Goal: Task Accomplishment & Management: Manage account settings

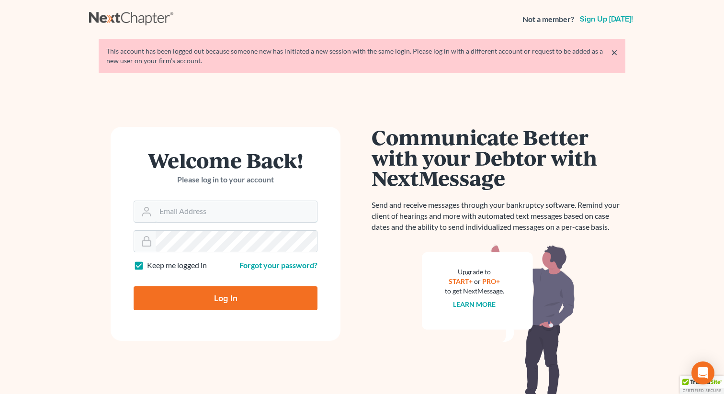
type input "lsaedi@saedilawgroup.com"
click at [221, 294] on input "Log In" at bounding box center [226, 298] width 184 height 24
type input "Thinking..."
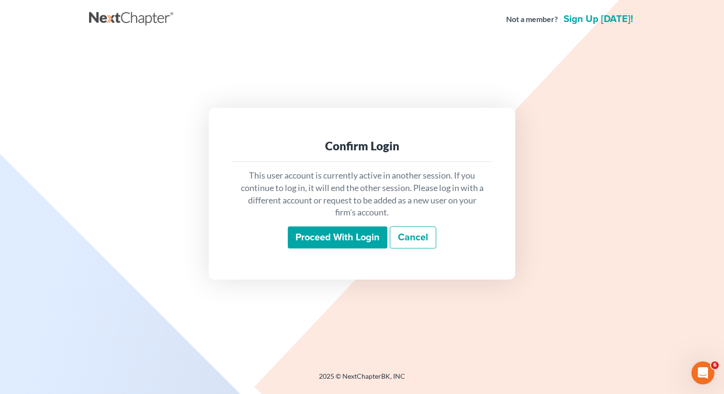
click at [598, 53] on div "Confirm Login This user account is currently active in another session. If you …" at bounding box center [362, 194] width 546 height 310
click at [339, 235] on input "Proceed with login" at bounding box center [338, 238] width 100 height 22
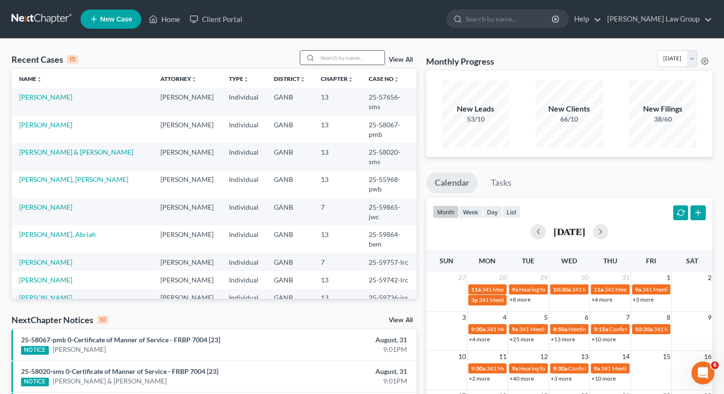
click at [334, 60] on input "search" at bounding box center [351, 58] width 67 height 14
type input "dawkin"
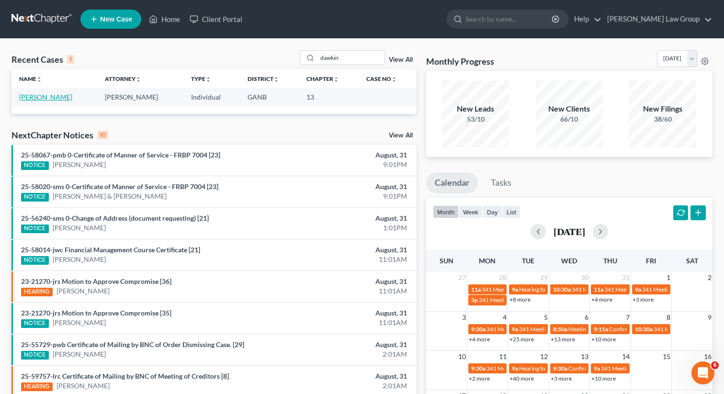
click at [40, 97] on link "[PERSON_NAME]" at bounding box center [45, 97] width 53 height 8
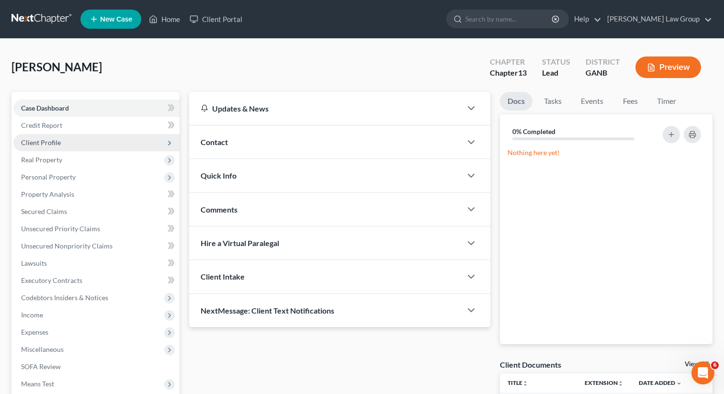
click at [58, 142] on span "Client Profile" at bounding box center [41, 142] width 40 height 8
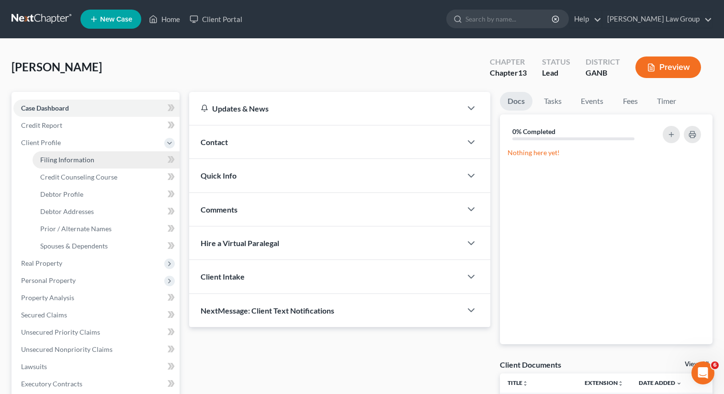
click at [64, 158] on span "Filing Information" at bounding box center [67, 160] width 54 height 8
select select "1"
select select "0"
select select "3"
select select "19"
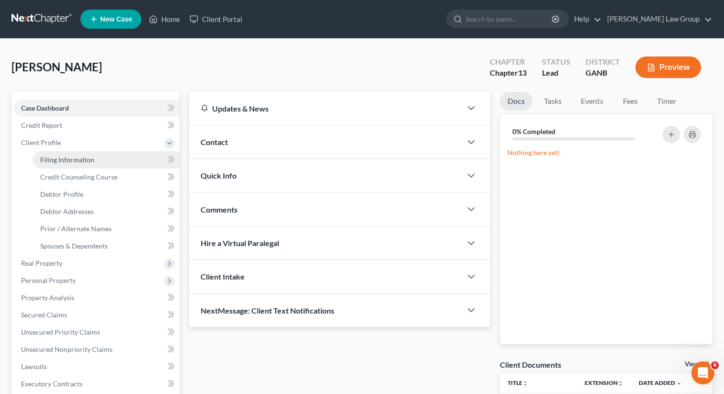
select select "10"
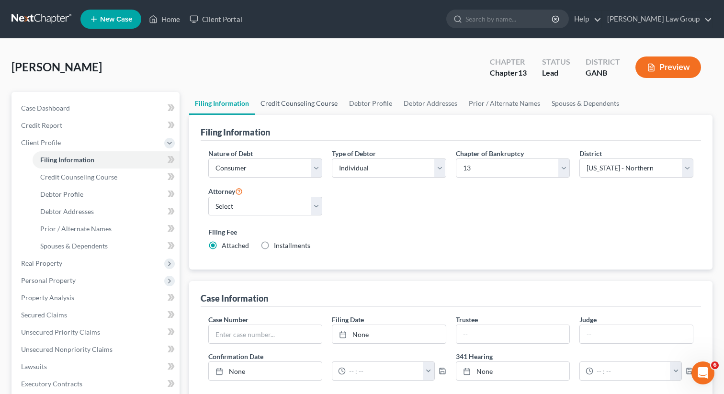
click at [285, 104] on link "Credit Counseling Course" at bounding box center [299, 103] width 89 height 23
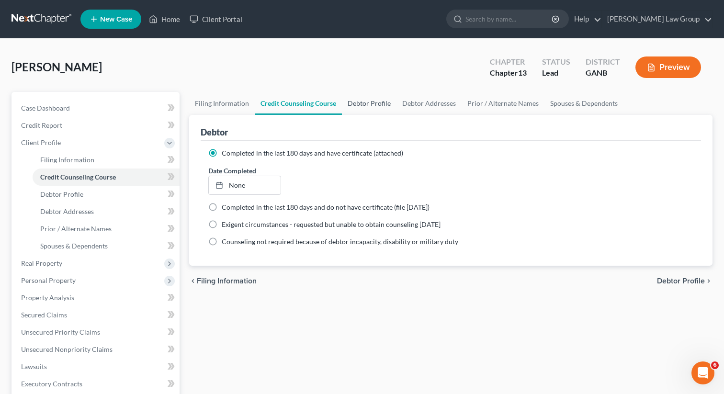
click at [375, 104] on link "Debtor Profile" at bounding box center [369, 103] width 55 height 23
select select "0"
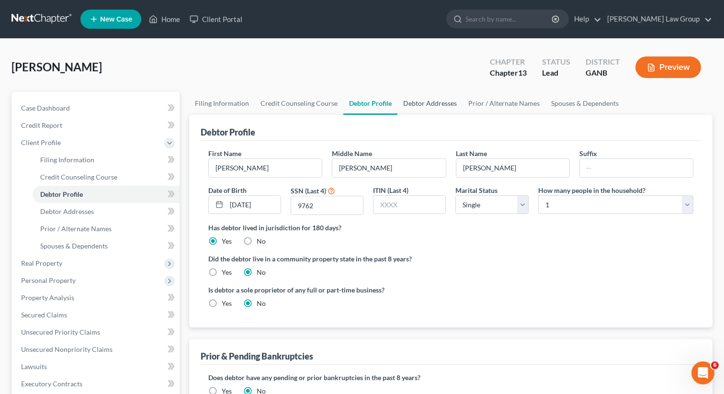
click at [432, 105] on link "Debtor Addresses" at bounding box center [429, 103] width 65 height 23
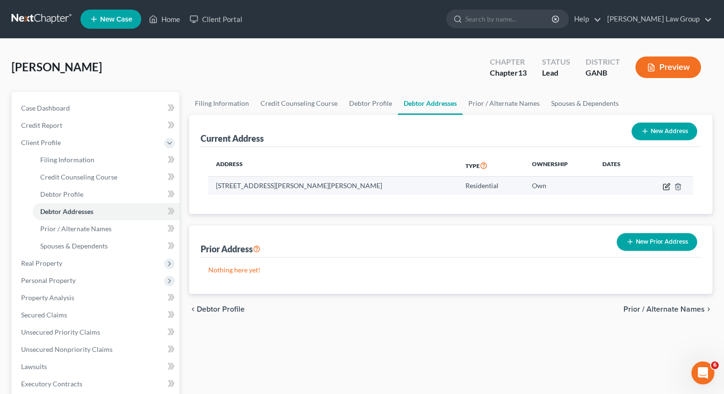
click at [664, 185] on icon "button" at bounding box center [667, 187] width 8 height 8
select select "10"
select select "30"
select select "0"
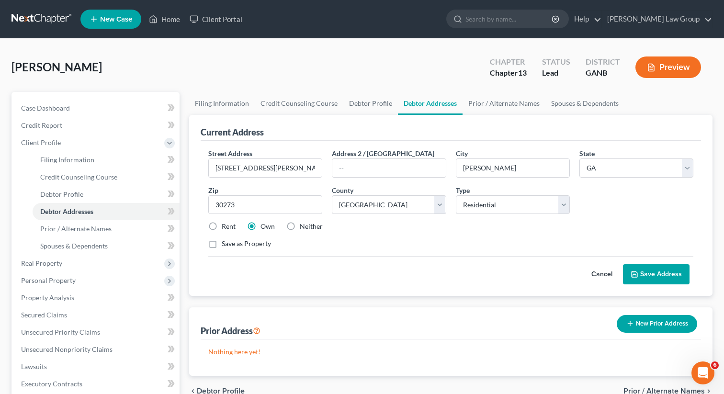
click at [640, 274] on button "Save Address" at bounding box center [656, 274] width 67 height 20
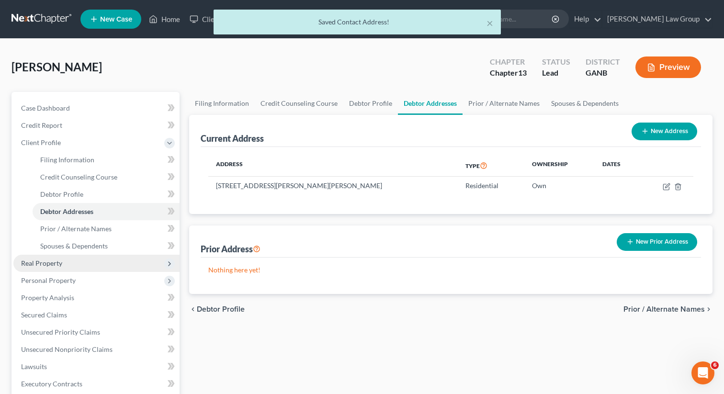
scroll to position [12, 0]
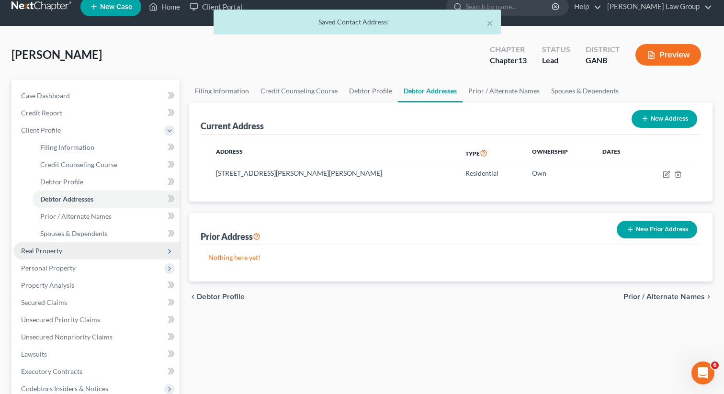
click at [58, 242] on span "Real Property" at bounding box center [96, 250] width 166 height 17
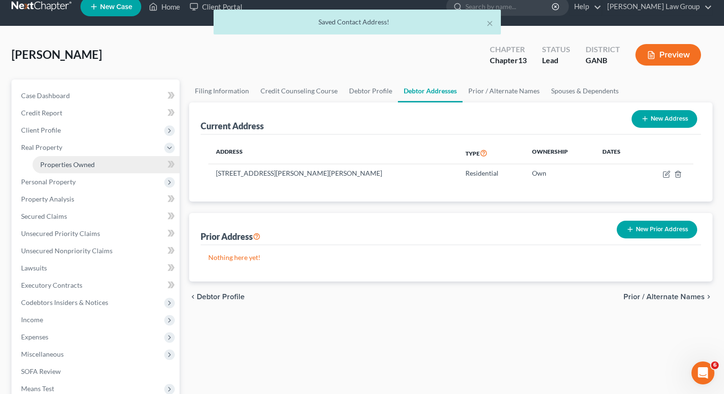
click at [77, 162] on span "Properties Owned" at bounding box center [67, 164] width 55 height 8
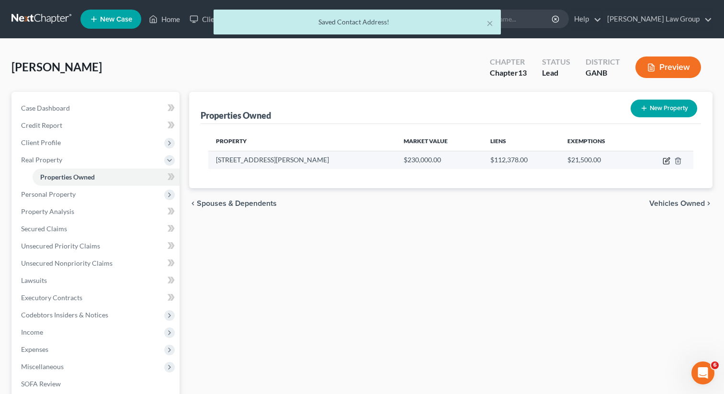
click at [664, 159] on icon "button" at bounding box center [666, 162] width 6 height 6
select select "10"
select select "30"
select select "0"
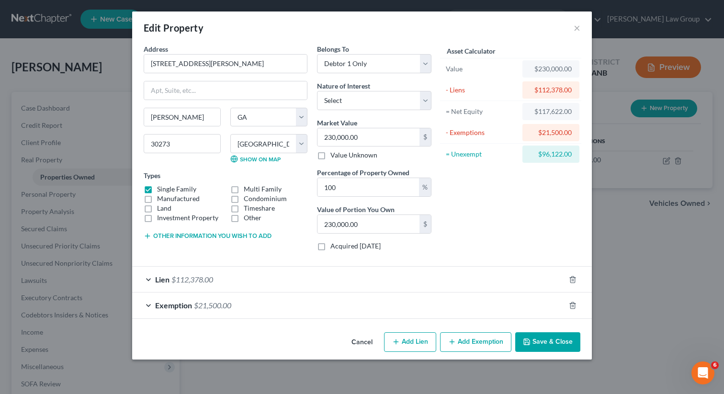
click at [542, 349] on button "Save & Close" at bounding box center [547, 342] width 65 height 20
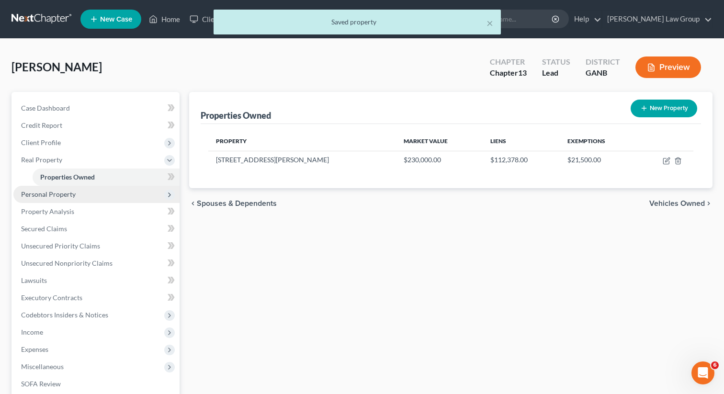
click at [54, 191] on span "Personal Property" at bounding box center [48, 194] width 55 height 8
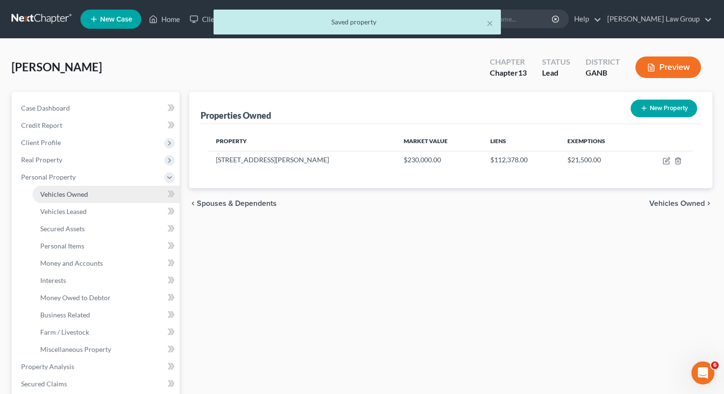
click at [68, 194] on span "Vehicles Owned" at bounding box center [64, 194] width 48 height 8
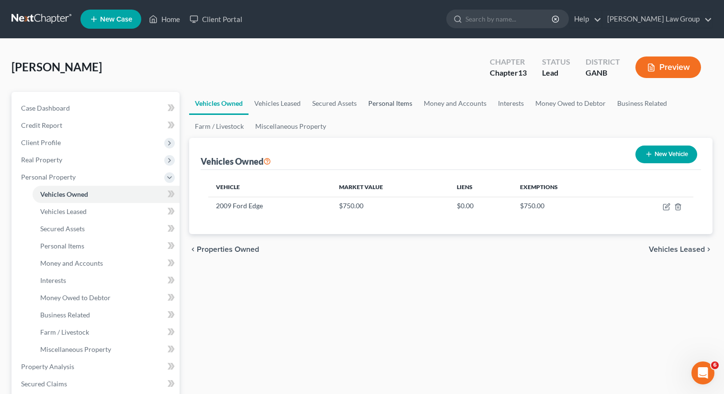
click at [375, 105] on link "Personal Items" at bounding box center [391, 103] width 56 height 23
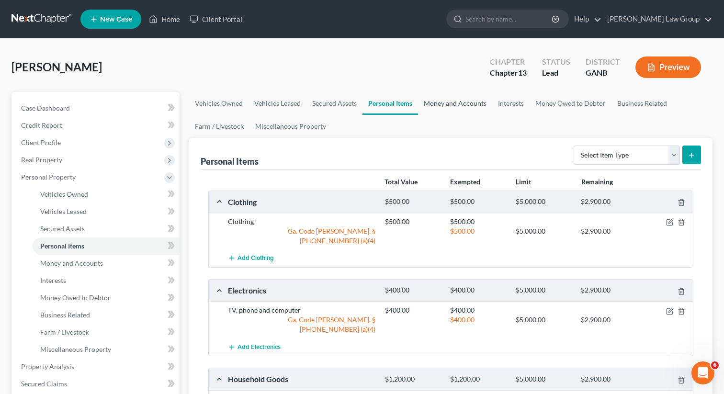
click at [472, 103] on link "Money and Accounts" at bounding box center [455, 103] width 74 height 23
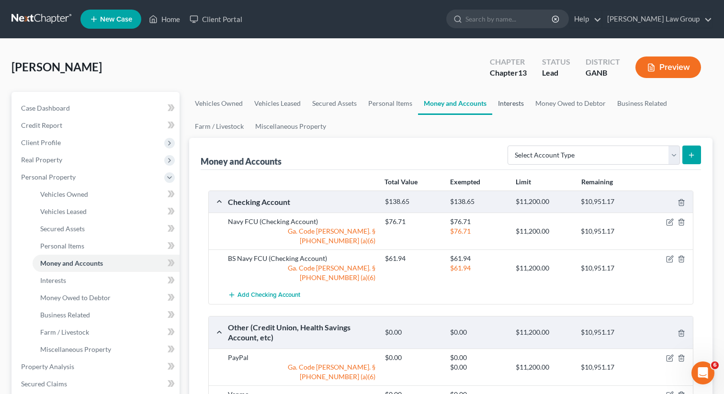
click at [520, 103] on link "Interests" at bounding box center [510, 103] width 37 height 23
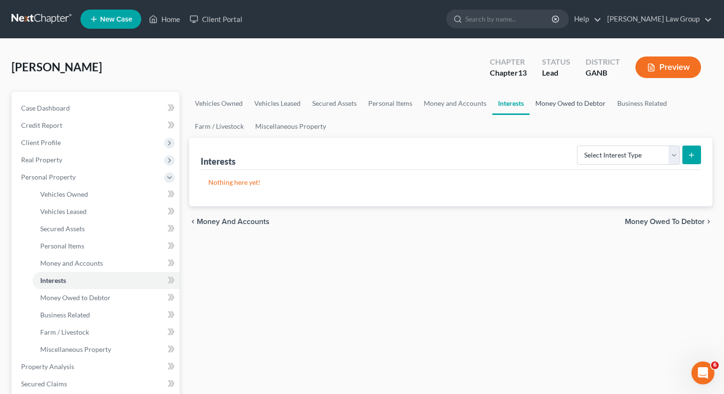
click at [552, 102] on link "Money Owed to Debtor" at bounding box center [571, 103] width 82 height 23
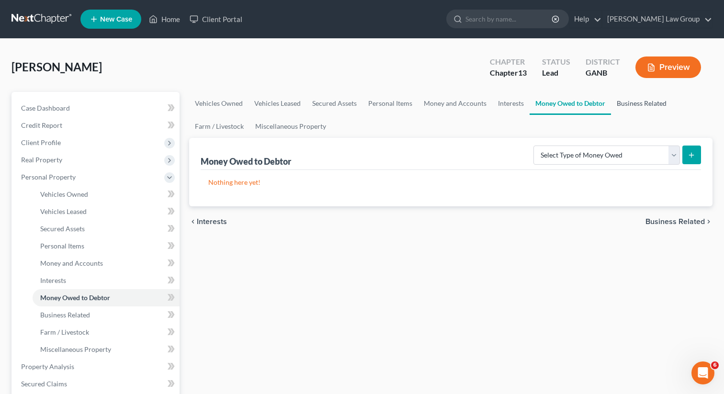
click at [639, 104] on link "Business Related" at bounding box center [641, 103] width 61 height 23
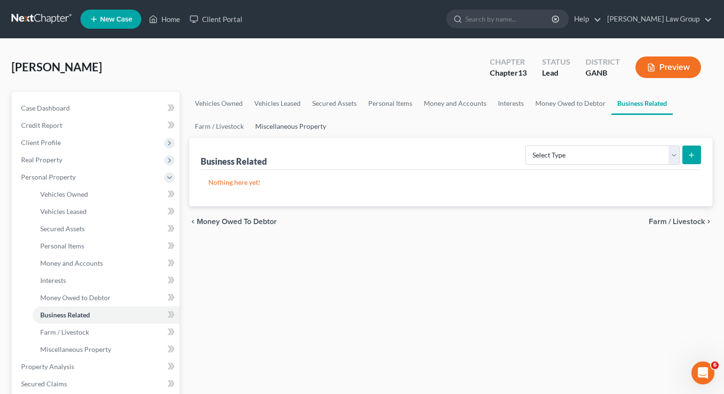
click at [321, 122] on link "Miscellaneous Property" at bounding box center [291, 126] width 82 height 23
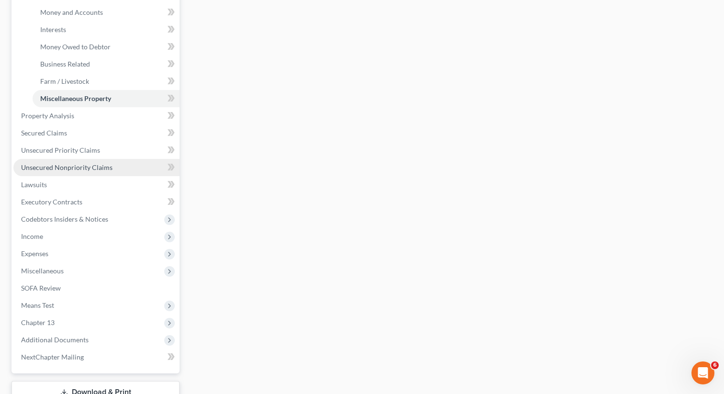
scroll to position [256, 0]
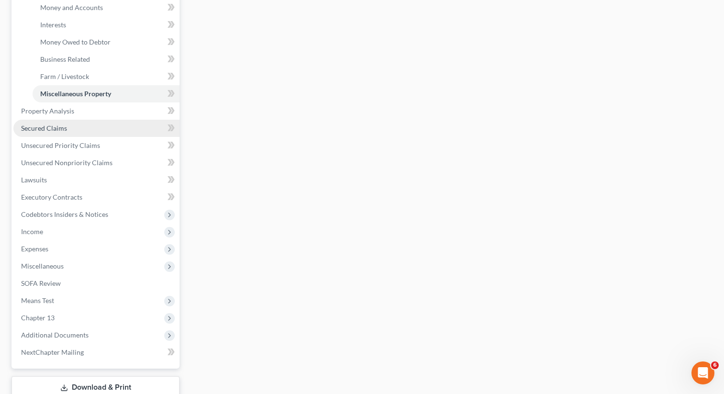
click at [97, 130] on link "Secured Claims" at bounding box center [96, 128] width 166 height 17
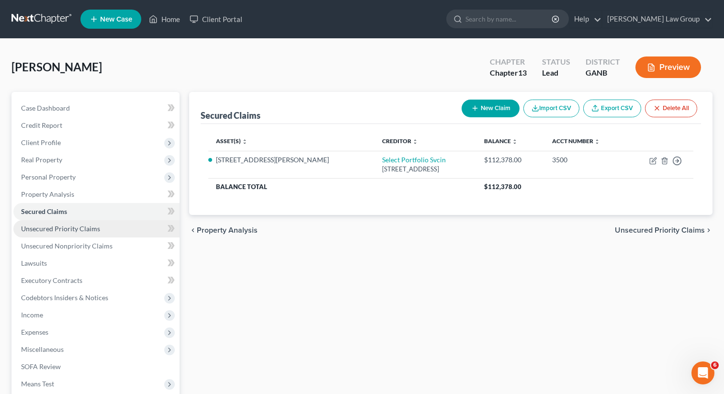
click at [41, 236] on link "Unsecured Priority Claims" at bounding box center [96, 228] width 166 height 17
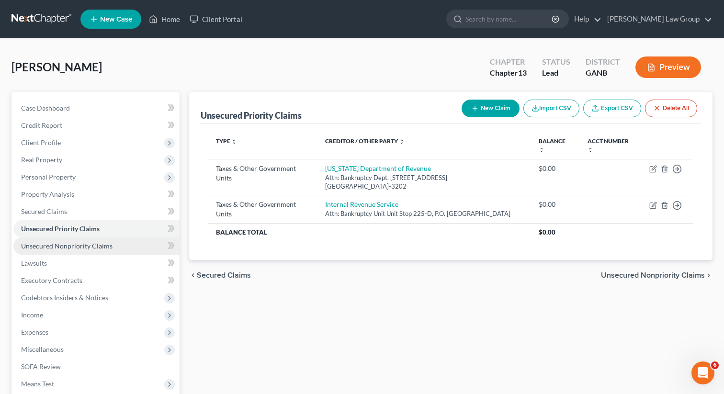
click at [76, 246] on span "Unsecured Nonpriority Claims" at bounding box center [66, 246] width 91 height 8
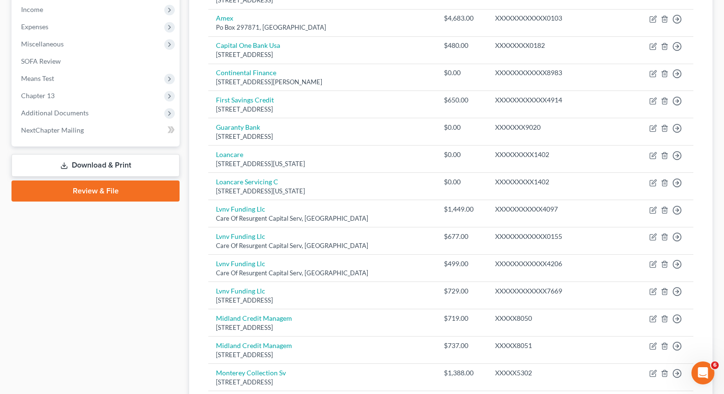
scroll to position [305, 0]
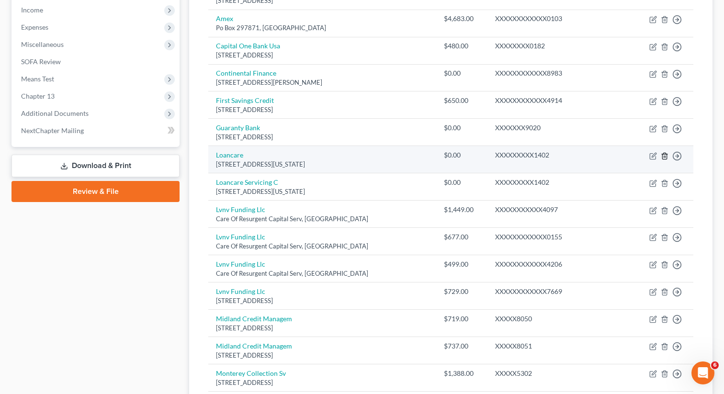
click at [663, 157] on icon "button" at bounding box center [665, 156] width 8 height 8
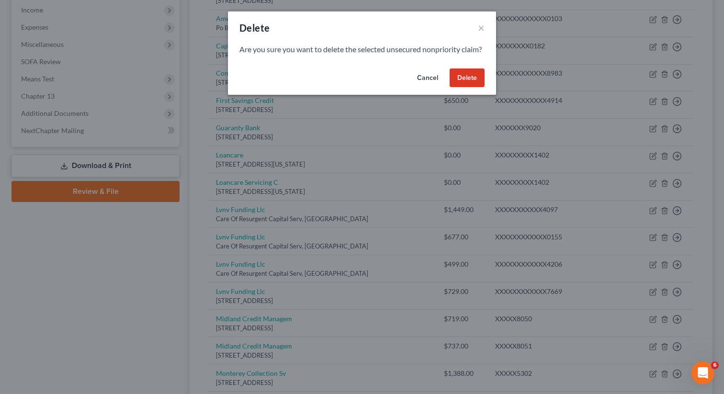
click at [460, 88] on button "Delete" at bounding box center [467, 77] width 35 height 19
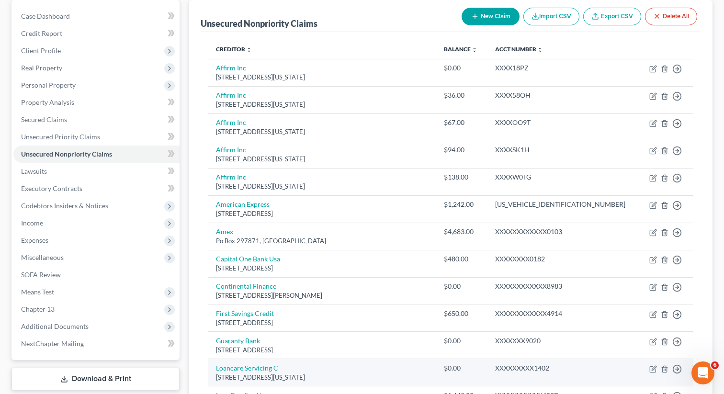
scroll to position [85, 0]
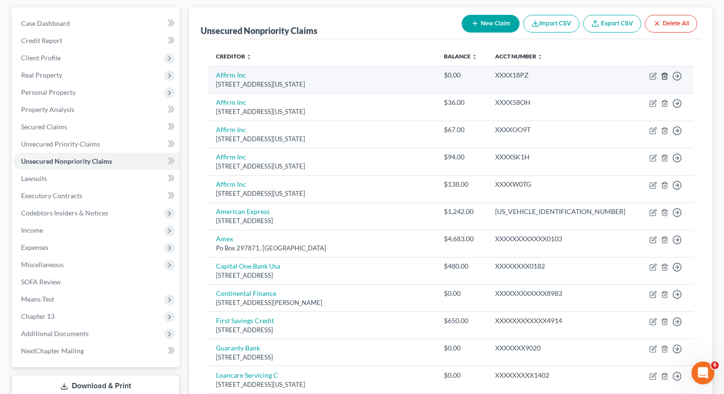
click at [664, 74] on icon "button" at bounding box center [665, 76] width 8 height 8
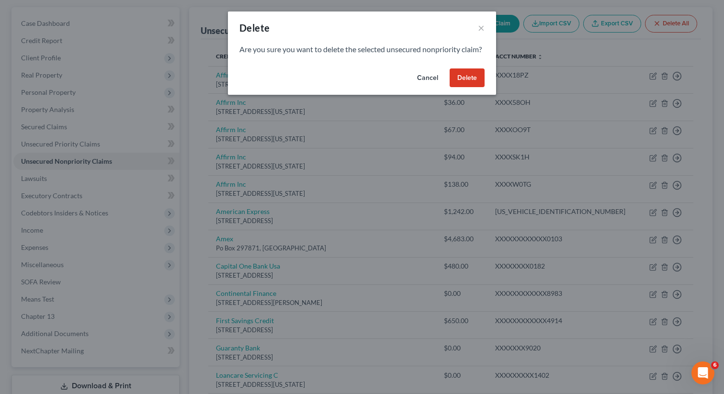
click at [457, 86] on button "Delete" at bounding box center [467, 77] width 35 height 19
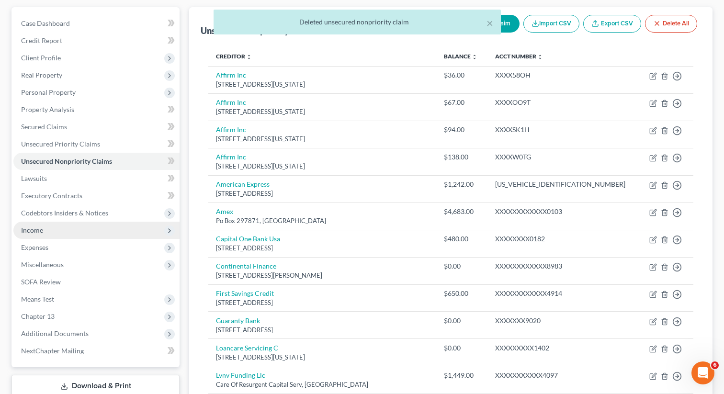
click at [53, 227] on span "Income" at bounding box center [96, 230] width 166 height 17
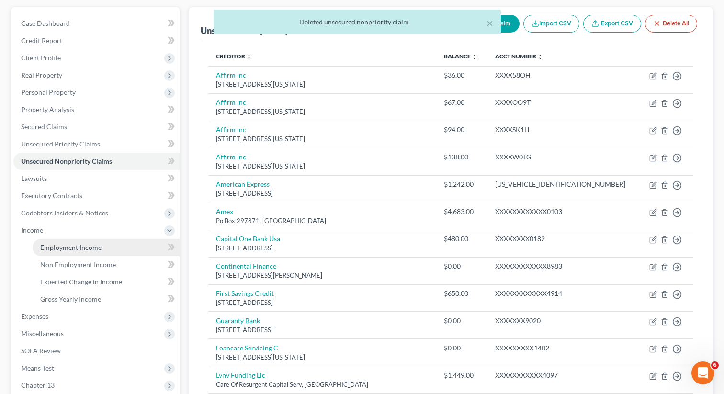
click at [71, 245] on span "Employment Income" at bounding box center [70, 247] width 61 height 8
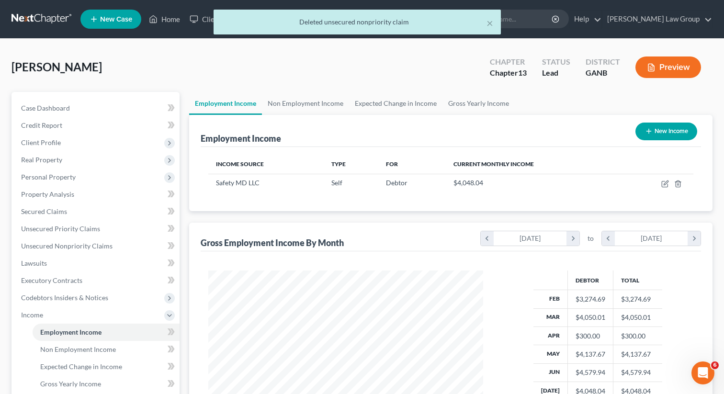
scroll to position [171, 294]
click at [308, 106] on link "Non Employment Income" at bounding box center [305, 103] width 87 height 23
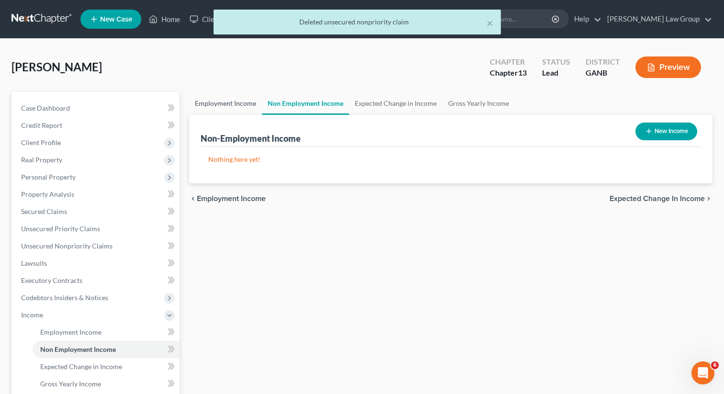
click at [205, 104] on link "Employment Income" at bounding box center [225, 103] width 73 height 23
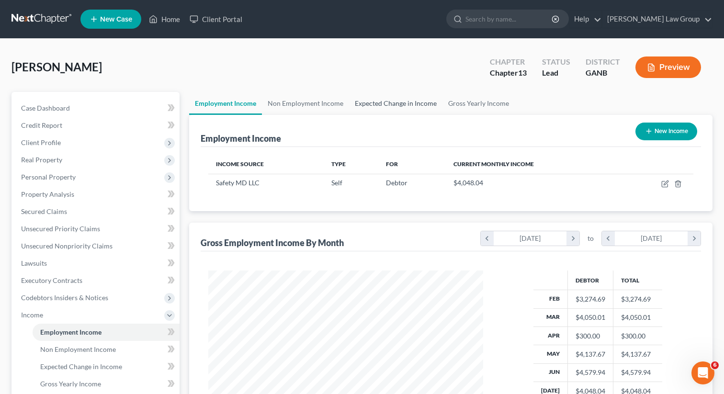
scroll to position [171, 294]
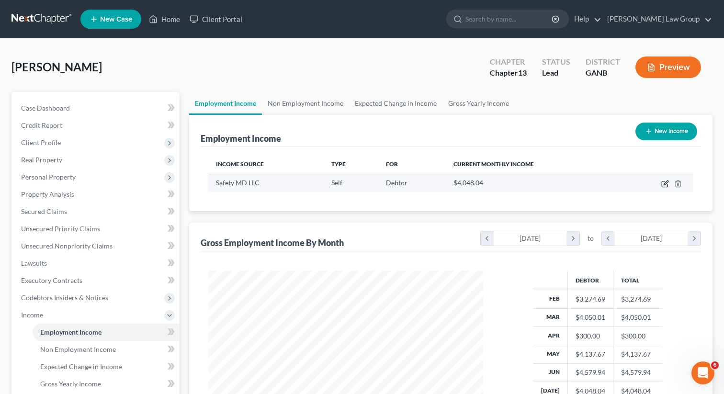
click at [665, 183] on icon "button" at bounding box center [665, 184] width 8 height 8
select select "1"
select select "0"
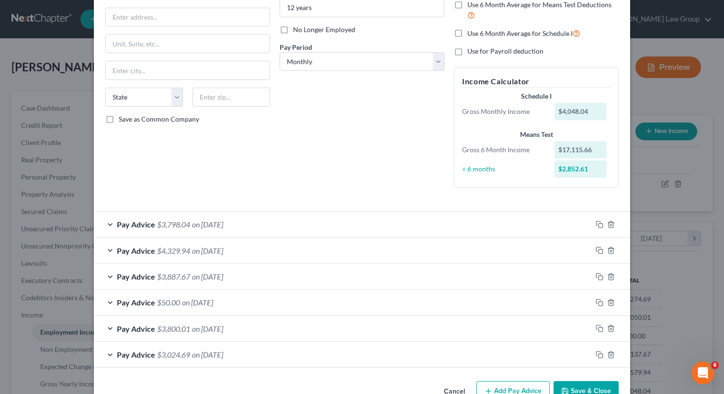
scroll to position [136, 0]
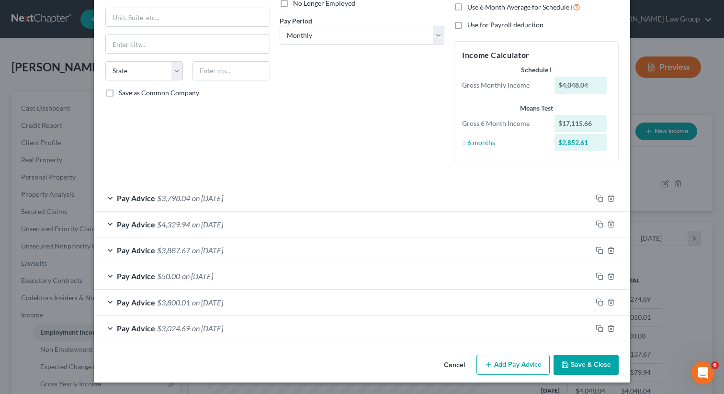
click at [578, 367] on button "Save & Close" at bounding box center [586, 365] width 65 height 20
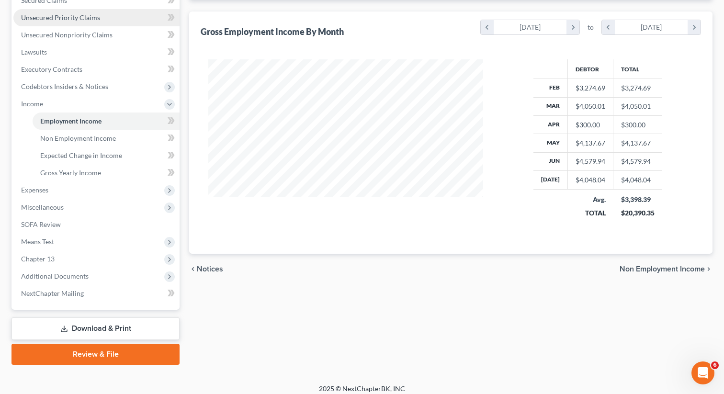
scroll to position [217, 0]
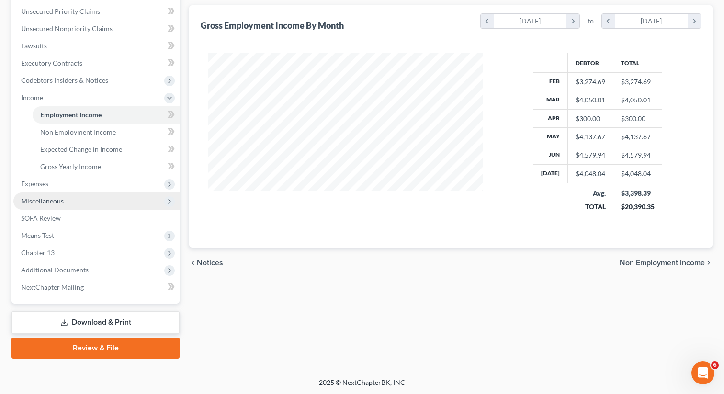
click at [66, 195] on span "Miscellaneous" at bounding box center [96, 201] width 166 height 17
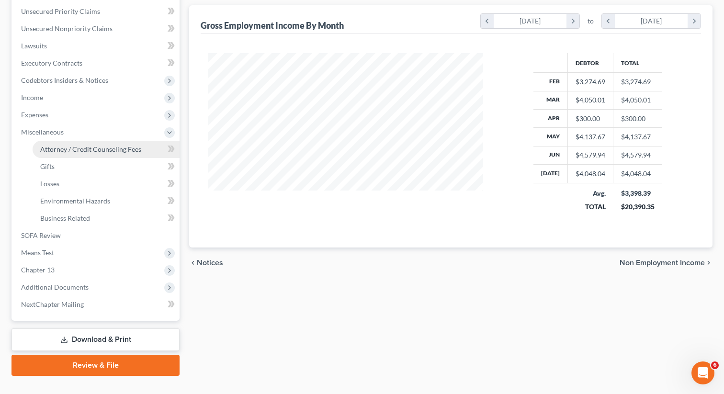
click at [120, 149] on span "Attorney / Credit Counseling Fees" at bounding box center [90, 149] width 101 height 8
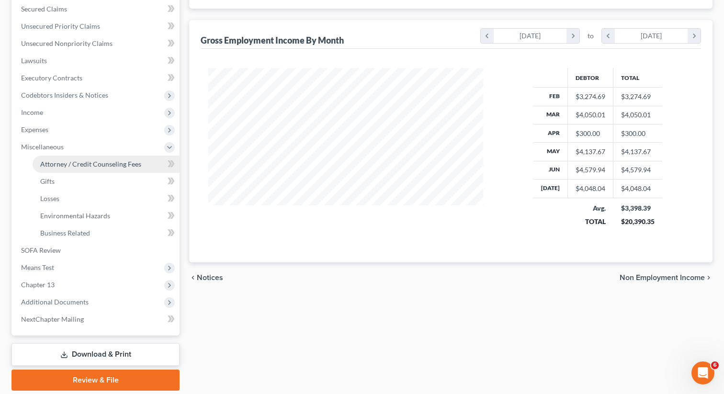
select select "1"
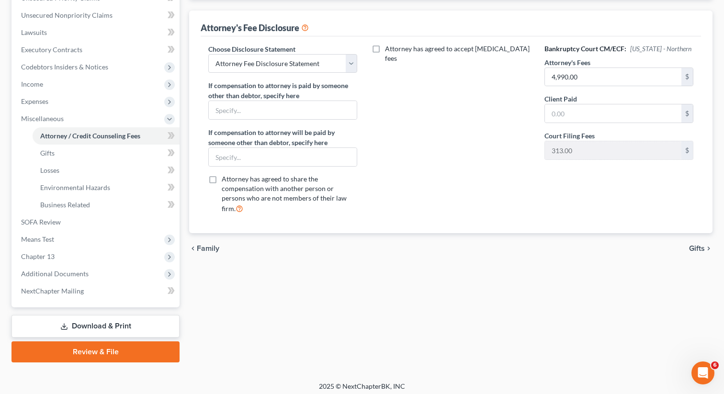
scroll to position [235, 0]
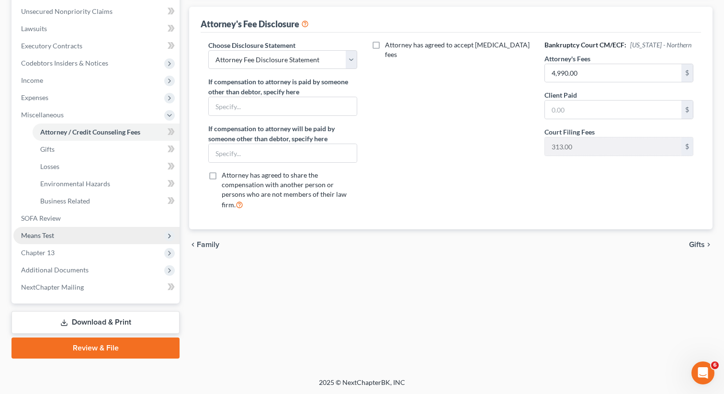
click at [71, 235] on span "Means Test" at bounding box center [96, 235] width 166 height 17
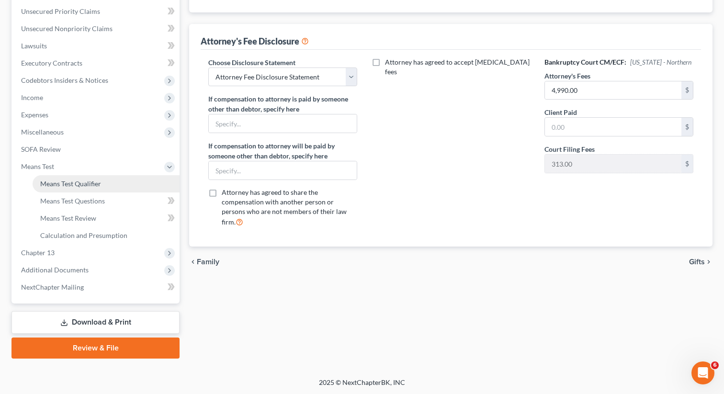
click at [116, 180] on link "Means Test Qualifier" at bounding box center [106, 183] width 147 height 17
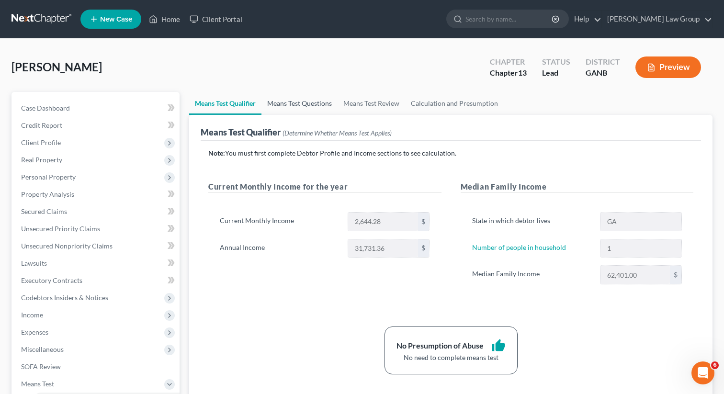
click at [295, 105] on link "Means Test Questions" at bounding box center [299, 103] width 76 height 23
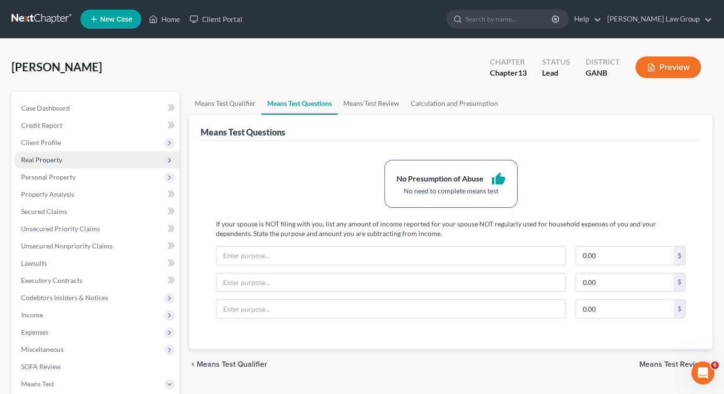
click at [57, 161] on span "Real Property" at bounding box center [41, 160] width 41 height 8
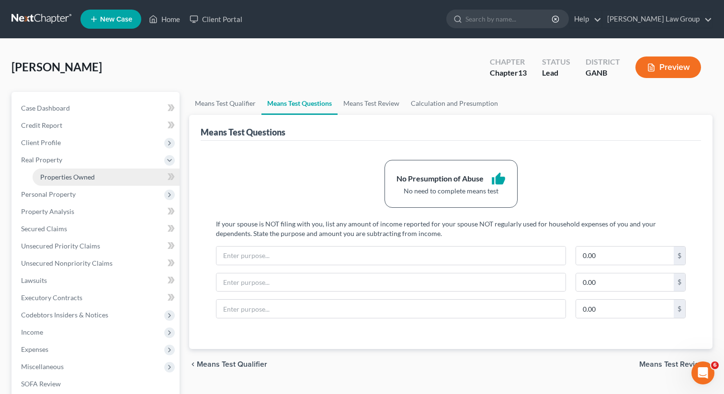
click at [62, 175] on span "Properties Owned" at bounding box center [67, 177] width 55 height 8
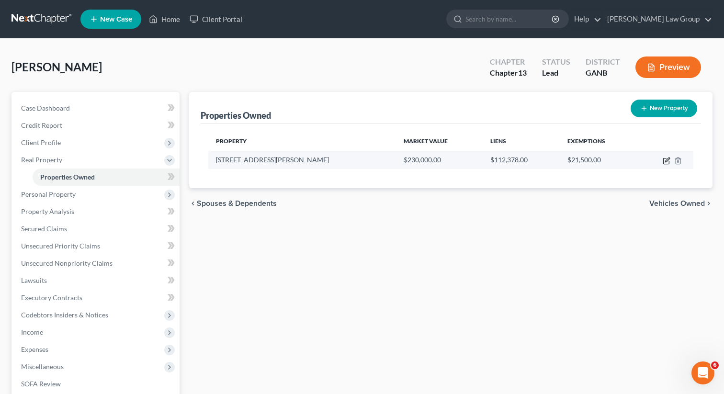
click at [666, 159] on icon "button" at bounding box center [666, 162] width 6 height 6
select select "10"
select select "30"
select select "0"
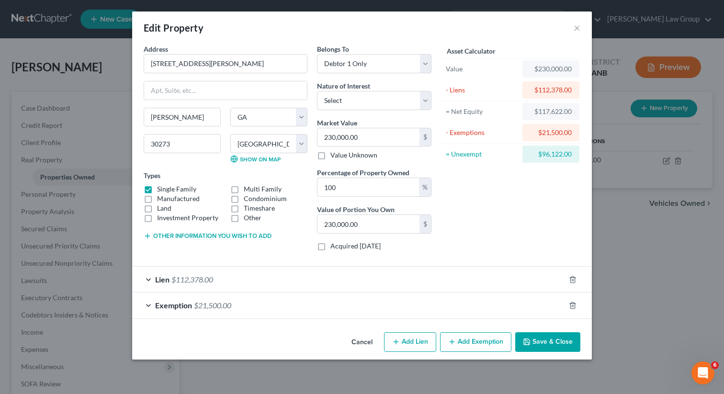
click at [183, 276] on span "$112,378.00" at bounding box center [192, 279] width 42 height 9
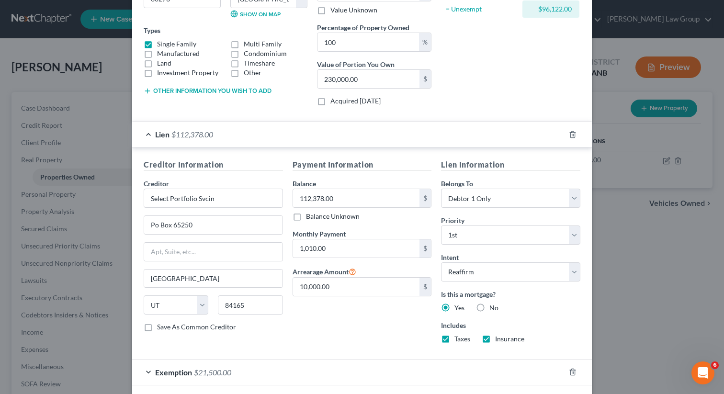
scroll to position [189, 0]
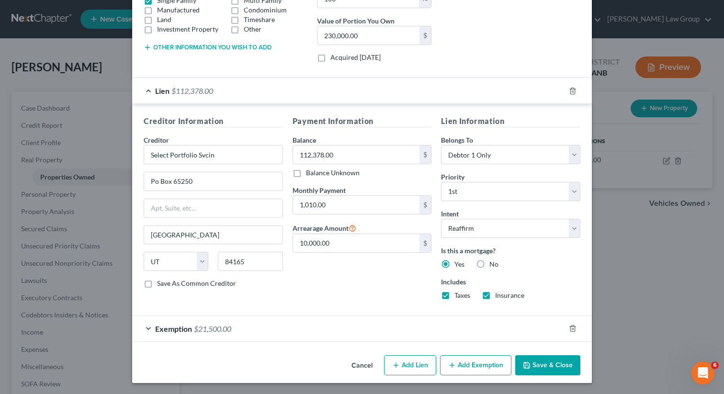
click at [556, 378] on div "Cancel Add Lien Add Lease Add Exemption Save & Close" at bounding box center [362, 368] width 460 height 32
click at [549, 357] on button "Save & Close" at bounding box center [547, 365] width 65 height 20
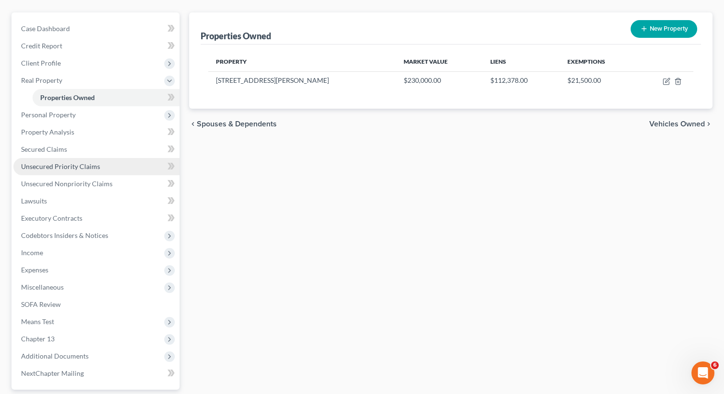
scroll to position [114, 0]
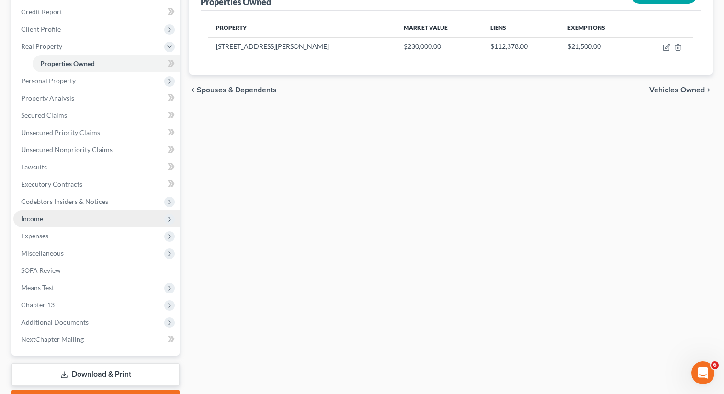
click at [57, 218] on span "Income" at bounding box center [96, 218] width 166 height 17
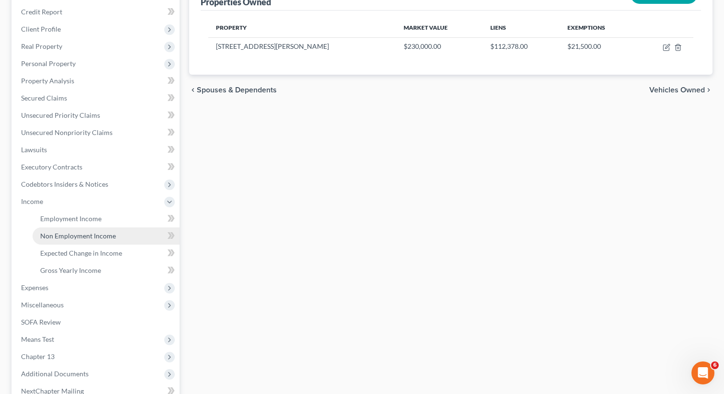
click at [64, 232] on span "Non Employment Income" at bounding box center [78, 236] width 76 height 8
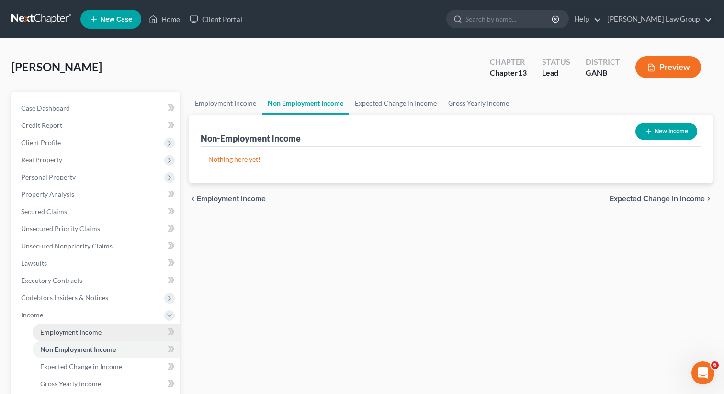
click at [58, 326] on link "Employment Income" at bounding box center [106, 332] width 147 height 17
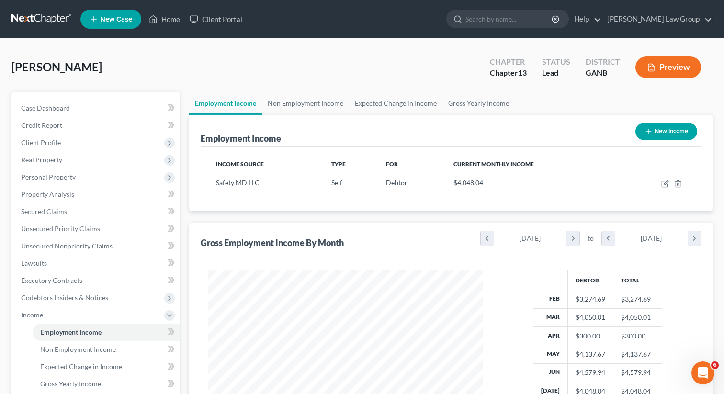
scroll to position [171, 294]
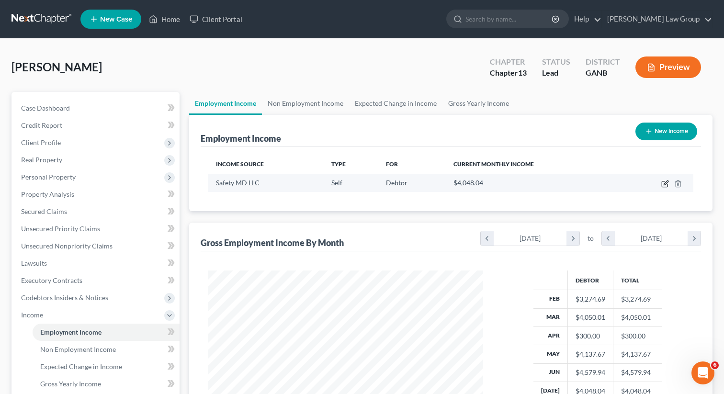
click at [662, 184] on icon "button" at bounding box center [665, 185] width 6 height 6
select select "1"
select select "0"
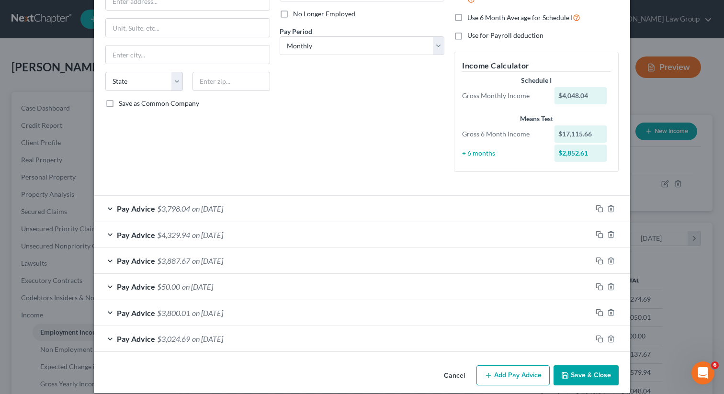
scroll to position [133, 0]
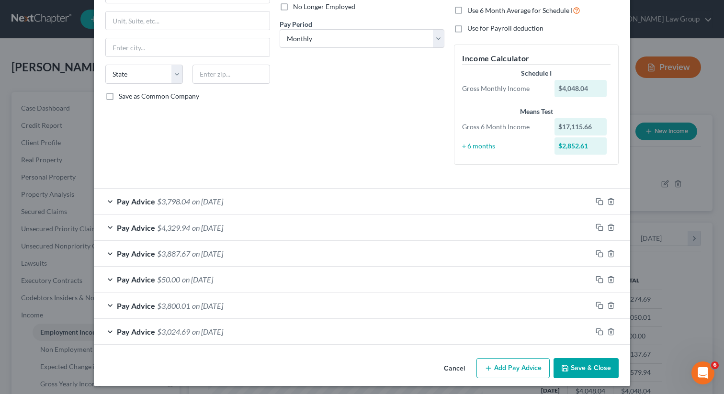
click at [121, 201] on span "Pay Advice" at bounding box center [136, 201] width 38 height 9
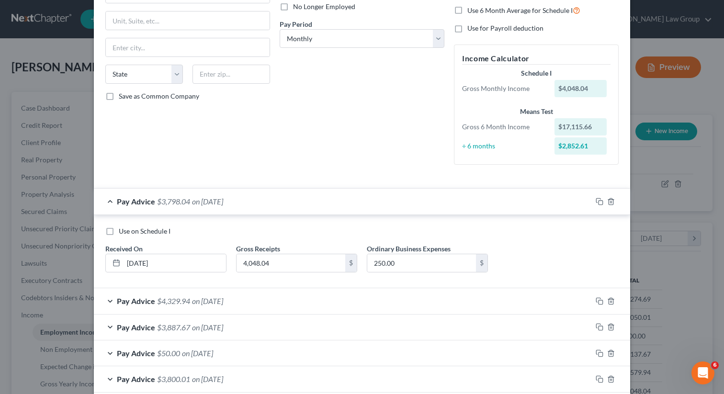
click at [121, 201] on span "Pay Advice" at bounding box center [136, 201] width 38 height 9
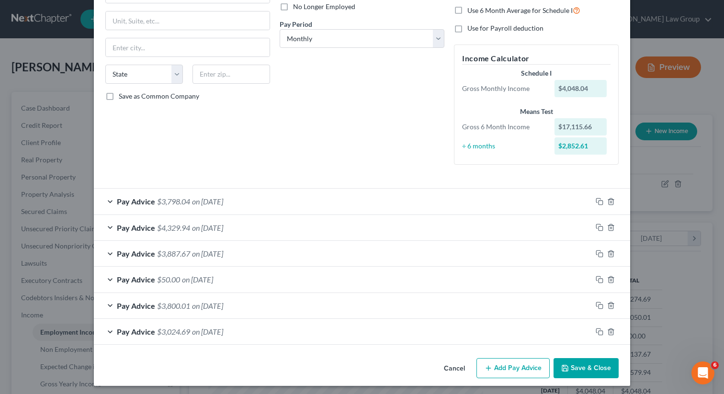
click at [577, 369] on button "Save & Close" at bounding box center [586, 368] width 65 height 20
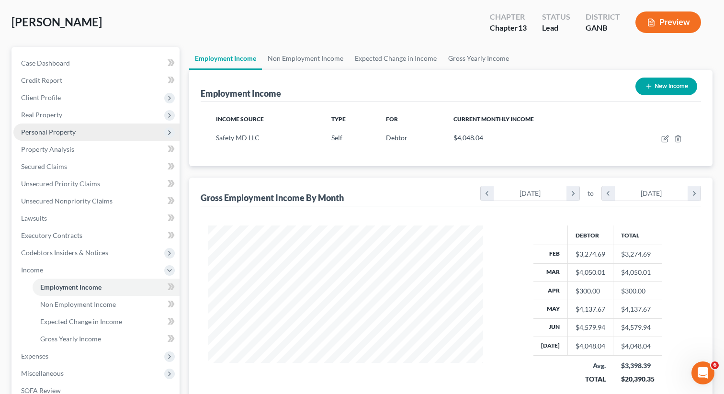
scroll to position [217, 0]
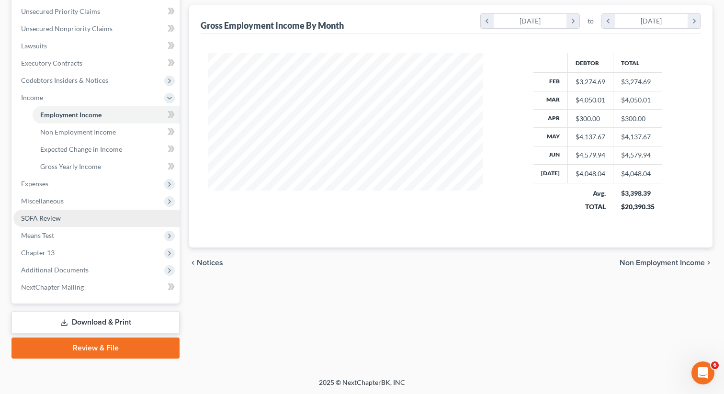
click at [59, 213] on link "SOFA Review" at bounding box center [96, 218] width 166 height 17
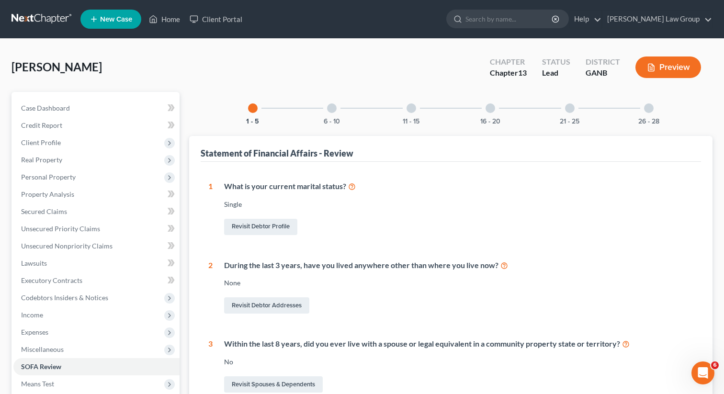
click at [634, 112] on div "26 - 28" at bounding box center [649, 108] width 33 height 33
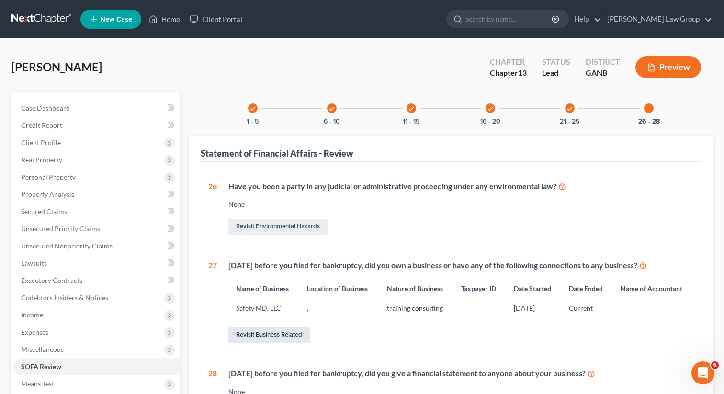
click at [262, 334] on link "Revisit Business Related" at bounding box center [268, 335] width 81 height 16
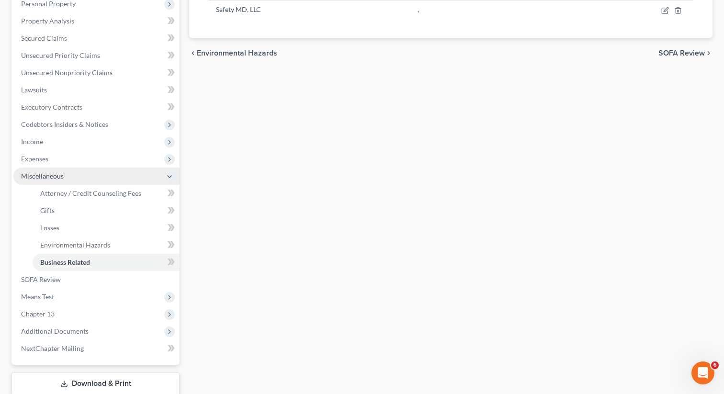
scroll to position [175, 0]
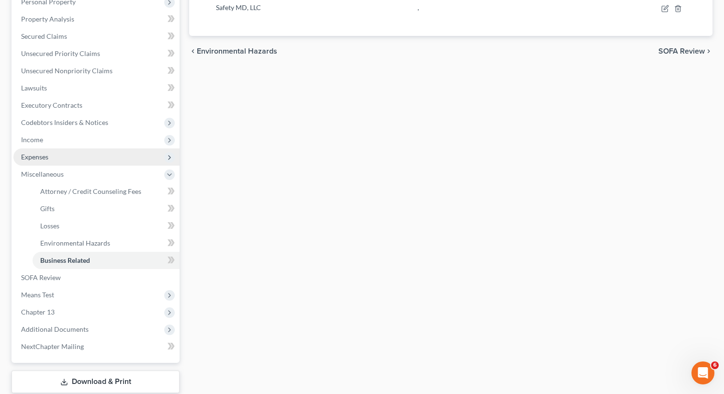
click at [57, 160] on span "Expenses" at bounding box center [96, 156] width 166 height 17
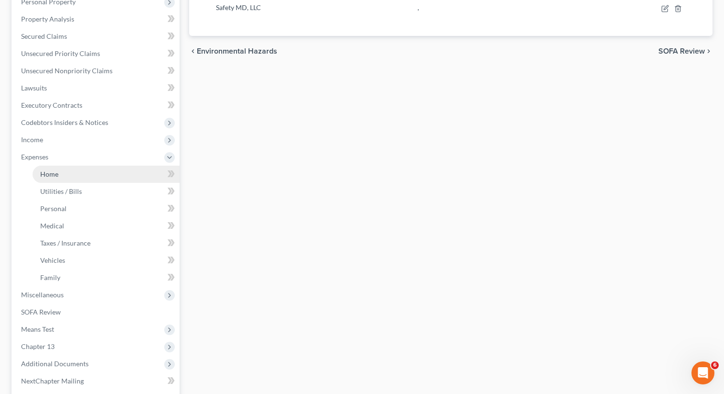
click at [51, 169] on link "Home" at bounding box center [106, 174] width 147 height 17
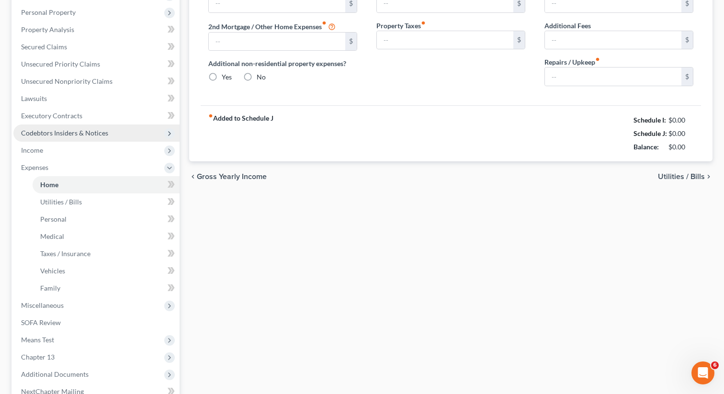
type input "1,010.00"
type input "0.00"
radio input "true"
type input "0.00"
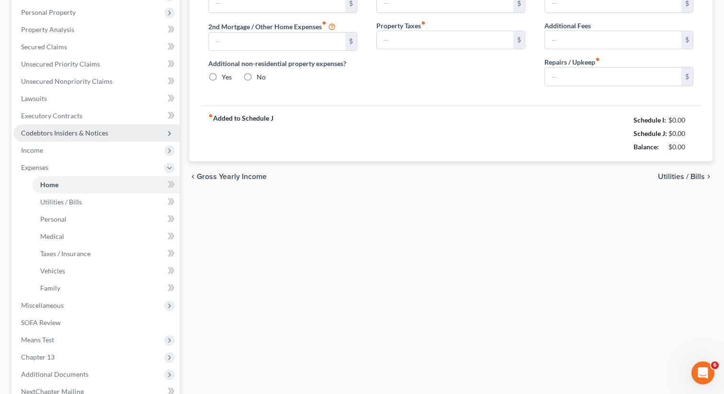
type input "0.00"
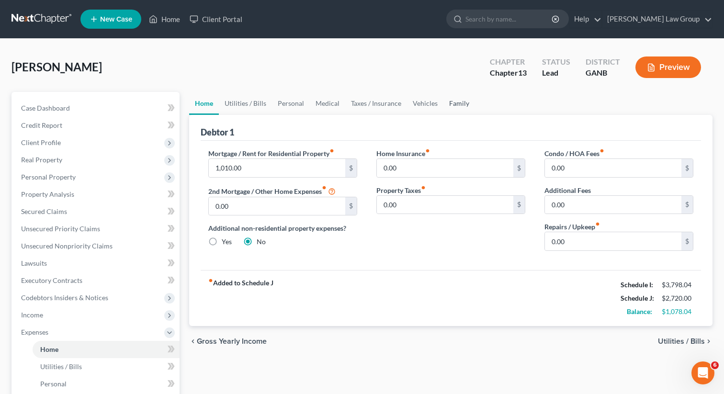
click at [459, 104] on link "Family" at bounding box center [459, 103] width 32 height 23
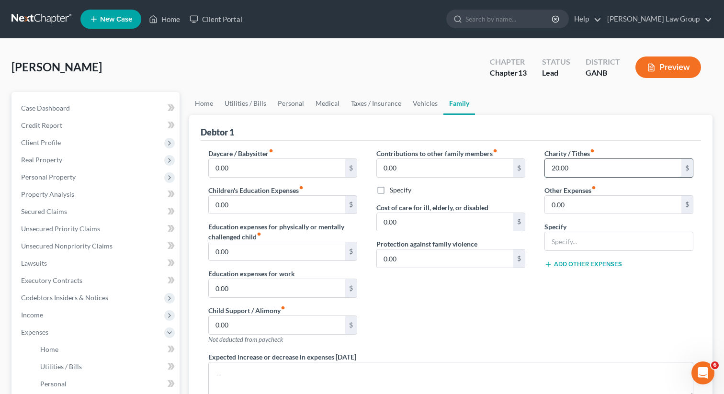
click at [568, 165] on input "20.00" at bounding box center [613, 168] width 136 height 18
click at [414, 105] on link "Vehicles" at bounding box center [425, 103] width 36 height 23
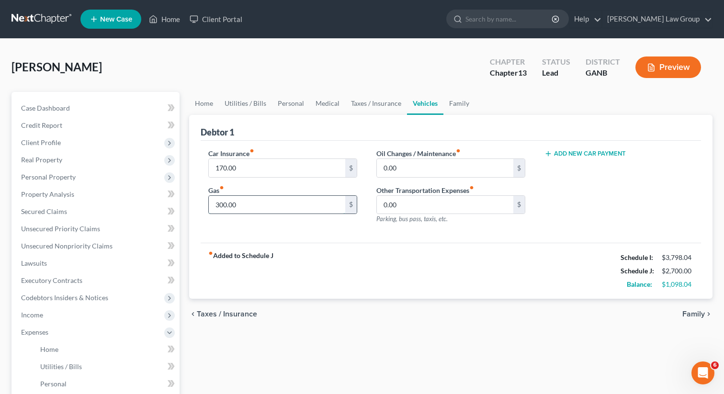
click at [237, 206] on input "300.00" at bounding box center [277, 205] width 136 height 18
type input "150"
click at [386, 104] on link "Taxes / Insurance" at bounding box center [376, 103] width 62 height 23
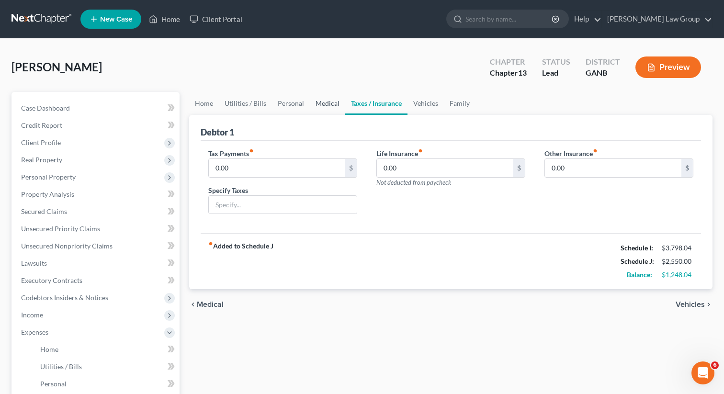
click at [317, 108] on link "Medical" at bounding box center [327, 103] width 35 height 23
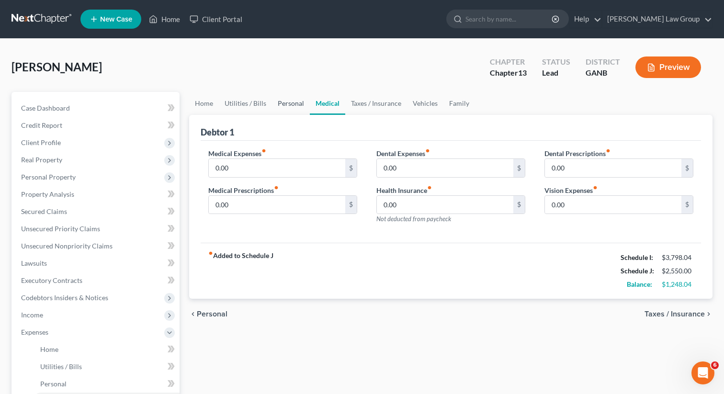
click at [283, 103] on link "Personal" at bounding box center [291, 103] width 38 height 23
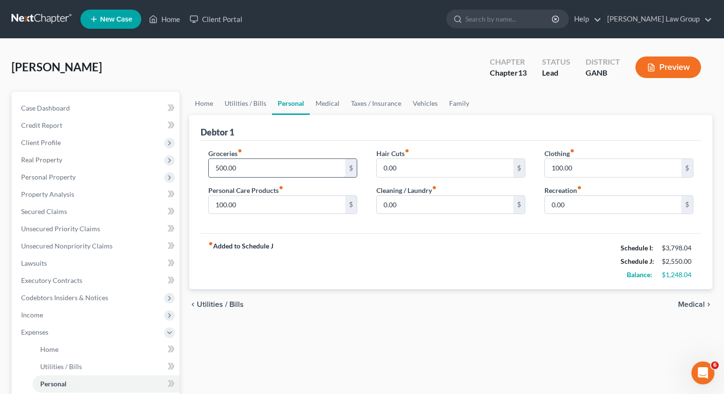
click at [231, 160] on input "500.00" at bounding box center [277, 168] width 136 height 18
click at [231, 171] on input "500.00" at bounding box center [277, 168] width 136 height 18
drag, startPoint x: 231, startPoint y: 167, endPoint x: 240, endPoint y: 168, distance: 9.6
click at [240, 168] on input "500.00" at bounding box center [277, 168] width 136 height 18
type input "500.04"
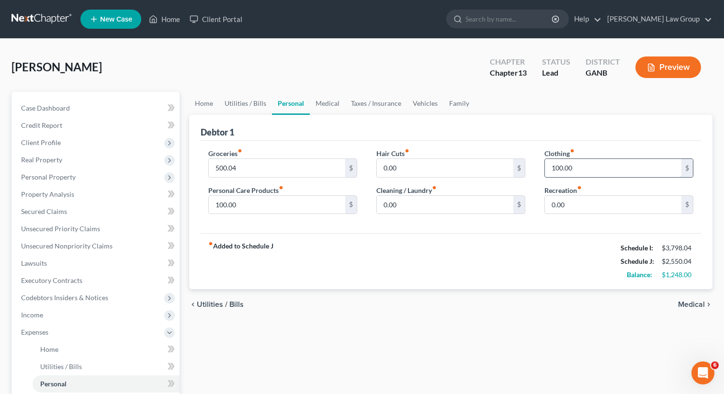
click at [577, 170] on input "100.00" at bounding box center [613, 168] width 136 height 18
type input "80"
click at [261, 203] on input "100.00" at bounding box center [277, 205] width 136 height 18
type input "90"
click at [206, 101] on link "Home" at bounding box center [204, 103] width 30 height 23
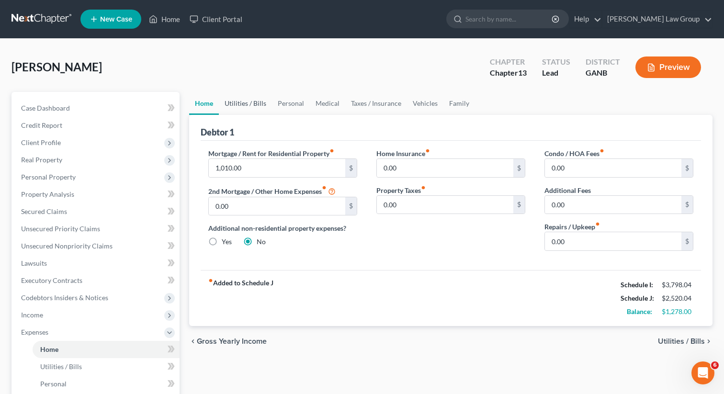
click at [234, 102] on link "Utilities / Bills" at bounding box center [245, 103] width 53 height 23
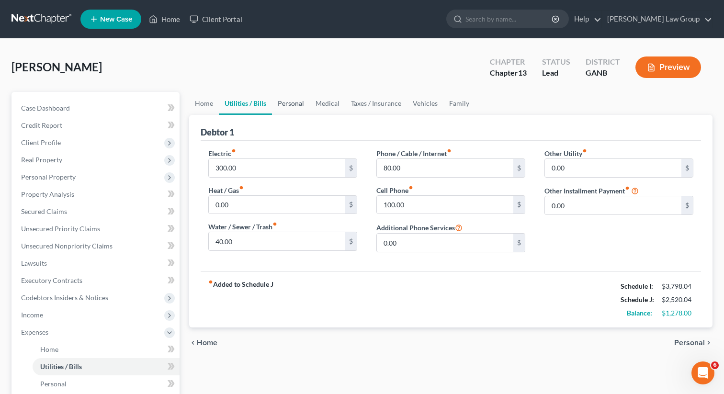
click at [279, 97] on link "Personal" at bounding box center [291, 103] width 38 height 23
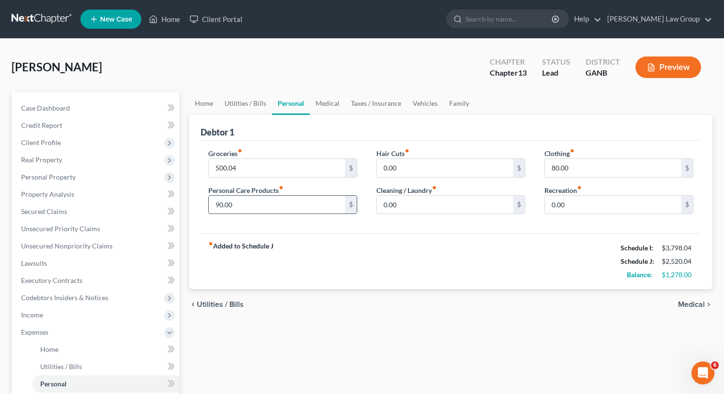
click at [225, 199] on input "90.00" at bounding box center [277, 205] width 136 height 18
click at [218, 204] on input "90.00" at bounding box center [277, 205] width 136 height 18
type input "92.00"
click at [408, 327] on div "Home Utilities / Bills Personal Medical Taxes / Insurance Vehicles Family Debto…" at bounding box center [450, 360] width 533 height 536
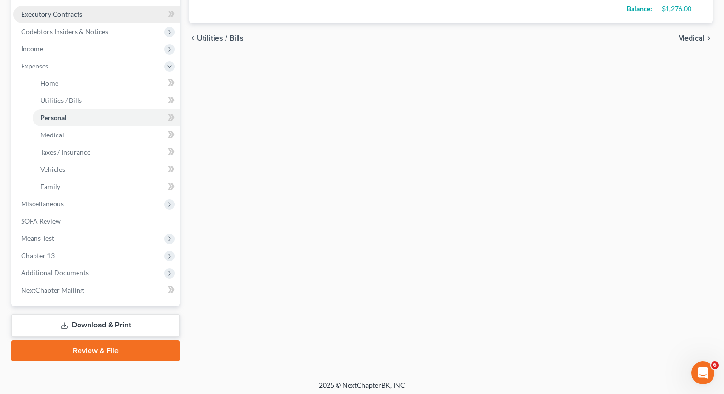
scroll to position [269, 0]
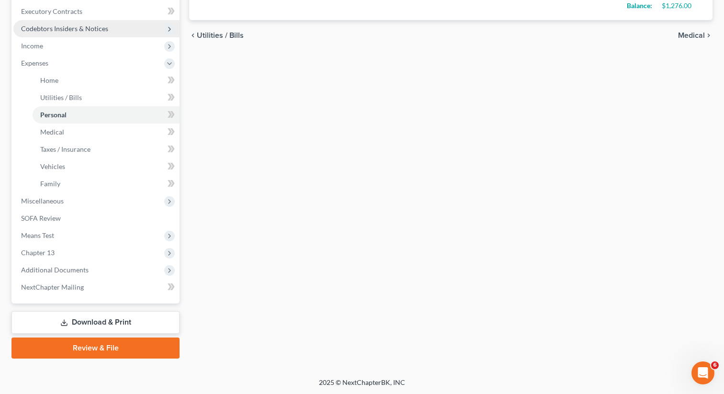
click at [99, 29] on span "Codebtors Insiders & Notices" at bounding box center [64, 28] width 87 height 8
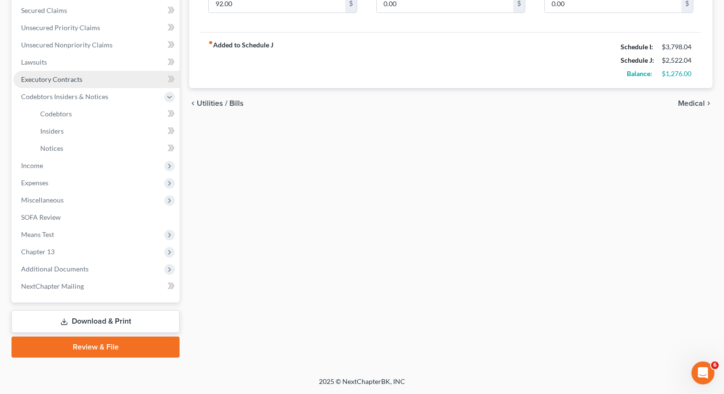
scroll to position [200, 0]
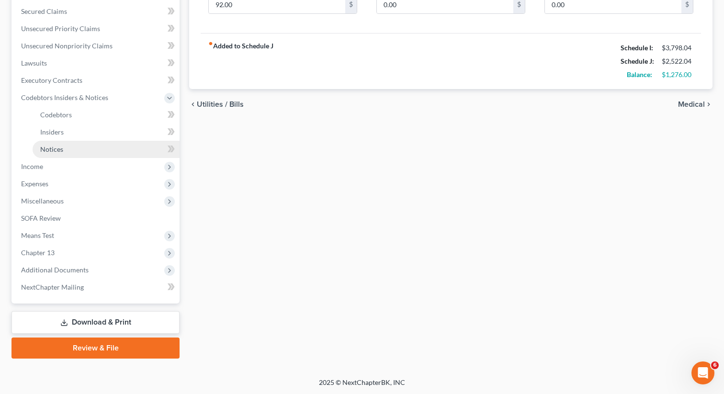
click at [73, 146] on link "Notices" at bounding box center [106, 149] width 147 height 17
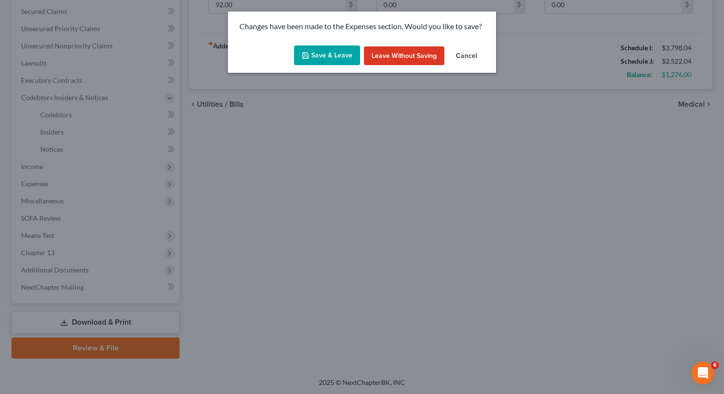
click at [320, 61] on button "Save & Leave" at bounding box center [327, 55] width 66 height 20
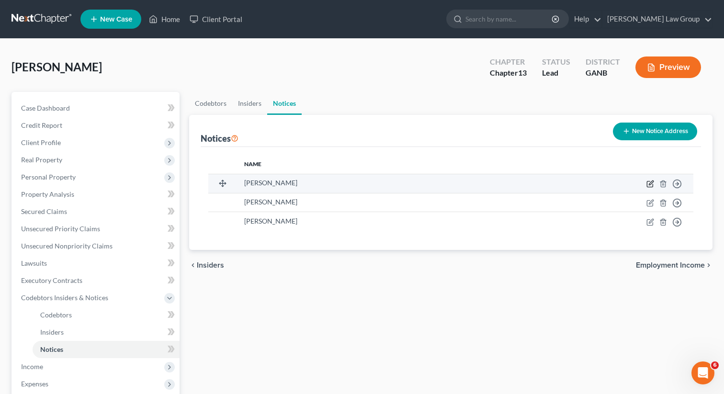
click at [649, 184] on icon "button" at bounding box center [651, 183] width 4 height 4
select select "10"
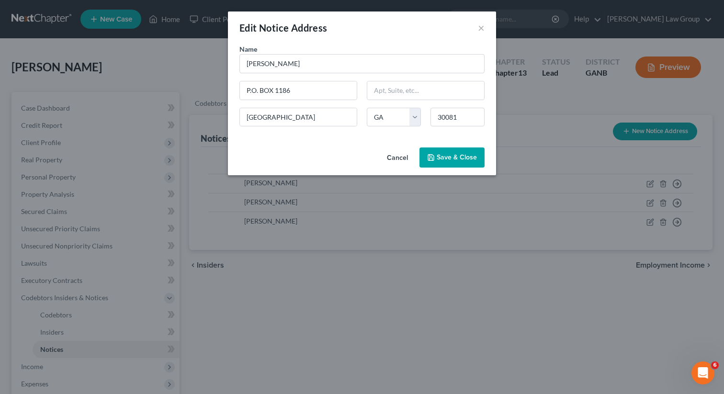
click at [446, 154] on span "Save & Close" at bounding box center [457, 157] width 40 height 8
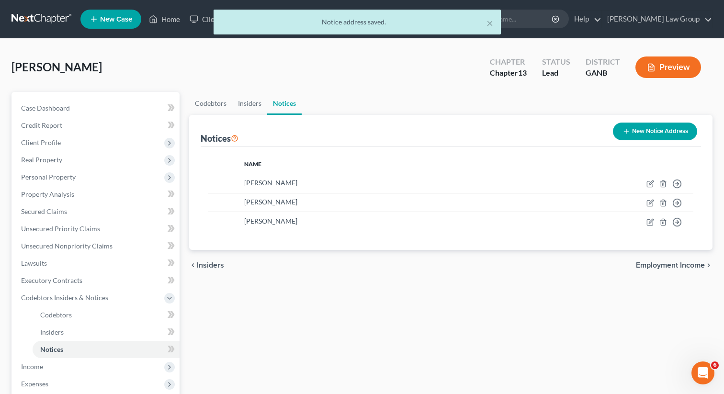
click at [636, 128] on button "New Notice Address" at bounding box center [655, 132] width 84 height 18
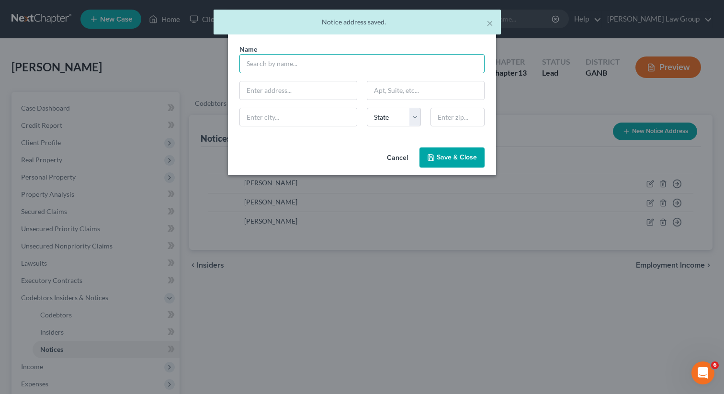
click at [273, 68] on input "text" at bounding box center [361, 63] width 245 height 19
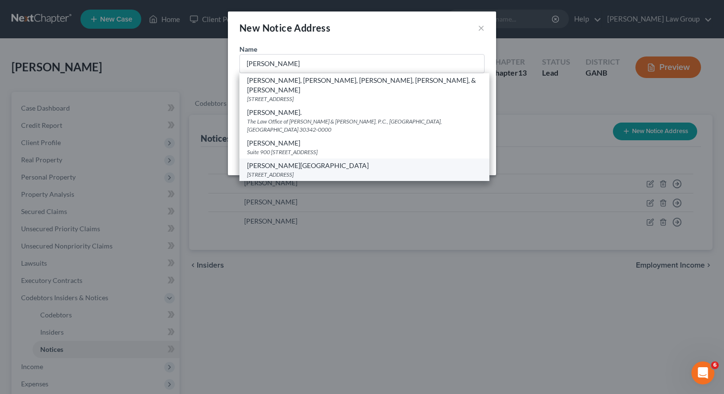
click at [279, 161] on div "Rubin Lublin" at bounding box center [364, 166] width 235 height 10
type input "Rubin Lublin"
type input "3145 Avalon Ridge Pkwy #100"
type input "Norcross"
select select "10"
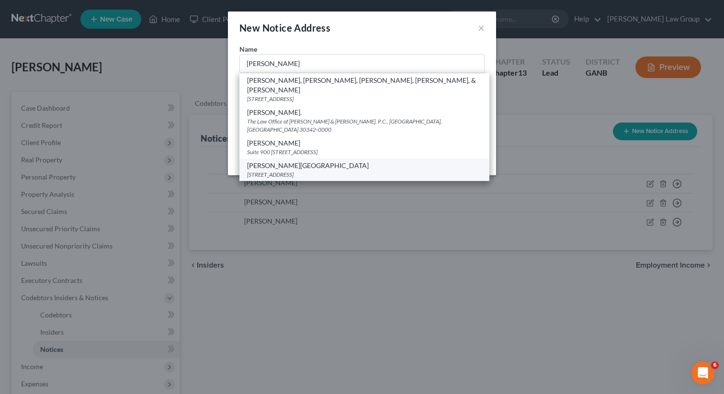
type input "30071"
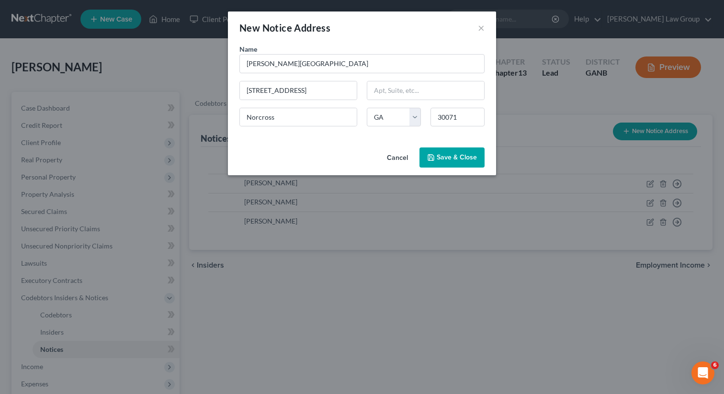
click at [426, 165] on button "Save & Close" at bounding box center [452, 158] width 65 height 20
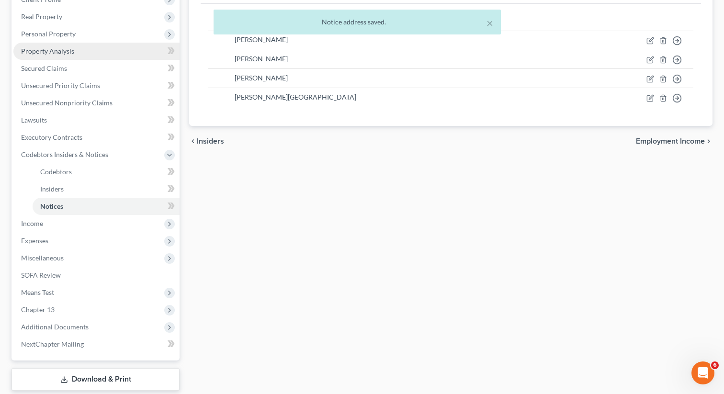
scroll to position [144, 0]
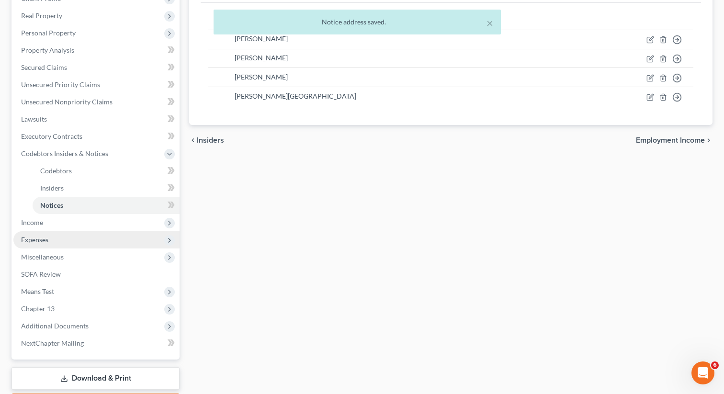
click at [50, 238] on span "Expenses" at bounding box center [96, 239] width 166 height 17
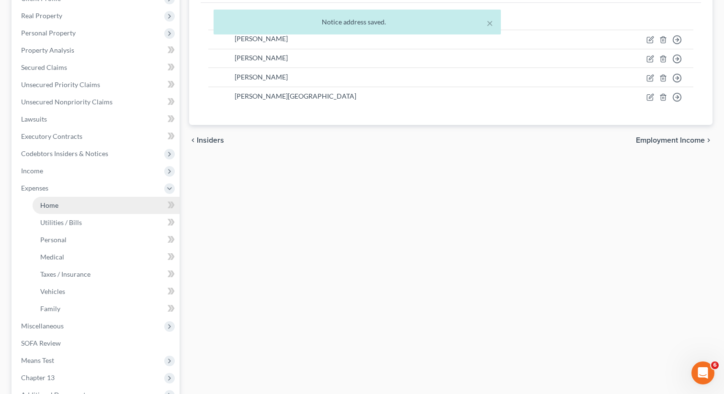
click at [56, 203] on span "Home" at bounding box center [49, 205] width 18 height 8
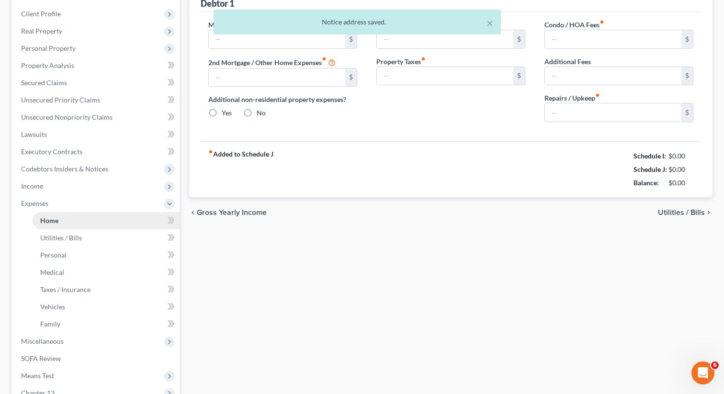
type input "1,010.00"
type input "0.00"
radio input "true"
type input "0.00"
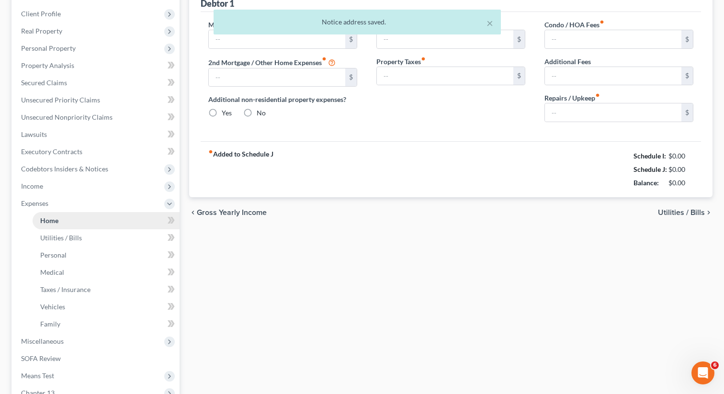
type input "0.00"
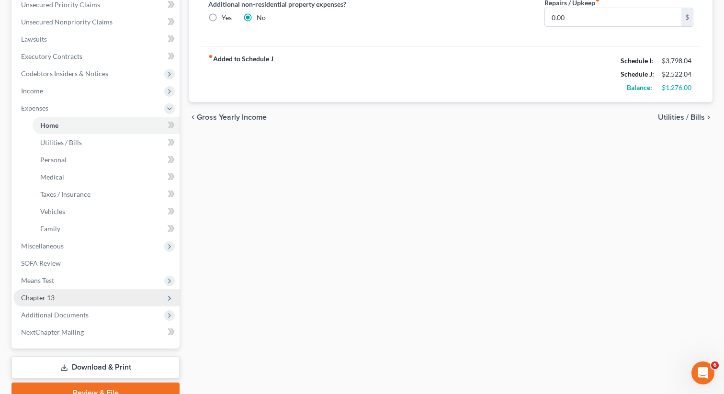
click at [67, 296] on span "Chapter 13" at bounding box center [96, 297] width 166 height 17
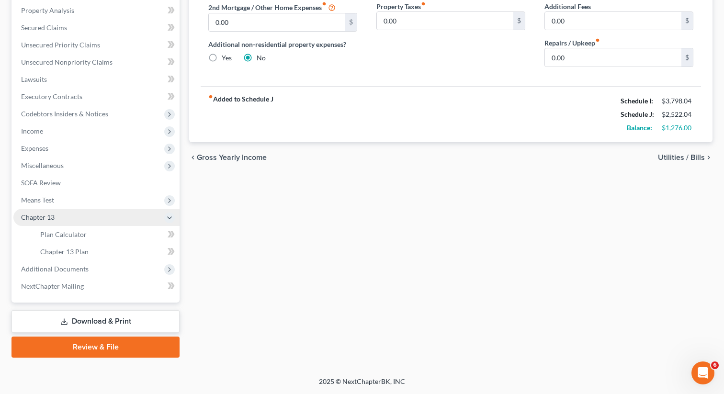
scroll to position [183, 0]
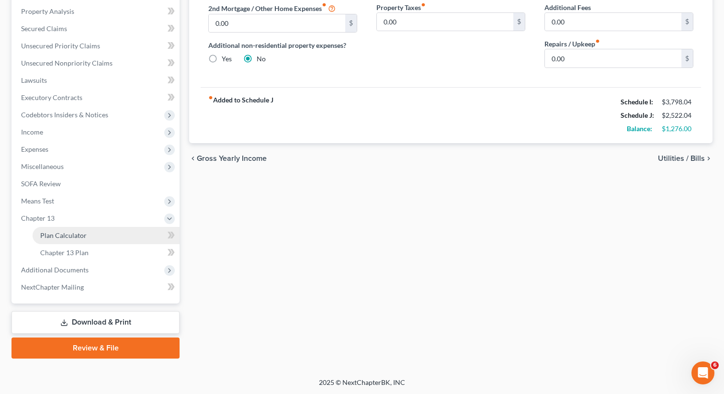
click at [98, 237] on link "Plan Calculator" at bounding box center [106, 235] width 147 height 17
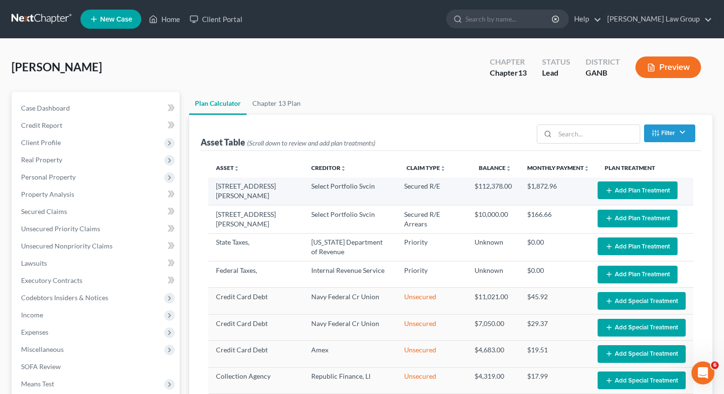
select select "59"
click at [623, 189] on button "Add Plan Treatment" at bounding box center [638, 191] width 80 height 18
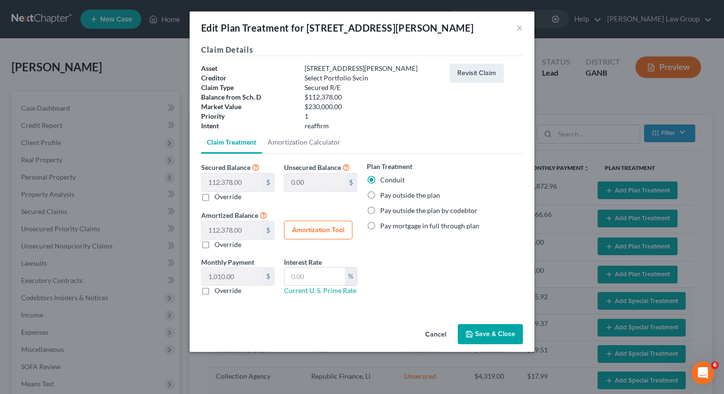
click at [380, 198] on label "Pay outside the plan" at bounding box center [410, 196] width 60 height 10
click at [384, 197] on input "Pay outside the plan" at bounding box center [387, 194] width 6 height 6
radio input "true"
click at [467, 335] on icon "button" at bounding box center [470, 334] width 8 height 8
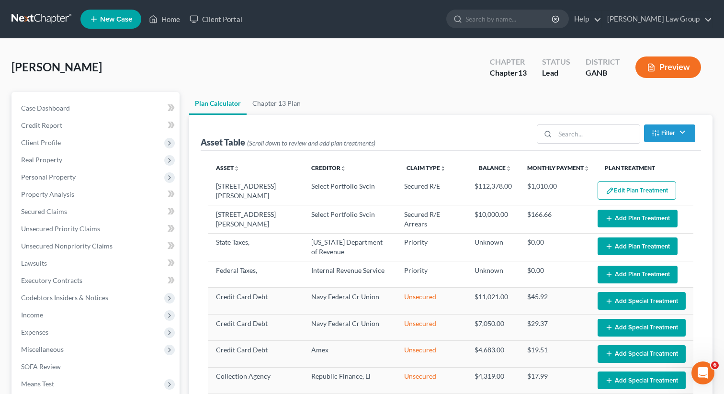
click at [632, 220] on button "Add Plan Treatment" at bounding box center [638, 219] width 80 height 18
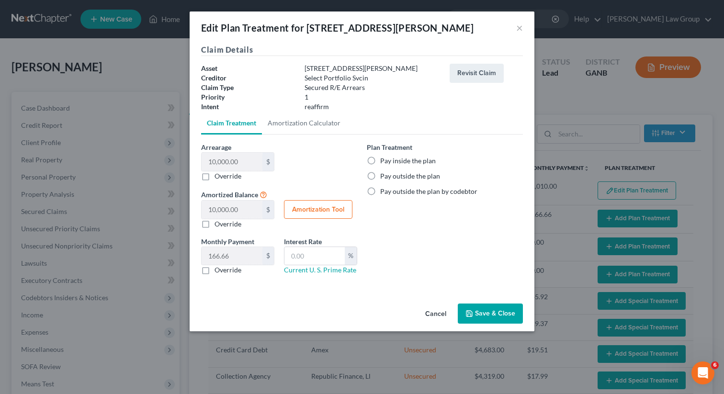
select select "59"
click at [380, 159] on label "Pay inside the plan" at bounding box center [408, 161] width 56 height 10
click at [384, 159] on input "Pay inside the plan" at bounding box center [387, 159] width 6 height 6
radio input "true"
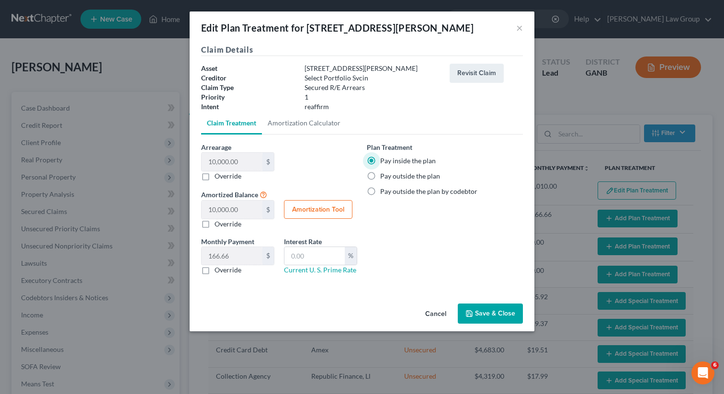
click at [481, 318] on button "Save & Close" at bounding box center [490, 314] width 65 height 20
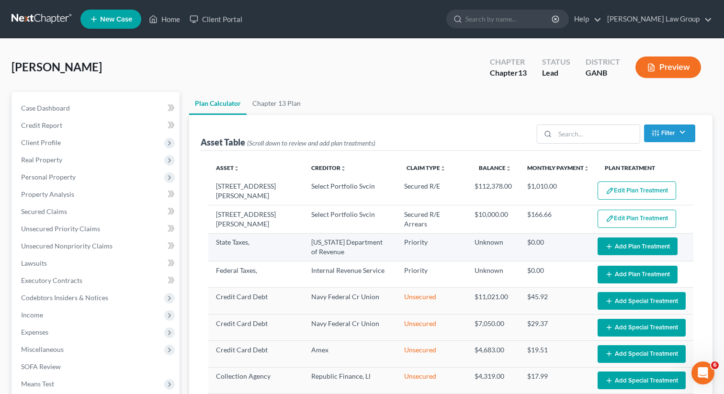
select select "59"
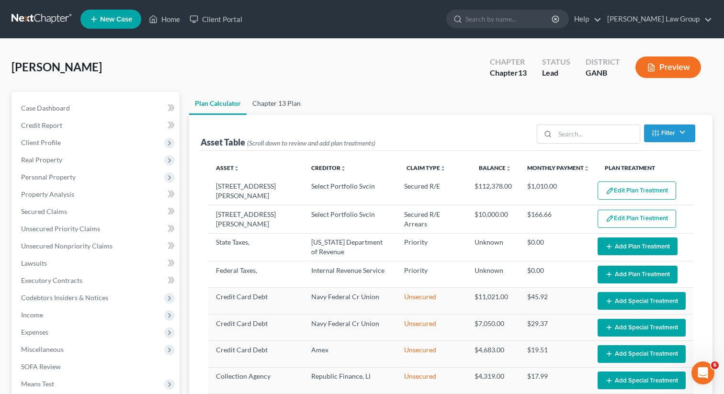
click at [263, 105] on link "Chapter 13 Plan" at bounding box center [277, 103] width 60 height 23
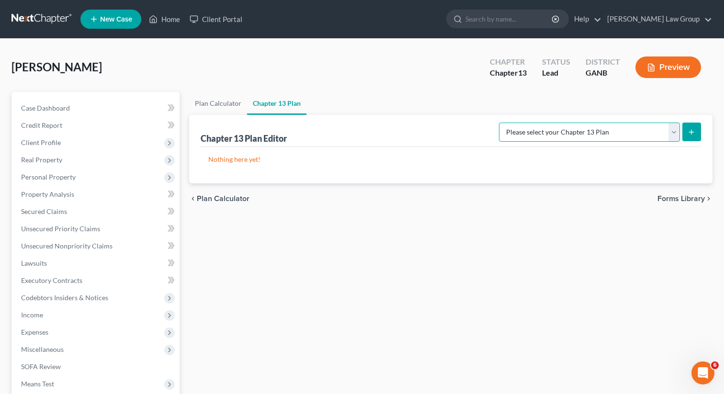
click at [577, 135] on select "Please select your Chapter 13 Plan [US_STATE] Northern - [PERSON_NAME] Law Grou…" at bounding box center [589, 132] width 181 height 19
select select "0"
click at [507, 123] on select "Please select your Chapter 13 Plan [US_STATE] Northern - [PERSON_NAME] Law Grou…" at bounding box center [589, 132] width 181 height 19
click at [690, 131] on icon "submit" at bounding box center [692, 132] width 8 height 8
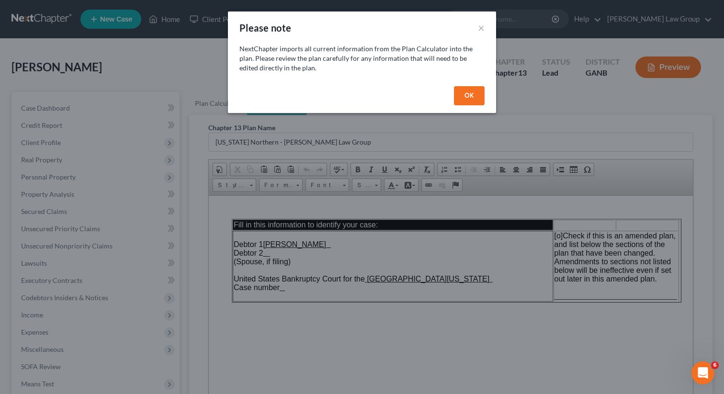
click at [466, 99] on button "OK" at bounding box center [469, 95] width 31 height 19
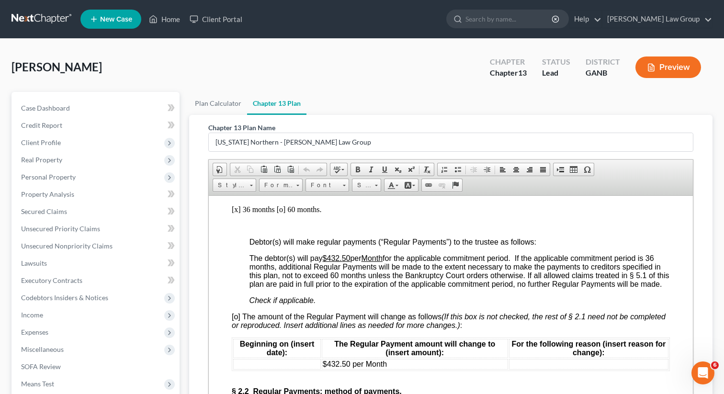
scroll to position [921, 0]
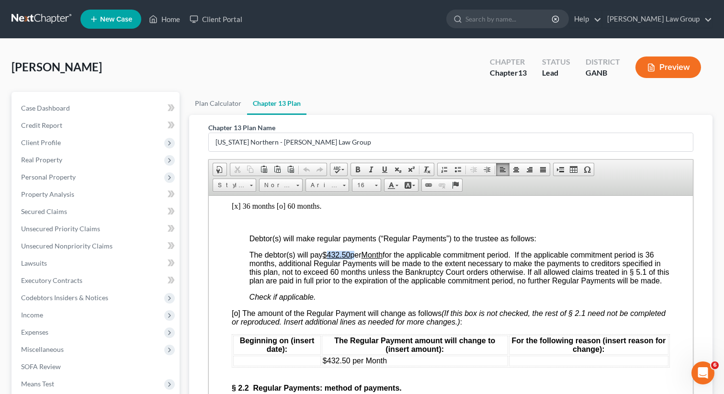
drag, startPoint x: 354, startPoint y: 271, endPoint x: 329, endPoint y: 273, distance: 25.4
click at [329, 273] on span "The debtor(s) will pay $432.50 per Month for the applicable commitment period. …" at bounding box center [460, 267] width 420 height 34
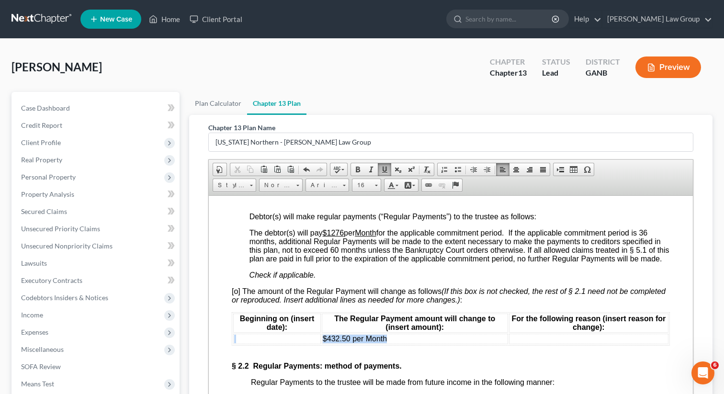
drag, startPoint x: 393, startPoint y: 358, endPoint x: 318, endPoint y: 357, distance: 74.2
click at [318, 344] on tr "$432.50 per Month" at bounding box center [450, 338] width 435 height 11
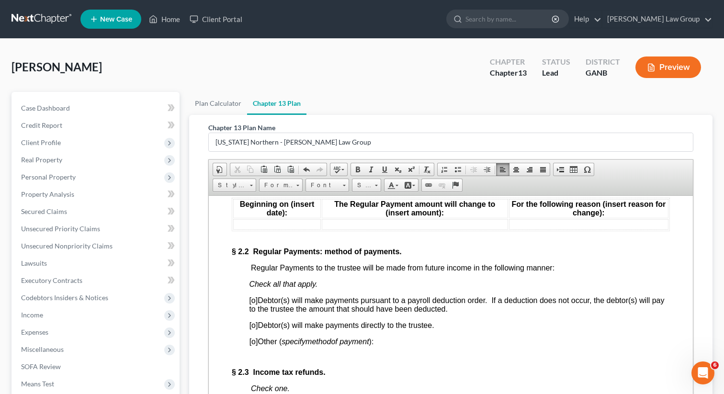
scroll to position [1091, 0]
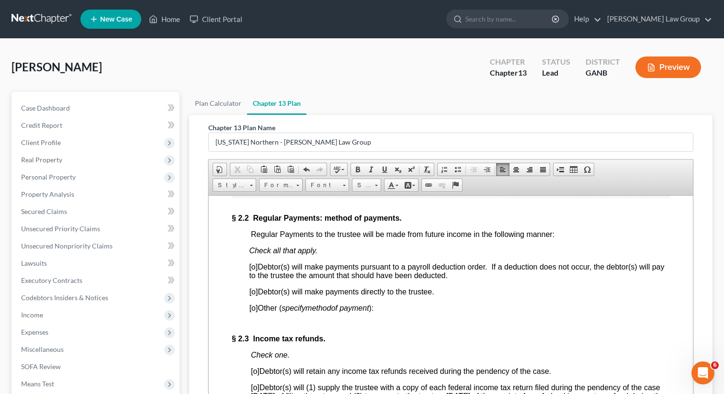
click at [254, 295] on span "[o]" at bounding box center [254, 291] width 9 height 8
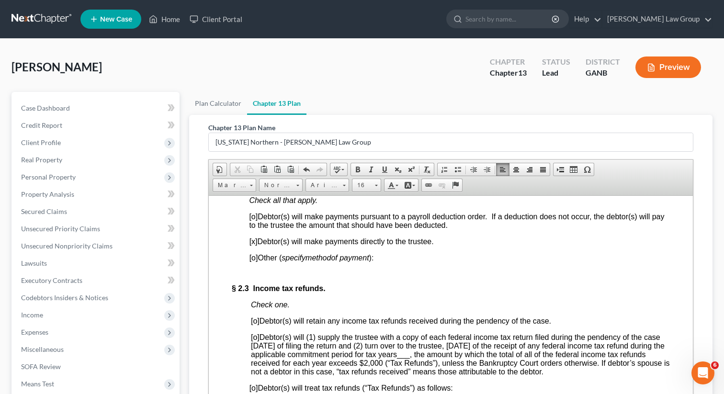
scroll to position [1161, 0]
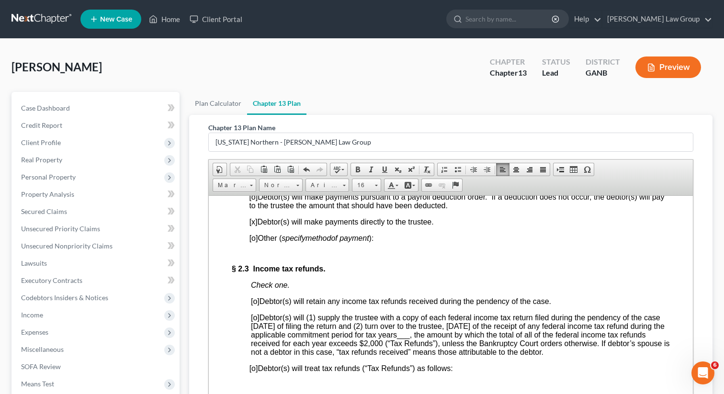
click at [258, 305] on span "[o]" at bounding box center [255, 301] width 9 height 8
click at [257, 305] on span "[o]" at bounding box center [255, 301] width 9 height 8
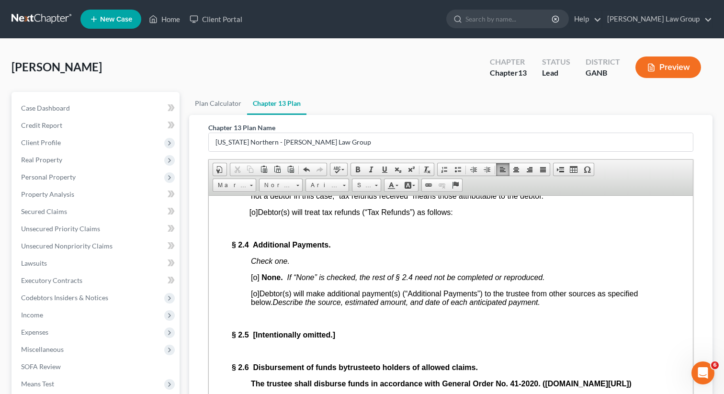
scroll to position [1323, 0]
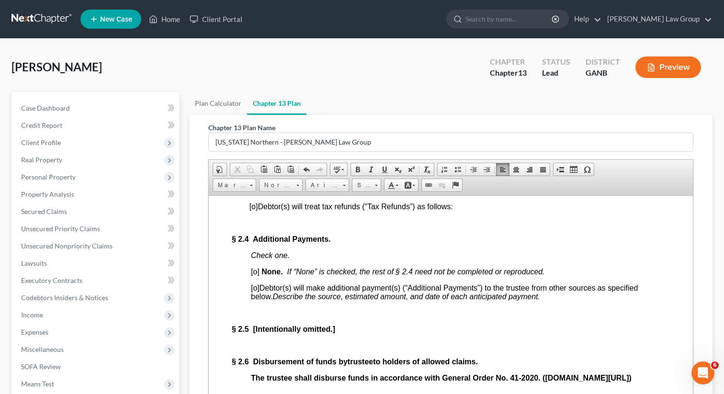
click at [257, 275] on span "[o]" at bounding box center [255, 271] width 9 height 8
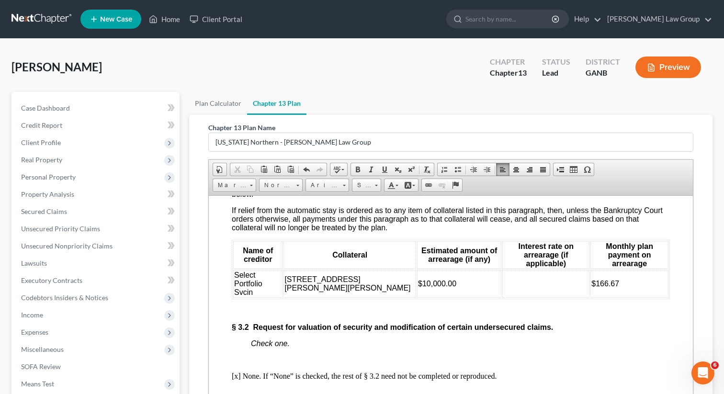
scroll to position [1881, 0]
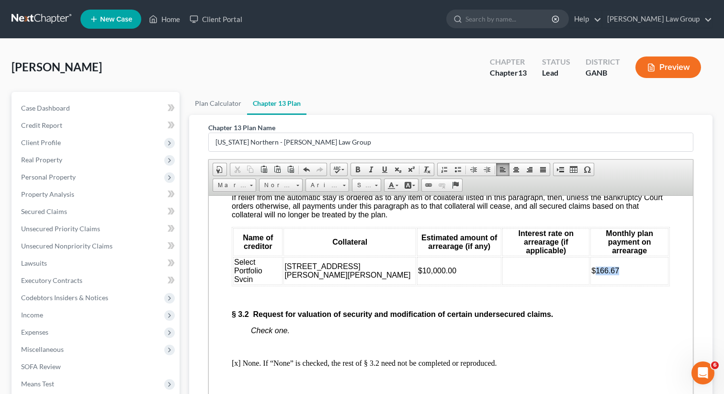
drag, startPoint x: 621, startPoint y: 302, endPoint x: 587, endPoint y: 300, distance: 34.0
click at [591, 284] on td "$166.67" at bounding box center [630, 271] width 78 height 28
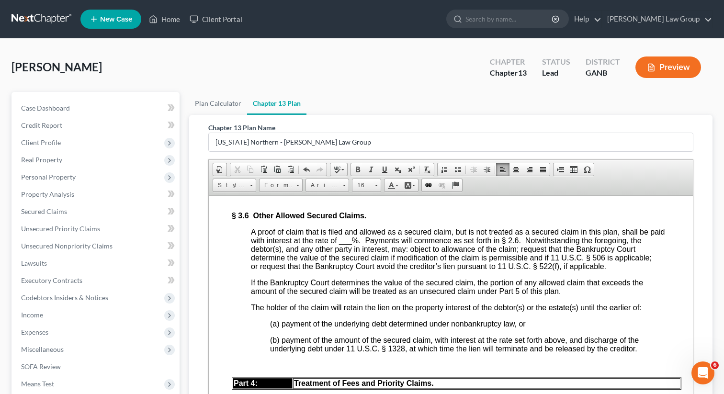
scroll to position [2513, 0]
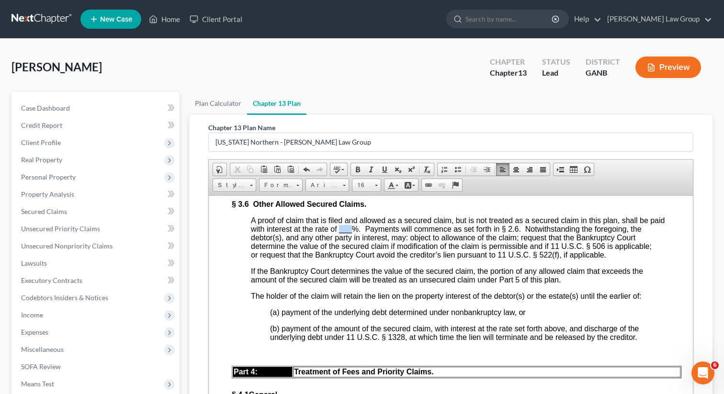
drag, startPoint x: 356, startPoint y: 261, endPoint x: 341, endPoint y: 262, distance: 15.3
click at [341, 259] on span "A proof of claim that is filed and allowed as a secured claim, but is not treat…" at bounding box center [458, 237] width 414 height 43
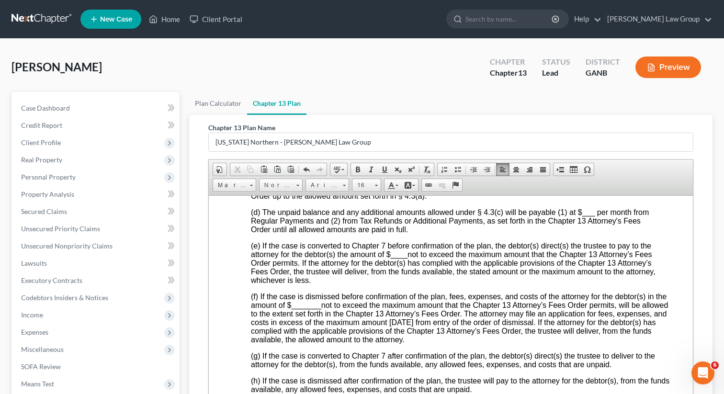
scroll to position [2881, 0]
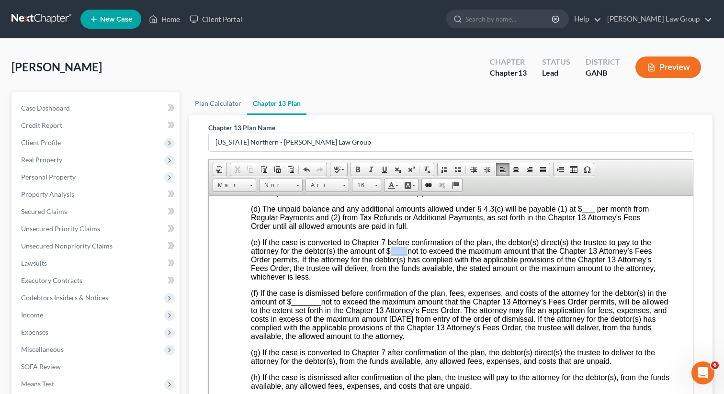
drag, startPoint x: 409, startPoint y: 294, endPoint x: 390, endPoint y: 293, distance: 18.7
click at [390, 281] on span "(e) If the case is converted to Chapter 7 before confirmation of the plan, the …" at bounding box center [453, 259] width 405 height 43
drag, startPoint x: 320, startPoint y: 344, endPoint x: 292, endPoint y: 344, distance: 28.3
click at [292, 306] on span "_______" at bounding box center [307, 301] width 30 height 8
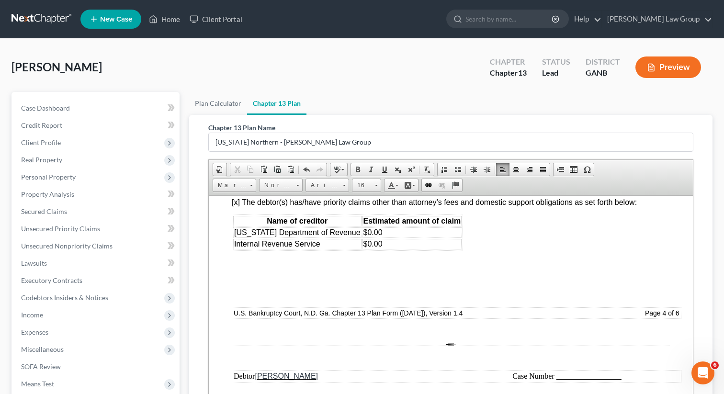
scroll to position [3127, 0]
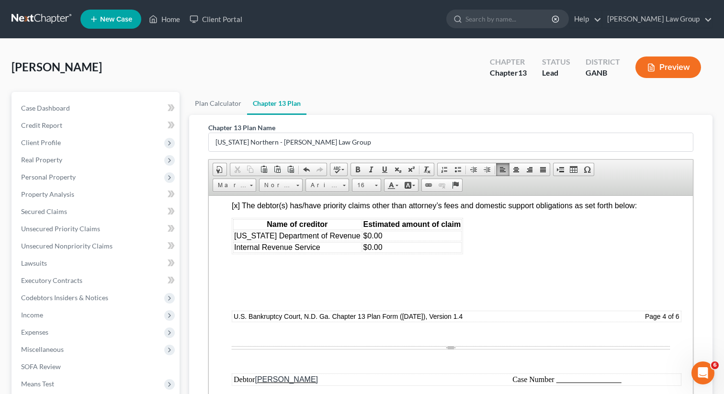
click at [238, 193] on font "[o] None. If “None” is checked, the rest of § 4.4 need not be completed or repr…" at bounding box center [377, 189] width 291 height 8
click at [238, 209] on font "[x] The debtor(s) has/have priority claims other than attorney’s fees and domes…" at bounding box center [434, 205] width 405 height 8
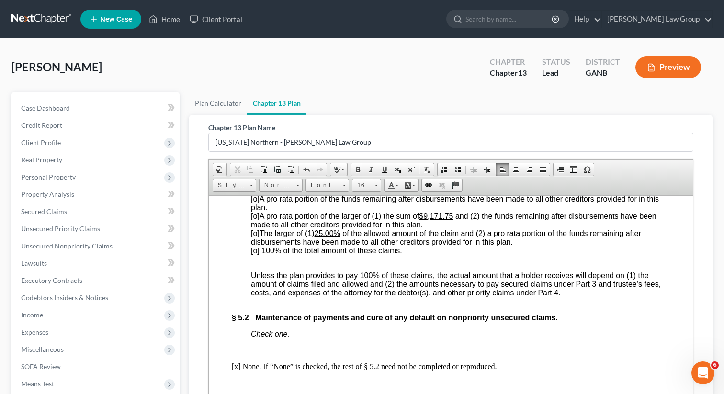
scroll to position [3437, 0]
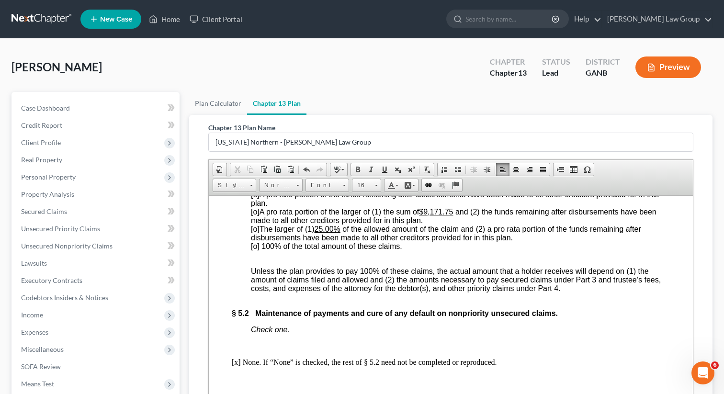
click at [256, 250] on span "[o] 100% of the total amount of these claims." at bounding box center [326, 246] width 151 height 8
drag, startPoint x: 457, startPoint y: 259, endPoint x: 428, endPoint y: 259, distance: 29.7
click at [428, 224] on span "[o] A pro rata portion of the larger of (1) the sum of $9,171.75 and (2) the fu…" at bounding box center [454, 215] width 406 height 17
drag, startPoint x: 339, startPoint y: 280, endPoint x: 318, endPoint y: 280, distance: 20.1
click at [318, 233] on u "25.00%" at bounding box center [328, 229] width 26 height 8
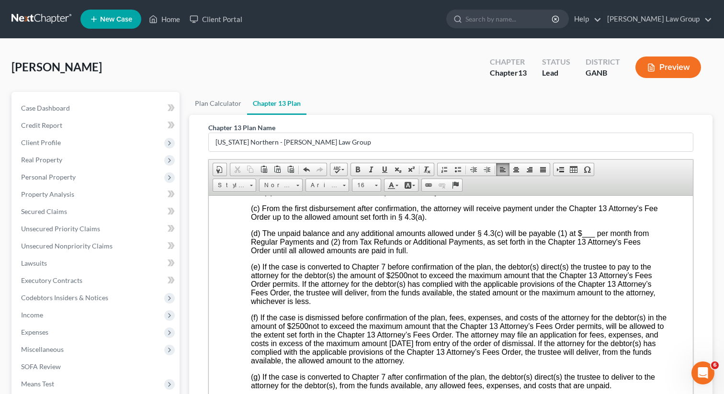
scroll to position [2858, 0]
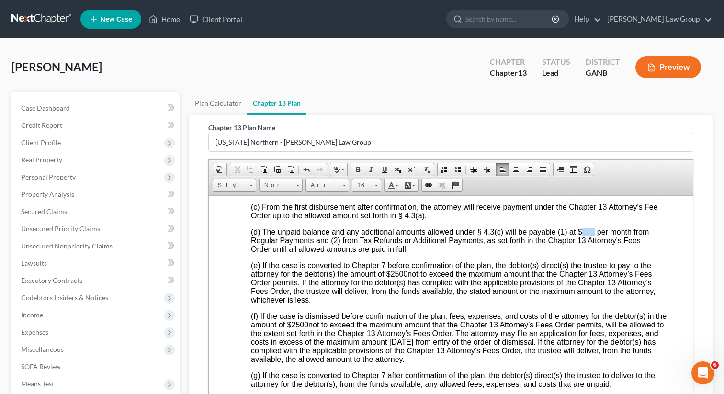
drag, startPoint x: 596, startPoint y: 271, endPoint x: 582, endPoint y: 270, distance: 13.4
click at [582, 253] on span "(d) The unpaid balance and any additional amounts allowed under § 4.3(c) will b…" at bounding box center [450, 239] width 398 height 25
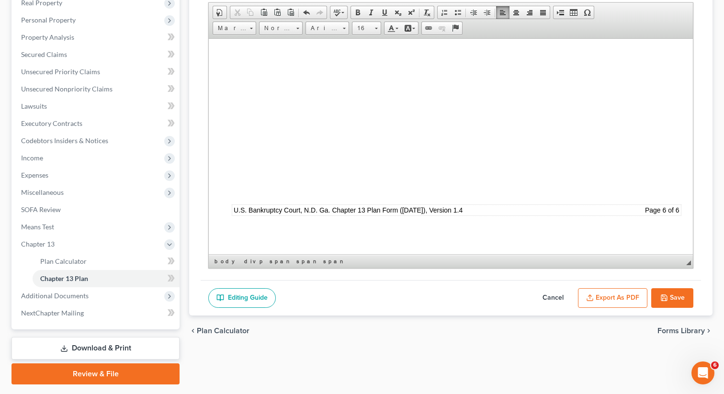
scroll to position [183, 0]
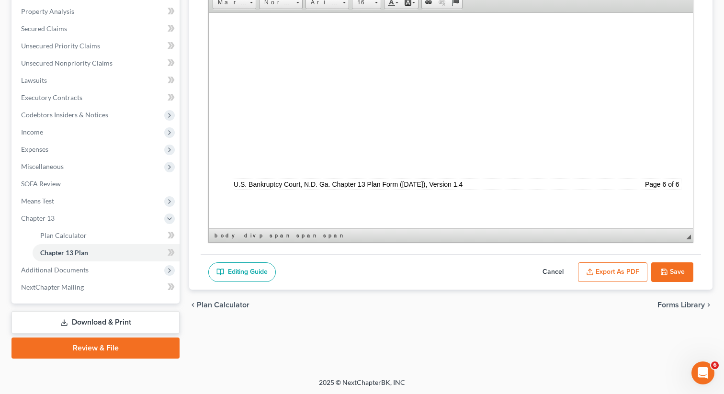
click at [679, 273] on button "Save" at bounding box center [672, 272] width 42 height 20
select select "0"
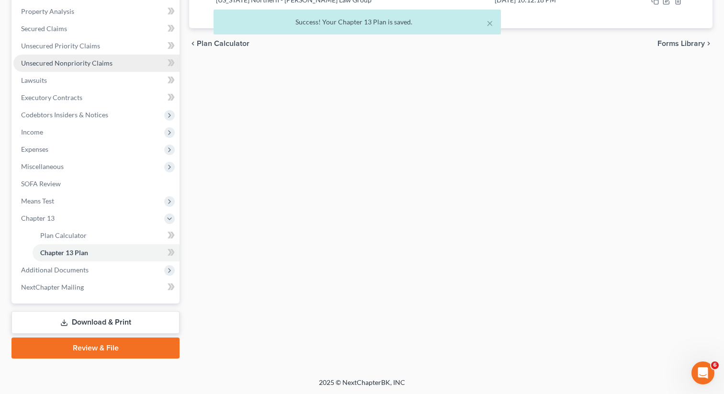
click at [99, 66] on span "Unsecured Nonpriority Claims" at bounding box center [66, 63] width 91 height 8
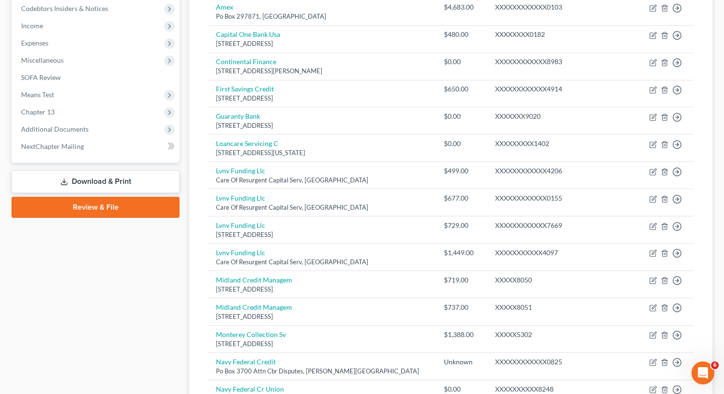
scroll to position [279, 0]
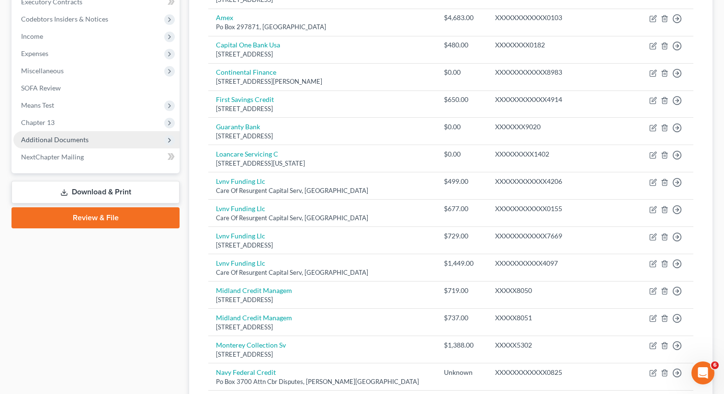
click at [98, 137] on span "Additional Documents" at bounding box center [96, 139] width 166 height 17
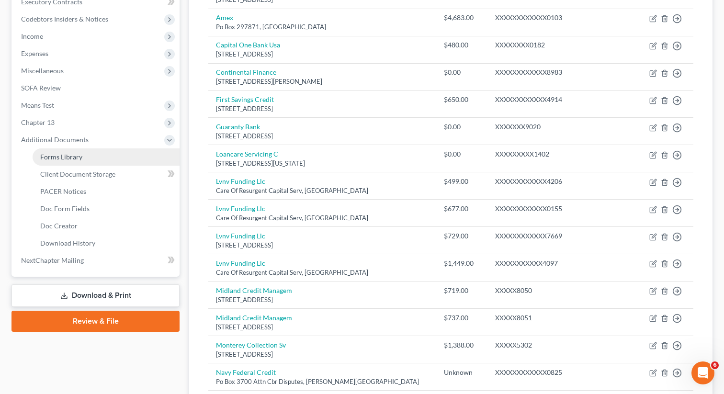
click at [106, 161] on link "Forms Library" at bounding box center [106, 156] width 147 height 17
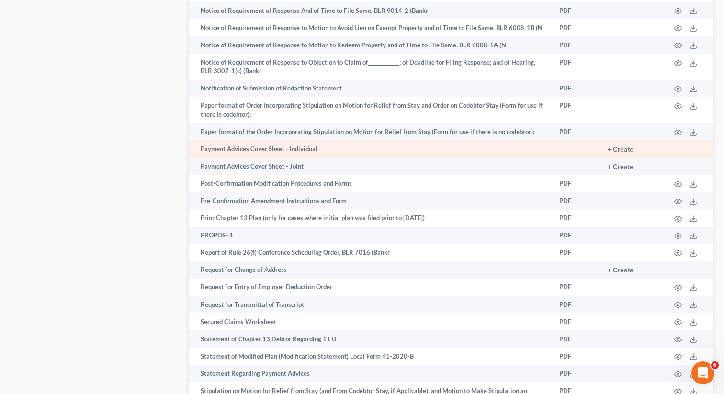
scroll to position [785, 0]
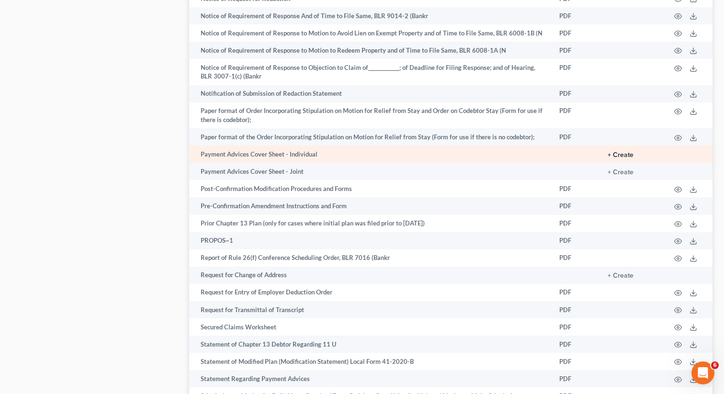
click at [621, 152] on button "+ Create" at bounding box center [621, 155] width 26 height 7
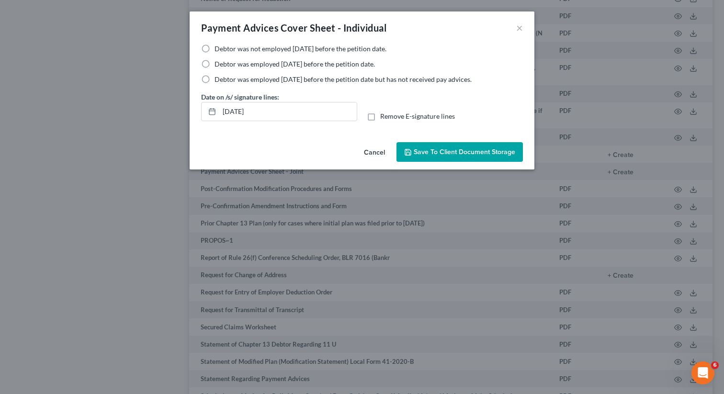
click at [215, 80] on label "Debtor was employed within 60 days before the petition date but has not receive…" at bounding box center [343, 80] width 257 height 10
click at [218, 80] on input "Debtor was employed within 60 days before the petition date but has not receive…" at bounding box center [221, 78] width 6 height 6
radio input "true"
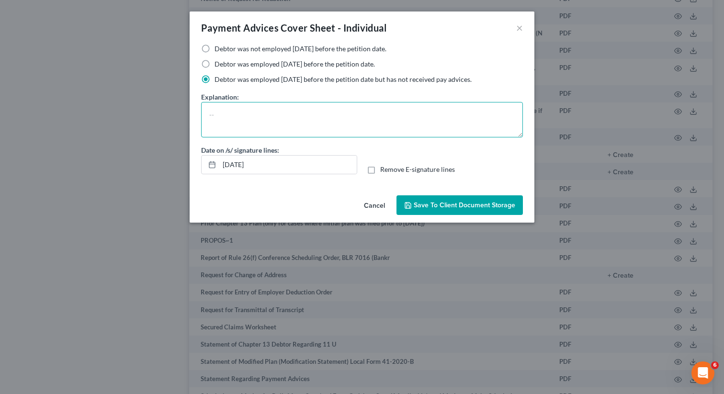
click at [241, 132] on textarea at bounding box center [362, 119] width 322 height 35
type textarea "Self-Employed"
click at [455, 210] on button "Save to Client Document Storage" at bounding box center [460, 205] width 126 height 20
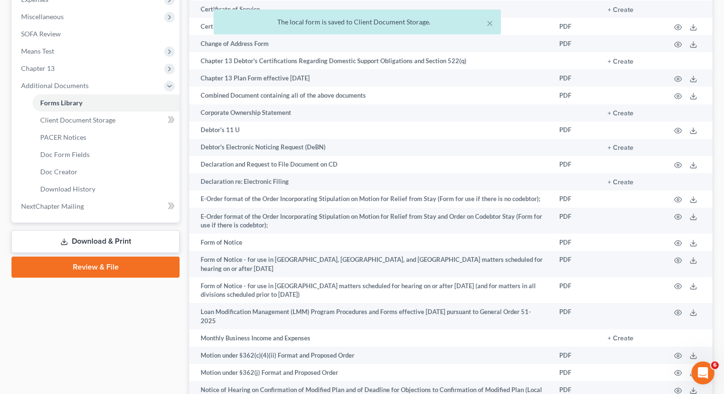
scroll to position [331, 0]
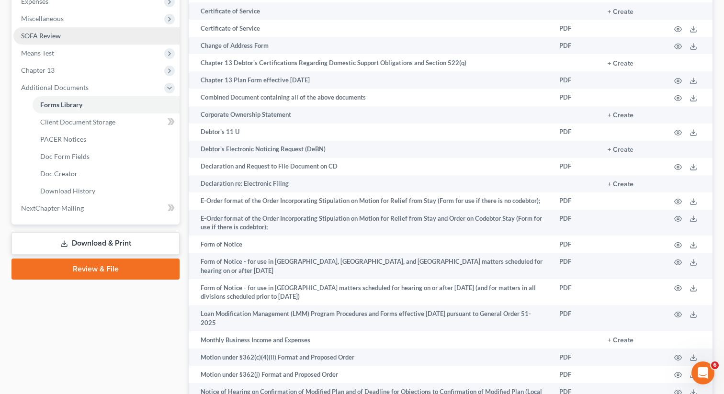
click at [88, 35] on link "SOFA Review" at bounding box center [96, 35] width 166 height 17
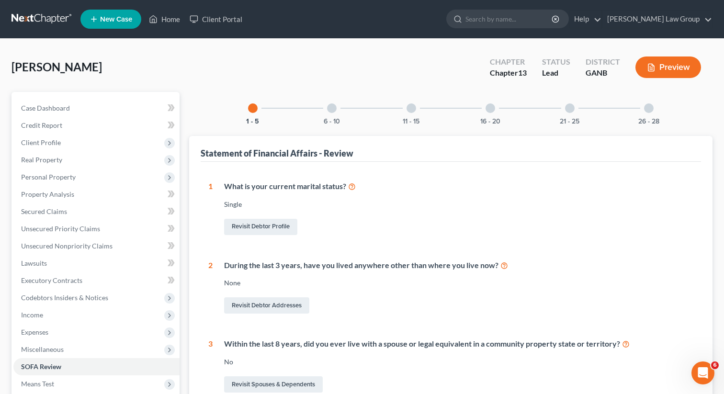
click at [643, 112] on div "26 - 28" at bounding box center [649, 108] width 33 height 33
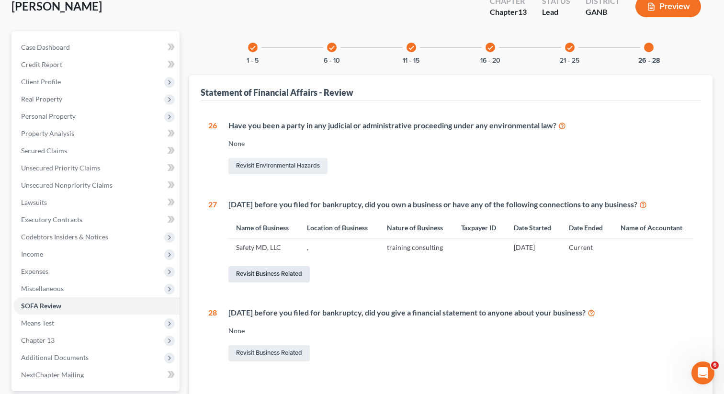
click at [272, 272] on link "Revisit Business Related" at bounding box center [268, 274] width 81 height 16
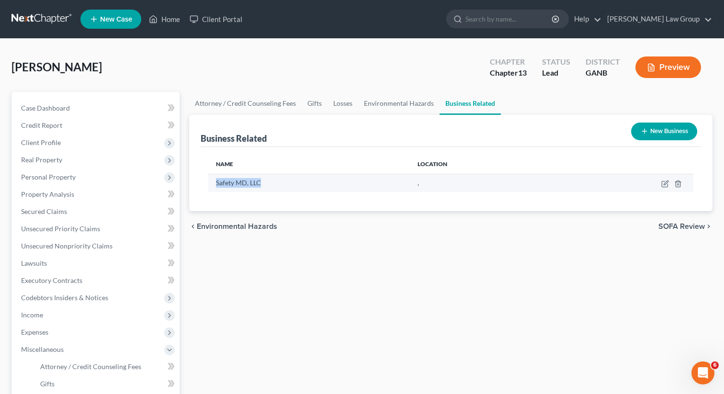
drag, startPoint x: 264, startPoint y: 182, endPoint x: 215, endPoint y: 184, distance: 48.9
click at [215, 184] on td "Safety MD, LLC" at bounding box center [309, 183] width 202 height 18
copy span "Safety MD, LLC"
click at [663, 182] on icon "button" at bounding box center [665, 184] width 8 height 8
select select "member"
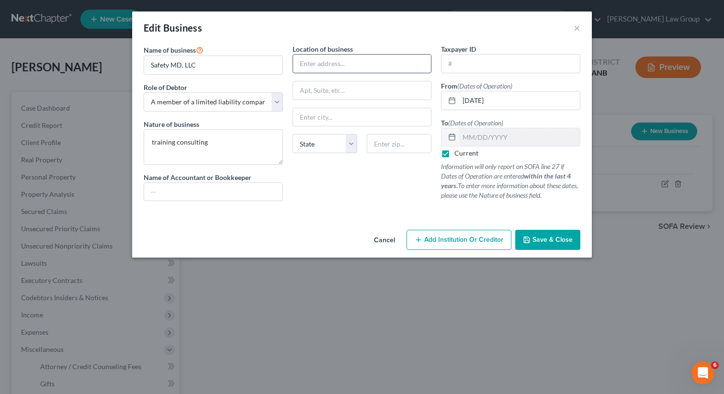
click at [317, 67] on input "text" at bounding box center [362, 64] width 138 height 18
paste input "6140 Christopher Terrace"
type input "6140 Christopher Terrace"
click at [412, 150] on input "text" at bounding box center [399, 143] width 65 height 19
type input "30273"
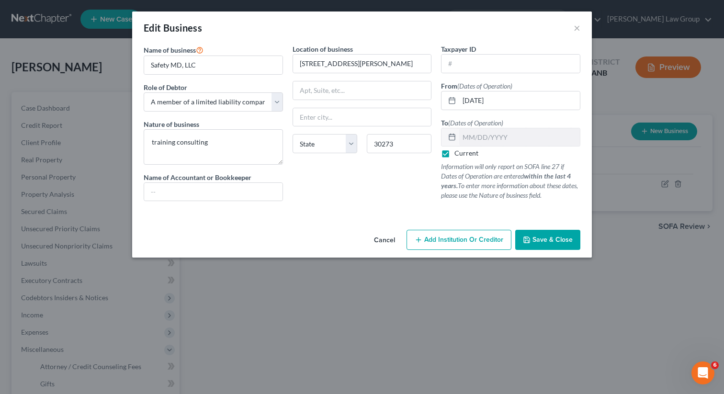
type input "Rex"
select select "10"
click at [400, 208] on div "Location of business 6140 Christopher Terrace Rex State AL AK AR AZ CA CO CT DE…" at bounding box center [362, 126] width 149 height 165
click at [532, 236] on button "Save & Close" at bounding box center [547, 240] width 65 height 20
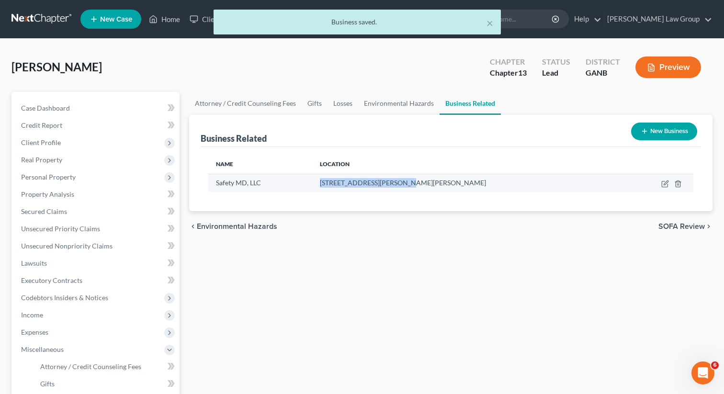
drag, startPoint x: 338, startPoint y: 183, endPoint x: 416, endPoint y: 183, distance: 78.5
click at [416, 183] on td "6140 Christopher Terrace, Rex, GA 30273" at bounding box center [468, 183] width 313 height 18
copy span "6140 Christopher Terrace,"
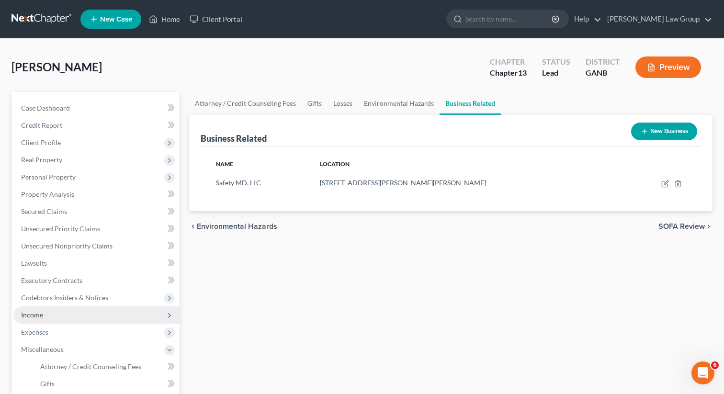
click at [53, 316] on span "Income" at bounding box center [96, 315] width 166 height 17
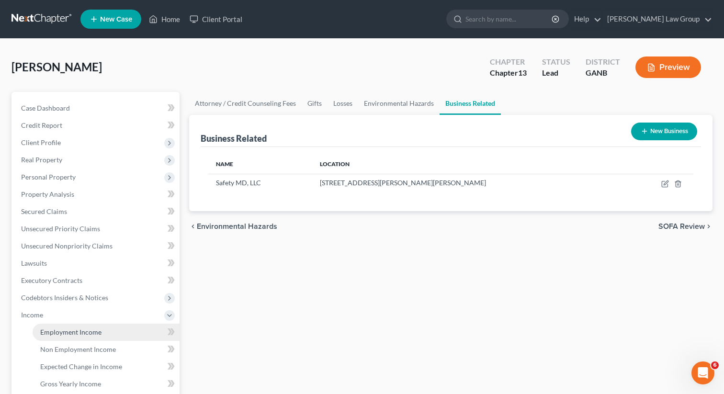
click at [82, 327] on link "Employment Income" at bounding box center [106, 332] width 147 height 17
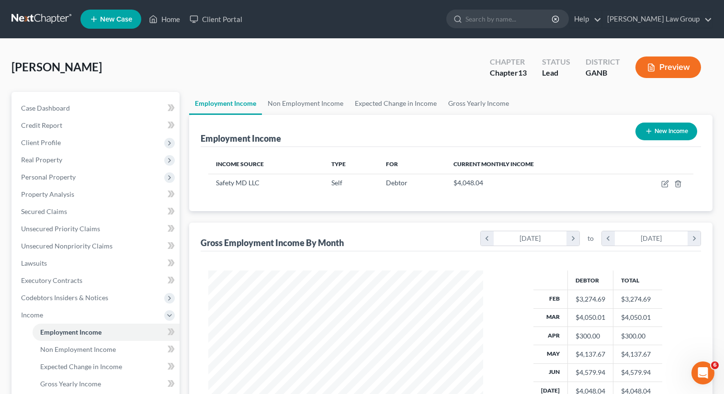
scroll to position [171, 294]
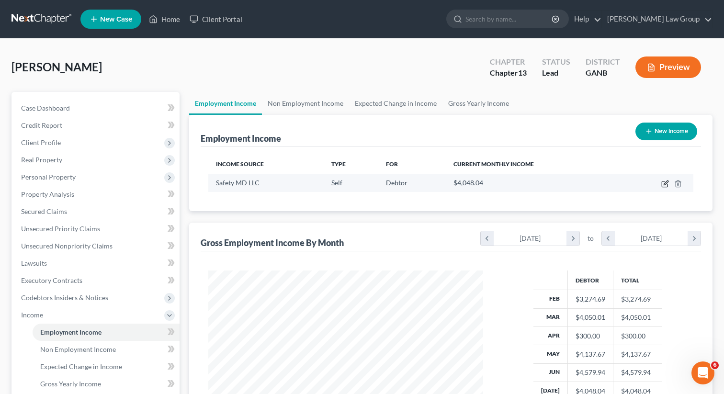
click at [665, 183] on icon "button" at bounding box center [666, 183] width 4 height 4
select select "1"
select select "0"
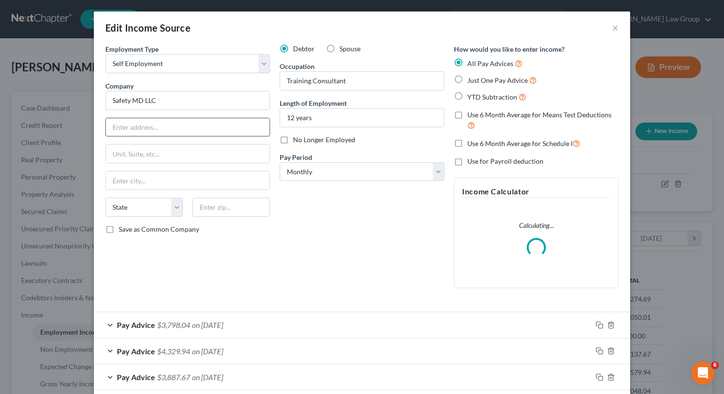
click at [159, 123] on input "text" at bounding box center [188, 127] width 164 height 18
paste input "6140 Christopher Terrace,"
type input "6140 Christopher Terrace"
click at [204, 207] on input "text" at bounding box center [232, 207] width 78 height 19
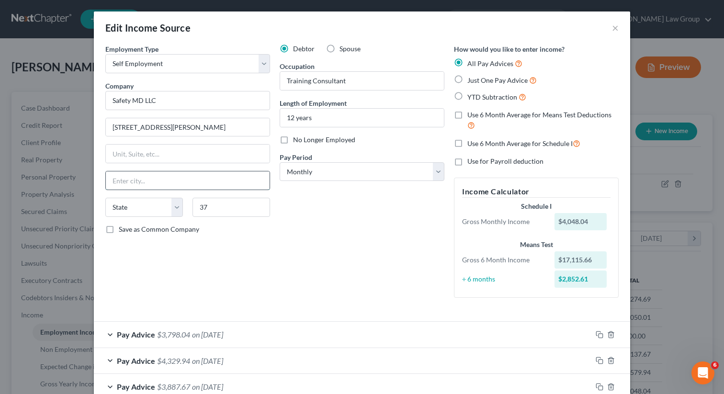
click at [239, 185] on input "text" at bounding box center [188, 180] width 164 height 18
drag, startPoint x: 220, startPoint y: 213, endPoint x: 181, endPoint y: 210, distance: 39.3
click at [181, 210] on div "State AL AK AR AZ CA CO CT DE DC FL GA GU HI ID IL IN IA KS KY LA ME MD MA MI M…" at bounding box center [188, 211] width 174 height 27
paste input "0273"
type input "30273"
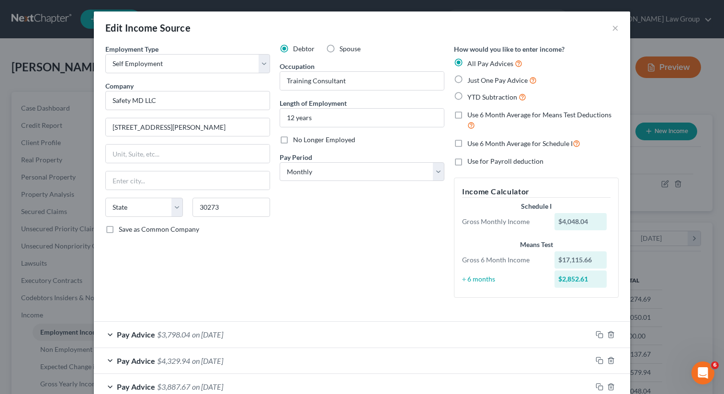
type input "Rex"
select select "10"
click at [369, 258] on div "Debtor Spouse Occupation Training Consultant Length of Employment 12 years No L…" at bounding box center [362, 174] width 174 height 261
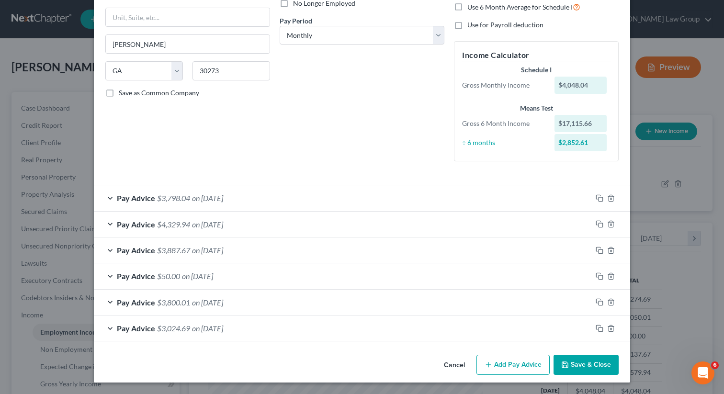
click at [570, 360] on button "Save & Close" at bounding box center [586, 365] width 65 height 20
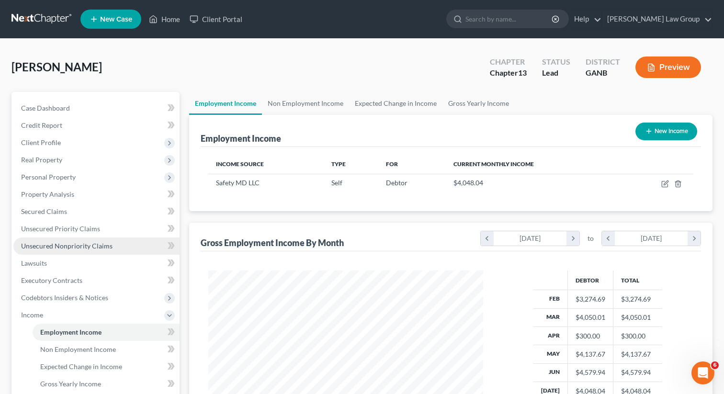
scroll to position [217, 0]
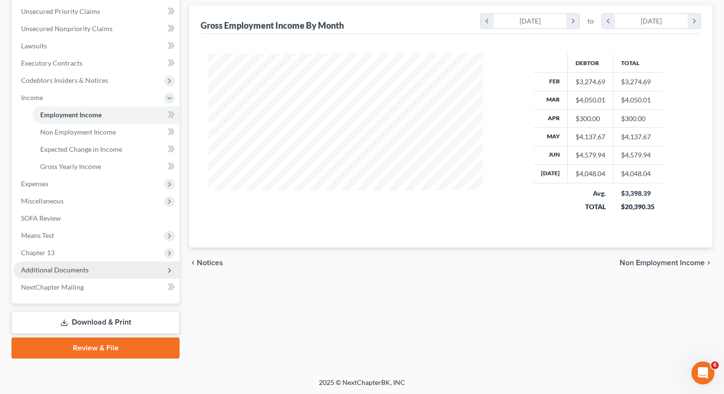
click at [91, 267] on span "Additional Documents" at bounding box center [96, 269] width 166 height 17
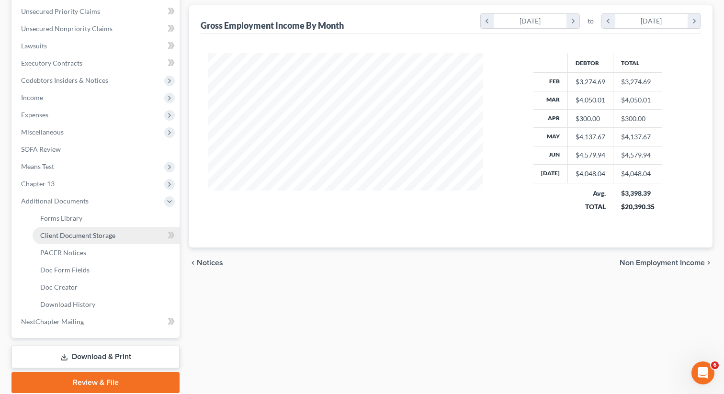
click at [90, 227] on link "Client Document Storage" at bounding box center [106, 235] width 147 height 17
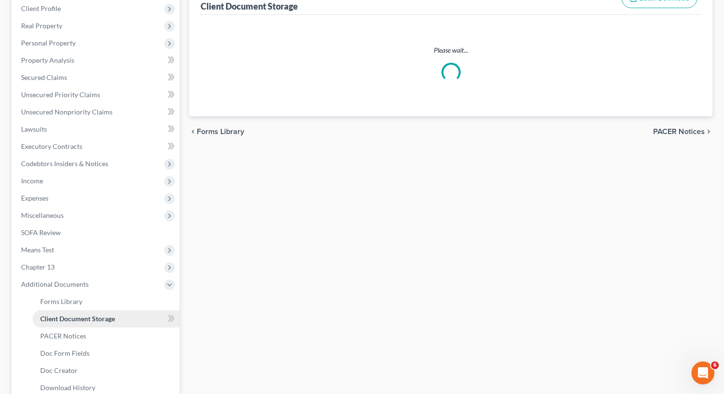
select select "5"
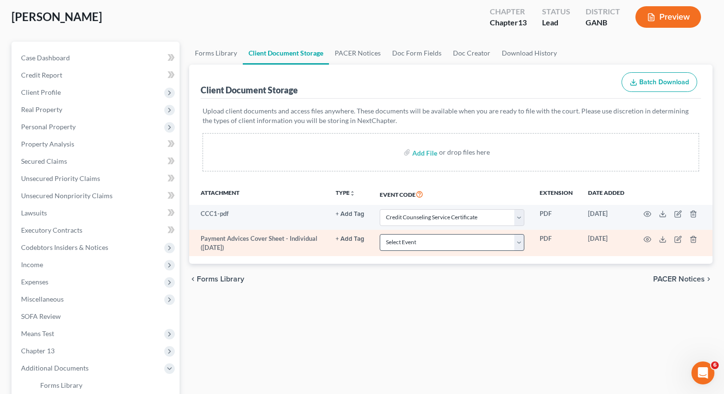
scroll to position [55, 0]
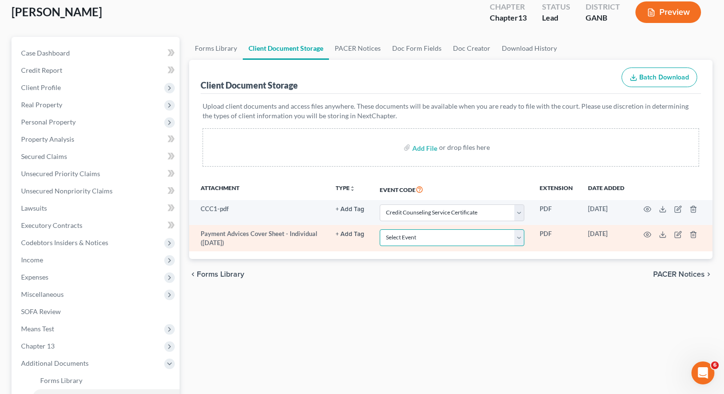
click at [423, 238] on select "Select Event 01 - Chapter 13 Plan - Initial Plan 02-Application to Pay Filing F…" at bounding box center [452, 237] width 145 height 17
select select "35"
click at [380, 229] on select "Select Event 01 - Chapter 13 Plan - Initial Plan 02-Application to Pay Filing F…" at bounding box center [452, 237] width 145 height 17
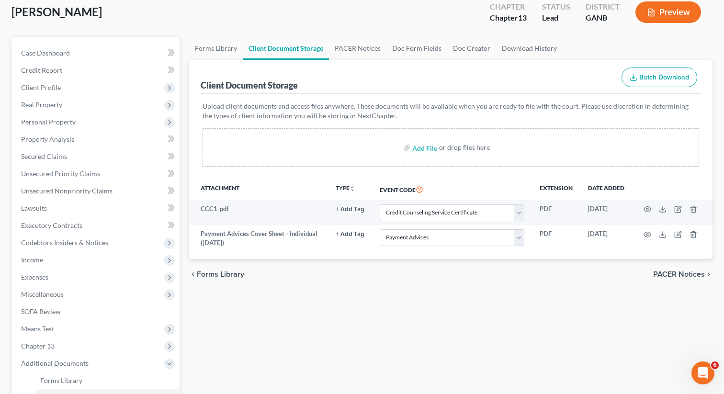
click at [286, 303] on div "Forms Library Client Document Storage PACER Notices Doc Form Fields Doc Creator…" at bounding box center [450, 296] width 533 height 519
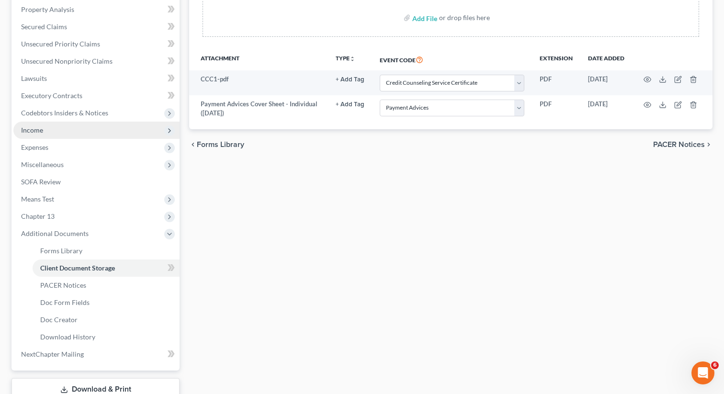
scroll to position [252, 0]
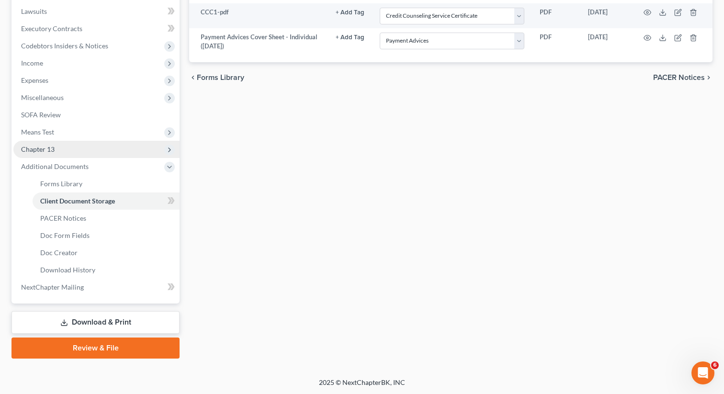
click at [79, 149] on span "Chapter 13" at bounding box center [96, 149] width 166 height 17
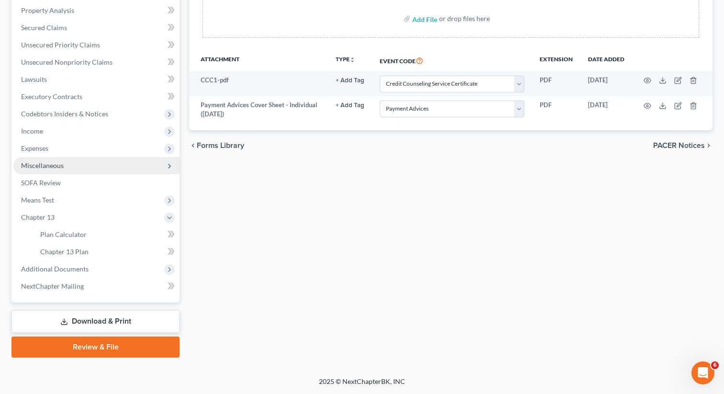
scroll to position [183, 0]
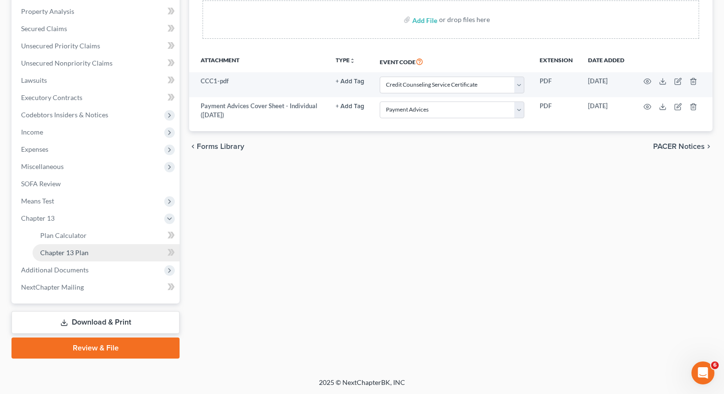
click at [102, 250] on link "Chapter 13 Plan" at bounding box center [106, 252] width 147 height 17
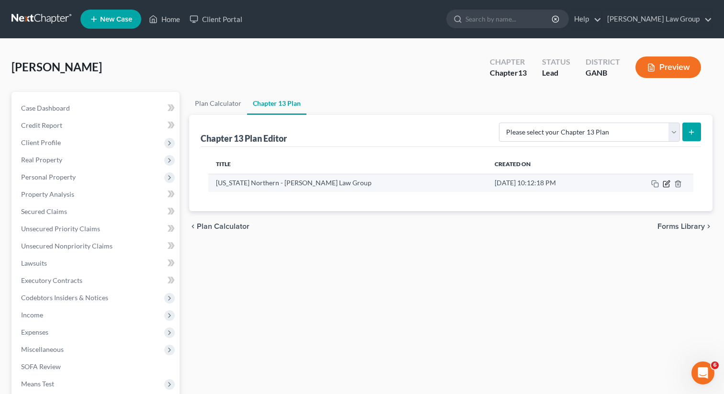
click at [664, 182] on icon "button" at bounding box center [667, 184] width 8 height 8
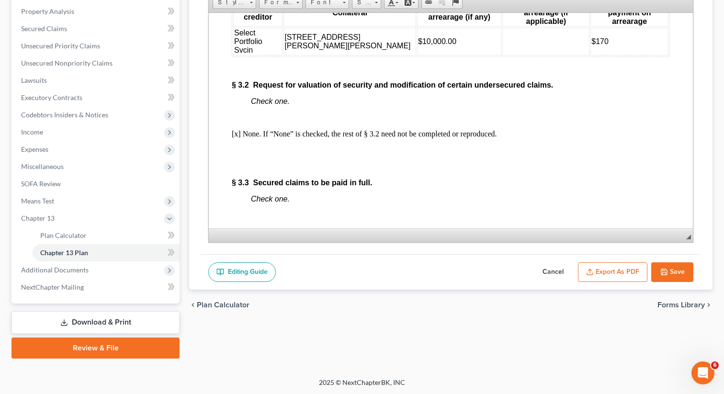
scroll to position [2122, 0]
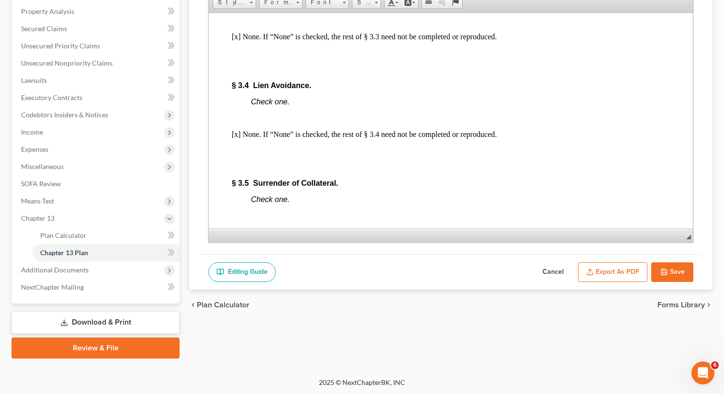
click at [610, 275] on button "Export as PDF" at bounding box center [612, 272] width 69 height 20
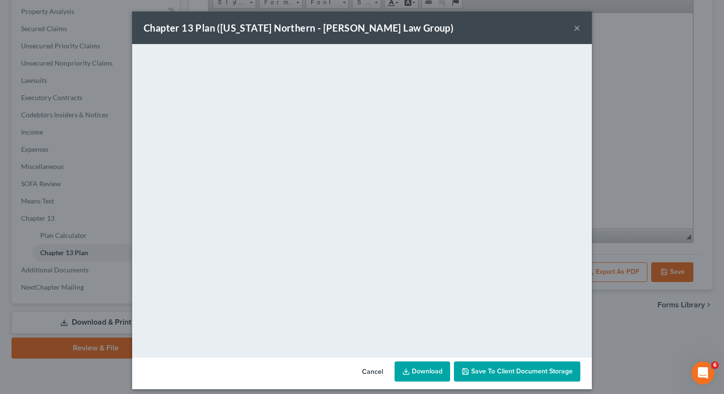
click at [486, 370] on span "Save to Client Document Storage" at bounding box center [522, 371] width 102 height 8
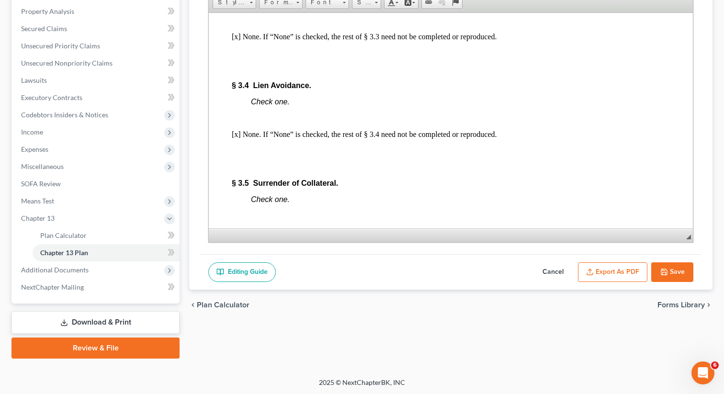
click at [668, 268] on button "Save" at bounding box center [672, 272] width 42 height 20
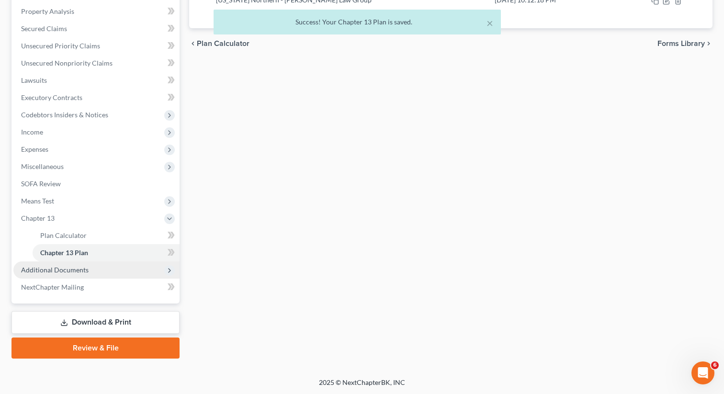
click at [83, 271] on span "Additional Documents" at bounding box center [55, 270] width 68 height 8
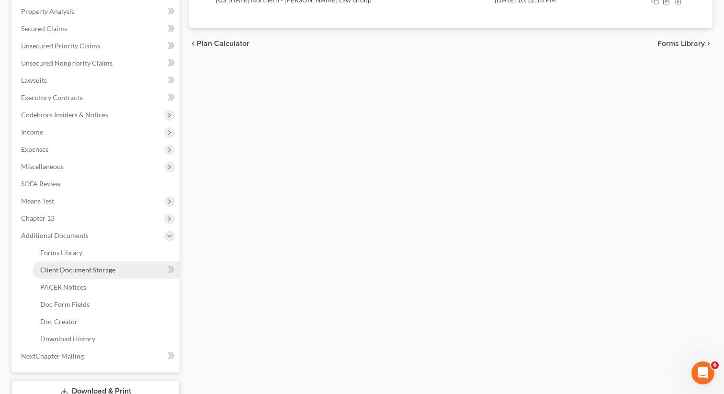
click at [117, 268] on link "Client Document Storage" at bounding box center [106, 269] width 147 height 17
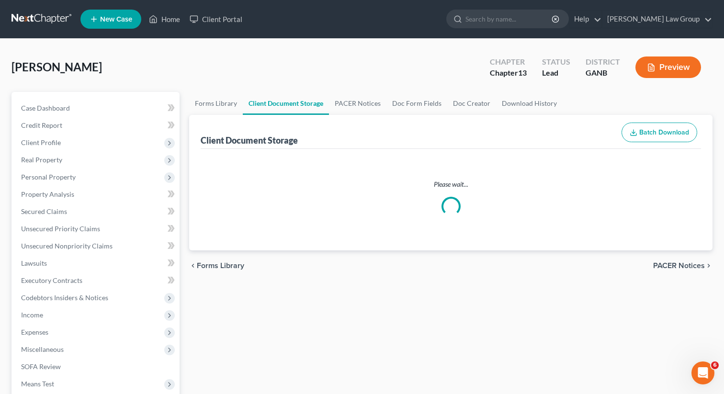
select select "5"
select select "35"
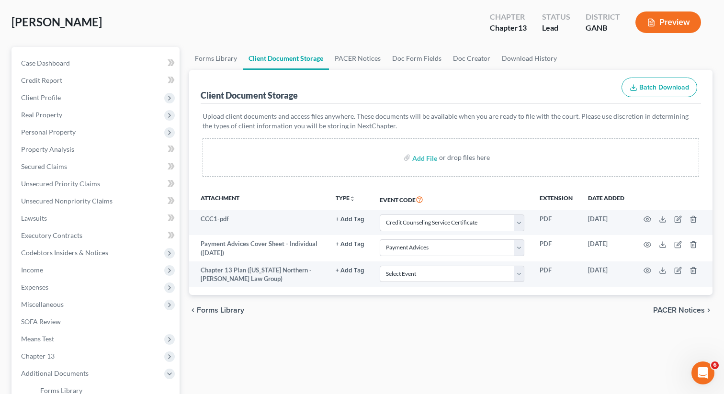
scroll to position [82, 0]
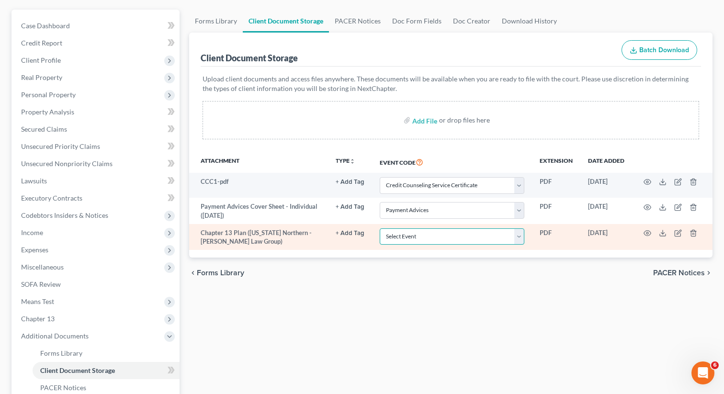
click at [458, 237] on select "Select Event 01 - Chapter 13 Plan - Initial Plan 02-Application to Pay Filing F…" at bounding box center [452, 236] width 145 height 17
select select "0"
click at [380, 228] on select "Select Event 01 - Chapter 13 Plan - Initial Plan 02-Application to Pay Filing F…" at bounding box center [452, 236] width 145 height 17
click at [645, 232] on icon "button" at bounding box center [648, 233] width 8 height 8
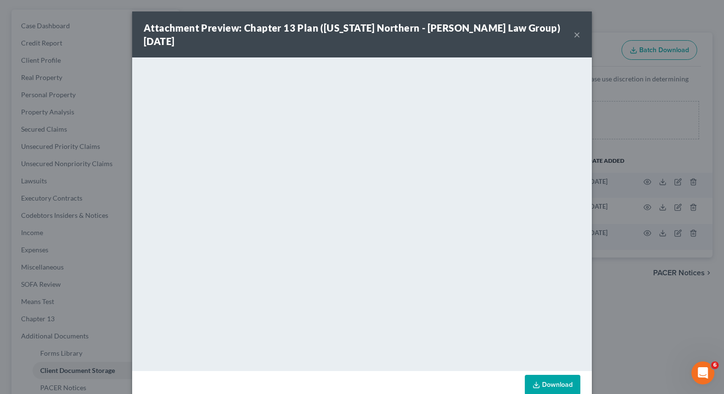
click at [578, 30] on button "×" at bounding box center [577, 34] width 7 height 11
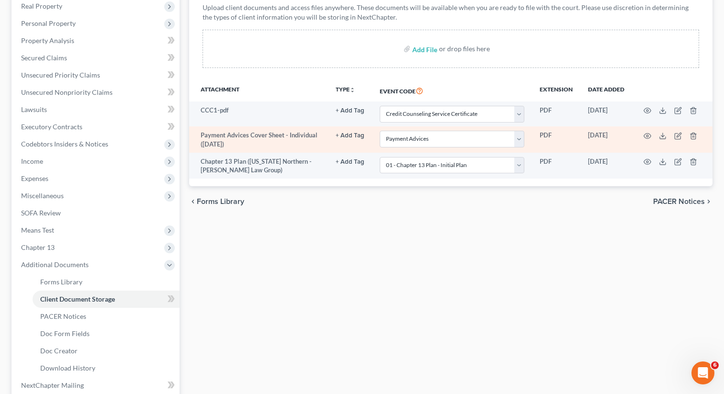
scroll to position [252, 0]
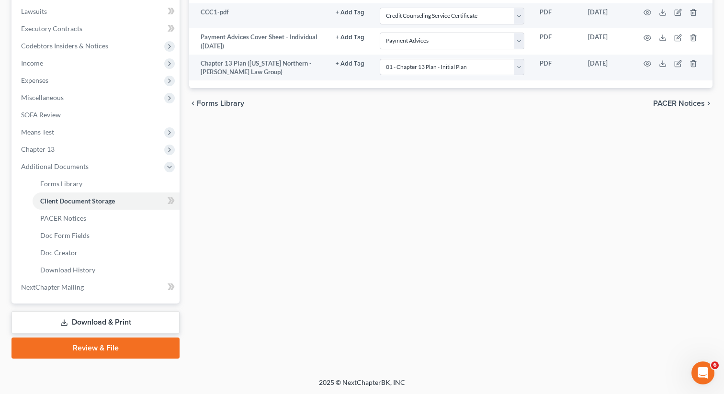
click at [96, 317] on link "Download & Print" at bounding box center [95, 322] width 168 height 23
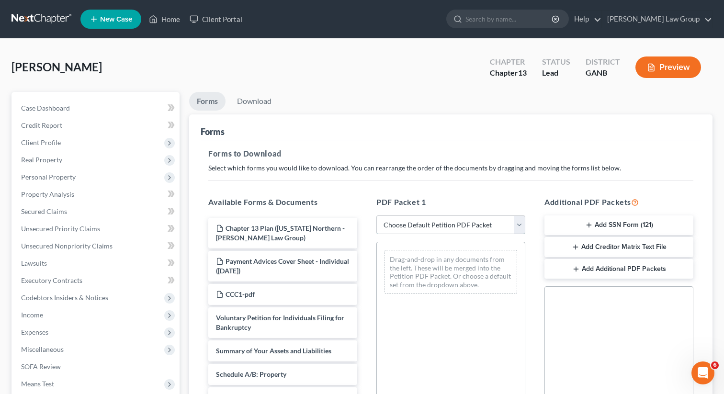
click at [434, 223] on select "Choose Default Petition PDF Packet Complete Bankruptcy Petition (all forms and …" at bounding box center [450, 225] width 149 height 19
select select "0"
click at [376, 216] on select "Choose Default Petition PDF Packet Complete Bankruptcy Petition (all forms and …" at bounding box center [450, 225] width 149 height 19
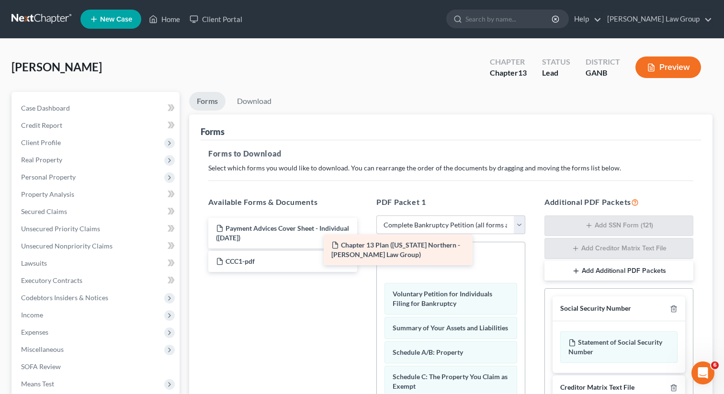
drag, startPoint x: 300, startPoint y: 230, endPoint x: 429, endPoint y: 250, distance: 130.9
click at [365, 250] on div "Chapter 13 Plan (Georgia Northern - Saedi Law Group) Chapter 13 Plan (Georgia N…" at bounding box center [283, 245] width 164 height 54
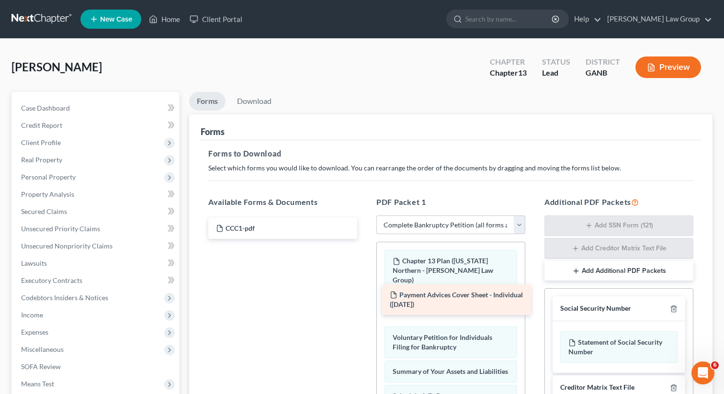
drag, startPoint x: 308, startPoint y: 223, endPoint x: 482, endPoint y: 289, distance: 186.0
click at [365, 239] on div "Payment Advices Cover Sheet - Individual (09/01/2025) Payment Advices Cover She…" at bounding box center [283, 228] width 164 height 21
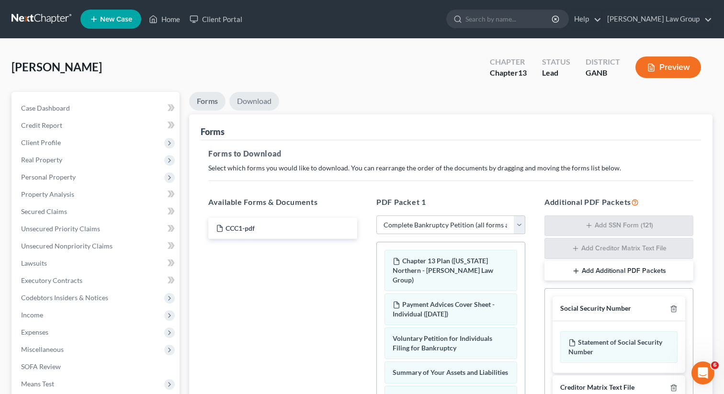
click at [256, 106] on link "Download" at bounding box center [254, 101] width 50 height 19
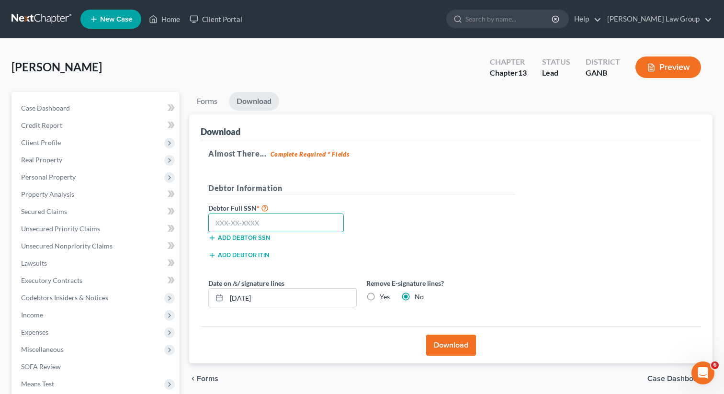
click at [285, 220] on input "text" at bounding box center [276, 223] width 136 height 19
type input "027-58-9762"
drag, startPoint x: 273, startPoint y: 224, endPoint x: 163, endPoint y: 220, distance: 110.2
click at [163, 220] on div "Petition Navigation Case Dashboard Payments Invoices Payments Payments Credit R…" at bounding box center [362, 299] width 711 height 415
click at [450, 340] on button "Download" at bounding box center [451, 345] width 50 height 21
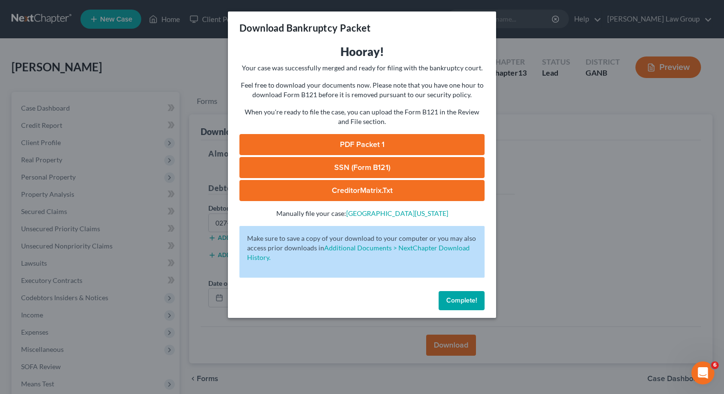
click at [357, 142] on link "PDF Packet 1" at bounding box center [361, 144] width 245 height 21
click at [318, 163] on link "SSN (Form B121)" at bounding box center [361, 167] width 245 height 21
click at [461, 300] on span "Complete!" at bounding box center [461, 300] width 31 height 8
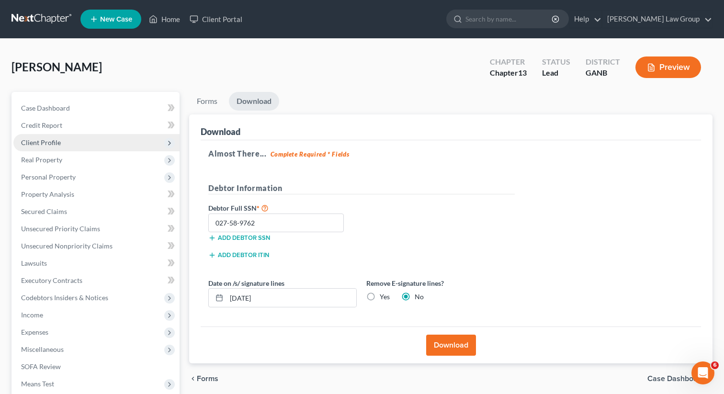
click at [36, 141] on span "Client Profile" at bounding box center [41, 142] width 40 height 8
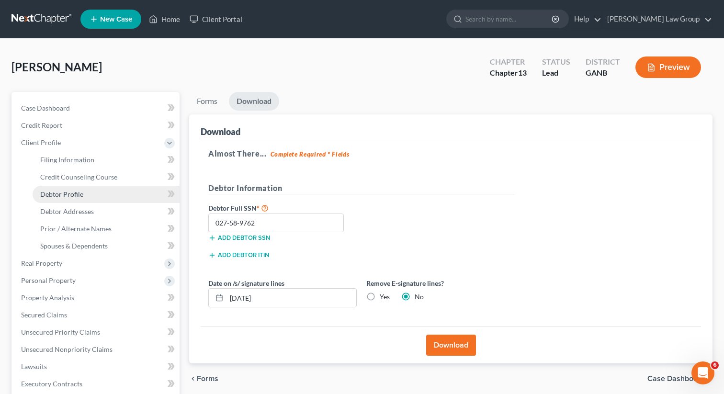
click at [63, 191] on span "Debtor Profile" at bounding box center [61, 194] width 43 height 8
select select "0"
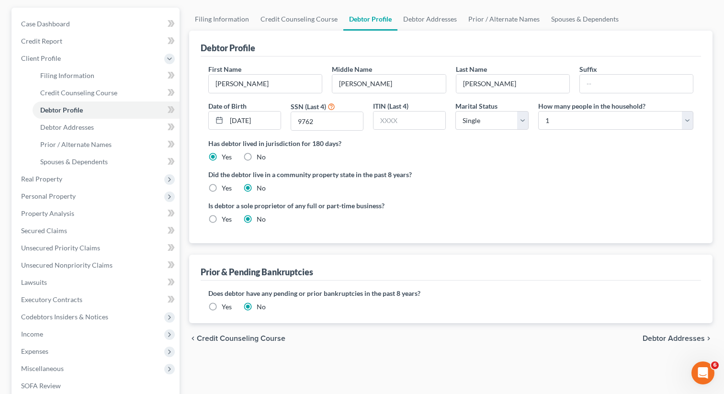
scroll to position [95, 0]
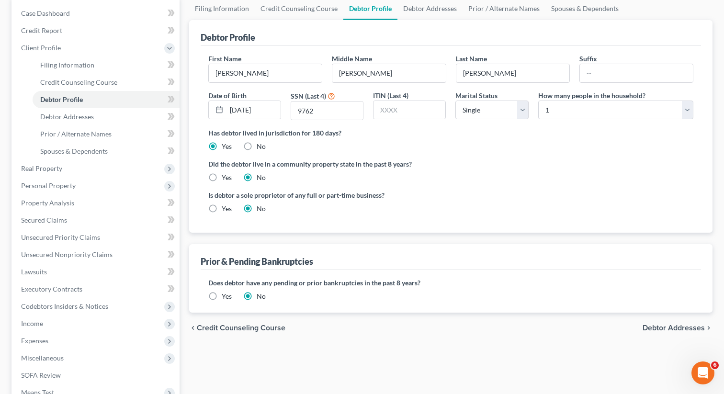
click at [222, 293] on label "Yes" at bounding box center [227, 297] width 10 height 10
click at [226, 293] on input "Yes" at bounding box center [229, 295] width 6 height 6
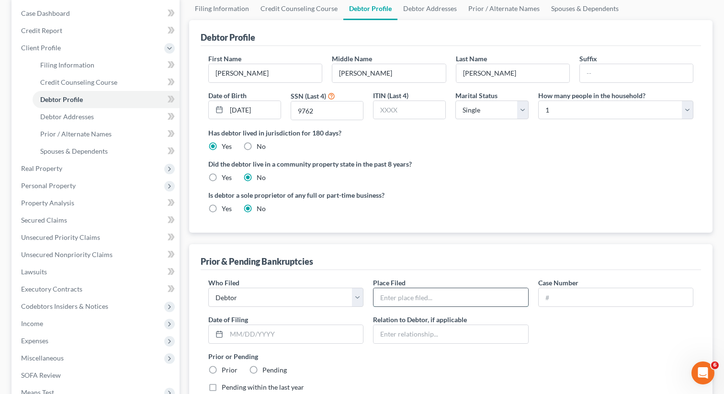
click at [394, 298] on input "text" at bounding box center [451, 297] width 154 height 18
type input "M"
type input "[GEOGRAPHIC_DATA][US_STATE]"
click at [273, 334] on input "text" at bounding box center [295, 334] width 136 height 18
click at [577, 295] on input "text" at bounding box center [616, 297] width 154 height 18
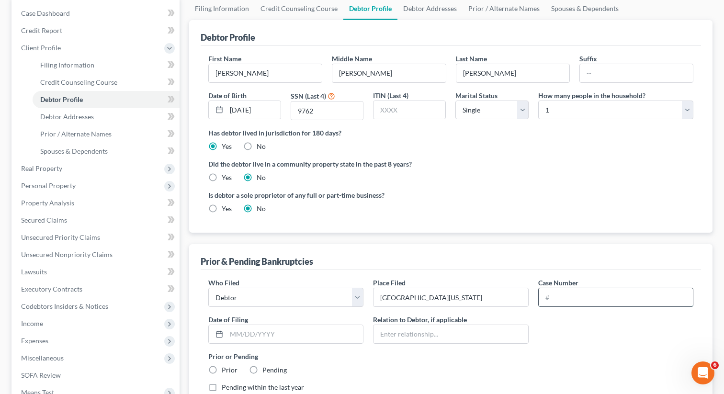
paste input "18-57348-lrc"
type input "18-57348-lrc"
click at [289, 333] on input "text" at bounding box center [295, 334] width 136 height 18
type input "04/30/2018"
click at [439, 262] on div "Prior & Pending Bankruptcies" at bounding box center [451, 257] width 500 height 26
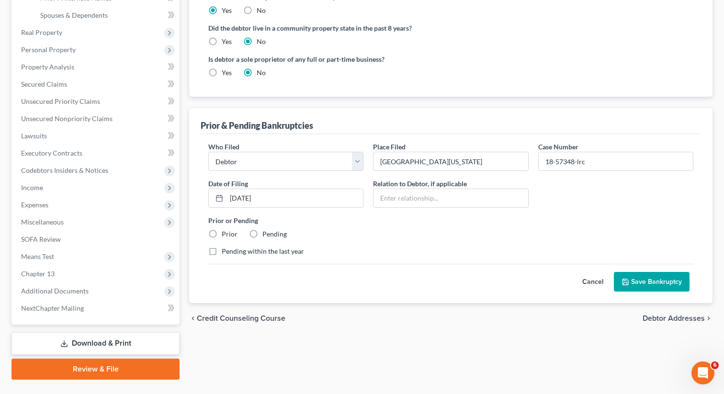
scroll to position [233, 0]
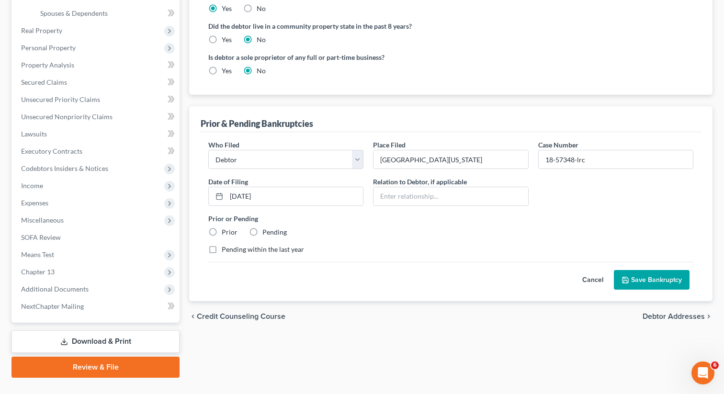
click at [222, 234] on label "Prior" at bounding box center [230, 232] width 16 height 10
click at [226, 234] on input "Prior" at bounding box center [229, 230] width 6 height 6
radio input "true"
click at [633, 275] on button "Save Bankruptcy" at bounding box center [652, 280] width 76 height 20
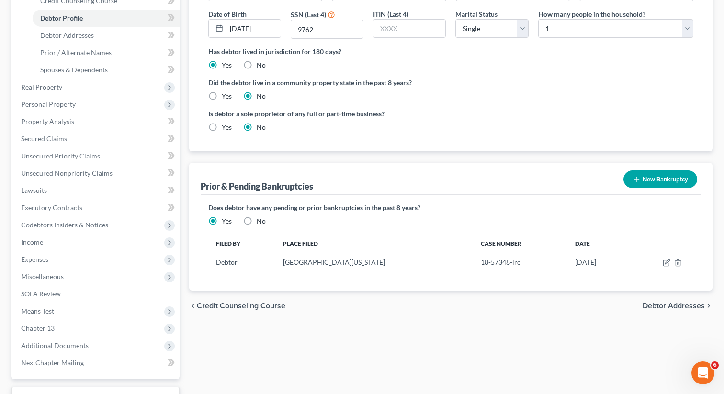
scroll to position [191, 0]
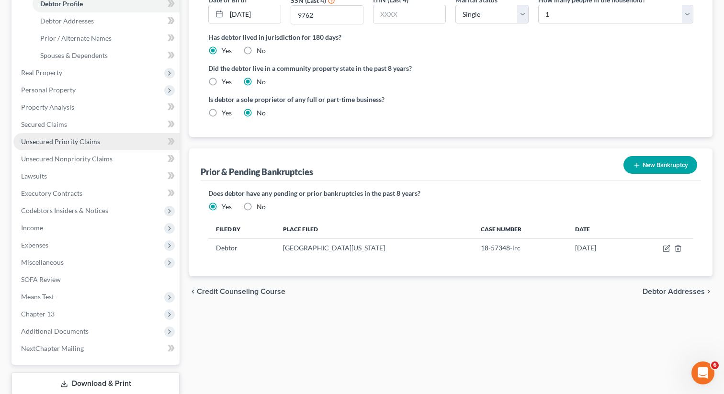
click at [56, 137] on span "Unsecured Priority Claims" at bounding box center [60, 141] width 79 height 8
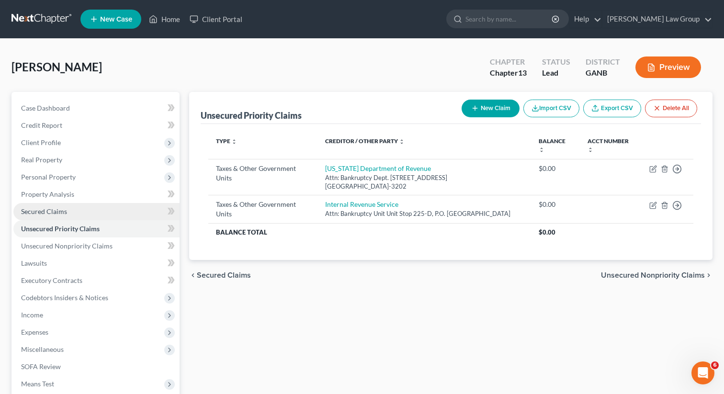
click at [76, 206] on link "Secured Claims" at bounding box center [96, 211] width 166 height 17
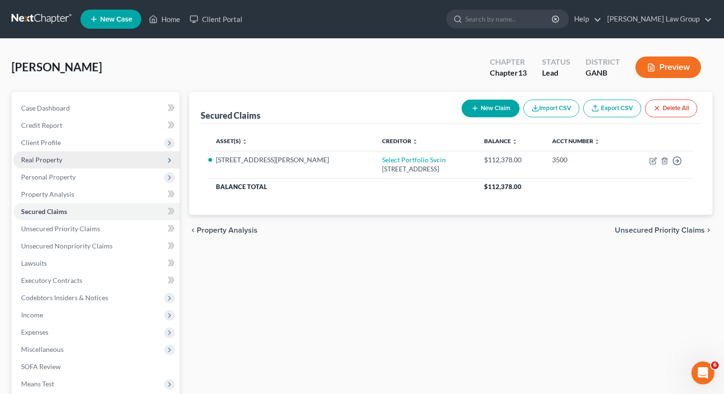
click at [49, 159] on span "Real Property" at bounding box center [41, 160] width 41 height 8
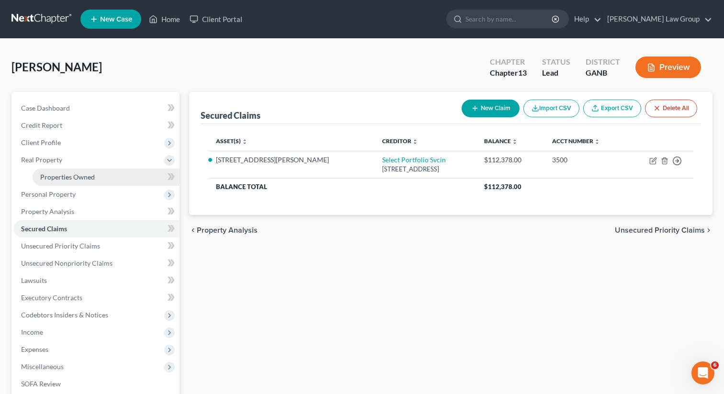
click at [66, 178] on span "Properties Owned" at bounding box center [67, 177] width 55 height 8
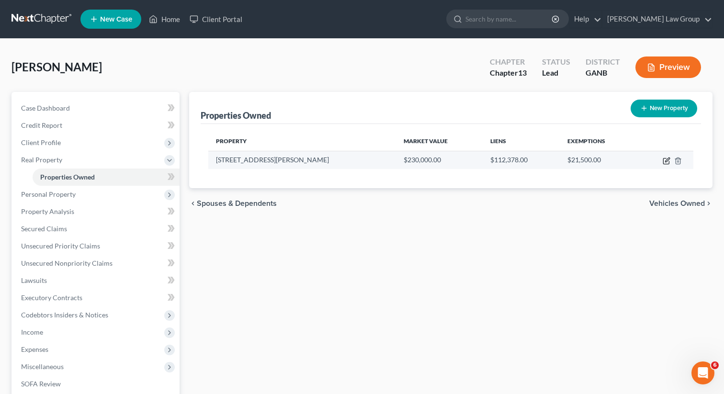
click at [667, 159] on icon "button" at bounding box center [667, 160] width 4 height 4
select select "10"
select select "30"
select select "0"
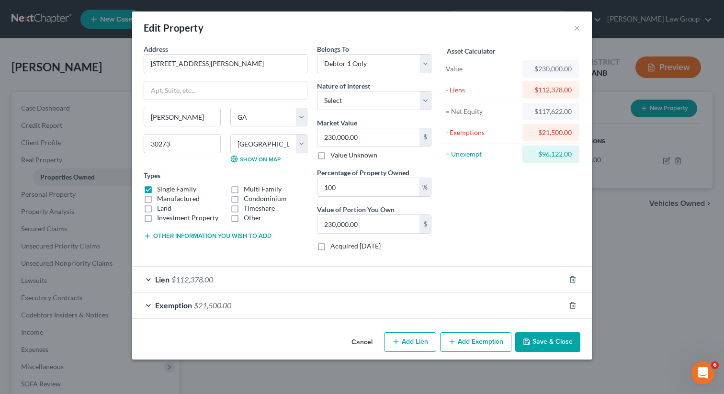
click at [409, 341] on button "Add Lien" at bounding box center [410, 342] width 52 height 20
select select "0"
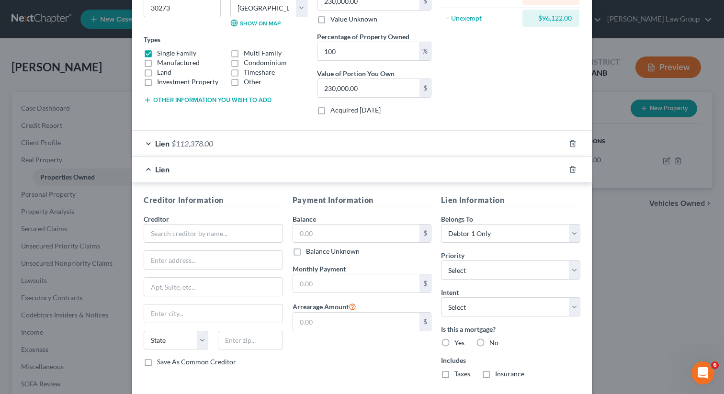
scroll to position [164, 0]
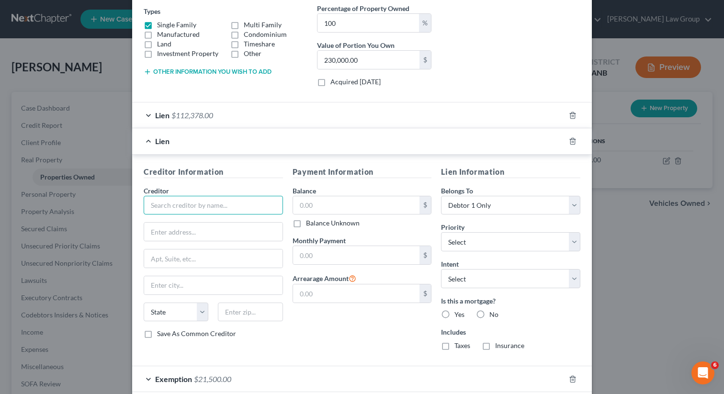
click at [201, 199] on input "text" at bounding box center [213, 205] width 139 height 19
paste input "Nairobi.Shellow@gmail.com"
type input "Nairobi.Shellow@gmail.com"
click at [214, 199] on input "text" at bounding box center [213, 205] width 139 height 19
click at [193, 205] on input "text" at bounding box center [213, 205] width 139 height 19
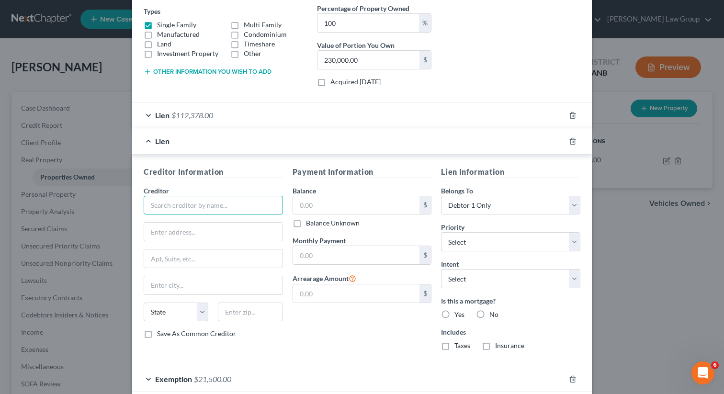
paste input "AVALON TOWNHOMES CONDOMINIUM ASSOCIATION, INC."
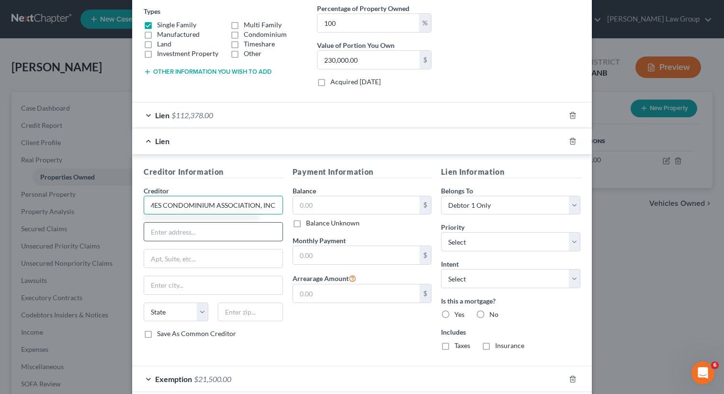
type input "AVALON TOWNHOMES CONDOMINIUM ASSOCIATION, INC."
click at [207, 232] on input "text" at bounding box center [213, 232] width 138 height 18
drag, startPoint x: 150, startPoint y: 204, endPoint x: 290, endPoint y: 208, distance: 139.4
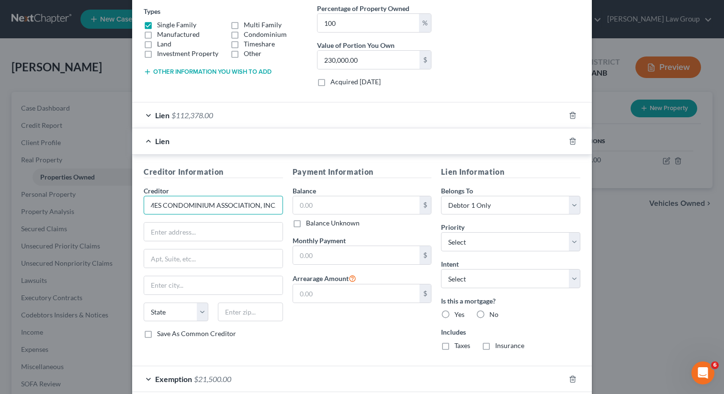
click at [290, 208] on div "Creditor Information Creditor * AVALON TOWNHOMES CONDOMINIUM ASSOCIATION, INC. …" at bounding box center [362, 262] width 446 height 192
click at [206, 235] on input "text" at bounding box center [213, 232] width 138 height 18
paste input "120 Arnold Mill Park, Suite 400"
type input "120 Arnold Mill Park, Suite 400"
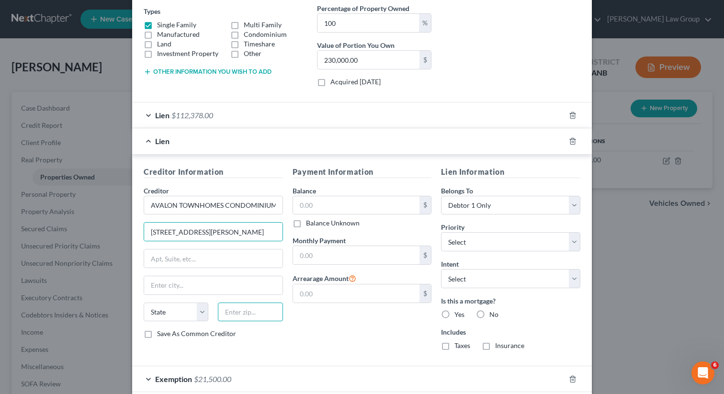
click at [232, 318] on input "text" at bounding box center [250, 312] width 65 height 19
type input "30188"
click at [336, 351] on div "Payment Information Balance $ Balance Unknown Balance Undetermined $ Balance Un…" at bounding box center [362, 262] width 149 height 192
type input "Woodstock"
select select "10"
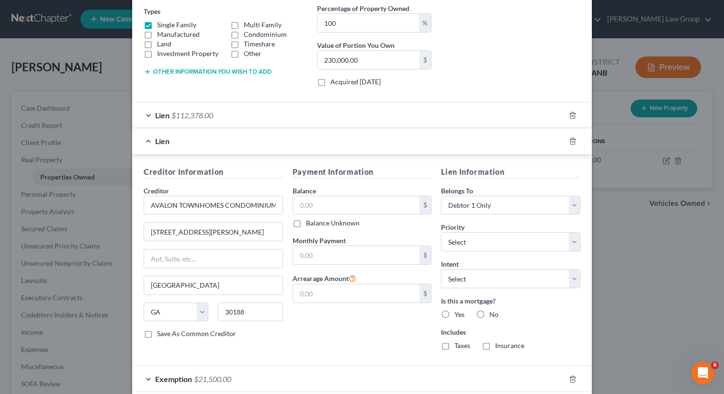
click at [489, 312] on label "No" at bounding box center [493, 315] width 9 height 10
click at [493, 312] on input "No" at bounding box center [496, 313] width 6 height 6
radio input "true"
click at [489, 346] on label "No" at bounding box center [493, 346] width 9 height 10
click at [493, 346] on input "No" at bounding box center [496, 344] width 6 height 6
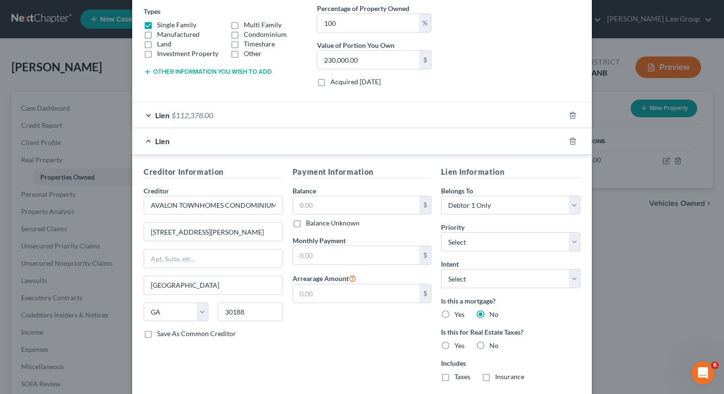
radio input "true"
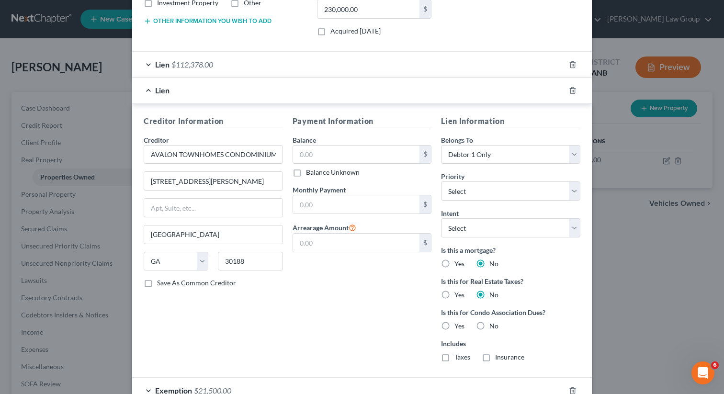
scroll to position [222, 0]
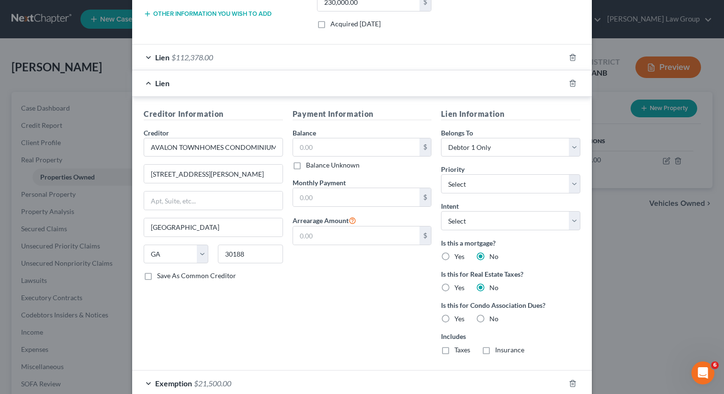
click at [454, 314] on label "Yes" at bounding box center [459, 319] width 10 height 10
click at [458, 314] on input "Yes" at bounding box center [461, 317] width 6 height 6
radio input "true"
click at [499, 218] on select "Select Surrender Redeem Reaffirm Avoid Other" at bounding box center [510, 220] width 139 height 19
select select "2"
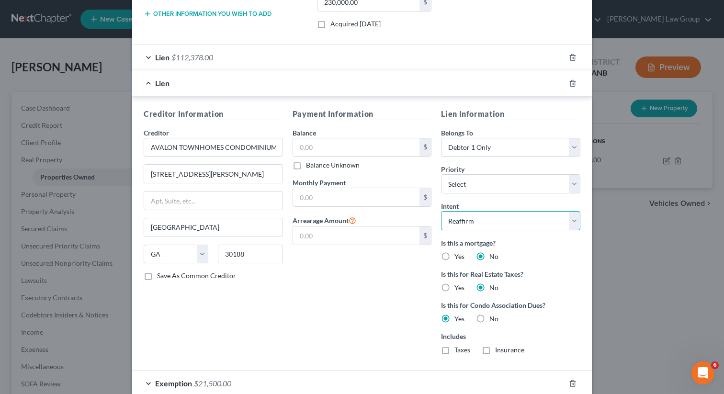
click at [441, 211] on select "Select Surrender Redeem Reaffirm Avoid Other" at bounding box center [510, 220] width 139 height 19
click at [492, 189] on select "Select 1st 2nd 3rd 4th 5th 6th 7th 8th 9th 10th 11th 12th 13th 14th 15th 16th 1…" at bounding box center [510, 183] width 139 height 19
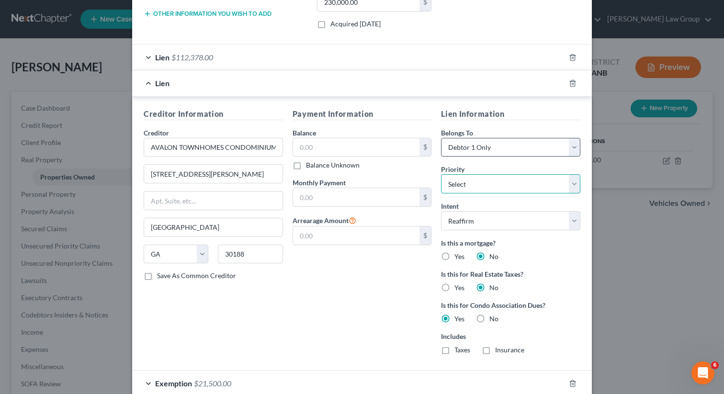
scroll to position [0, 0]
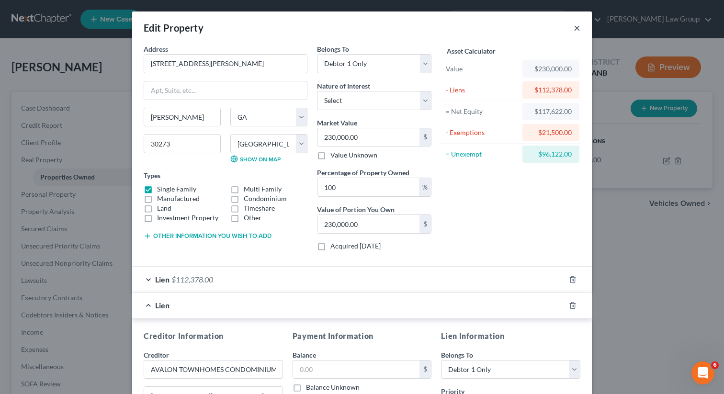
click at [579, 28] on button "×" at bounding box center [577, 27] width 7 height 11
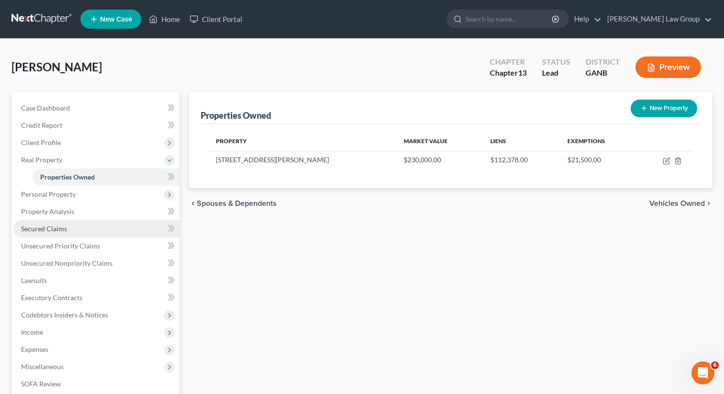
click at [44, 227] on span "Secured Claims" at bounding box center [44, 229] width 46 height 8
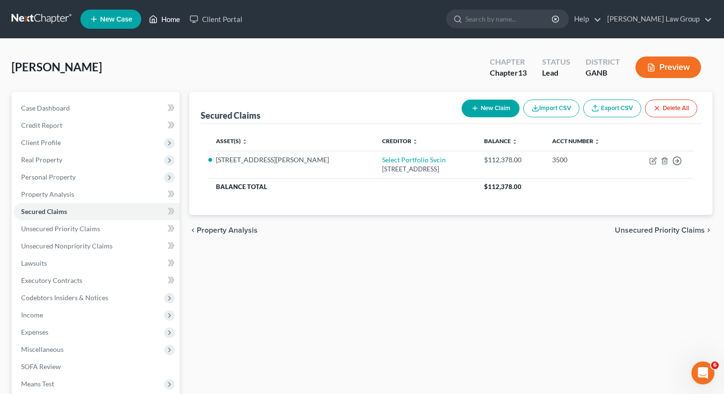
click at [168, 25] on link "Home" at bounding box center [164, 19] width 41 height 17
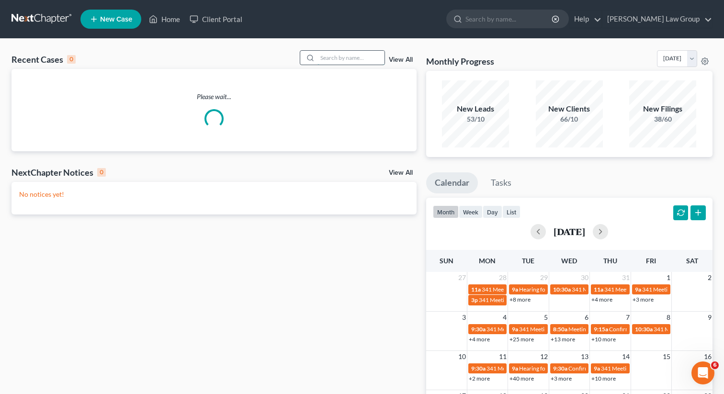
click at [347, 58] on input "search" at bounding box center [351, 58] width 67 height 14
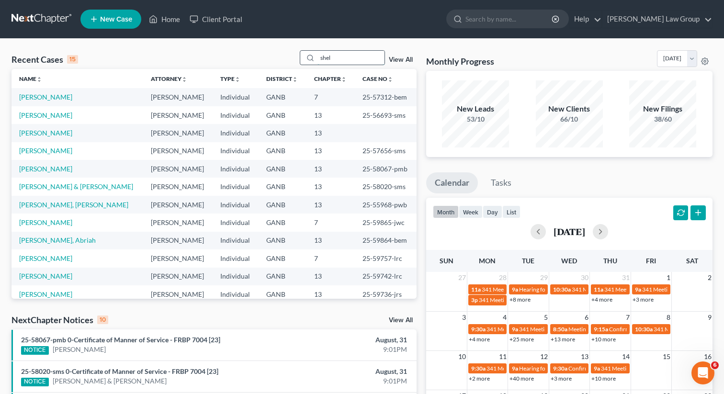
type input "shel"
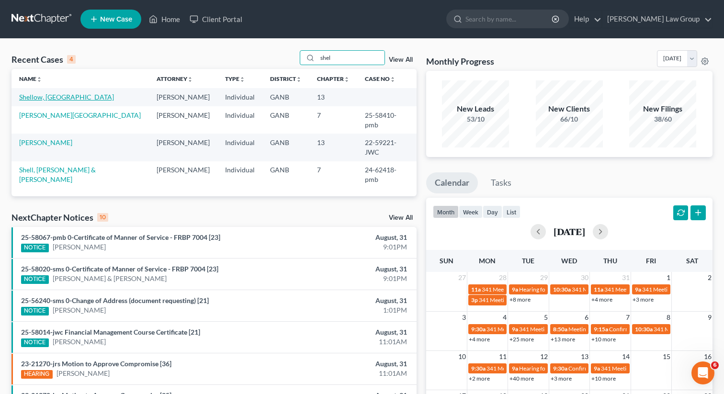
click at [43, 101] on link "Shellow, [GEOGRAPHIC_DATA]" at bounding box center [66, 97] width 95 height 8
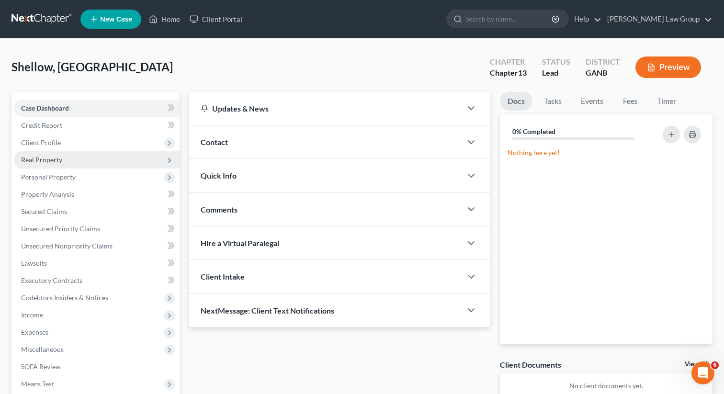
click at [42, 159] on span "Real Property" at bounding box center [41, 160] width 41 height 8
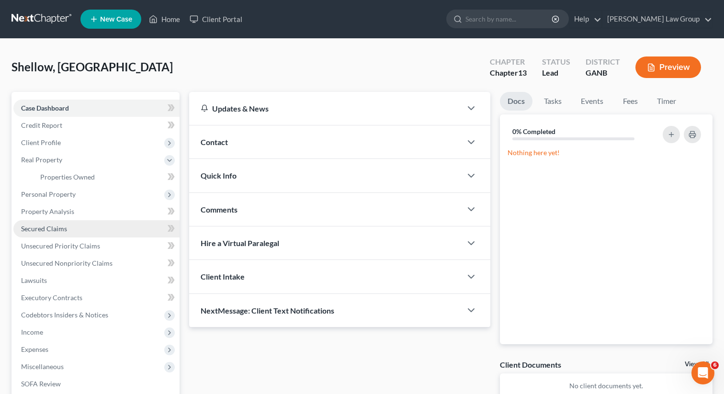
click at [47, 229] on span "Secured Claims" at bounding box center [44, 229] width 46 height 8
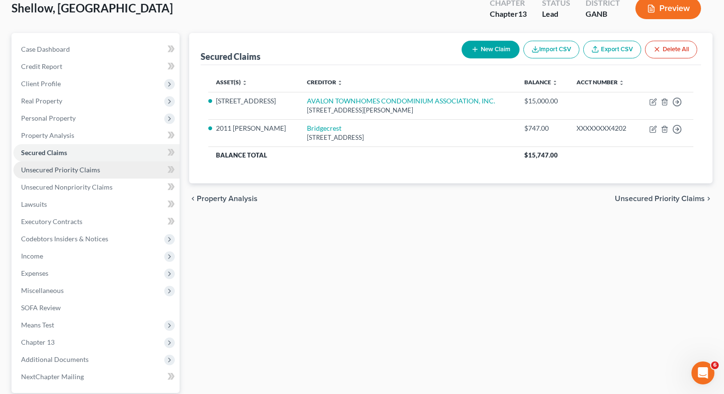
scroll to position [75, 0]
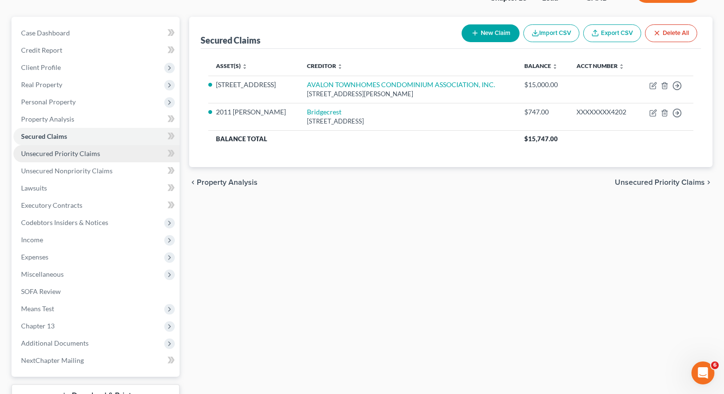
click at [76, 155] on span "Unsecured Priority Claims" at bounding box center [60, 153] width 79 height 8
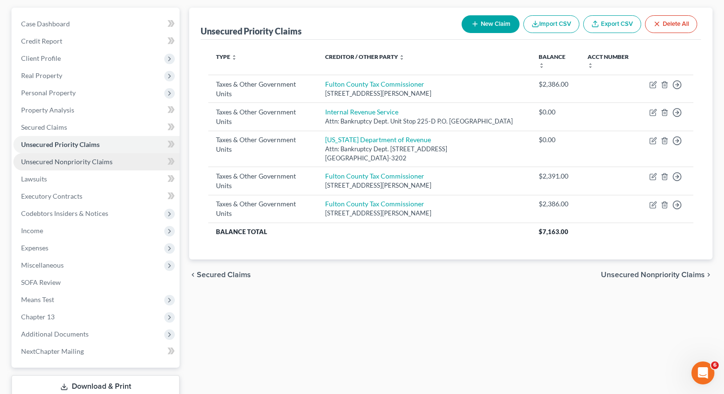
scroll to position [91, 0]
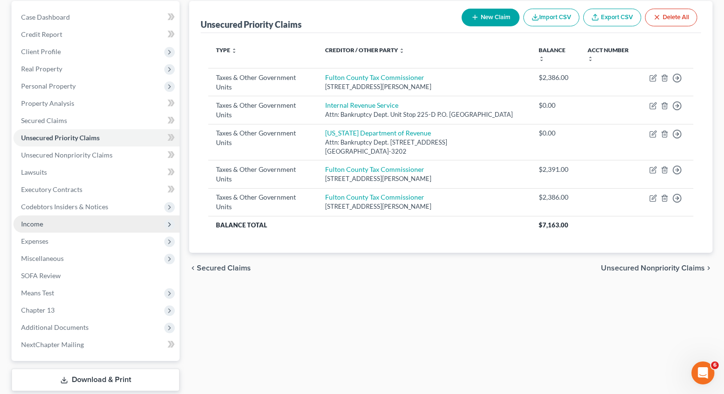
click at [51, 224] on span "Income" at bounding box center [96, 224] width 166 height 17
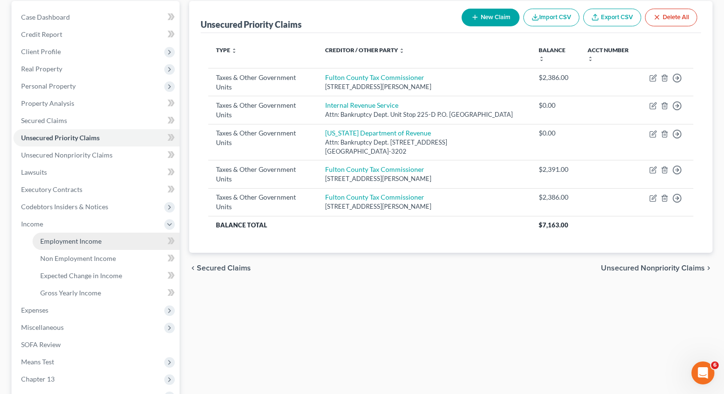
click at [57, 245] on link "Employment Income" at bounding box center [106, 241] width 147 height 17
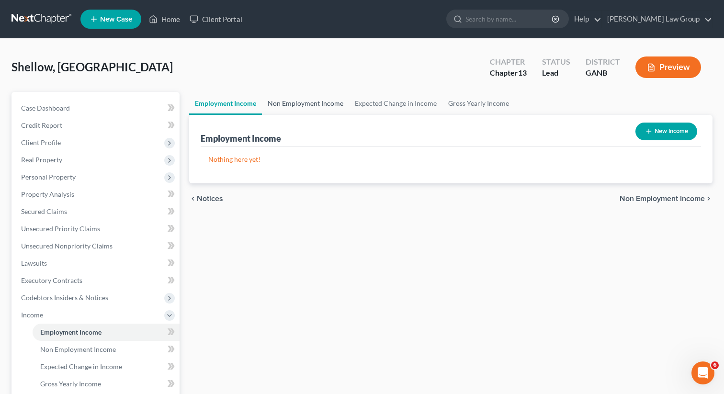
click at [309, 103] on link "Non Employment Income" at bounding box center [305, 103] width 87 height 23
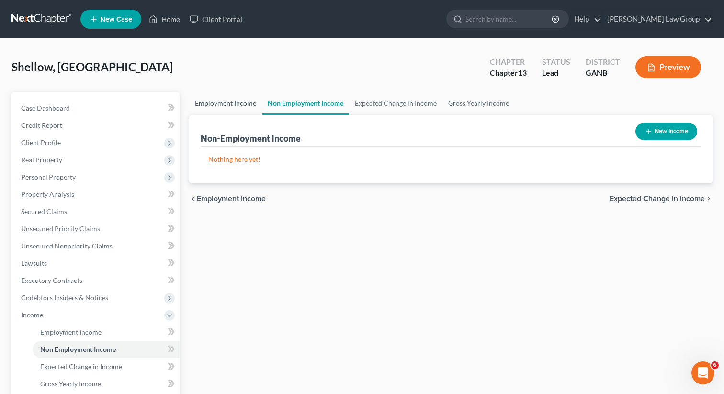
click at [225, 104] on link "Employment Income" at bounding box center [225, 103] width 73 height 23
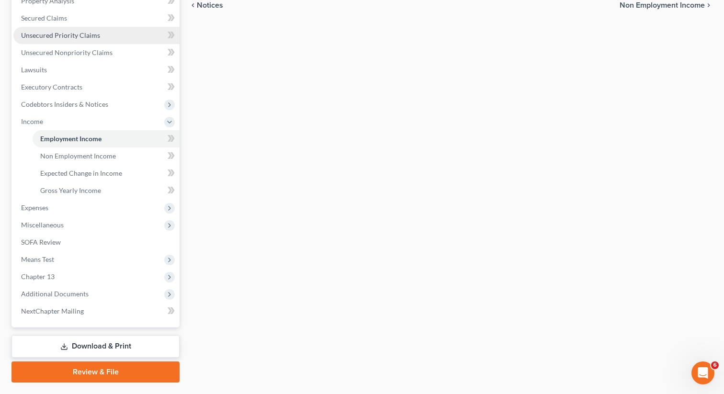
scroll to position [208, 0]
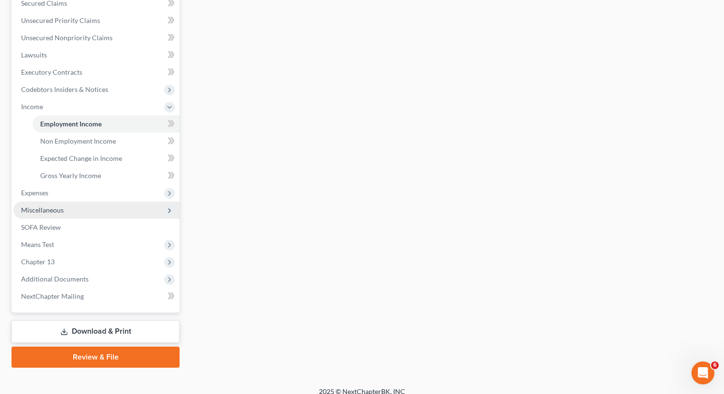
click at [85, 211] on span "Miscellaneous" at bounding box center [96, 210] width 166 height 17
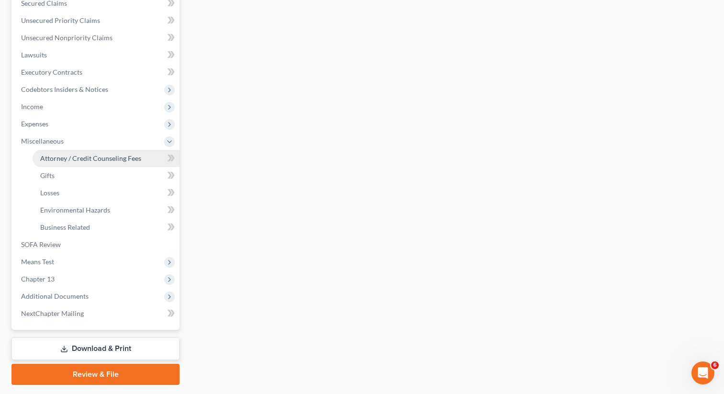
click at [90, 163] on link "Attorney / Credit Counseling Fees" at bounding box center [106, 158] width 147 height 17
select select "1"
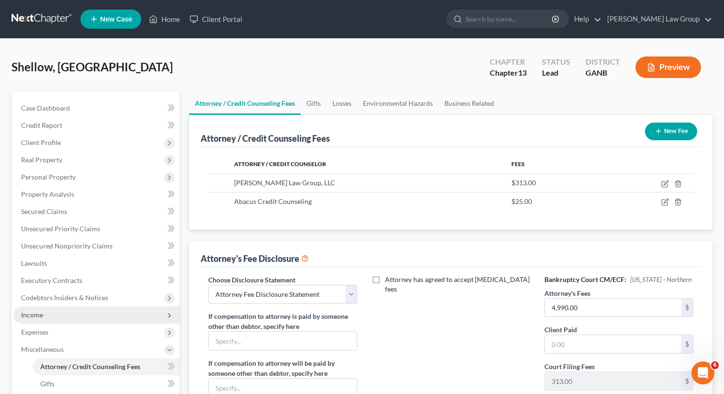
click at [45, 314] on span "Income" at bounding box center [96, 315] width 166 height 17
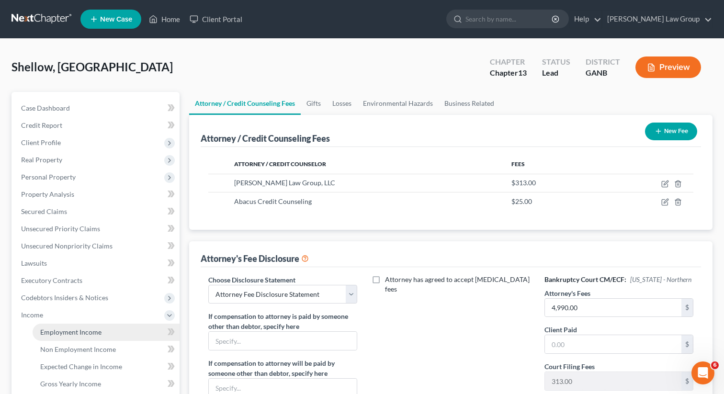
click at [79, 332] on span "Employment Income" at bounding box center [70, 332] width 61 height 8
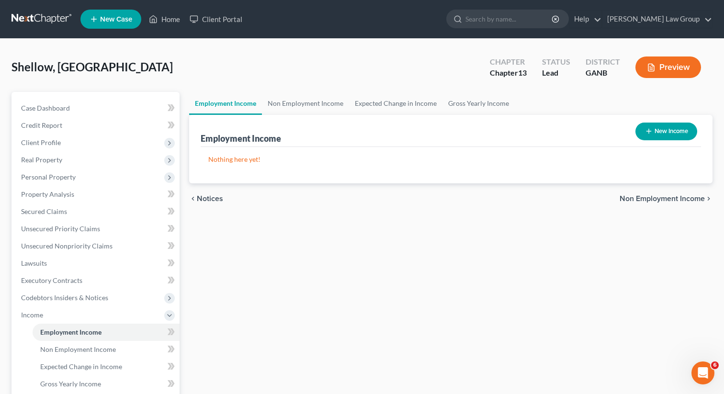
click at [674, 137] on button "New Income" at bounding box center [667, 132] width 62 height 18
select select "0"
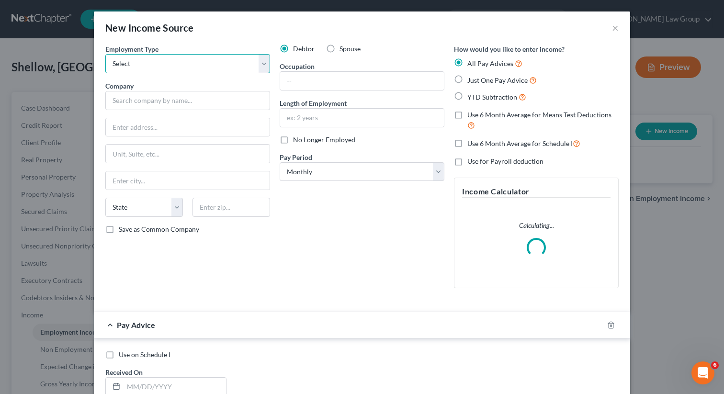
click at [166, 66] on select "Select Full or Part Time Employment Self Employment" at bounding box center [187, 63] width 165 height 19
select select "0"
click at [105, 54] on select "Select Full or Part Time Employment Self Employment" at bounding box center [187, 63] width 165 height 19
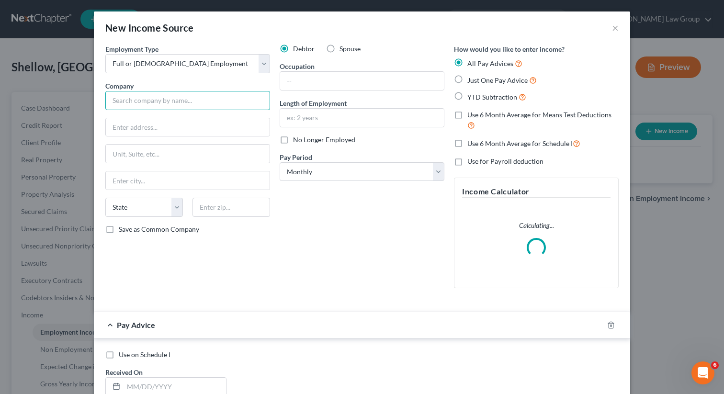
click at [134, 100] on input "text" at bounding box center [187, 100] width 165 height 19
paste input "S & A HOMESTAY LLC"
type input "S & A HOMESTAY LLC"
click at [467, 80] on label "Just One Pay Advice" at bounding box center [501, 80] width 69 height 11
click at [471, 80] on input "Just One Pay Advice" at bounding box center [474, 78] width 6 height 6
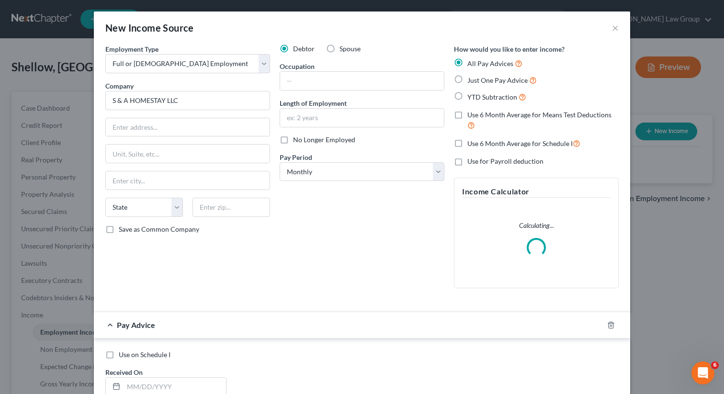
radio input "true"
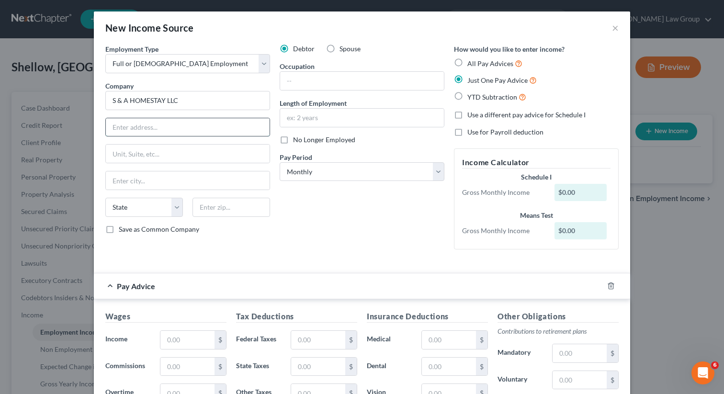
click at [188, 127] on input "text" at bounding box center [188, 127] width 164 height 18
paste input "1051 CANTON RD"
type input "1051 CANTON RD"
click at [216, 209] on input "text" at bounding box center [232, 207] width 78 height 19
type input "30066"
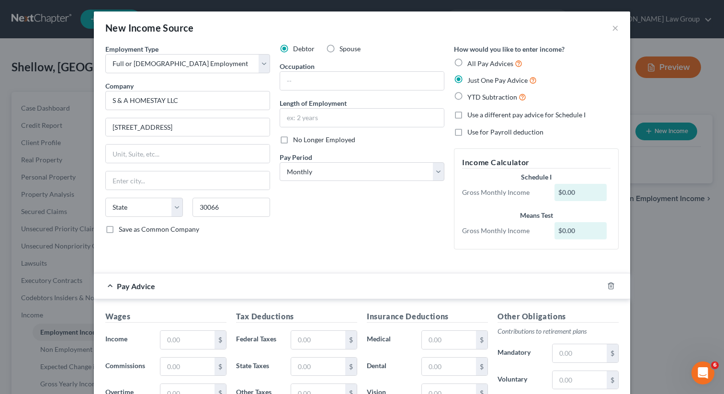
type input "Marietta"
select select "10"
click at [377, 243] on div "Debtor Spouse Occupation Length of Employment No Longer Employed Pay Period * S…" at bounding box center [362, 150] width 174 height 213
click at [295, 84] on input "text" at bounding box center [362, 81] width 164 height 18
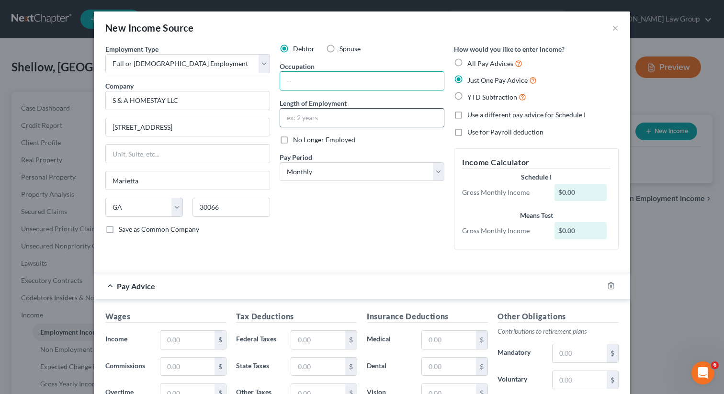
click at [288, 115] on input "text" at bounding box center [362, 118] width 164 height 18
type input "3 months"
click at [326, 74] on input "text" at bounding box center [362, 81] width 164 height 18
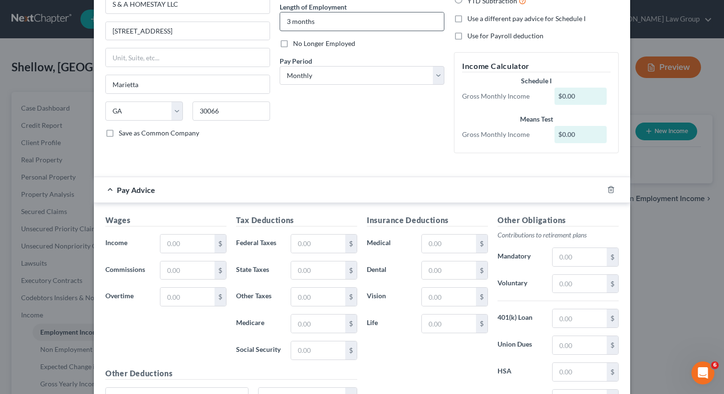
scroll to position [97, 0]
type input "Front desk"
click at [171, 237] on input "text" at bounding box center [187, 243] width 54 height 18
paste input "560.40"
type input "560.40"
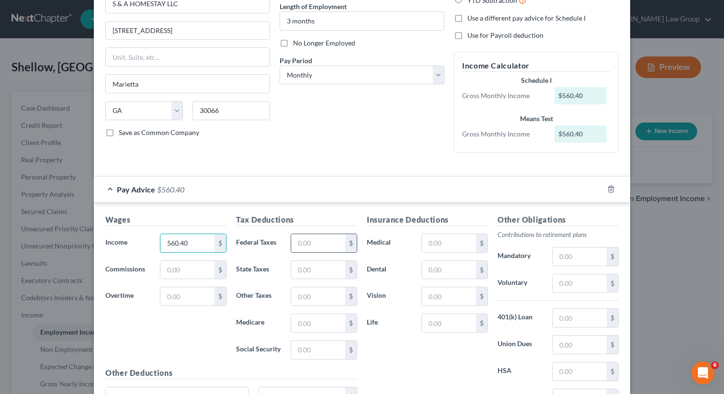
click at [325, 249] on input "text" at bounding box center [318, 243] width 54 height 18
paste input "107.88"
type input "107.88"
click at [320, 71] on select "Select Monthly Twice Monthly Every Other Week Weekly" at bounding box center [362, 75] width 165 height 19
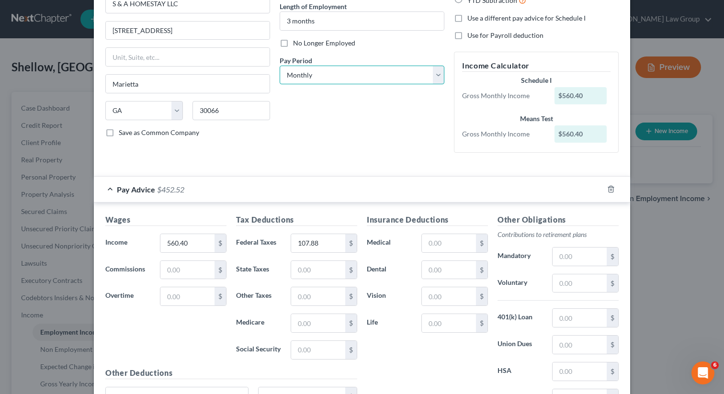
select select "3"
click at [280, 66] on select "Select Monthly Twice Monthly Every Other Week Weekly" at bounding box center [362, 75] width 165 height 19
click at [355, 129] on div "Debtor Spouse Occupation Front desk Length of Employment 3 months No Longer Emp…" at bounding box center [362, 53] width 174 height 213
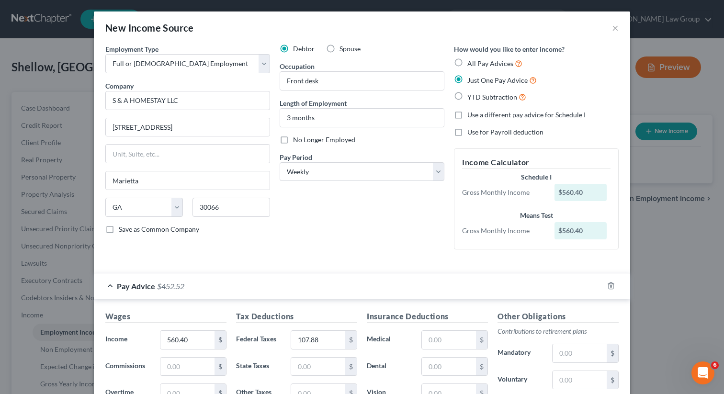
scroll to position [192, 0]
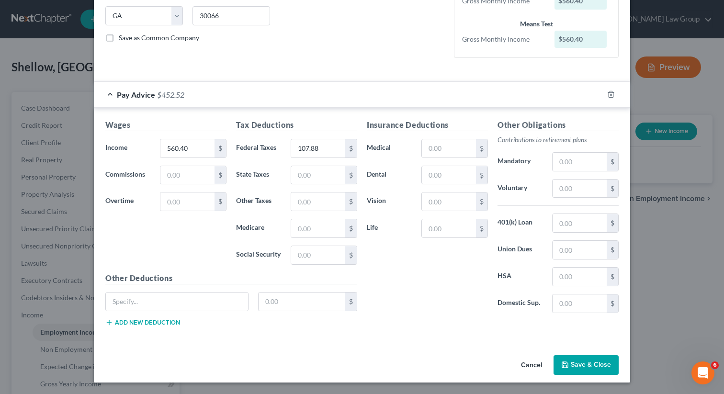
click at [579, 365] on button "Save & Close" at bounding box center [586, 365] width 65 height 20
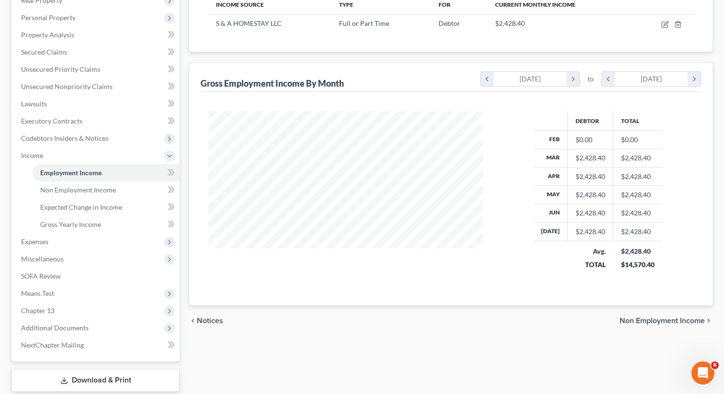
scroll to position [217, 0]
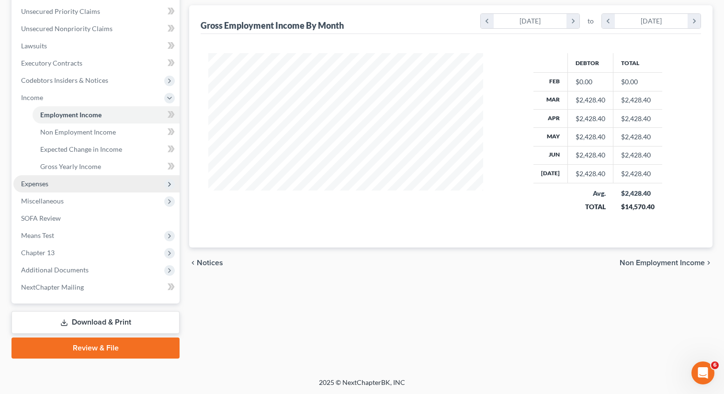
click at [111, 182] on span "Expenses" at bounding box center [96, 183] width 166 height 17
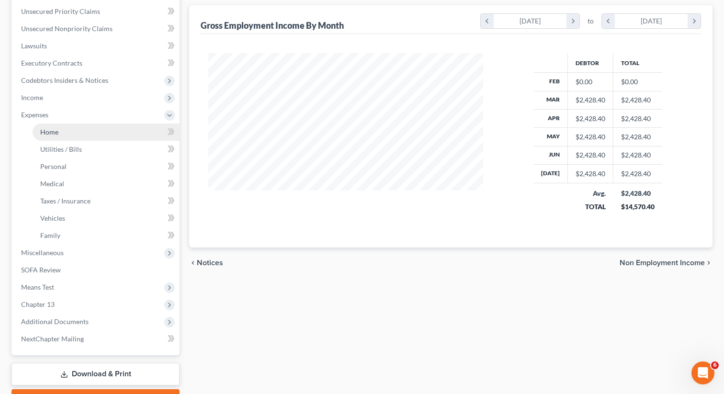
click at [90, 134] on link "Home" at bounding box center [106, 132] width 147 height 17
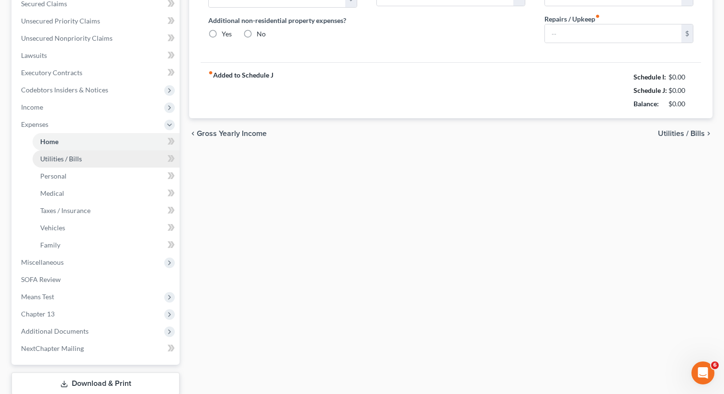
type input "0.00"
radio input "true"
type input "0.00"
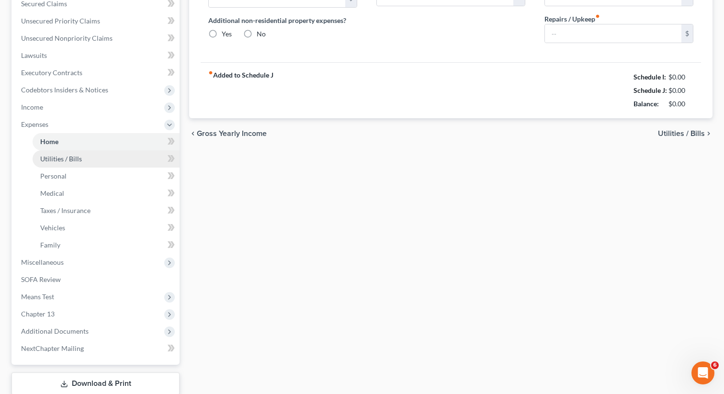
type input "0.00"
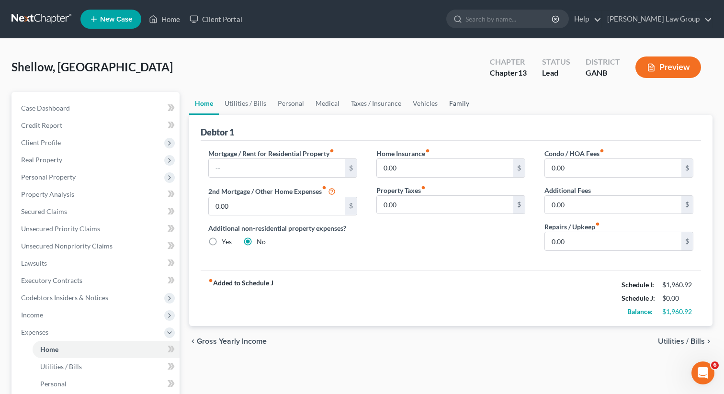
click at [451, 103] on link "Family" at bounding box center [459, 103] width 32 height 23
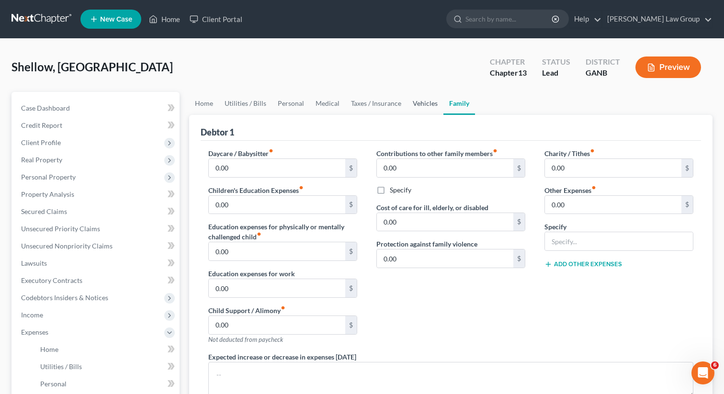
click at [423, 105] on link "Vehicles" at bounding box center [425, 103] width 36 height 23
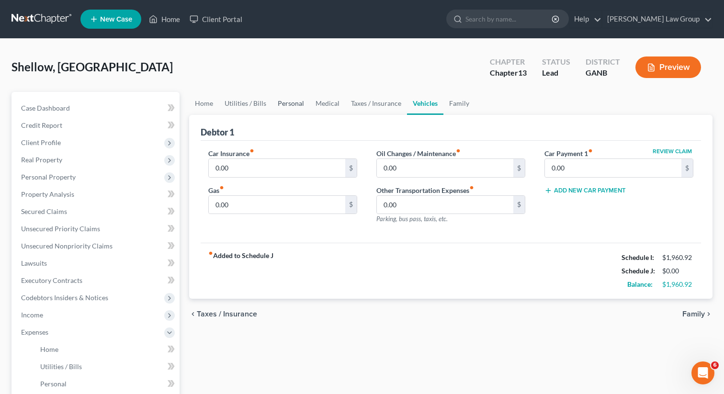
click at [290, 104] on link "Personal" at bounding box center [291, 103] width 38 height 23
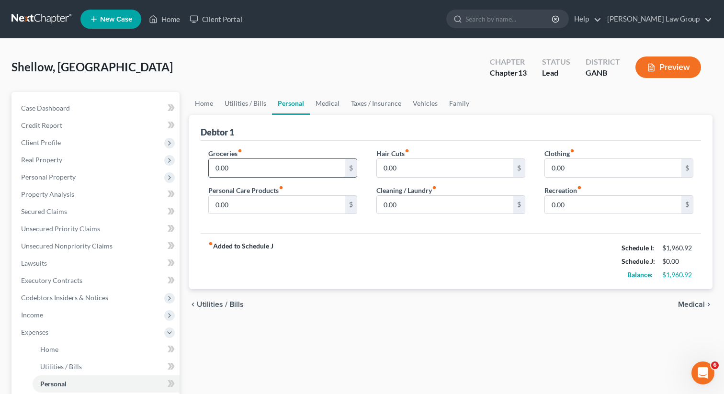
click at [238, 176] on input "0.00" at bounding box center [277, 168] width 136 height 18
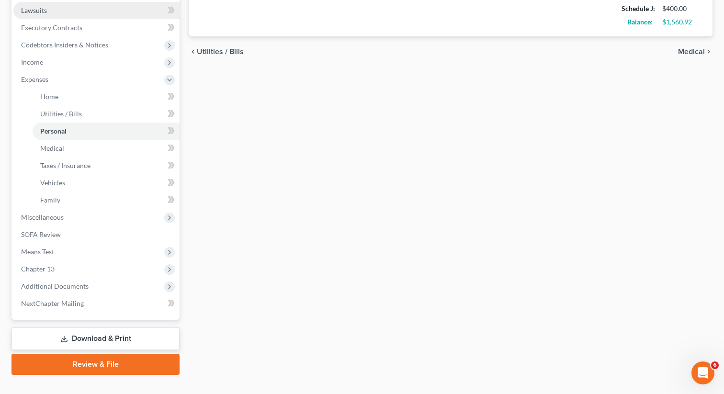
scroll to position [269, 0]
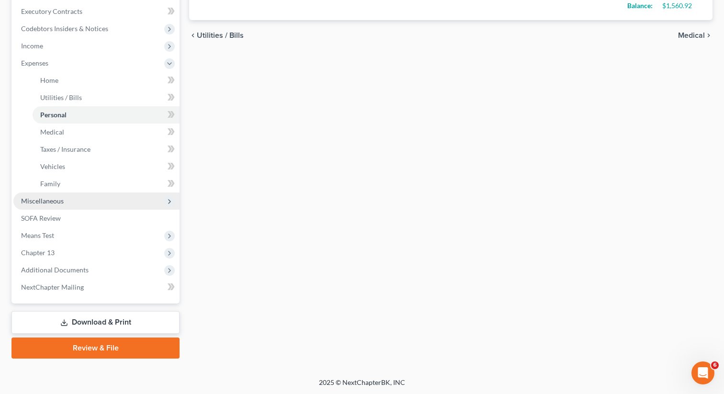
click at [66, 201] on span "Miscellaneous" at bounding box center [96, 201] width 166 height 17
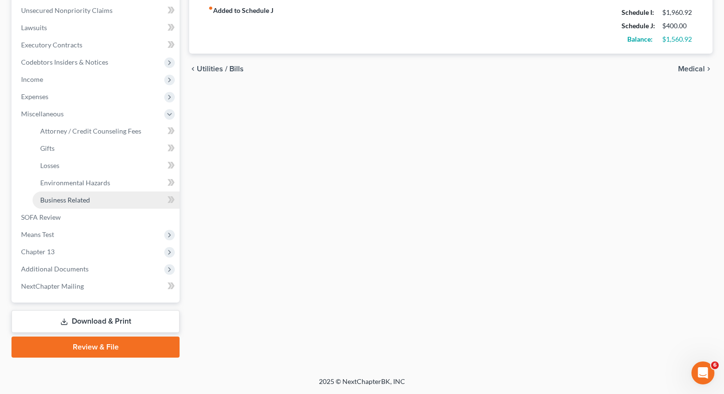
scroll to position [235, 0]
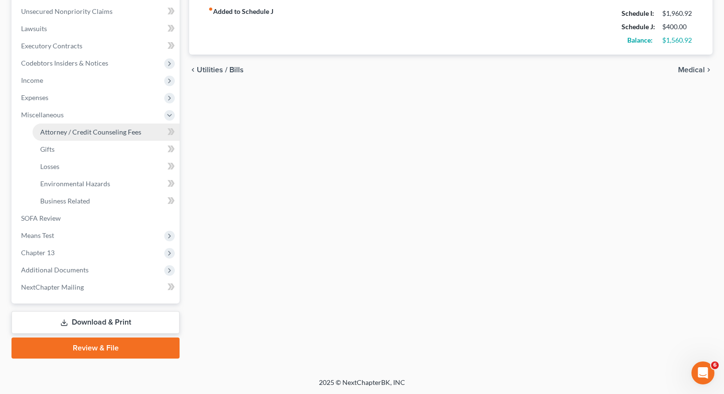
click at [96, 138] on link "Attorney / Credit Counseling Fees" at bounding box center [106, 132] width 147 height 17
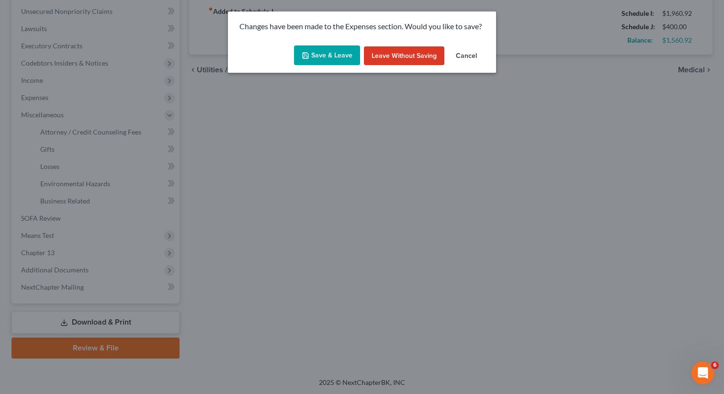
click at [326, 56] on button "Save & Leave" at bounding box center [327, 55] width 66 height 20
type input "400.00"
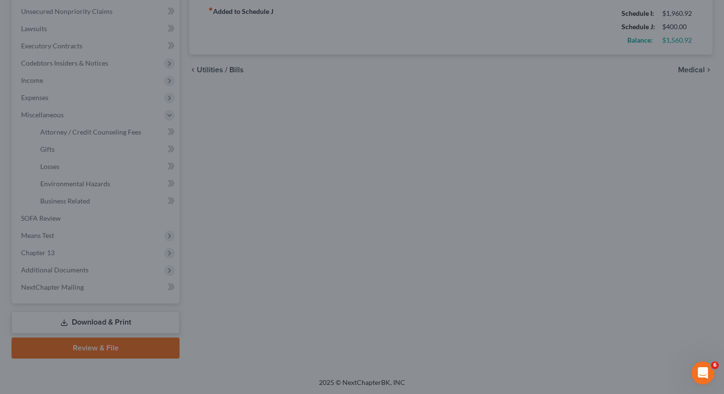
select select "1"
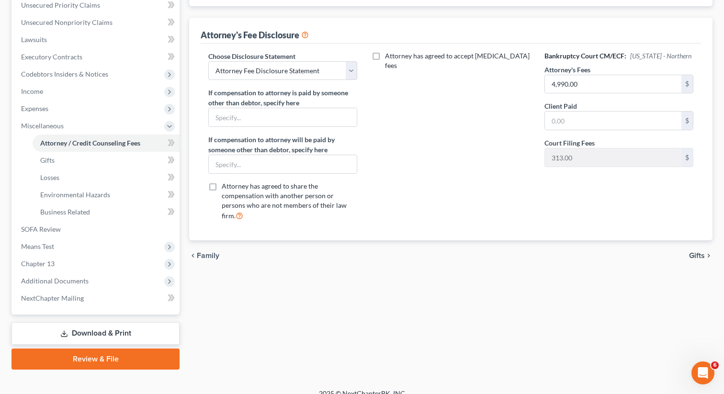
scroll to position [235, 0]
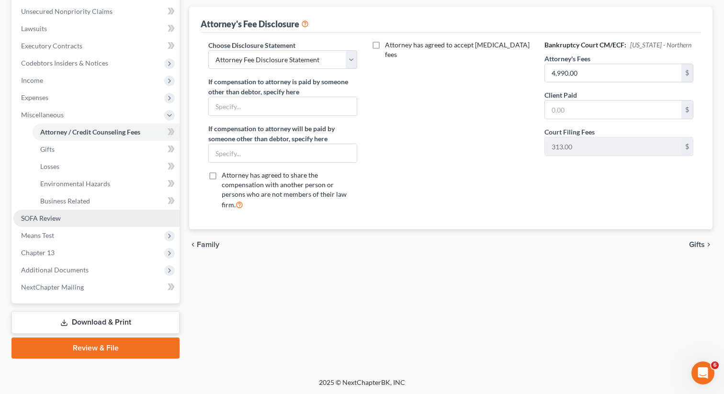
click at [46, 221] on span "SOFA Review" at bounding box center [41, 218] width 40 height 8
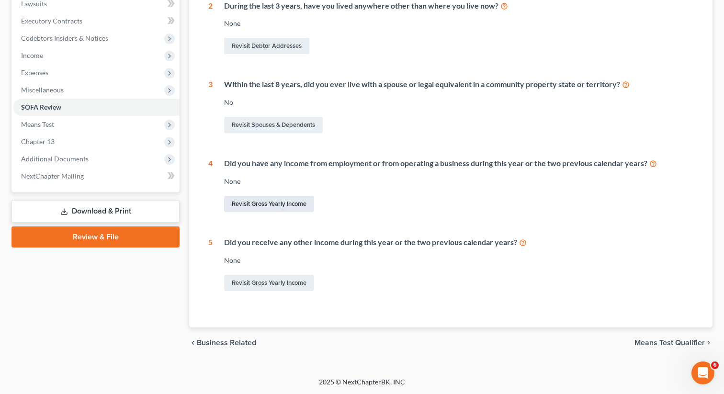
click at [254, 200] on link "Revisit Gross Yearly Income" at bounding box center [269, 204] width 90 height 16
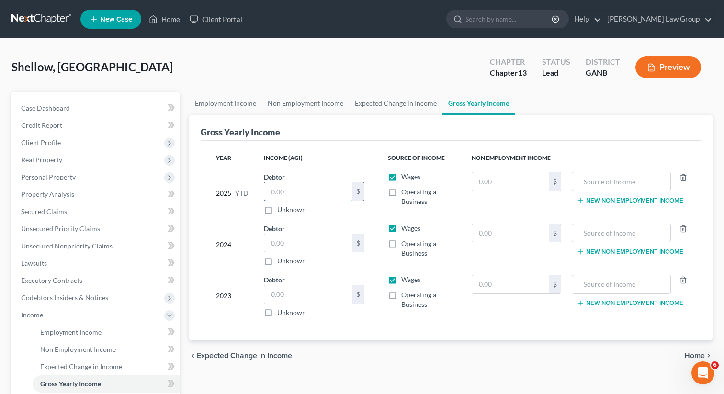
click at [311, 187] on input "text" at bounding box center [308, 191] width 88 height 18
paste input "7,942"
type input "7,942"
click at [314, 244] on input "text" at bounding box center [308, 243] width 88 height 18
type input "27,858"
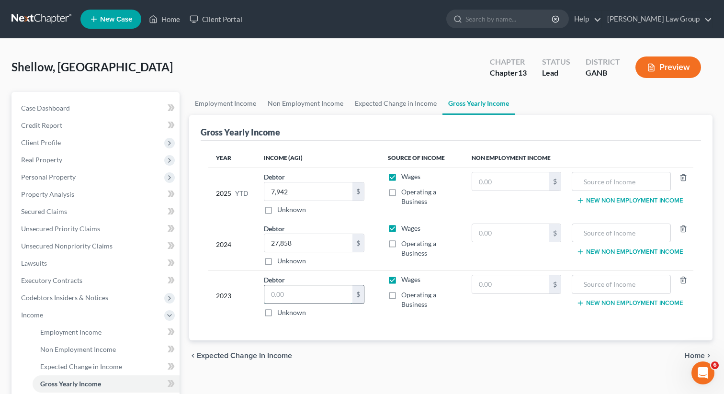
click at [304, 298] on input "text" at bounding box center [308, 294] width 88 height 18
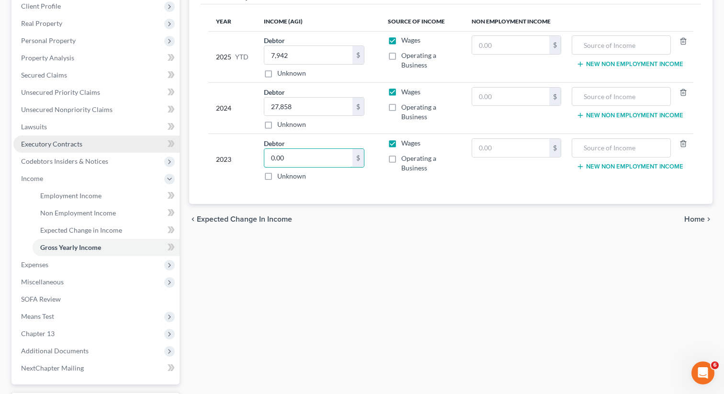
scroll to position [189, 0]
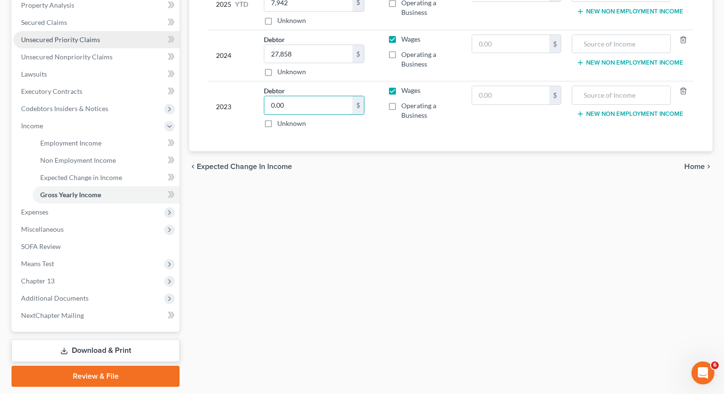
type input "0.00"
click at [77, 36] on span "Unsecured Priority Claims" at bounding box center [60, 39] width 79 height 8
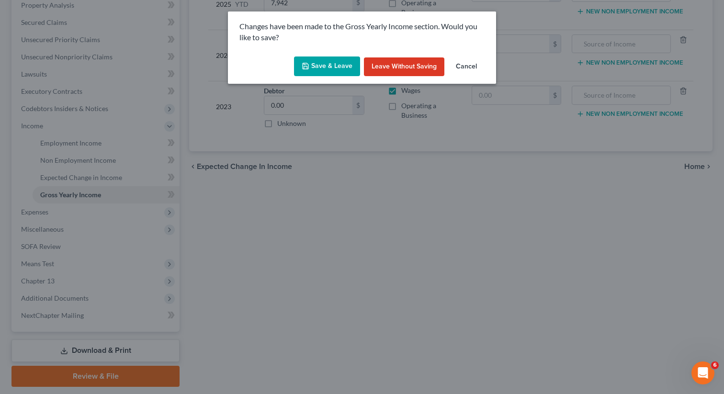
click at [322, 68] on button "Save & Leave" at bounding box center [327, 67] width 66 height 20
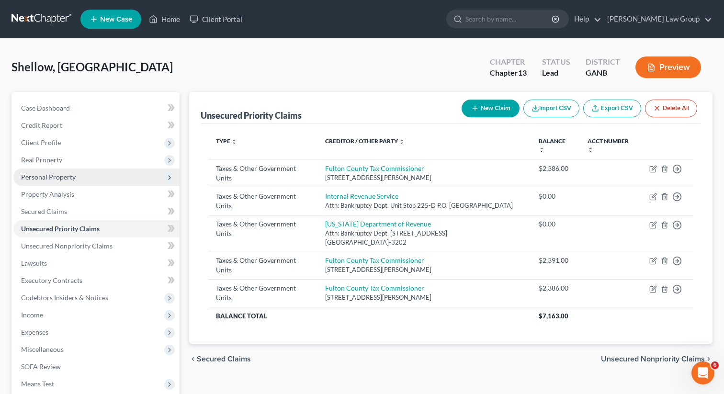
click at [42, 175] on span "Personal Property" at bounding box center [48, 177] width 55 height 8
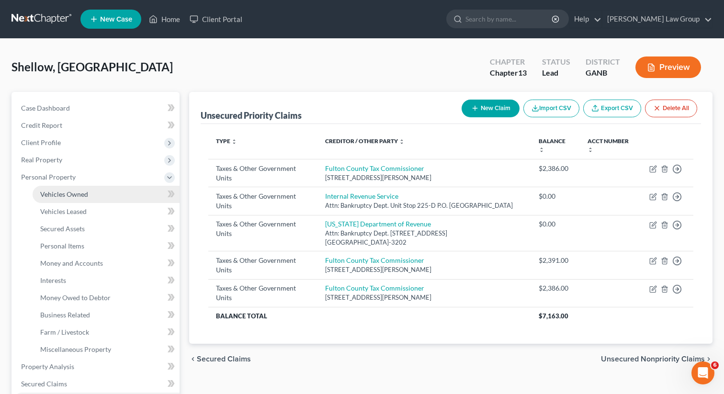
click at [60, 193] on span "Vehicles Owned" at bounding box center [64, 194] width 48 height 8
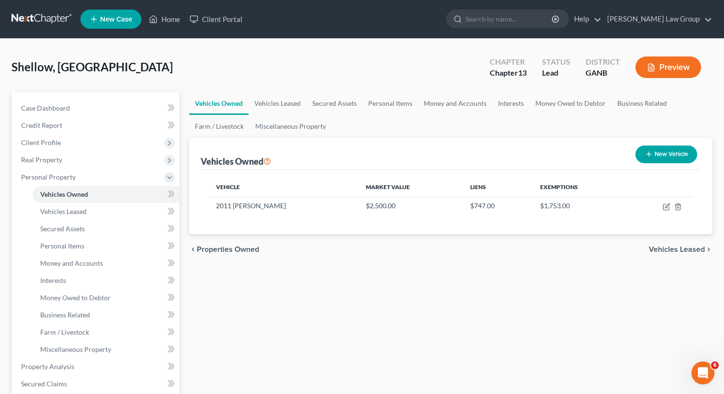
click at [652, 159] on button "New Vehicle" at bounding box center [667, 155] width 62 height 18
select select "0"
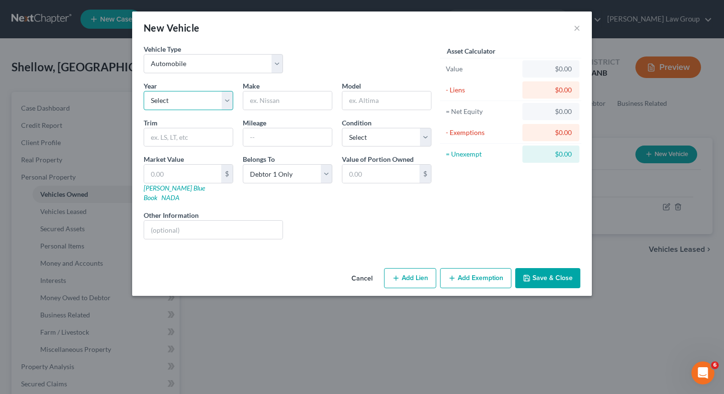
click at [204, 101] on select "Select 2026 2025 2024 2023 2022 2021 2020 2019 2018 2017 2016 2015 2014 2013 20…" at bounding box center [189, 100] width 90 height 19
select select "12"
click at [144, 91] on select "Select 2026 2025 2024 2023 2022 2021 2020 2019 2018 2017 2016 2015 2014 2013 20…" at bounding box center [189, 100] width 90 height 19
click at [267, 110] on div "Year Select 2026 2025 2024 2023 2022 2021 2020 2019 2018 2017 2016 2015 2014 20…" at bounding box center [287, 164] width 297 height 166
click at [266, 96] on input "text" at bounding box center [287, 100] width 89 height 18
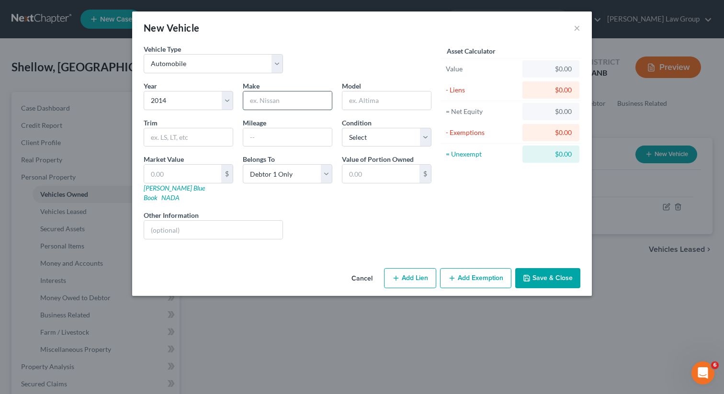
type input "/"
type input "Mercedes"
click at [268, 137] on input "text" at bounding box center [287, 137] width 89 height 18
paste input "113,000"
type input "113,000"
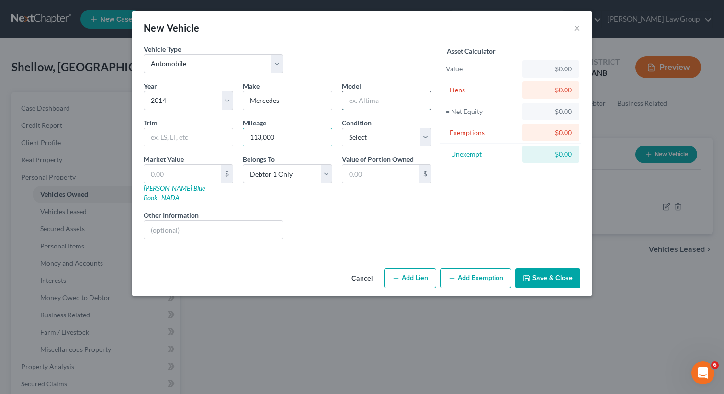
click at [383, 95] on input "text" at bounding box center [386, 100] width 89 height 18
paste input "ML350"
type input "ML350"
click at [165, 173] on input "text" at bounding box center [182, 174] width 77 height 18
type input "3"
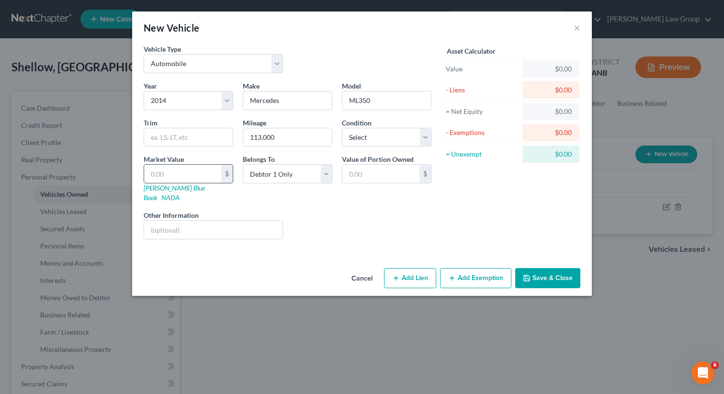
type input "3.00"
type input "35"
type input "35.00"
type input "350"
type input "350.00"
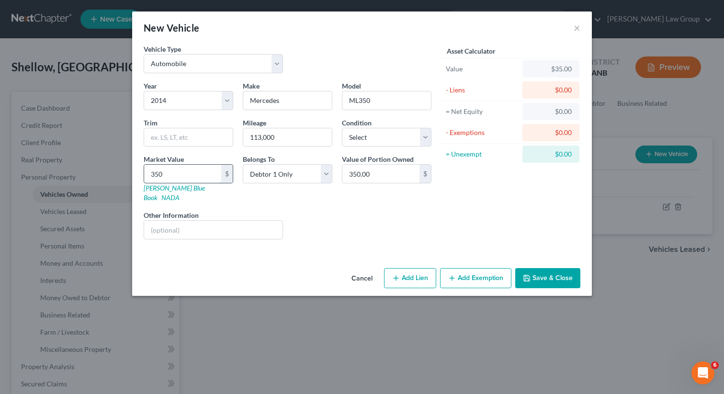
type input "3500"
type input "3,500.00"
type input "3,500"
click at [470, 268] on button "Add Exemption" at bounding box center [475, 278] width 71 height 20
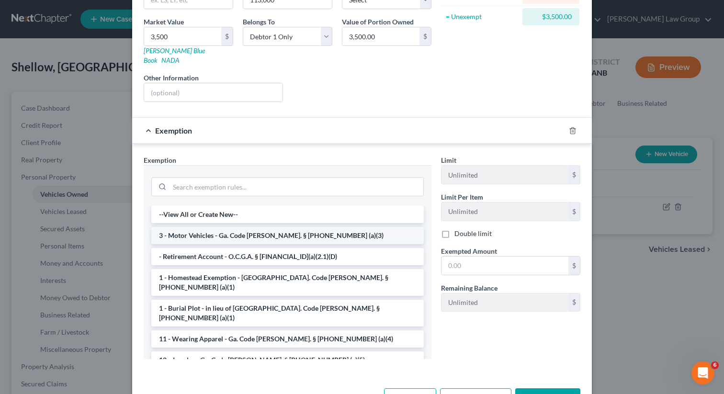
click at [244, 227] on li "3 - Motor Vehicles - Ga. Code [PERSON_NAME]. § [PHONE_NUMBER] (a)(3)" at bounding box center [287, 235] width 273 height 17
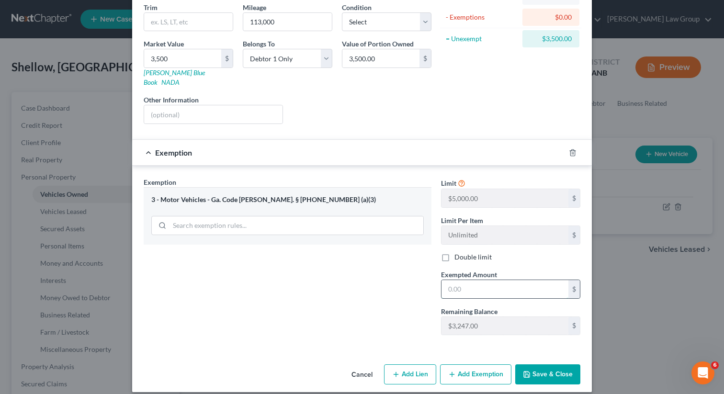
click at [456, 283] on input "text" at bounding box center [505, 289] width 127 height 18
type input "3"
type input "3,247"
click at [469, 364] on button "Add Exemption" at bounding box center [475, 374] width 71 height 20
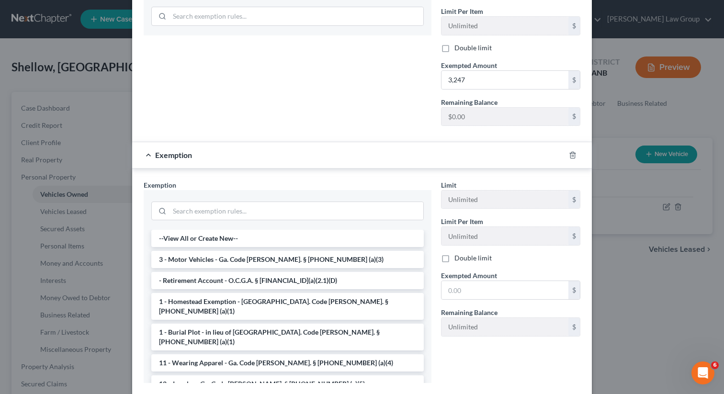
scroll to position [371, 0]
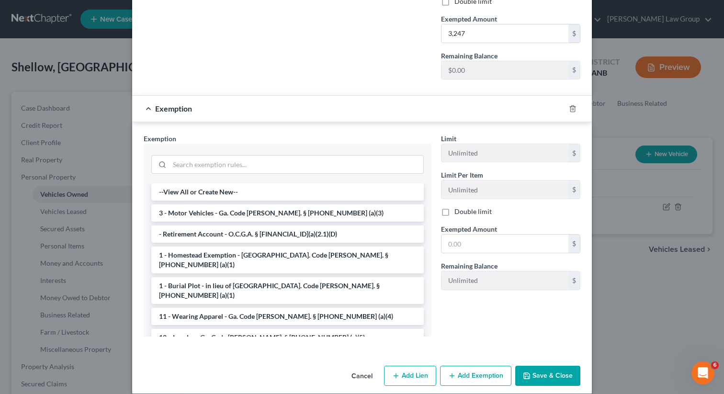
click at [357, 371] on button "Cancel" at bounding box center [362, 376] width 36 height 19
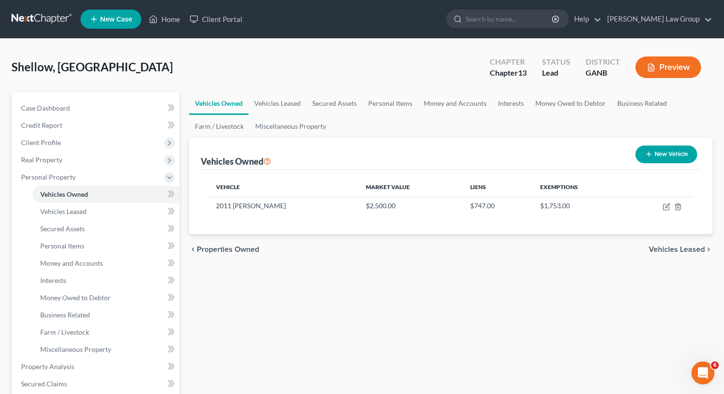
click at [656, 152] on button "New Vehicle" at bounding box center [667, 155] width 62 height 18
select select "0"
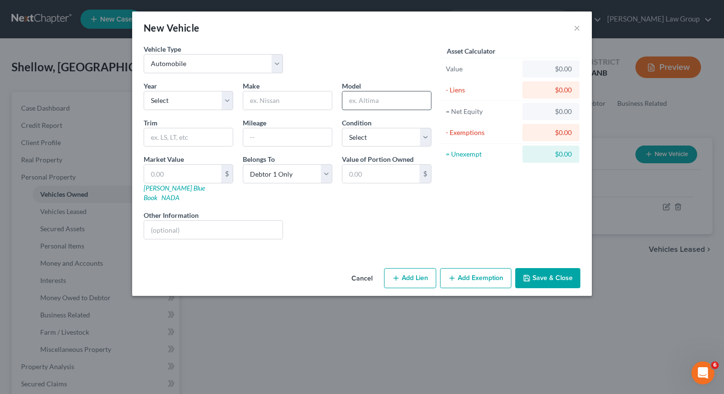
click at [362, 104] on input "text" at bounding box center [386, 100] width 89 height 18
paste input "ML350"
type input "ML350"
click at [358, 134] on select "Select Excellent Very Good Good Fair Poor" at bounding box center [387, 137] width 90 height 19
select select "3"
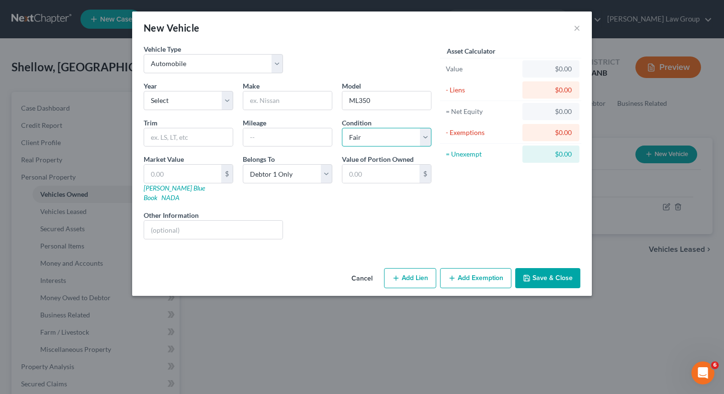
click at [342, 128] on select "Select Excellent Very Good Good Fair Poor" at bounding box center [387, 137] width 90 height 19
click at [277, 93] on div "Make *" at bounding box center [287, 95] width 99 height 29
click at [210, 98] on select "Select 2026 2025 2024 2023 2022 2021 2020 2019 2018 2017 2016 2015 2014 2013 20…" at bounding box center [189, 100] width 90 height 19
select select "12"
click at [144, 91] on select "Select 2026 2025 2024 2023 2022 2021 2020 2019 2018 2017 2016 2015 2014 2013 20…" at bounding box center [189, 100] width 90 height 19
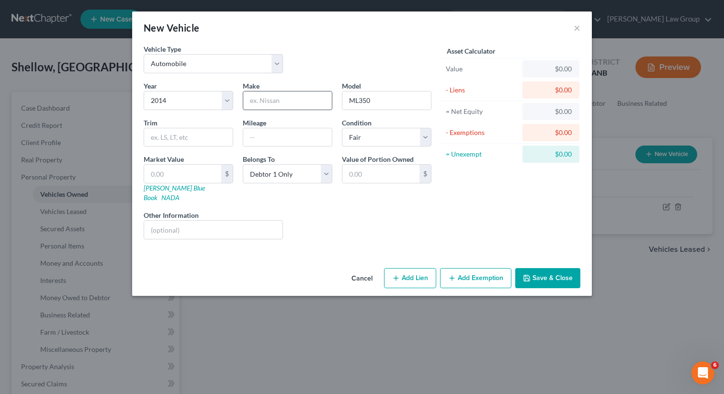
click at [269, 102] on input "text" at bounding box center [287, 100] width 89 height 18
type input "N"
type input "<"
type input "Mercedes"
click at [265, 140] on input "text" at bounding box center [287, 137] width 89 height 18
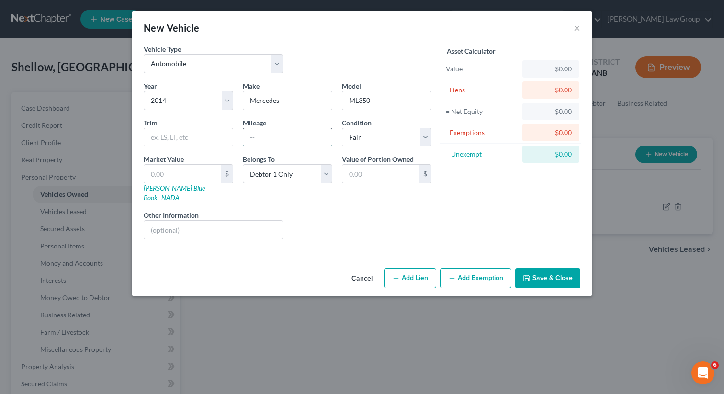
paste input "113,000"
type input "113,000"
click at [181, 171] on input "text" at bounding box center [182, 174] width 77 height 18
type input "3"
type input "3.00"
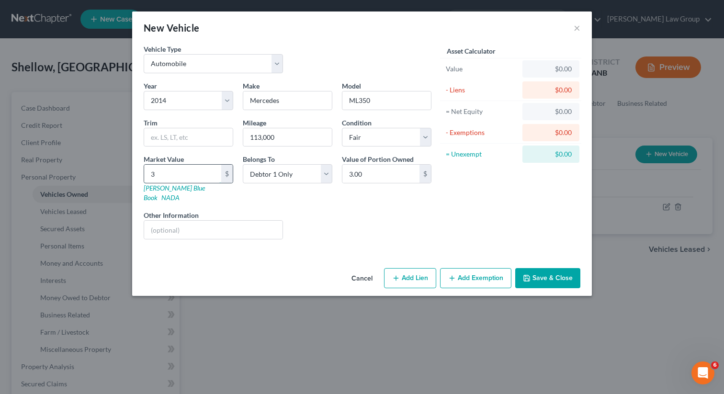
type input "35"
type input "35.00"
type input "350"
type input "350.00"
type input "3500"
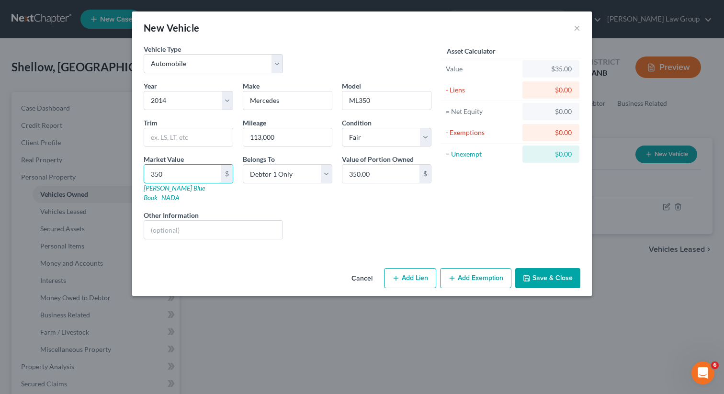
type input "3,500.00"
type input "3,500"
click at [467, 269] on button "Add Exemption" at bounding box center [475, 278] width 71 height 20
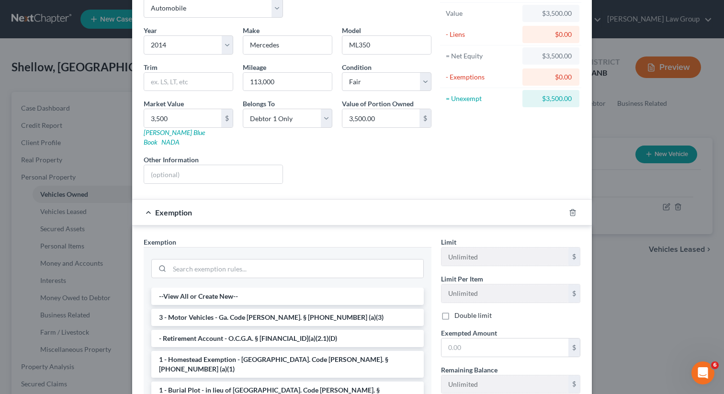
scroll to position [73, 0]
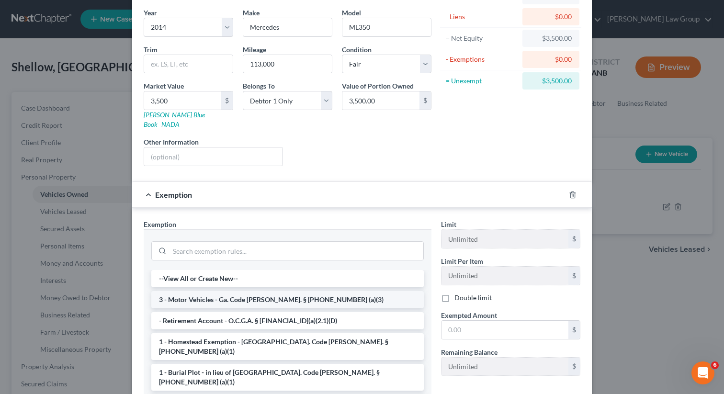
click at [203, 292] on li "3 - Motor Vehicles - Ga. Code [PERSON_NAME]. § [PHONE_NUMBER] (a)(3)" at bounding box center [287, 299] width 273 height 17
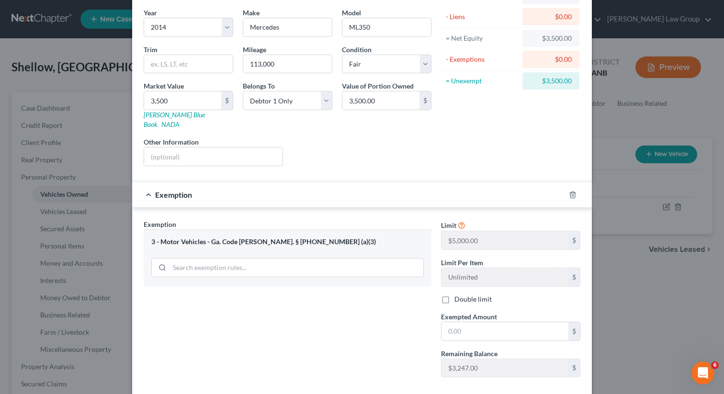
scroll to position [115, 0]
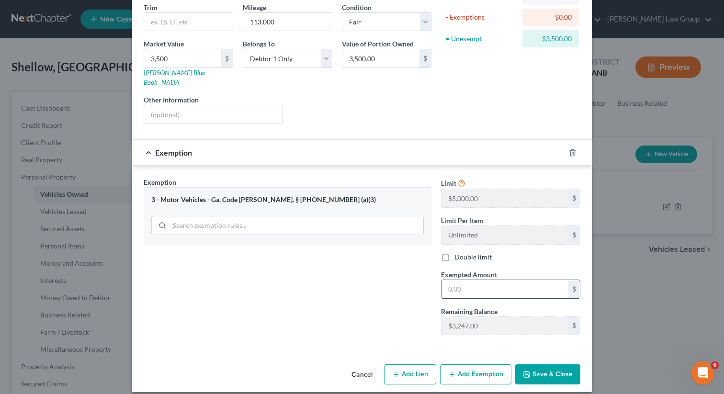
click at [463, 280] on input "text" at bounding box center [505, 289] width 127 height 18
type input "3,247"
click at [534, 368] on button "Save & Close" at bounding box center [547, 374] width 65 height 20
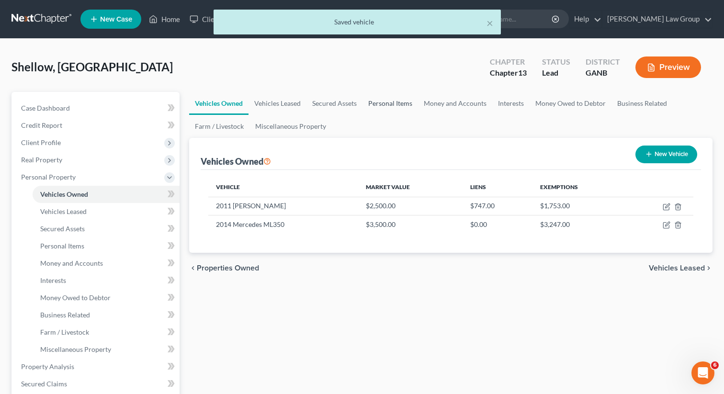
click at [393, 108] on link "Personal Items" at bounding box center [391, 103] width 56 height 23
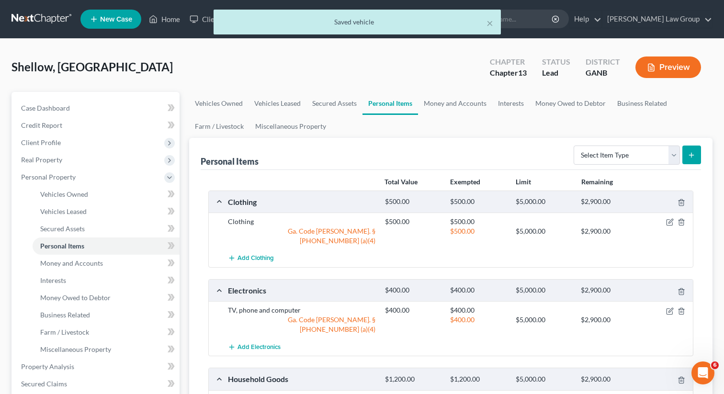
click at [422, 128] on ul "Vehicles Owned Vehicles Leased Secured Assets Personal Items Money and Accounts…" at bounding box center [450, 115] width 523 height 46
click at [434, 108] on link "Money and Accounts" at bounding box center [455, 103] width 74 height 23
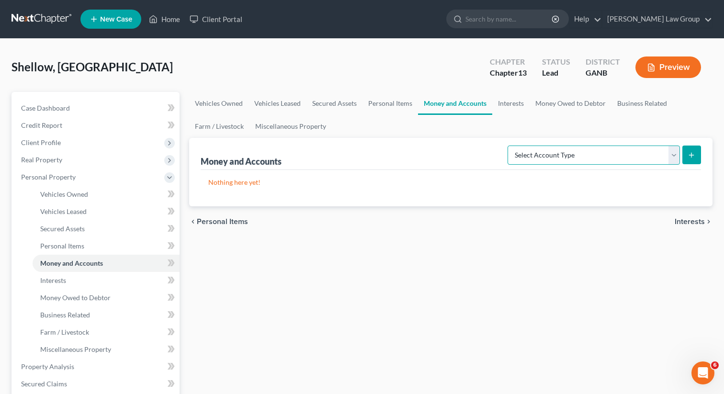
click at [585, 150] on select "Select Account Type Brokerage Cash on Hand Certificates of Deposit Checking Acc…" at bounding box center [594, 155] width 172 height 19
select select "other"
click at [510, 146] on select "Select Account Type Brokerage Cash on Hand Certificates of Deposit Checking Acc…" at bounding box center [594, 155] width 172 height 19
click at [682, 153] on button "submit" at bounding box center [691, 155] width 19 height 19
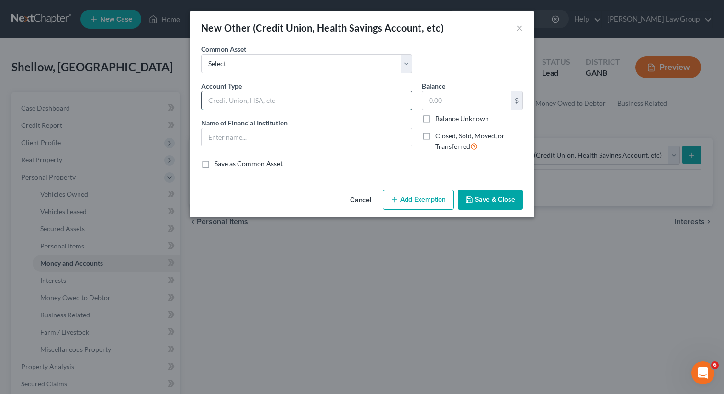
click at [218, 98] on input "text" at bounding box center [307, 100] width 210 height 18
type input "Paypal"
click at [452, 100] on input "text" at bounding box center [466, 100] width 89 height 18
type input "0.00"
click at [477, 203] on button "Save & Close" at bounding box center [490, 200] width 65 height 20
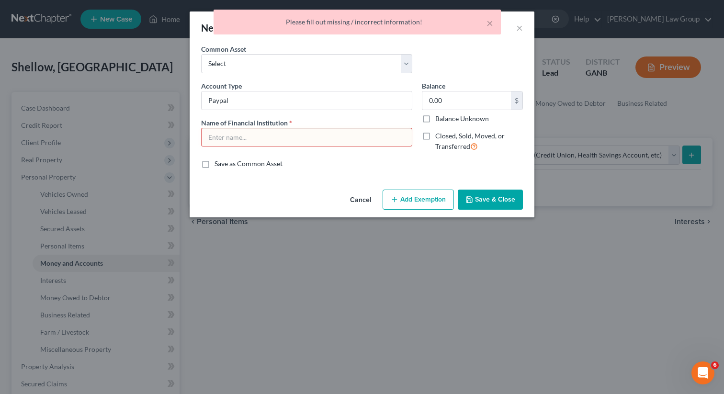
click at [323, 139] on input "text" at bounding box center [307, 137] width 210 height 18
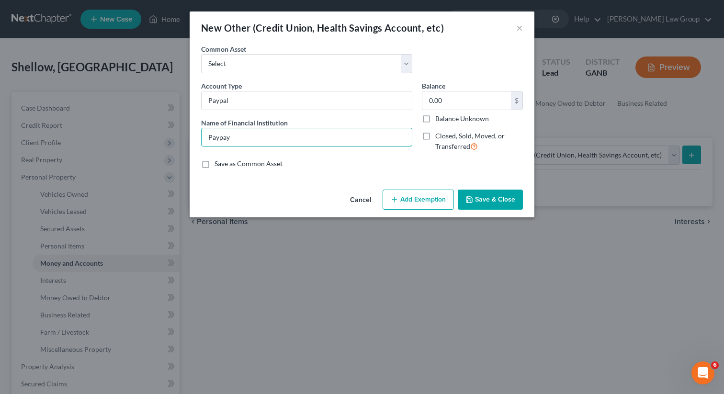
type input "Paypay"
click at [481, 196] on button "Save & Close" at bounding box center [490, 200] width 65 height 20
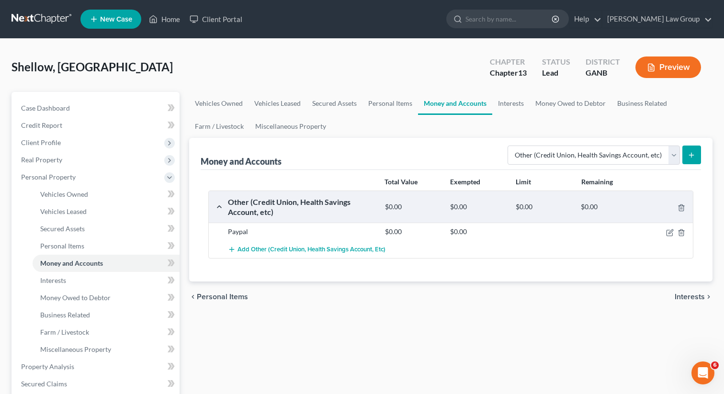
click at [692, 155] on icon "submit" at bounding box center [692, 155] width 8 height 8
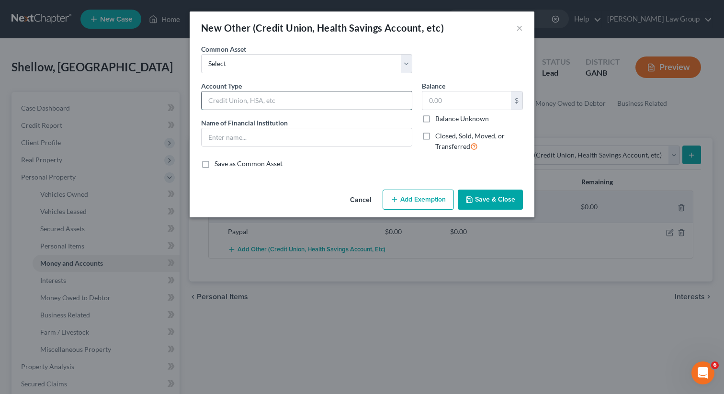
click at [246, 104] on input "text" at bounding box center [307, 100] width 210 height 18
type input "CashApp"
click at [225, 142] on input "text" at bounding box center [307, 137] width 210 height 18
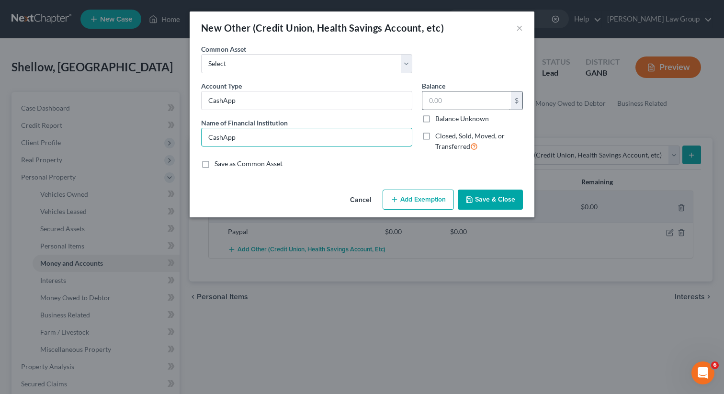
type input "CashApp"
click at [426, 109] on input "text" at bounding box center [466, 100] width 89 height 18
type input "0"
type input "0.00"
click at [486, 198] on button "Save & Close" at bounding box center [490, 200] width 65 height 20
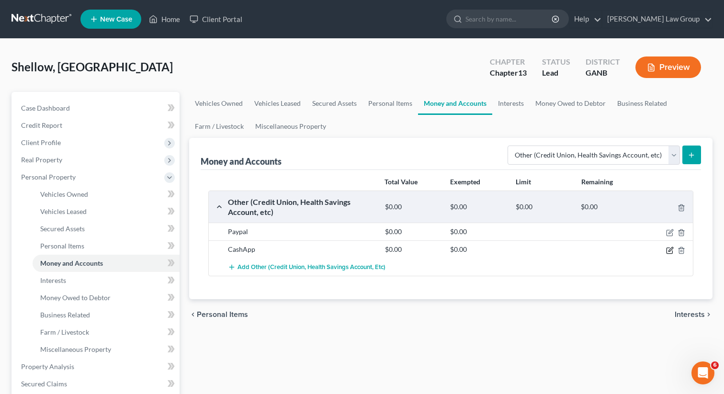
click at [668, 250] on icon "button" at bounding box center [670, 251] width 8 height 8
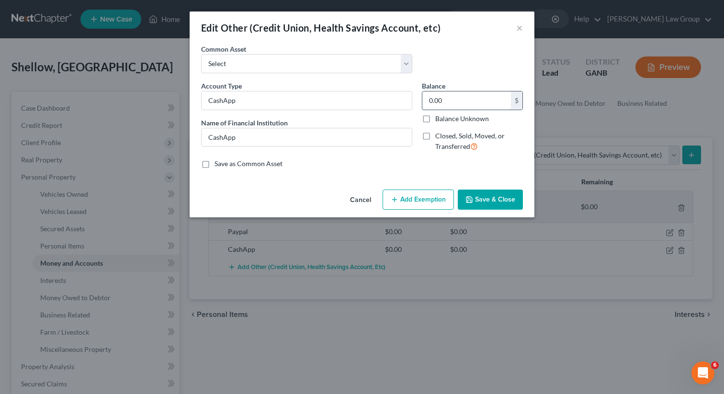
click at [454, 101] on input "0.00" at bounding box center [466, 100] width 89 height 18
type input "13"
click at [226, 161] on label "Save as Common Asset" at bounding box center [249, 164] width 68 height 10
click at [225, 161] on input "Save as Common Asset" at bounding box center [221, 162] width 6 height 6
click at [303, 151] on div "Account Type CashApp Name of Financial Institution * CashApp" at bounding box center [306, 120] width 221 height 79
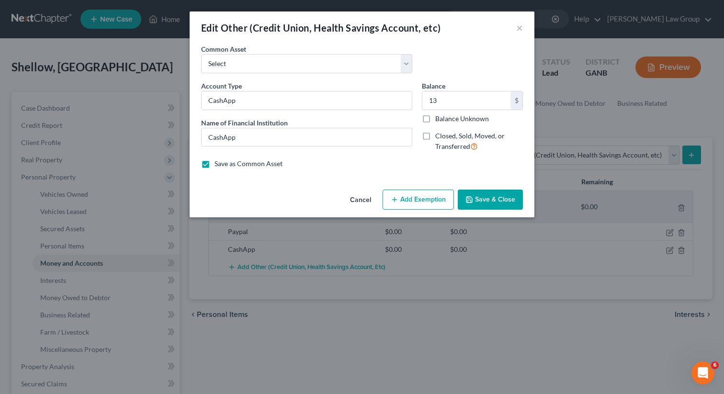
click at [215, 162] on label "Save as Common Asset" at bounding box center [249, 164] width 68 height 10
click at [218, 162] on input "Save as Common Asset" at bounding box center [221, 162] width 6 height 6
checkbox input "false"
click at [402, 198] on button "Add Exemption" at bounding box center [418, 200] width 71 height 20
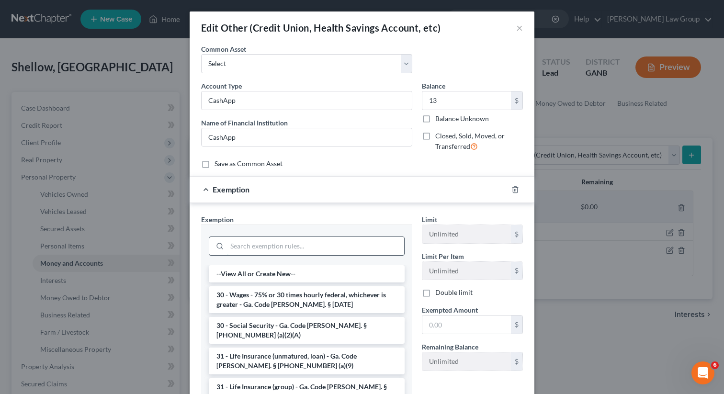
click at [240, 244] on input "search" at bounding box center [315, 246] width 177 height 18
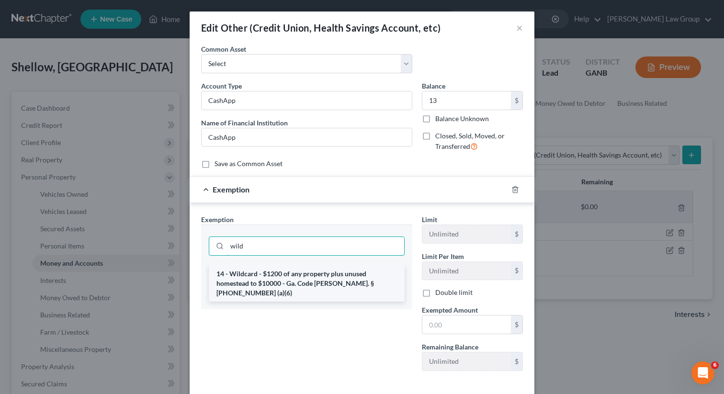
type input "wild"
click at [260, 278] on li "14 - Wildcard - $1200 of any property plus unused homestead to $10000 - Ga. Cod…" at bounding box center [307, 283] width 196 height 36
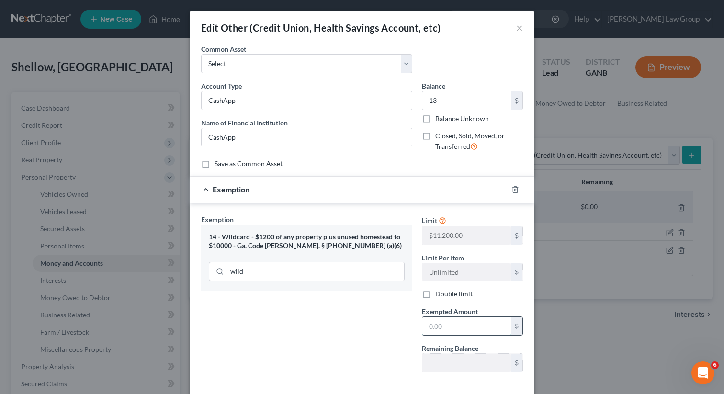
click at [453, 326] on input "text" at bounding box center [466, 326] width 89 height 18
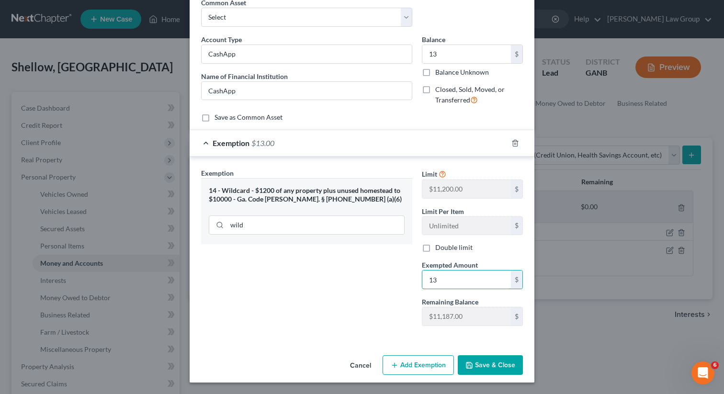
type input "13"
click at [497, 361] on button "Save & Close" at bounding box center [490, 365] width 65 height 20
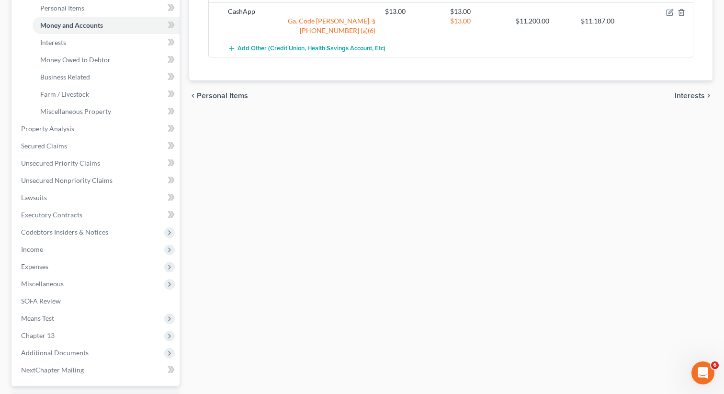
scroll to position [251, 0]
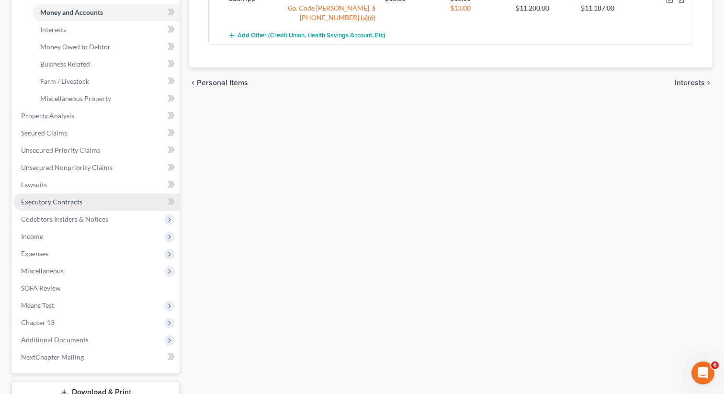
click at [69, 203] on span "Executory Contracts" at bounding box center [51, 202] width 61 height 8
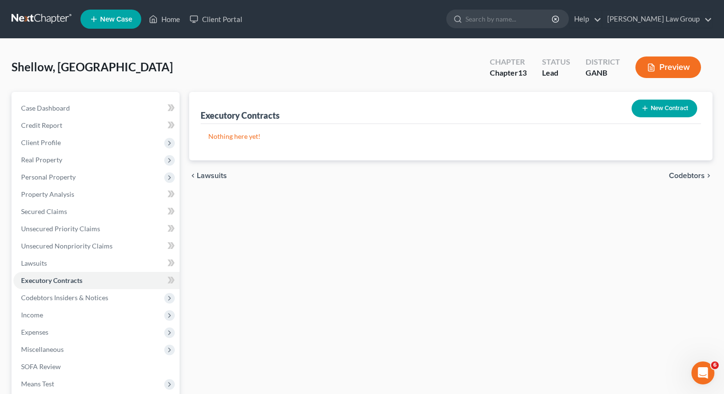
click at [655, 106] on button "New Contract" at bounding box center [665, 109] width 66 height 18
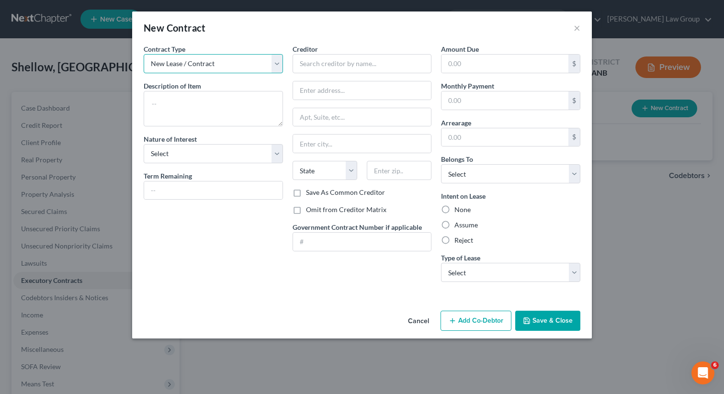
click at [238, 69] on select "New Lease / Contract New Timeshare" at bounding box center [213, 63] width 139 height 19
click at [144, 54] on select "New Lease / Contract New Timeshare" at bounding box center [213, 63] width 139 height 19
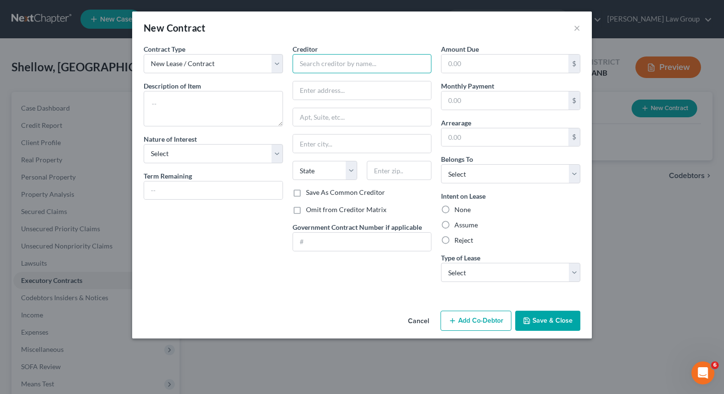
click at [312, 61] on input "text" at bounding box center [362, 63] width 139 height 19
paste input "Cube Smart"
type input "Cube Smart"
click at [454, 224] on label "Assume" at bounding box center [465, 225] width 23 height 10
click at [458, 224] on input "Assume" at bounding box center [461, 223] width 6 height 6
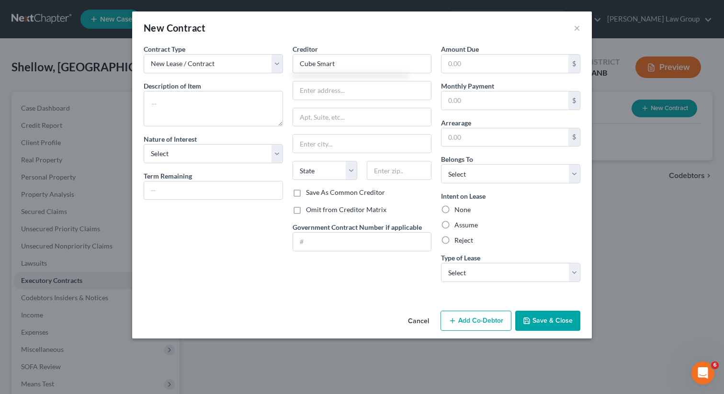
radio input "true"
click at [459, 270] on select "Select Real Estate Car Other" at bounding box center [510, 272] width 139 height 19
select select "2"
click at [441, 263] on select "Select Real Estate Car Other" at bounding box center [510, 272] width 139 height 19
click at [154, 107] on textarea at bounding box center [213, 108] width 139 height 35
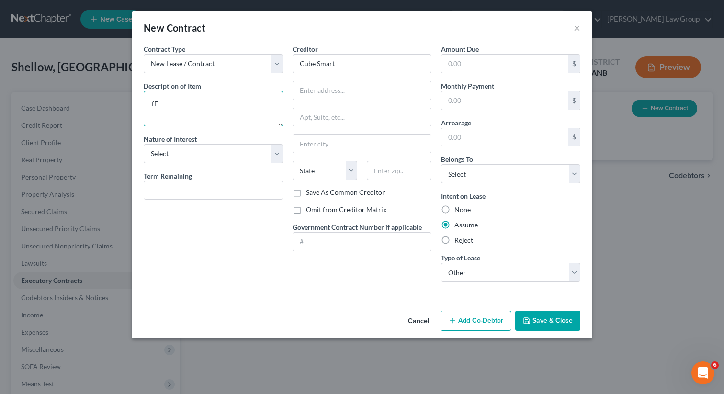
type textarea "f"
type textarea "Furniture"
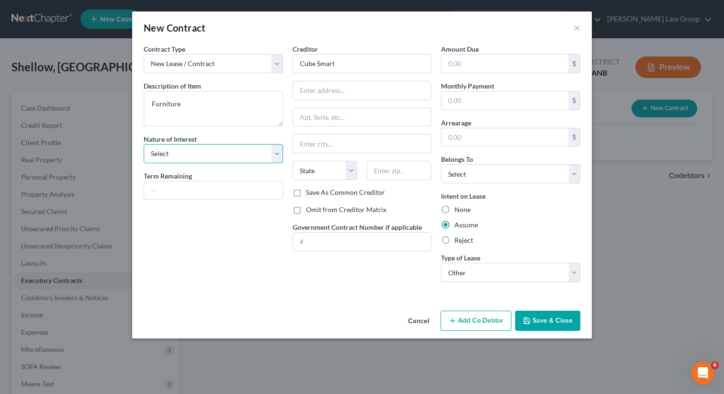
click at [185, 154] on select "Select Purchaser Agent Lessor Lessee" at bounding box center [213, 153] width 139 height 19
select select "3"
click at [144, 144] on select "Select Purchaser Agent Lessor Lessee" at bounding box center [213, 153] width 139 height 19
click at [168, 192] on input "text" at bounding box center [213, 191] width 138 height 18
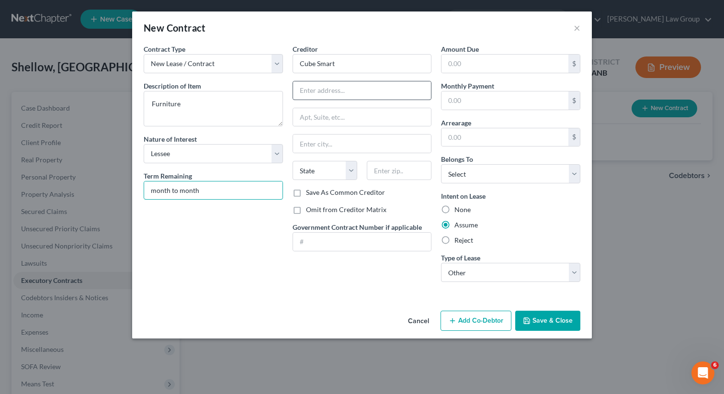
type input "month to month"
click at [304, 94] on input "text" at bounding box center [362, 90] width 138 height 18
paste input "2207 Albermarle Rd"
type input "2207 Albermarle Rd"
click at [391, 173] on input "text" at bounding box center [399, 170] width 65 height 19
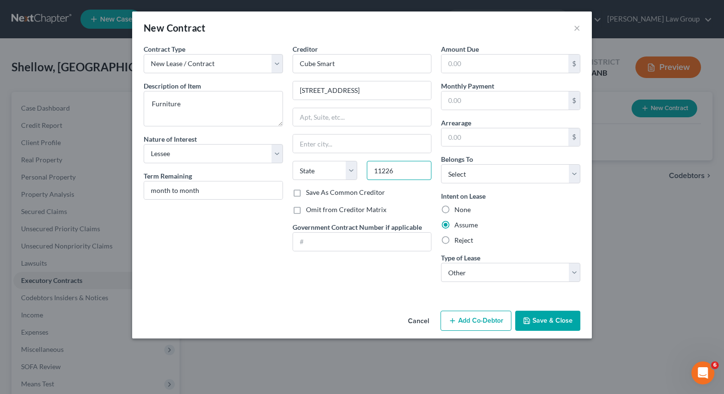
type input "11226"
type input "Brooklyn"
select select "35"
click at [483, 103] on input "text" at bounding box center [505, 100] width 127 height 18
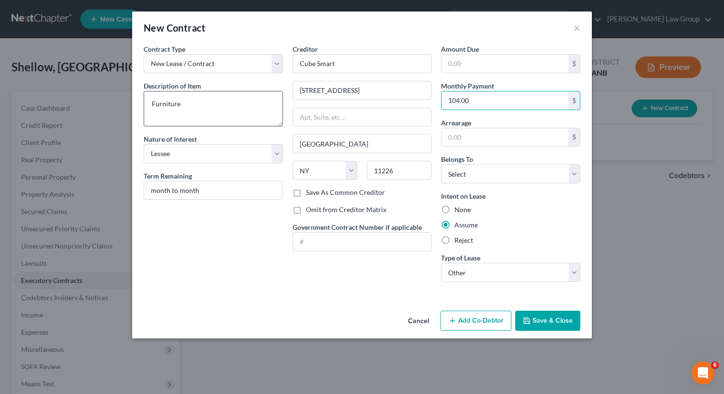
type input "104.00"
click at [227, 110] on textarea "Furniture" at bounding box center [213, 108] width 139 height 35
paste textarea "younger brother. He has clothes and some of his other belongings."
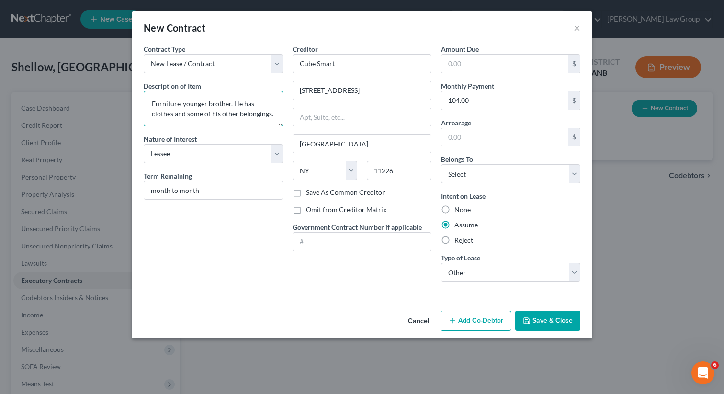
drag, startPoint x: 183, startPoint y: 105, endPoint x: 140, endPoint y: 102, distance: 43.2
click at [140, 102] on div "Contract Type New Lease / Contract New Timeshare Description of non-residential…" at bounding box center [213, 167] width 149 height 246
drag, startPoint x: 260, startPoint y: 103, endPoint x: 237, endPoint y: 102, distance: 23.0
click at [237, 102] on textarea "Storage for younger brother. He has clothes and some of his other belongings." at bounding box center [213, 108] width 139 height 35
drag, startPoint x: 187, startPoint y: 116, endPoint x: 146, endPoint y: 115, distance: 41.2
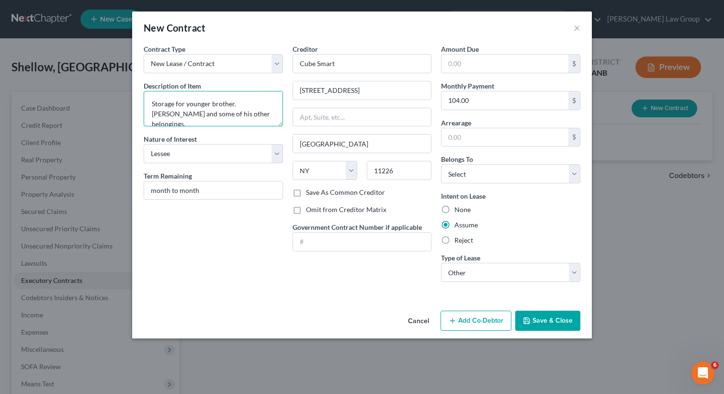
click at [146, 115] on textarea "Storage for younger brother. Clothes and some of his other belongings." at bounding box center [213, 108] width 139 height 35
click at [224, 120] on textarea "Storage for younger brother. Clothes and other belongings." at bounding box center [213, 108] width 139 height 35
type textarea "Storage for younger brother. Clothes and other belongings."
click at [536, 320] on button "Save & Close" at bounding box center [547, 321] width 65 height 20
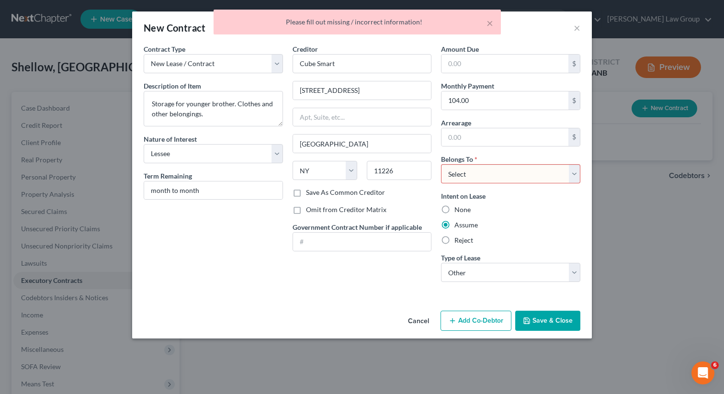
click at [473, 175] on select "Select Debtor 1 Only Debtor 2 Only Debtor 1 And Debtor 2 Only At Least One Of T…" at bounding box center [510, 173] width 139 height 19
select select "0"
click at [441, 164] on select "Select Debtor 1 Only Debtor 2 Only Debtor 1 And Debtor 2 Only At Least One Of T…" at bounding box center [510, 173] width 139 height 19
click at [532, 315] on button "Save & Close" at bounding box center [547, 321] width 65 height 20
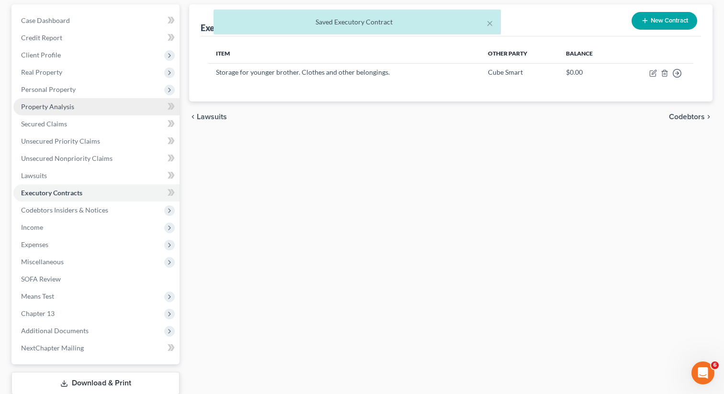
scroll to position [108, 0]
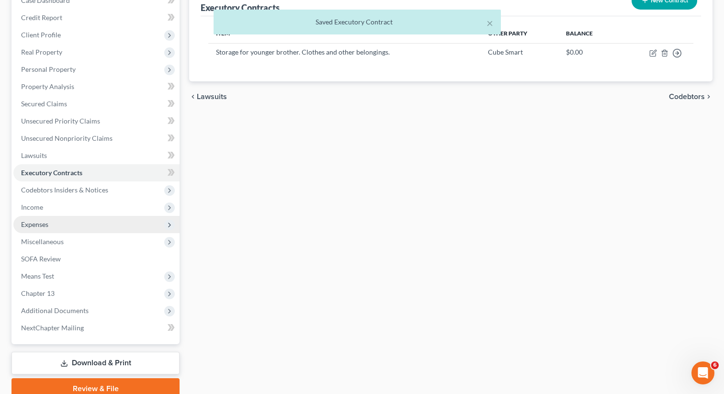
click at [44, 226] on span "Expenses" at bounding box center [34, 224] width 27 height 8
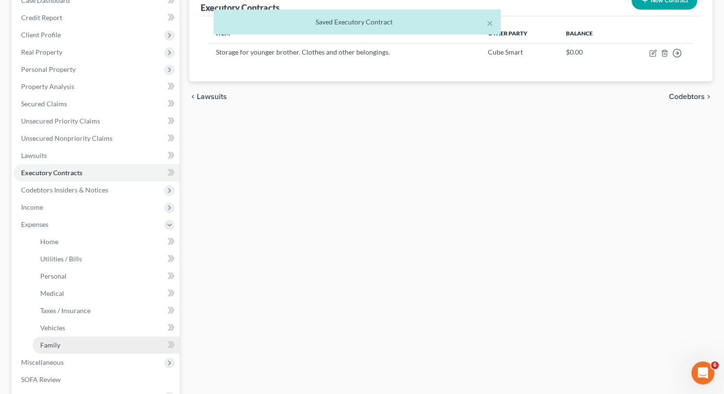
click at [66, 340] on link "Family" at bounding box center [106, 345] width 147 height 17
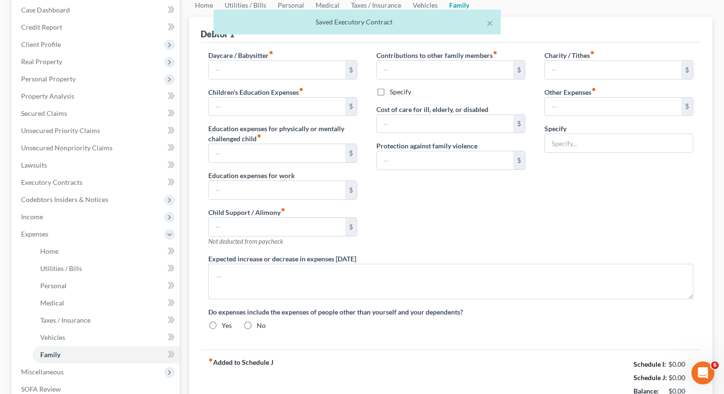
type input "0.00"
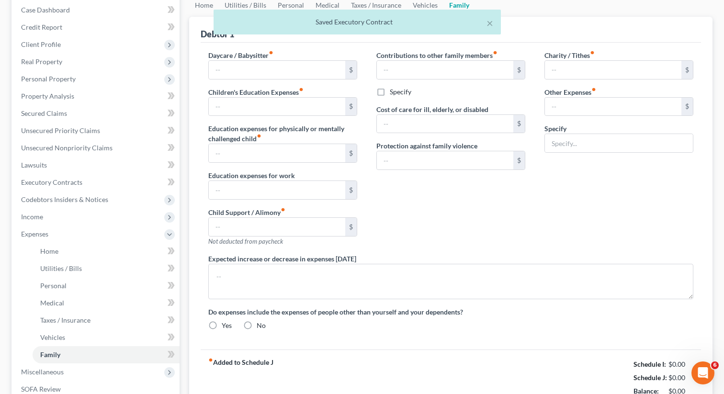
type input "0.00"
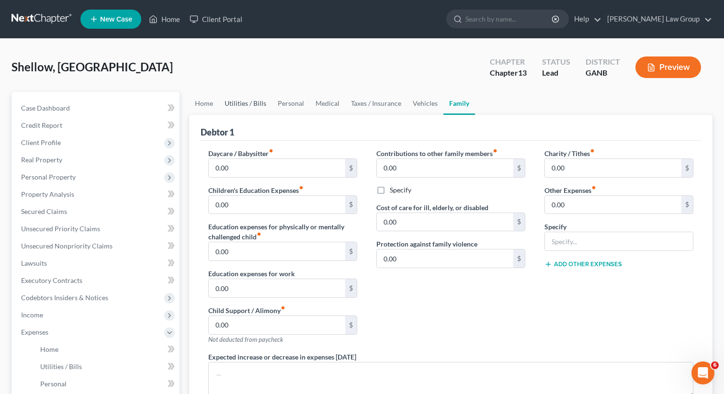
click at [244, 97] on link "Utilities / Bills" at bounding box center [245, 103] width 53 height 23
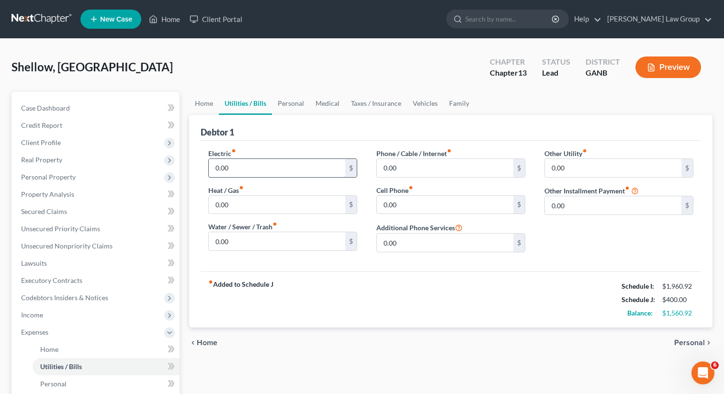
click at [236, 165] on input "0.00" at bounding box center [277, 168] width 136 height 18
click at [382, 162] on input "0.00" at bounding box center [445, 168] width 136 height 18
click at [416, 106] on link "Vehicles" at bounding box center [425, 103] width 36 height 23
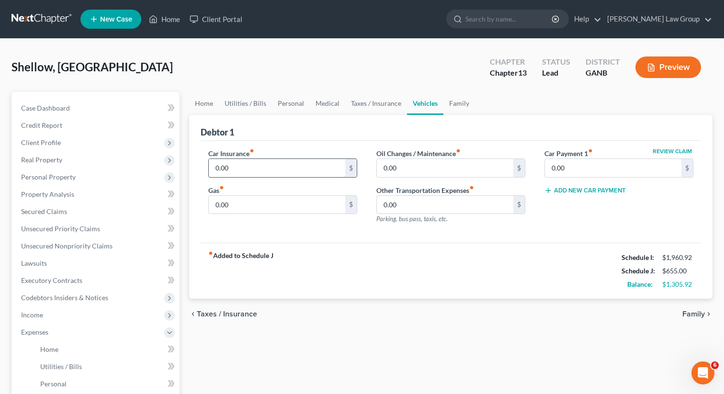
click at [237, 170] on input "0.00" at bounding box center [277, 168] width 136 height 18
click at [254, 218] on div "Car Insurance fiber_manual_record 311 $ Gas fiber_manual_record 0.00 $" at bounding box center [283, 189] width 168 height 83
click at [249, 203] on input "0.00" at bounding box center [277, 205] width 136 height 18
click at [375, 108] on link "Taxes / Insurance" at bounding box center [376, 103] width 62 height 23
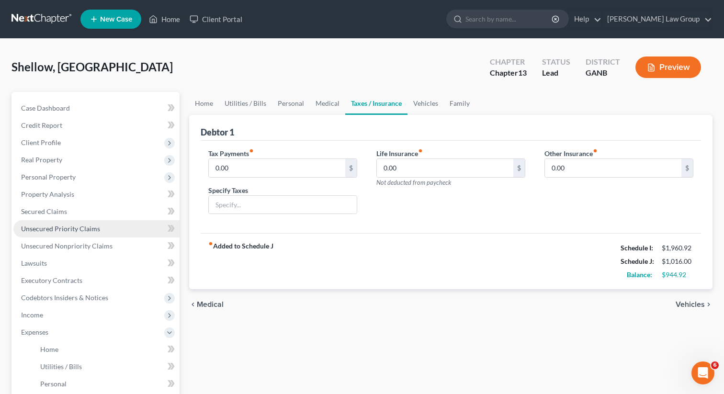
click at [89, 230] on span "Unsecured Priority Claims" at bounding box center [60, 229] width 79 height 8
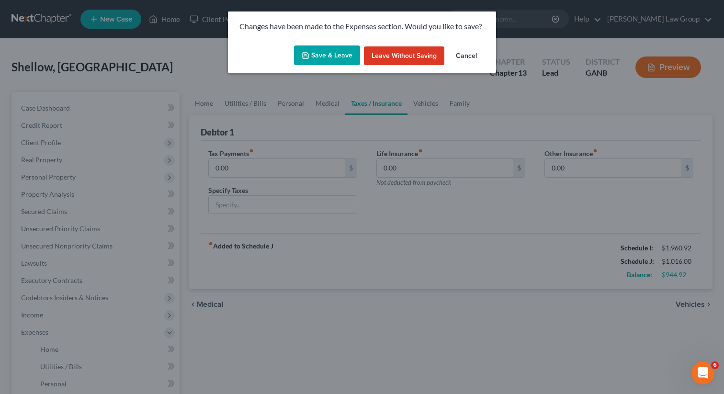
click at [465, 55] on button "Cancel" at bounding box center [466, 55] width 36 height 19
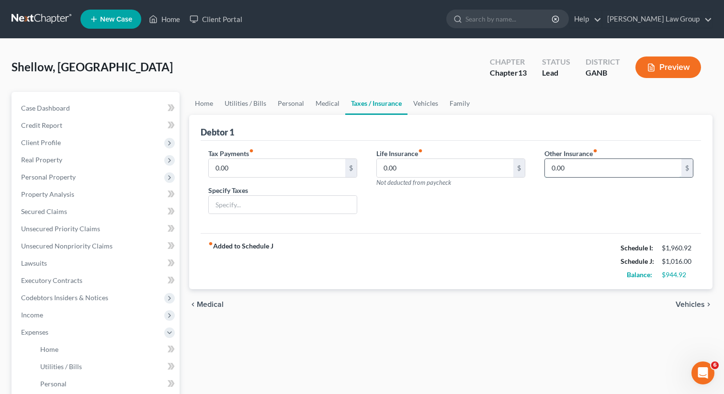
click at [566, 167] on input "0.00" at bounding box center [613, 168] width 136 height 18
click at [582, 188] on input "text" at bounding box center [619, 195] width 148 height 18
drag, startPoint x: 582, startPoint y: 163, endPoint x: 532, endPoint y: 162, distance: 50.3
click at [532, 162] on div "Tax Payments fiber_manual_record 0.00 $ Specify Taxes Life Insurance fiber_manu…" at bounding box center [451, 185] width 504 height 74
drag, startPoint x: 545, startPoint y: 167, endPoint x: 604, endPoint y: 170, distance: 58.5
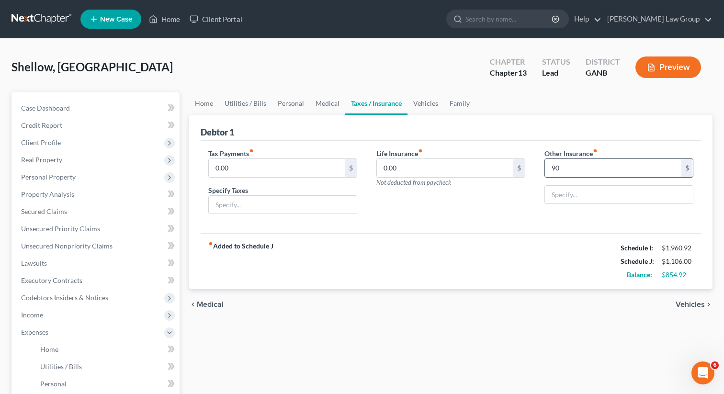
click at [599, 174] on input "90" at bounding box center [613, 168] width 136 height 18
click at [249, 96] on link "Utilities / Bills" at bounding box center [245, 103] width 53 height 23
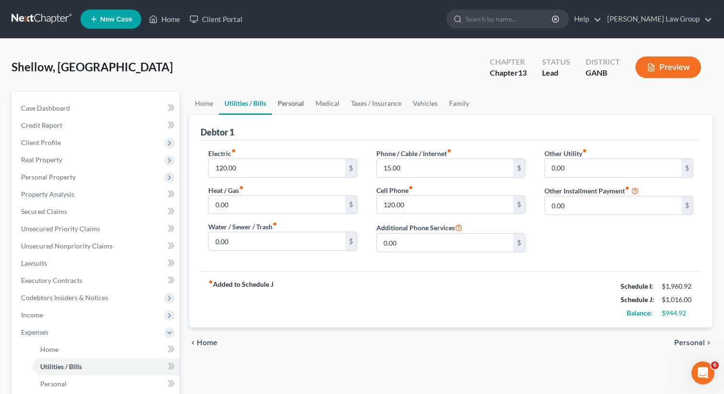
click at [285, 101] on link "Personal" at bounding box center [291, 103] width 38 height 23
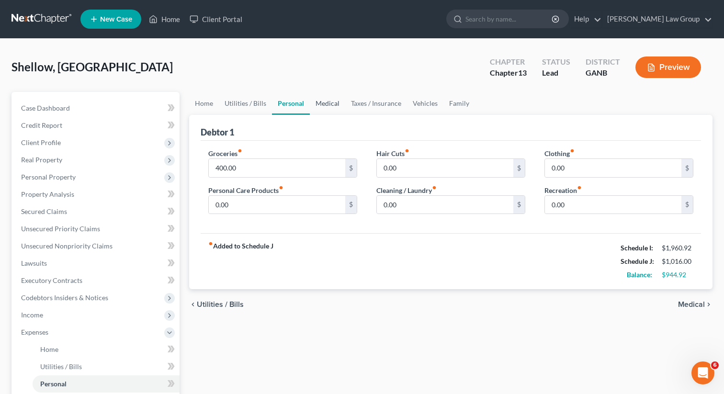
click at [325, 107] on link "Medical" at bounding box center [327, 103] width 35 height 23
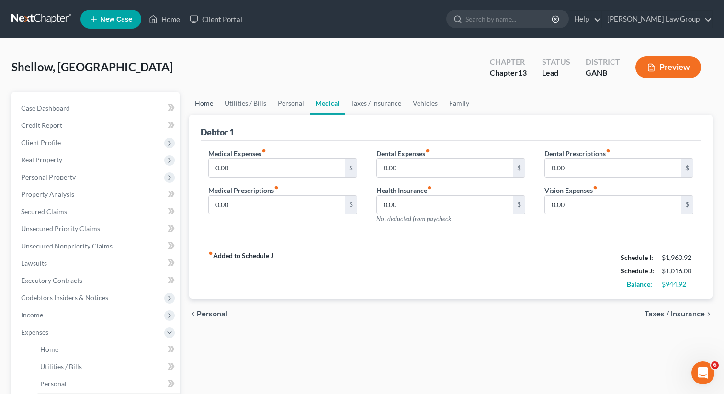
click at [209, 107] on link "Home" at bounding box center [204, 103] width 30 height 23
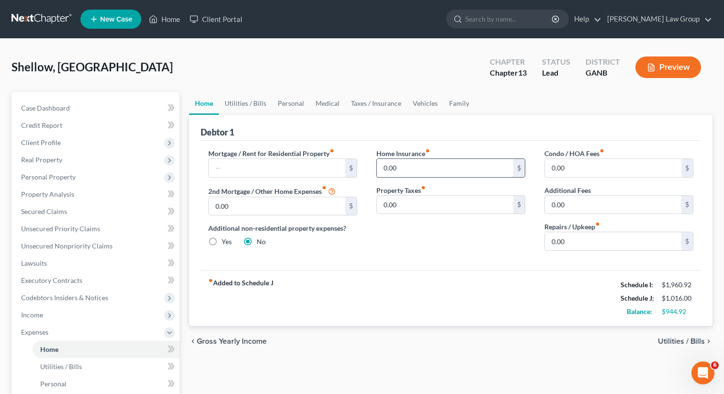
click at [402, 169] on input "0.00" at bounding box center [445, 168] width 136 height 18
click at [421, 207] on input "0.00" at bounding box center [445, 205] width 136 height 18
click at [53, 146] on span "Client Profile" at bounding box center [41, 142] width 40 height 8
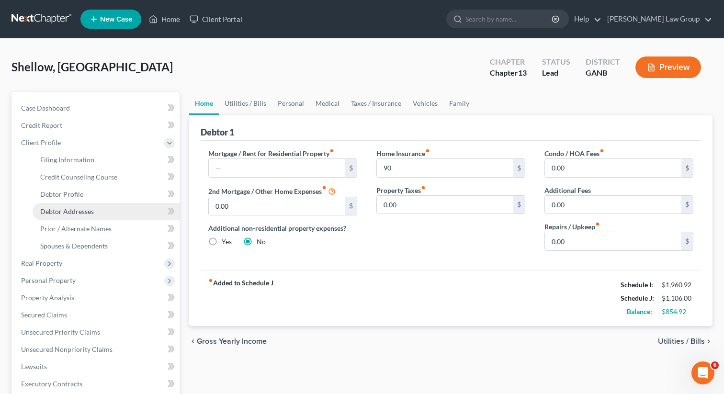
click at [62, 206] on link "Debtor Addresses" at bounding box center [106, 211] width 147 height 17
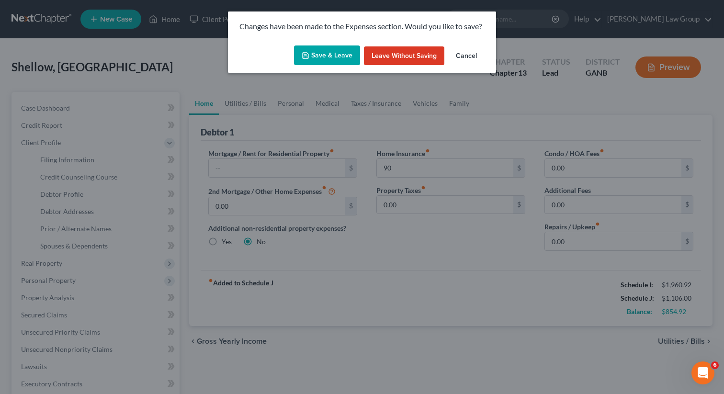
click at [329, 63] on button "Save & Leave" at bounding box center [327, 55] width 66 height 20
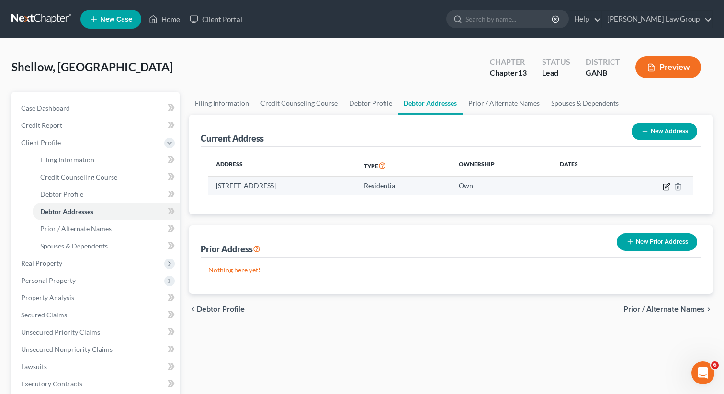
click at [663, 189] on icon "button" at bounding box center [667, 187] width 8 height 8
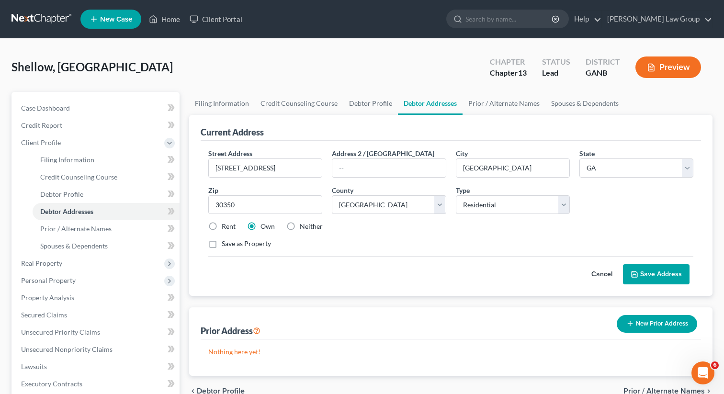
click at [641, 272] on button "Save Address" at bounding box center [656, 274] width 67 height 20
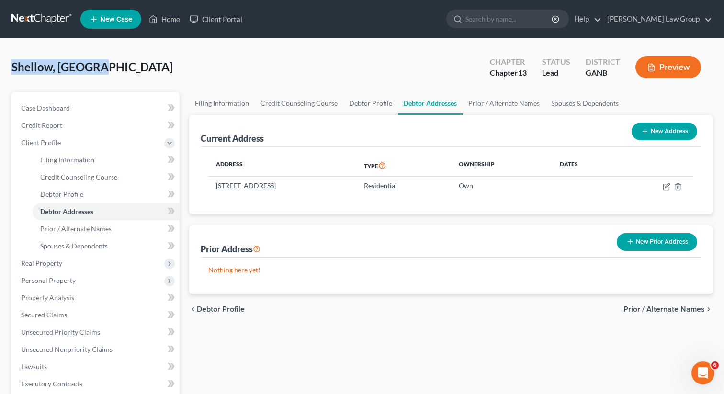
drag, startPoint x: 100, startPoint y: 68, endPoint x: 0, endPoint y: 69, distance: 99.6
click at [0, 69] on div "Shellow, Nairobi Upgraded Chapter Chapter 13 Status Lead District GANB Preview …" at bounding box center [362, 334] width 724 height 591
copy span "Shellow, [GEOGRAPHIC_DATA]"
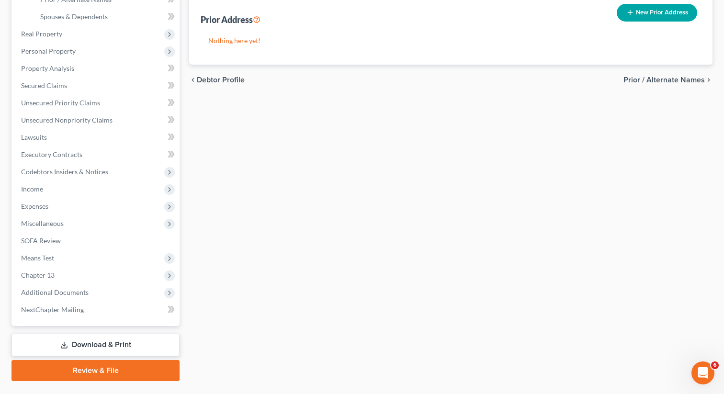
scroll to position [250, 0]
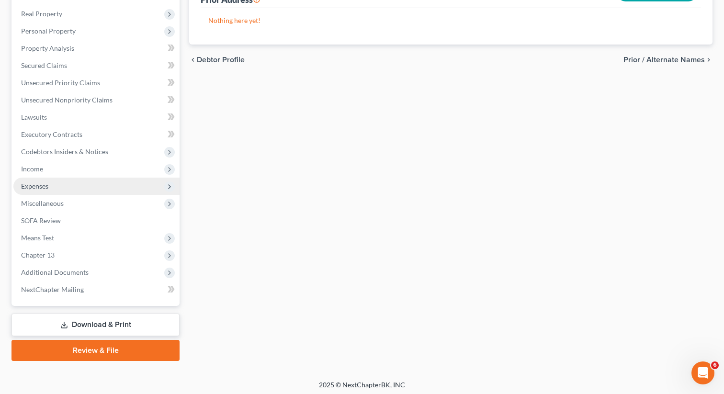
click at [85, 185] on span "Expenses" at bounding box center [96, 186] width 166 height 17
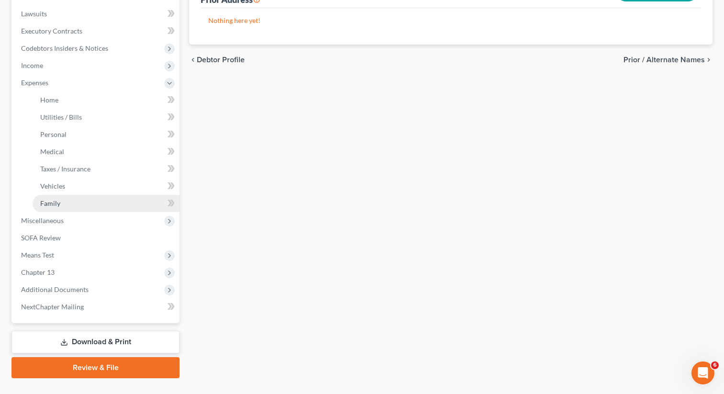
click at [90, 207] on link "Family" at bounding box center [106, 203] width 147 height 17
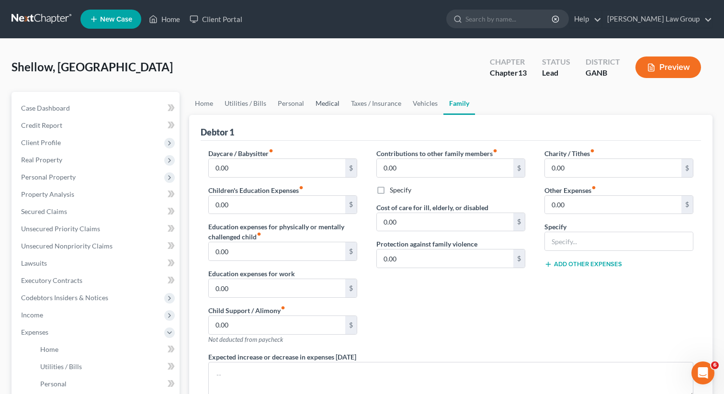
click at [320, 107] on link "Medical" at bounding box center [327, 103] width 35 height 23
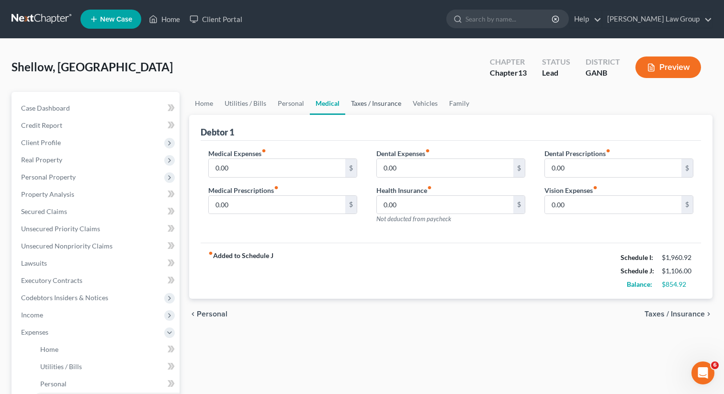
click at [359, 104] on link "Taxes / Insurance" at bounding box center [376, 103] width 62 height 23
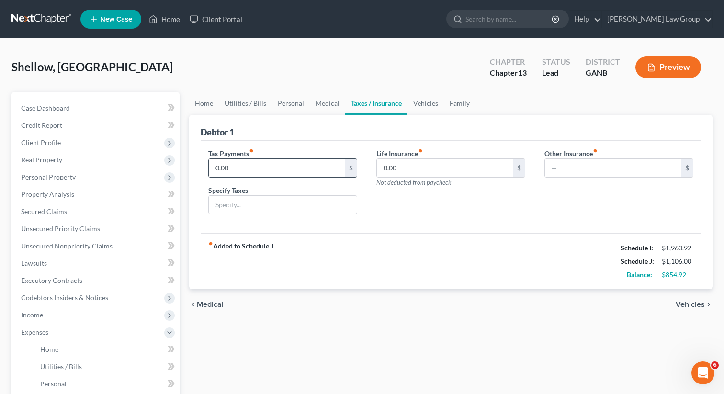
click at [272, 173] on input "0.00" at bounding box center [277, 168] width 136 height 18
click at [249, 99] on link "Utilities / Bills" at bounding box center [245, 103] width 53 height 23
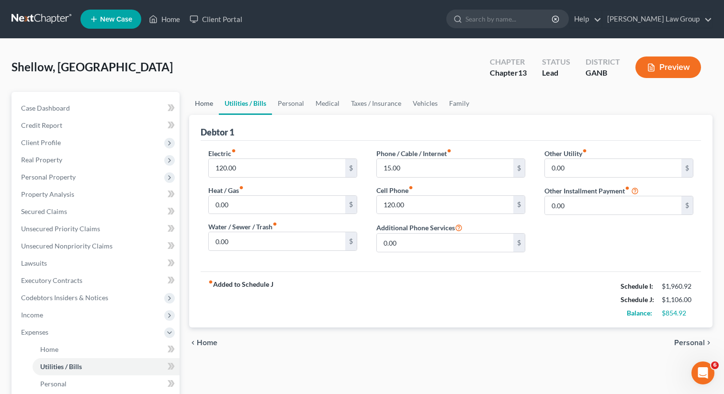
click at [198, 102] on link "Home" at bounding box center [204, 103] width 30 height 23
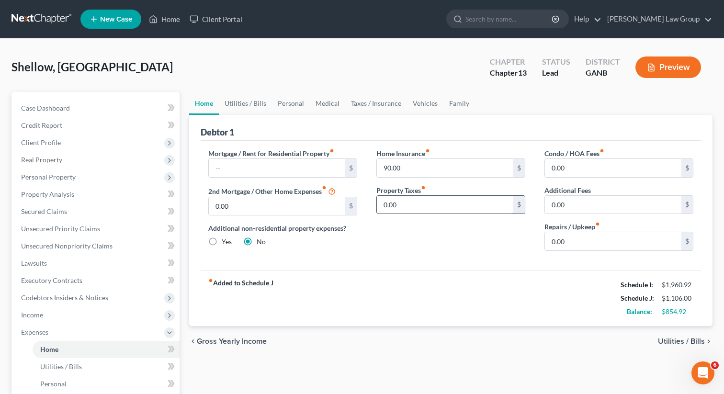
click at [417, 201] on input "0.00" at bounding box center [445, 205] width 136 height 18
click at [493, 256] on div "Home Insurance fiber_manual_record 90.00 $ Property Taxes fiber_manual_record 1…" at bounding box center [451, 203] width 168 height 110
click at [240, 100] on link "Utilities / Bills" at bounding box center [245, 103] width 53 height 23
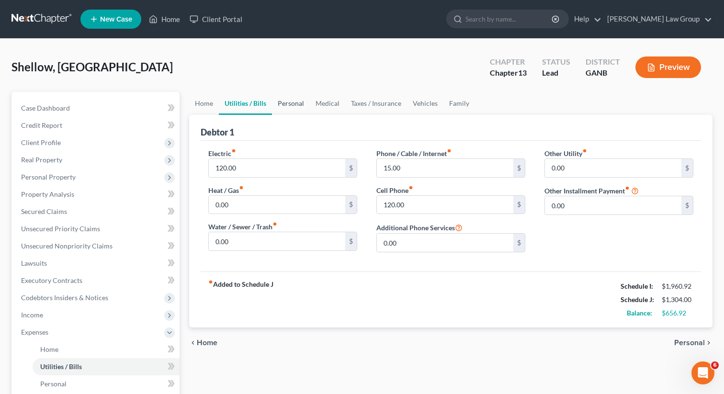
click at [281, 97] on link "Personal" at bounding box center [291, 103] width 38 height 23
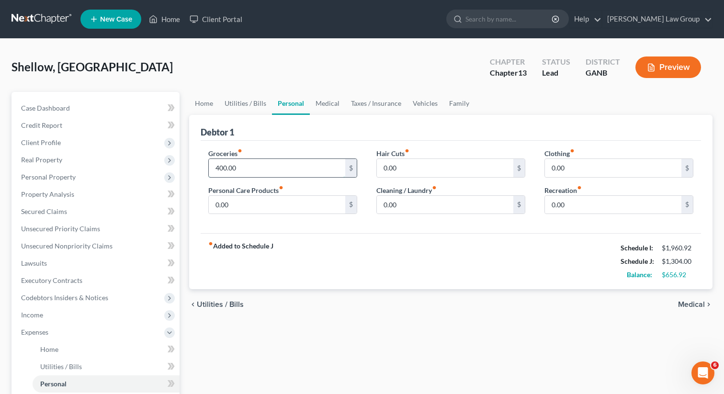
click at [250, 166] on input "400.00" at bounding box center [277, 168] width 136 height 18
click at [237, 170] on input "400.00" at bounding box center [277, 168] width 136 height 18
click at [229, 170] on input "400.00" at bounding box center [277, 168] width 136 height 18
drag, startPoint x: 228, startPoint y: 167, endPoint x: 251, endPoint y: 168, distance: 23.0
click at [251, 168] on input "400.00" at bounding box center [277, 168] width 136 height 18
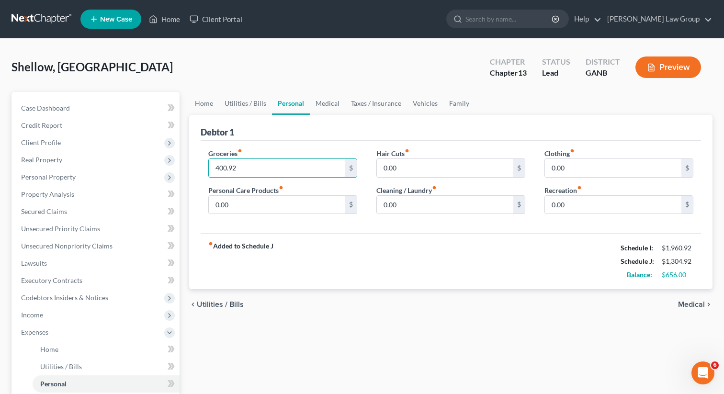
drag, startPoint x: 218, startPoint y: 167, endPoint x: 208, endPoint y: 168, distance: 10.6
click at [208, 168] on div "Groceries fiber_manual_record 400.92 $ Personal Care Products fiber_manual_reco…" at bounding box center [283, 185] width 168 height 74
click at [425, 104] on link "Vehicles" at bounding box center [425, 103] width 36 height 23
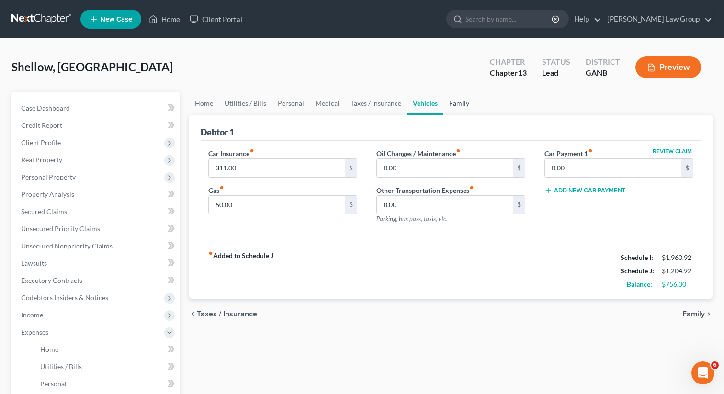
click at [456, 98] on link "Family" at bounding box center [459, 103] width 32 height 23
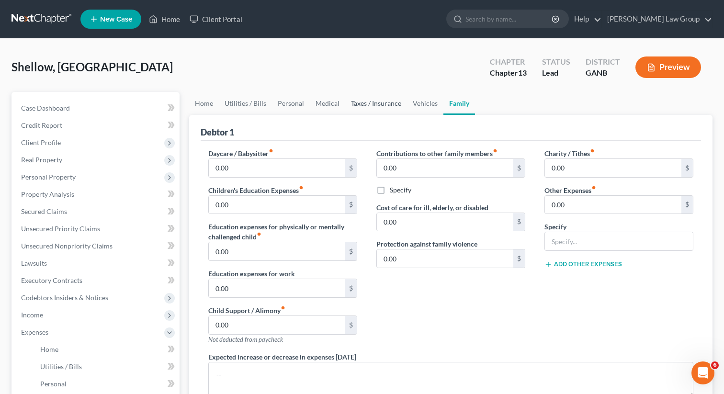
click at [367, 104] on link "Taxes / Insurance" at bounding box center [376, 103] width 62 height 23
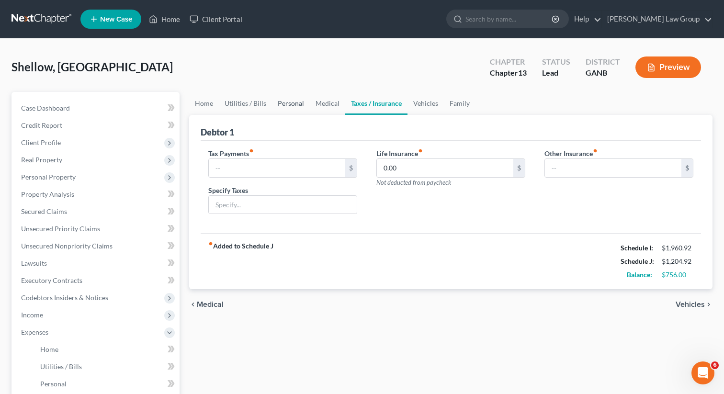
click at [273, 104] on link "Personal" at bounding box center [291, 103] width 38 height 23
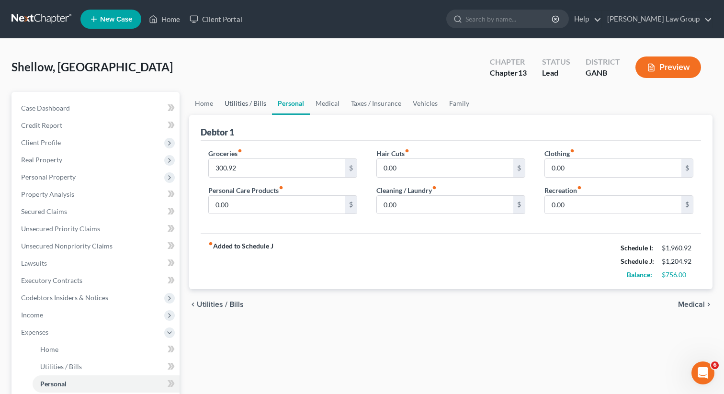
click at [246, 103] on link "Utilities / Bills" at bounding box center [245, 103] width 53 height 23
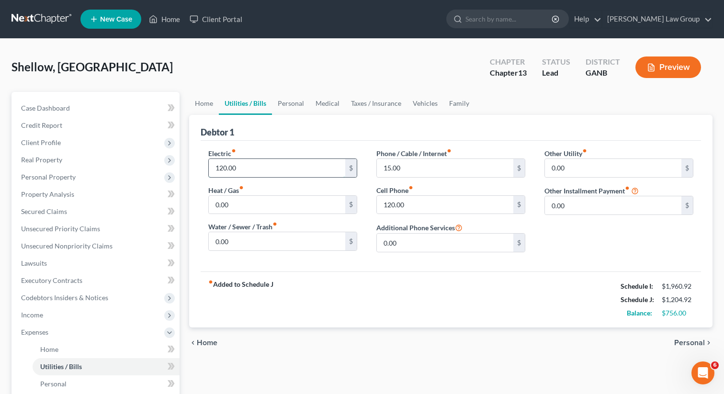
click at [241, 168] on input "120.00" at bounding box center [277, 168] width 136 height 18
click at [440, 280] on div "fiber_manual_record Added to Schedule J Schedule I: $1,960.92 Schedule J: $1,17…" at bounding box center [451, 300] width 500 height 56
drag, startPoint x: 211, startPoint y: 107, endPoint x: 236, endPoint y: 103, distance: 25.3
click at [210, 107] on link "Home" at bounding box center [204, 103] width 30 height 23
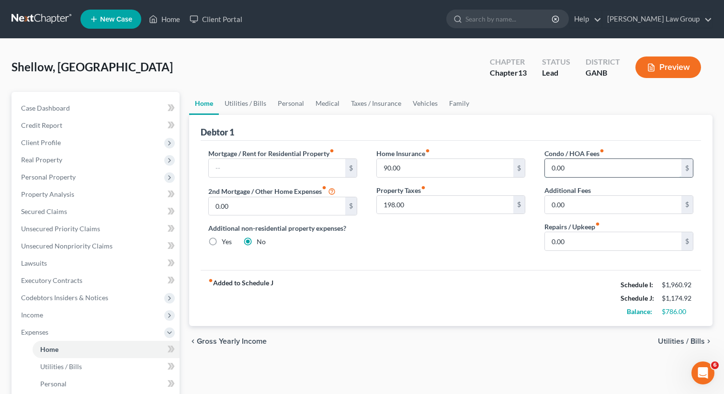
click at [588, 169] on input "0.00" at bounding box center [613, 168] width 136 height 18
click at [481, 294] on div "fiber_manual_record Added to Schedule J Schedule I: $1,960.92 Schedule J: $1,58…" at bounding box center [451, 298] width 500 height 56
click at [55, 319] on span "Income" at bounding box center [96, 315] width 166 height 17
click at [62, 329] on span "Employment Income" at bounding box center [70, 332] width 61 height 8
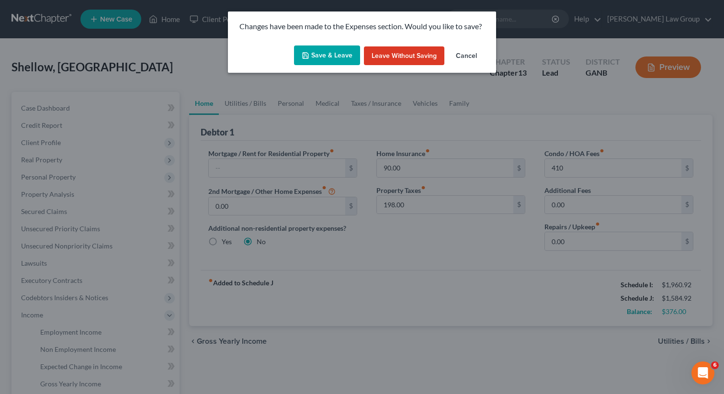
click at [338, 54] on button "Save & Leave" at bounding box center [327, 55] width 66 height 20
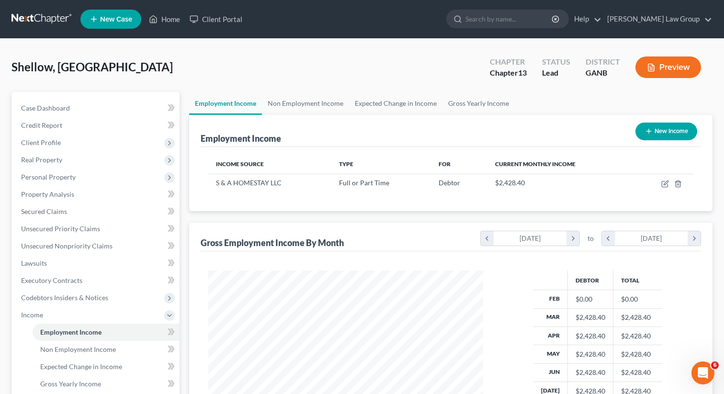
scroll to position [171, 294]
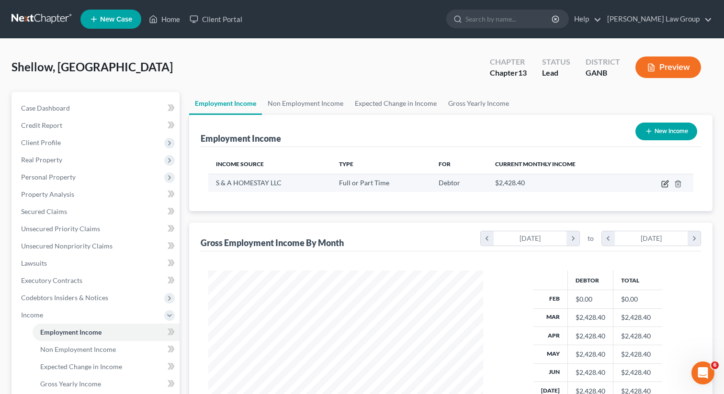
click at [663, 180] on icon "button" at bounding box center [665, 184] width 8 height 8
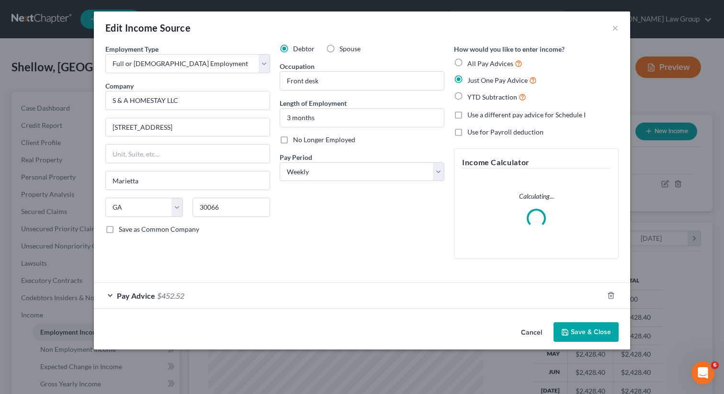
click at [157, 298] on span "$452.52" at bounding box center [170, 295] width 27 height 9
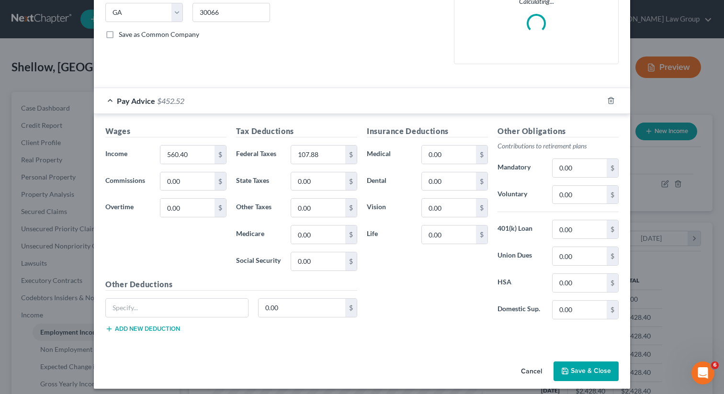
scroll to position [201, 0]
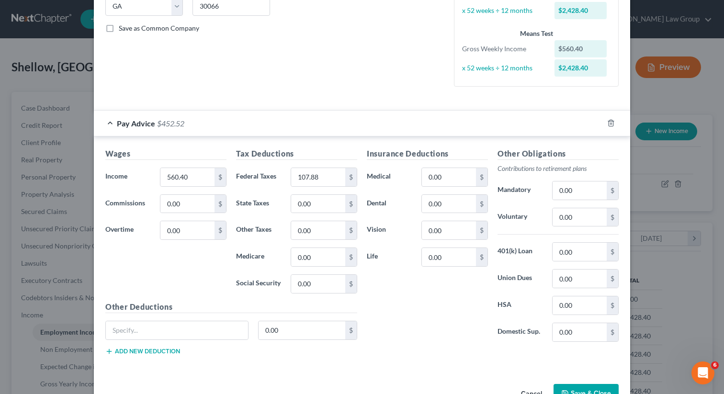
click at [587, 390] on button "Save & Close" at bounding box center [586, 394] width 65 height 20
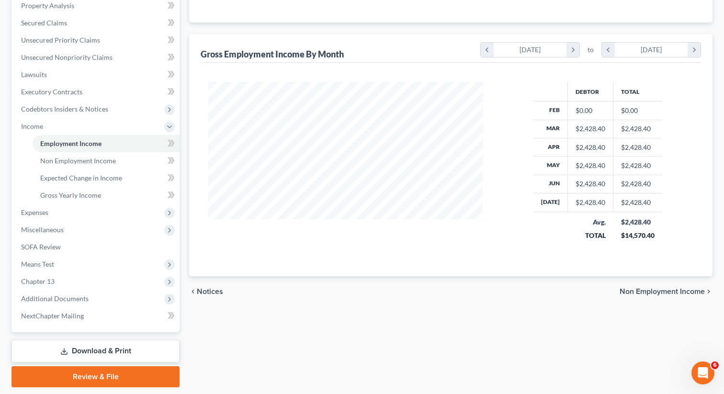
scroll to position [217, 0]
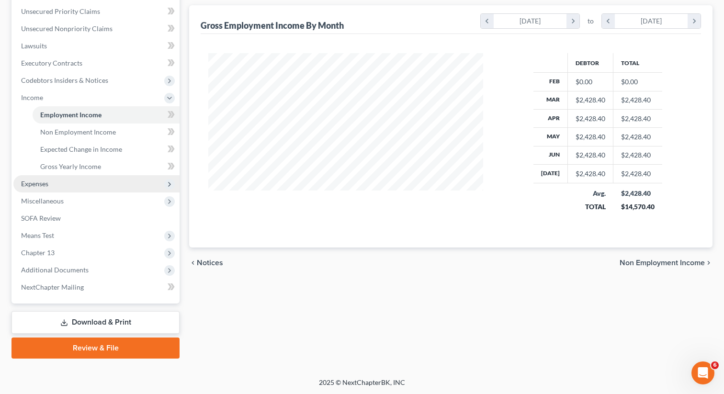
click at [41, 184] on span "Expenses" at bounding box center [34, 184] width 27 height 8
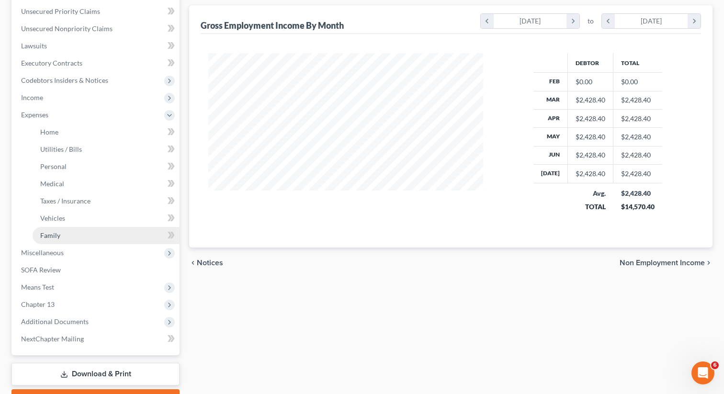
click at [68, 237] on link "Family" at bounding box center [106, 235] width 147 height 17
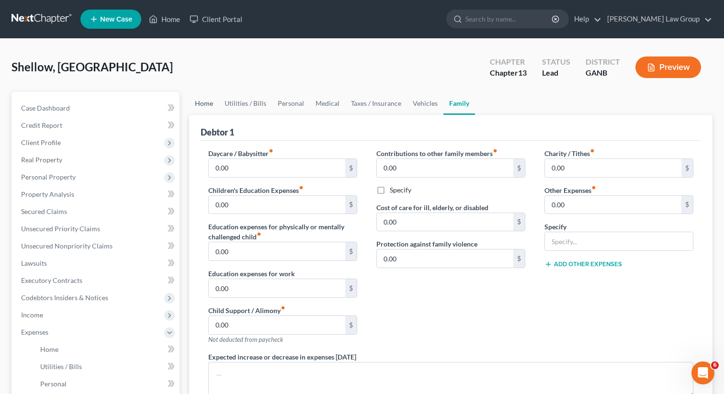
click at [204, 105] on link "Home" at bounding box center [204, 103] width 30 height 23
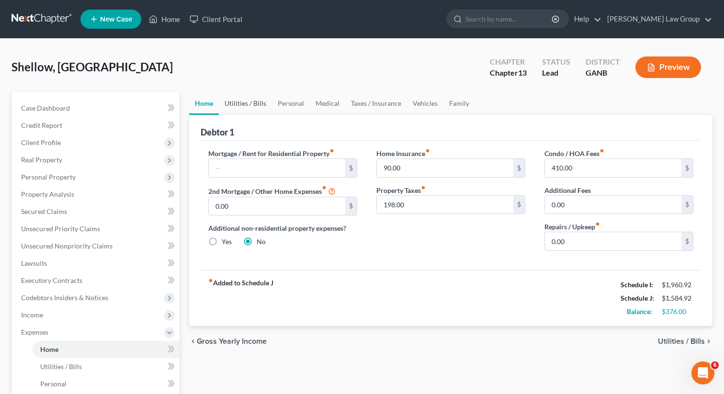
click at [250, 102] on link "Utilities / Bills" at bounding box center [245, 103] width 53 height 23
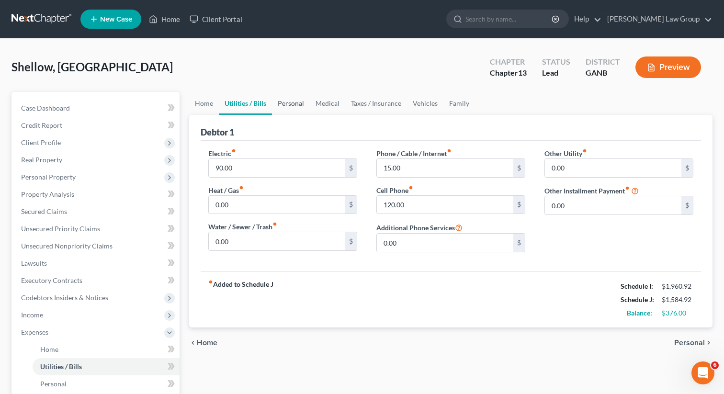
click at [287, 103] on link "Personal" at bounding box center [291, 103] width 38 height 23
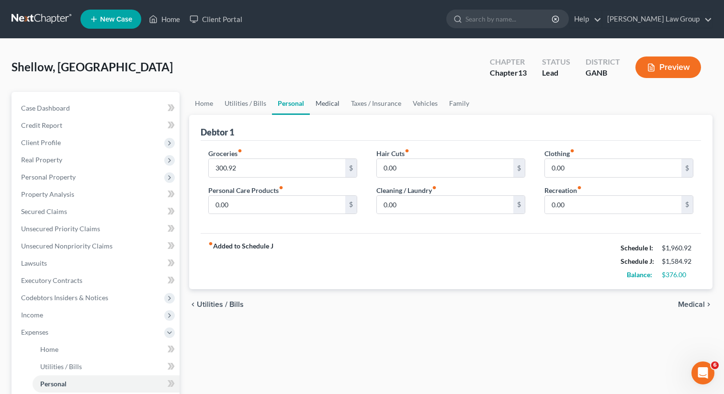
click at [324, 100] on link "Medical" at bounding box center [327, 103] width 35 height 23
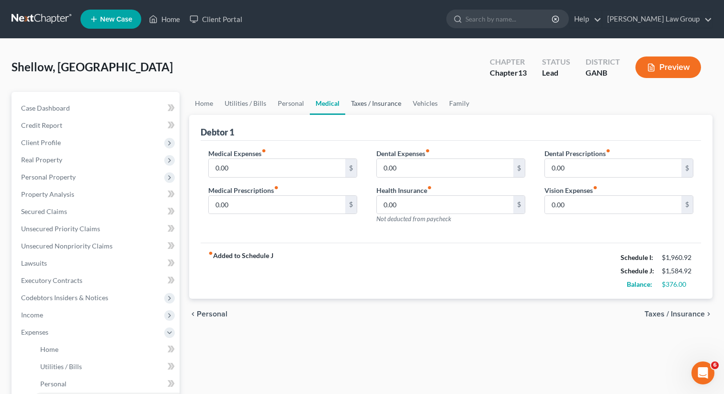
click at [377, 100] on link "Taxes / Insurance" at bounding box center [376, 103] width 62 height 23
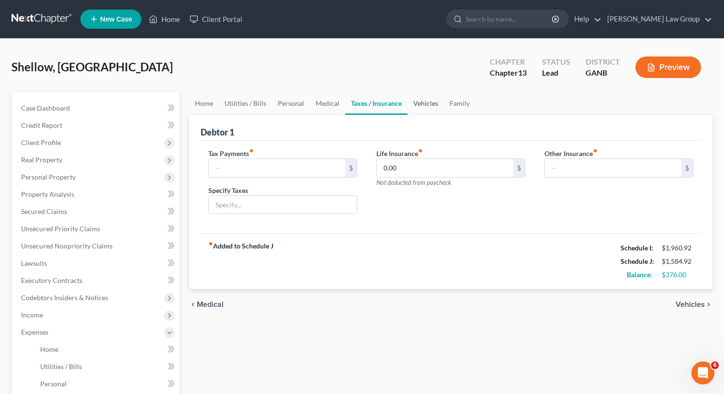
click at [433, 101] on link "Vehicles" at bounding box center [426, 103] width 36 height 23
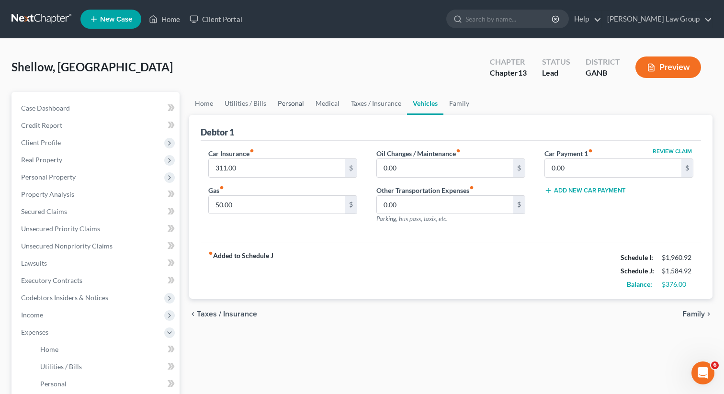
click at [288, 105] on link "Personal" at bounding box center [291, 103] width 38 height 23
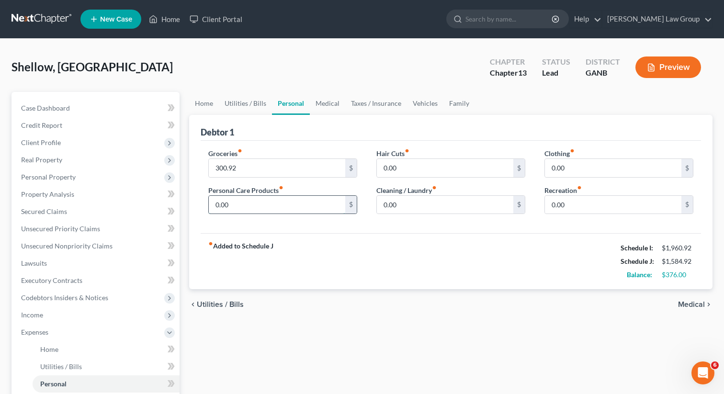
click at [236, 206] on input "0.00" at bounding box center [277, 205] width 136 height 18
click at [593, 169] on input "0.00" at bounding box center [613, 168] width 136 height 18
click at [226, 168] on input "300.92" at bounding box center [277, 168] width 136 height 18
click at [221, 168] on input "300.92" at bounding box center [277, 168] width 136 height 18
click at [224, 169] on input "300.92" at bounding box center [277, 168] width 136 height 18
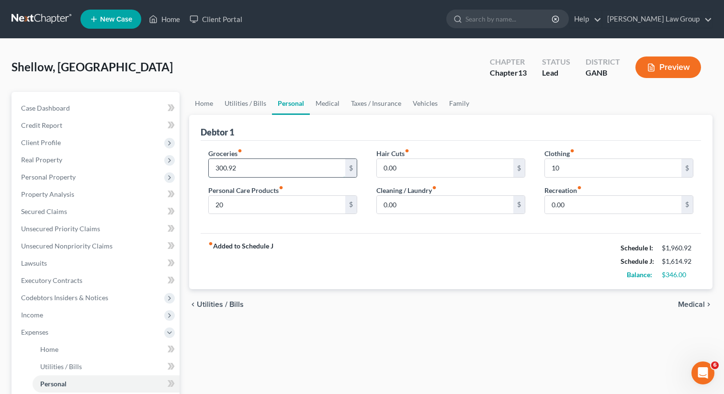
click at [224, 169] on input "300.92" at bounding box center [277, 168] width 136 height 18
drag, startPoint x: 224, startPoint y: 169, endPoint x: 219, endPoint y: 167, distance: 5.2
click at [219, 167] on input "300.92" at bounding box center [277, 168] width 136 height 18
click at [307, 187] on div "Personal Care Products fiber_manual_record 20 $" at bounding box center [282, 199] width 149 height 29
click at [451, 101] on link "Family" at bounding box center [459, 103] width 32 height 23
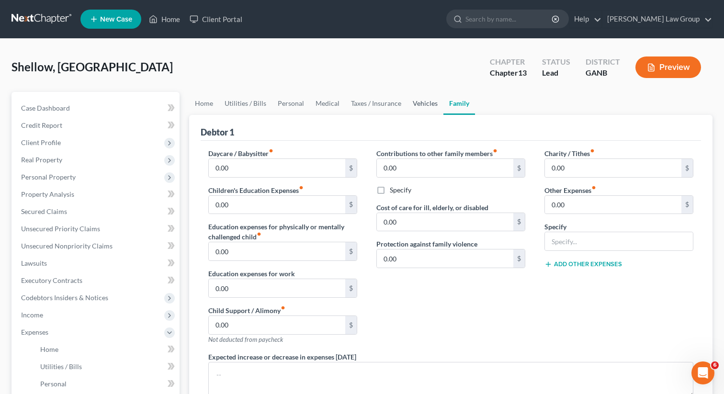
click at [411, 103] on link "Vehicles" at bounding box center [425, 103] width 36 height 23
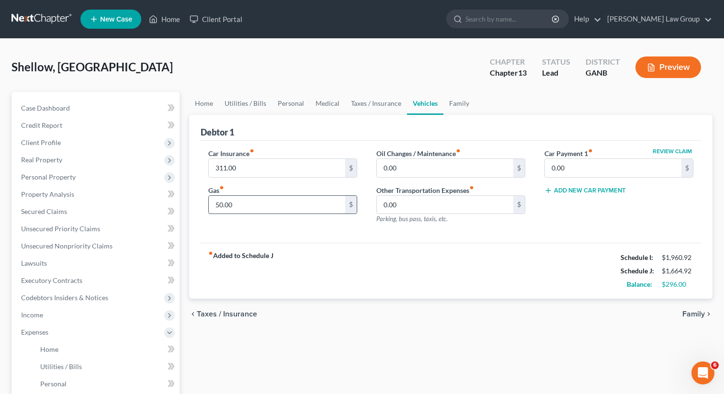
click at [245, 207] on input "50.00" at bounding box center [277, 205] width 136 height 18
click at [366, 249] on div "fiber_manual_record Added to Schedule J Schedule I: $1,960.92 Schedule J: $1,70…" at bounding box center [451, 271] width 500 height 56
click at [369, 103] on link "Taxes / Insurance" at bounding box center [376, 103] width 62 height 23
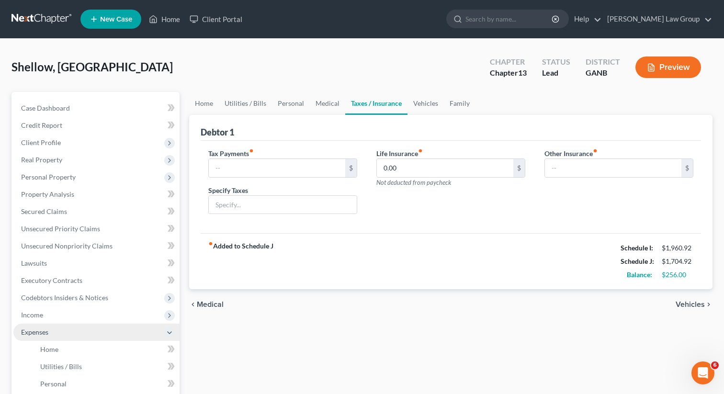
click at [38, 324] on span "Expenses" at bounding box center [96, 332] width 166 height 17
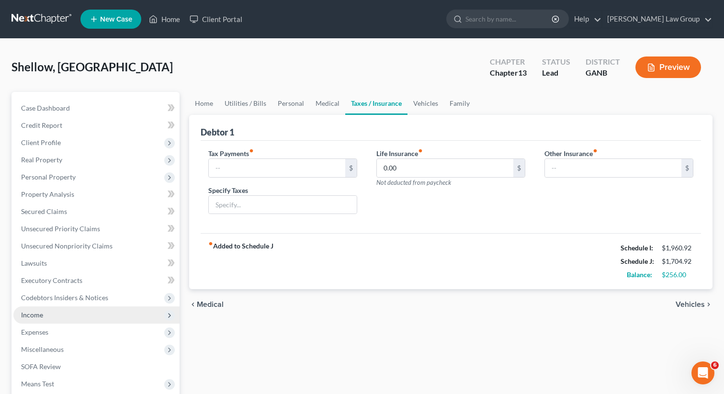
click at [45, 312] on span "Income" at bounding box center [96, 315] width 166 height 17
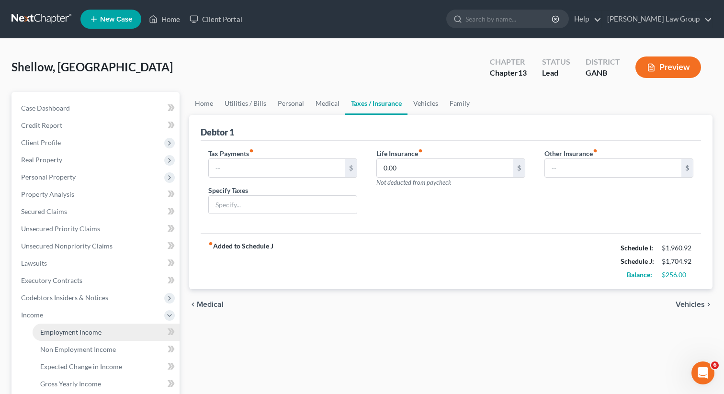
click at [62, 330] on span "Employment Income" at bounding box center [70, 332] width 61 height 8
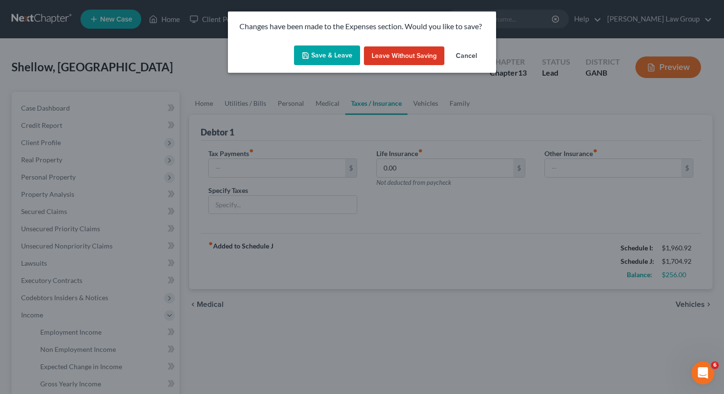
click at [326, 60] on button "Save & Leave" at bounding box center [327, 55] width 66 height 20
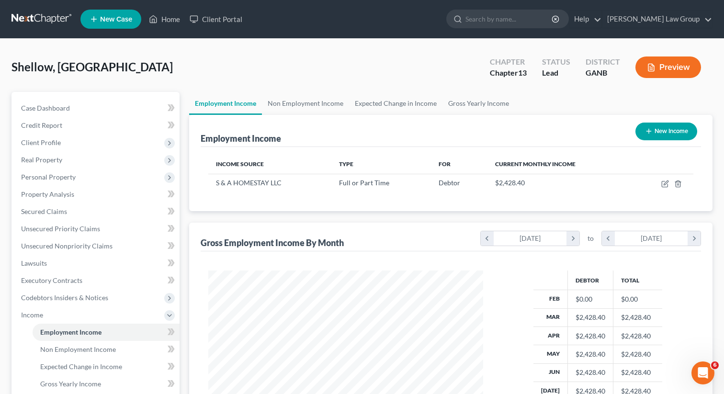
scroll to position [171, 294]
click at [293, 111] on link "Non Employment Income" at bounding box center [305, 103] width 87 height 23
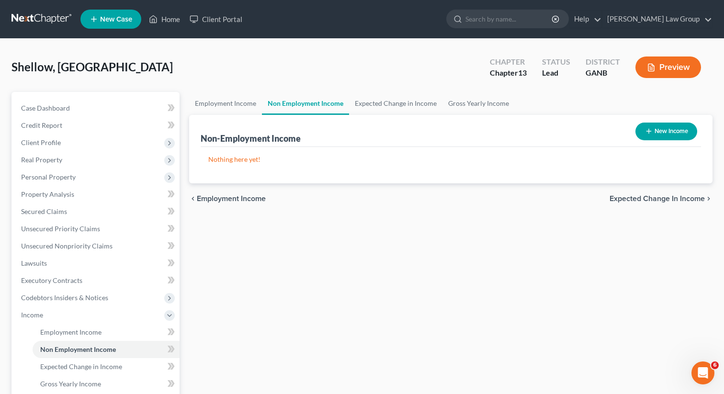
click at [661, 135] on button "New Income" at bounding box center [667, 132] width 62 height 18
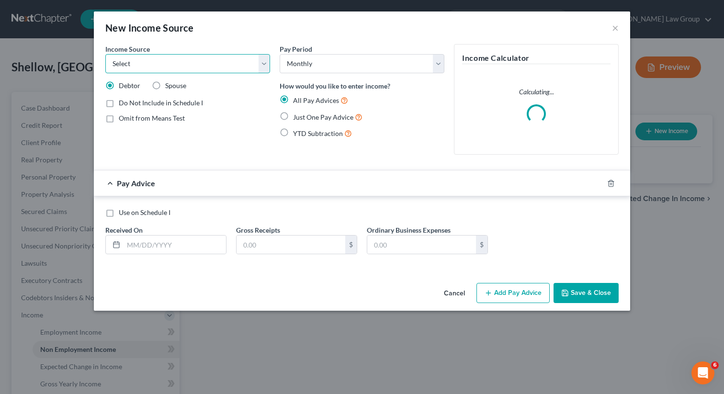
click at [187, 64] on select "Select Unemployment Disability (from employer) Pension Retirement Social Securi…" at bounding box center [187, 63] width 165 height 19
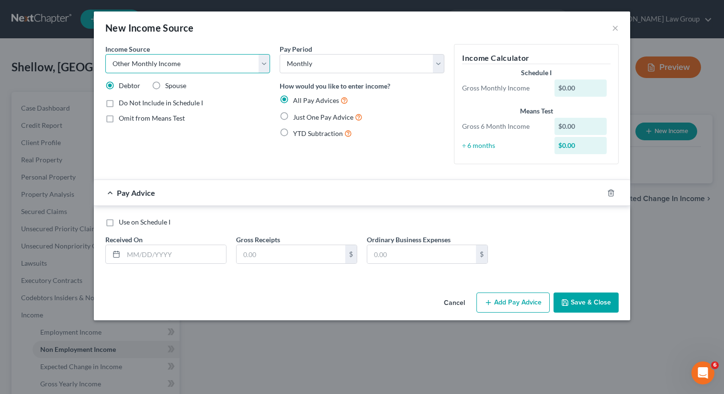
click at [105, 54] on select "Select Unemployment Disability (from employer) Pension Retirement Social Securi…" at bounding box center [187, 63] width 165 height 19
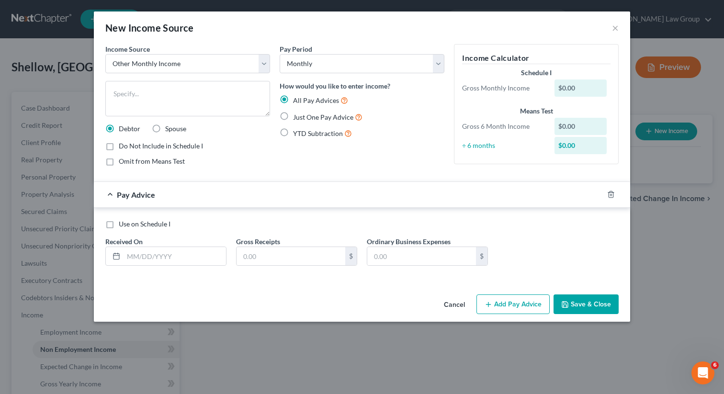
click at [293, 117] on label "Just One Pay Advice" at bounding box center [327, 117] width 69 height 11
click at [297, 117] on input "Just One Pay Advice" at bounding box center [300, 115] width 6 height 6
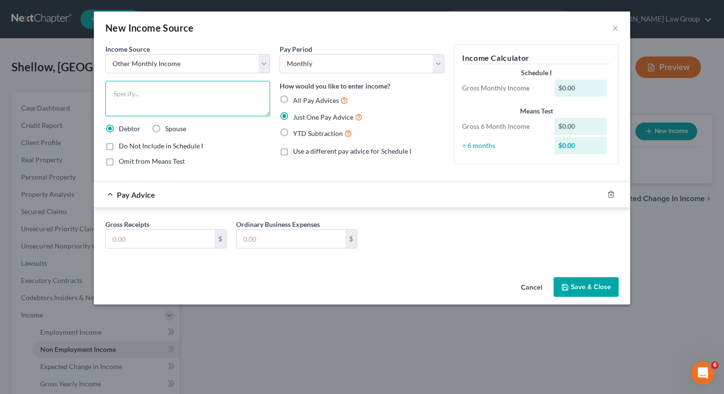
click at [193, 109] on textarea at bounding box center [187, 98] width 165 height 35
click at [184, 244] on input "text" at bounding box center [160, 239] width 109 height 18
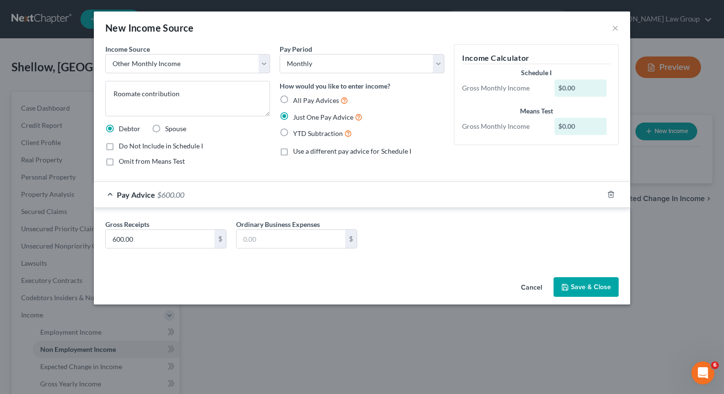
click at [584, 287] on button "Save & Close" at bounding box center [586, 287] width 65 height 20
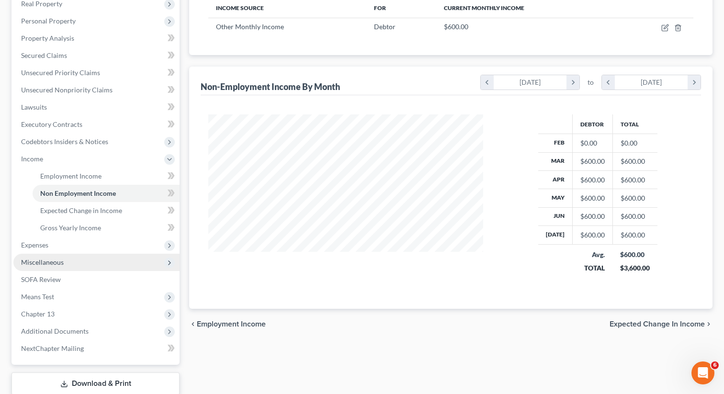
scroll to position [168, 0]
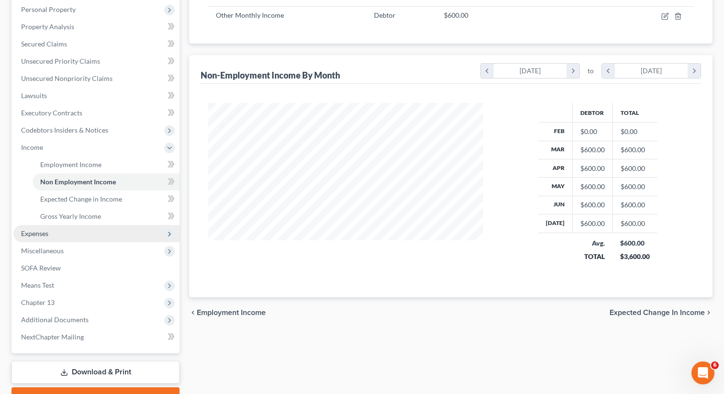
click at [68, 236] on span "Expenses" at bounding box center [96, 233] width 166 height 17
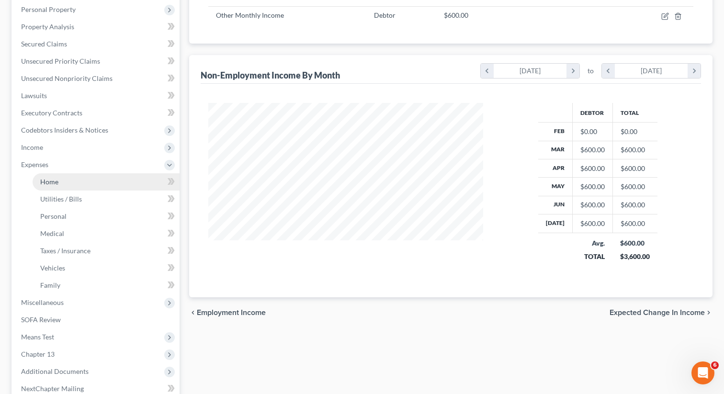
click at [72, 180] on link "Home" at bounding box center [106, 181] width 147 height 17
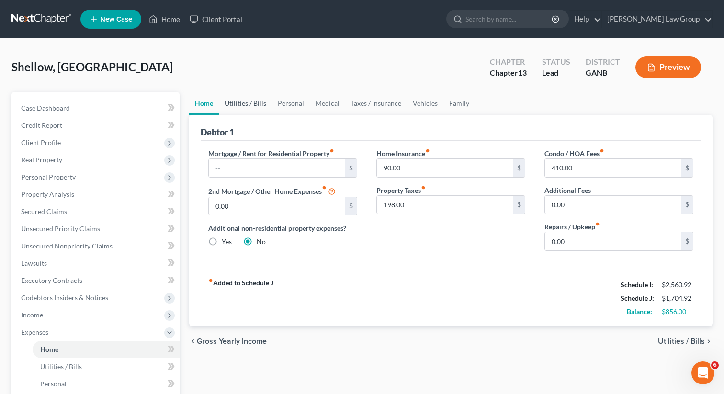
click at [235, 102] on link "Utilities / Bills" at bounding box center [245, 103] width 53 height 23
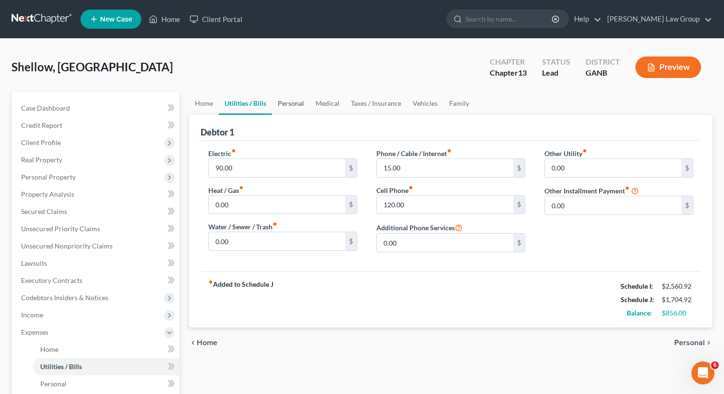
click at [299, 100] on link "Personal" at bounding box center [291, 103] width 38 height 23
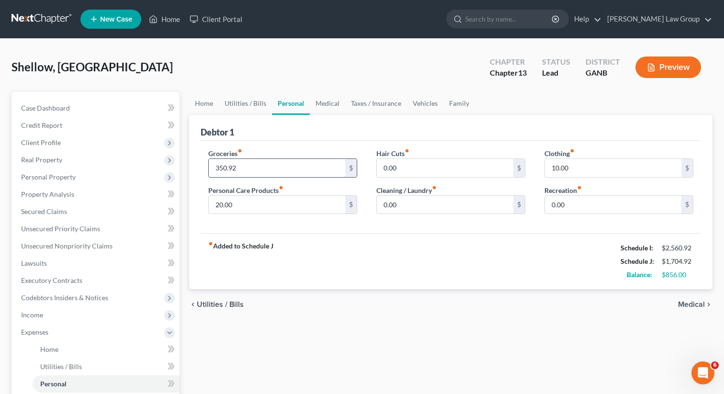
click at [222, 168] on input "350.92" at bounding box center [277, 168] width 136 height 18
click at [222, 170] on input "350.92" at bounding box center [277, 168] width 136 height 18
click at [219, 164] on input "350.92" at bounding box center [277, 168] width 136 height 18
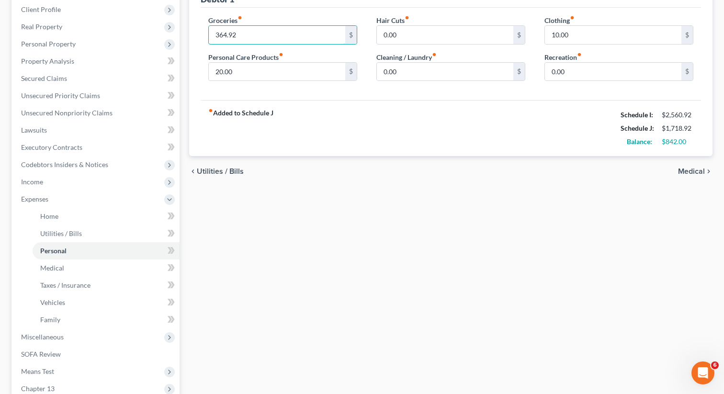
scroll to position [144, 0]
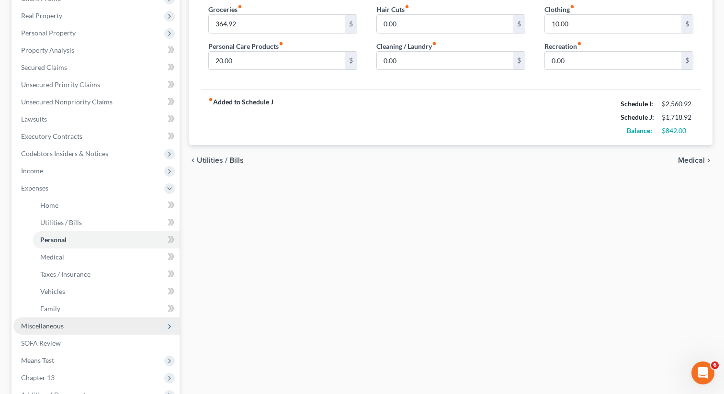
click at [87, 325] on span "Miscellaneous" at bounding box center [96, 326] width 166 height 17
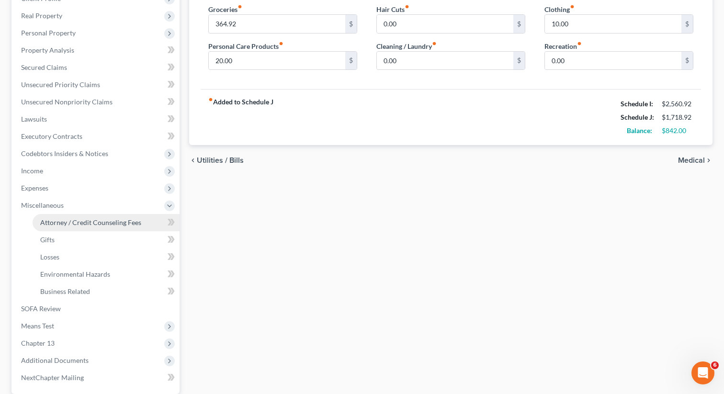
click at [102, 220] on span "Attorney / Credit Counseling Fees" at bounding box center [90, 222] width 101 height 8
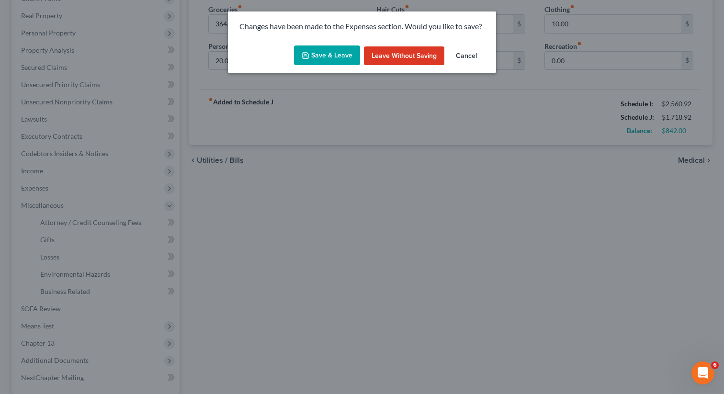
click at [320, 57] on button "Save & Leave" at bounding box center [327, 55] width 66 height 20
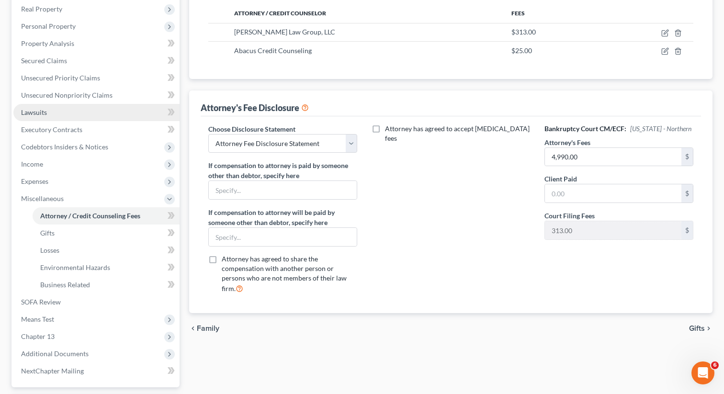
scroll to position [235, 0]
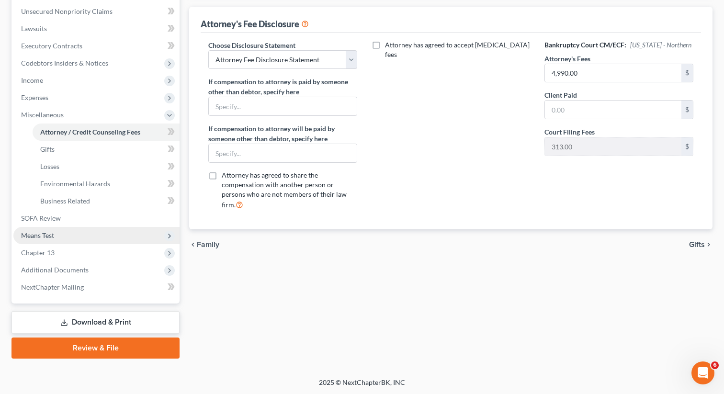
click at [68, 235] on span "Means Test" at bounding box center [96, 235] width 166 height 17
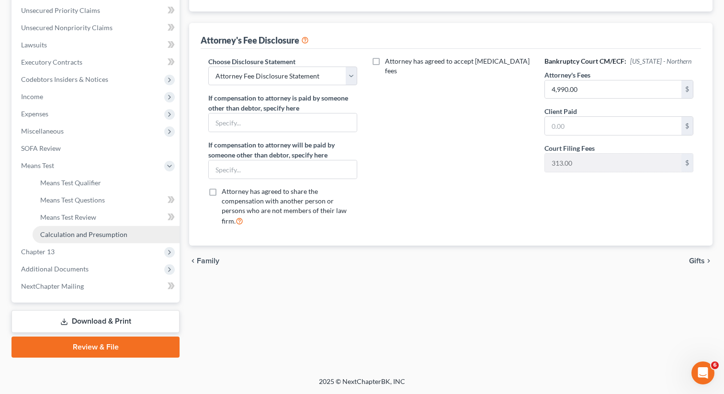
scroll to position [217, 0]
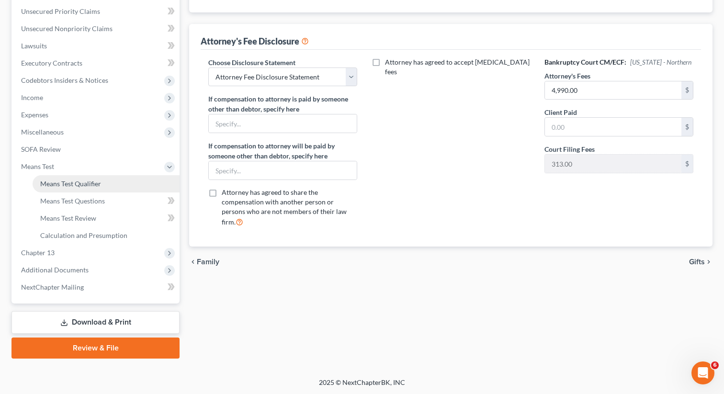
click at [100, 175] on link "Means Test Qualifier" at bounding box center [106, 183] width 147 height 17
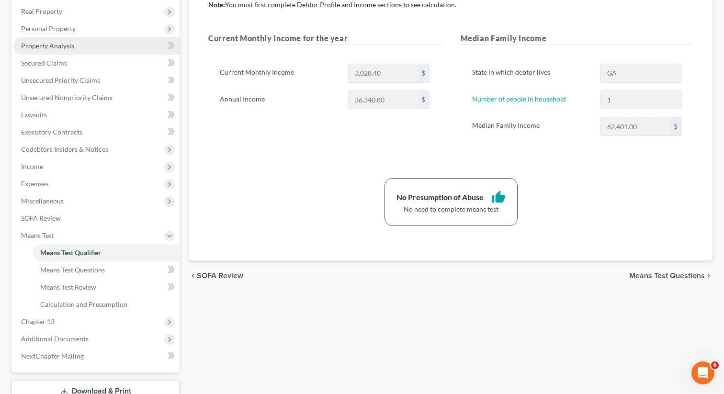
scroll to position [217, 0]
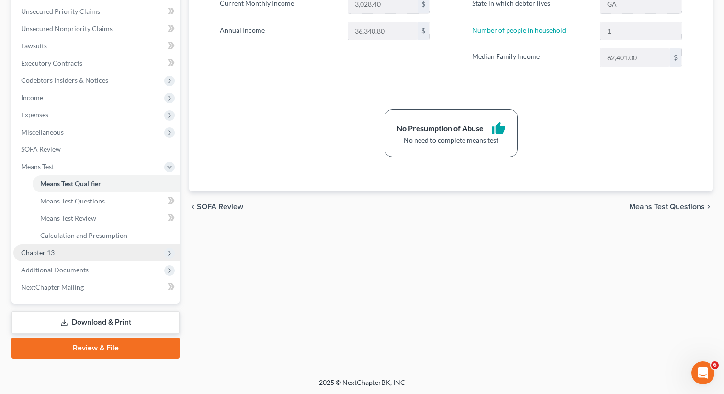
click at [96, 254] on span "Chapter 13" at bounding box center [96, 252] width 166 height 17
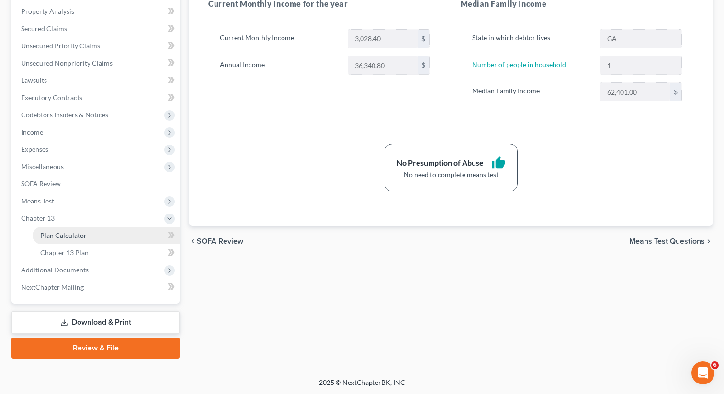
click at [127, 233] on link "Plan Calculator" at bounding box center [106, 235] width 147 height 17
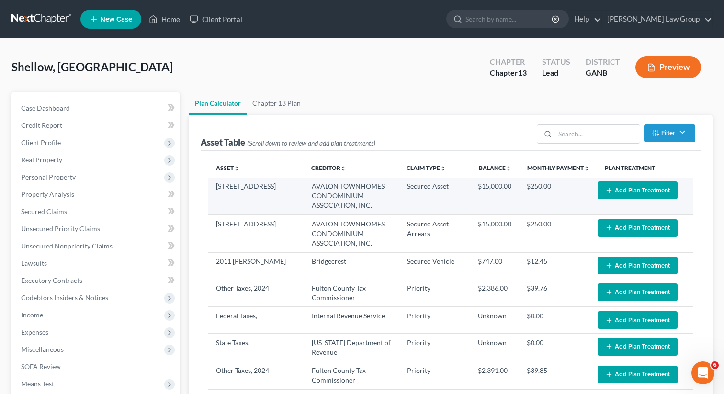
click at [625, 184] on button "Add Plan Treatment" at bounding box center [638, 191] width 80 height 18
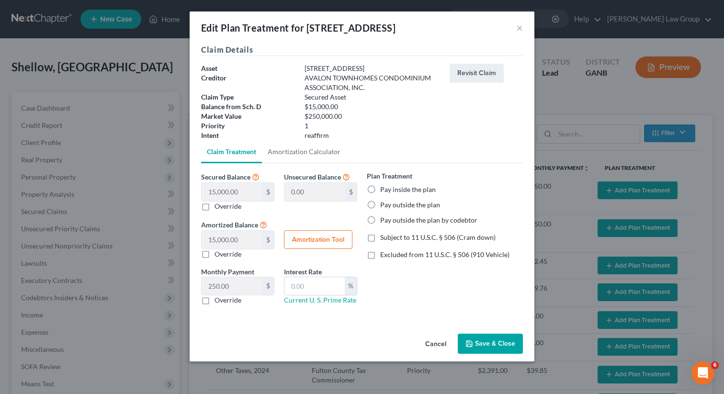
click at [380, 189] on label "Pay inside the plan" at bounding box center [408, 190] width 56 height 10
click at [384, 189] on input "Pay inside the plan" at bounding box center [387, 188] width 6 height 6
click at [314, 288] on input "text" at bounding box center [314, 286] width 60 height 18
click at [380, 256] on label "Excluded from 11 U.S.C. § 506 (910 Vehicle)" at bounding box center [444, 255] width 129 height 10
click at [384, 256] on input "Excluded from 11 U.S.C. § 506 (910 Vehicle)" at bounding box center [387, 253] width 6 height 6
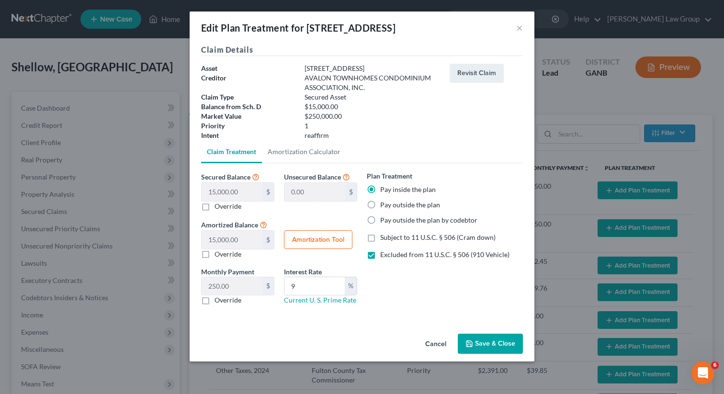
click at [500, 349] on button "Save & Close" at bounding box center [490, 344] width 65 height 20
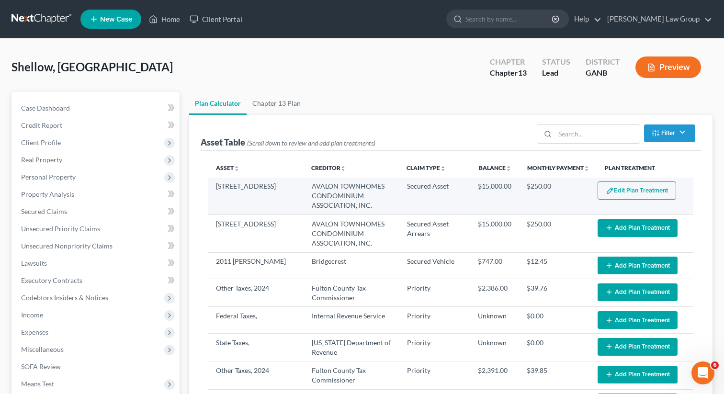
click at [627, 191] on button "Edit Plan Treatment" at bounding box center [637, 191] width 79 height 18
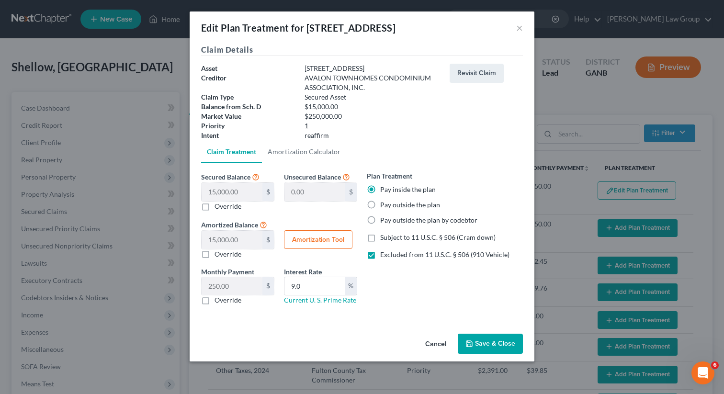
click at [380, 208] on label "Pay outside the plan" at bounding box center [410, 205] width 60 height 10
click at [384, 206] on input "Pay outside the plan" at bounding box center [387, 203] width 6 height 6
click at [380, 254] on label "Excluded from 11 U.S.C. § 506 (910 Vehicle)" at bounding box center [444, 255] width 129 height 10
click at [384, 254] on input "Excluded from 11 U.S.C. § 506 (910 Vehicle)" at bounding box center [387, 253] width 6 height 6
click at [296, 288] on input "9.0" at bounding box center [314, 286] width 60 height 18
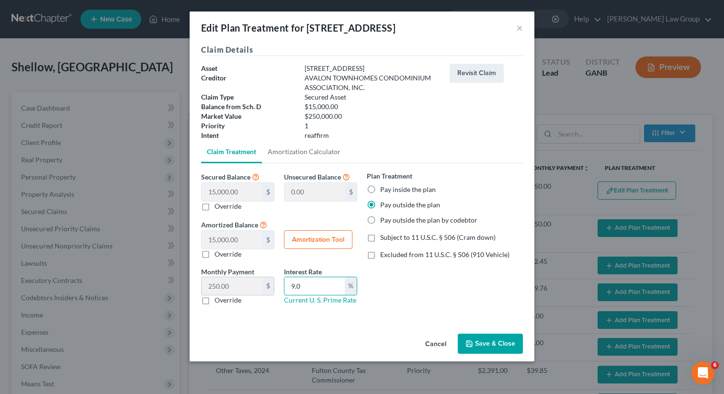
drag, startPoint x: 308, startPoint y: 287, endPoint x: 265, endPoint y: 281, distance: 44.0
click at [265, 281] on div "Monthly Payment 250.00 $ 0.00 $ Override Interest Rate 9.0 % Current U. S. Prim…" at bounding box center [279, 290] width 166 height 46
click at [475, 350] on button "Save & Close" at bounding box center [490, 344] width 65 height 20
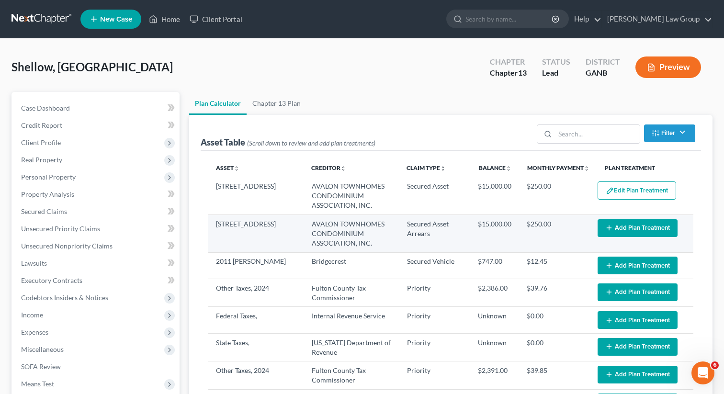
click at [621, 230] on button "Add Plan Treatment" at bounding box center [638, 228] width 80 height 18
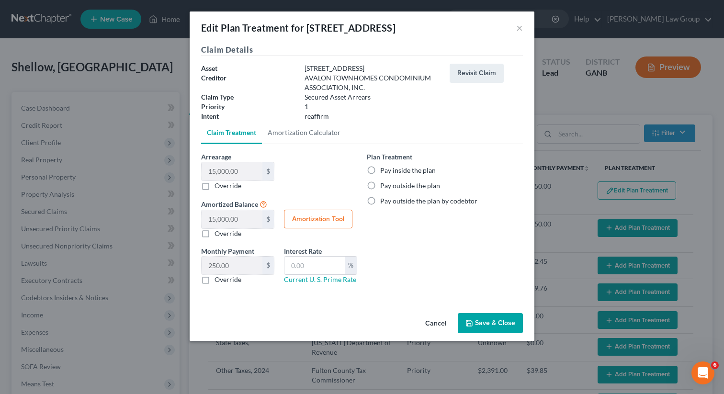
drag, startPoint x: 377, startPoint y: 170, endPoint x: 374, endPoint y: 198, distance: 28.9
click at [380, 170] on label "Pay inside the plan" at bounding box center [408, 171] width 56 height 10
click at [384, 170] on input "Pay inside the plan" at bounding box center [387, 169] width 6 height 6
click at [380, 198] on label "Pay outside the plan by codebtor" at bounding box center [428, 201] width 97 height 10
click at [384, 198] on input "Pay outside the plan by codebtor" at bounding box center [387, 199] width 6 height 6
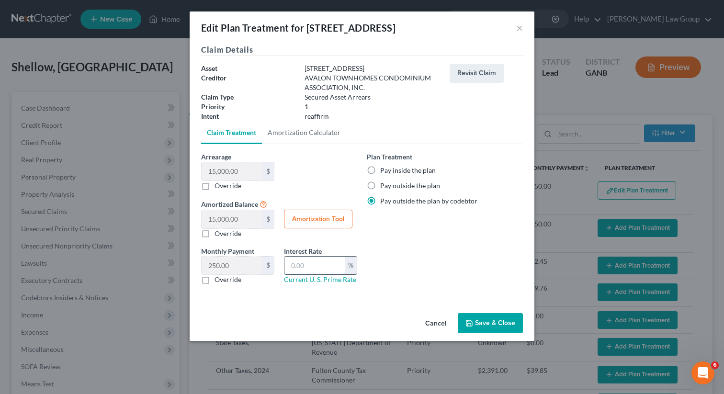
click at [319, 265] on input "text" at bounding box center [314, 266] width 60 height 18
click at [474, 322] on button "Save & Close" at bounding box center [490, 323] width 65 height 20
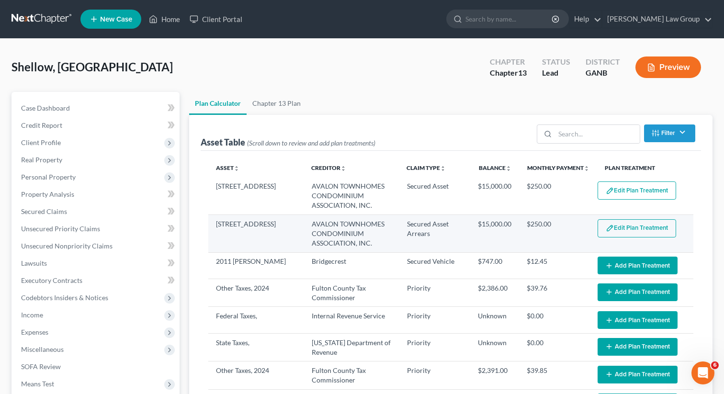
click at [623, 225] on button "Edit Plan Treatment" at bounding box center [637, 228] width 79 height 18
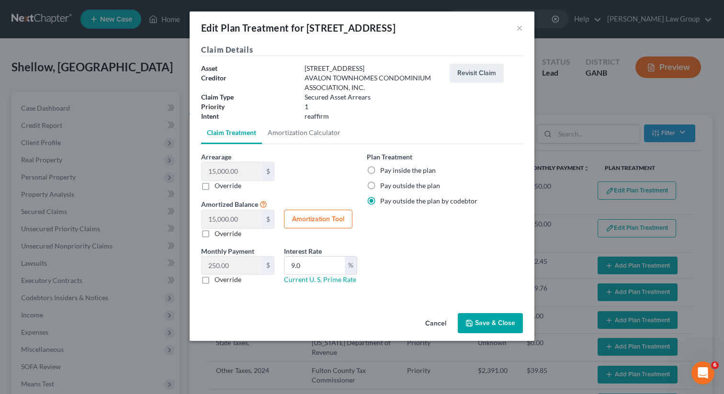
click at [380, 170] on label "Pay inside the plan" at bounding box center [408, 171] width 56 height 10
click at [384, 170] on input "Pay inside the plan" at bounding box center [387, 169] width 6 height 6
click at [484, 324] on button "Save & Close" at bounding box center [490, 323] width 65 height 20
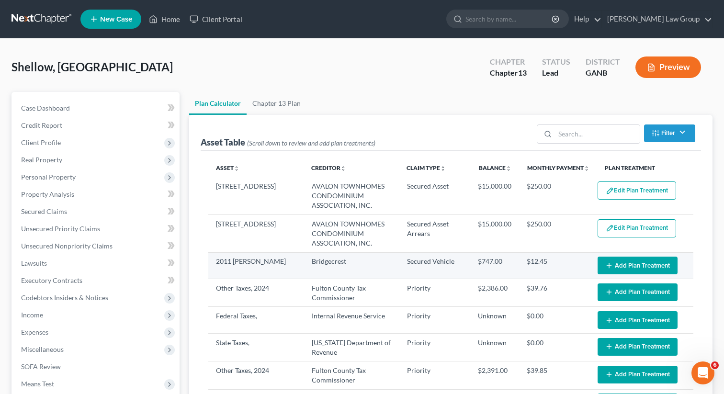
click at [628, 263] on button "Add Plan Treatment" at bounding box center [638, 266] width 80 height 18
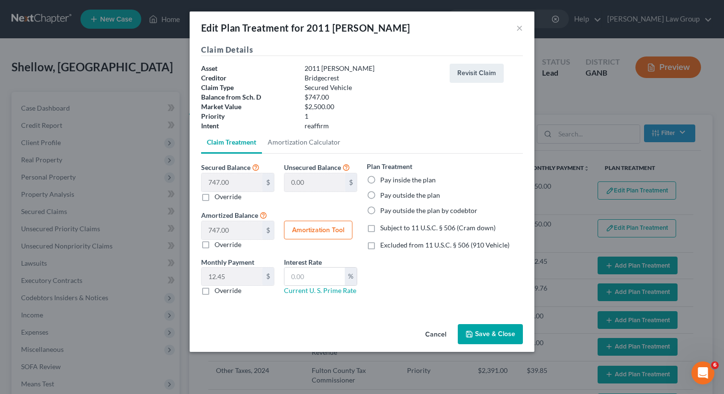
click at [380, 179] on label "Pay inside the plan" at bounding box center [408, 180] width 56 height 10
click at [384, 179] on input "Pay inside the plan" at bounding box center [387, 178] width 6 height 6
click at [380, 243] on label "Excluded from 11 U.S.C. § 506 (910 Vehicle)" at bounding box center [444, 245] width 129 height 10
click at [384, 243] on input "Excluded from 11 U.S.C. § 506 (910 Vehicle)" at bounding box center [387, 243] width 6 height 6
click at [316, 279] on input "text" at bounding box center [314, 277] width 60 height 18
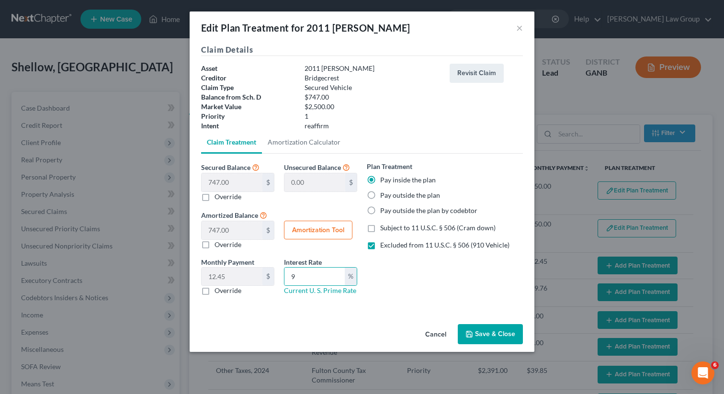
click at [489, 334] on button "Save & Close" at bounding box center [490, 334] width 65 height 20
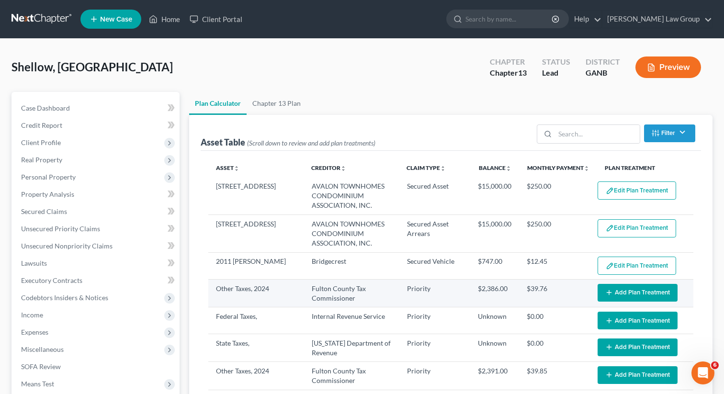
click at [645, 288] on button "Add Plan Treatment" at bounding box center [638, 293] width 80 height 18
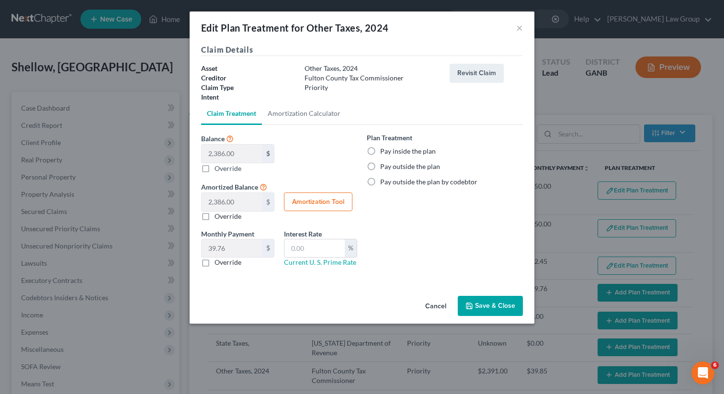
click at [380, 151] on label "Pay inside the plan" at bounding box center [408, 152] width 56 height 10
click at [384, 151] on input "Pay inside the plan" at bounding box center [387, 150] width 6 height 6
click at [484, 307] on button "Save & Close" at bounding box center [490, 306] width 65 height 20
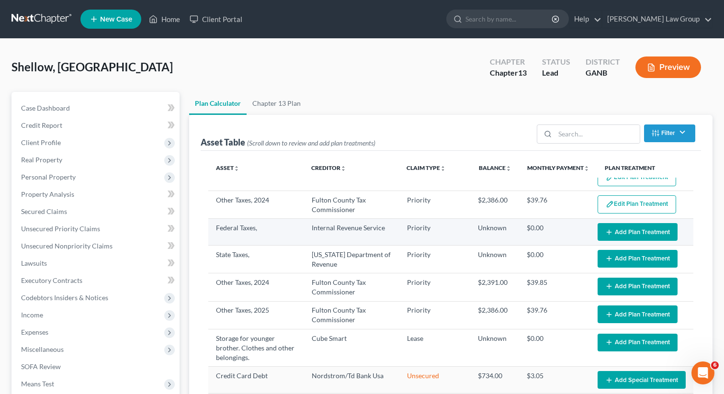
scroll to position [91, 0]
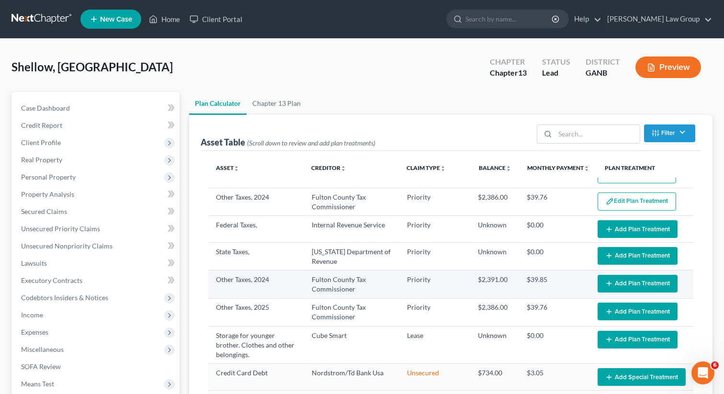
click at [617, 279] on button "Add Plan Treatment" at bounding box center [638, 284] width 80 height 18
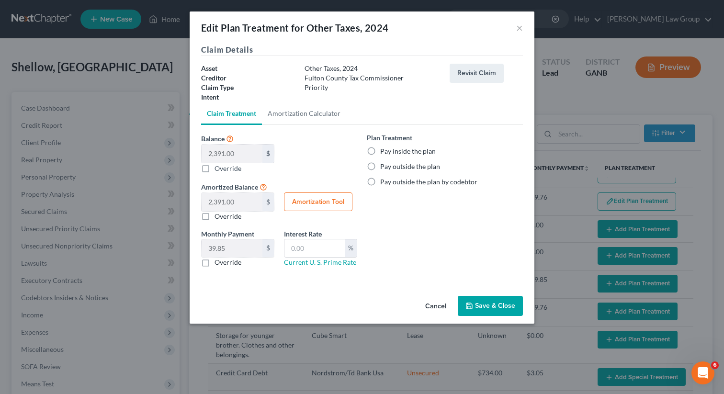
click at [380, 152] on label "Pay inside the plan" at bounding box center [408, 152] width 56 height 10
click at [384, 152] on input "Pay inside the plan" at bounding box center [387, 150] width 6 height 6
click at [478, 303] on button "Save & Close" at bounding box center [490, 306] width 65 height 20
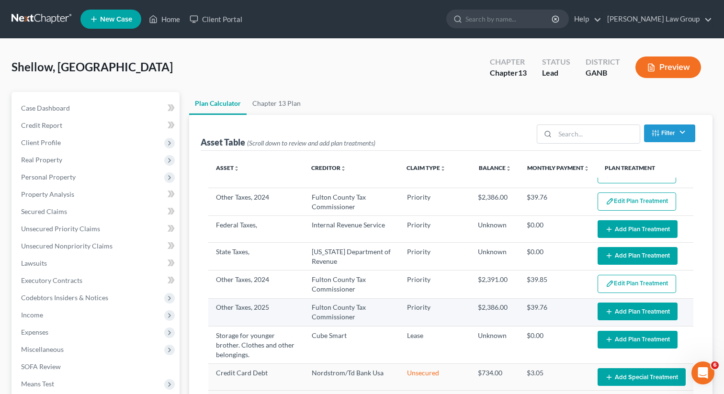
click at [625, 306] on button "Add Plan Treatment" at bounding box center [638, 312] width 80 height 18
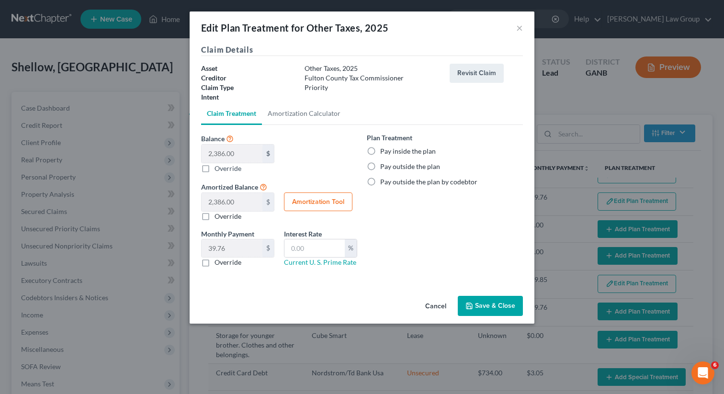
click at [380, 149] on label "Pay inside the plan" at bounding box center [408, 152] width 56 height 10
click at [384, 149] on input "Pay inside the plan" at bounding box center [387, 150] width 6 height 6
click at [488, 310] on button "Save & Close" at bounding box center [490, 306] width 65 height 20
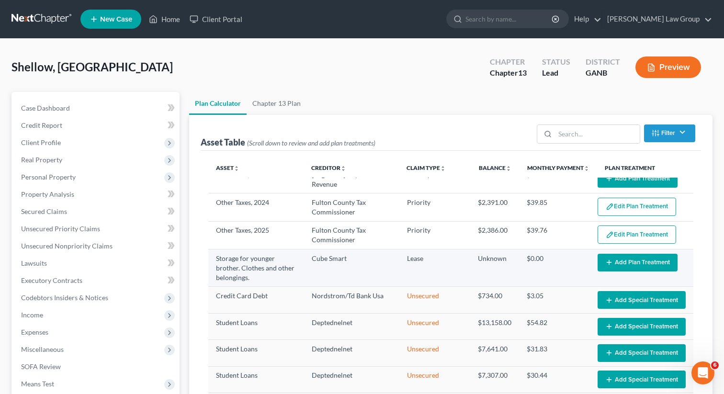
scroll to position [170, 0]
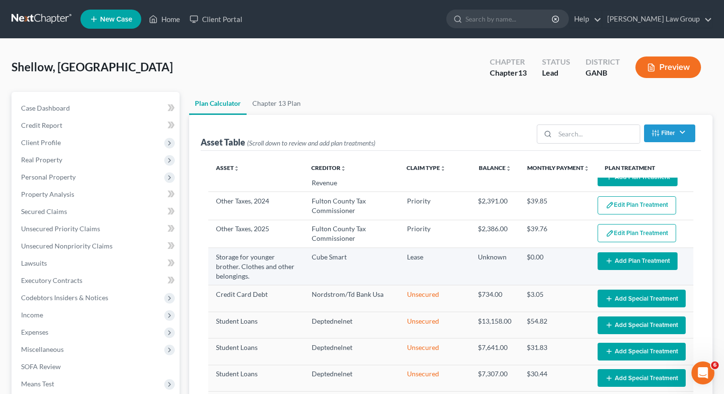
click at [602, 260] on button "Add Plan Treatment" at bounding box center [638, 261] width 80 height 18
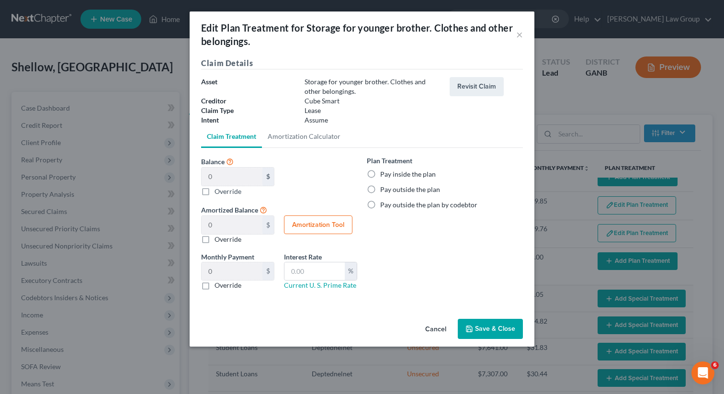
click at [380, 185] on label "Pay outside the plan" at bounding box center [410, 190] width 60 height 10
click at [384, 185] on input "Pay outside the plan" at bounding box center [387, 188] width 6 height 6
click at [483, 330] on button "Save & Close" at bounding box center [490, 329] width 65 height 20
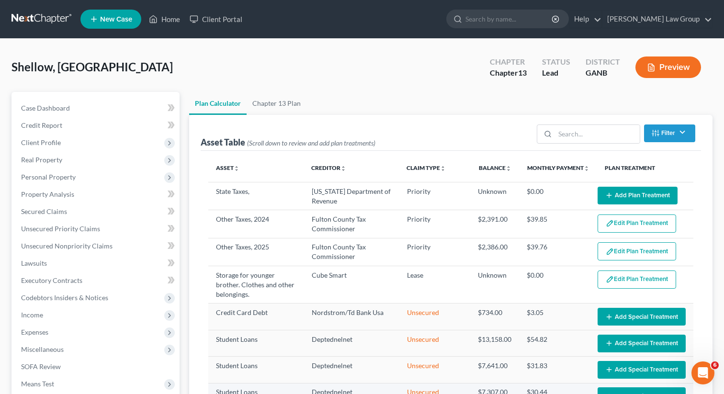
scroll to position [82, 0]
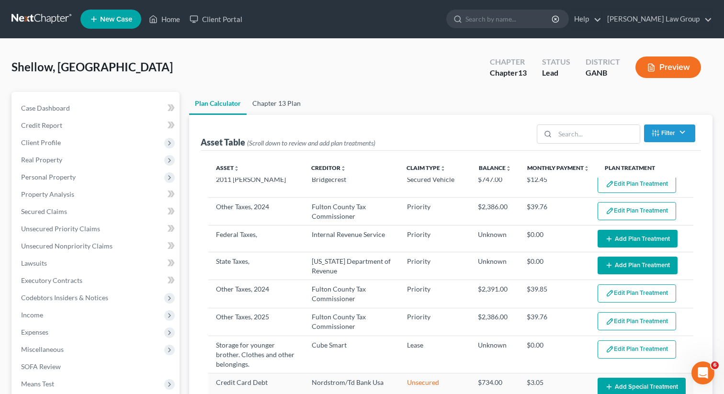
click at [267, 105] on link "Chapter 13 Plan" at bounding box center [277, 103] width 60 height 23
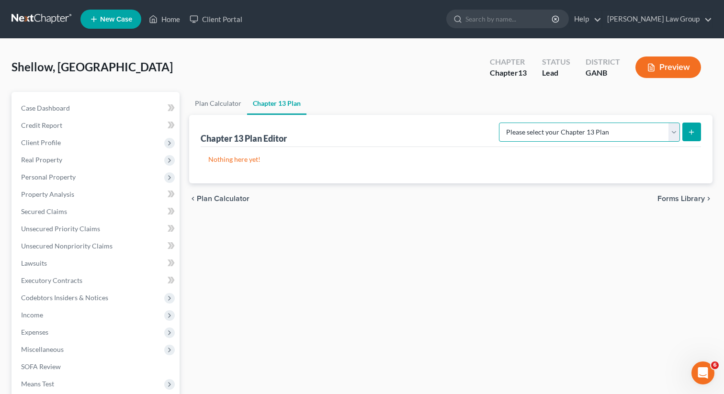
click at [597, 135] on select "Please select your Chapter 13 Plan [US_STATE] Northern - [PERSON_NAME] Law Grou…" at bounding box center [589, 132] width 181 height 19
click at [507, 123] on select "Please select your Chapter 13 Plan [US_STATE] Northern - [PERSON_NAME] Law Grou…" at bounding box center [589, 132] width 181 height 19
click at [690, 129] on icon "submit" at bounding box center [692, 132] width 8 height 8
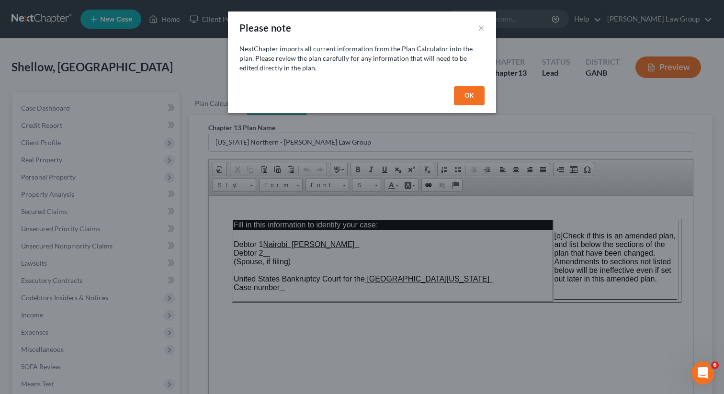
click at [483, 86] on button "OK" at bounding box center [469, 95] width 31 height 19
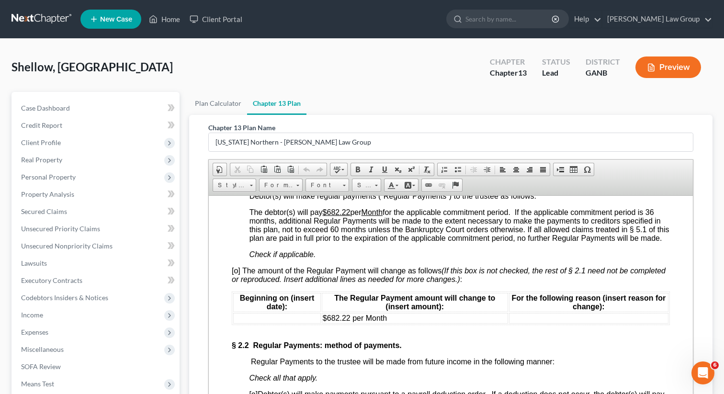
scroll to position [967, 0]
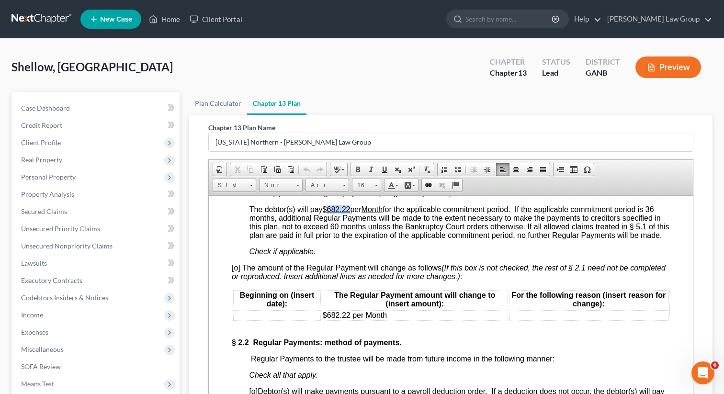
drag, startPoint x: 353, startPoint y: 226, endPoint x: 329, endPoint y: 224, distance: 23.5
click at [329, 224] on span "The debtor(s) will pay $682.22 per Month for the applicable commitment period. …" at bounding box center [460, 222] width 420 height 34
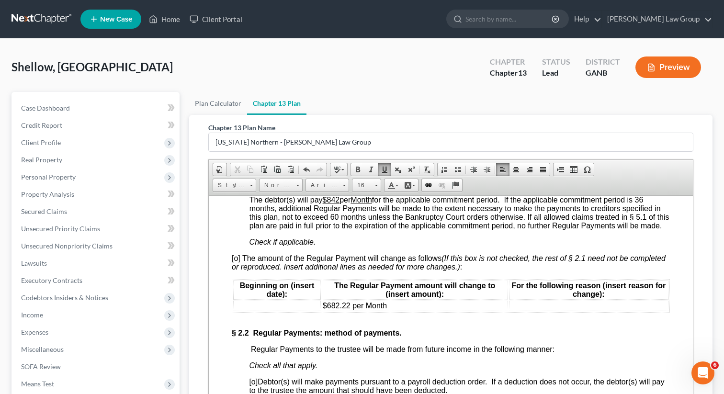
scroll to position [987, 0]
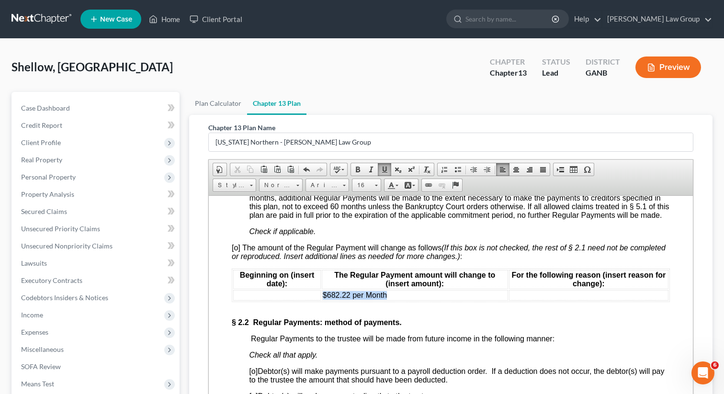
drag, startPoint x: 392, startPoint y: 315, endPoint x: 323, endPoint y: 313, distance: 69.0
click at [323, 300] on td "$682.22 per Month" at bounding box center [415, 295] width 186 height 11
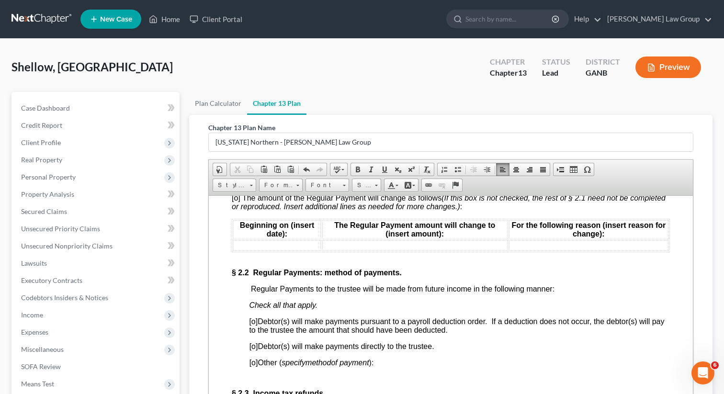
scroll to position [1103, 0]
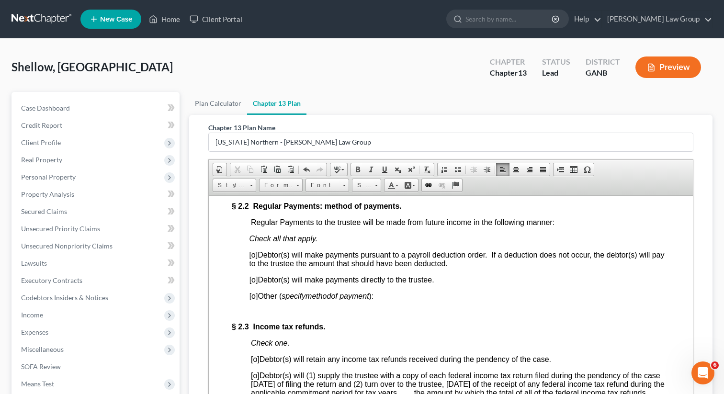
click at [256, 259] on span "[o]" at bounding box center [253, 254] width 9 height 8
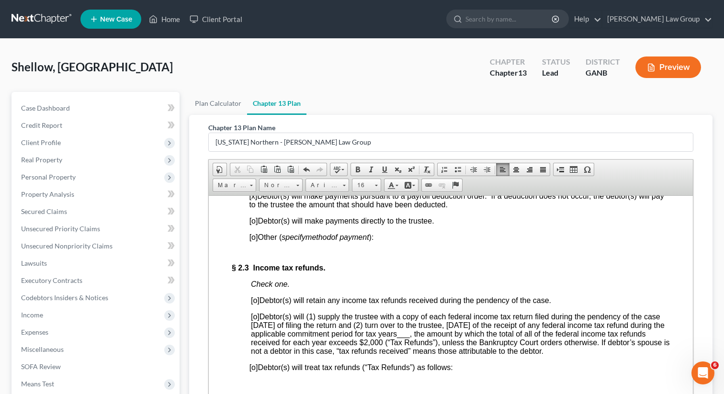
scroll to position [1193, 0]
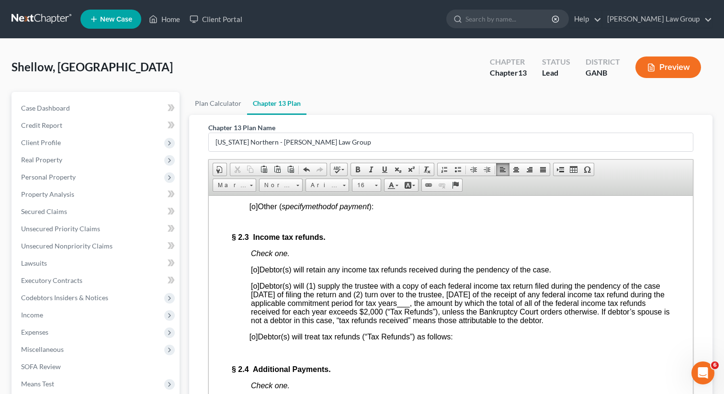
click at [256, 273] on span "[o]" at bounding box center [255, 269] width 9 height 8
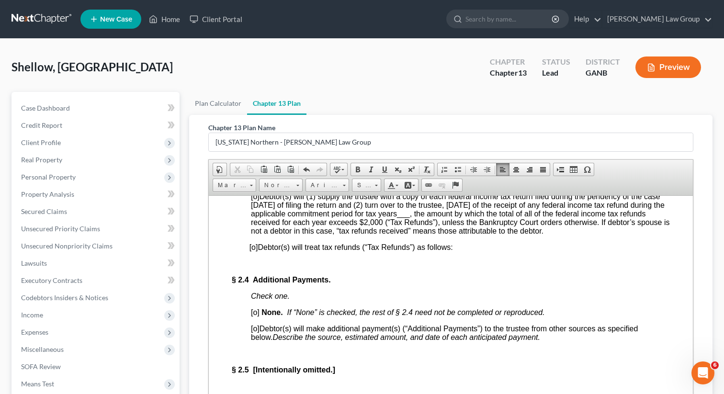
scroll to position [1295, 0]
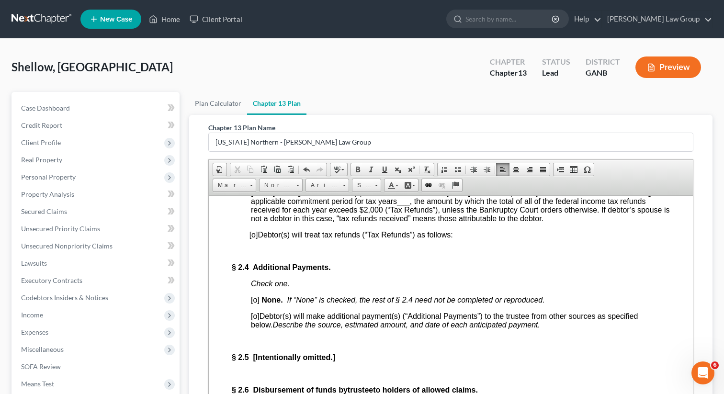
click at [257, 304] on span "[o]" at bounding box center [255, 299] width 9 height 8
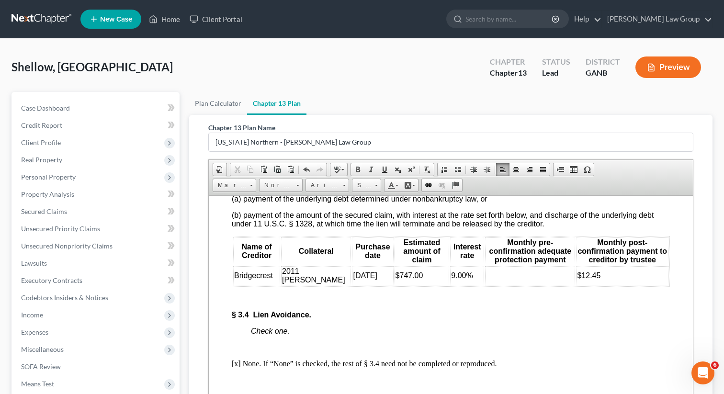
scroll to position [2206, 0]
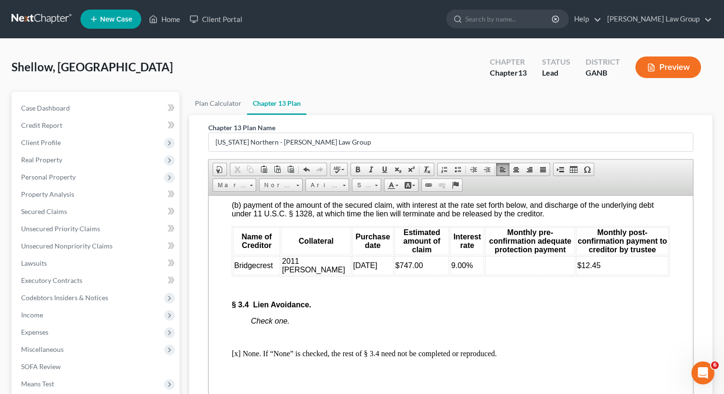
click at [533, 275] on td at bounding box center [530, 265] width 90 height 19
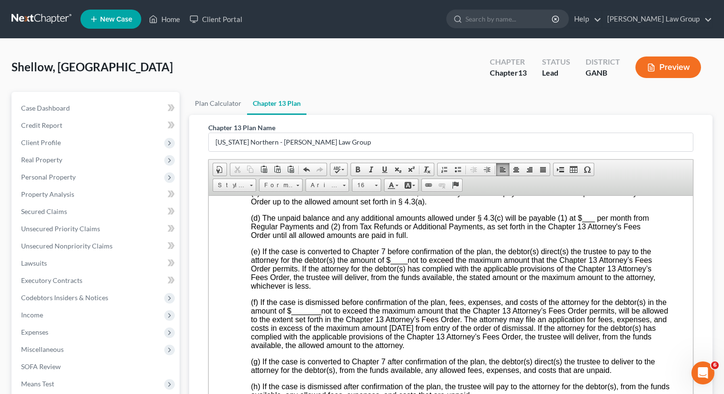
scroll to position [2994, 0]
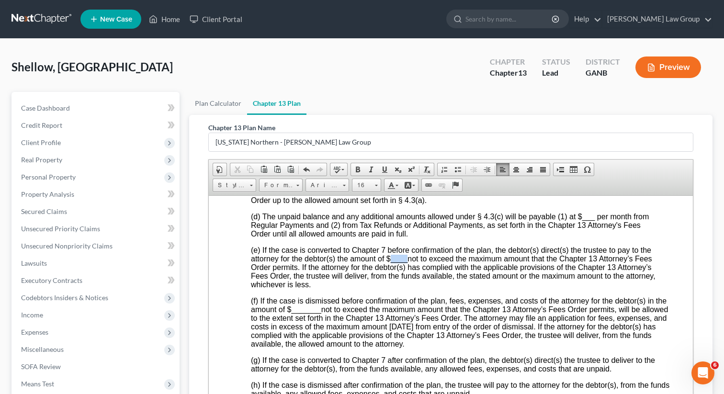
drag, startPoint x: 408, startPoint y: 325, endPoint x: 390, endPoint y: 325, distance: 17.7
click at [390, 288] on span "(e) If the case is converted to Chapter 7 before confirmation of the plan, the …" at bounding box center [453, 267] width 405 height 43
drag, startPoint x: 320, startPoint y: 378, endPoint x: 292, endPoint y: 377, distance: 27.8
click at [292, 313] on span "_______" at bounding box center [307, 309] width 30 height 8
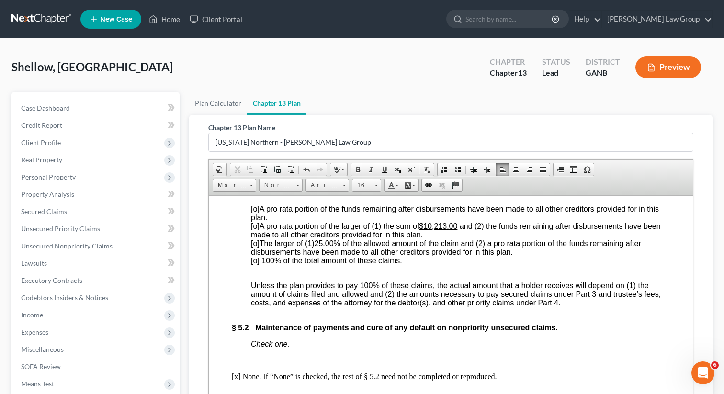
scroll to position [3580, 0]
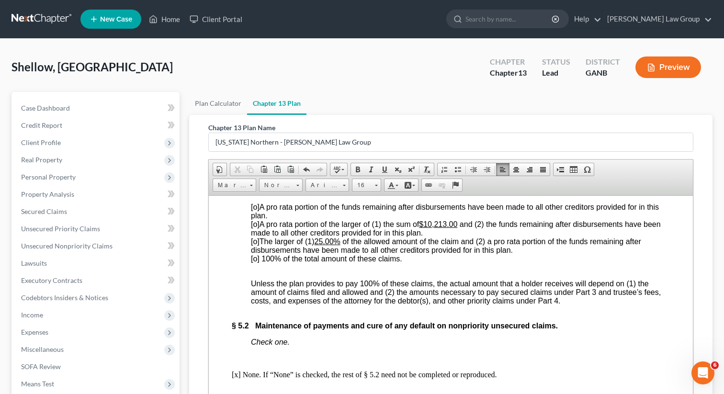
click at [257, 262] on span "[o] 100% of the total amount of these claims." at bounding box center [326, 258] width 151 height 8
drag, startPoint x: 459, startPoint y: 300, endPoint x: 427, endPoint y: 298, distance: 32.6
click at [427, 228] on u "$10,213.00" at bounding box center [438, 224] width 38 height 8
drag, startPoint x: 338, startPoint y: 318, endPoint x: 319, endPoint y: 318, distance: 18.2
click at [319, 245] on u "25.00%" at bounding box center [328, 241] width 26 height 8
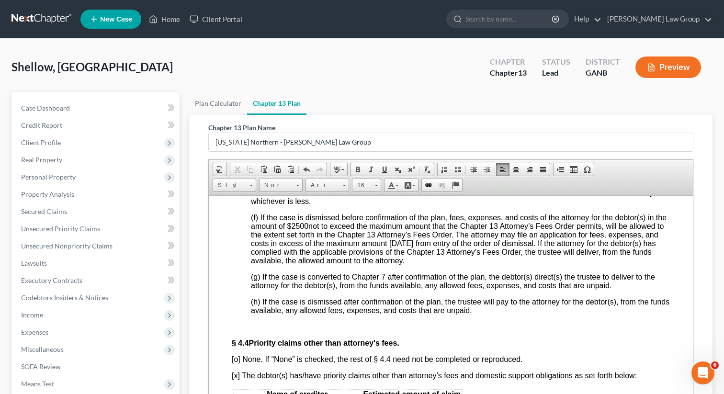
scroll to position [3076, 0]
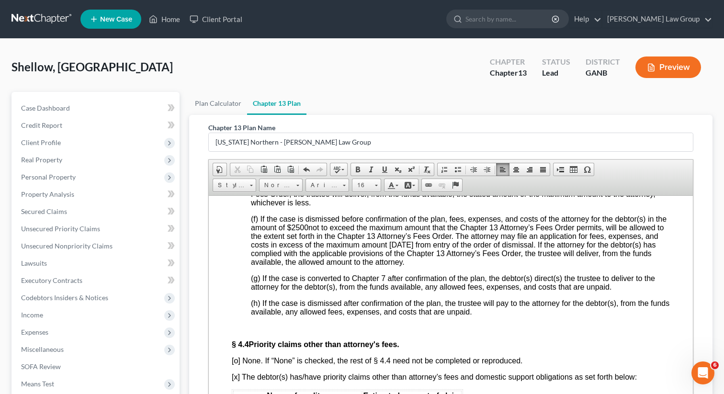
click at [597, 138] on span at bounding box center [596, 134] width 2 height 8
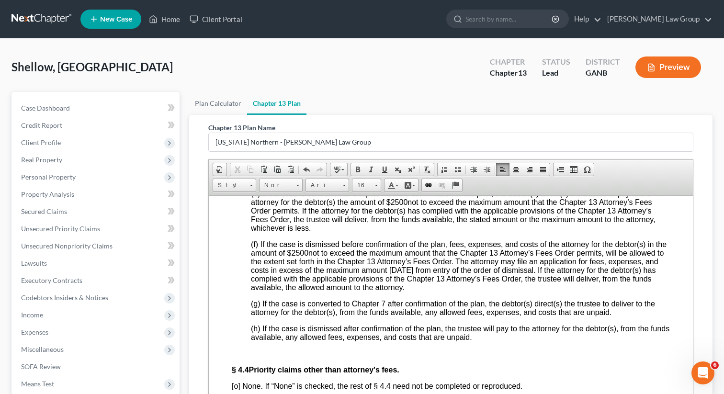
scroll to position [3045, 0]
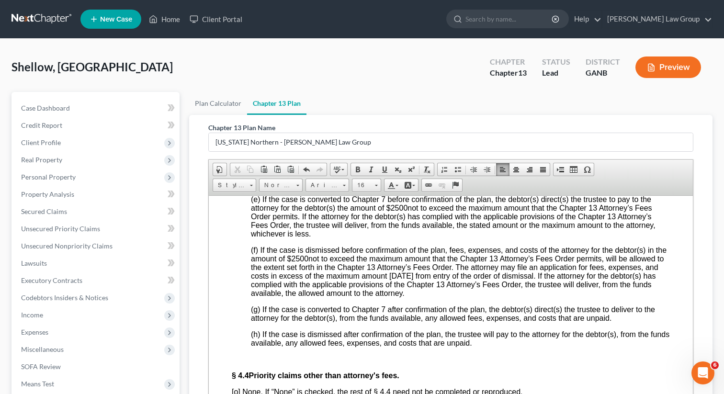
drag, startPoint x: 596, startPoint y: 230, endPoint x: 583, endPoint y: 230, distance: 12.5
click at [583, 187] on span "(d) The unpaid balance and any additional amounts allowed under § 4.3(c) will b…" at bounding box center [450, 173] width 398 height 25
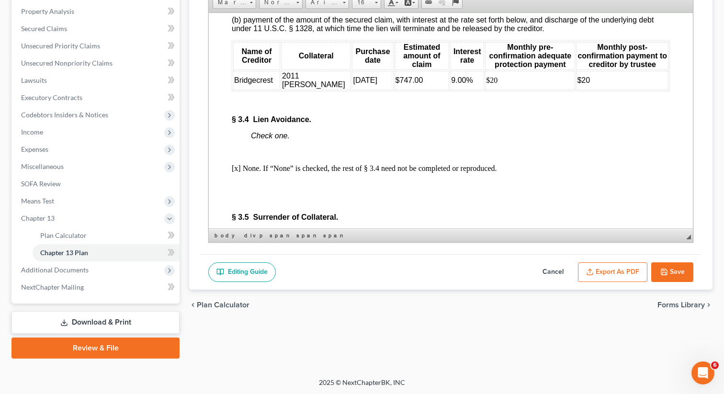
scroll to position [2208, 0]
click at [670, 272] on button "Save" at bounding box center [672, 272] width 42 height 20
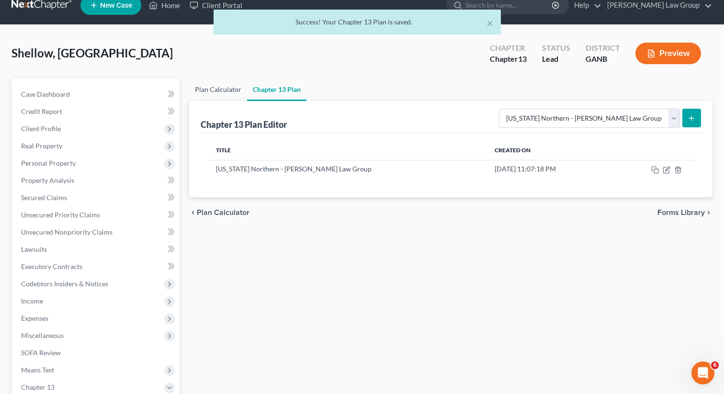
scroll to position [14, 0]
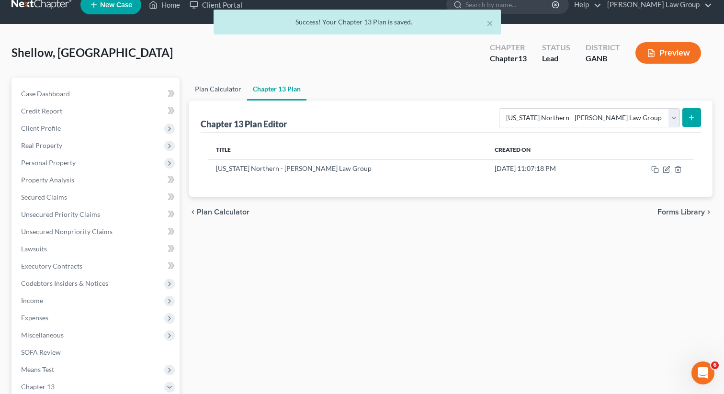
click at [220, 81] on link "Plan Calculator" at bounding box center [218, 89] width 58 height 23
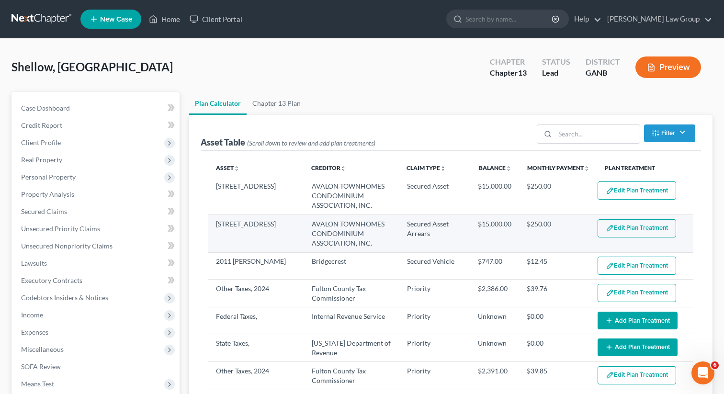
click at [629, 226] on button "Edit Plan Treatment" at bounding box center [637, 228] width 79 height 18
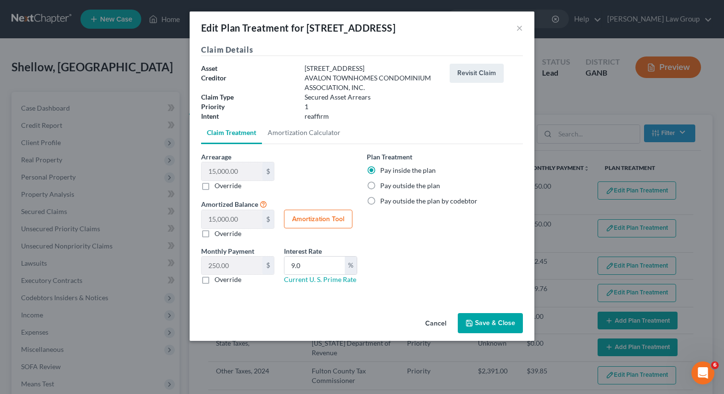
click at [480, 327] on button "Save & Close" at bounding box center [490, 323] width 65 height 20
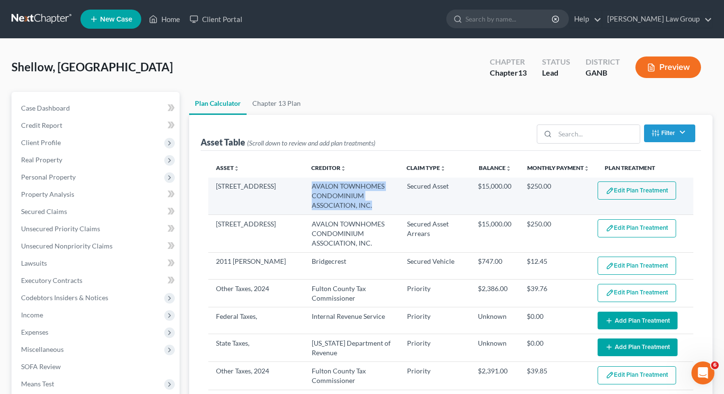
drag, startPoint x: 376, startPoint y: 206, endPoint x: 307, endPoint y: 180, distance: 73.8
click at [307, 180] on td "AVALON TOWNHOMES CONDOMINIUM ASSOCIATION, INC." at bounding box center [351, 196] width 95 height 37
copy td "AVALON TOWNHOMES CONDOMINIUM ASSOCIATION, INC."
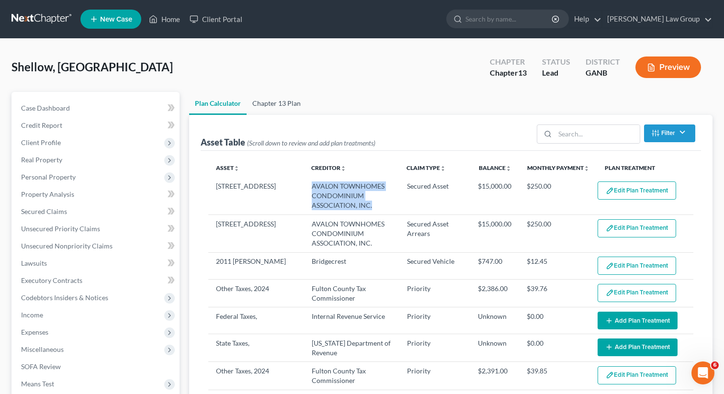
click at [266, 107] on link "Chapter 13 Plan" at bounding box center [277, 103] width 60 height 23
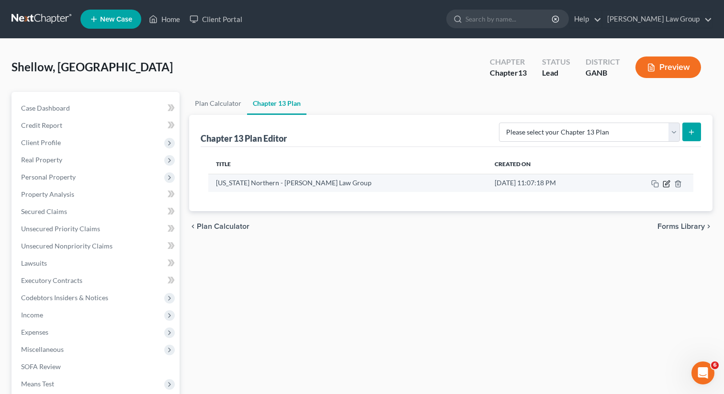
click at [667, 184] on icon "button" at bounding box center [667, 183] width 4 height 4
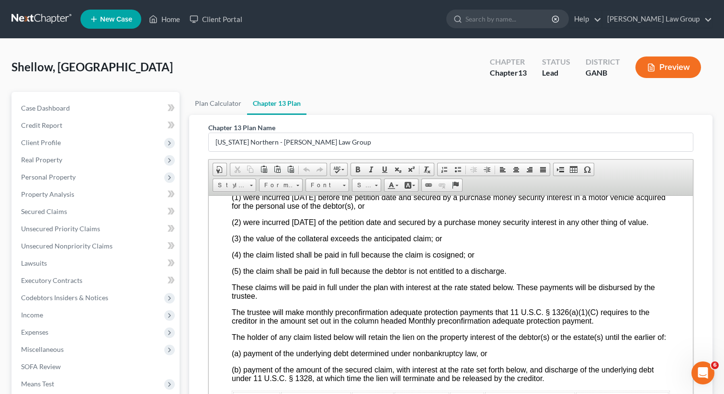
scroll to position [2018, 0]
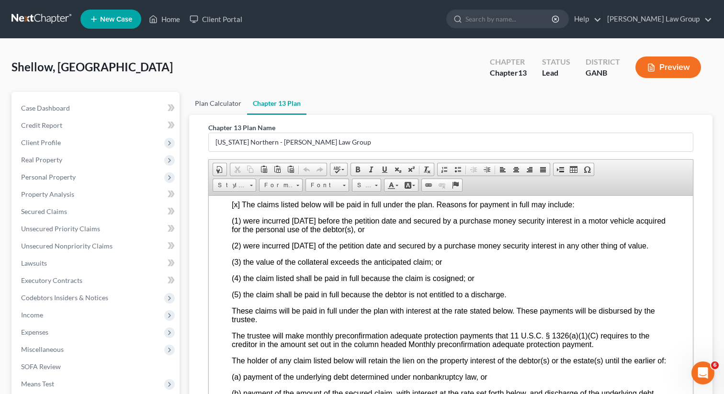
click at [205, 105] on link "Plan Calculator" at bounding box center [218, 103] width 58 height 23
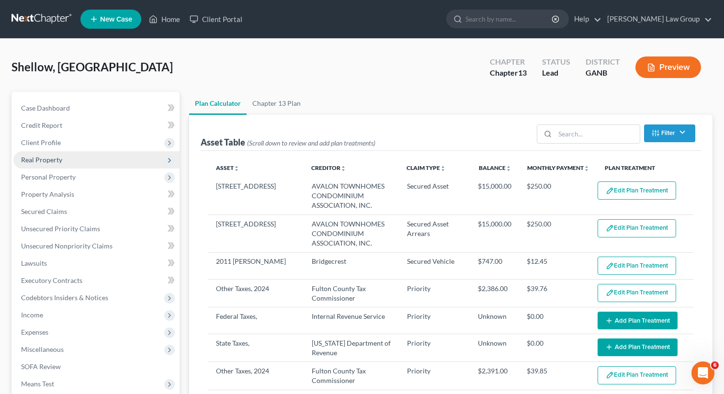
click at [50, 161] on span "Real Property" at bounding box center [41, 160] width 41 height 8
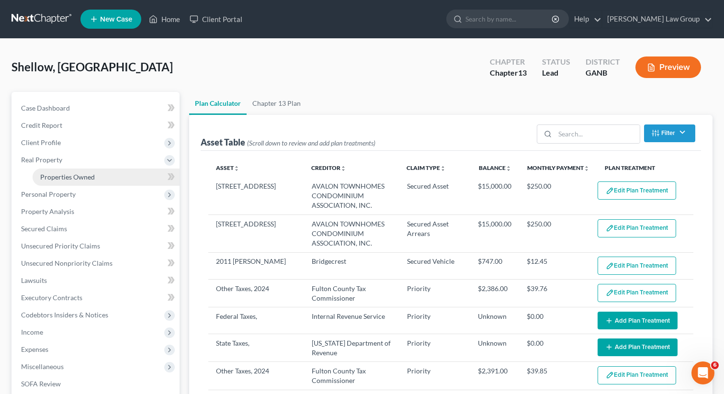
click at [53, 176] on span "Properties Owned" at bounding box center [67, 177] width 55 height 8
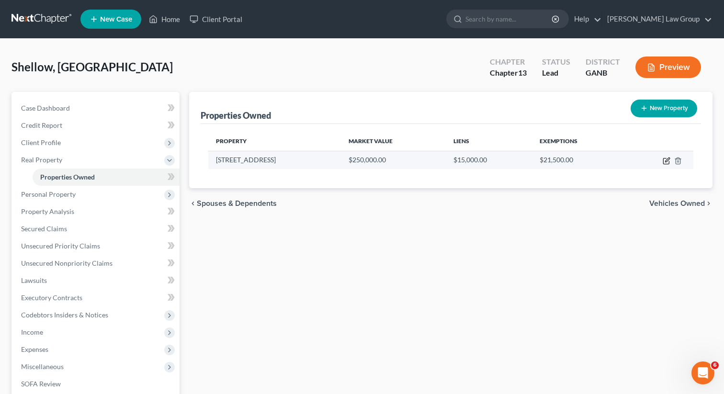
click at [665, 161] on icon "button" at bounding box center [667, 160] width 4 height 4
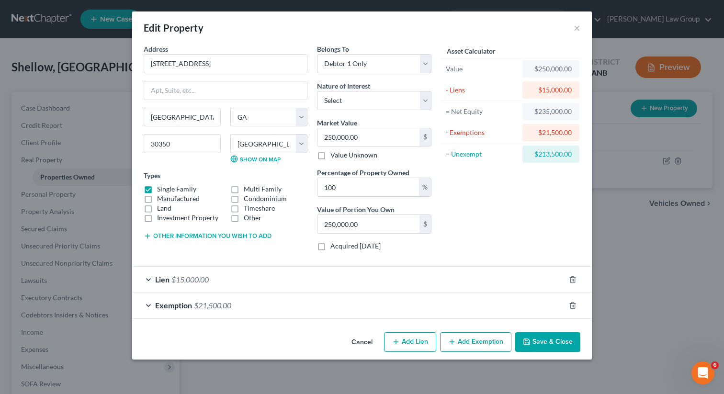
click at [164, 281] on span "Lien" at bounding box center [162, 279] width 14 height 9
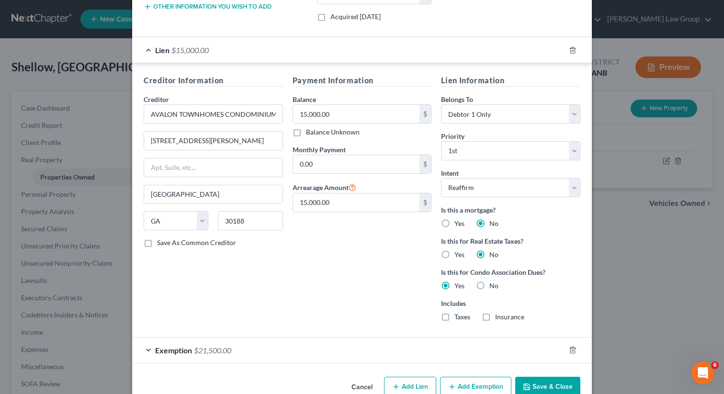
scroll to position [251, 0]
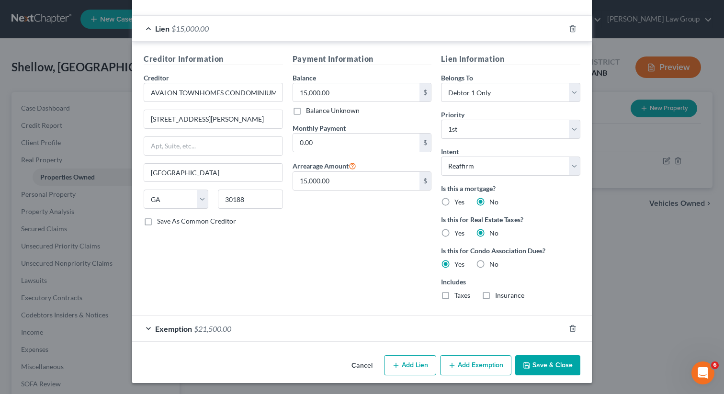
click at [543, 368] on button "Save & Close" at bounding box center [547, 365] width 65 height 20
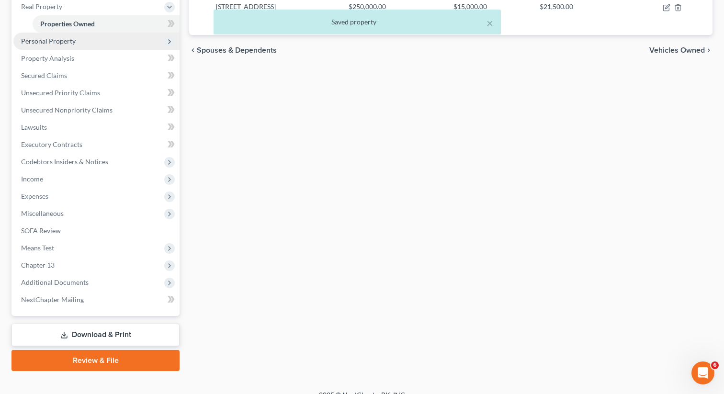
scroll to position [166, 0]
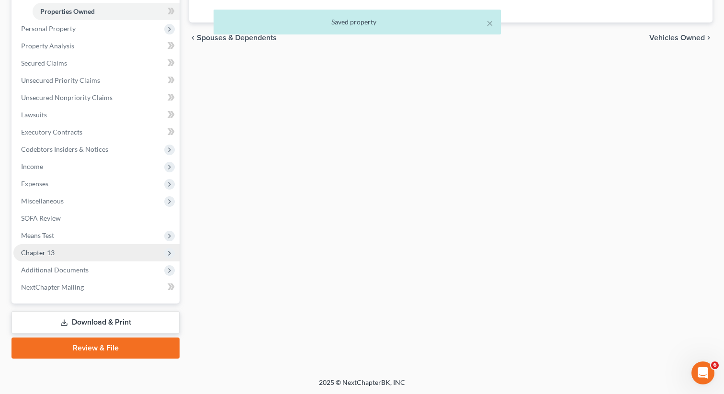
click at [63, 250] on span "Chapter 13" at bounding box center [96, 252] width 166 height 17
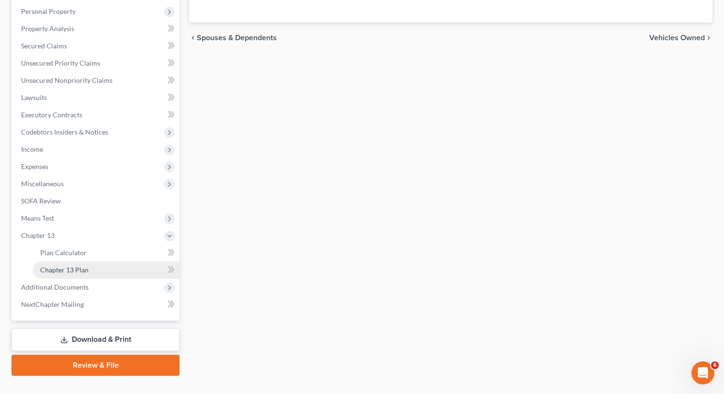
click at [60, 267] on span "Chapter 13 Plan" at bounding box center [64, 270] width 48 height 8
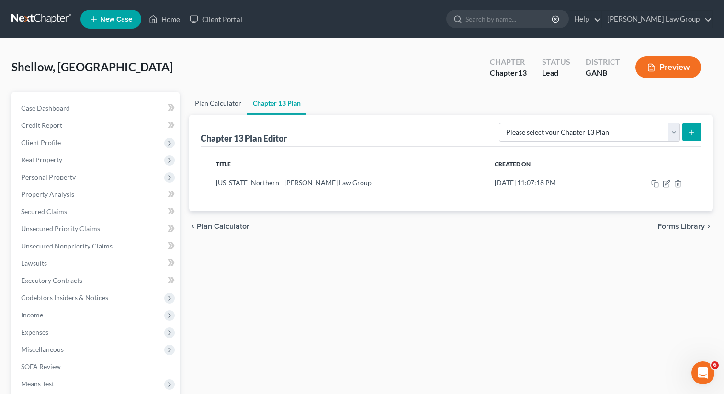
click at [218, 106] on link "Plan Calculator" at bounding box center [218, 103] width 58 height 23
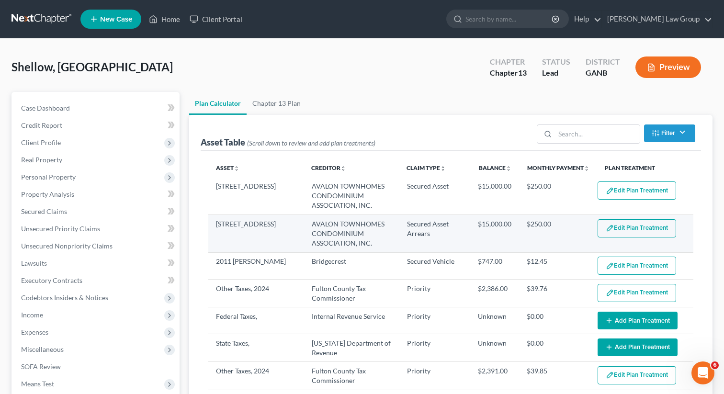
click at [631, 233] on button "Edit Plan Treatment" at bounding box center [637, 228] width 79 height 18
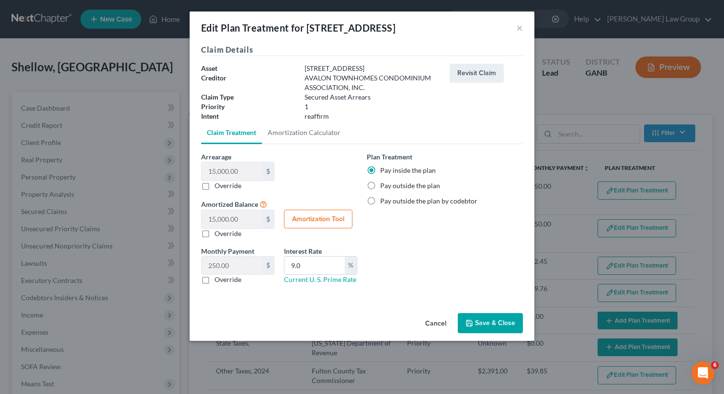
click at [499, 328] on button "Save & Close" at bounding box center [490, 323] width 65 height 20
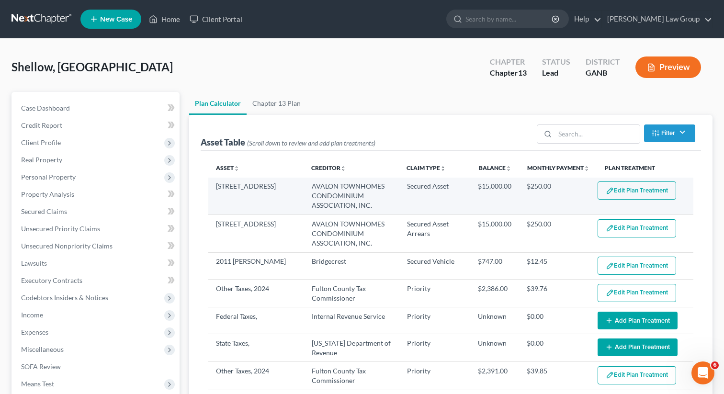
click at [626, 191] on button "Edit Plan Treatment" at bounding box center [637, 191] width 79 height 18
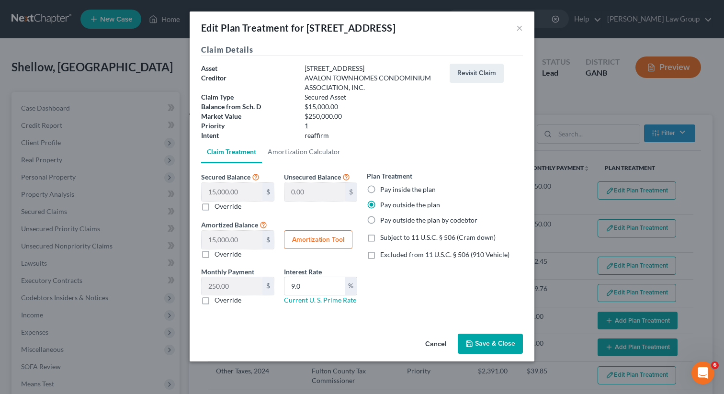
click at [380, 254] on label "Excluded from 11 U.S.C. § 506 (910 Vehicle)" at bounding box center [444, 255] width 129 height 10
click at [384, 254] on input "Excluded from 11 U.S.C. § 506 (910 Vehicle)" at bounding box center [387, 253] width 6 height 6
click at [380, 255] on label "Excluded from 11 U.S.C. § 506 (910 Vehicle)" at bounding box center [444, 255] width 129 height 10
click at [384, 255] on input "Excluded from 11 U.S.C. § 506 (910 Vehicle)" at bounding box center [387, 253] width 6 height 6
click at [476, 343] on button "Save & Close" at bounding box center [490, 344] width 65 height 20
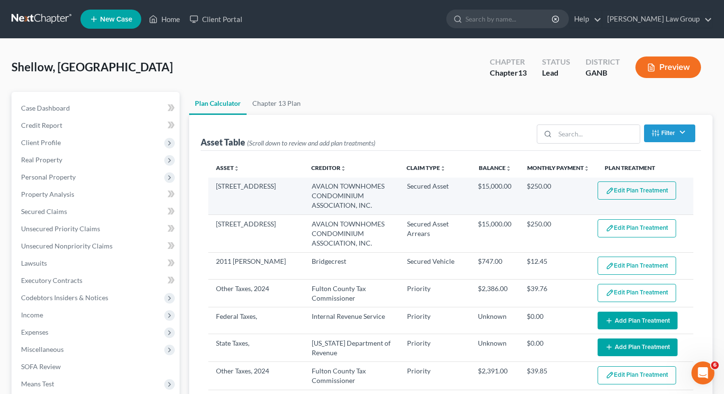
click at [625, 190] on button "Edit Plan Treatment" at bounding box center [637, 191] width 79 height 18
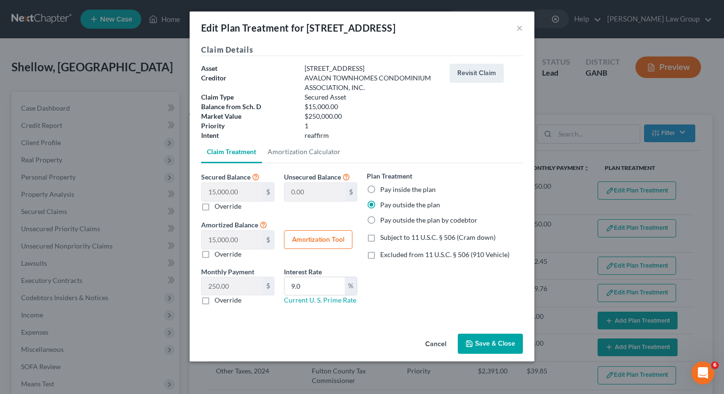
click at [380, 189] on label "Pay inside the plan" at bounding box center [408, 190] width 56 height 10
click at [384, 189] on input "Pay inside the plan" at bounding box center [387, 188] width 6 height 6
click at [506, 345] on button "Save & Close" at bounding box center [490, 344] width 65 height 20
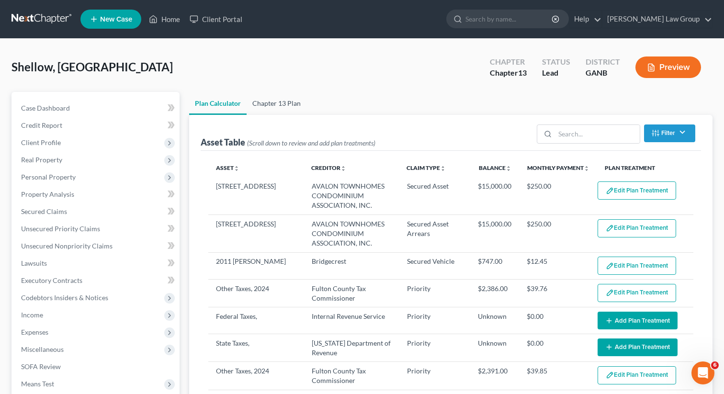
click at [269, 103] on link "Chapter 13 Plan" at bounding box center [277, 103] width 60 height 23
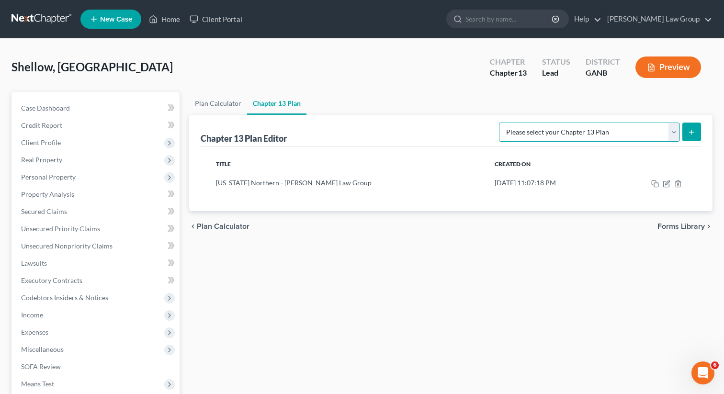
click at [579, 130] on select "Please select your Chapter 13 Plan [US_STATE] Northern - [PERSON_NAME] Law Grou…" at bounding box center [589, 132] width 181 height 19
click at [507, 123] on select "Please select your Chapter 13 Plan [US_STATE] Northern - [PERSON_NAME] Law Grou…" at bounding box center [589, 132] width 181 height 19
click at [692, 129] on icon "submit" at bounding box center [692, 132] width 8 height 8
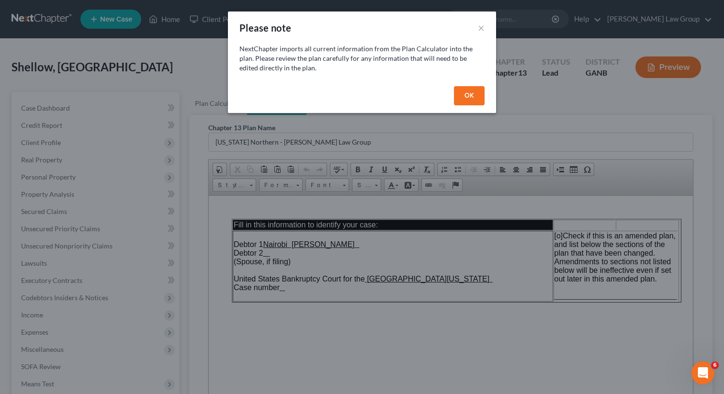
click at [473, 95] on button "OK" at bounding box center [469, 95] width 31 height 19
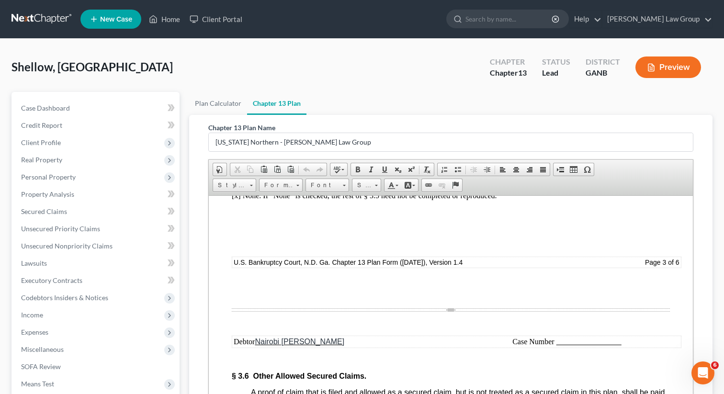
scroll to position [2465, 0]
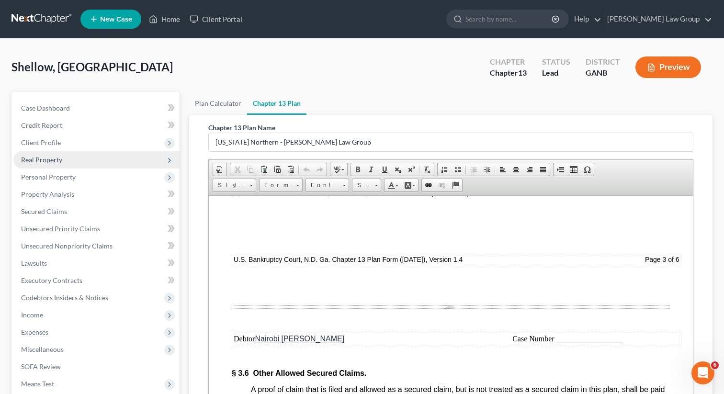
click at [42, 159] on span "Real Property" at bounding box center [41, 160] width 41 height 8
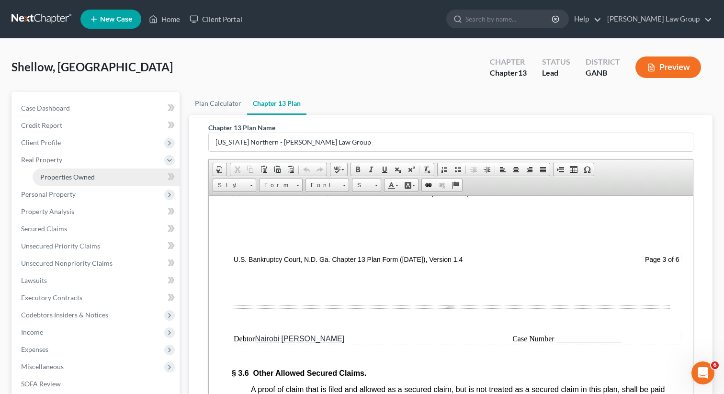
click at [53, 179] on span "Properties Owned" at bounding box center [67, 177] width 55 height 8
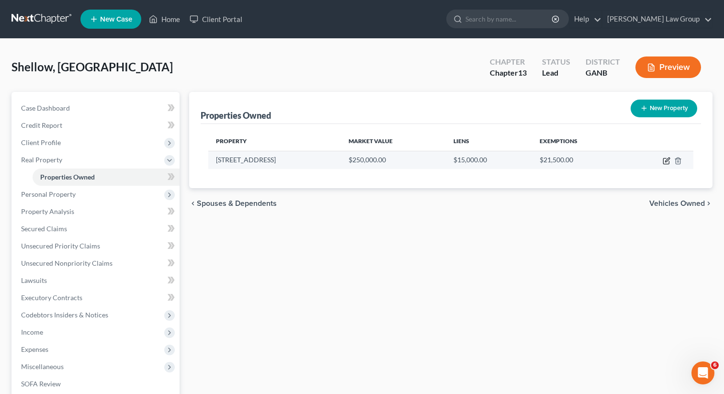
click at [666, 160] on icon "button" at bounding box center [667, 160] width 4 height 4
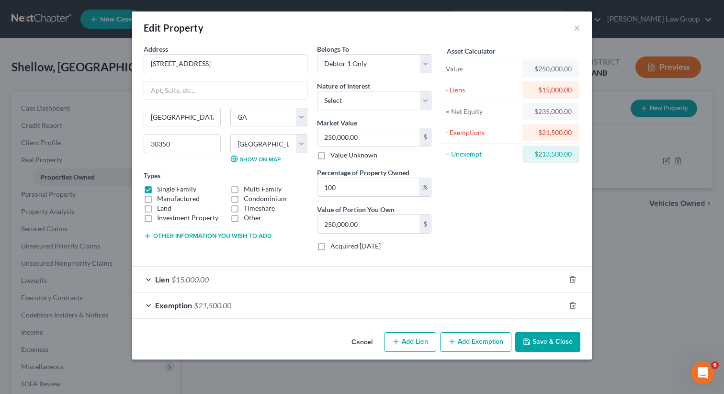
click at [162, 279] on span "Lien" at bounding box center [162, 279] width 14 height 9
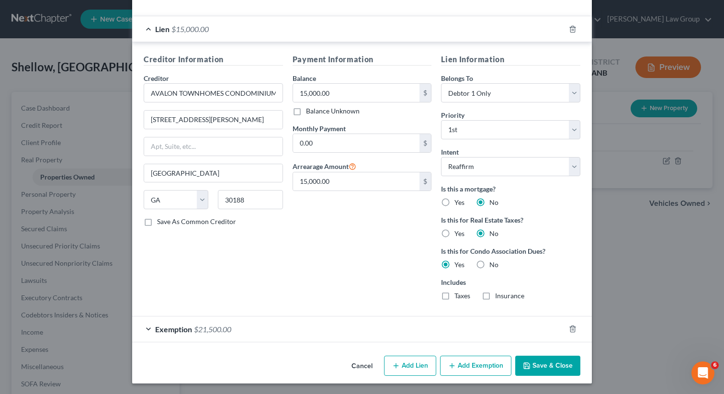
scroll to position [251, 0]
click at [546, 370] on button "Save & Close" at bounding box center [547, 365] width 65 height 20
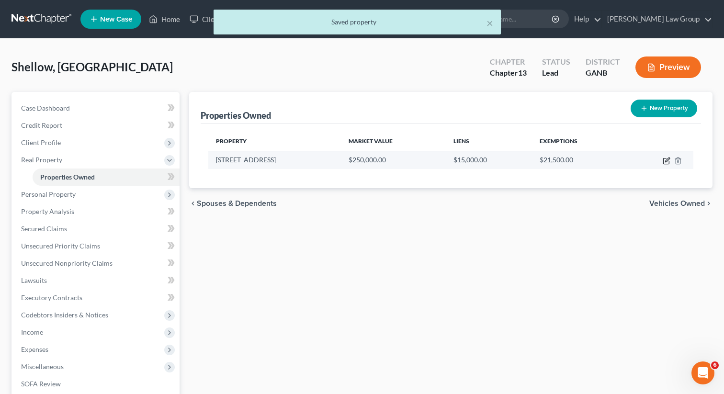
click at [667, 159] on icon "button" at bounding box center [667, 161] width 8 height 8
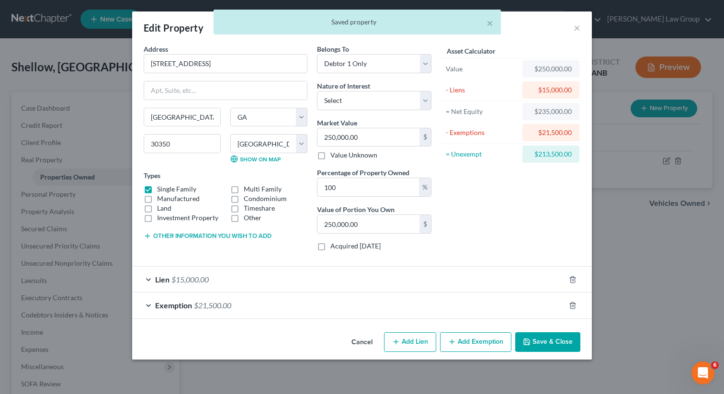
click at [416, 341] on button "Add Lien" at bounding box center [410, 342] width 52 height 20
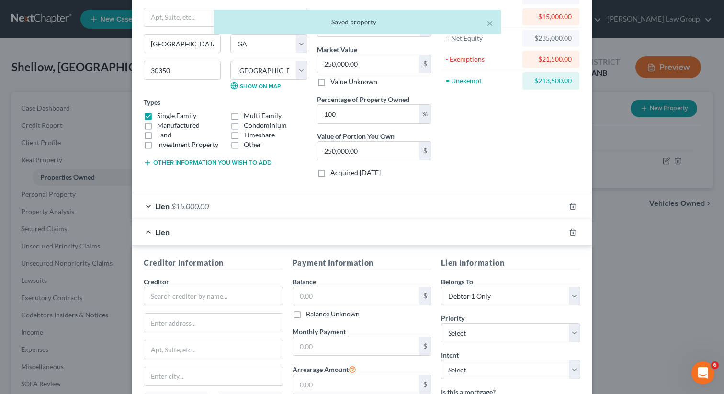
scroll to position [96, 0]
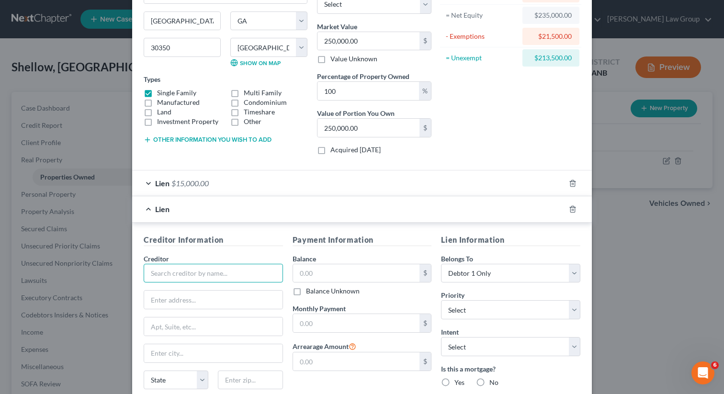
click at [168, 277] on input "text" at bounding box center [213, 273] width 139 height 19
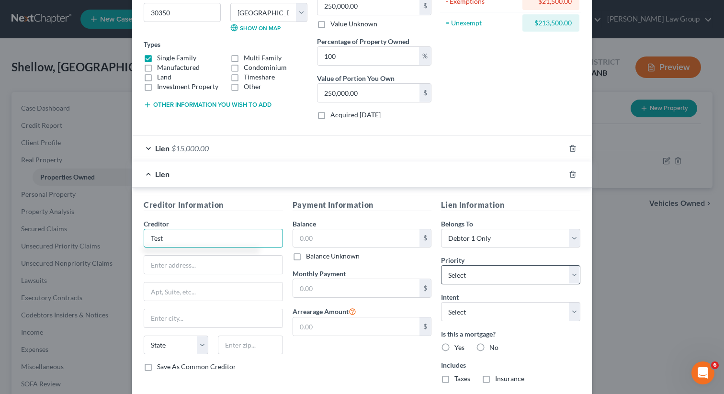
scroll to position [135, 0]
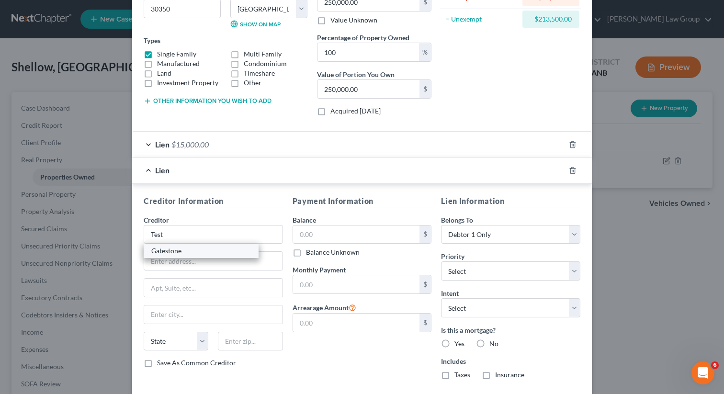
click at [229, 250] on div "Gatestone" at bounding box center [201, 251] width 100 height 10
click at [454, 343] on label "Yes" at bounding box center [459, 344] width 10 height 10
click at [458, 343] on input "Yes" at bounding box center [461, 342] width 6 height 6
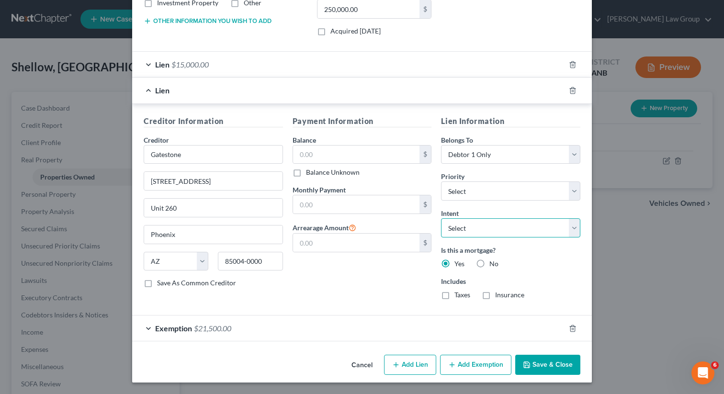
click at [475, 224] on select "Select Surrender Redeem Reaffirm Avoid Other" at bounding box center [510, 227] width 139 height 19
click at [441, 218] on select "Select Surrender Redeem Reaffirm Avoid Other" at bounding box center [510, 227] width 139 height 19
click at [541, 366] on button "Save & Close" at bounding box center [547, 365] width 65 height 20
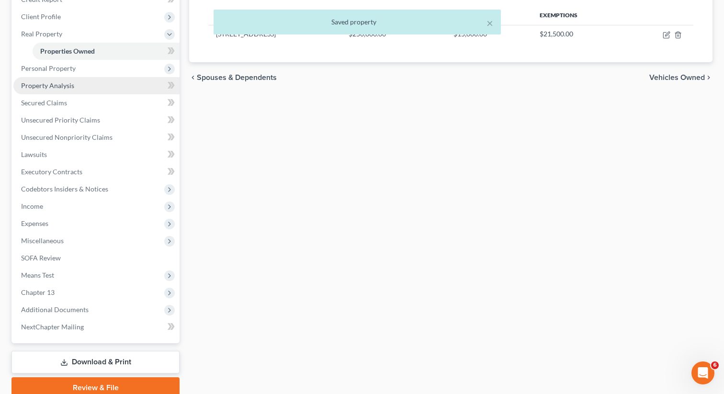
scroll to position [166, 0]
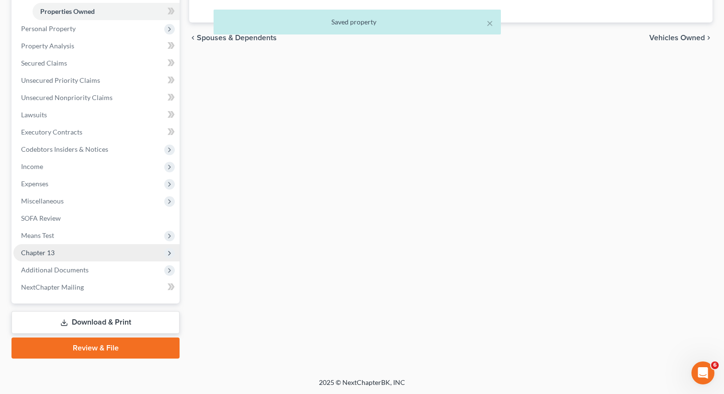
click at [90, 252] on span "Chapter 13" at bounding box center [96, 252] width 166 height 17
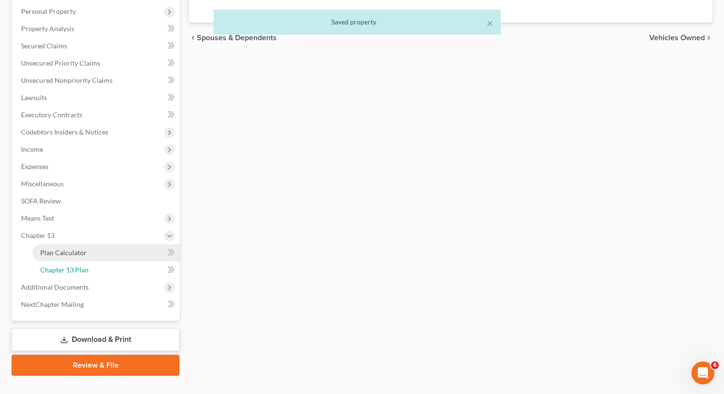
click at [93, 269] on link "Chapter 13 Plan" at bounding box center [106, 269] width 147 height 17
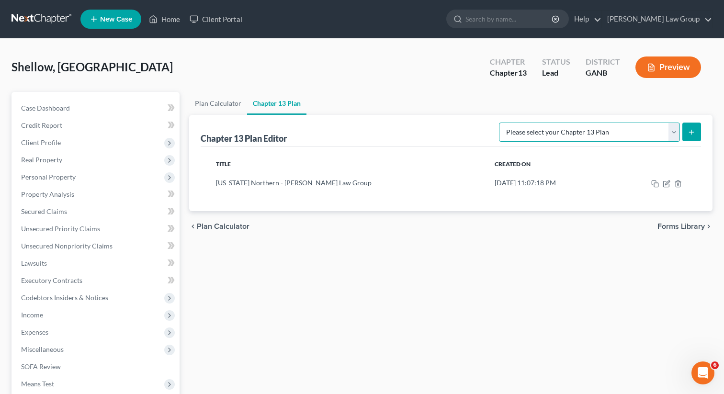
click at [587, 132] on select "Please select your Chapter 13 Plan [US_STATE] Northern - [PERSON_NAME] Law Grou…" at bounding box center [589, 132] width 181 height 19
click at [507, 123] on select "Please select your Chapter 13 Plan [US_STATE] Northern - [PERSON_NAME] Law Grou…" at bounding box center [589, 132] width 181 height 19
click at [686, 131] on button "submit" at bounding box center [691, 132] width 19 height 19
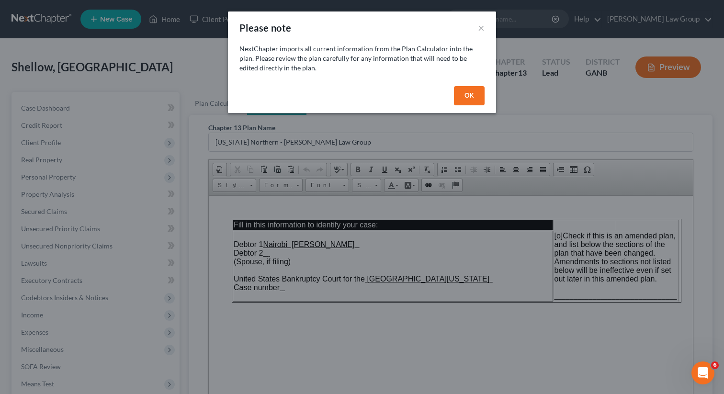
click at [467, 92] on button "OK" at bounding box center [469, 95] width 31 height 19
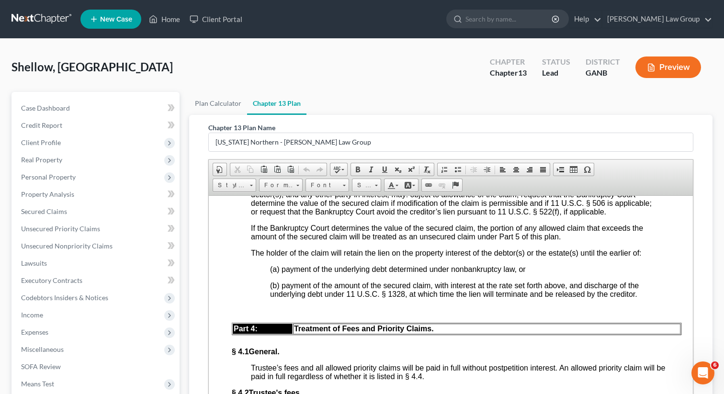
scroll to position [2678, 0]
click at [40, 163] on span "Real Property" at bounding box center [41, 160] width 41 height 8
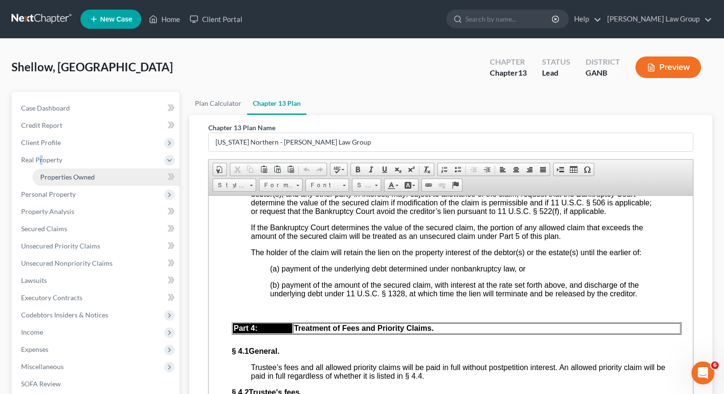
click at [65, 173] on span "Properties Owned" at bounding box center [67, 177] width 55 height 8
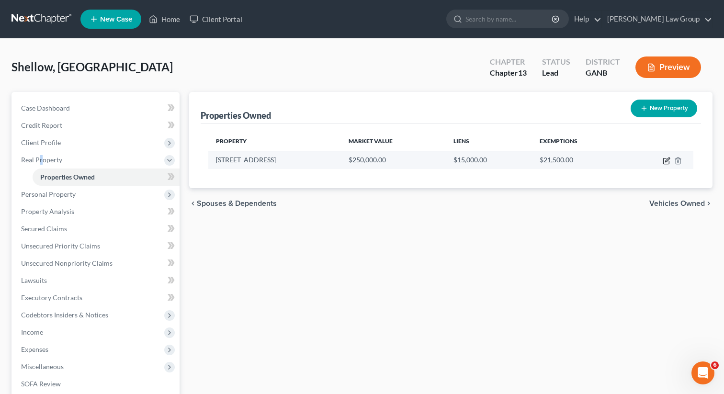
click at [664, 163] on icon "button" at bounding box center [667, 161] width 8 height 8
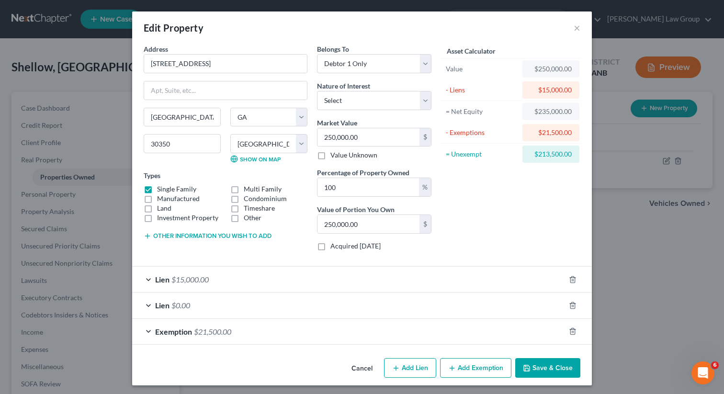
click at [158, 302] on span "Lien" at bounding box center [162, 305] width 14 height 9
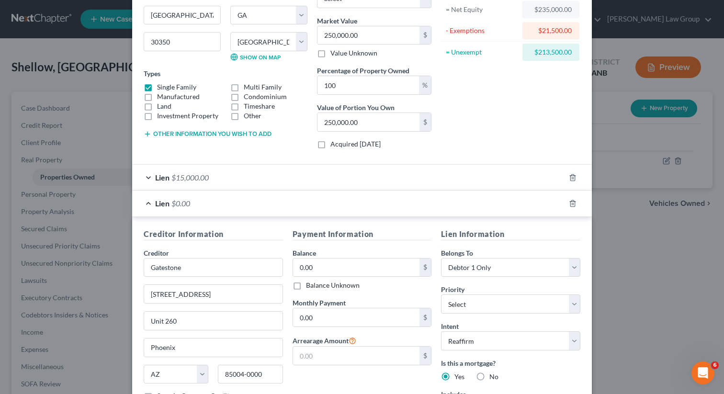
scroll to position [108, 0]
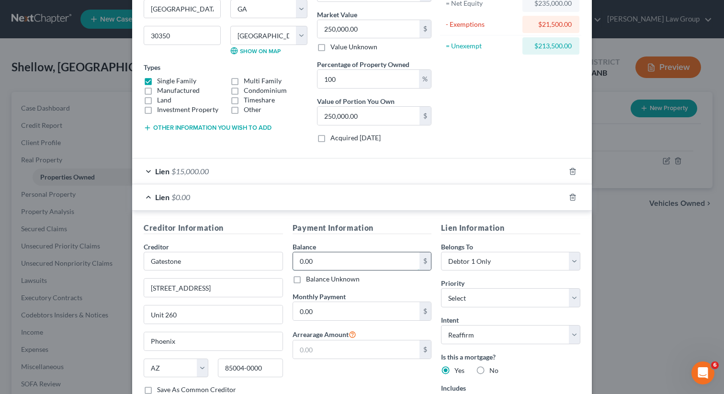
click at [333, 254] on input "0.00" at bounding box center [356, 261] width 127 height 18
click at [484, 281] on div "Priority * Select 2nd 3rd 4th 5th 6th 7th 8th 9th 10th 11th 12th 13th 14th 15th…" at bounding box center [510, 292] width 139 height 29
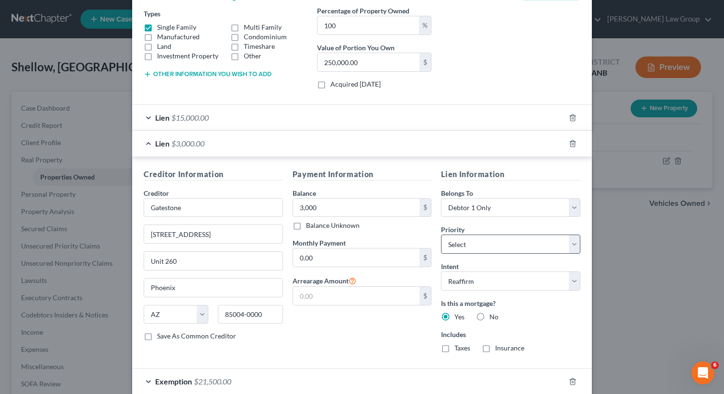
scroll to position [204, 0]
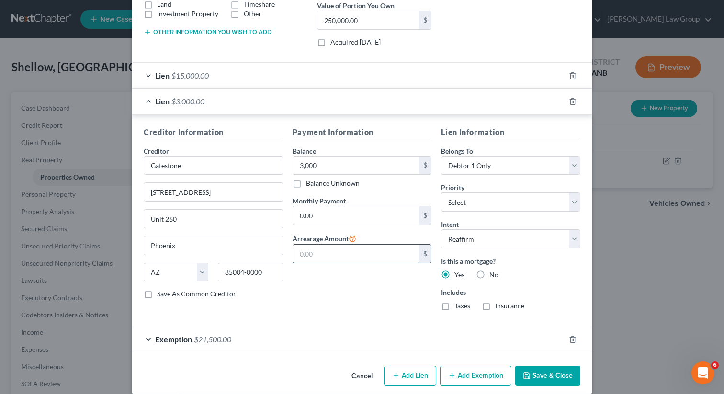
click at [348, 252] on input "text" at bounding box center [356, 254] width 127 height 18
click at [541, 275] on div "Is this a mortgage? Yes No" at bounding box center [510, 267] width 139 height 23
click at [518, 206] on select "Select 2nd 3rd 4th 5th 6th 7th 8th 9th 10th 11th 12th 13th 14th 15th 16th 17th …" at bounding box center [510, 202] width 139 height 19
click at [441, 193] on select "Select 2nd 3rd 4th 5th 6th 7th 8th 9th 10th 11th 12th 13th 14th 15th 16th 17th …" at bounding box center [510, 202] width 139 height 19
click at [508, 199] on select "Select 2nd 3rd 4th 5th 6th 7th 8th 9th 10th 11th 12th 13th 14th 15th 16th 17th …" at bounding box center [510, 202] width 139 height 19
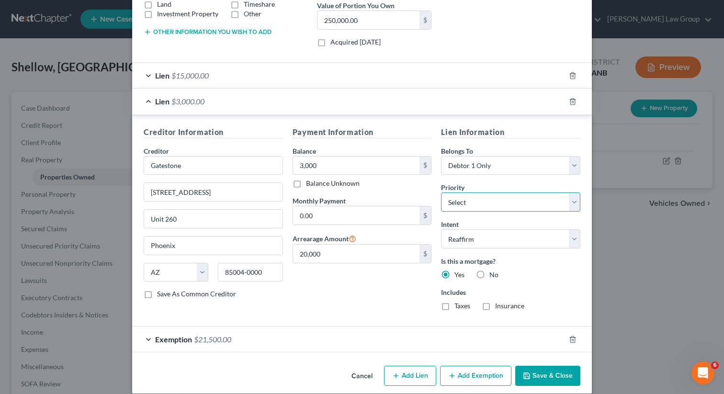
click at [441, 193] on select "Select 2nd 3rd 4th 5th 6th 7th 8th 9th 10th 11th 12th 13th 14th 15th 16th 17th …" at bounding box center [510, 202] width 139 height 19
click at [518, 188] on div "Priority * Select 2nd 3rd 4th 5th 6th 7th 8th 9th 10th 11th 12th 13th 14th 15th…" at bounding box center [510, 196] width 139 height 29
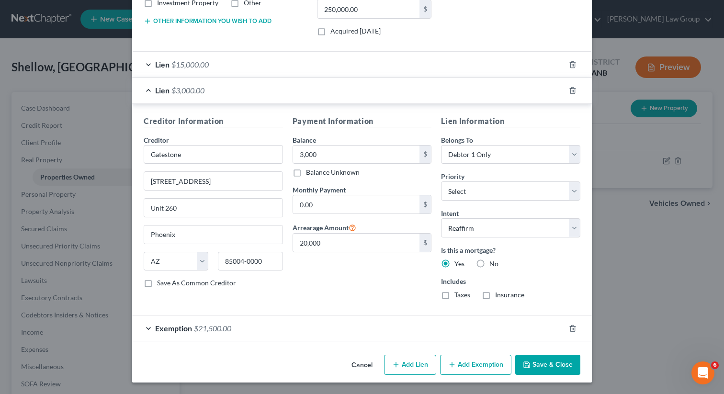
click at [538, 363] on button "Save & Close" at bounding box center [547, 365] width 65 height 20
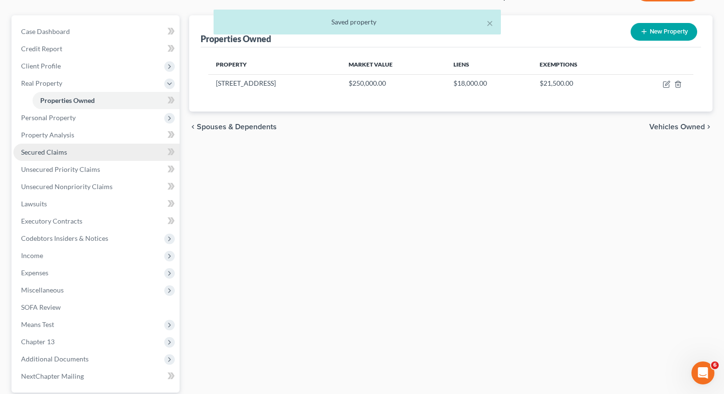
scroll to position [95, 0]
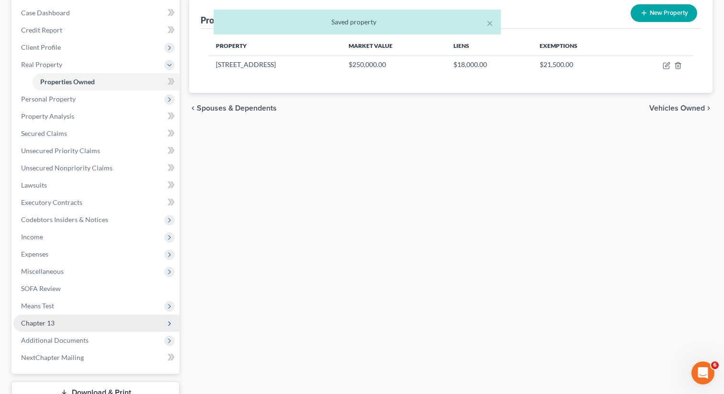
click at [57, 324] on span "Chapter 13" at bounding box center [96, 323] width 166 height 17
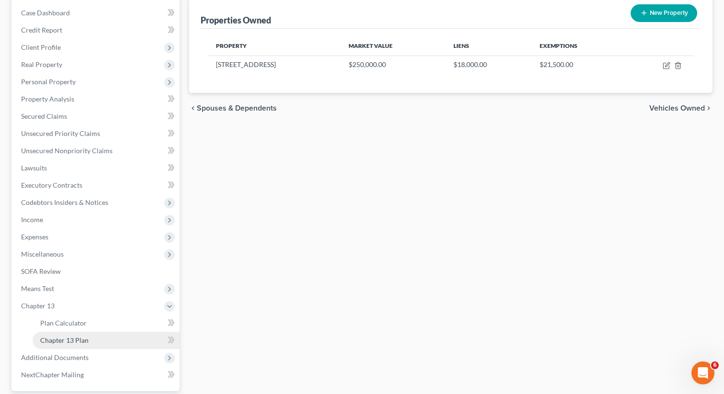
click at [89, 338] on link "Chapter 13 Plan" at bounding box center [106, 340] width 147 height 17
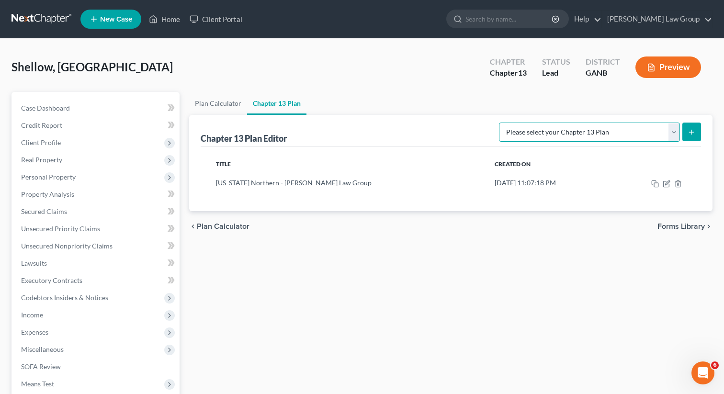
click at [574, 132] on select "Please select your Chapter 13 Plan [US_STATE] Northern - [PERSON_NAME] Law Grou…" at bounding box center [589, 132] width 181 height 19
click at [507, 123] on select "Please select your Chapter 13 Plan [US_STATE] Northern - [PERSON_NAME] Law Grou…" at bounding box center [589, 132] width 181 height 19
click at [694, 129] on icon "submit" at bounding box center [692, 132] width 8 height 8
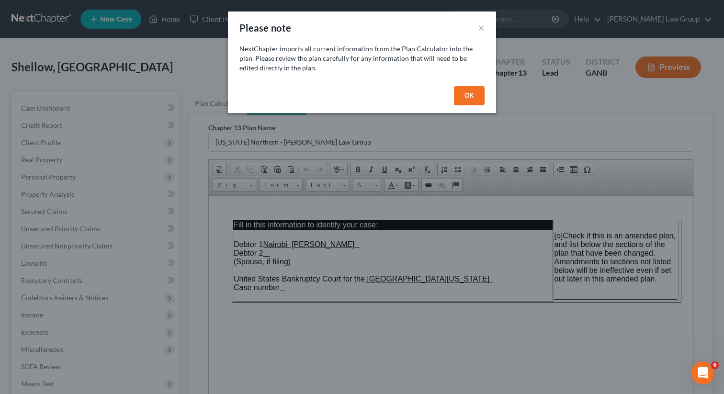
click at [466, 102] on button "OK" at bounding box center [469, 95] width 31 height 19
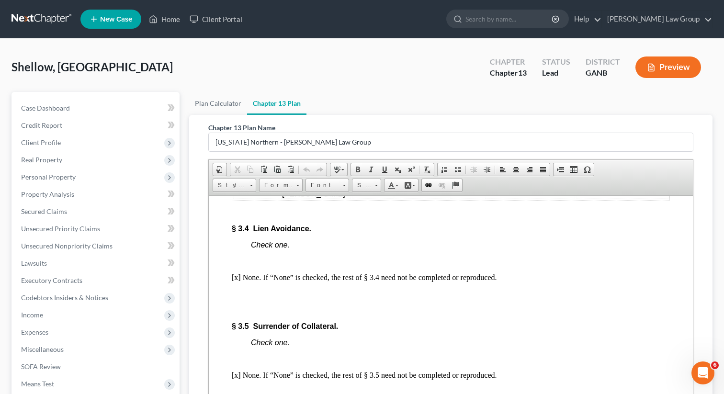
scroll to position [2260, 0]
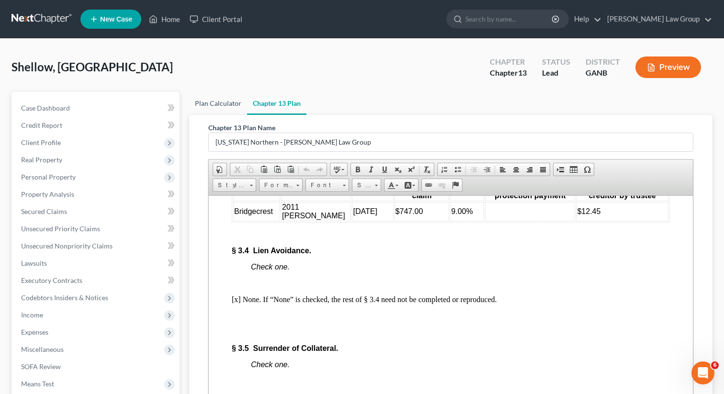
click at [217, 108] on link "Plan Calculator" at bounding box center [218, 103] width 58 height 23
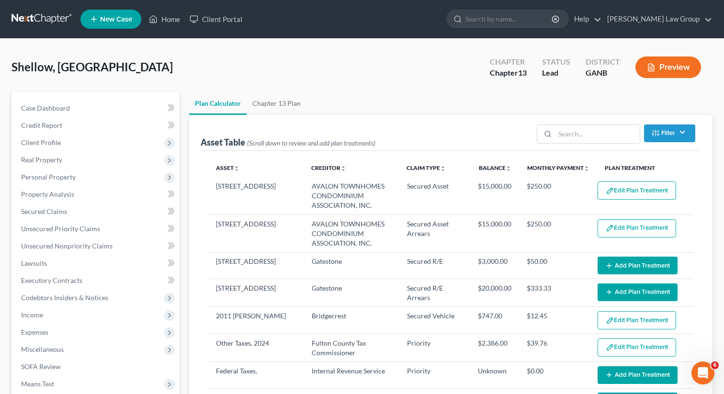
click at [629, 266] on button "Add Plan Treatment" at bounding box center [638, 266] width 80 height 18
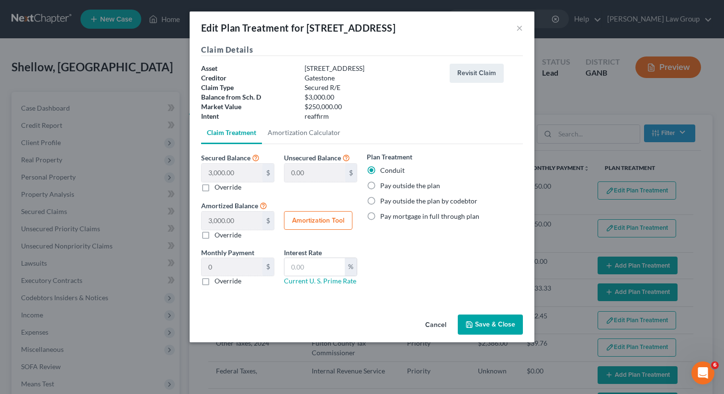
click at [380, 188] on label "Pay outside the plan" at bounding box center [410, 186] width 60 height 10
click at [384, 187] on input "Pay outside the plan" at bounding box center [387, 184] width 6 height 6
click at [484, 327] on button "Save & Close" at bounding box center [490, 325] width 65 height 20
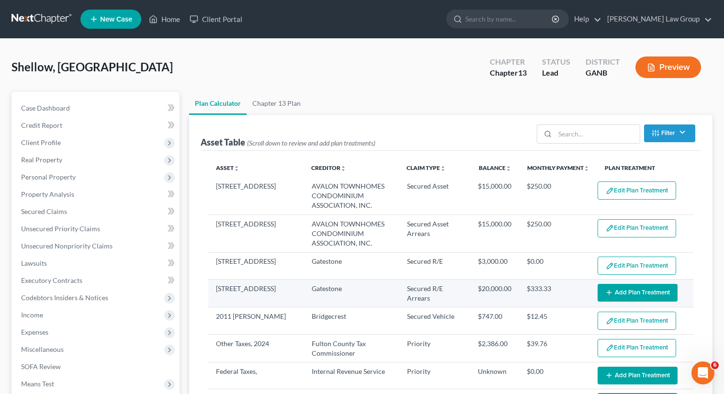
click at [622, 293] on button "Add Plan Treatment" at bounding box center [638, 293] width 80 height 18
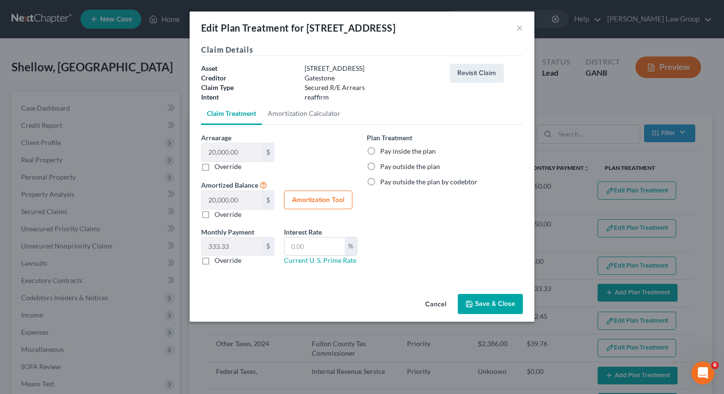
click at [380, 149] on label "Pay inside the plan" at bounding box center [408, 152] width 56 height 10
click at [384, 149] on input "Pay inside the plan" at bounding box center [387, 150] width 6 height 6
click at [492, 303] on button "Save & Close" at bounding box center [490, 304] width 65 height 20
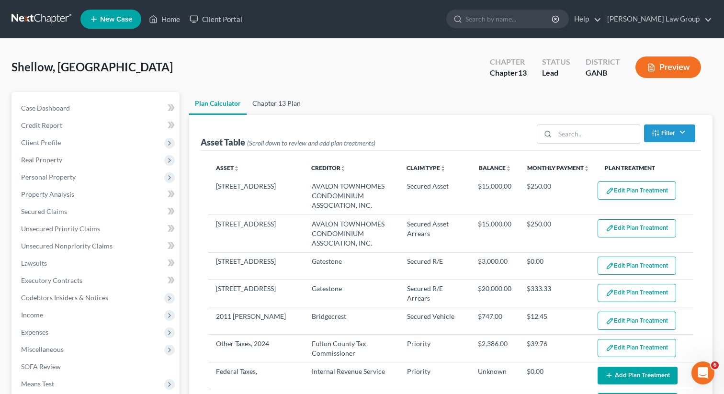
click at [258, 98] on link "Chapter 13 Plan" at bounding box center [277, 103] width 60 height 23
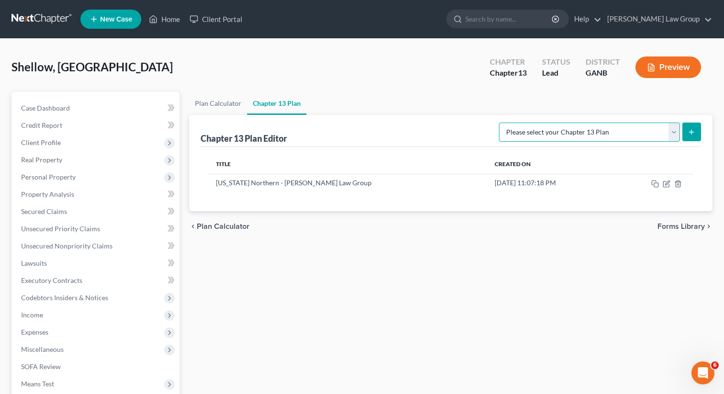
click at [569, 131] on select "Please select your Chapter 13 Plan [US_STATE] Northern - [PERSON_NAME] Law Grou…" at bounding box center [589, 132] width 181 height 19
click at [507, 123] on select "Please select your Chapter 13 Plan [US_STATE] Northern - [PERSON_NAME] Law Grou…" at bounding box center [589, 132] width 181 height 19
click at [690, 132] on line "submit" at bounding box center [692, 132] width 4 height 0
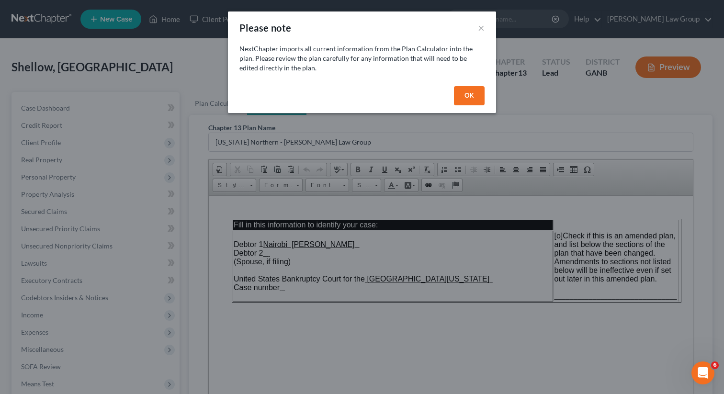
click at [471, 97] on button "OK" at bounding box center [469, 95] width 31 height 19
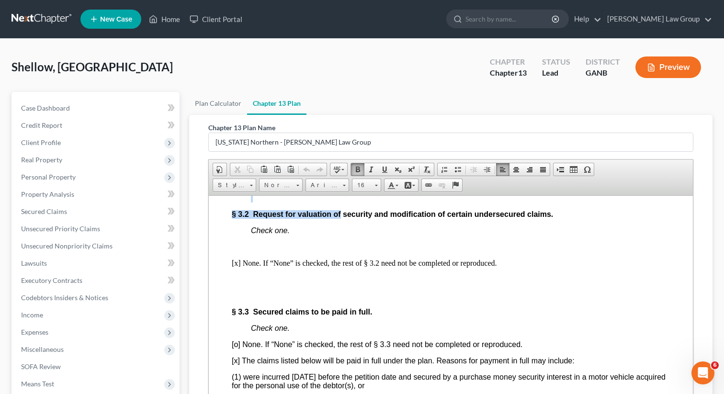
scroll to position [1948, 0]
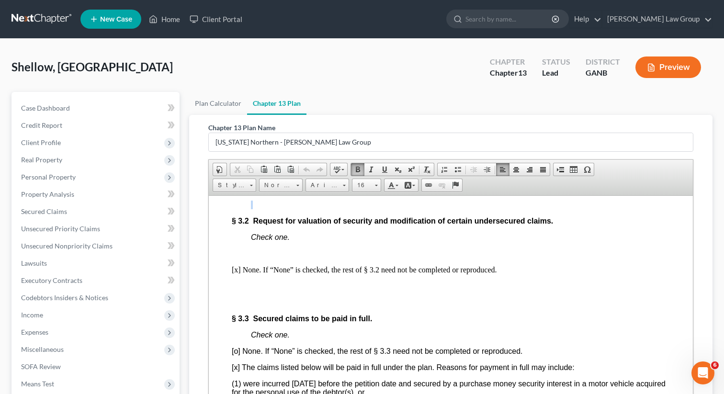
drag, startPoint x: 229, startPoint y: 248, endPoint x: 627, endPoint y: 263, distance: 398.3
copy body "§ 3.1 Maintenance of payments and cure of defaults, if any. Check one. [o] None…"
click at [221, 107] on link "Plan Calculator" at bounding box center [218, 103] width 58 height 23
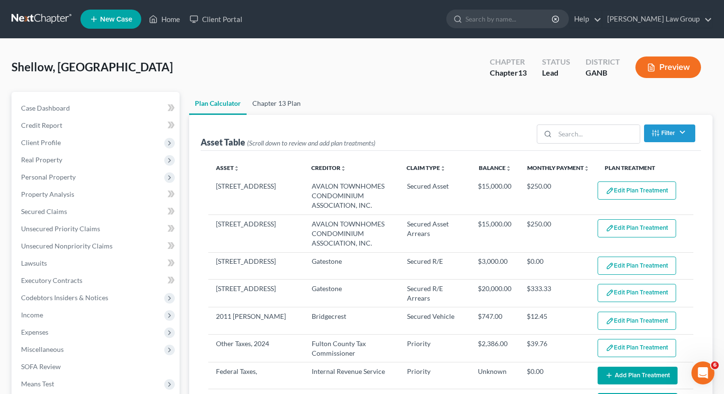
click at [274, 98] on link "Chapter 13 Plan" at bounding box center [277, 103] width 60 height 23
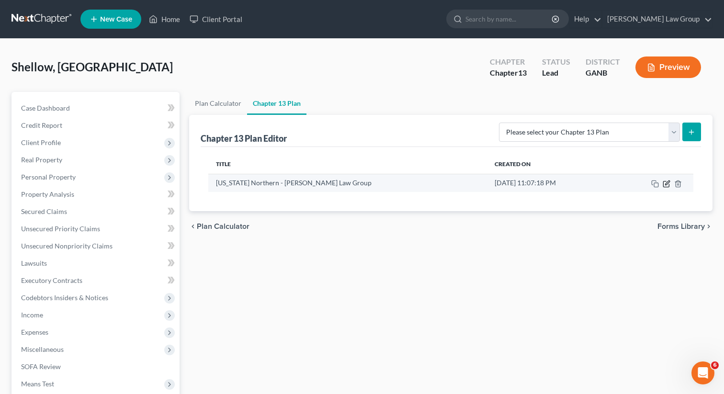
click at [666, 182] on icon "button" at bounding box center [667, 183] width 4 height 4
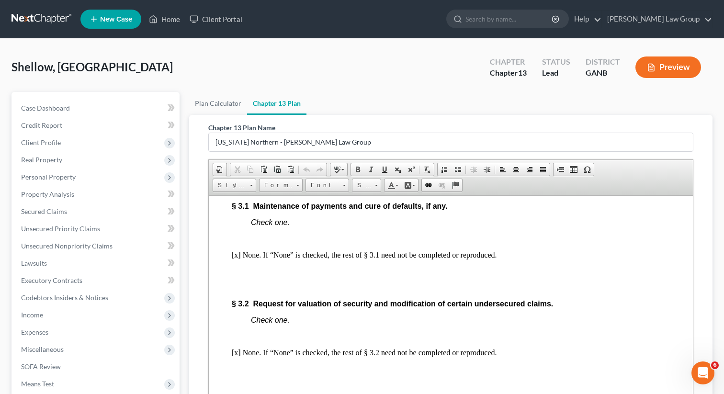
scroll to position [1780, 0]
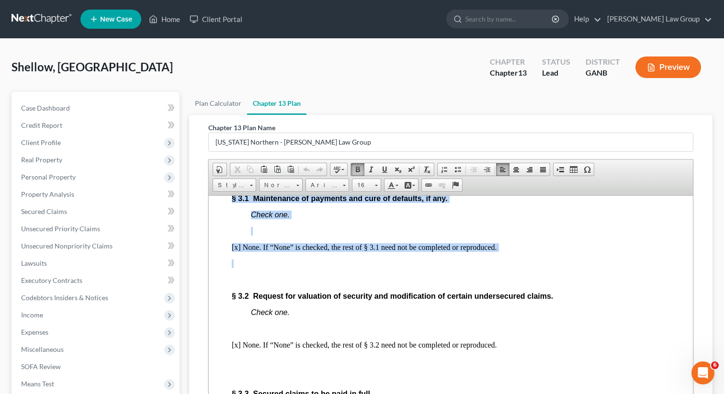
drag, startPoint x: 227, startPoint y: 236, endPoint x: 519, endPoint y: 301, distance: 298.9
paste body
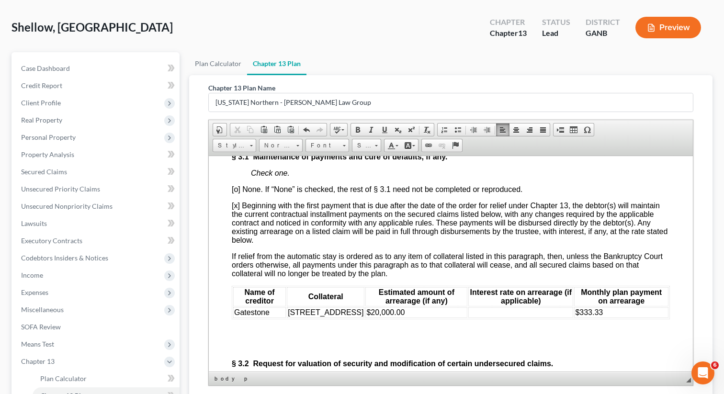
scroll to position [1794, 0]
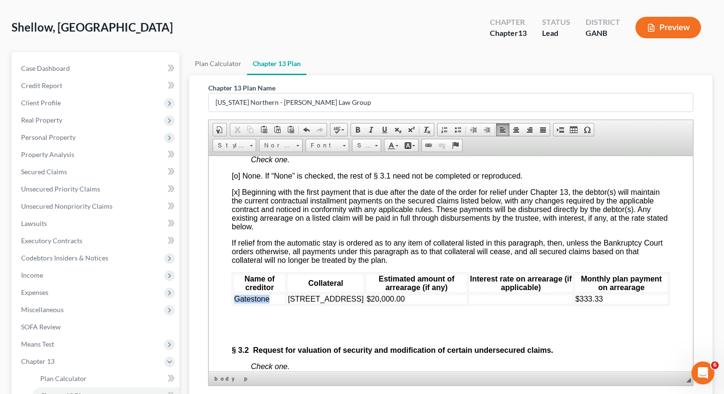
drag, startPoint x: 271, startPoint y: 344, endPoint x: 235, endPoint y: 343, distance: 35.9
click at [235, 304] on td "Gatestone" at bounding box center [259, 299] width 53 height 11
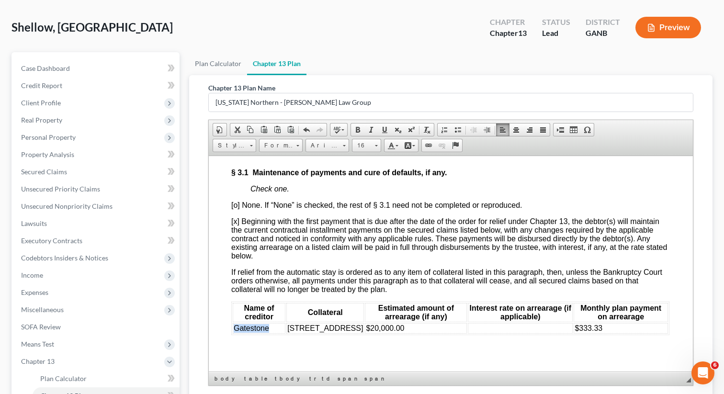
scroll to position [1815, 0]
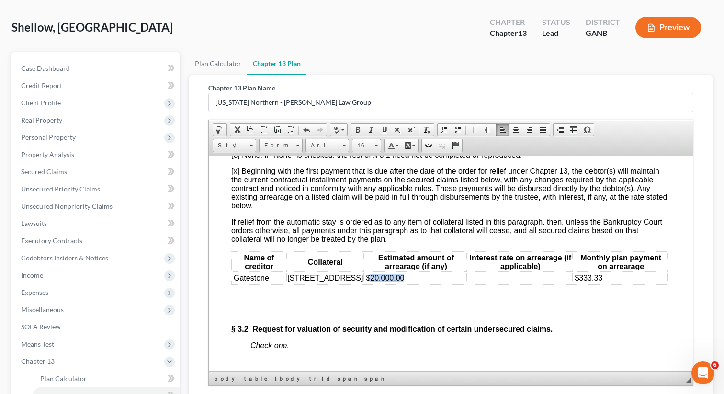
drag, startPoint x: 440, startPoint y: 323, endPoint x: 399, endPoint y: 323, distance: 41.2
click at [399, 283] on td "$20,000.00" at bounding box center [416, 278] width 102 height 11
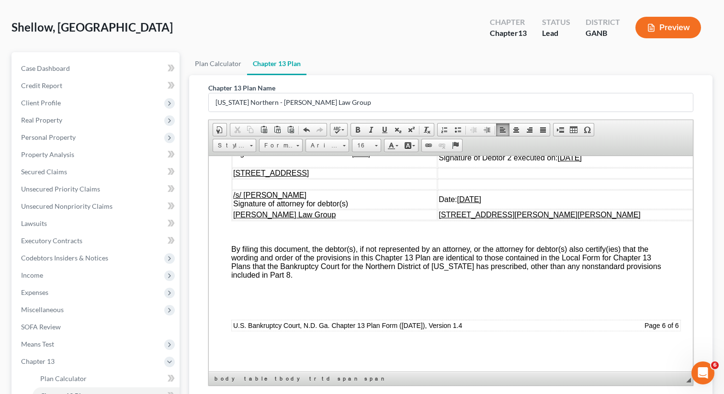
scroll to position [183, 0]
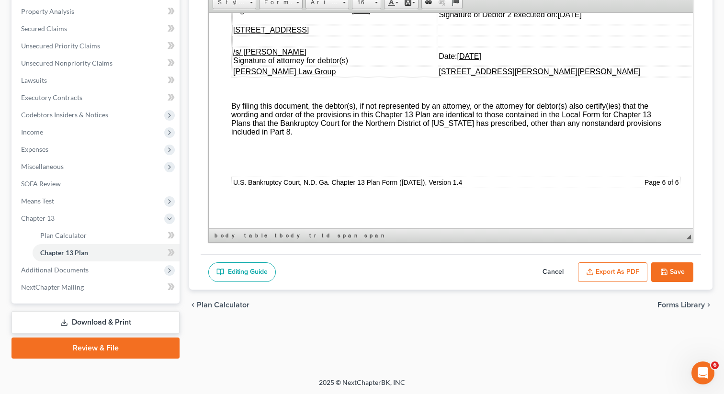
drag, startPoint x: 674, startPoint y: 270, endPoint x: 510, endPoint y: 266, distance: 164.3
click at [673, 269] on button "Save" at bounding box center [672, 272] width 42 height 20
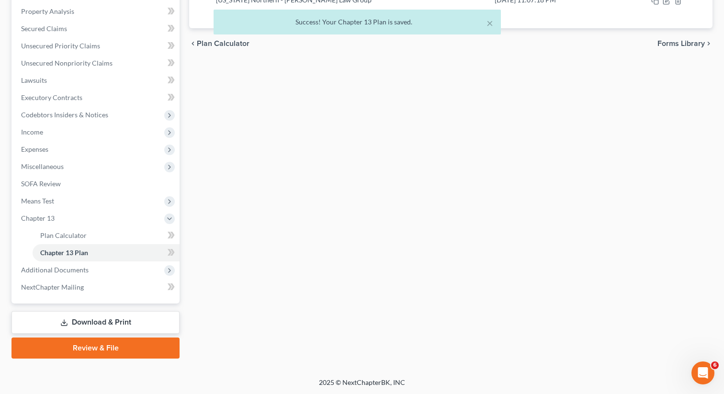
click at [61, 28] on div "× Success! Your Chapter 13 Plan is saved." at bounding box center [357, 25] width 724 height 30
click at [49, 32] on div "× Success! Your Chapter 13 Plan is saved." at bounding box center [357, 25] width 724 height 30
click at [41, 32] on div "× Success! Your Chapter 13 Plan is saved." at bounding box center [357, 25] width 724 height 30
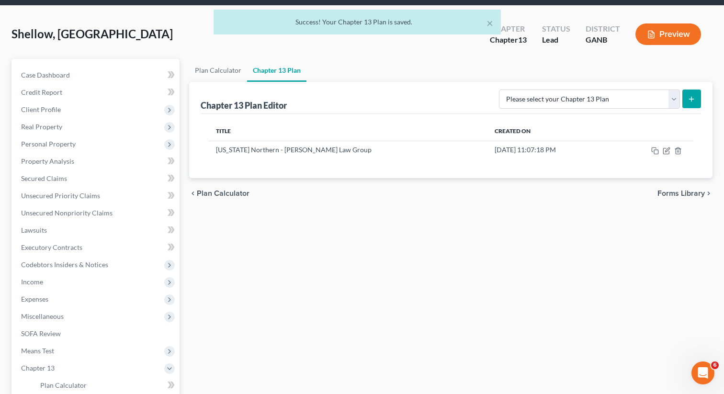
scroll to position [0, 0]
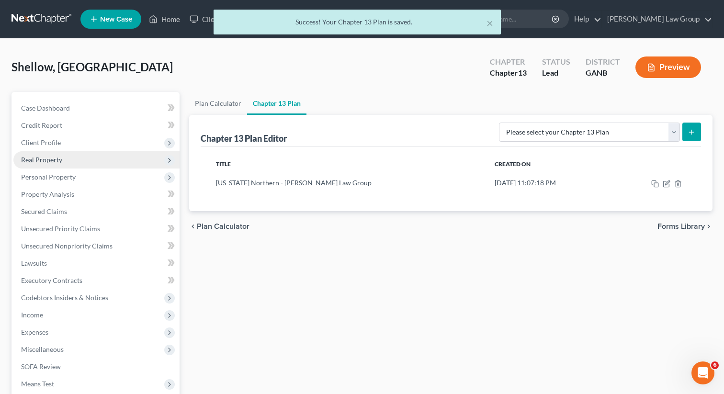
click at [40, 157] on span "Real Property" at bounding box center [41, 160] width 41 height 8
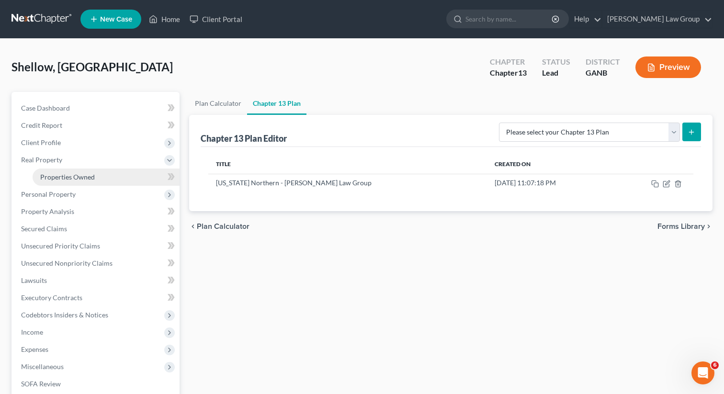
click at [57, 173] on span "Properties Owned" at bounding box center [67, 177] width 55 height 8
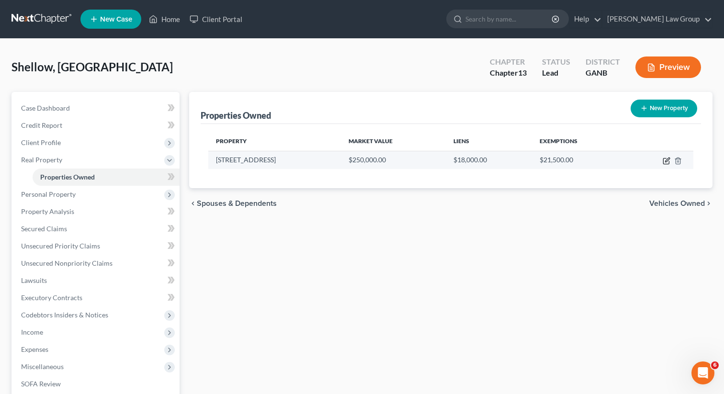
click at [666, 157] on icon "button" at bounding box center [667, 161] width 8 height 8
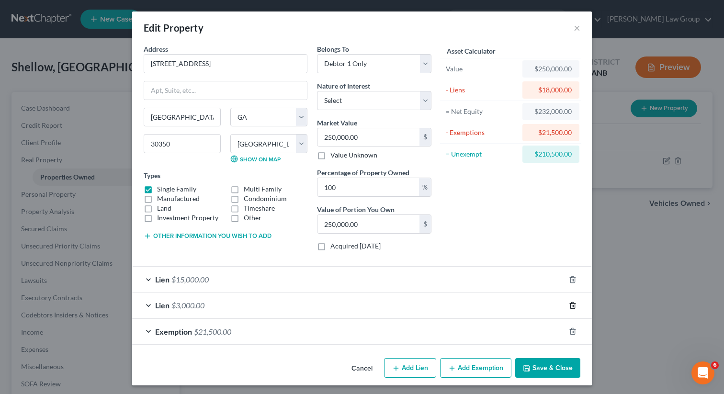
click at [571, 304] on icon "button" at bounding box center [573, 306] width 8 height 8
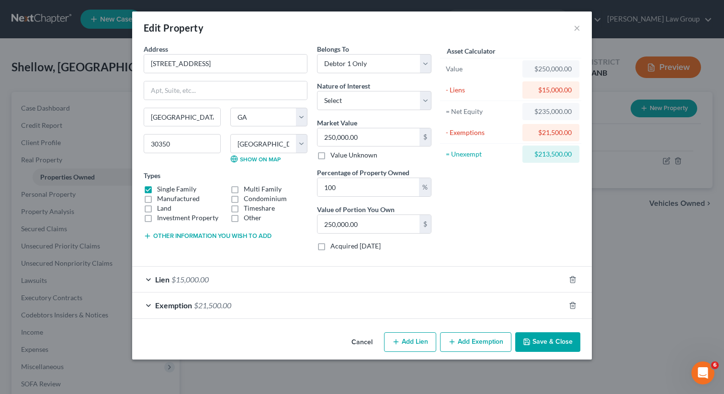
click at [160, 280] on span "Lien" at bounding box center [162, 279] width 14 height 9
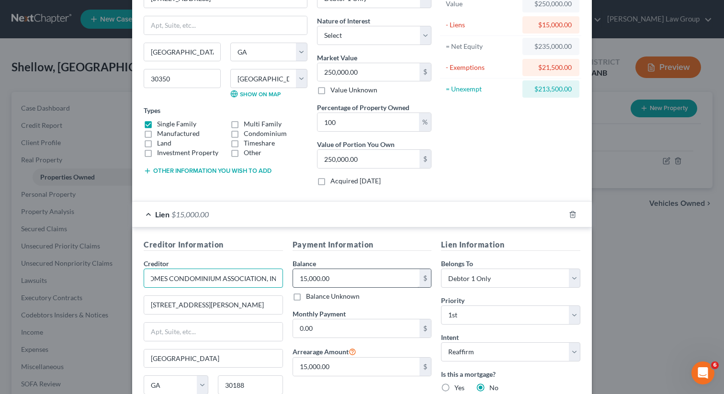
scroll to position [0, 62]
drag, startPoint x: 150, startPoint y: 276, endPoint x: 301, endPoint y: 281, distance: 150.9
click at [301, 281] on div "Creditor Information Creditor * AVALON TOWNHOMES CONDOMINIUM ASSOCIATION, INC. …" at bounding box center [362, 366] width 446 height 254
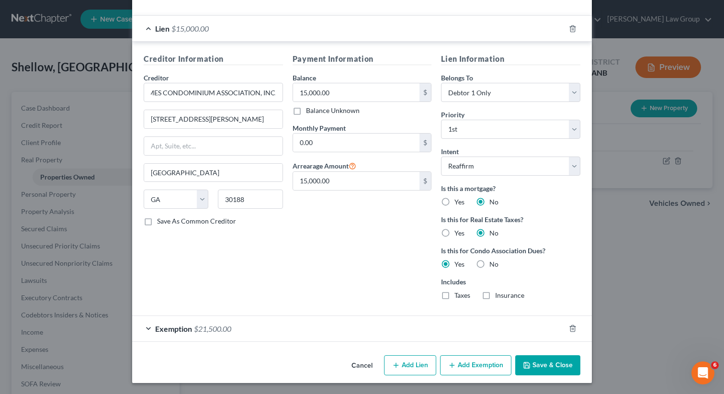
scroll to position [0, 0]
click at [547, 360] on button "Save & Close" at bounding box center [547, 365] width 65 height 20
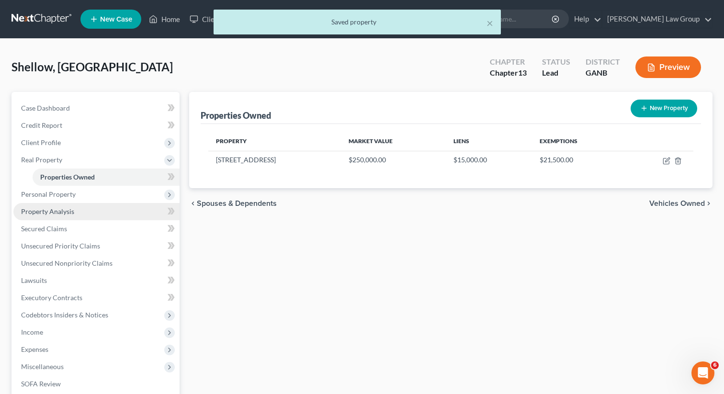
scroll to position [166, 0]
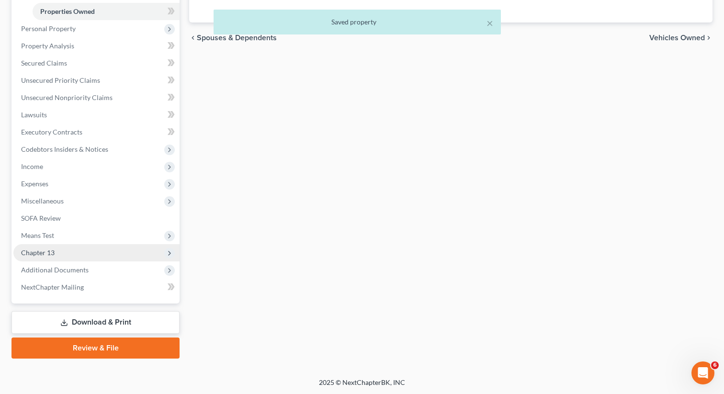
click at [52, 255] on span "Chapter 13" at bounding box center [38, 253] width 34 height 8
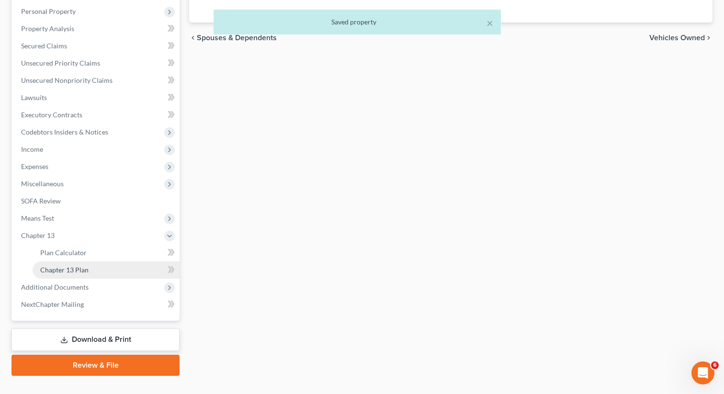
click at [94, 268] on link "Chapter 13 Plan" at bounding box center [106, 269] width 147 height 17
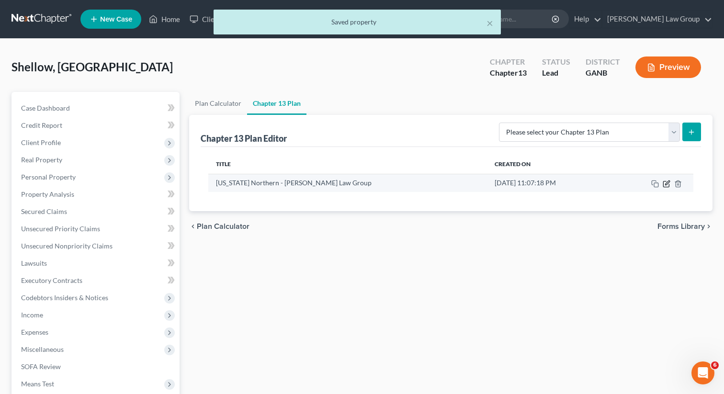
click at [663, 184] on icon "button" at bounding box center [666, 184] width 6 height 6
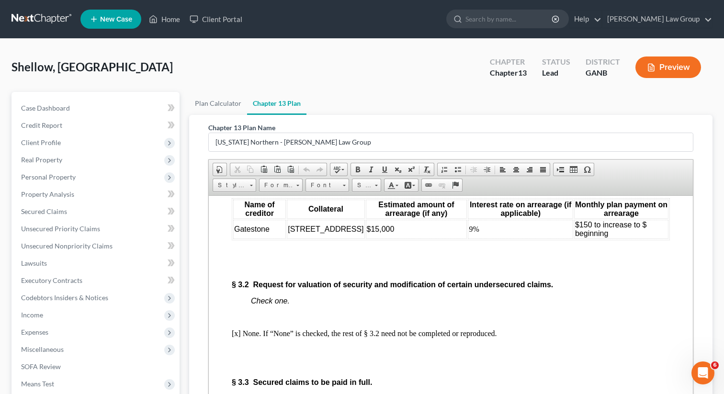
scroll to position [1927, 0]
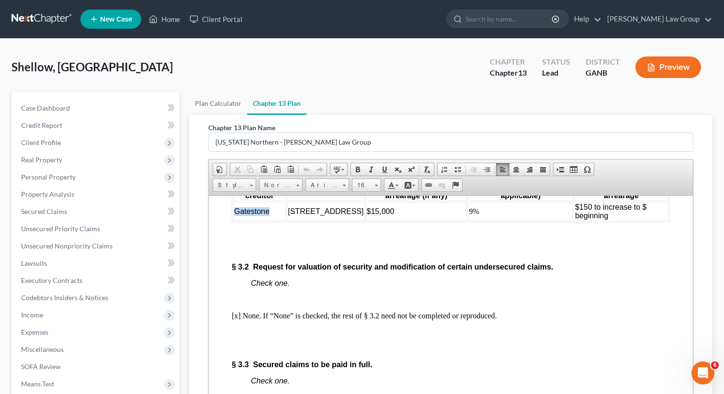
drag, startPoint x: 270, startPoint y: 254, endPoint x: 235, endPoint y: 254, distance: 35.0
click at [235, 221] on td "Gatestone" at bounding box center [259, 211] width 53 height 19
paste body
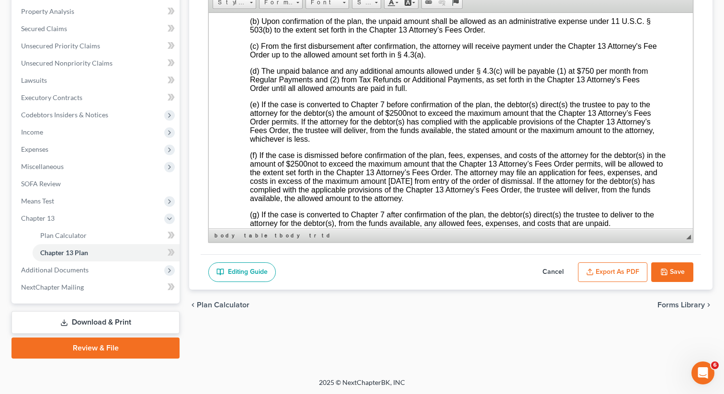
scroll to position [3112, 1]
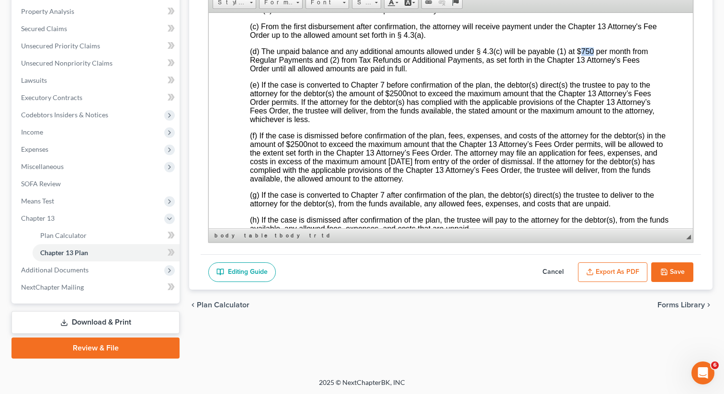
drag, startPoint x: 594, startPoint y: 119, endPoint x: 580, endPoint y: 120, distance: 13.4
click at [580, 72] on span "(d) The unpaid balance and any additional amounts allowed under § 4.3(c) will b…" at bounding box center [449, 59] width 398 height 25
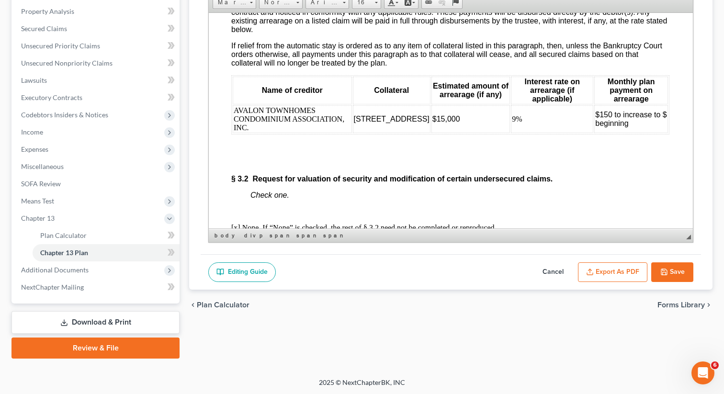
scroll to position [1839, 0]
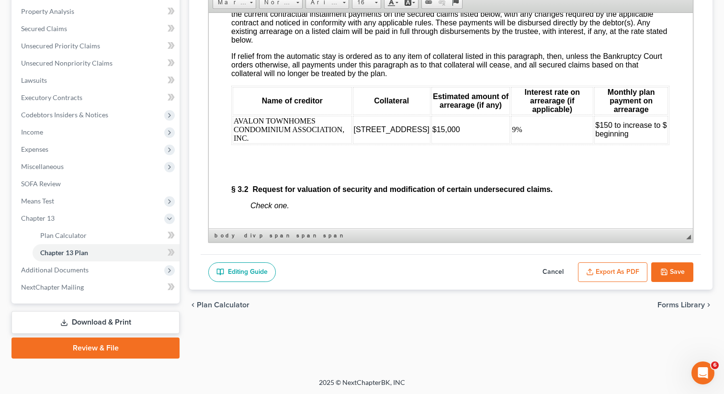
click at [646, 143] on td "$150 to increase to $ beginning" at bounding box center [631, 129] width 74 height 28
click at [666, 143] on td "$150 to increase to $ beginning August 2026" at bounding box center [630, 129] width 75 height 28
click at [669, 272] on button "Save" at bounding box center [672, 272] width 42 height 20
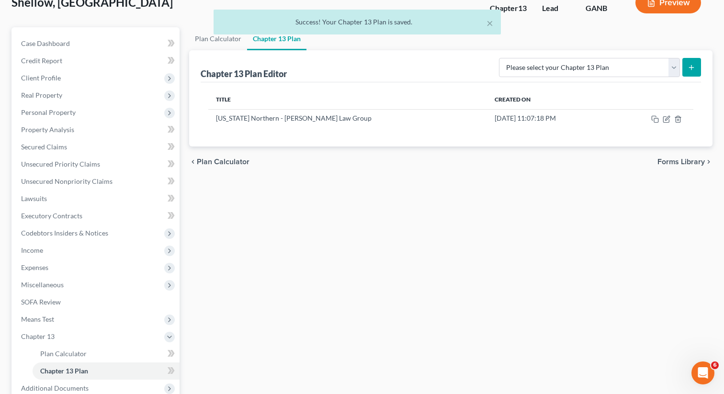
scroll to position [0, 0]
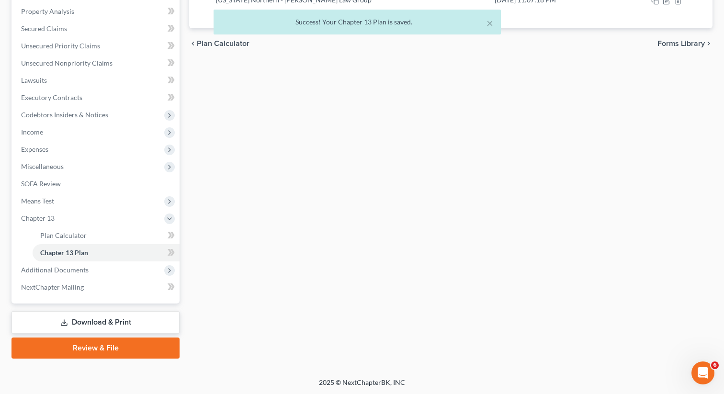
click at [118, 323] on link "Download & Print" at bounding box center [95, 322] width 168 height 23
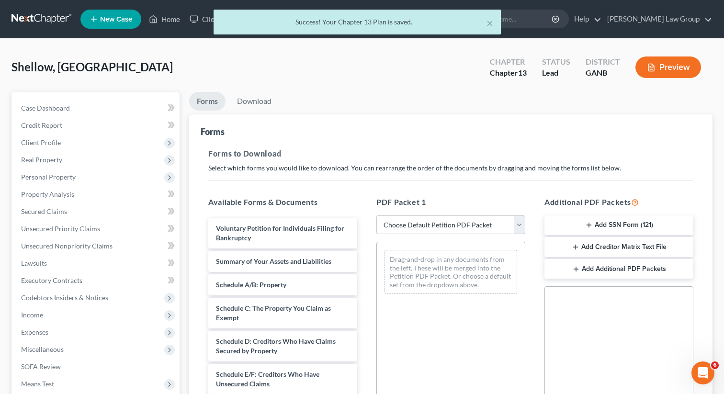
click at [410, 227] on select "Choose Default Petition PDF Packet Complete Bankruptcy Petition (all forms and …" at bounding box center [450, 225] width 149 height 19
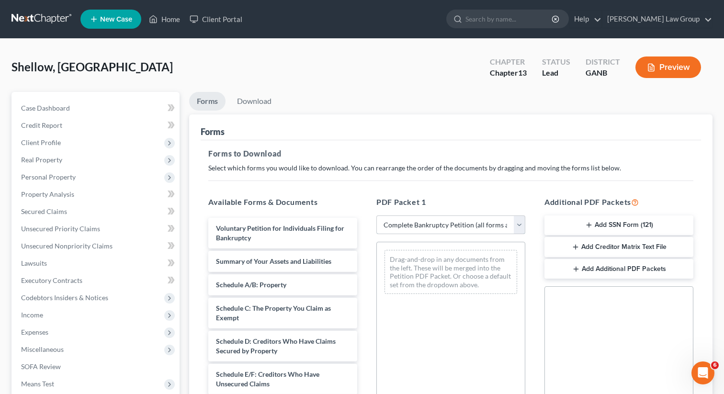
click at [376, 216] on select "Choose Default Petition PDF Packet Complete Bankruptcy Petition (all forms and …" at bounding box center [450, 225] width 149 height 19
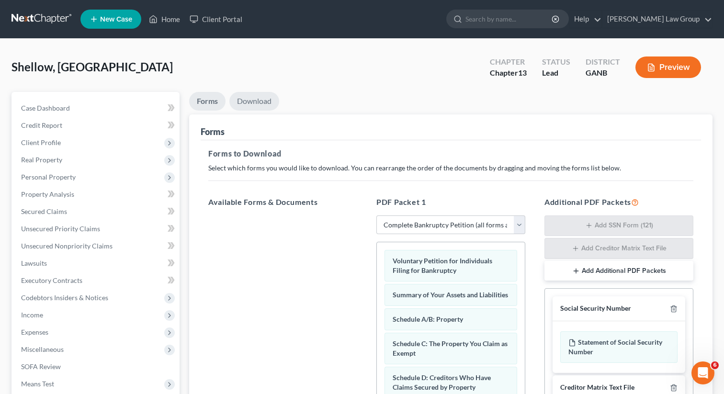
click at [254, 102] on link "Download" at bounding box center [254, 101] width 50 height 19
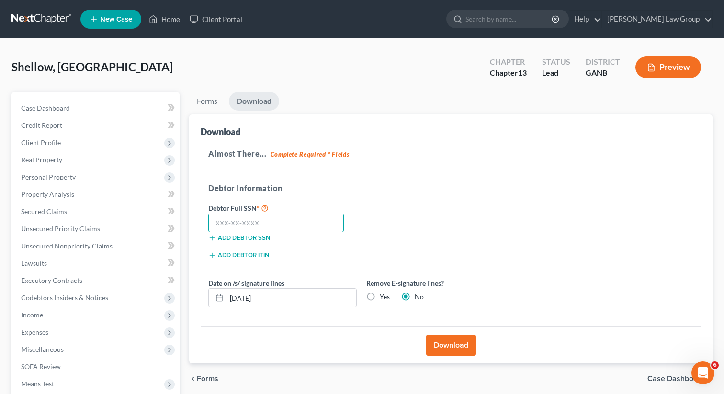
click at [291, 225] on input "text" at bounding box center [276, 223] width 136 height 19
click at [443, 350] on button "Download" at bounding box center [451, 345] width 50 height 21
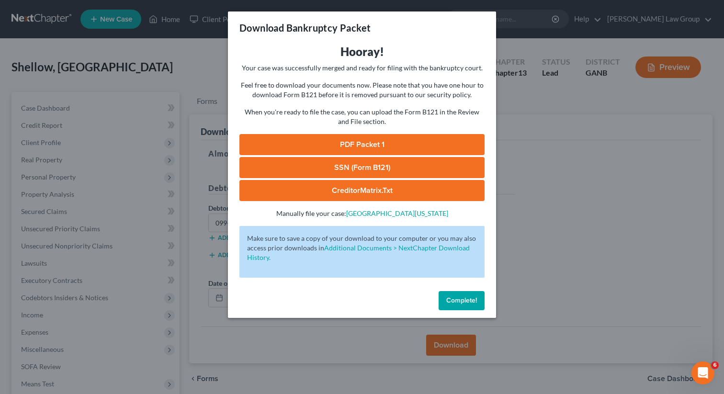
click at [385, 147] on link "PDF Packet 1" at bounding box center [361, 144] width 245 height 21
click at [354, 167] on link "SSN (Form B121)" at bounding box center [361, 167] width 245 height 21
click at [450, 298] on span "Complete!" at bounding box center [461, 300] width 31 height 8
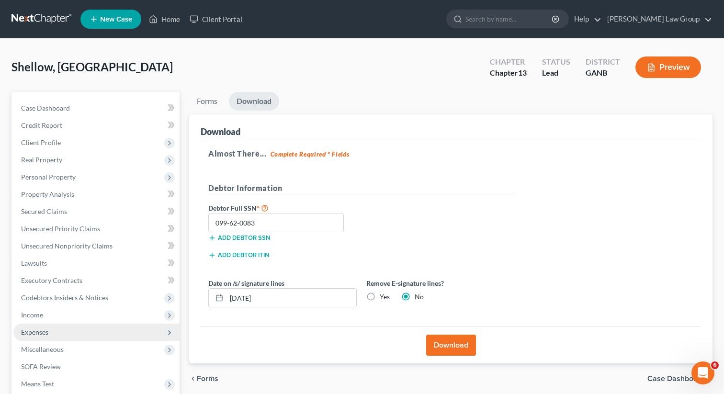
click at [46, 328] on span "Expenses" at bounding box center [34, 332] width 27 height 8
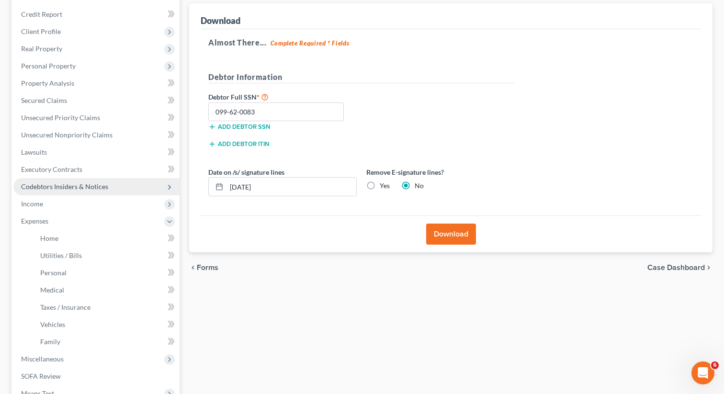
scroll to position [142, 0]
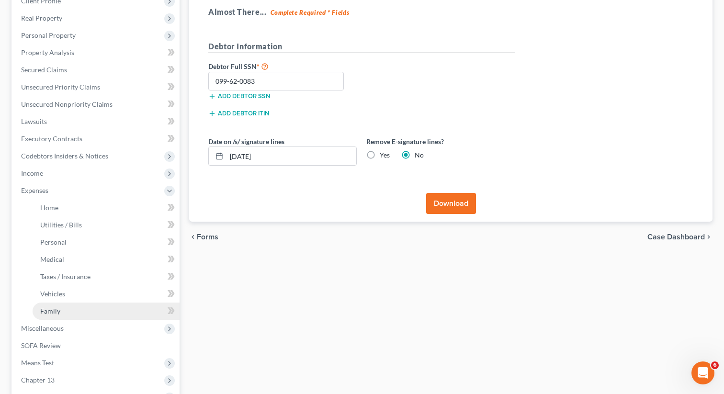
click at [51, 305] on link "Family" at bounding box center [106, 311] width 147 height 17
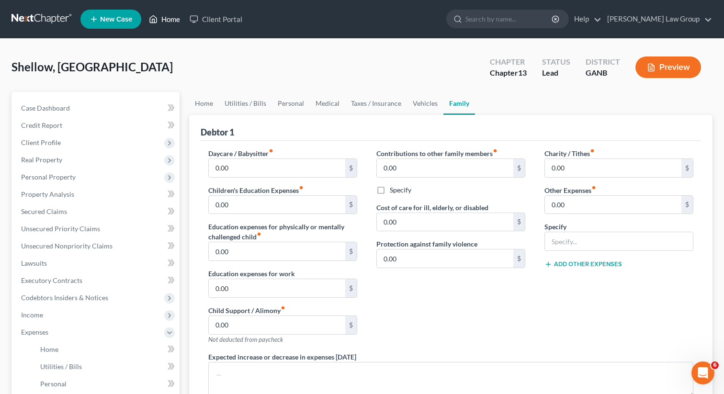
click at [167, 19] on link "Home" at bounding box center [164, 19] width 41 height 17
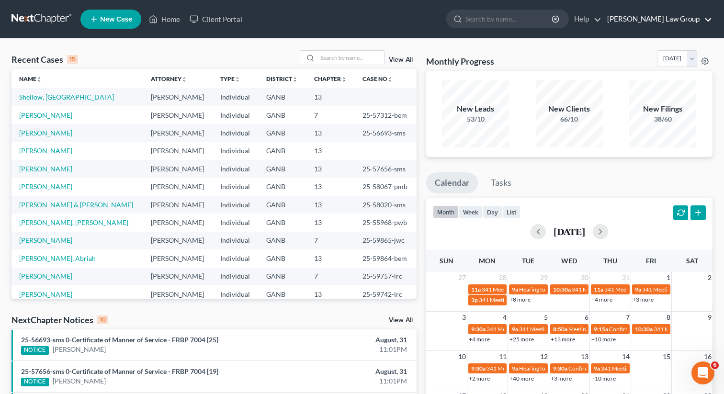
click at [671, 19] on link "[PERSON_NAME] Law Group" at bounding box center [657, 19] width 110 height 17
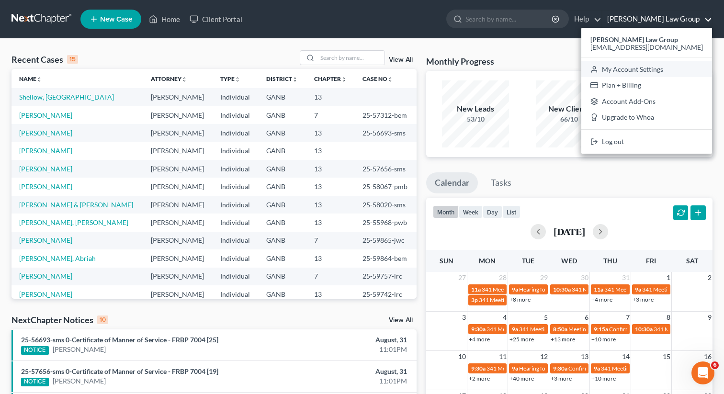
click at [646, 69] on link "My Account Settings" at bounding box center [646, 69] width 131 height 16
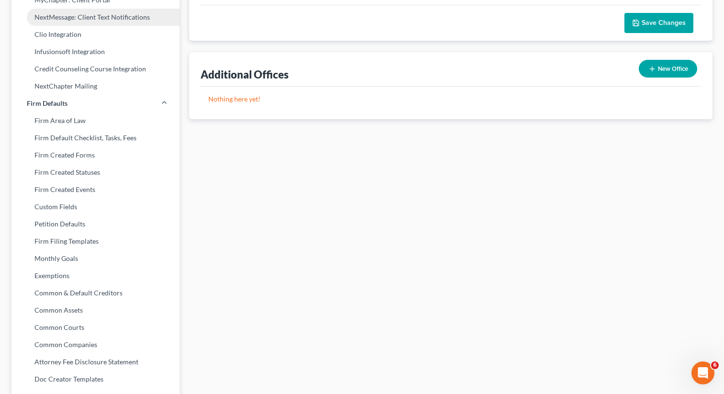
scroll to position [332, 0]
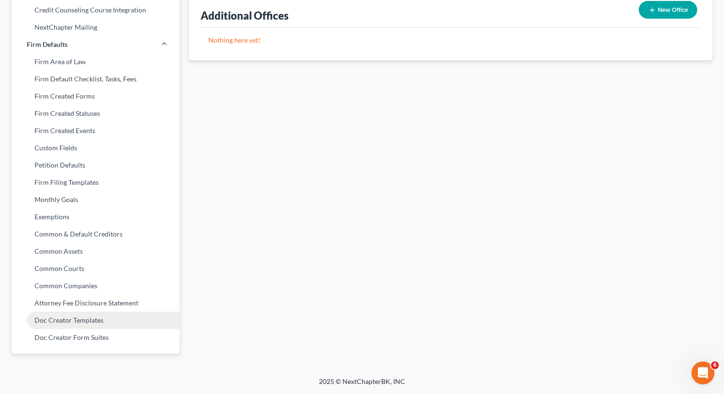
click at [63, 320] on link "Doc Creator Templates" at bounding box center [95, 320] width 168 height 17
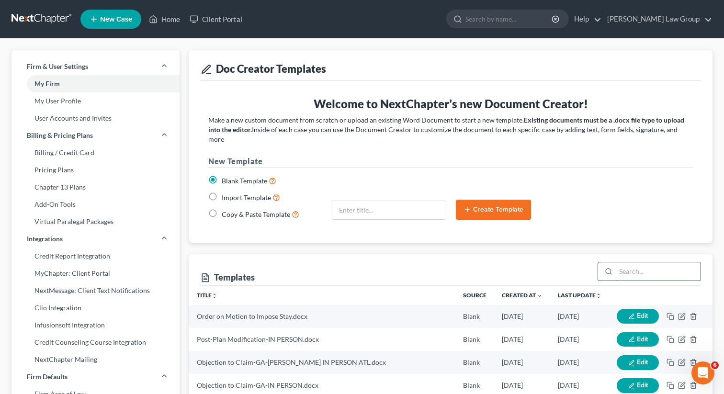
click at [632, 262] on input "search" at bounding box center [658, 271] width 85 height 18
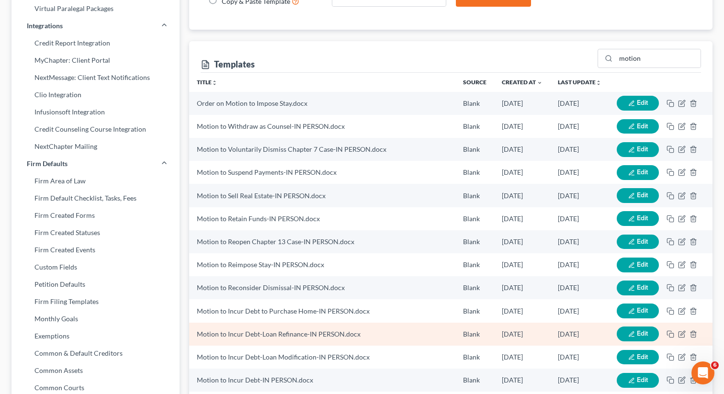
scroll to position [174, 0]
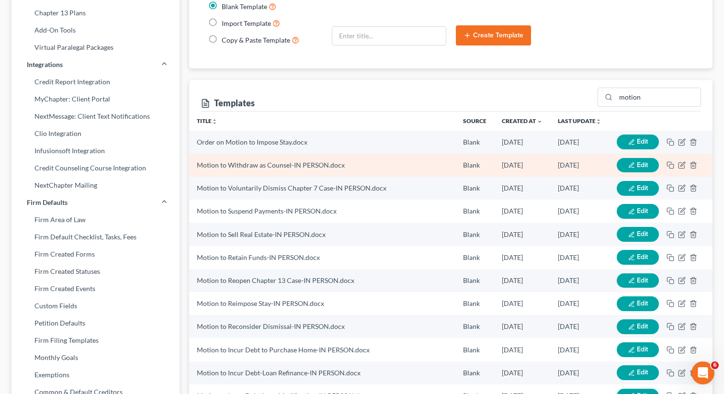
click at [632, 158] on button "Edit" at bounding box center [638, 165] width 42 height 15
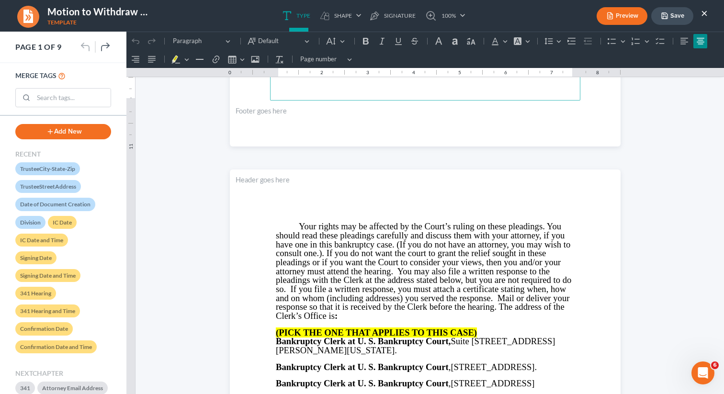
scroll to position [473, 0]
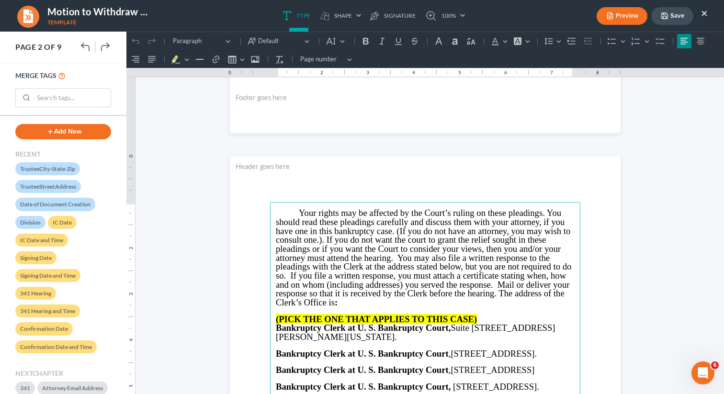
click at [704, 13] on button "×" at bounding box center [704, 12] width 7 height 11
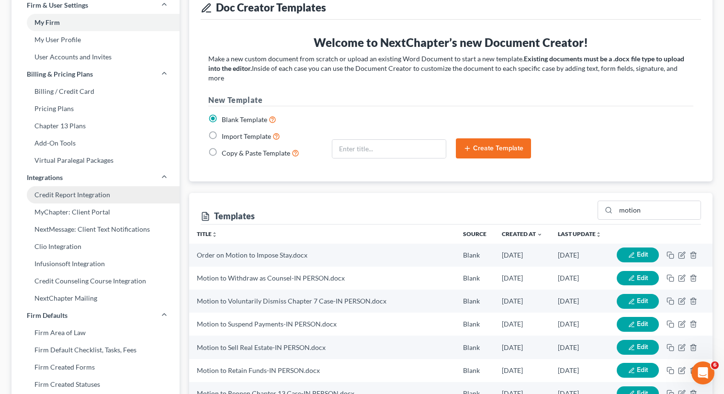
scroll to position [0, 0]
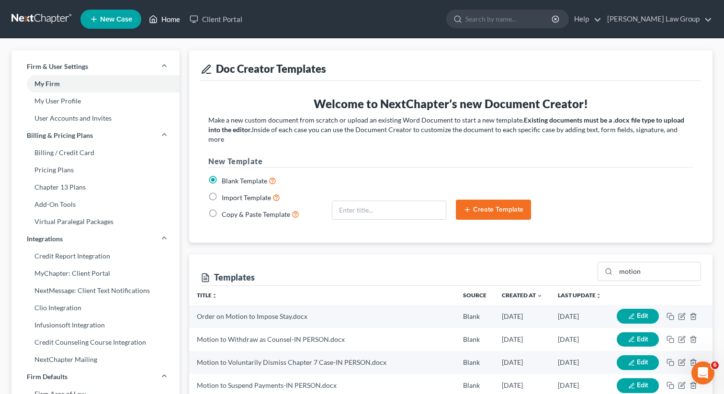
click at [165, 21] on link "Home" at bounding box center [164, 19] width 41 height 17
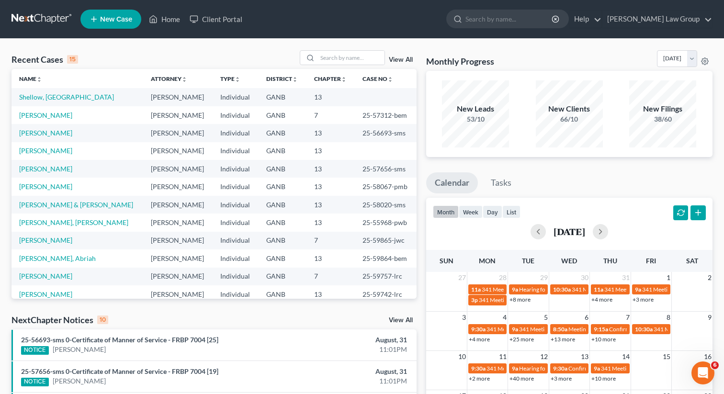
click at [329, 49] on div "Recent Cases 15 View All Name unfold_more expand_more expand_less Attorney unfo…" at bounding box center [362, 355] width 724 height 633
click at [314, 57] on icon at bounding box center [311, 58] width 8 height 8
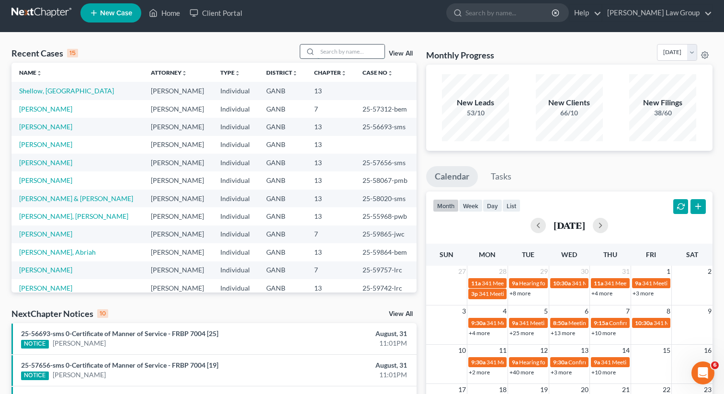
click at [330, 55] on input "search" at bounding box center [351, 52] width 67 height 14
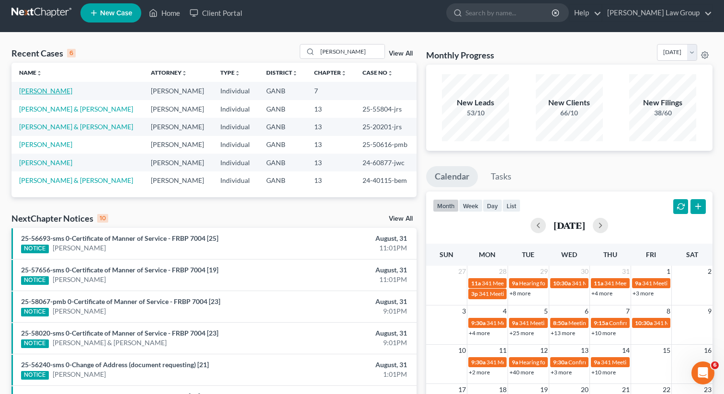
click at [44, 91] on link "[PERSON_NAME]" at bounding box center [45, 91] width 53 height 8
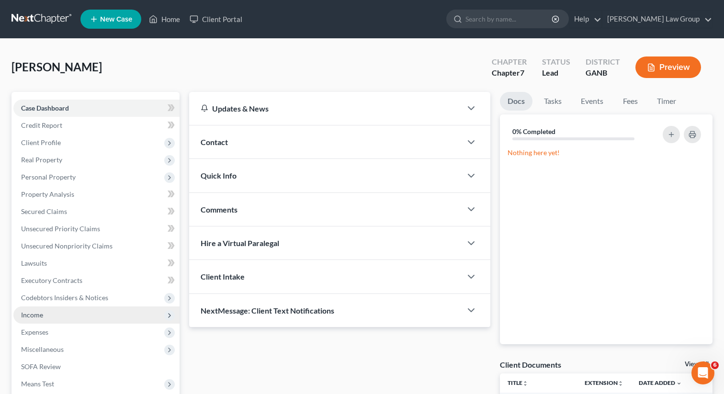
click at [34, 312] on span "Income" at bounding box center [32, 315] width 22 height 8
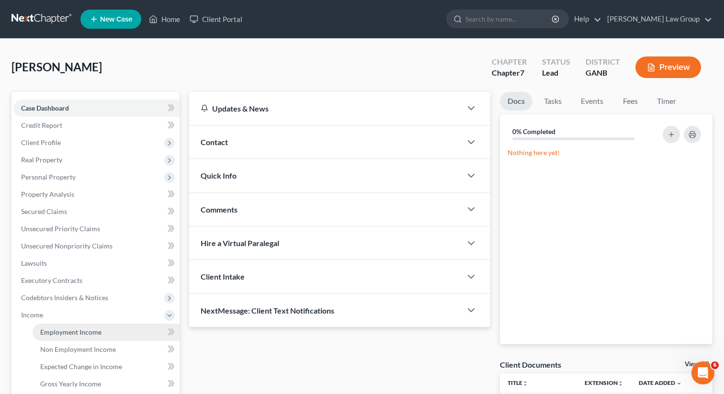
click at [97, 332] on span "Employment Income" at bounding box center [70, 332] width 61 height 8
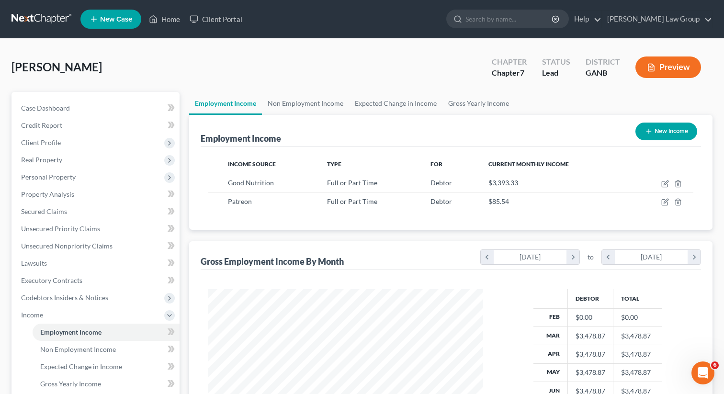
scroll to position [171, 294]
click at [297, 104] on link "Non Employment Income" at bounding box center [305, 103] width 87 height 23
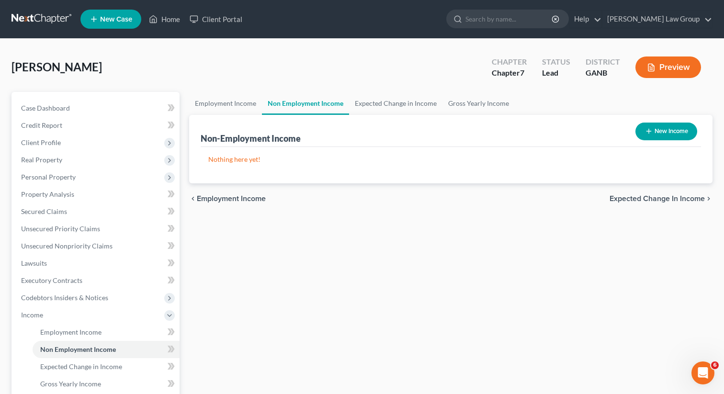
click at [656, 129] on button "New Income" at bounding box center [667, 132] width 62 height 18
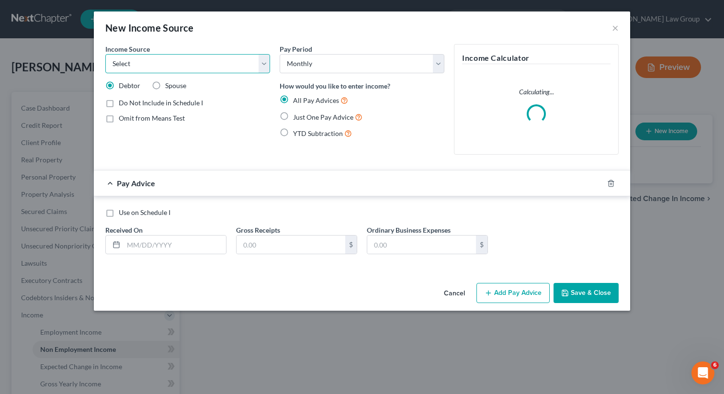
click at [229, 68] on select "Select Unemployment Disability (from employer) Pension Retirement Social Securi…" at bounding box center [187, 63] width 165 height 19
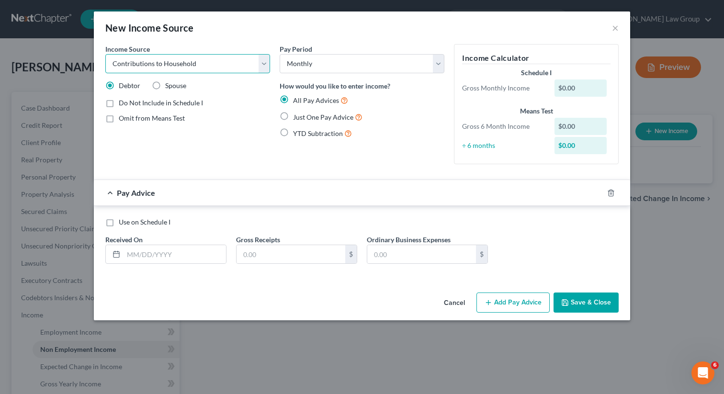
click at [105, 54] on select "Select Unemployment Disability (from employer) Pension Retirement Social Securi…" at bounding box center [187, 63] width 165 height 19
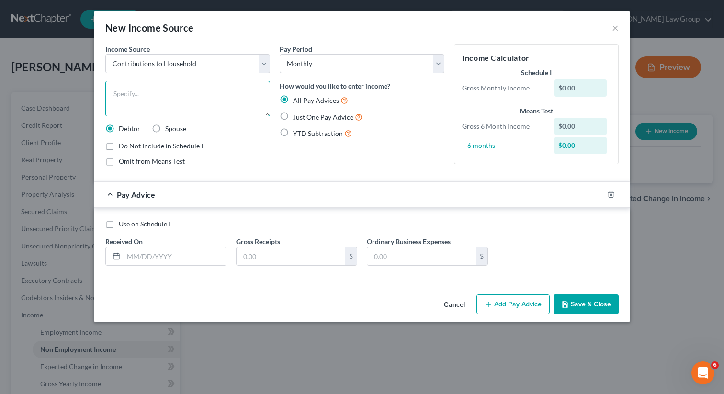
click at [161, 99] on textarea at bounding box center [187, 98] width 165 height 35
click at [176, 261] on input "text" at bounding box center [175, 256] width 102 height 18
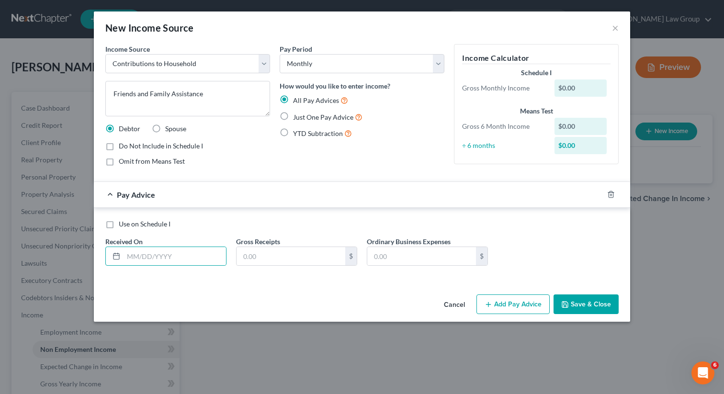
click at [293, 118] on label "Just One Pay Advice" at bounding box center [327, 117] width 69 height 11
click at [297, 118] on input "Just One Pay Advice" at bounding box center [300, 115] width 6 height 6
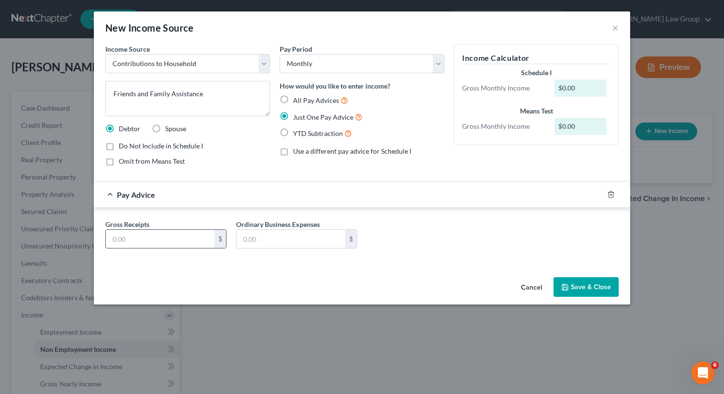
click at [151, 241] on input "text" at bounding box center [160, 239] width 109 height 18
click at [578, 288] on button "Save & Close" at bounding box center [586, 287] width 65 height 20
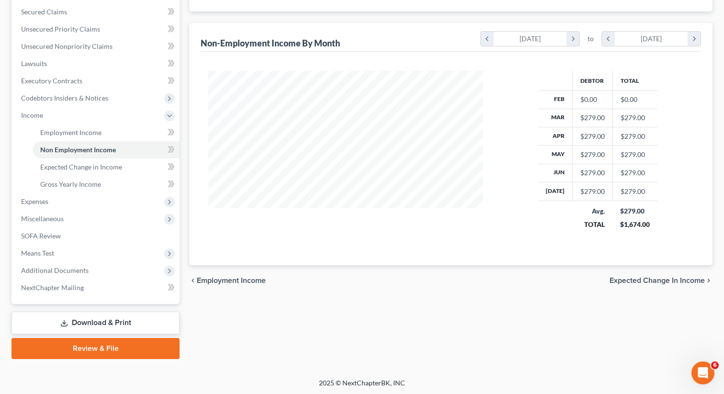
scroll to position [200, 0]
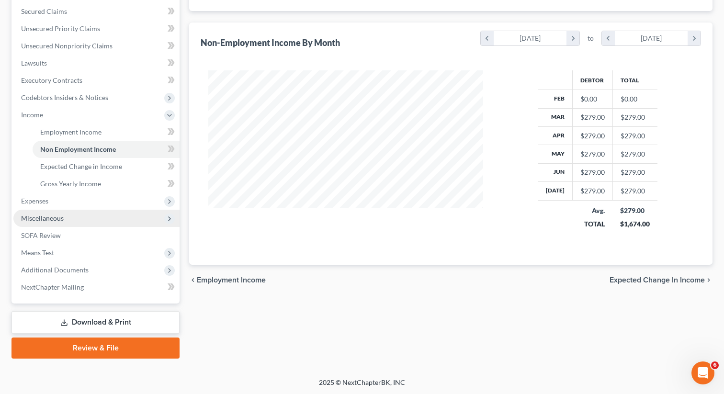
click at [53, 216] on span "Miscellaneous" at bounding box center [42, 218] width 43 height 8
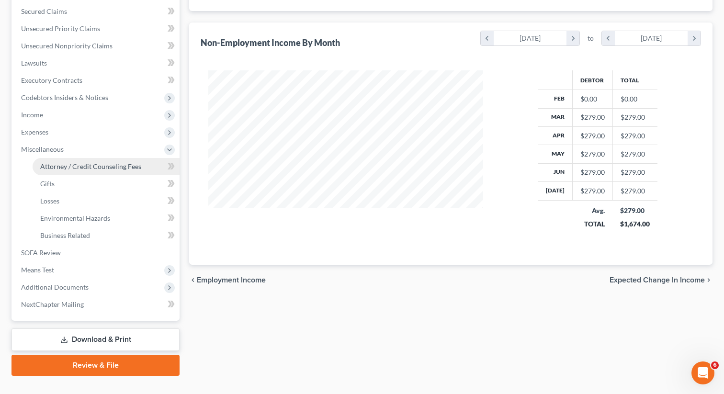
click at [78, 167] on span "Attorney / Credit Counseling Fees" at bounding box center [90, 166] width 101 height 8
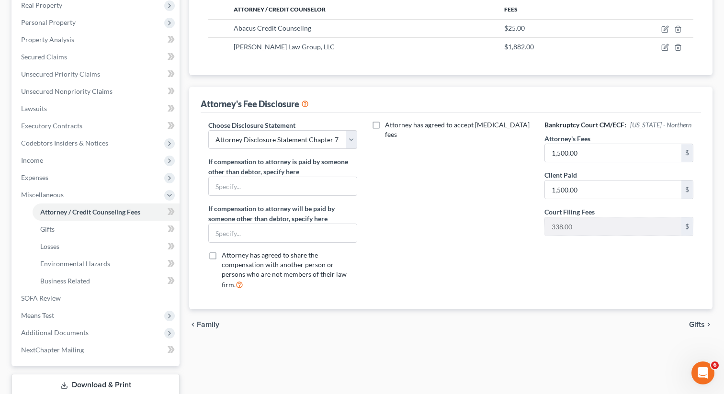
scroll to position [152, 0]
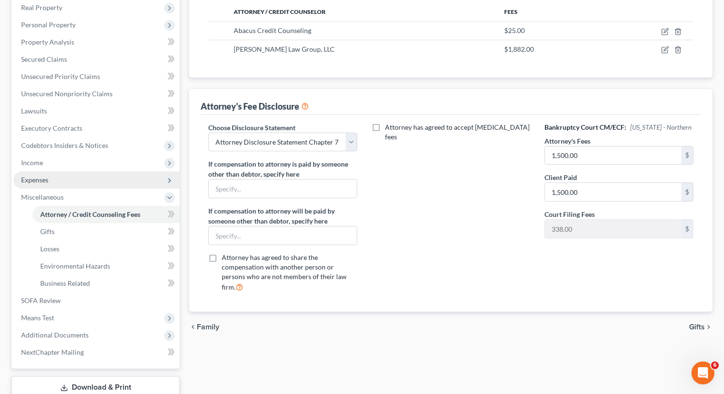
click at [65, 182] on span "Expenses" at bounding box center [96, 179] width 166 height 17
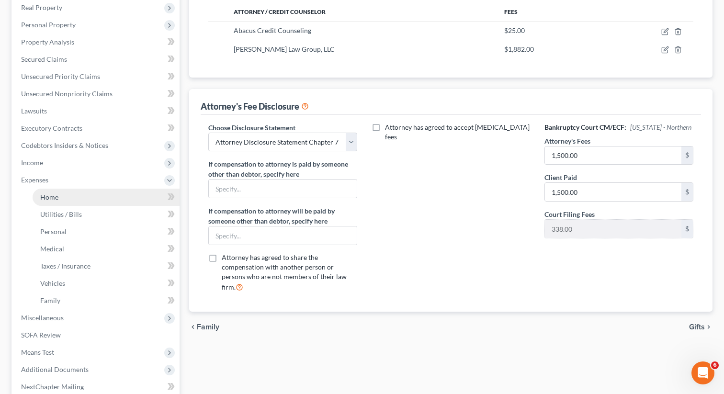
click at [58, 193] on link "Home" at bounding box center [106, 197] width 147 height 17
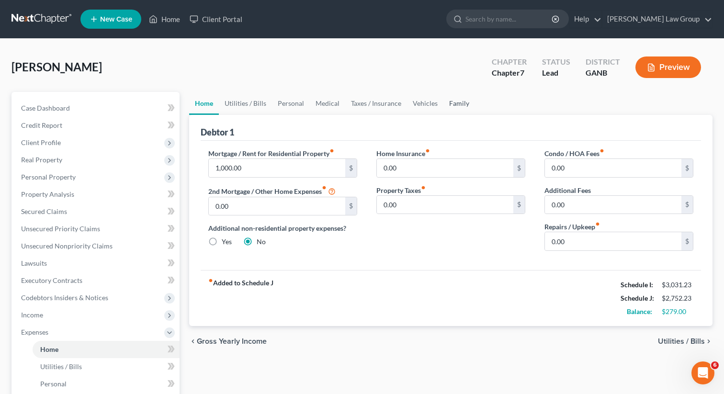
click at [459, 103] on link "Family" at bounding box center [459, 103] width 32 height 23
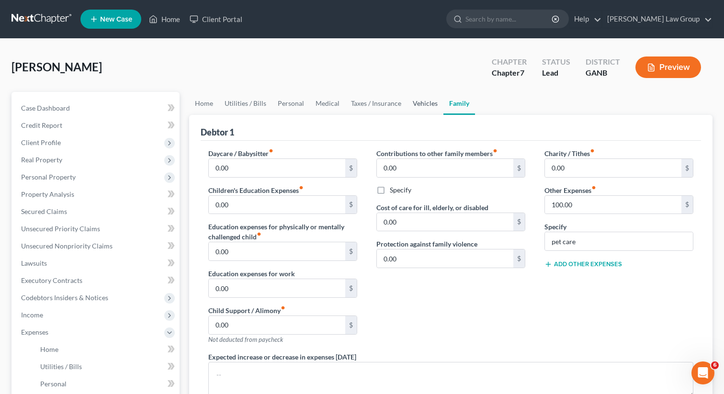
click at [420, 101] on link "Vehicles" at bounding box center [425, 103] width 36 height 23
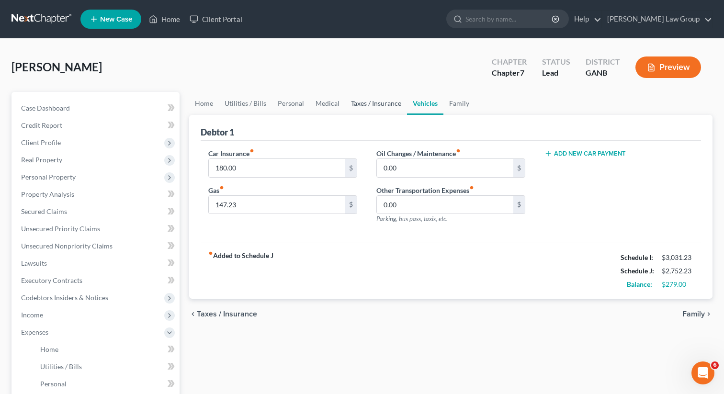
click at [364, 104] on link "Taxes / Insurance" at bounding box center [376, 103] width 62 height 23
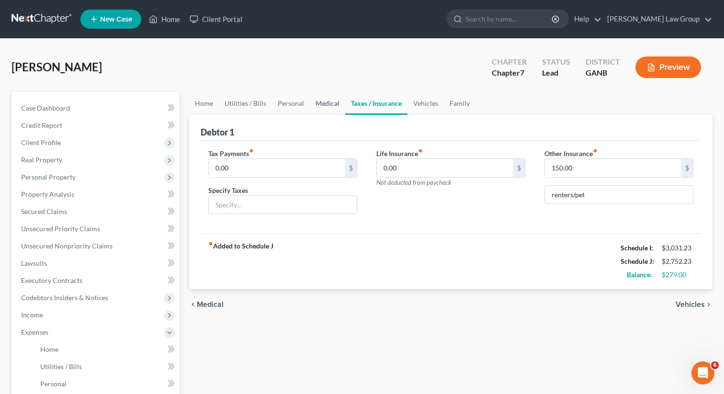
click at [313, 105] on link "Medical" at bounding box center [327, 103] width 35 height 23
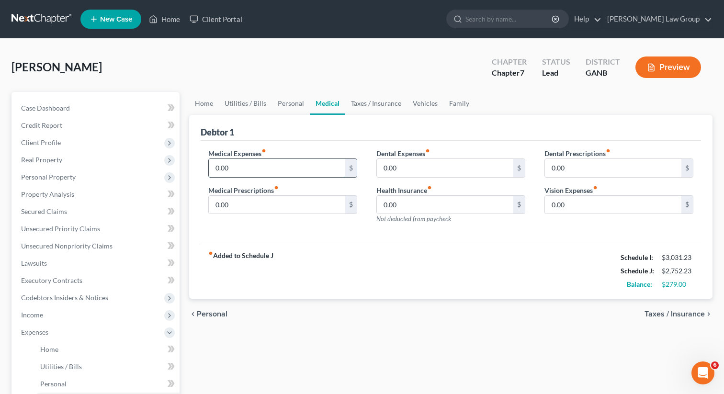
click at [262, 170] on input "0.00" at bounding box center [277, 168] width 136 height 18
click at [284, 110] on link "Personal" at bounding box center [291, 103] width 38 height 23
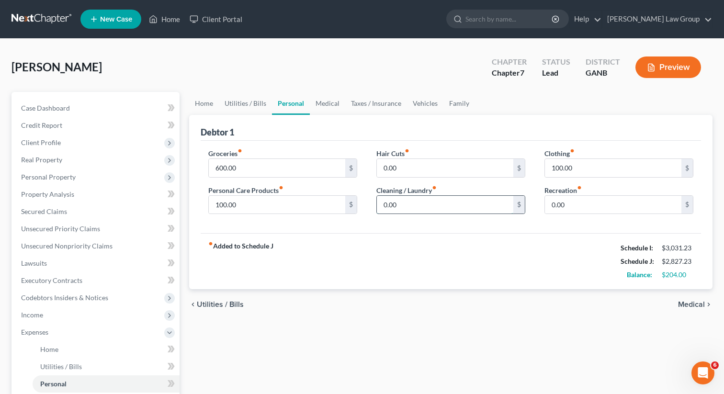
click at [463, 199] on input "0.00" at bounding box center [445, 205] width 136 height 18
click at [267, 201] on input "100.00" at bounding box center [277, 205] width 136 height 18
click at [238, 107] on link "Utilities / Bills" at bounding box center [245, 103] width 53 height 23
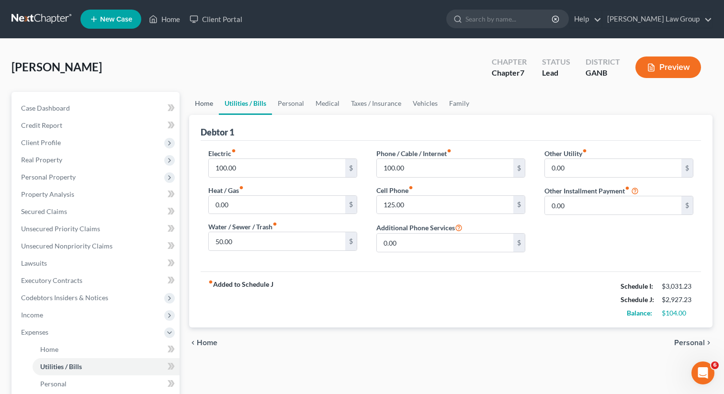
click at [200, 105] on link "Home" at bounding box center [204, 103] width 30 height 23
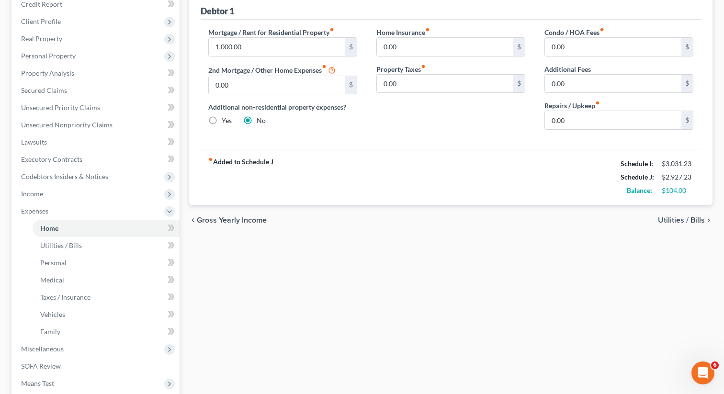
scroll to position [201, 0]
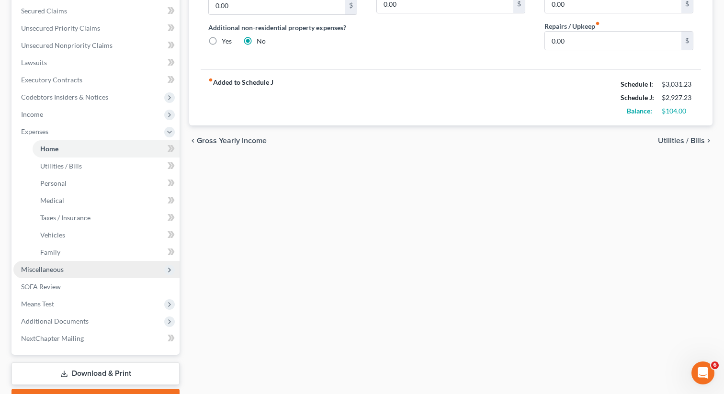
click at [37, 273] on span "Miscellaneous" at bounding box center [96, 269] width 166 height 17
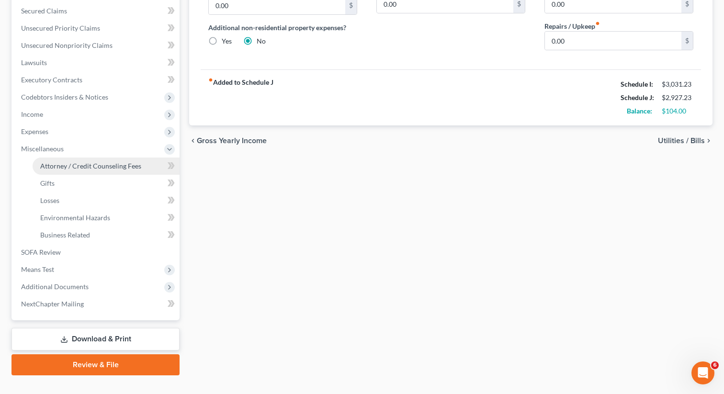
click at [74, 169] on span "Attorney / Credit Counseling Fees" at bounding box center [90, 166] width 101 height 8
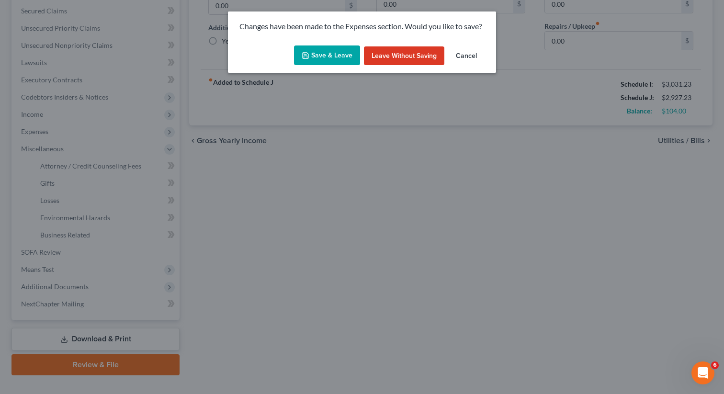
click at [332, 54] on button "Save & Leave" at bounding box center [327, 55] width 66 height 20
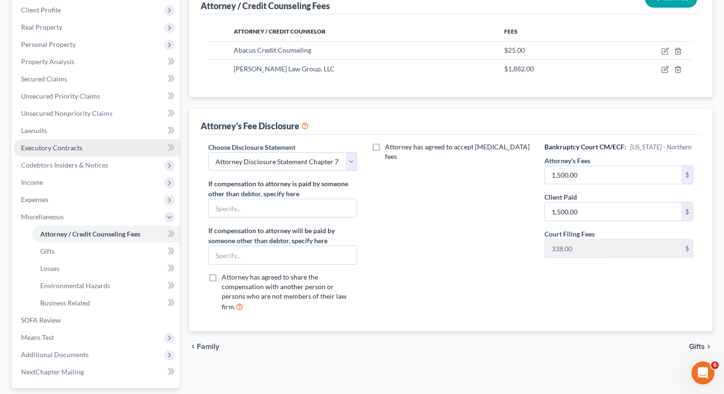
scroll to position [217, 0]
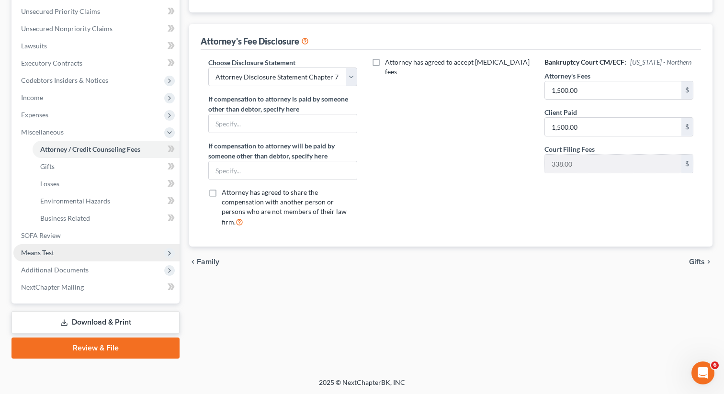
click at [61, 253] on span "Means Test" at bounding box center [96, 252] width 166 height 17
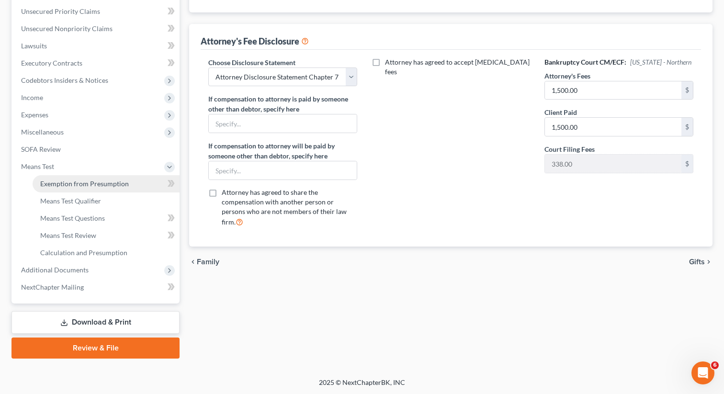
click at [104, 181] on span "Exemption from Presumption" at bounding box center [84, 184] width 89 height 8
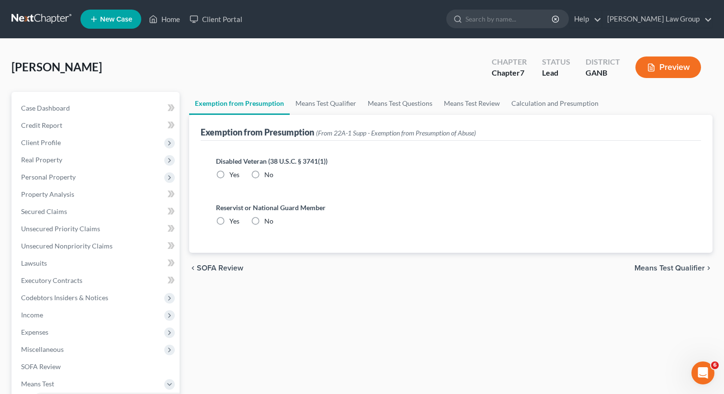
click at [264, 175] on label "No" at bounding box center [268, 175] width 9 height 10
click at [268, 175] on input "No" at bounding box center [271, 173] width 6 height 6
click at [264, 220] on label "No" at bounding box center [268, 221] width 9 height 10
click at [268, 220] on input "No" at bounding box center [271, 219] width 6 height 6
click at [318, 103] on link "Means Test Qualifier" at bounding box center [326, 103] width 72 height 23
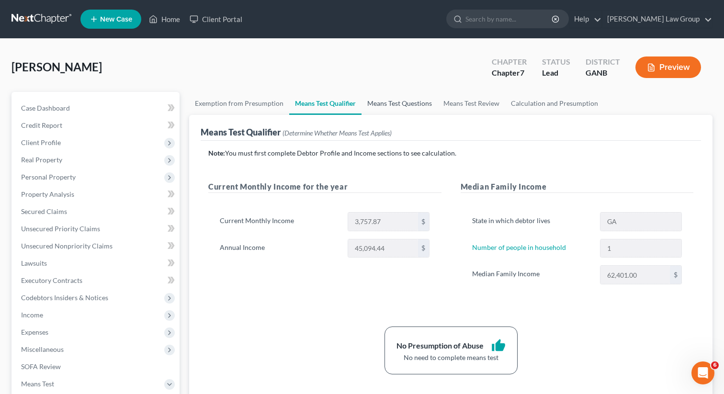
click at [383, 104] on link "Means Test Questions" at bounding box center [400, 103] width 76 height 23
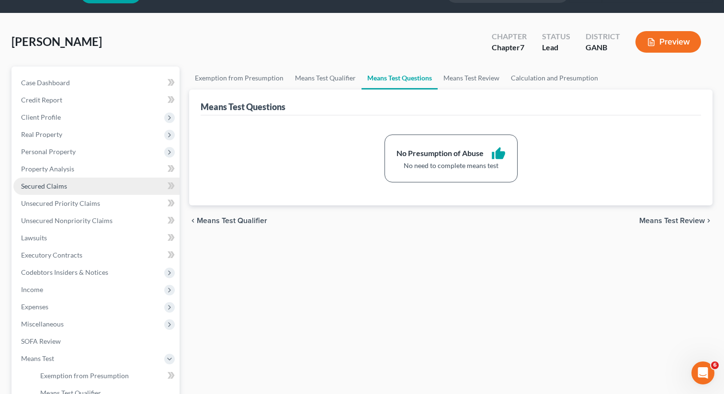
scroll to position [29, 0]
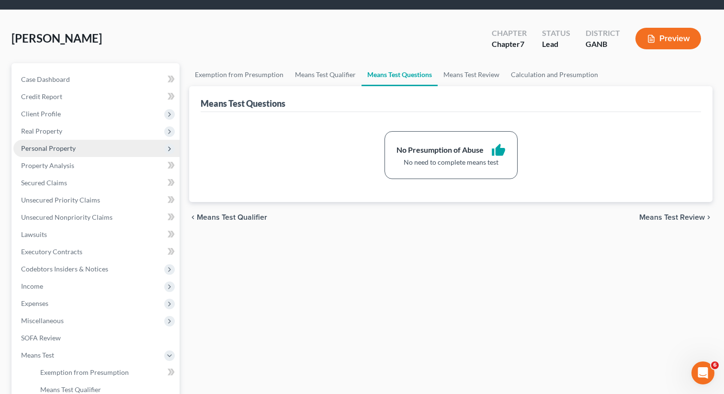
click at [55, 148] on span "Personal Property" at bounding box center [48, 148] width 55 height 8
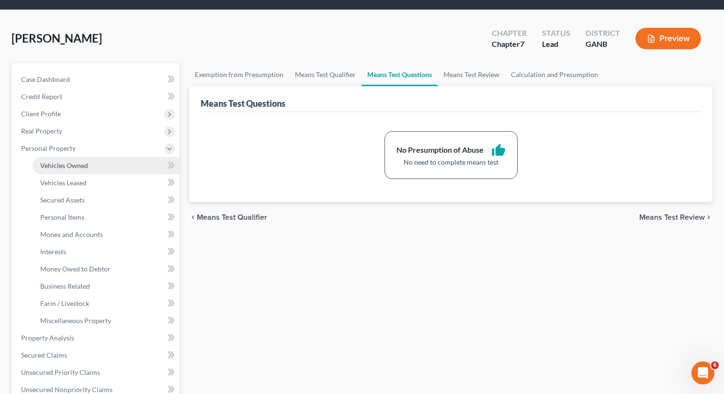
click at [71, 164] on span "Vehicles Owned" at bounding box center [64, 165] width 48 height 8
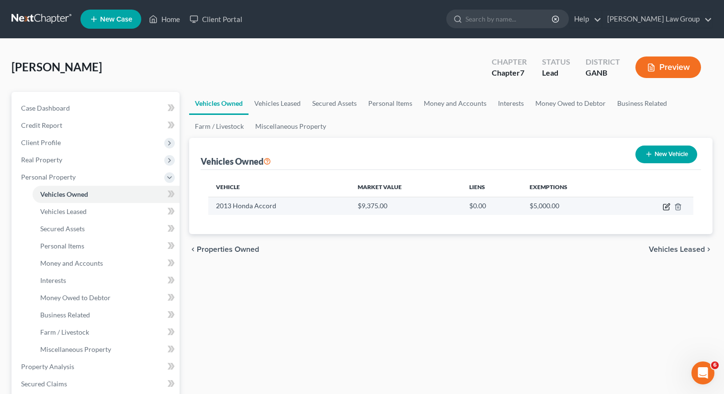
click at [667, 206] on icon "button" at bounding box center [667, 207] width 8 height 8
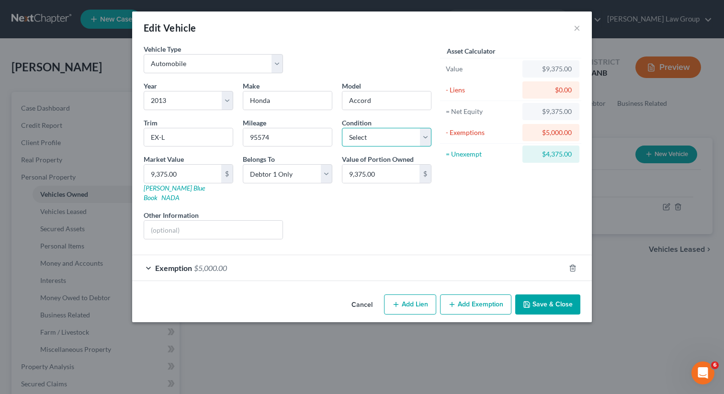
click at [375, 139] on select "Select Excellent Very Good Good Fair Poor" at bounding box center [387, 137] width 90 height 19
click at [342, 128] on select "Select Excellent Very Good Good Fair Poor" at bounding box center [387, 137] width 90 height 19
click at [398, 215] on div "Liens Select" at bounding box center [362, 224] width 149 height 29
click at [465, 295] on button "Add Exemption" at bounding box center [475, 305] width 71 height 20
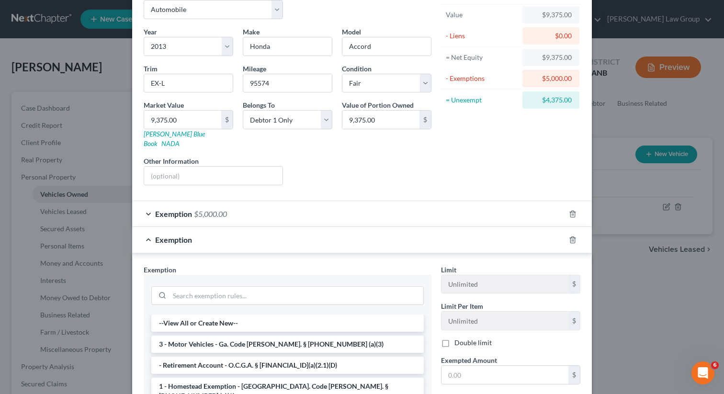
scroll to position [60, 0]
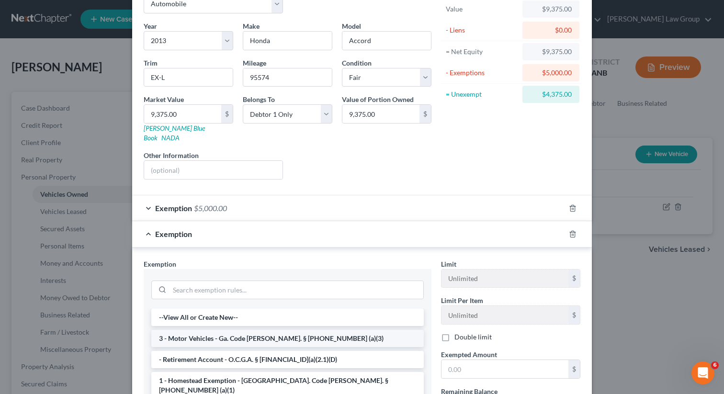
click at [223, 330] on li "3 - Motor Vehicles - Ga. Code [PERSON_NAME]. § [PHONE_NUMBER] (a)(3)" at bounding box center [287, 338] width 273 height 17
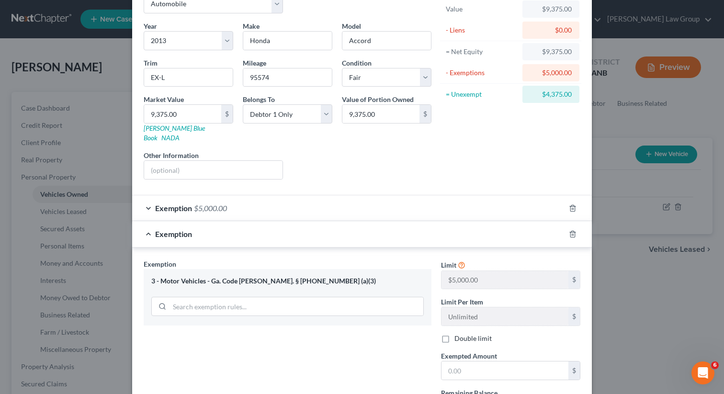
scroll to position [141, 0]
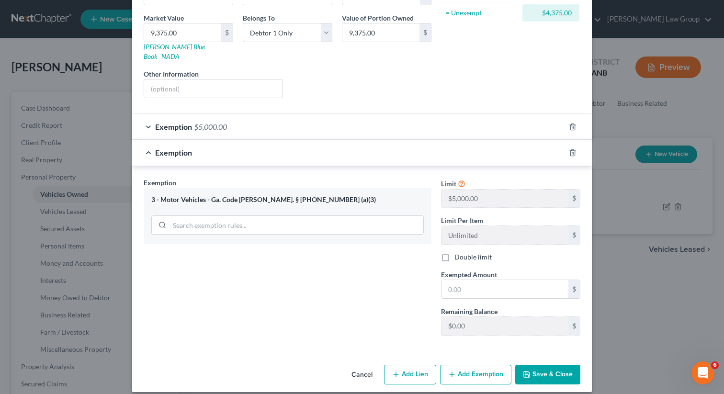
click at [493, 290] on div "Limit $5,000.00 $ Limit Per Item Unlimited $ Double limit Exempted Amount * $ R…" at bounding box center [510, 261] width 149 height 166
click at [488, 284] on input "text" at bounding box center [505, 289] width 127 height 18
click at [531, 371] on icon "button" at bounding box center [527, 375] width 8 height 8
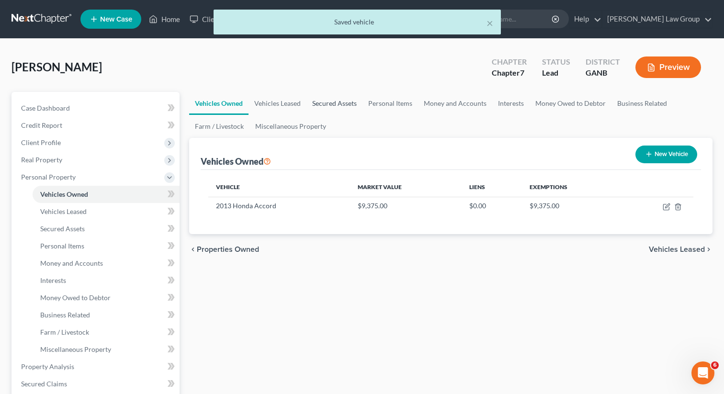
click at [324, 96] on link "Secured Assets" at bounding box center [335, 103] width 56 height 23
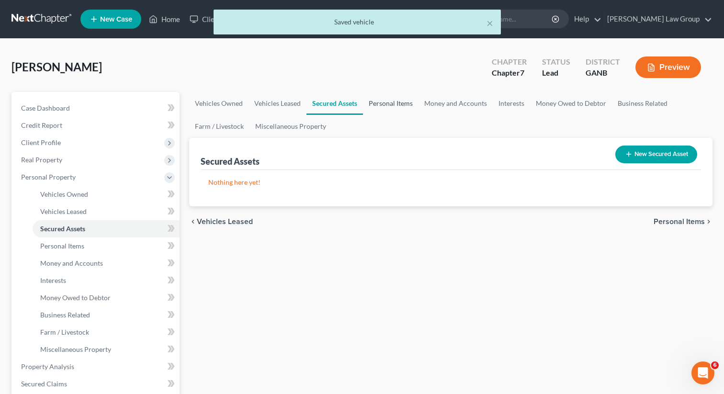
click at [400, 102] on link "Personal Items" at bounding box center [391, 103] width 56 height 23
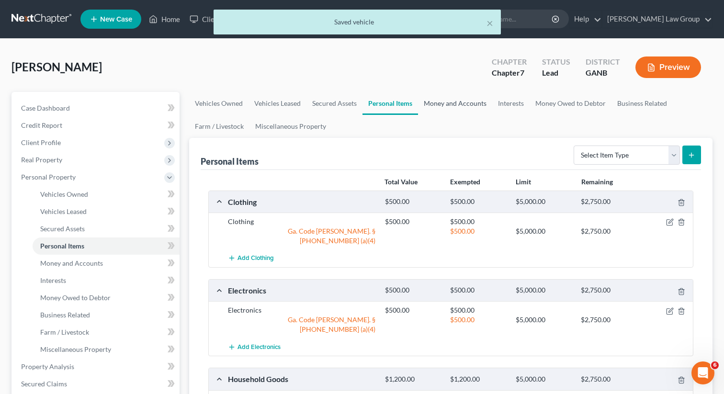
click at [457, 106] on link "Money and Accounts" at bounding box center [455, 103] width 74 height 23
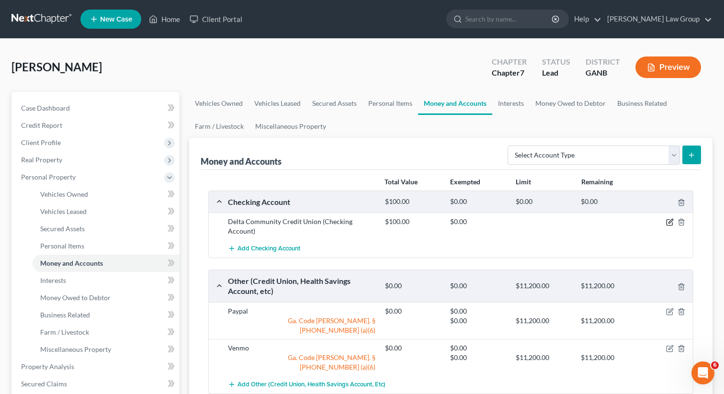
click at [669, 224] on icon "button" at bounding box center [670, 222] width 8 height 8
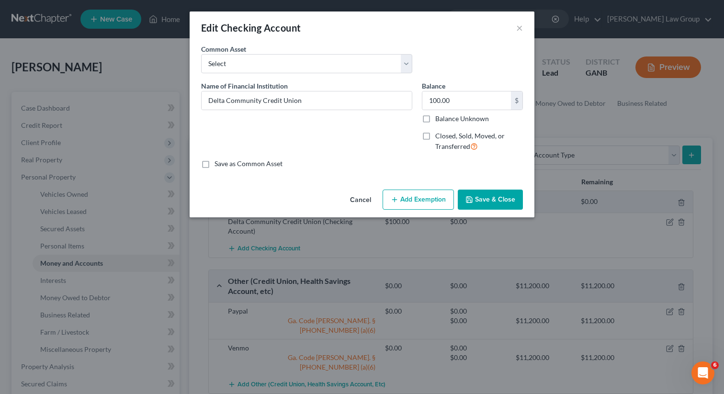
click at [410, 200] on button "Add Exemption" at bounding box center [418, 200] width 71 height 20
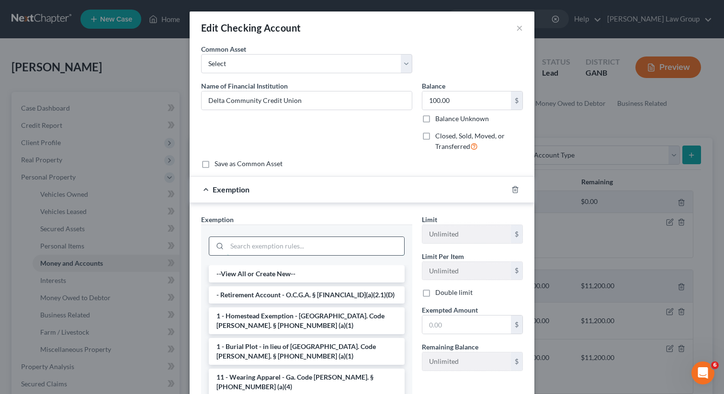
click at [278, 241] on input "search" at bounding box center [315, 246] width 177 height 18
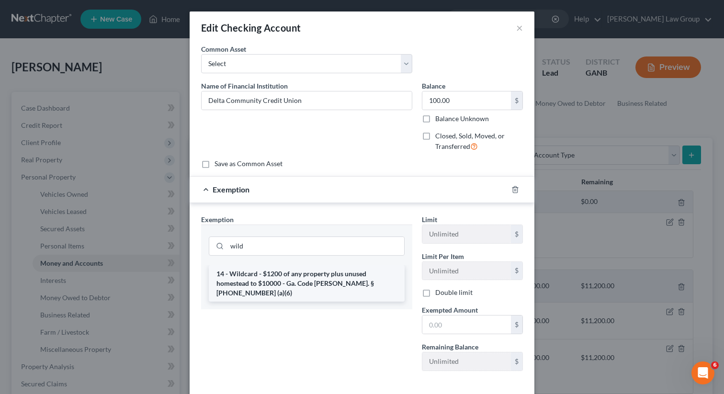
click at [263, 281] on li "14 - Wildcard - $1200 of any property plus unused homestead to $10000 - Ga. Cod…" at bounding box center [307, 283] width 196 height 36
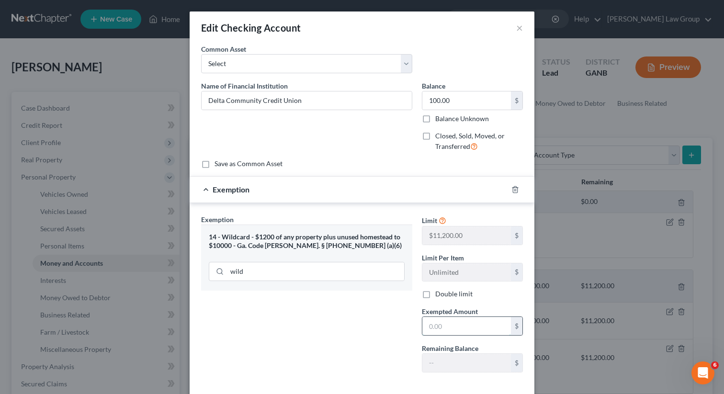
click at [464, 326] on input "text" at bounding box center [466, 326] width 89 height 18
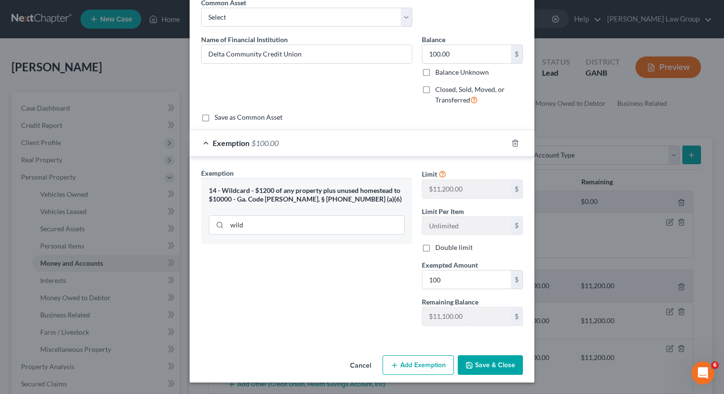
click at [495, 360] on button "Save & Close" at bounding box center [490, 365] width 65 height 20
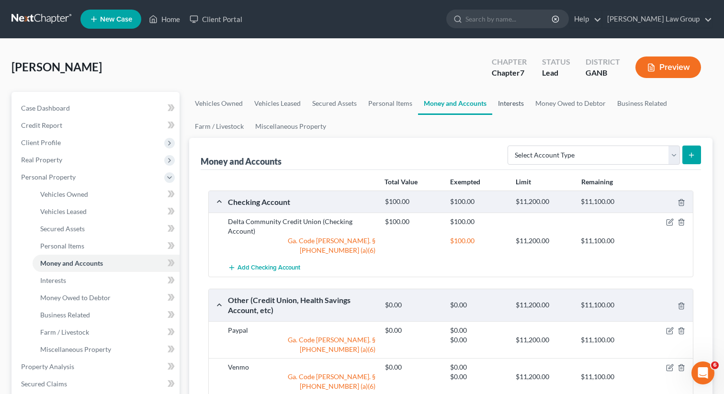
click at [513, 105] on link "Interests" at bounding box center [510, 103] width 37 height 23
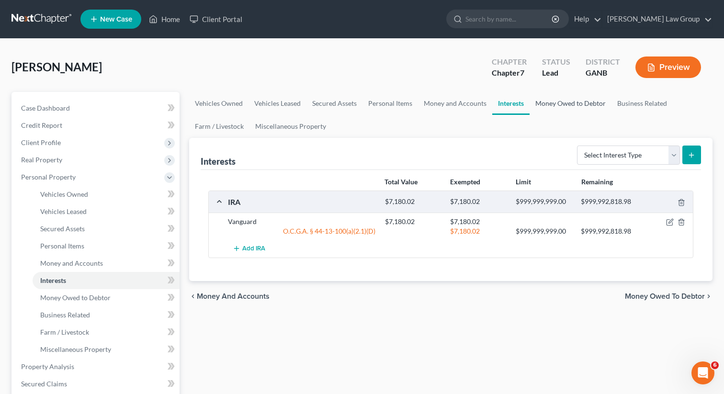
click at [542, 103] on link "Money Owed to Debtor" at bounding box center [571, 103] width 82 height 23
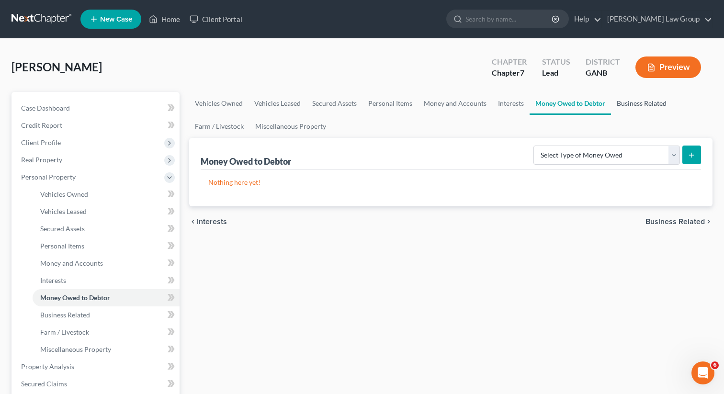
click at [619, 102] on link "Business Related" at bounding box center [641, 103] width 61 height 23
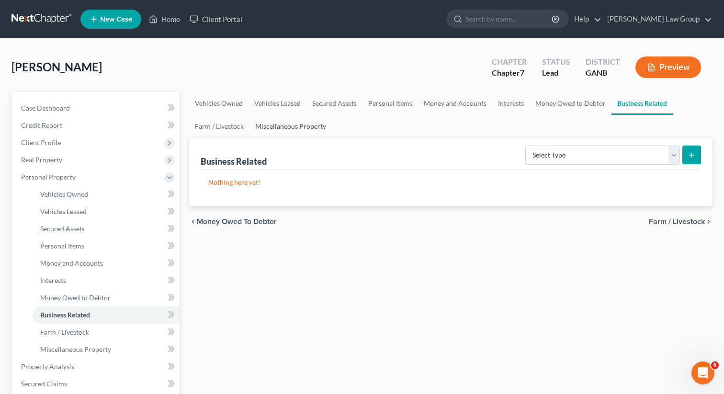
click at [287, 130] on link "Miscellaneous Property" at bounding box center [291, 126] width 82 height 23
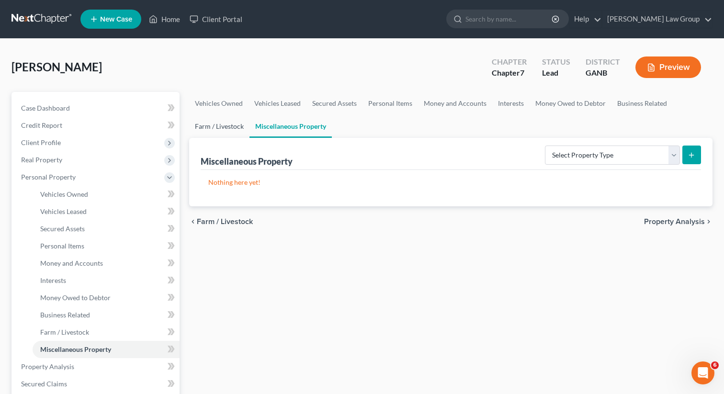
click at [219, 129] on link "Farm / Livestock" at bounding box center [219, 126] width 60 height 23
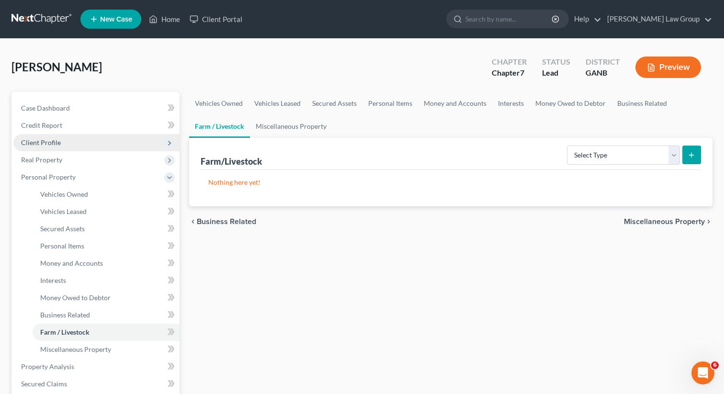
click at [56, 142] on span "Client Profile" at bounding box center [41, 142] width 40 height 8
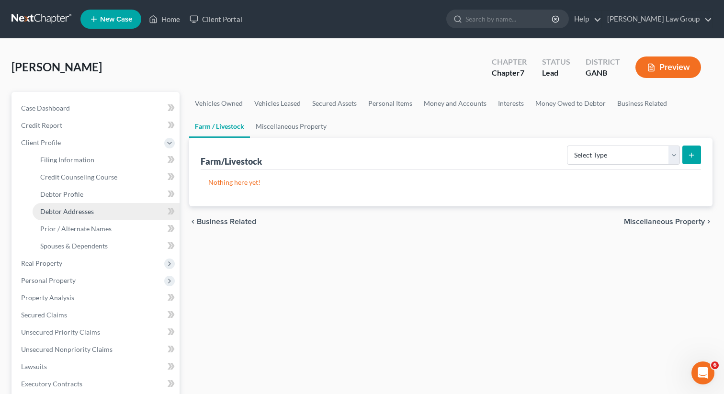
click at [55, 207] on span "Debtor Addresses" at bounding box center [67, 211] width 54 height 8
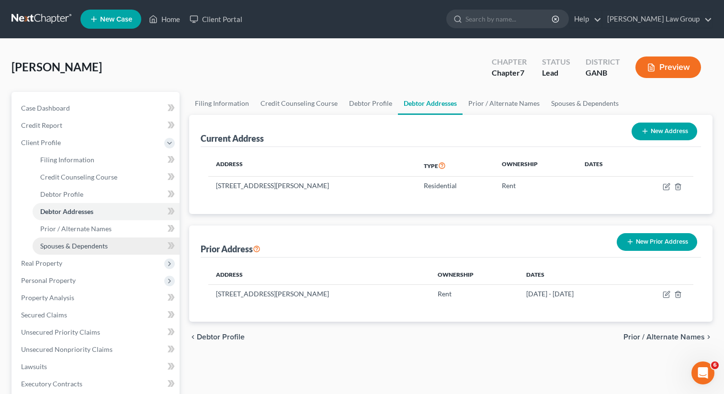
scroll to position [235, 0]
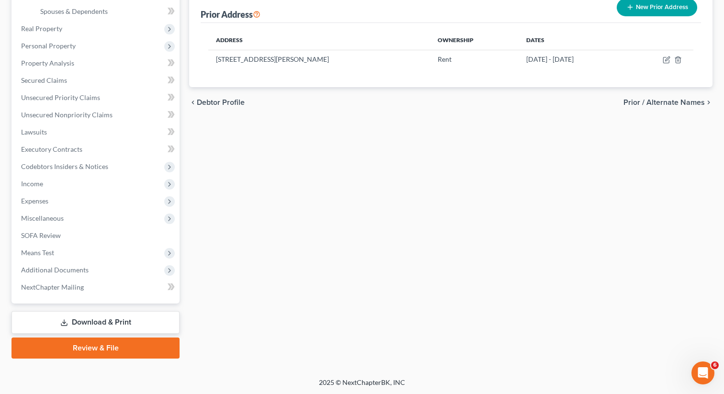
click at [75, 344] on link "Review & File" at bounding box center [95, 348] width 168 height 21
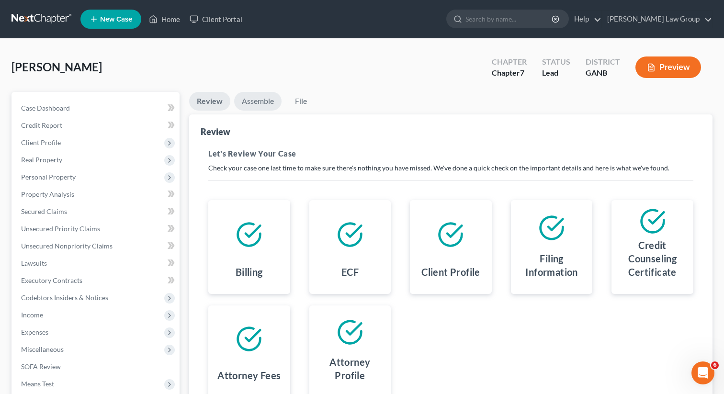
click at [261, 103] on link "Assemble" at bounding box center [257, 101] width 47 height 19
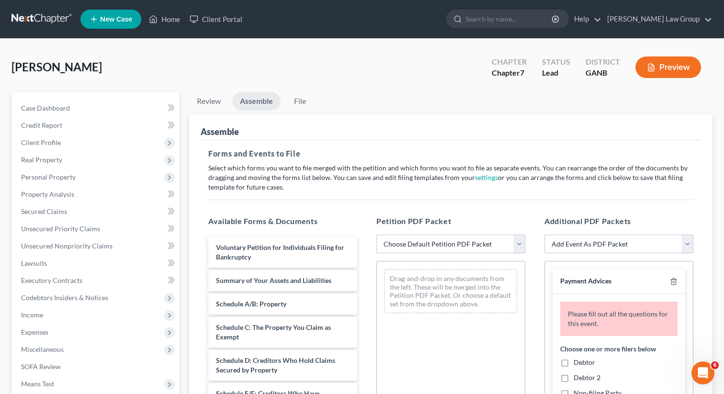
click at [409, 244] on select "Choose Default Petition PDF Packet Complete Bankruptcy Petition (all forms and …" at bounding box center [450, 244] width 149 height 19
click at [376, 235] on select "Choose Default Petition PDF Packet Complete Bankruptcy Petition (all forms and …" at bounding box center [450, 244] width 149 height 19
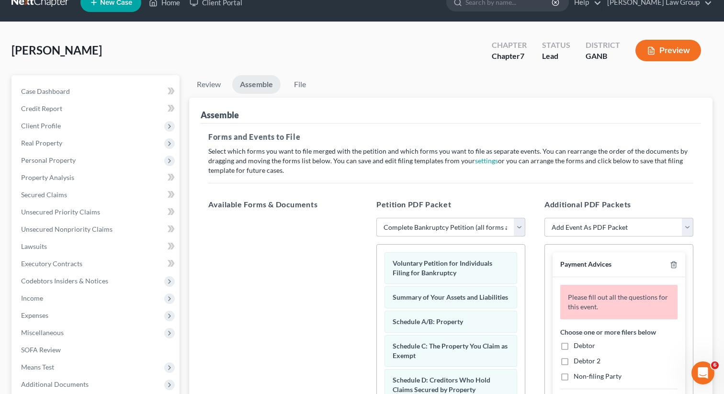
scroll to position [19, 0]
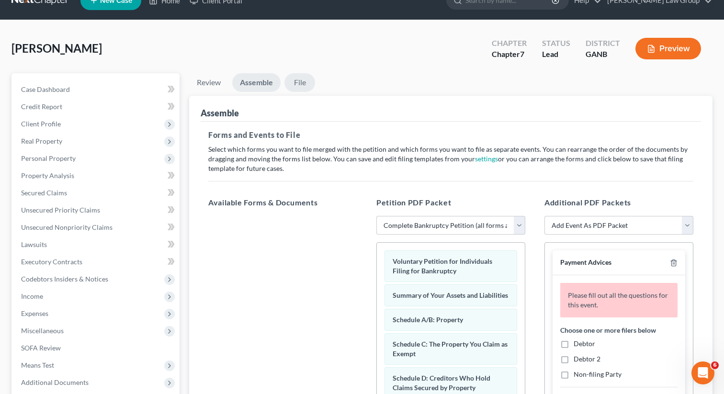
click at [298, 84] on link "File" at bounding box center [299, 82] width 31 height 19
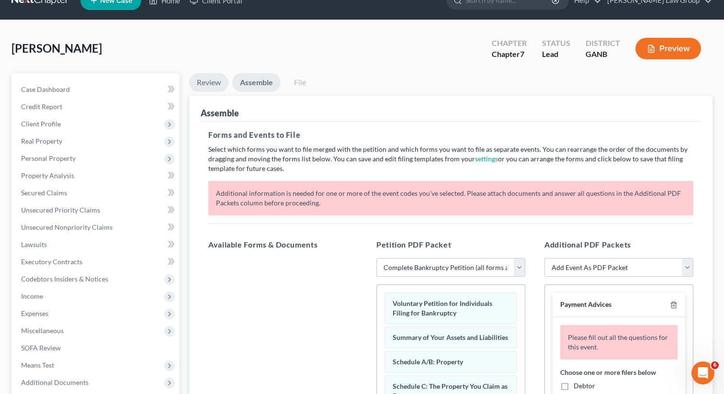
drag, startPoint x: 209, startPoint y: 79, endPoint x: 180, endPoint y: 112, distance: 43.7
click at [209, 79] on link "Review" at bounding box center [208, 82] width 39 height 19
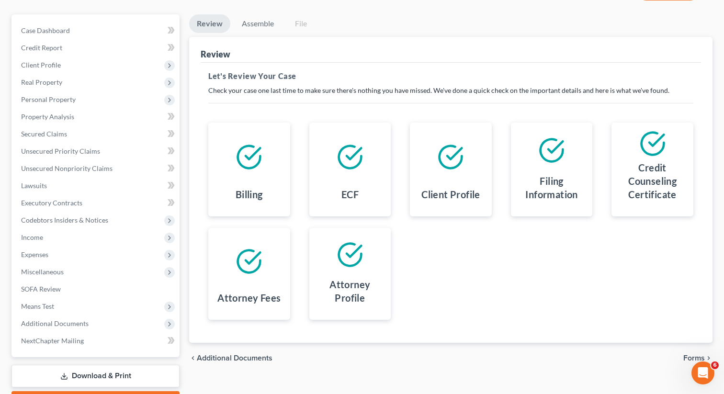
scroll to position [131, 0]
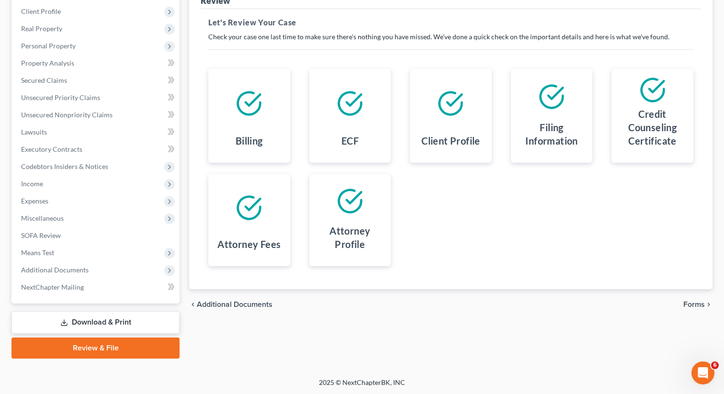
click at [84, 318] on link "Download & Print" at bounding box center [95, 322] width 168 height 23
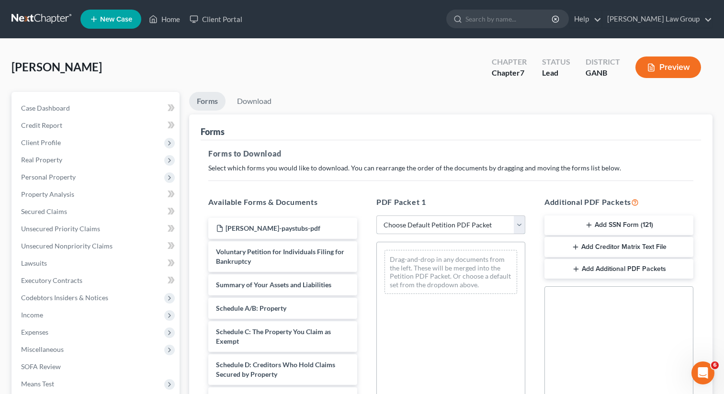
click at [424, 221] on select "Choose Default Petition PDF Packet Complete Bankruptcy Petition (all forms and …" at bounding box center [450, 225] width 149 height 19
click at [376, 216] on select "Choose Default Petition PDF Packet Complete Bankruptcy Petition (all forms and …" at bounding box center [450, 225] width 149 height 19
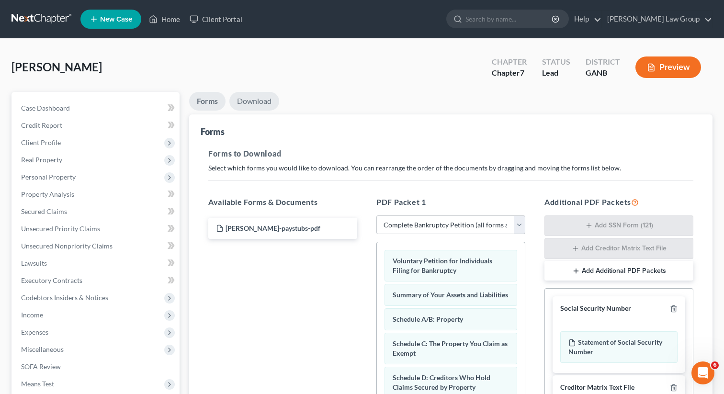
click at [257, 99] on link "Download" at bounding box center [254, 101] width 50 height 19
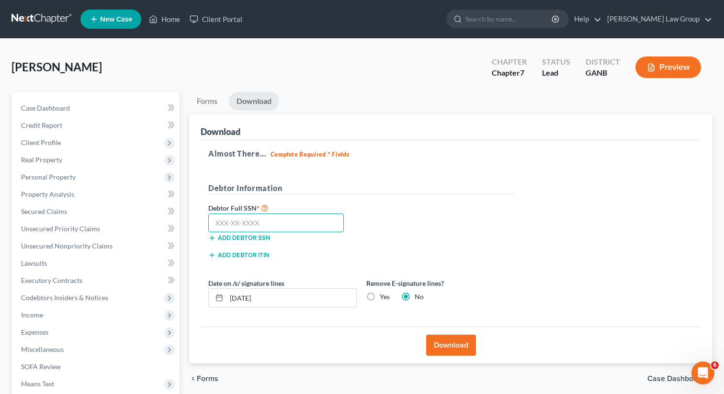
click at [264, 219] on input "text" at bounding box center [276, 223] width 136 height 19
paste input "384-04-9006"
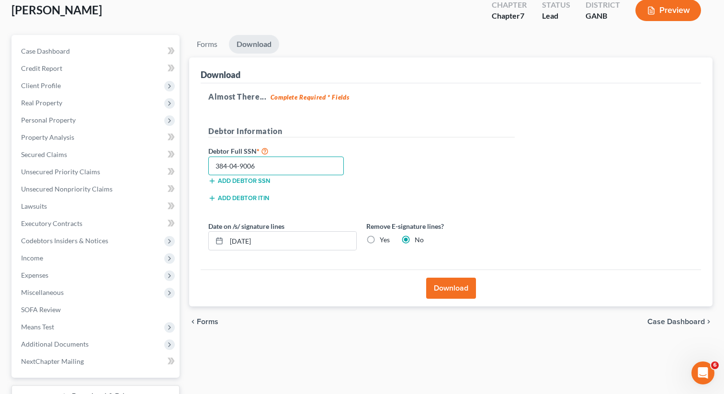
scroll to position [60, 0]
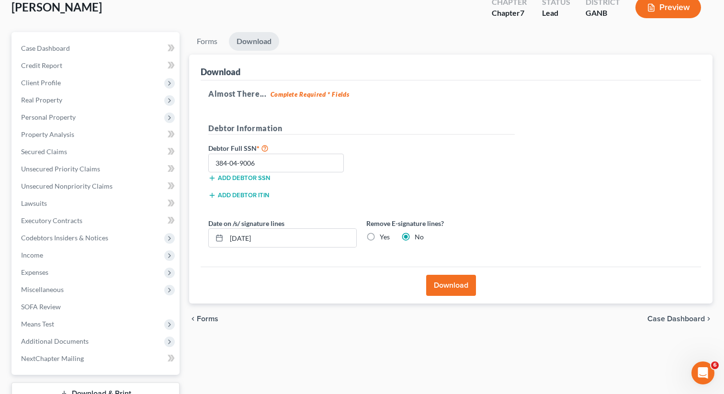
click at [437, 286] on button "Download" at bounding box center [451, 285] width 50 height 21
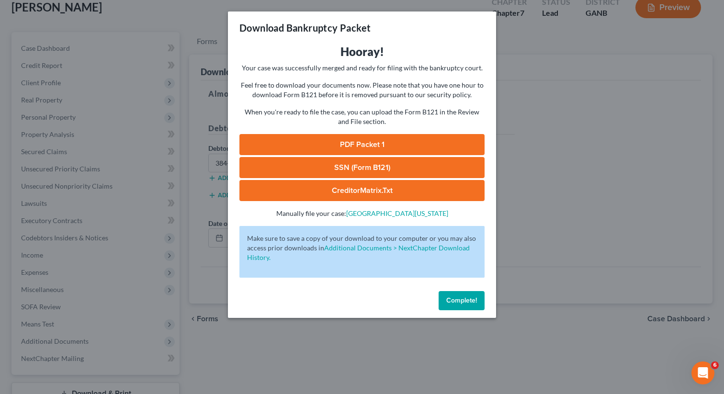
click at [328, 141] on link "PDF Packet 1" at bounding box center [361, 144] width 245 height 21
click at [354, 177] on link "SSN (Form B121)" at bounding box center [361, 167] width 245 height 21
click at [452, 301] on span "Complete!" at bounding box center [461, 300] width 31 height 8
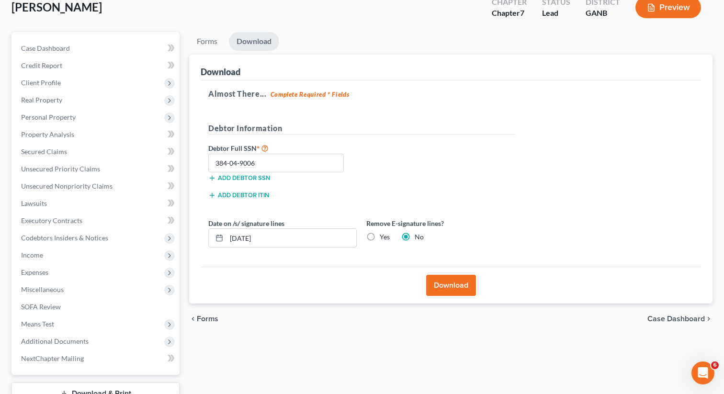
scroll to position [0, 0]
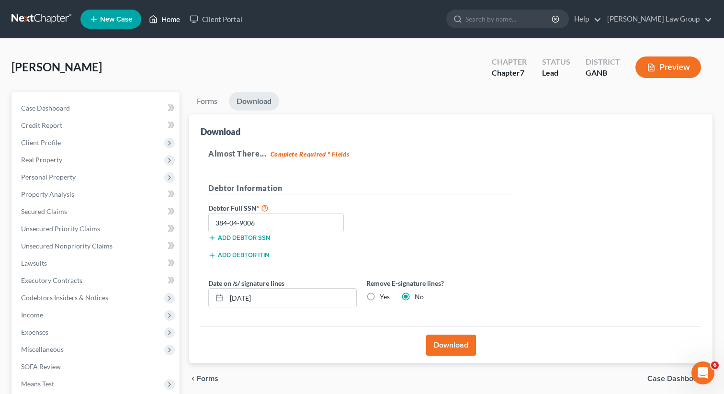
click at [172, 17] on link "Home" at bounding box center [164, 19] width 41 height 17
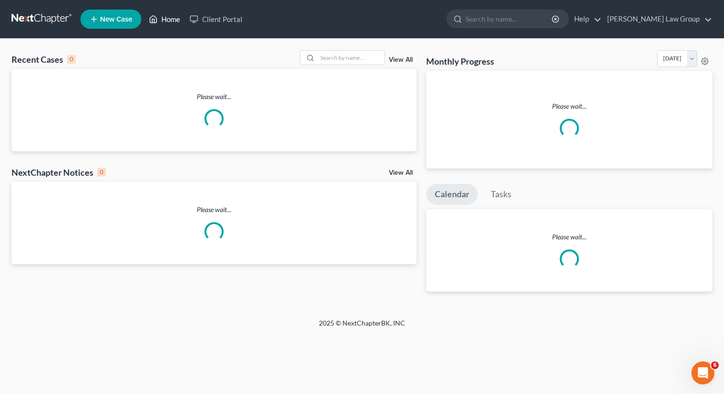
click at [172, 23] on link "Home" at bounding box center [164, 19] width 41 height 17
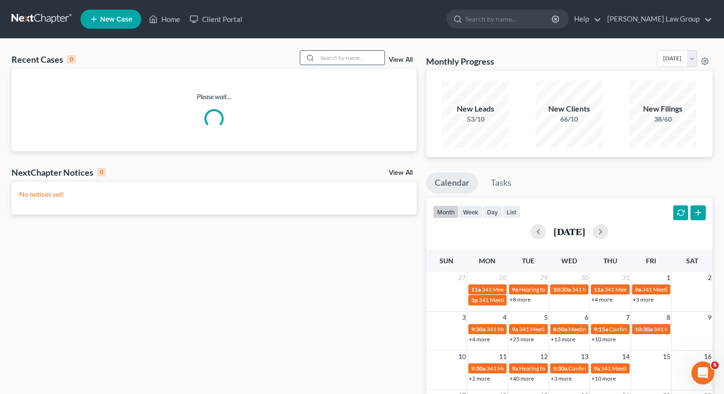
click at [337, 62] on input "search" at bounding box center [351, 58] width 67 height 14
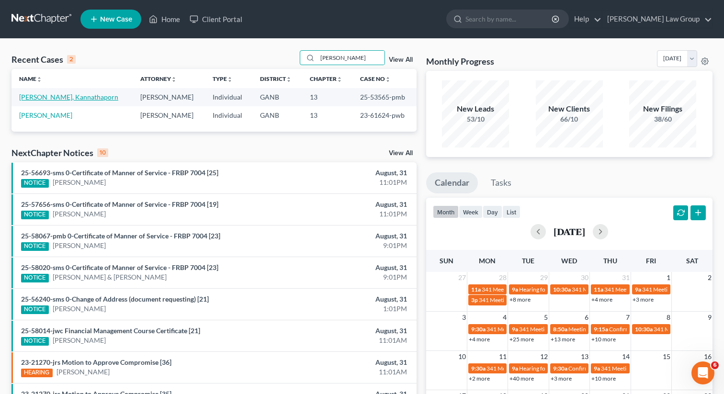
click at [56, 97] on link "[PERSON_NAME], Kannathaporn" at bounding box center [68, 97] width 99 height 8
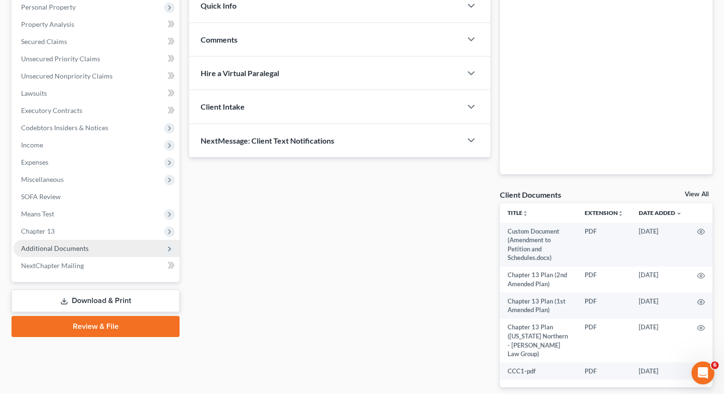
scroll to position [175, 0]
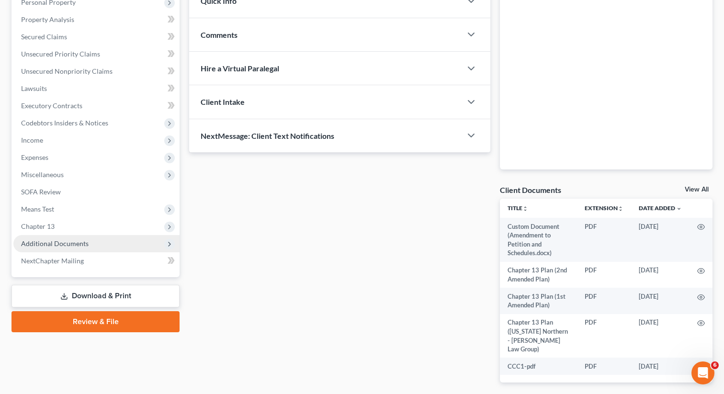
click at [51, 247] on span "Additional Documents" at bounding box center [96, 243] width 166 height 17
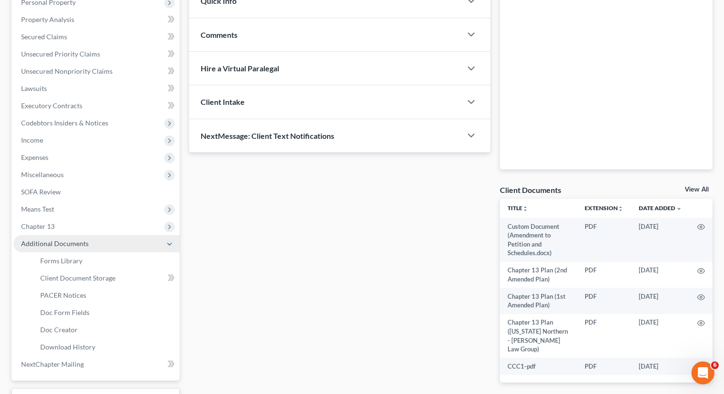
click at [50, 235] on span "Additional Documents" at bounding box center [96, 243] width 166 height 17
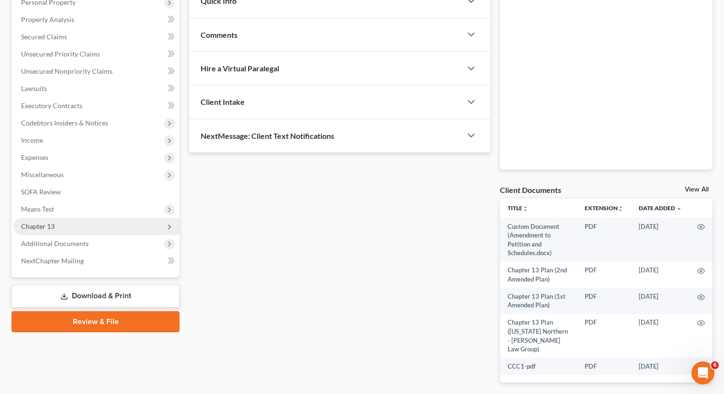
click at [48, 227] on span "Chapter 13" at bounding box center [38, 226] width 34 height 8
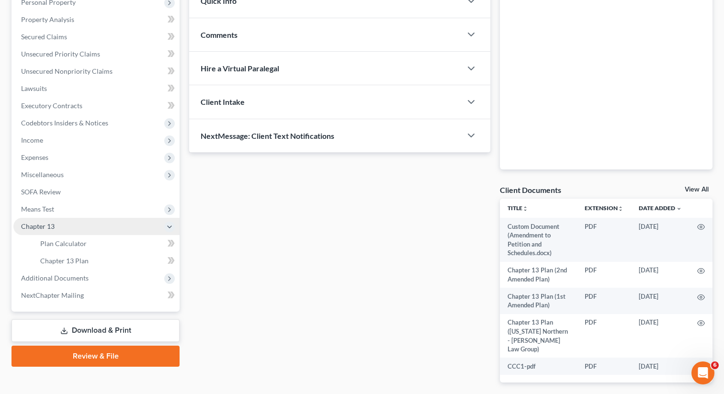
click at [57, 227] on span "Chapter 13" at bounding box center [96, 226] width 166 height 17
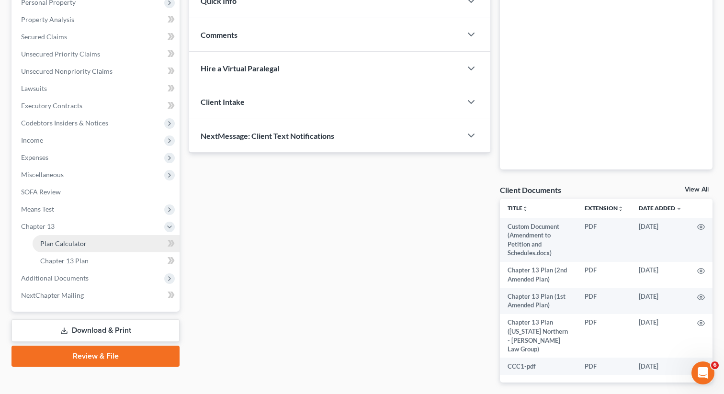
click at [57, 243] on span "Plan Calculator" at bounding box center [63, 243] width 46 height 8
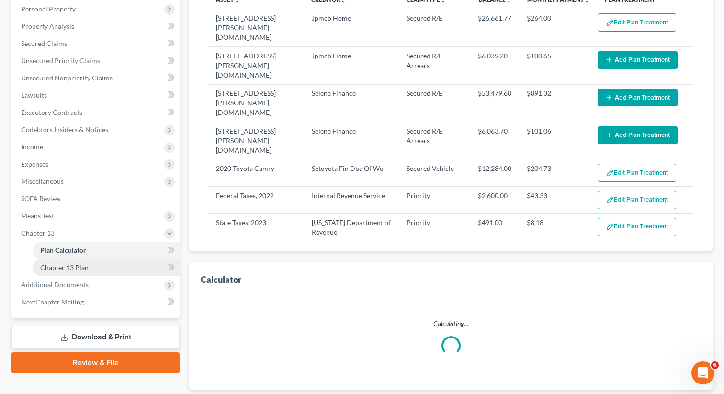
click at [69, 266] on span "Chapter 13 Plan" at bounding box center [64, 267] width 48 height 8
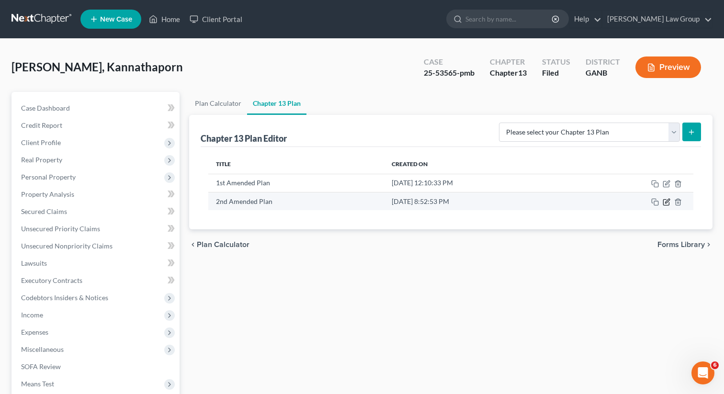
click at [665, 202] on icon "button" at bounding box center [667, 201] width 4 height 4
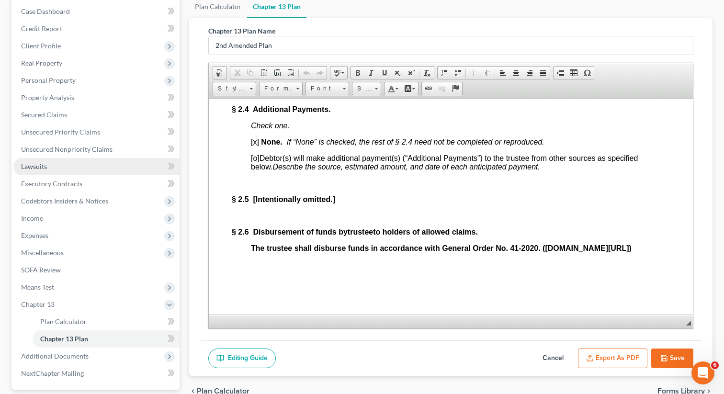
scroll to position [176, 0]
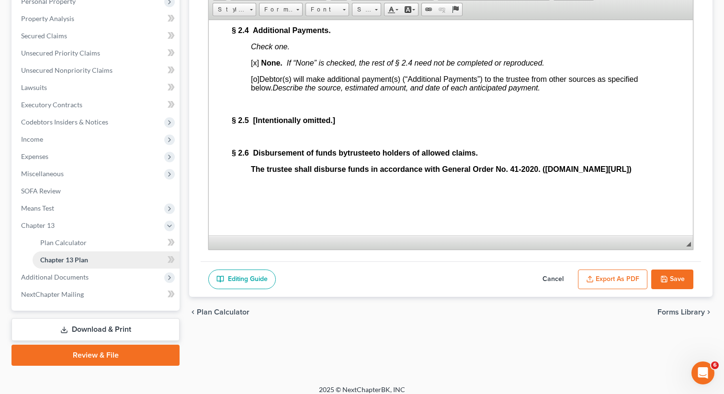
click at [99, 258] on link "Chapter 13 Plan" at bounding box center [106, 259] width 147 height 17
click at [119, 237] on link "Plan Calculator" at bounding box center [106, 242] width 147 height 17
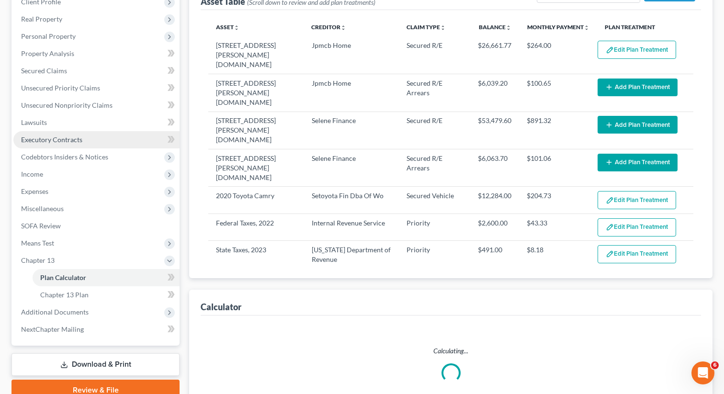
scroll to position [154, 0]
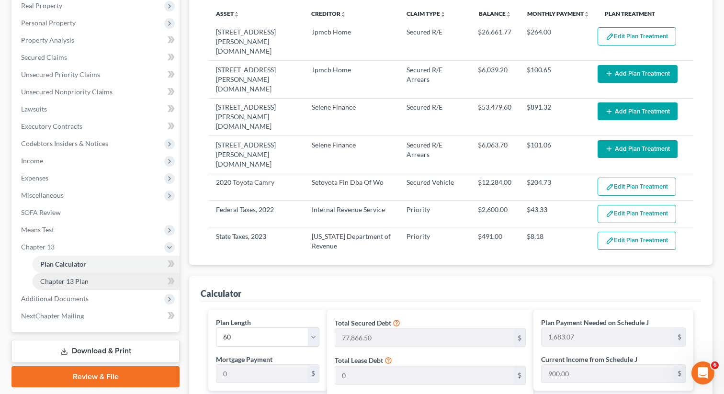
click at [103, 280] on link "Chapter 13 Plan" at bounding box center [106, 281] width 147 height 17
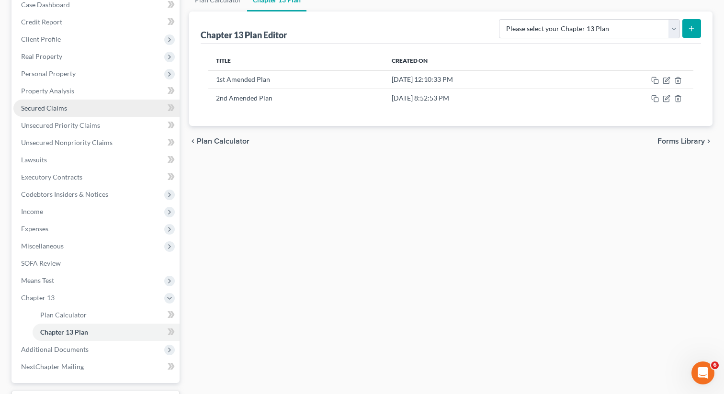
scroll to position [129, 0]
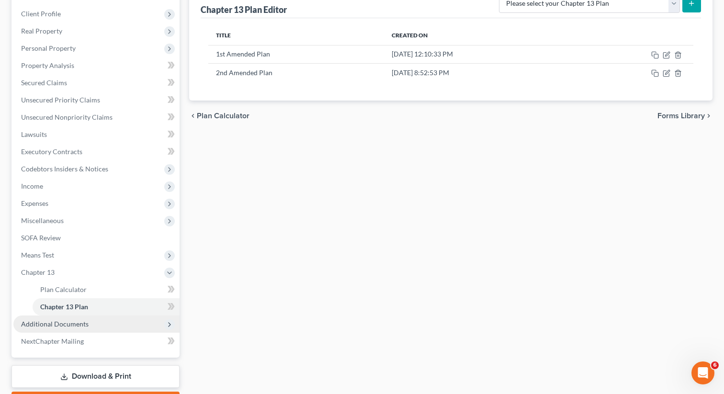
click at [91, 328] on span "Additional Documents" at bounding box center [96, 324] width 166 height 17
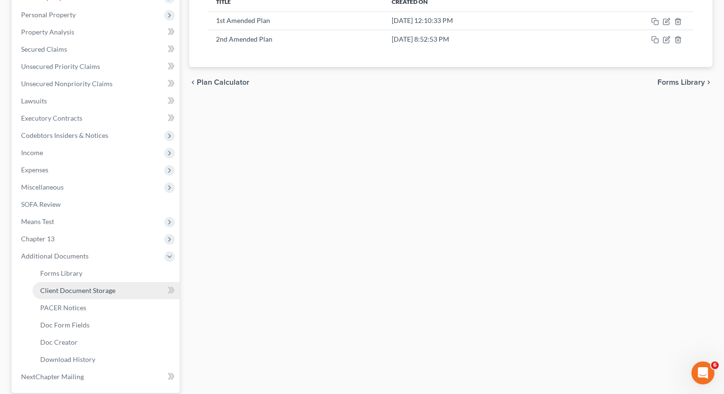
scroll to position [175, 0]
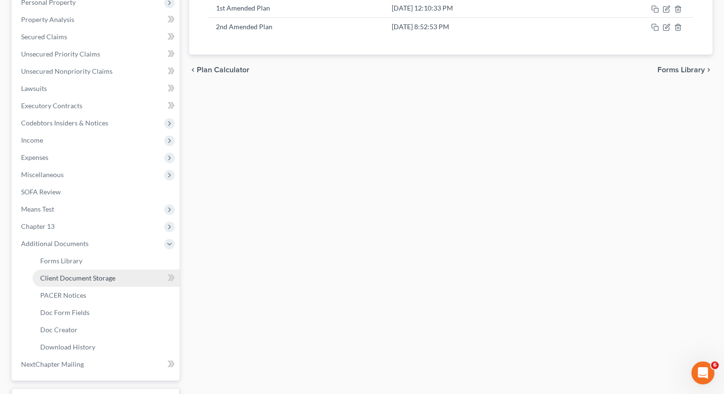
click at [102, 279] on span "Client Document Storage" at bounding box center [77, 278] width 75 height 8
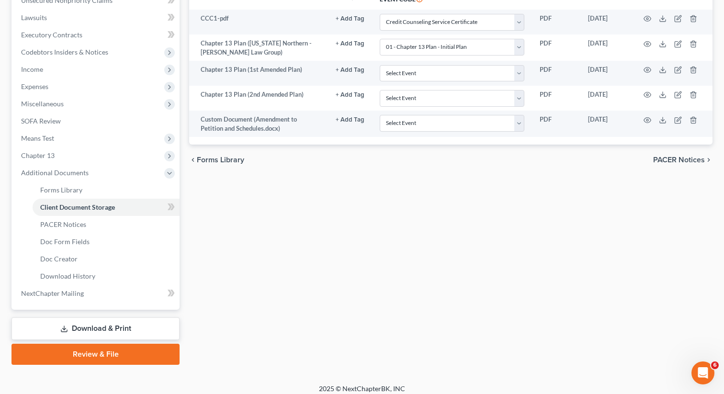
scroll to position [252, 0]
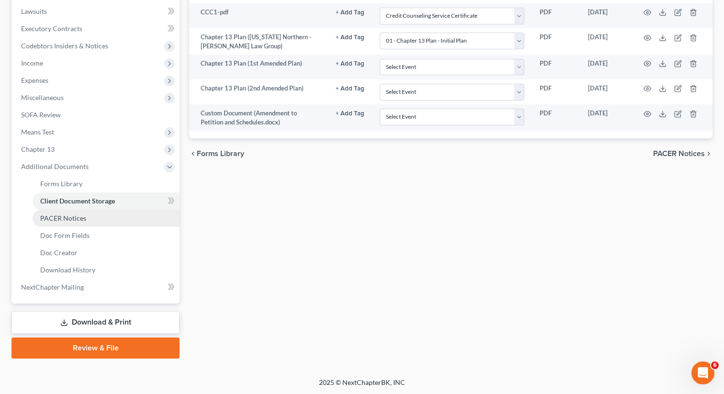
click at [74, 216] on span "PACER Notices" at bounding box center [63, 218] width 46 height 8
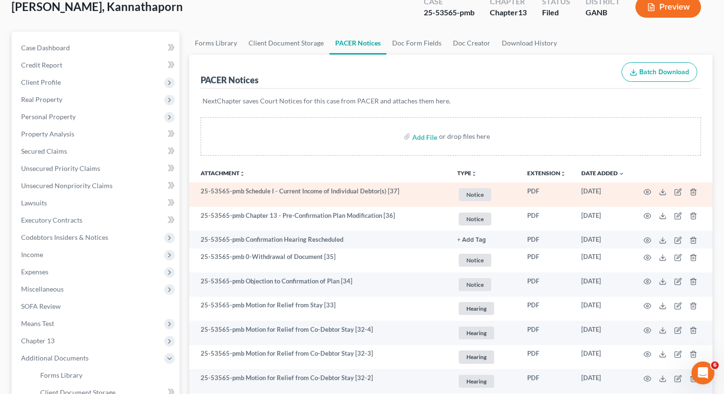
scroll to position [78, 0]
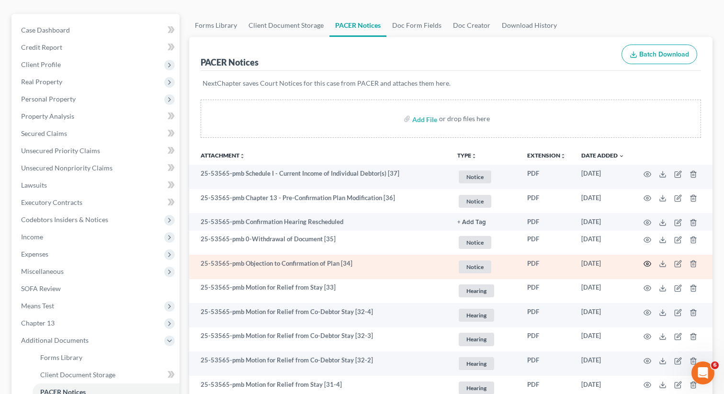
click at [647, 264] on icon "button" at bounding box center [648, 264] width 8 height 8
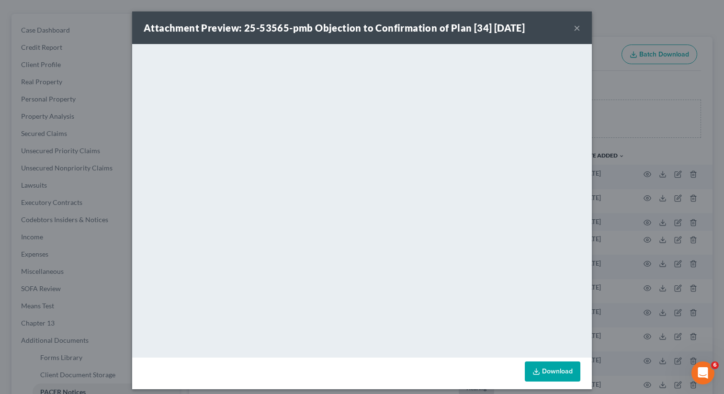
click at [574, 28] on button "×" at bounding box center [577, 27] width 7 height 11
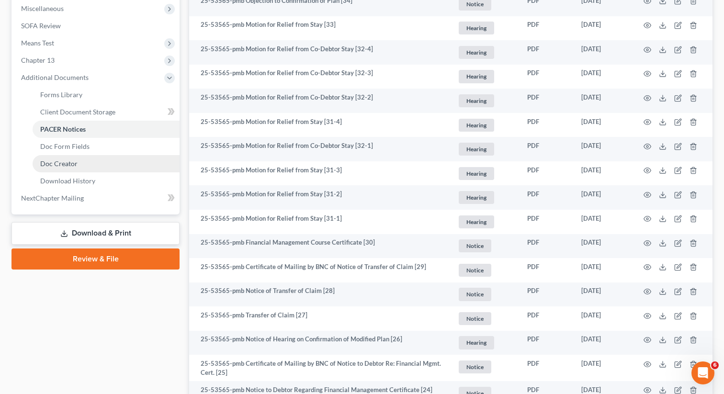
scroll to position [328, 0]
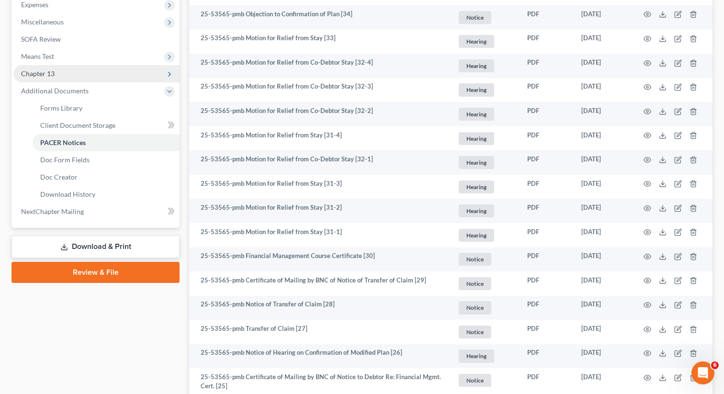
click at [88, 76] on span "Chapter 13" at bounding box center [96, 73] width 166 height 17
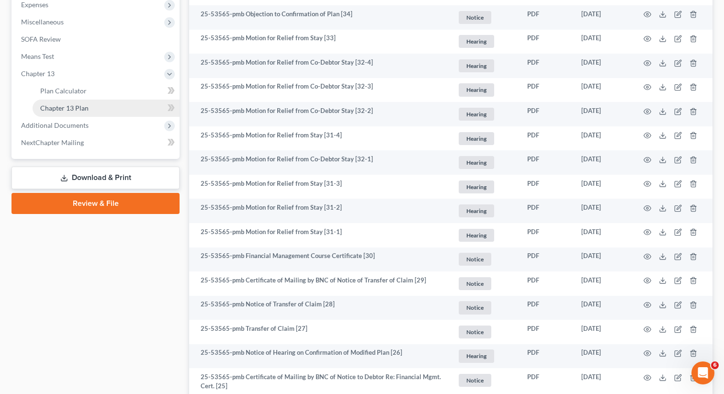
click at [94, 107] on link "Chapter 13 Plan" at bounding box center [106, 108] width 147 height 17
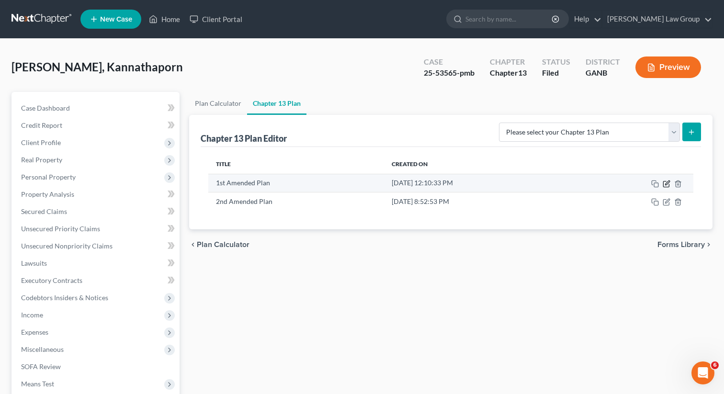
click at [664, 184] on icon "button" at bounding box center [667, 184] width 8 height 8
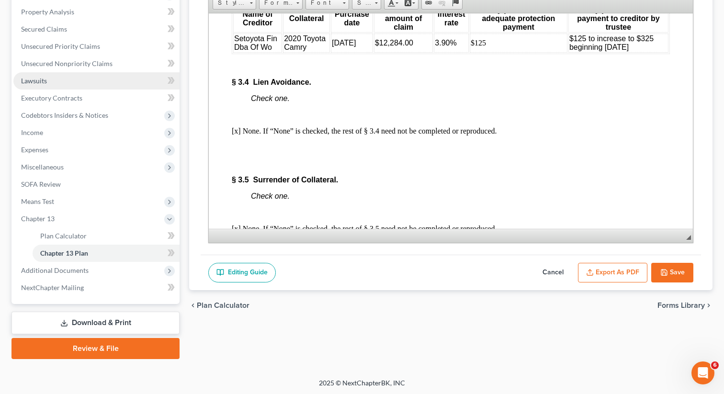
scroll to position [183, 0]
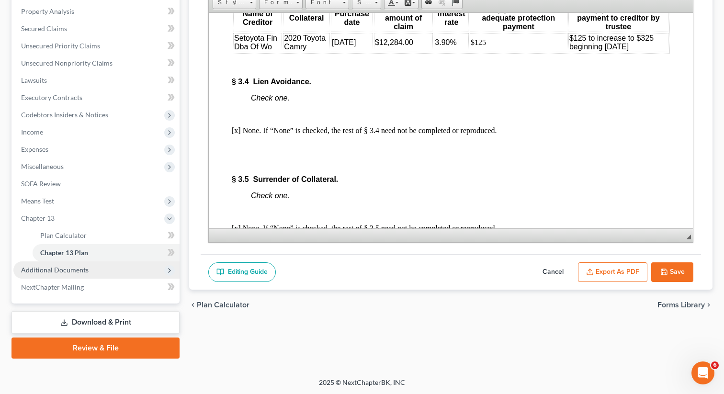
click at [59, 269] on span "Additional Documents" at bounding box center [55, 270] width 68 height 8
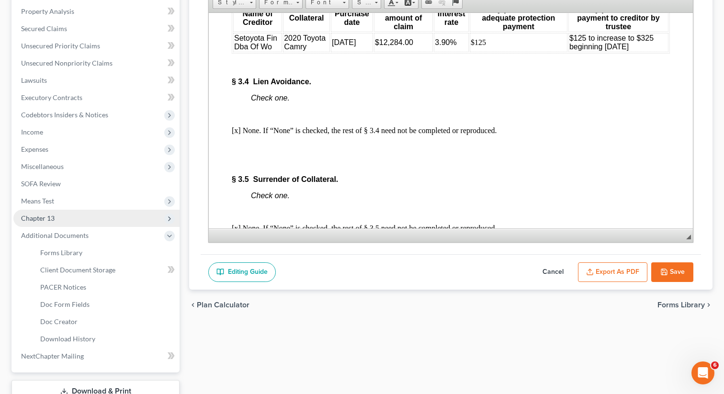
click at [68, 222] on span "Chapter 13" at bounding box center [96, 218] width 166 height 17
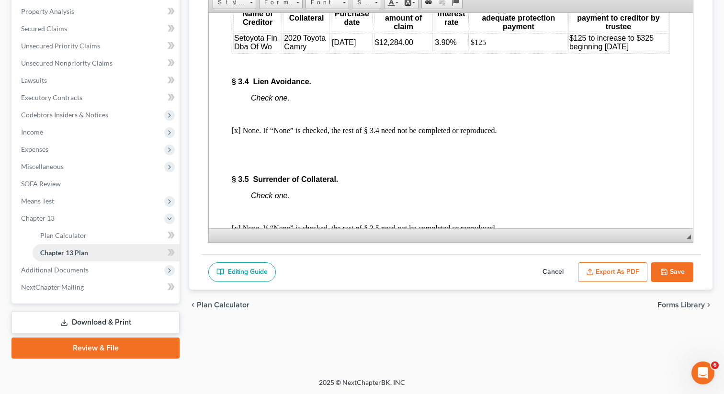
click at [80, 255] on span "Chapter 13 Plan" at bounding box center [64, 253] width 48 height 8
click at [671, 275] on button "Save" at bounding box center [672, 272] width 42 height 20
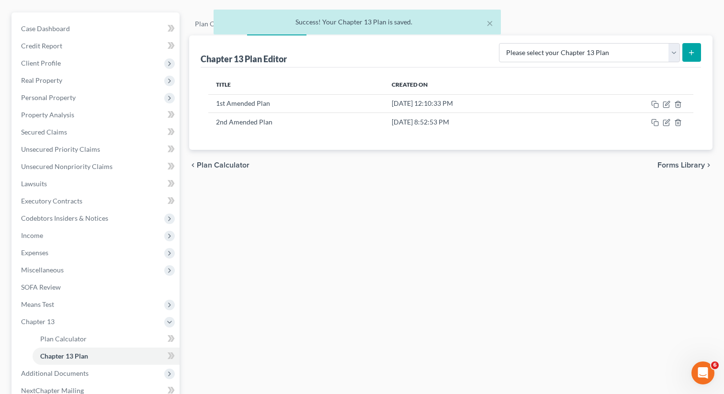
scroll to position [75, 0]
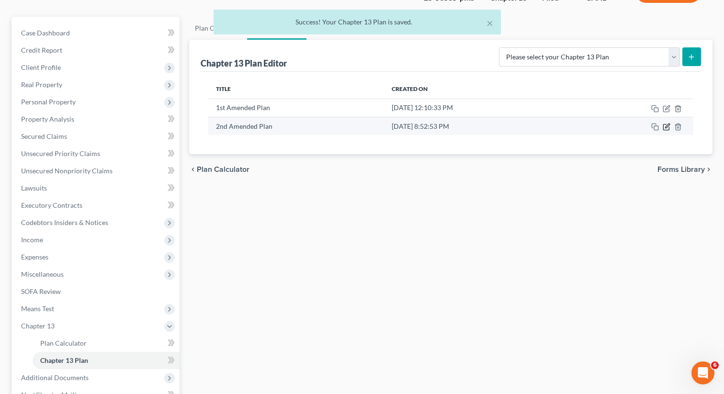
click at [666, 126] on icon "button" at bounding box center [667, 126] width 4 height 4
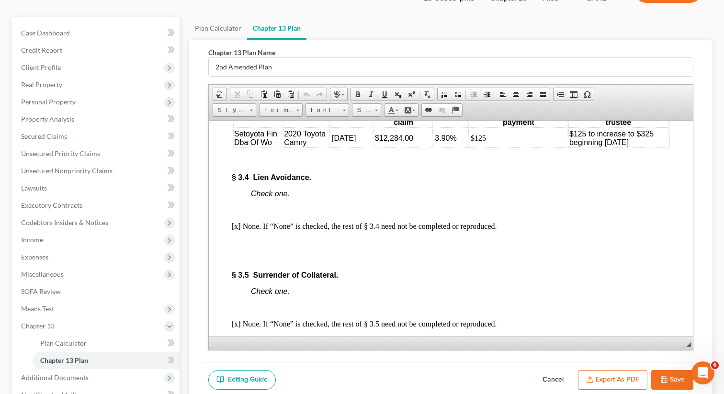
scroll to position [2391, 0]
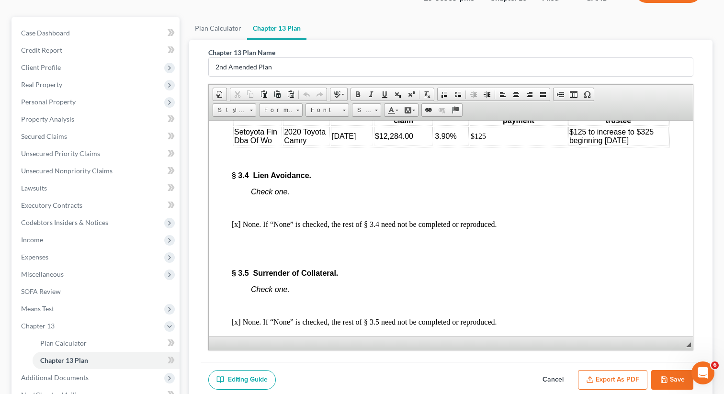
click at [439, 146] on td "3.90%" at bounding box center [451, 135] width 35 height 19
click at [440, 140] on span "3.90%" at bounding box center [446, 136] width 22 height 8
click at [665, 376] on icon "button" at bounding box center [664, 380] width 8 height 8
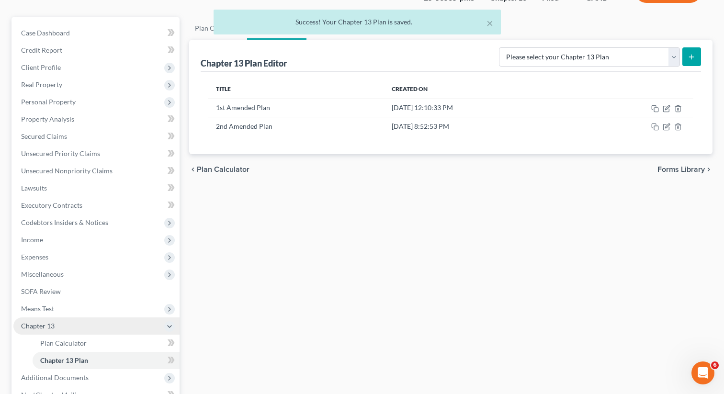
scroll to position [183, 0]
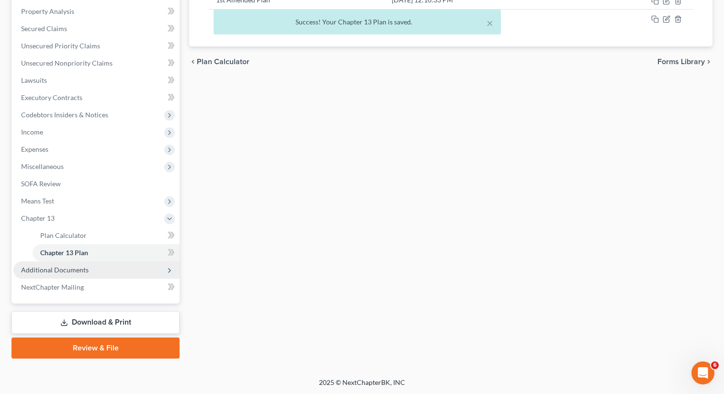
click at [82, 269] on span "Additional Documents" at bounding box center [55, 270] width 68 height 8
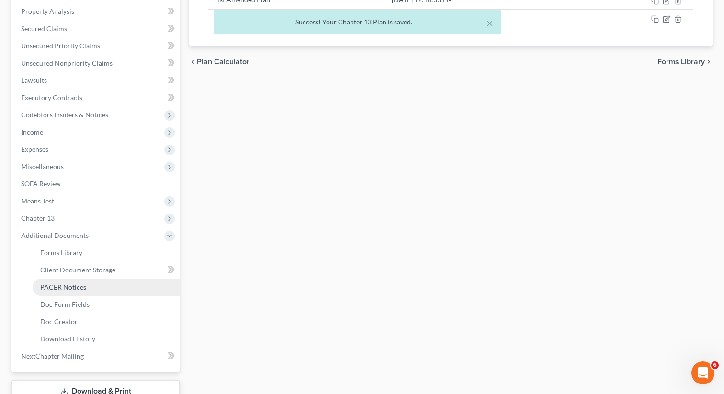
click at [80, 284] on span "PACER Notices" at bounding box center [63, 287] width 46 height 8
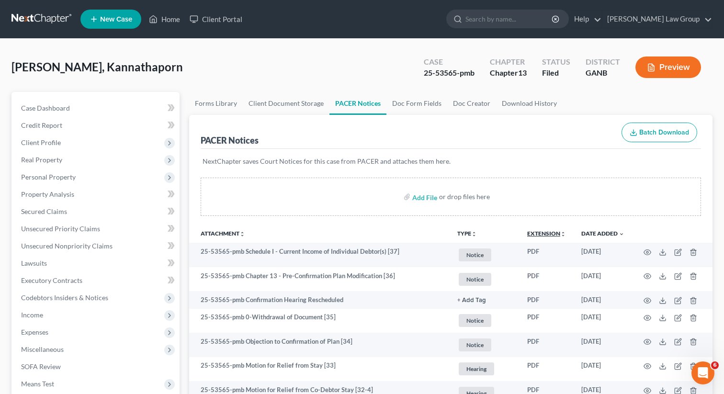
click at [539, 230] on link "Extension unfold_more expand_more expand_less" at bounding box center [546, 233] width 39 height 7
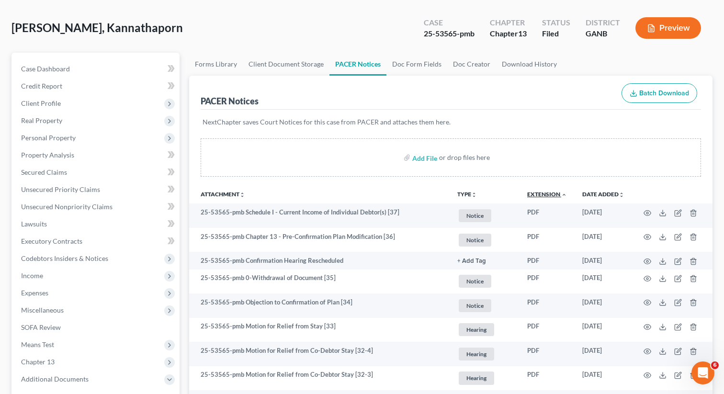
scroll to position [44, 0]
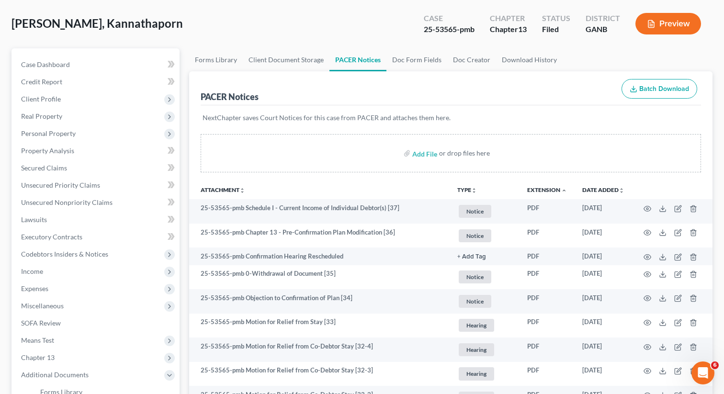
click at [465, 191] on button "TYPE unfold_more" at bounding box center [467, 190] width 20 height 6
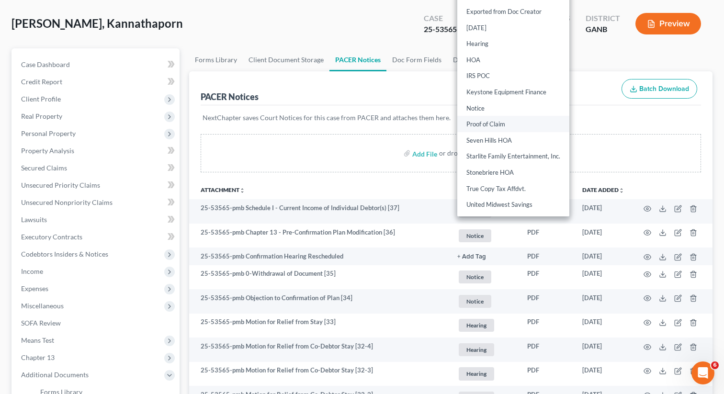
click at [475, 123] on link "Proof of Claim" at bounding box center [513, 124] width 112 height 16
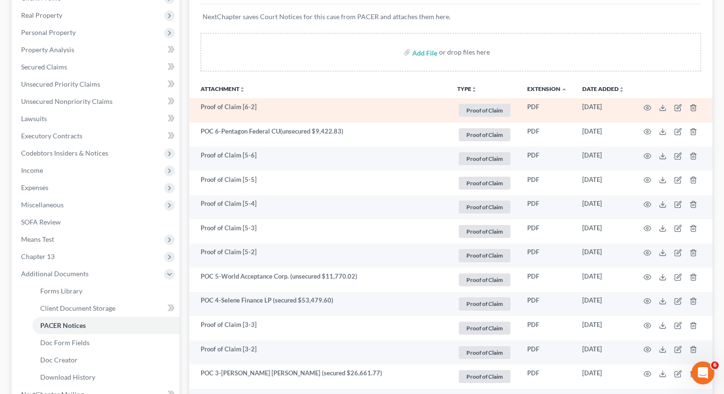
scroll to position [160, 0]
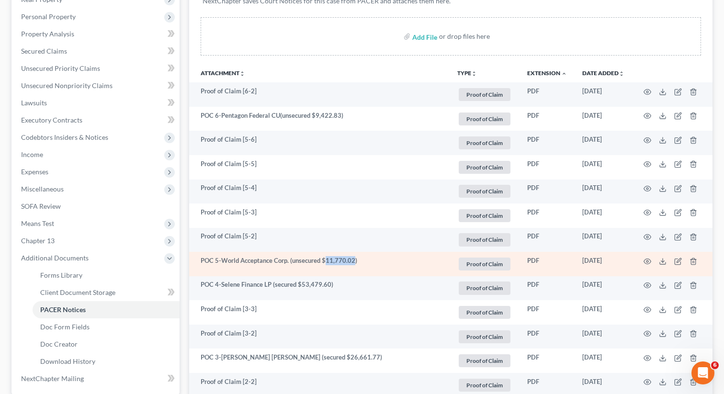
drag, startPoint x: 354, startPoint y: 258, endPoint x: 325, endPoint y: 259, distance: 28.8
click at [325, 259] on td "POC 5-World Acceptance Corp. (unsecured $11,770.02)" at bounding box center [319, 264] width 261 height 24
copy td "11,770.02"
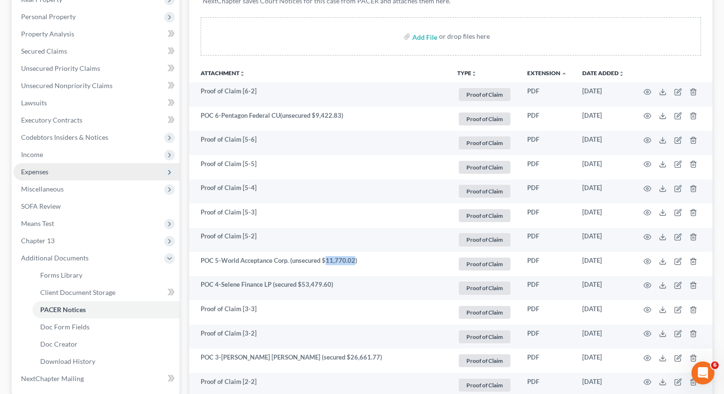
scroll to position [286, 0]
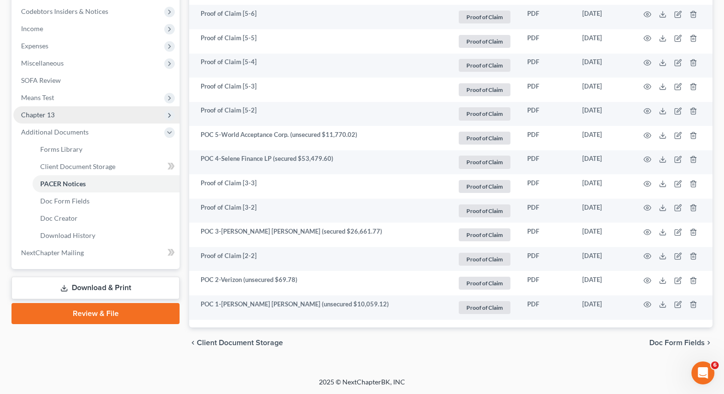
click at [91, 113] on span "Chapter 13" at bounding box center [96, 114] width 166 height 17
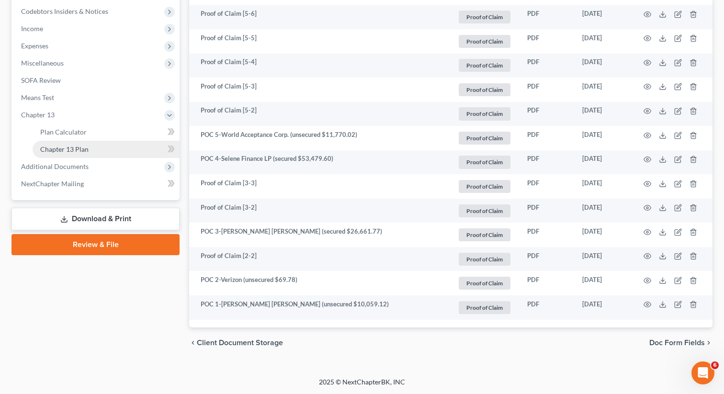
click at [93, 151] on link "Chapter 13 Plan" at bounding box center [106, 149] width 147 height 17
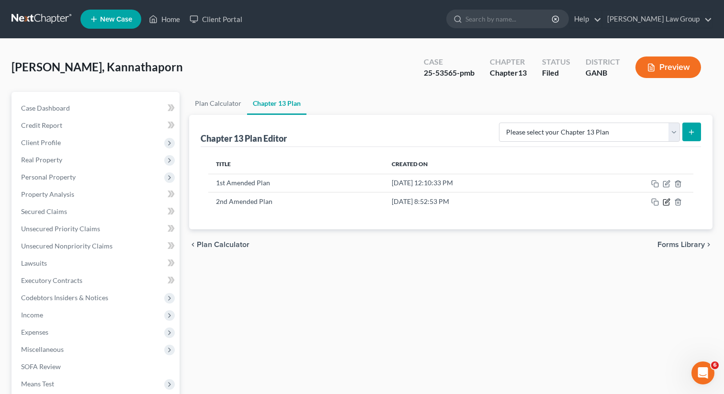
click at [666, 204] on icon "button" at bounding box center [666, 203] width 6 height 6
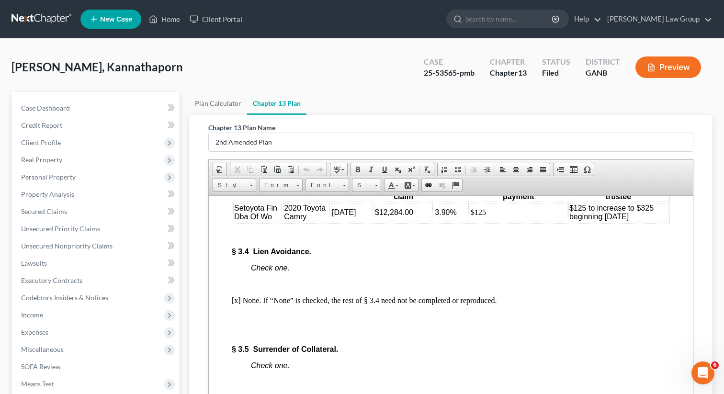
scroll to position [2399, 0]
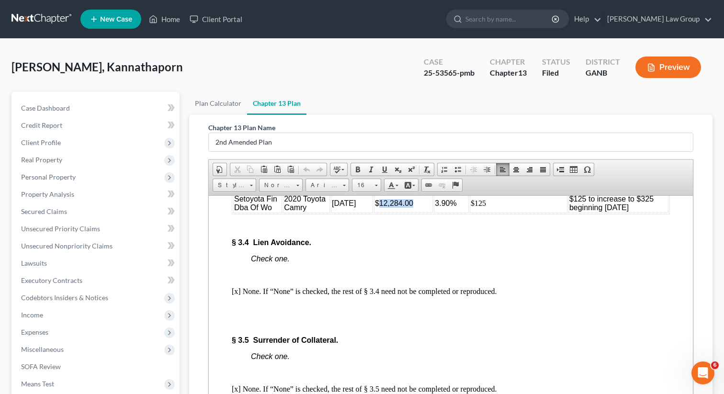
drag, startPoint x: 416, startPoint y: 254, endPoint x: 381, endPoint y: 250, distance: 35.7
click at [381, 213] on td "$12,284.00" at bounding box center [403, 202] width 59 height 19
paste body
click at [438, 207] on span "3.90%" at bounding box center [445, 203] width 22 height 8
click at [467, 230] on p at bounding box center [460, 226] width 419 height 9
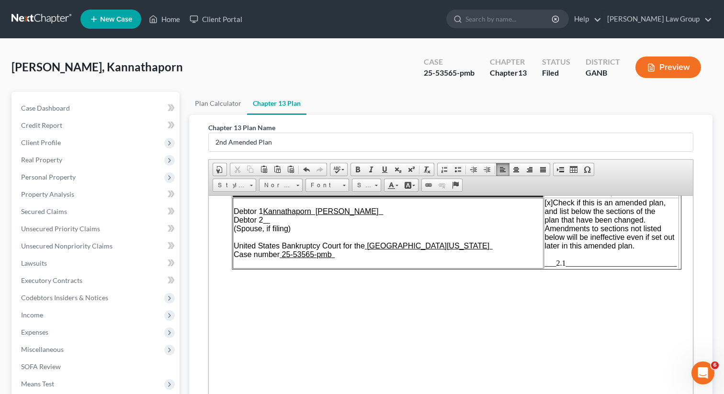
scroll to position [0, 0]
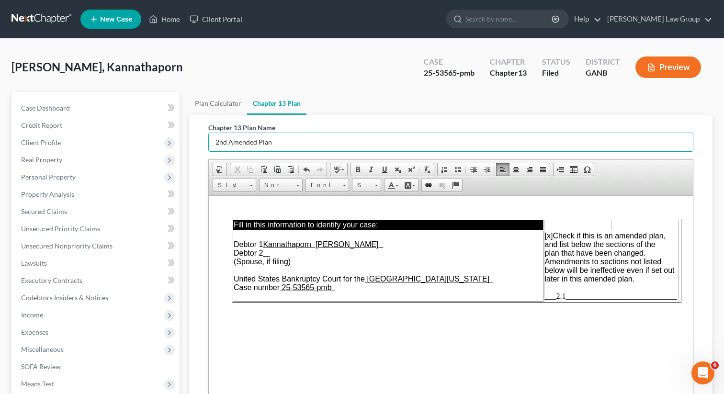
drag, startPoint x: 227, startPoint y: 140, endPoint x: 201, endPoint y: 142, distance: 26.9
click at [201, 142] on div "Chapter 13 Plan Name 2nd Amended Plan Rich Text Editor, document-ckeditor Edito…" at bounding box center [451, 276] width 500 height 322
click at [567, 295] on span "___2.1_____________________________" at bounding box center [611, 296] width 132 height 8
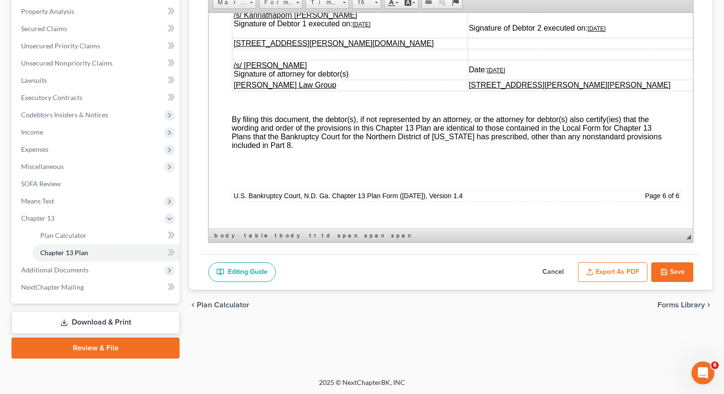
scroll to position [4745, 0]
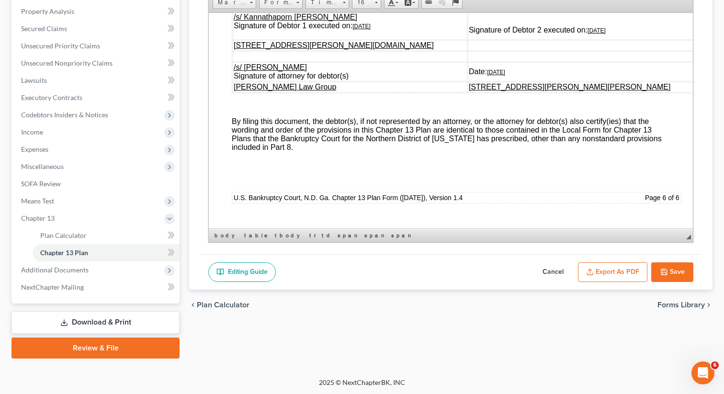
click at [360, 39] on td "/s/ Kannathaporn Ratanasuwan Beck Signature of Debtor 1 executed on: 08/18/2025" at bounding box center [350, 25] width 235 height 28
click at [370, 29] on u "[DATE]" at bounding box center [361, 26] width 18 height 7
click at [357, 29] on u "[DATE]" at bounding box center [361, 26] width 18 height 7
drag, startPoint x: 385, startPoint y: 114, endPoint x: 354, endPoint y: 114, distance: 30.2
click at [354, 39] on td "/s/ Kannathaporn Ratanasuwan Beck Signature of Debtor 1 executed on: 09/01/2025" at bounding box center [350, 25] width 235 height 28
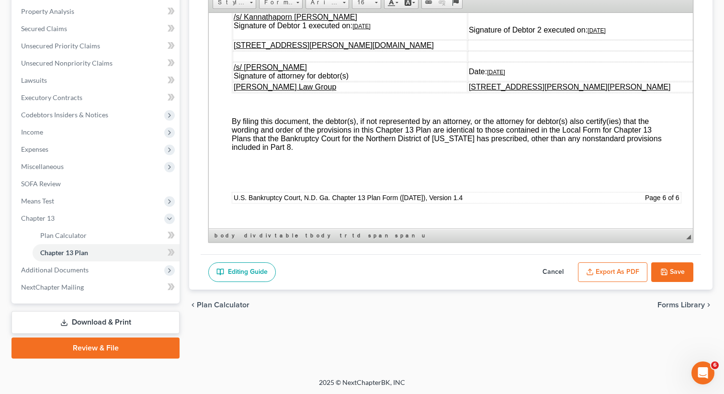
copy u "[DATE]"
click at [600, 39] on td "Signature of Debtor 2 executed on: 08/18/2025" at bounding box center [586, 25] width 237 height 28
drag, startPoint x: 636, startPoint y: 120, endPoint x: 606, endPoint y: 116, distance: 30.9
click at [606, 39] on td "Signature of Debtor 2 executed on: 08/18/2025" at bounding box center [586, 25] width 237 height 28
drag, startPoint x: 539, startPoint y: 158, endPoint x: 506, endPoint y: 159, distance: 33.1
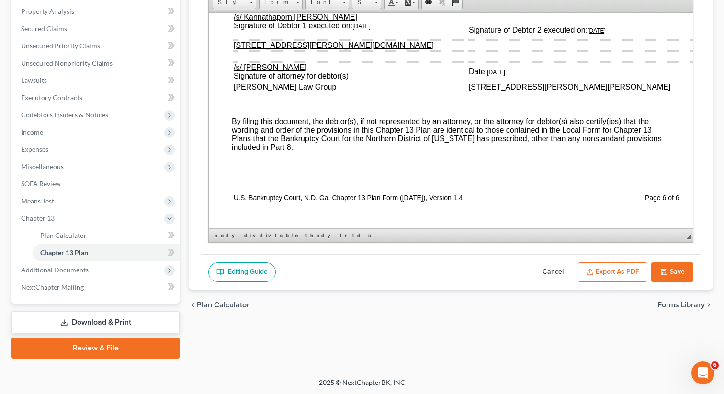
click at [506, 81] on td "Date: 08/18/2025" at bounding box center [586, 71] width 237 height 19
click at [667, 271] on icon "button" at bounding box center [664, 272] width 8 height 8
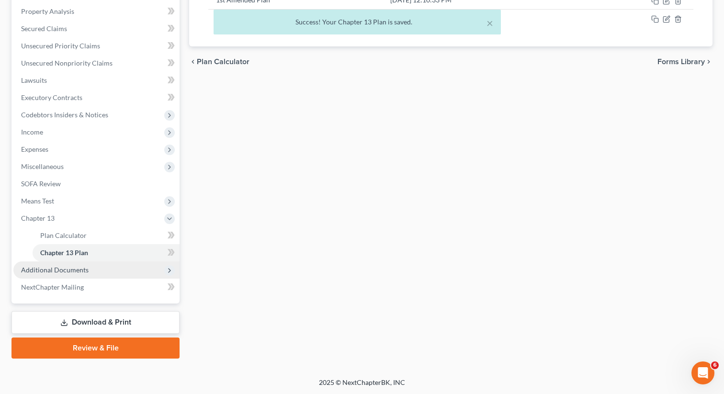
click at [94, 275] on span "Additional Documents" at bounding box center [96, 269] width 166 height 17
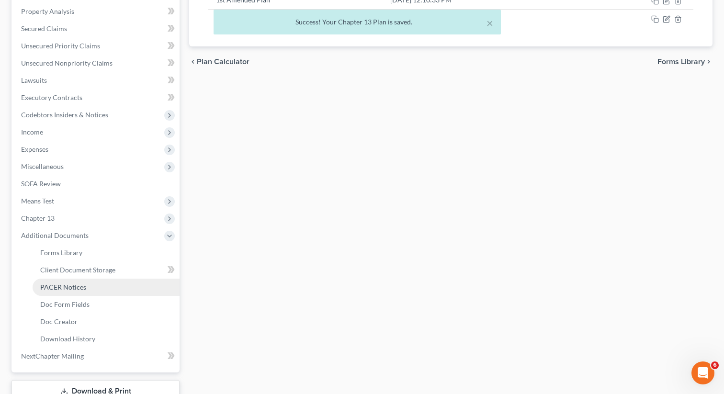
click at [87, 285] on link "PACER Notices" at bounding box center [106, 287] width 147 height 17
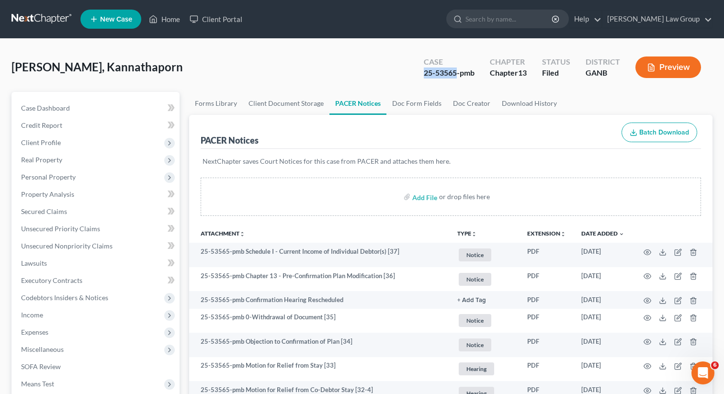
drag, startPoint x: 458, startPoint y: 73, endPoint x: 423, endPoint y: 72, distance: 34.5
click at [424, 72] on div "25-53565-pmb" at bounding box center [449, 73] width 51 height 11
click at [442, 72] on div "25-53565-pmb" at bounding box center [449, 73] width 51 height 11
click at [453, 73] on div "25-53565-pmb" at bounding box center [449, 73] width 51 height 11
click at [456, 73] on div "25-53565-pmb" at bounding box center [449, 73] width 51 height 11
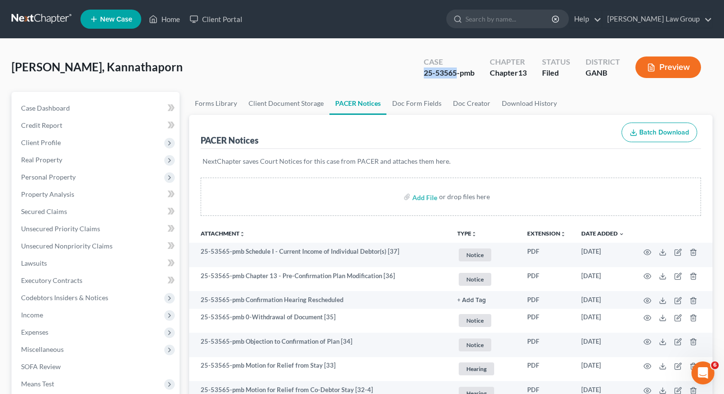
click at [424, 71] on div "25-53565-pmb" at bounding box center [449, 73] width 51 height 11
copy div "25-53565"
click at [443, 80] on div "Case 25-53565-pmb" at bounding box center [449, 68] width 66 height 28
drag, startPoint x: 456, startPoint y: 71, endPoint x: 417, endPoint y: 72, distance: 38.8
click at [417, 72] on div "Case 25-53565-pmb" at bounding box center [449, 68] width 66 height 28
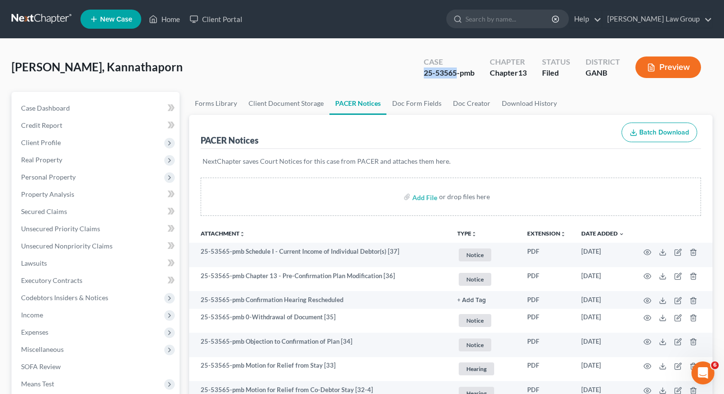
copy div "25-53565"
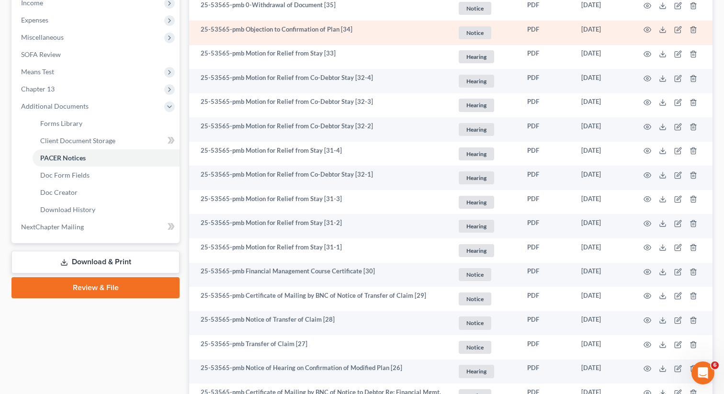
scroll to position [331, 0]
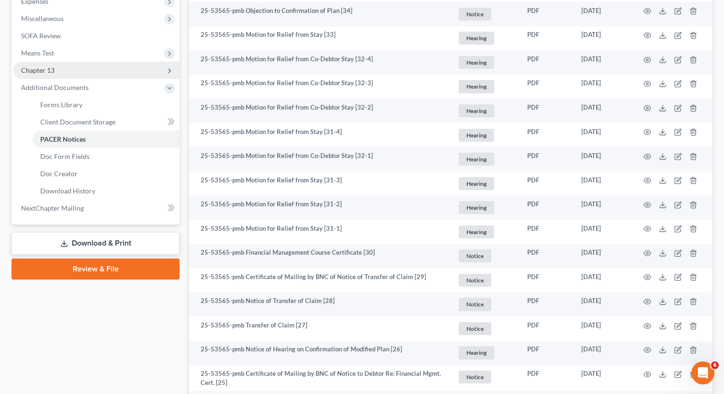
click at [84, 70] on span "Chapter 13" at bounding box center [96, 70] width 166 height 17
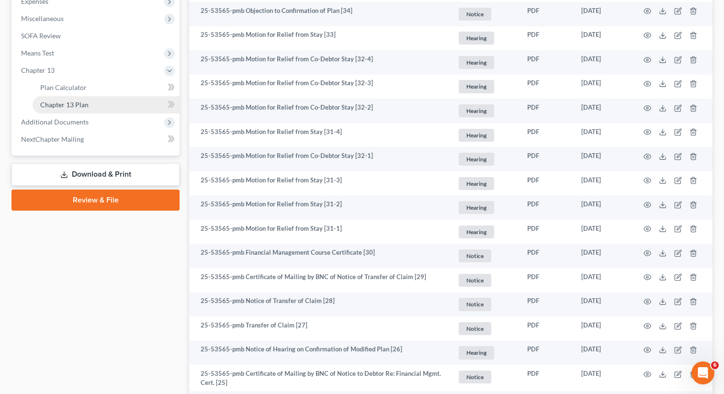
click at [107, 106] on link "Chapter 13 Plan" at bounding box center [106, 104] width 147 height 17
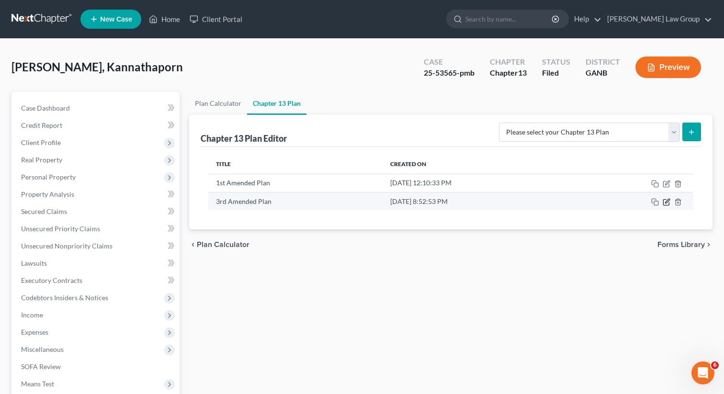
click at [664, 200] on icon "button" at bounding box center [667, 202] width 8 height 8
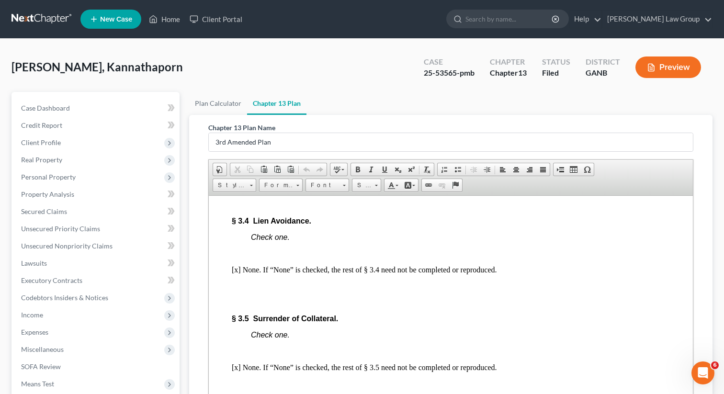
scroll to position [2415, 0]
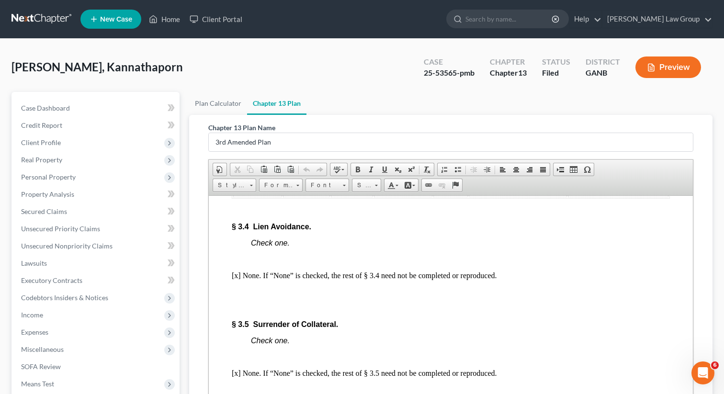
click at [403, 281] on body "Fill in this information to identify your case: Debtor 1 Kannathaporn Ratanasuw…" at bounding box center [451, 268] width 438 height 4928
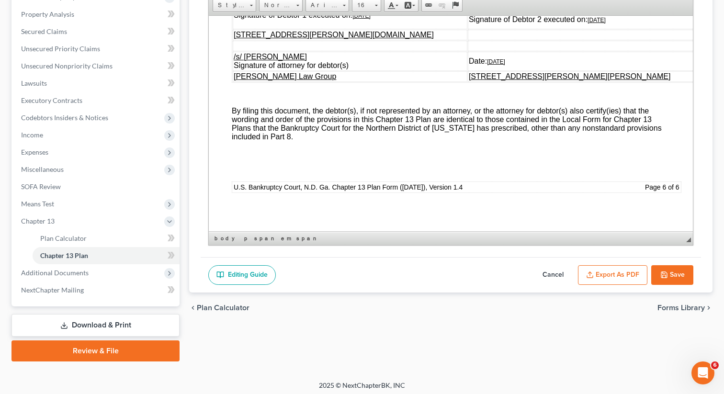
scroll to position [183, 0]
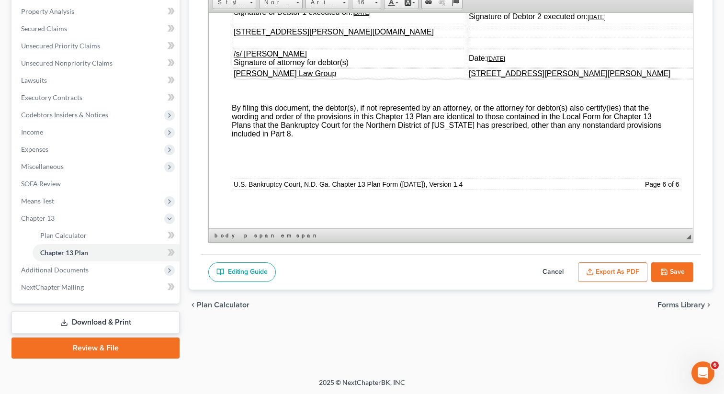
click at [611, 271] on button "Export as PDF" at bounding box center [612, 272] width 69 height 20
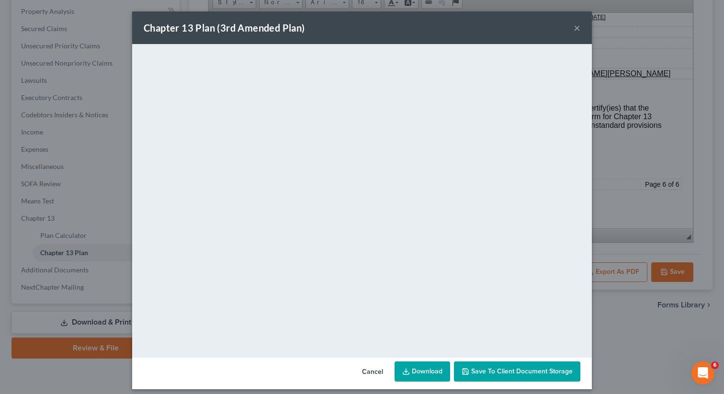
click at [421, 372] on link "Download" at bounding box center [423, 372] width 56 height 20
click at [657, 44] on div "Chapter 13 Plan (3rd Amended Plan) × <object ng-attr-data='https://nextchapter-…" at bounding box center [362, 197] width 724 height 394
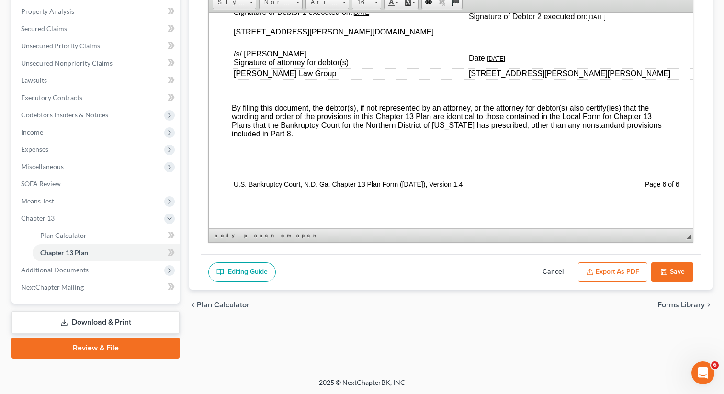
click at [666, 281] on button "Save" at bounding box center [672, 272] width 42 height 20
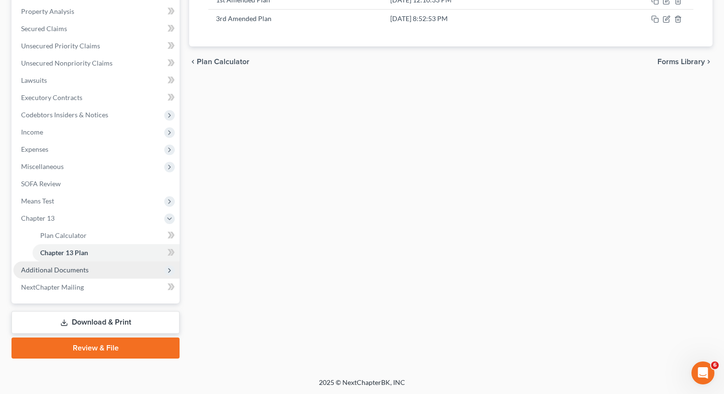
click at [104, 272] on span "Additional Documents" at bounding box center [96, 269] width 166 height 17
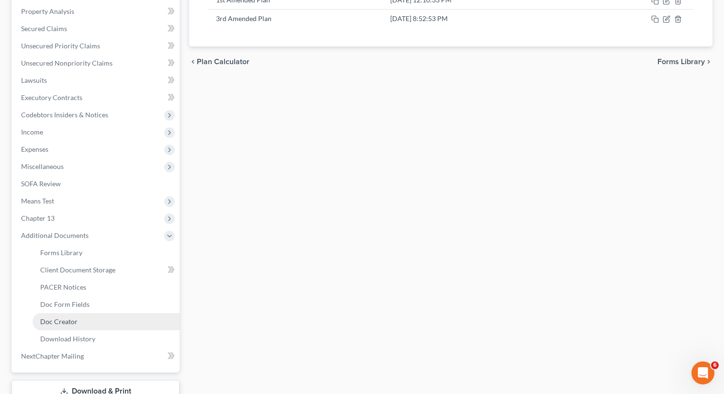
click at [69, 321] on span "Doc Creator" at bounding box center [58, 322] width 37 height 8
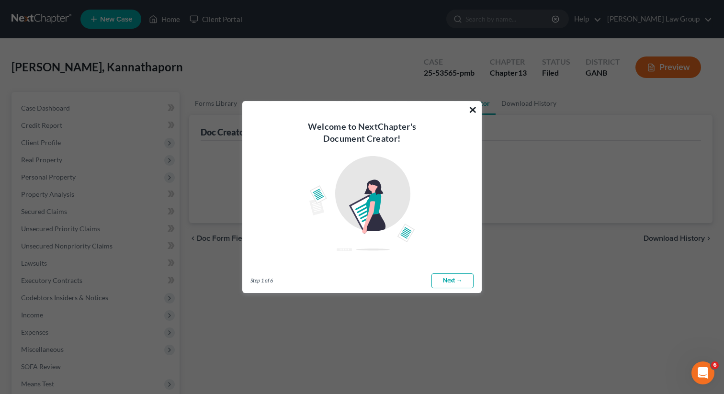
click at [473, 110] on button "×" at bounding box center [472, 109] width 9 height 15
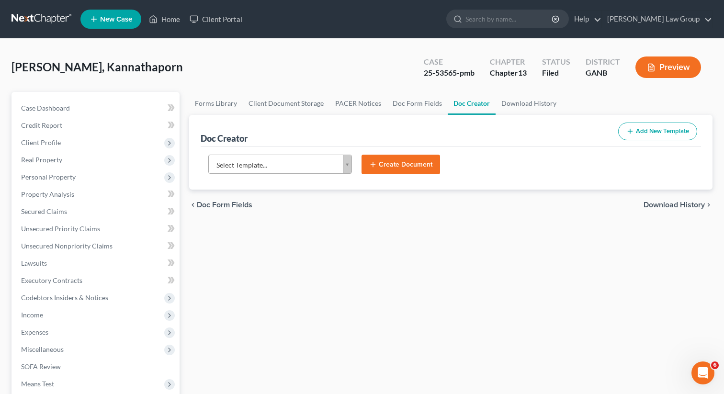
click at [318, 163] on body "Home New Case Client Portal Saedi Law Group lsaedi@saedilawgroup.com My Account…" at bounding box center [362, 323] width 724 height 647
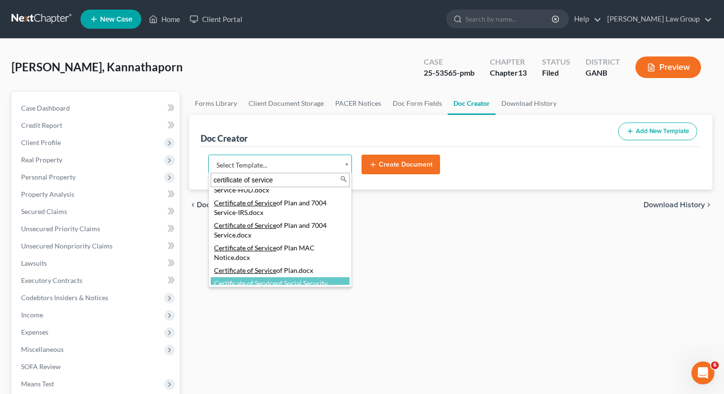
scroll to position [77, 0]
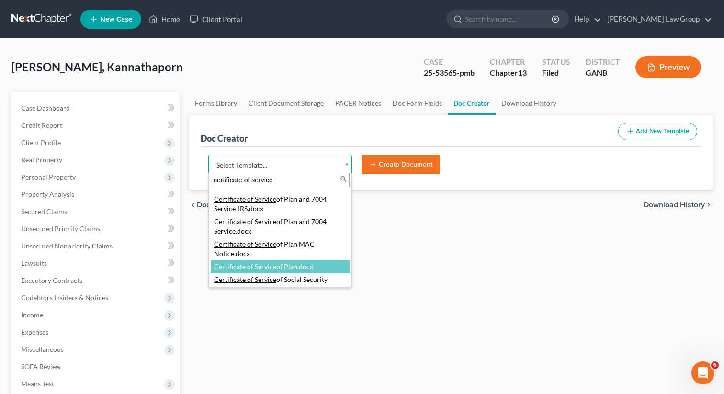
type input "certificate of service"
select select "111545"
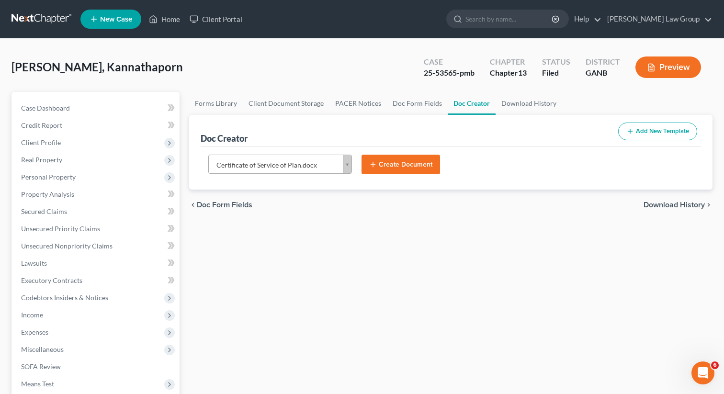
click at [390, 160] on button "Create Document" at bounding box center [401, 165] width 79 height 20
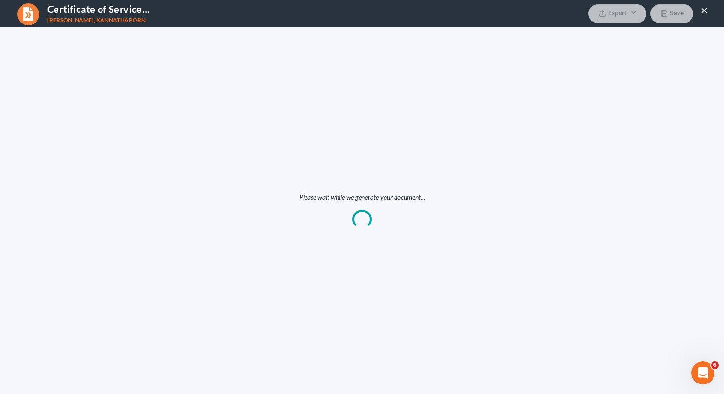
scroll to position [0, 0]
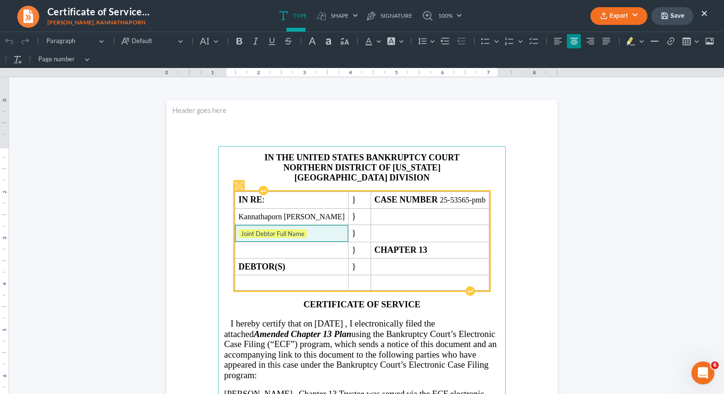
click at [327, 235] on span "Joint Debtor Full Name" at bounding box center [291, 234] width 106 height 10
drag, startPoint x: 329, startPoint y: 235, endPoint x: 238, endPoint y: 233, distance: 91.0
click at [238, 233] on td "Joint Debtor Full Name ⁠⁠⁠⁠⁠⁠⁠" at bounding box center [292, 233] width 114 height 17
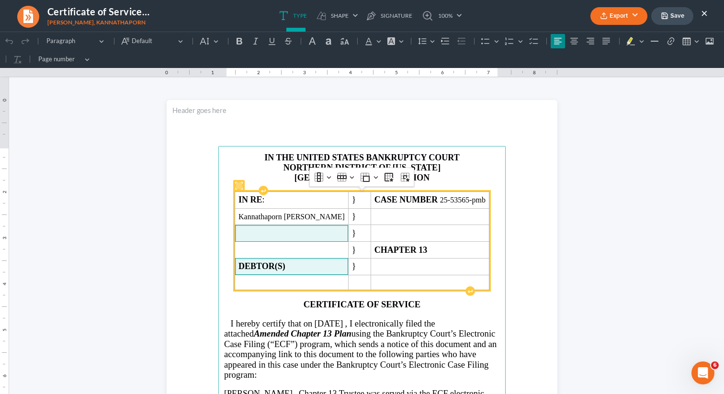
click at [285, 269] on strong "DEBTOR(S)" at bounding box center [261, 266] width 47 height 10
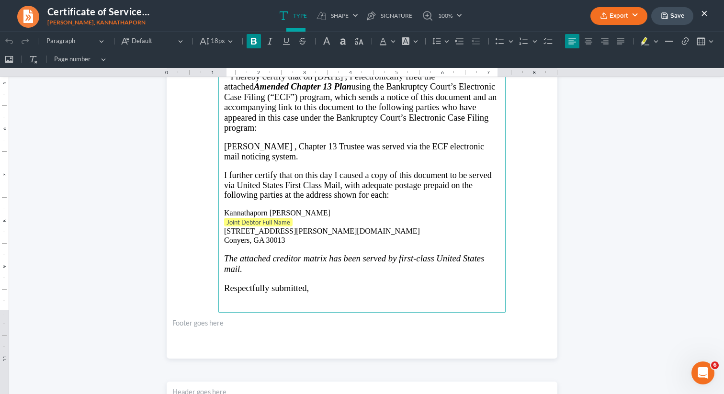
scroll to position [257, 0]
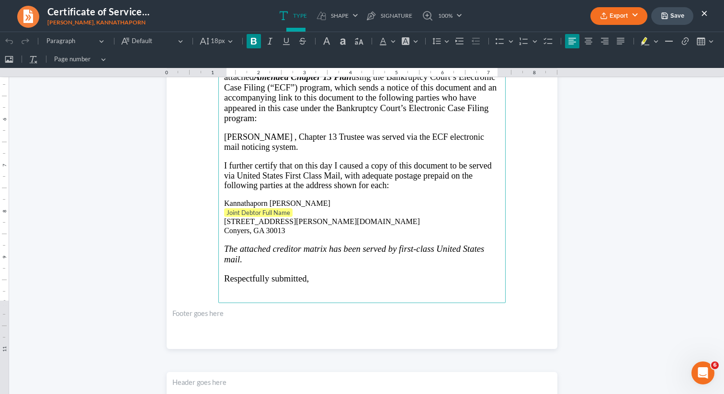
click at [318, 211] on p "Joint Debtor Full Name" at bounding box center [362, 213] width 276 height 10
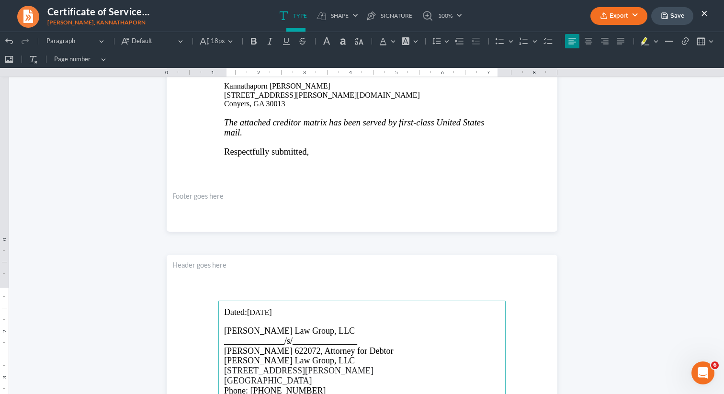
scroll to position [0, 0]
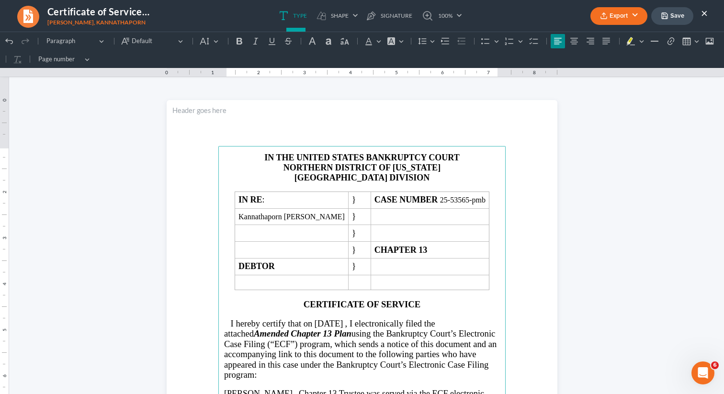
click at [626, 23] on button "Export" at bounding box center [619, 16] width 57 height 18
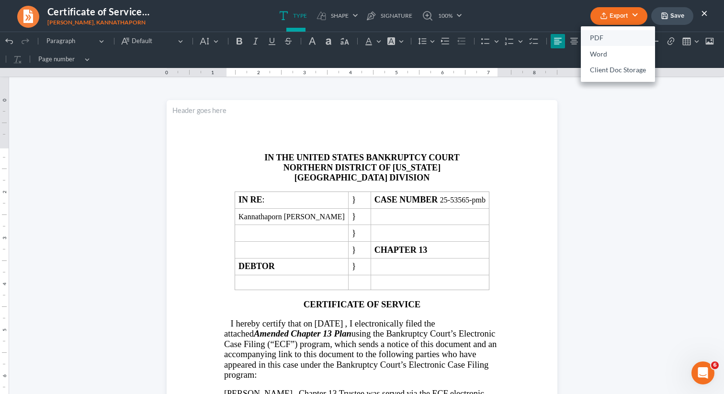
click at [594, 36] on link "PDF" at bounding box center [618, 38] width 74 height 16
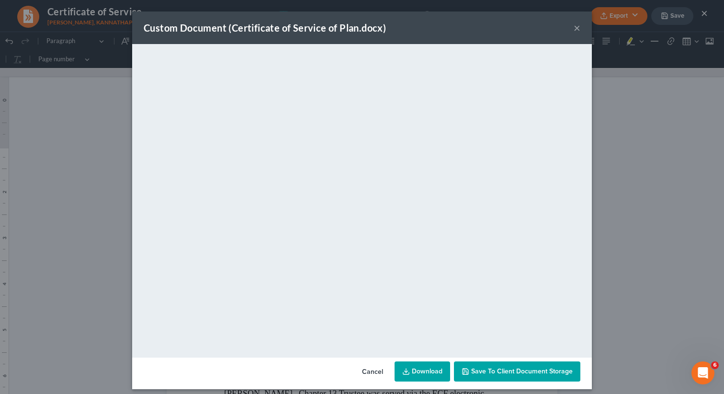
click at [671, 134] on div "Custom Document (Certificate of Service of Plan.docx) × <object ng-attr-data='[…" at bounding box center [362, 197] width 724 height 394
click at [439, 27] on div "Custom Document (Certificate of Service of Plan.docx) ×" at bounding box center [362, 27] width 460 height 33
click at [577, 29] on button "×" at bounding box center [577, 27] width 7 height 11
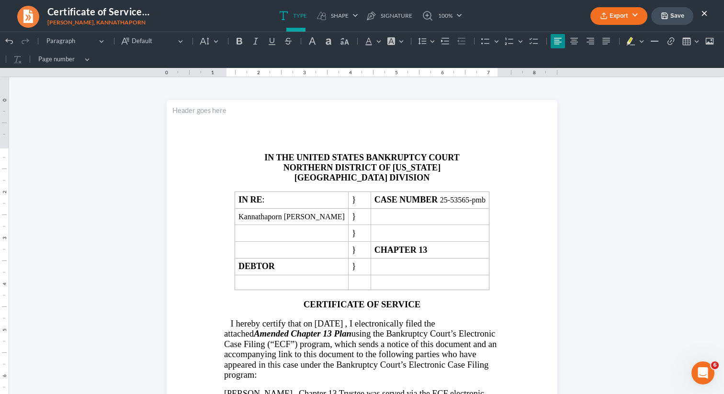
click at [701, 13] on button "×" at bounding box center [704, 12] width 7 height 11
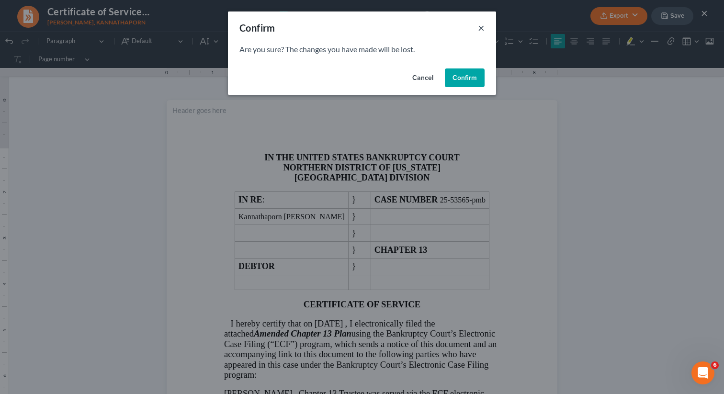
click at [481, 24] on button "×" at bounding box center [481, 27] width 7 height 11
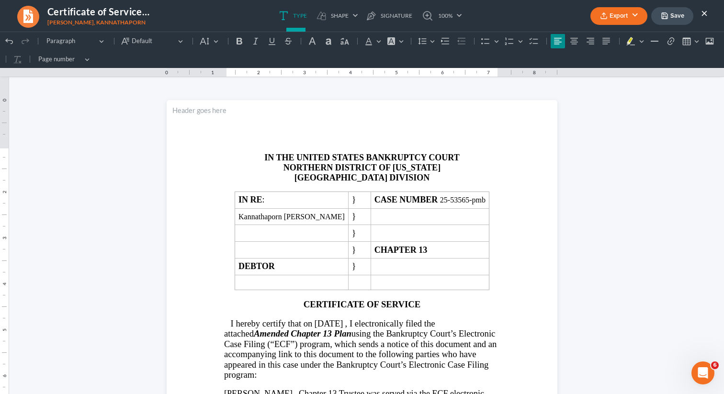
click at [705, 12] on button "×" at bounding box center [704, 12] width 7 height 11
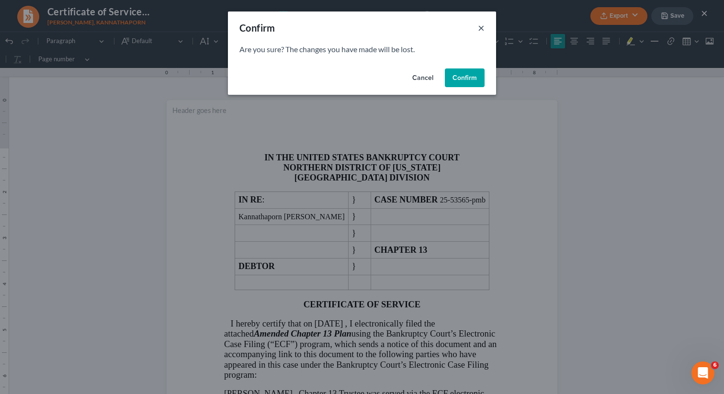
click at [482, 28] on button "×" at bounding box center [481, 27] width 7 height 11
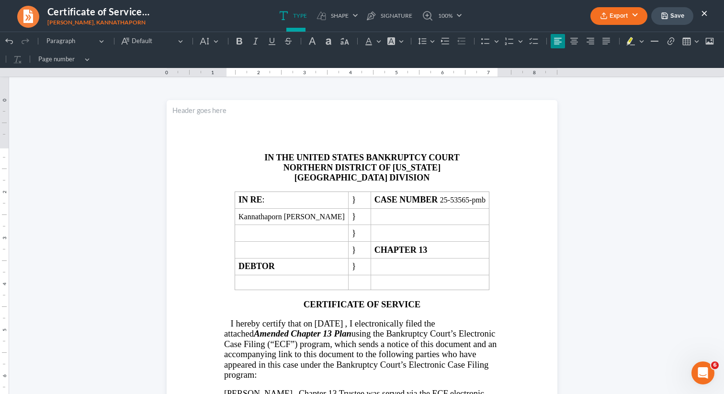
click at [700, 10] on ul "Export PDF Word Client Doc Storage Save ×" at bounding box center [649, 16] width 117 height 21
click at [705, 15] on button "×" at bounding box center [704, 12] width 7 height 11
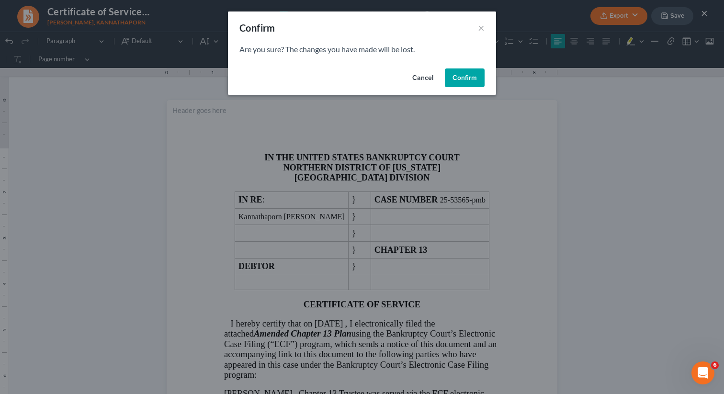
click at [460, 77] on button "Confirm" at bounding box center [465, 77] width 40 height 19
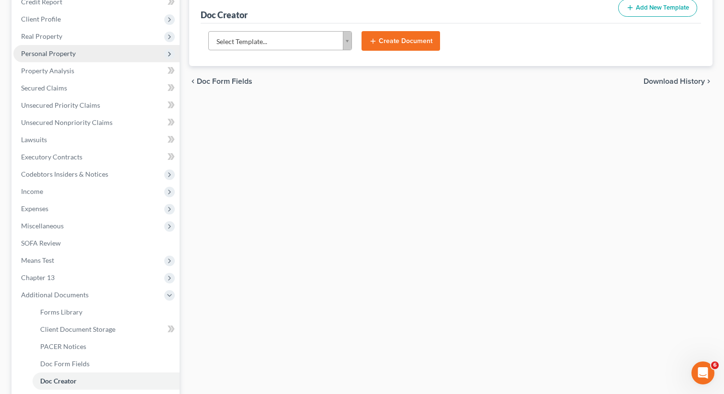
scroll to position [178, 0]
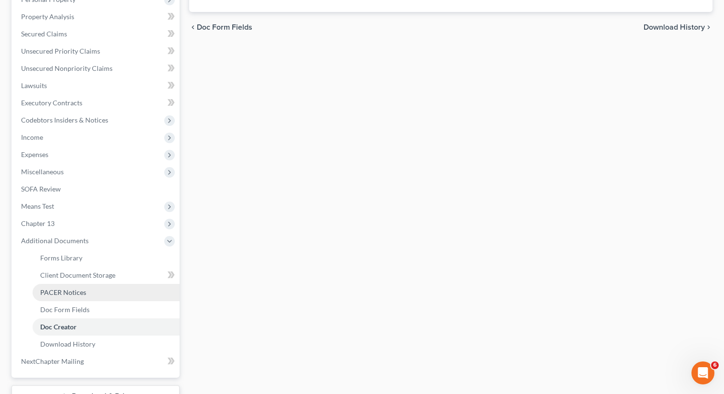
click at [86, 289] on link "PACER Notices" at bounding box center [106, 292] width 147 height 17
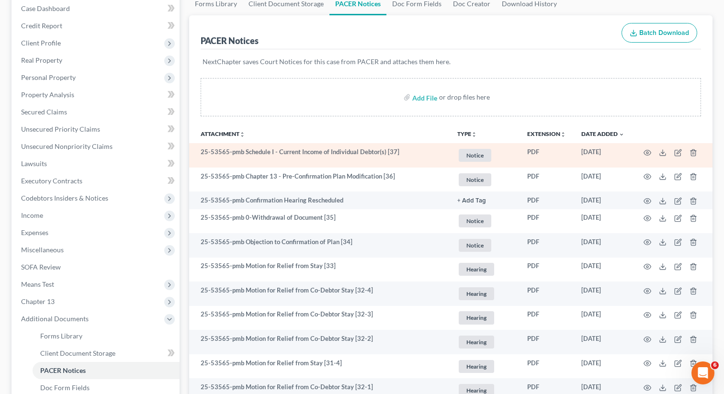
scroll to position [100, 0]
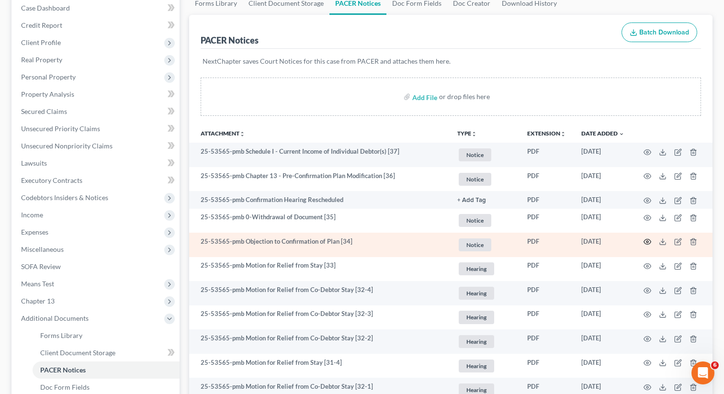
click at [647, 241] on circle "button" at bounding box center [648, 242] width 2 height 2
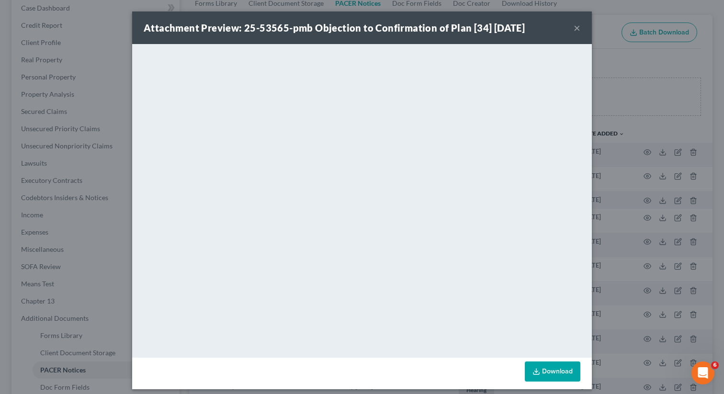
click at [576, 31] on button "×" at bounding box center [577, 27] width 7 height 11
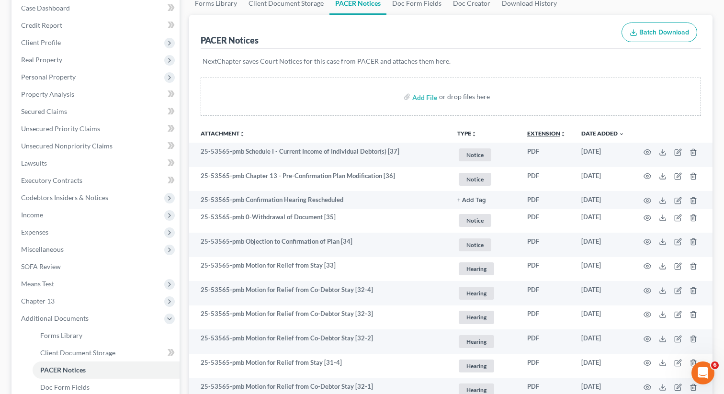
click at [538, 132] on link "Extension unfold_more expand_more expand_less" at bounding box center [546, 133] width 39 height 7
click at [470, 131] on button "TYPE unfold_more" at bounding box center [467, 134] width 20 height 6
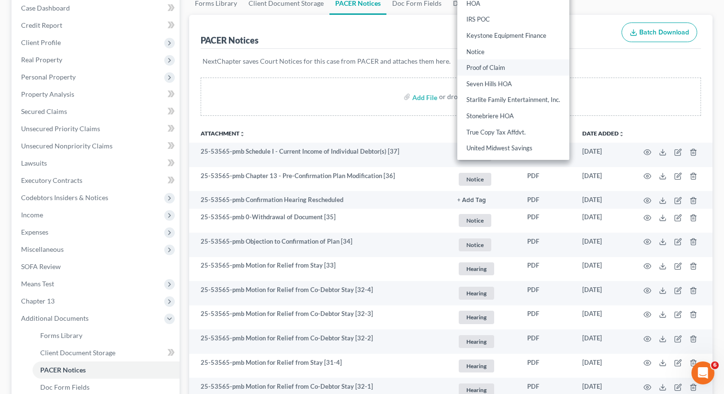
click at [479, 65] on link "Proof of Claim" at bounding box center [513, 68] width 112 height 16
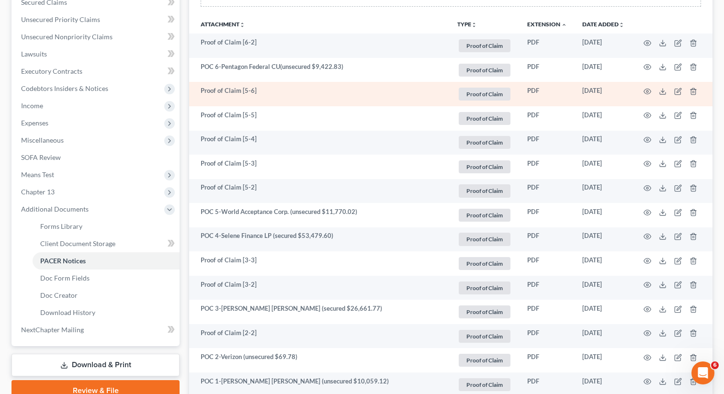
scroll to position [211, 0]
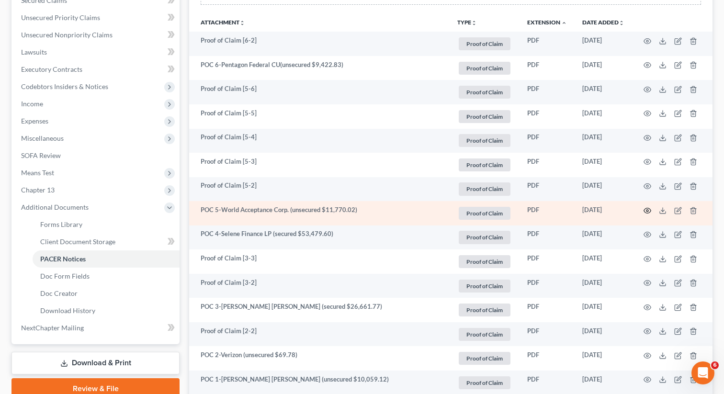
click at [644, 210] on icon "button" at bounding box center [647, 210] width 7 height 5
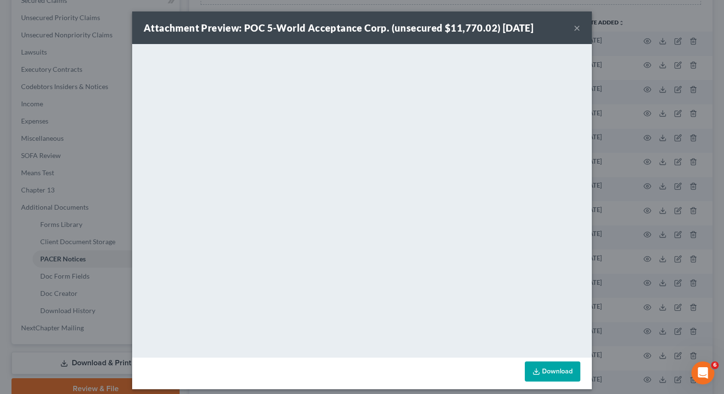
click at [579, 27] on button "×" at bounding box center [577, 27] width 7 height 11
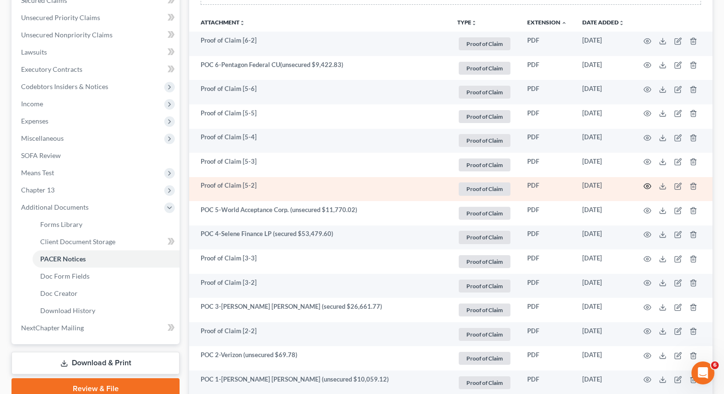
click at [645, 185] on icon "button" at bounding box center [648, 186] width 8 height 8
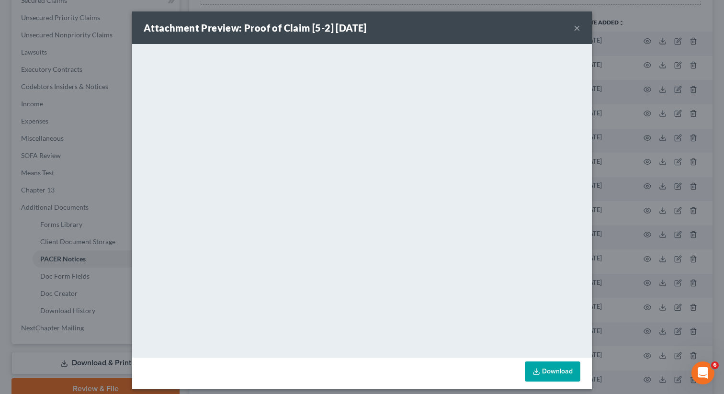
click at [577, 25] on button "×" at bounding box center [577, 27] width 7 height 11
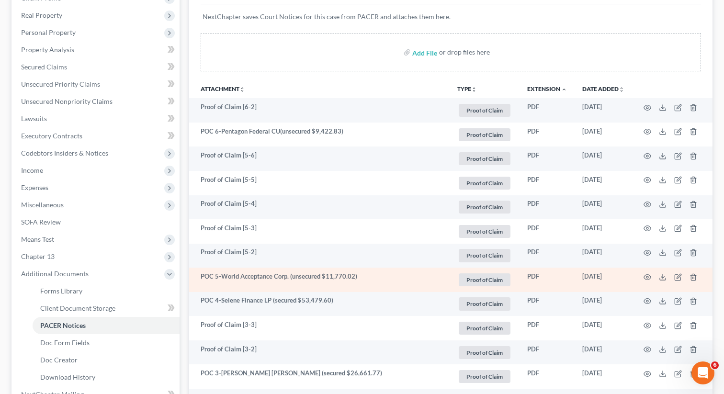
scroll to position [136, 0]
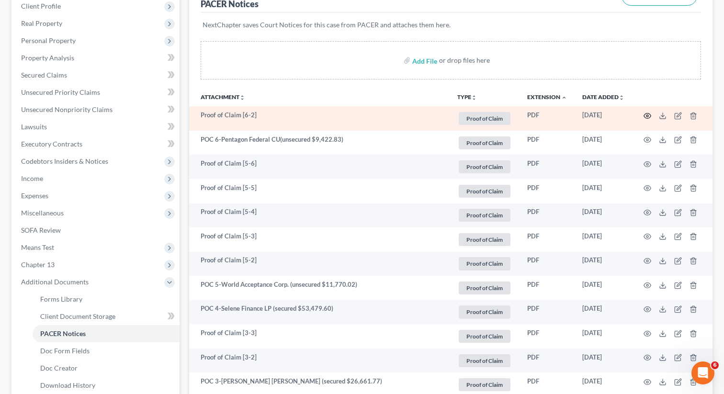
click at [647, 114] on icon "button" at bounding box center [648, 116] width 8 height 8
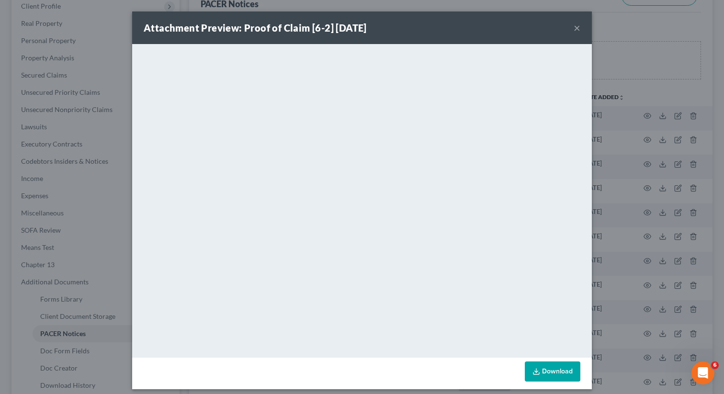
click at [577, 27] on button "×" at bounding box center [577, 27] width 7 height 11
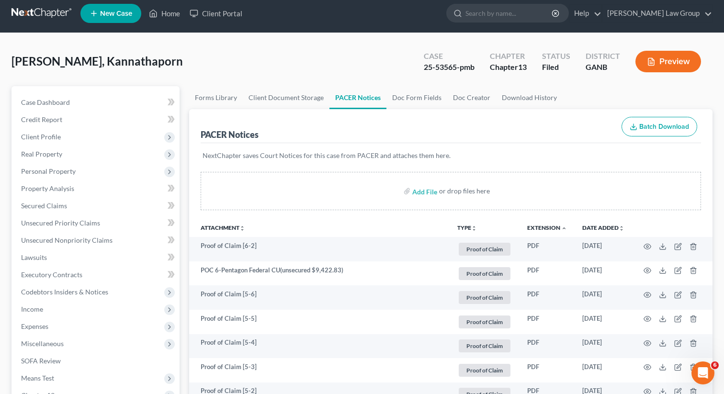
scroll to position [5, 0]
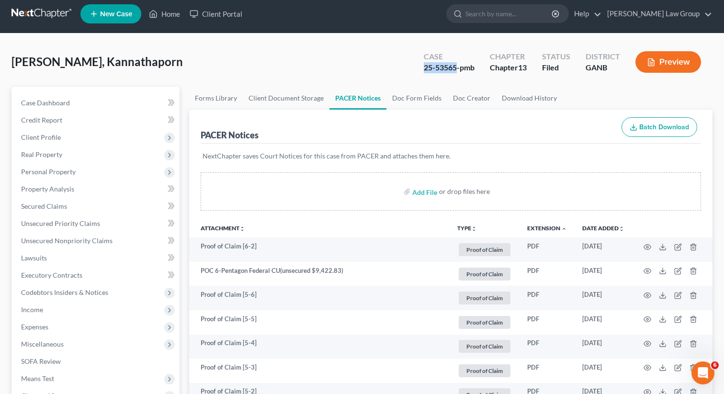
drag, startPoint x: 458, startPoint y: 69, endPoint x: 418, endPoint y: 68, distance: 40.3
click at [418, 68] on div "Case 25-53565-pmb" at bounding box center [449, 63] width 66 height 28
copy div "25-53565"
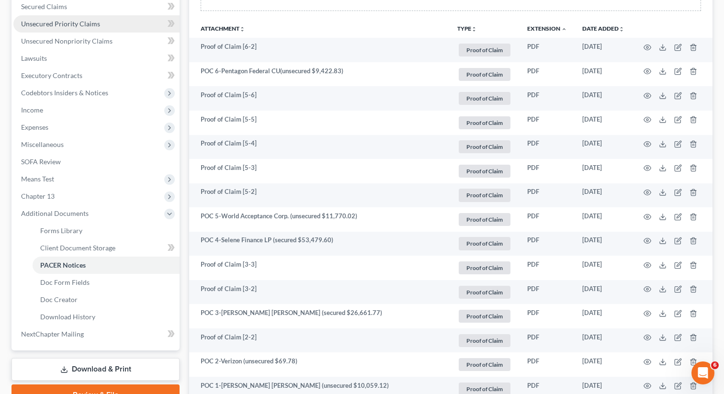
scroll to position [211, 0]
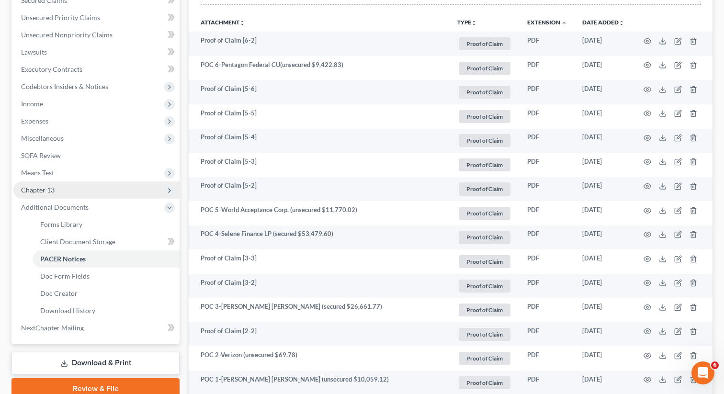
click at [89, 189] on span "Chapter 13" at bounding box center [96, 190] width 166 height 17
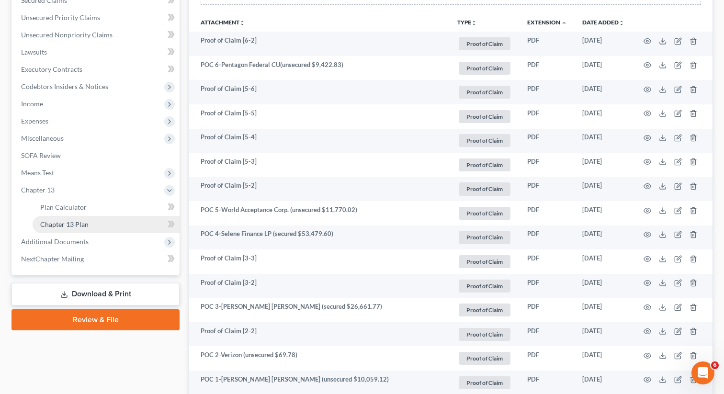
click at [89, 223] on link "Chapter 13 Plan" at bounding box center [106, 224] width 147 height 17
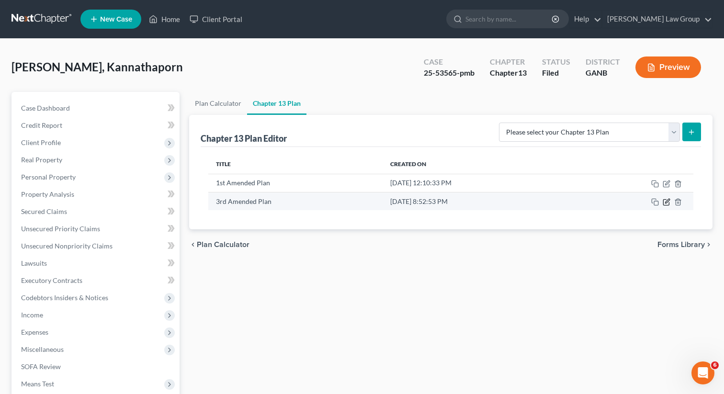
click at [667, 202] on icon "button" at bounding box center [667, 202] width 8 height 8
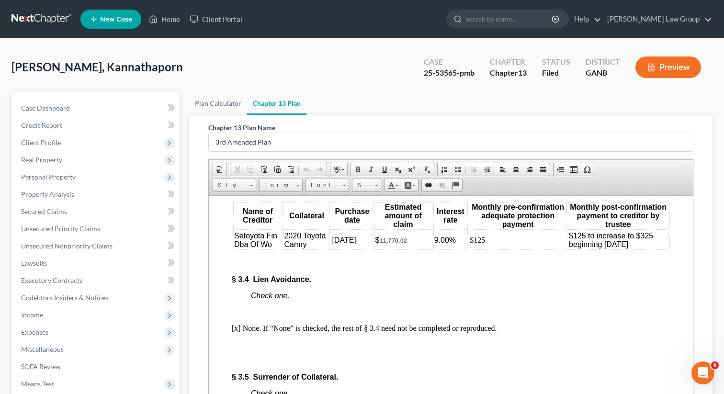
scroll to position [2365, 0]
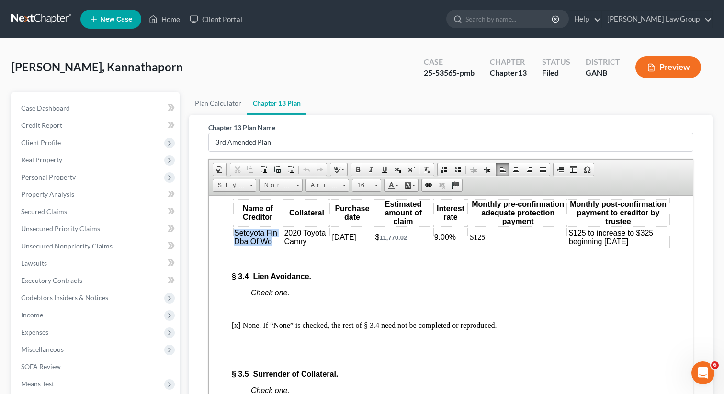
drag, startPoint x: 273, startPoint y: 292, endPoint x: 234, endPoint y: 283, distance: 40.0
click at [234, 247] on td "Setoyota Fin Dba Of Wo" at bounding box center [257, 236] width 49 height 19
paste body
drag, startPoint x: 276, startPoint y: 290, endPoint x: 233, endPoint y: 282, distance: 44.0
click at [233, 247] on td "World Omni Financial Corp." at bounding box center [256, 236] width 47 height 19
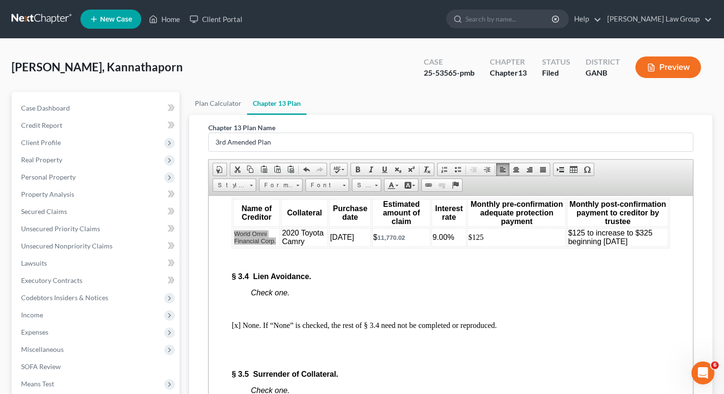
scroll to position [0, 0]
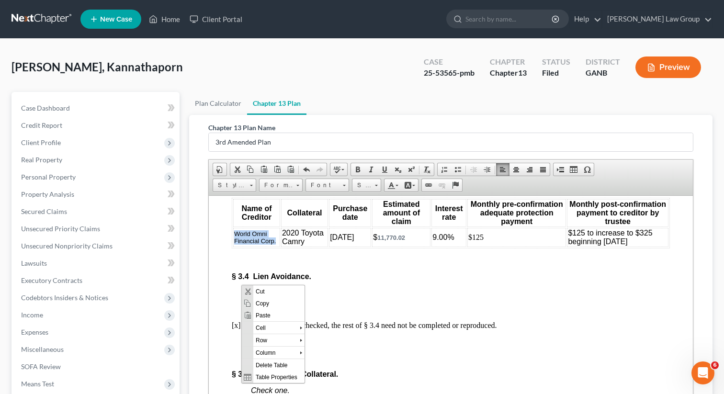
click at [262, 244] on span "World Omni Financial Corp." at bounding box center [255, 237] width 42 height 14
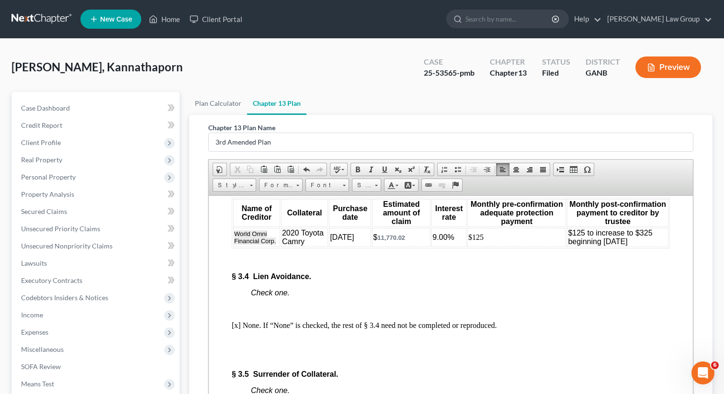
click at [273, 244] on span "World Omni Financial Corp." at bounding box center [255, 237] width 42 height 14
drag, startPoint x: 278, startPoint y: 290, endPoint x: 232, endPoint y: 281, distance: 46.4
click at [232, 248] on table "Name of Creditor Collateral Purchase date Estimated amount of claim Interest ra…" at bounding box center [451, 222] width 438 height 51
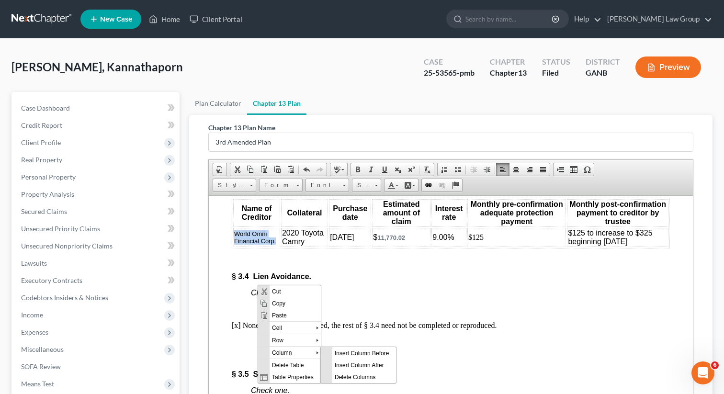
click at [239, 244] on span "World Omni Financial Corp." at bounding box center [255, 237] width 42 height 14
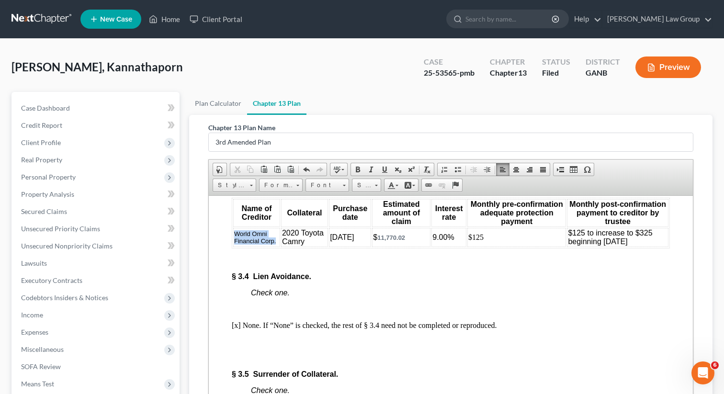
drag, startPoint x: 276, startPoint y: 289, endPoint x: 232, endPoint y: 283, distance: 44.0
click at [232, 248] on table "Name of Creditor Collateral Purchase date Estimated amount of claim Interest ra…" at bounding box center [451, 222] width 438 height 51
click at [412, 183] on link "Background Color" at bounding box center [409, 185] width 17 height 12
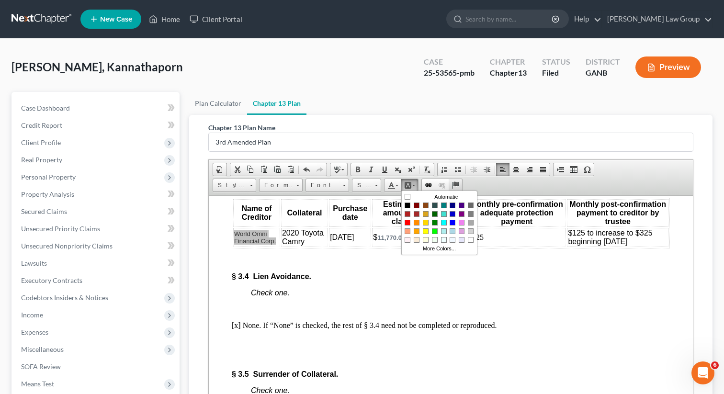
click at [483, 183] on span "Editor toolbars Document Document Properties Clipboard/Undo Cut Copy Paste Past…" at bounding box center [451, 178] width 484 height 36
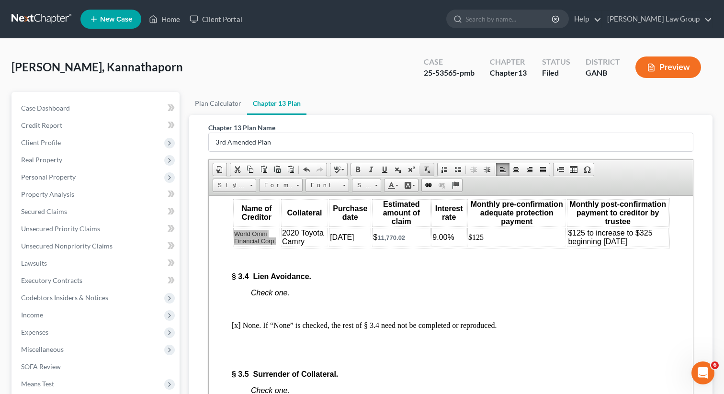
click at [428, 168] on span at bounding box center [427, 170] width 8 height 8
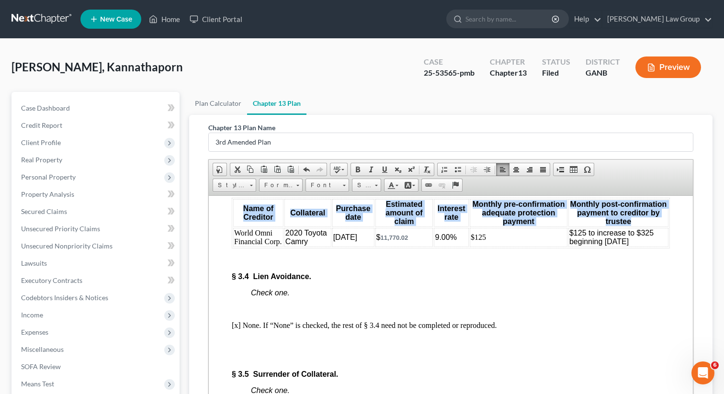
click at [329, 297] on p "Check one." at bounding box center [460, 292] width 419 height 9
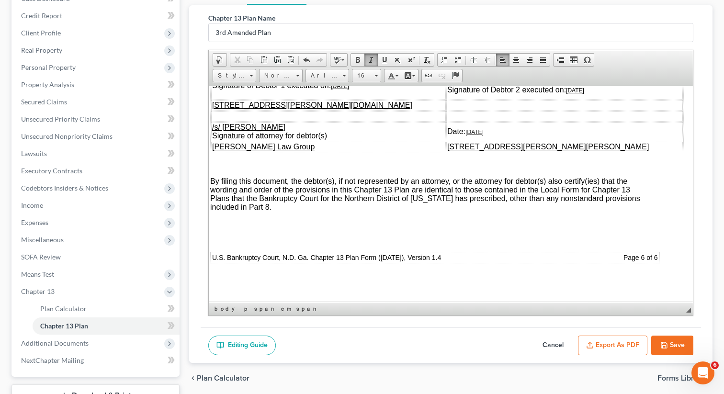
scroll to position [183, 0]
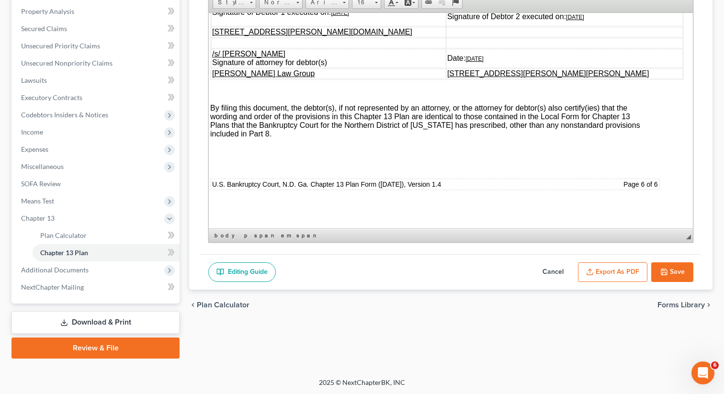
click at [597, 270] on button "Export as PDF" at bounding box center [612, 272] width 69 height 20
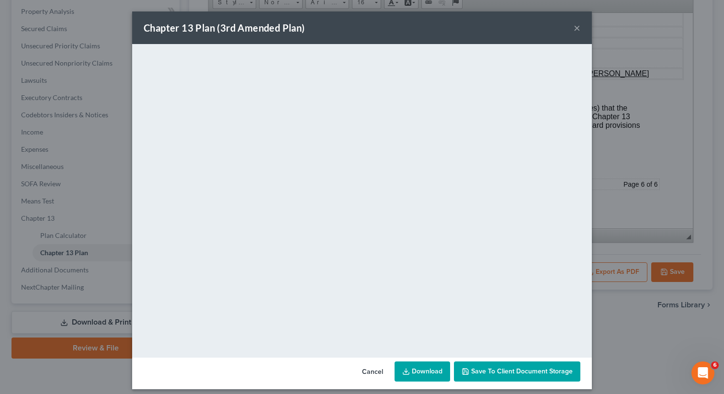
click at [575, 28] on button "×" at bounding box center [577, 27] width 7 height 11
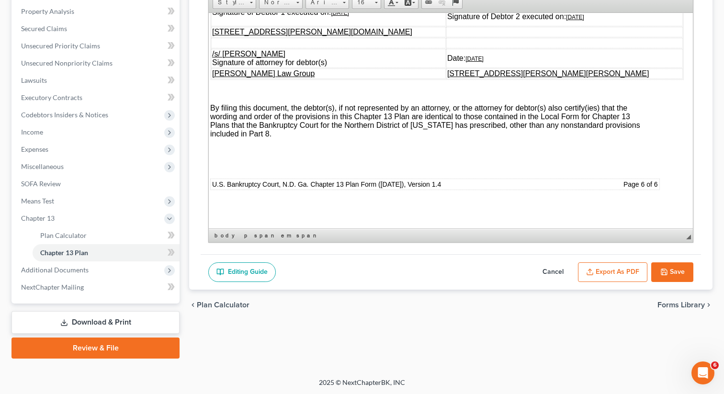
click at [668, 277] on button "Save" at bounding box center [672, 272] width 42 height 20
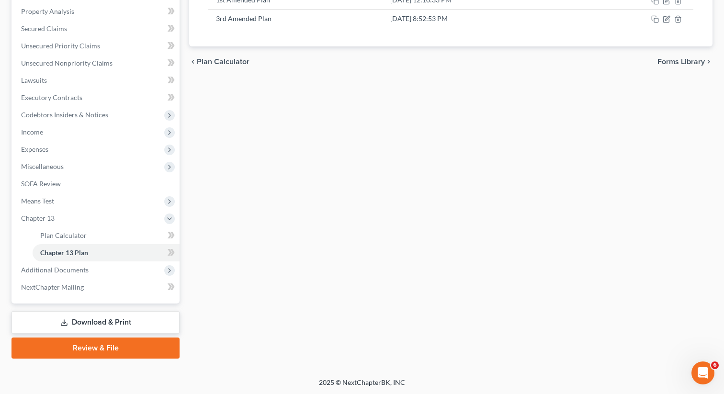
scroll to position [0, 0]
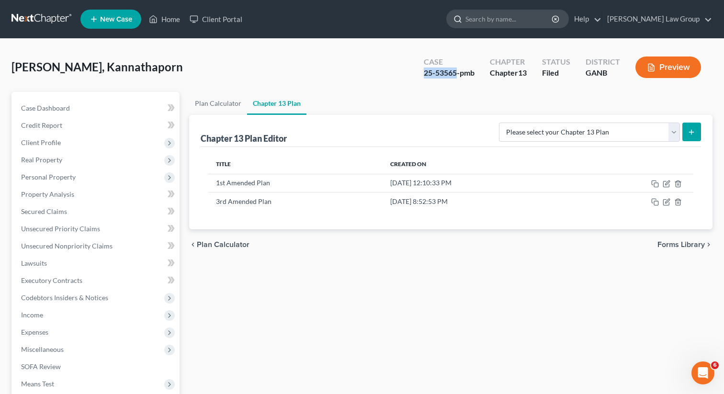
drag, startPoint x: 456, startPoint y: 73, endPoint x: 542, endPoint y: 19, distance: 101.0
click at [414, 69] on div "Case 25-53565-pmb Chapter Chapter 13 Status Filed District GANB Preview" at bounding box center [562, 67] width 300 height 34
copy div "25-53565"
click at [169, 15] on link "Home" at bounding box center [164, 19] width 41 height 17
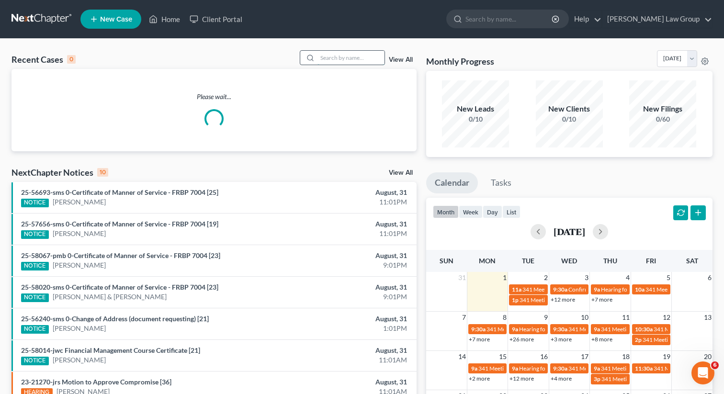
click at [344, 62] on input "search" at bounding box center [351, 58] width 67 height 14
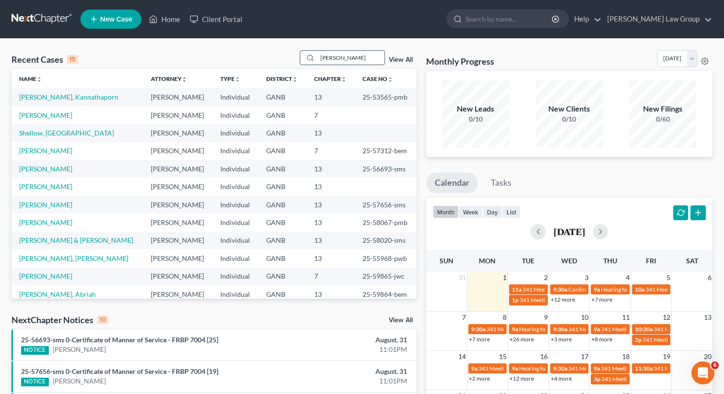
type input "[PERSON_NAME]"
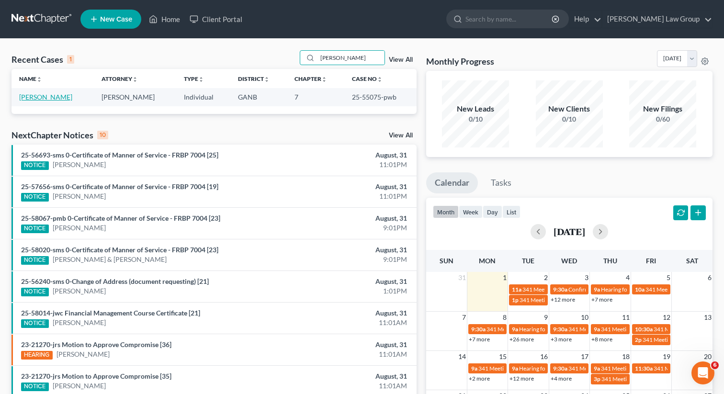
click at [48, 95] on link "[PERSON_NAME]" at bounding box center [45, 97] width 53 height 8
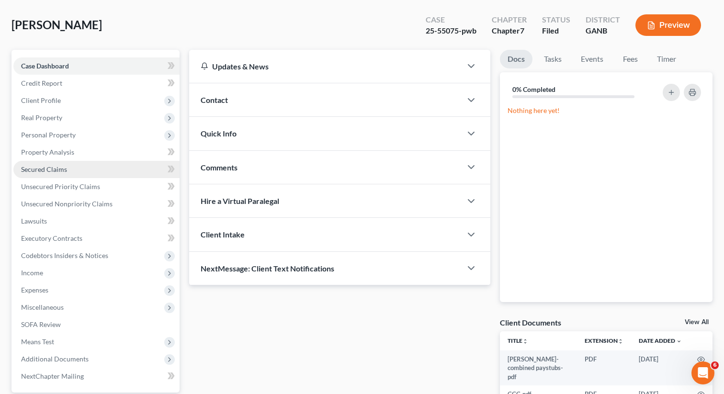
scroll to position [131, 0]
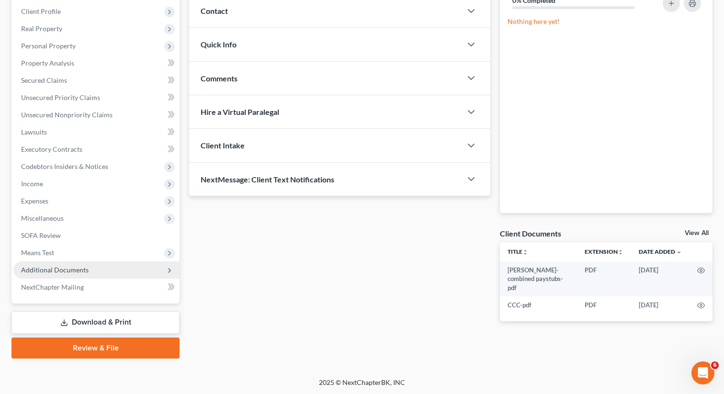
click at [76, 272] on span "Additional Documents" at bounding box center [55, 270] width 68 height 8
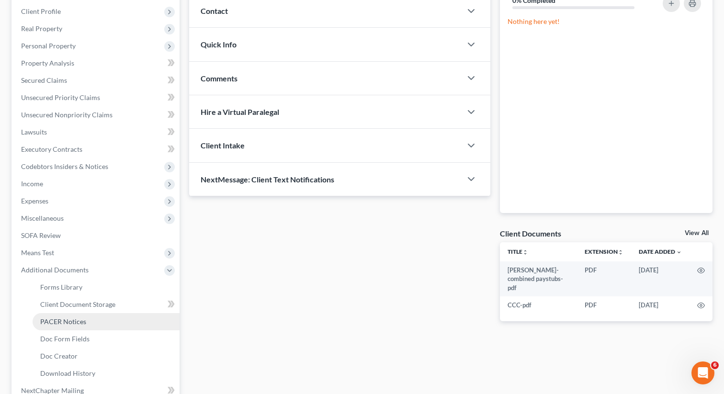
click at [71, 320] on span "PACER Notices" at bounding box center [63, 322] width 46 height 8
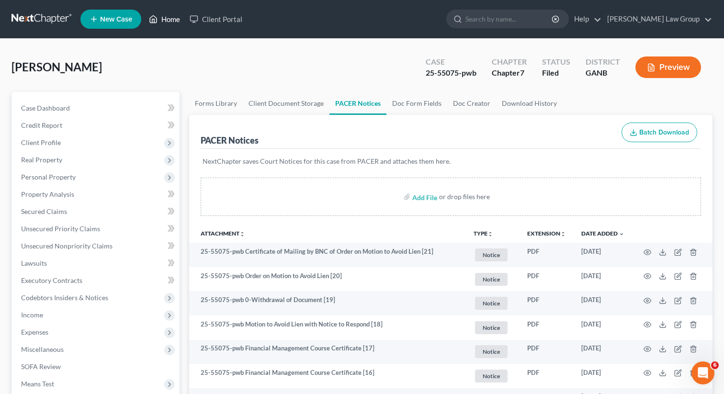
click at [170, 21] on link "Home" at bounding box center [164, 19] width 41 height 17
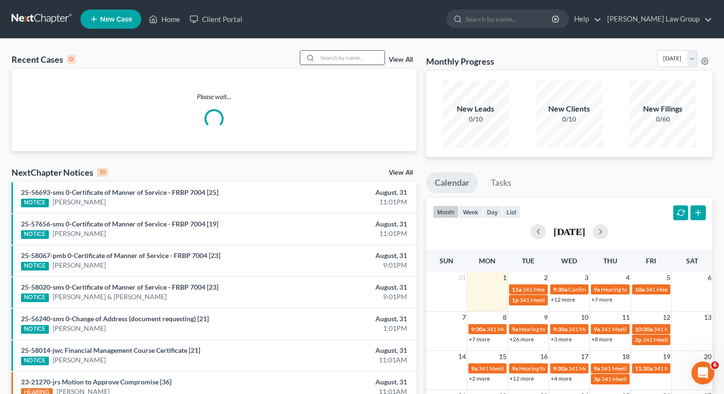
click at [339, 57] on input "search" at bounding box center [351, 58] width 67 height 14
type input "[PERSON_NAME]"
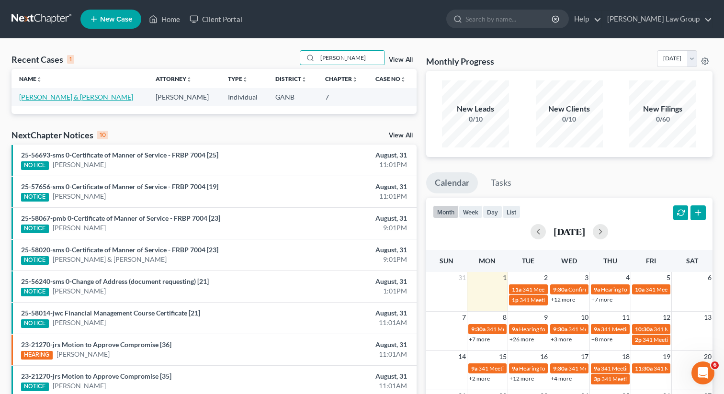
click at [53, 95] on link "[PERSON_NAME] & [PERSON_NAME]" at bounding box center [76, 97] width 114 height 8
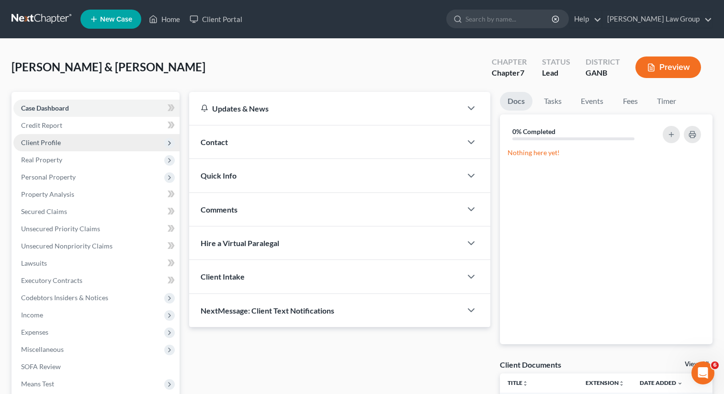
click at [57, 144] on span "Client Profile" at bounding box center [41, 142] width 40 height 8
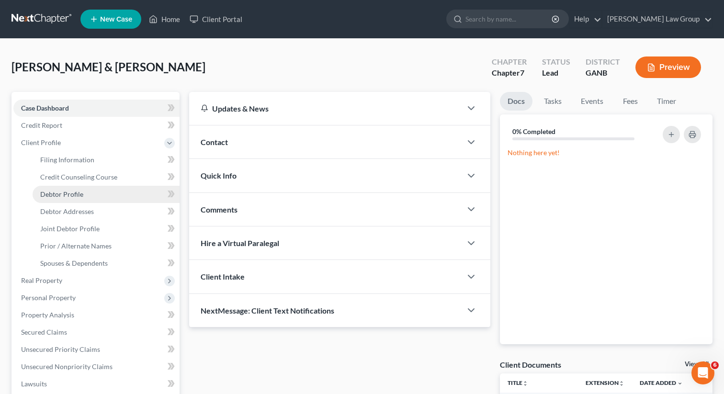
click at [74, 193] on span "Debtor Profile" at bounding box center [61, 194] width 43 height 8
select select "1"
select select "3"
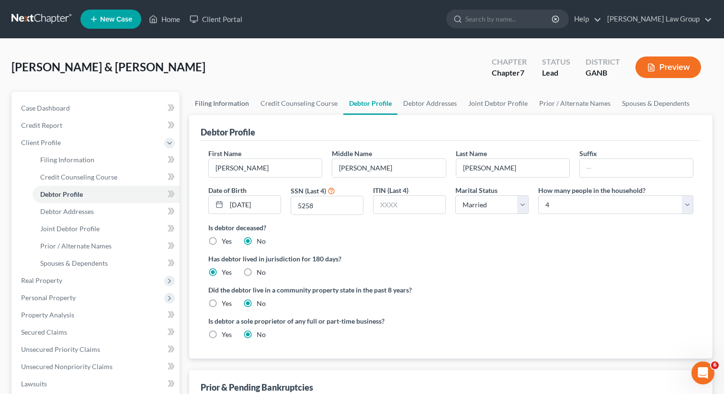
click at [209, 102] on link "Filing Information" at bounding box center [222, 103] width 66 height 23
select select "1"
select select "0"
select select "19"
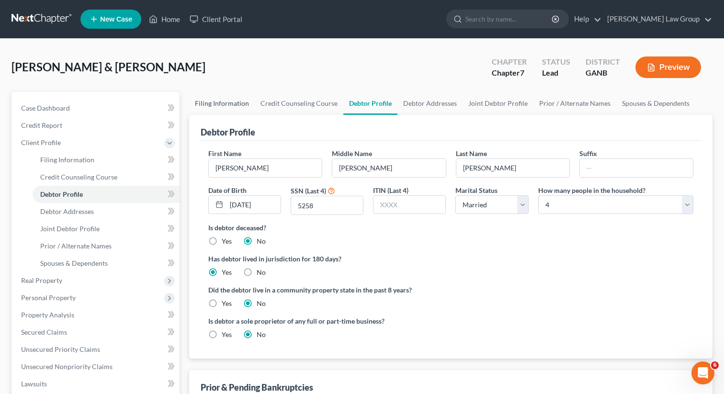
select select "0"
select select "10"
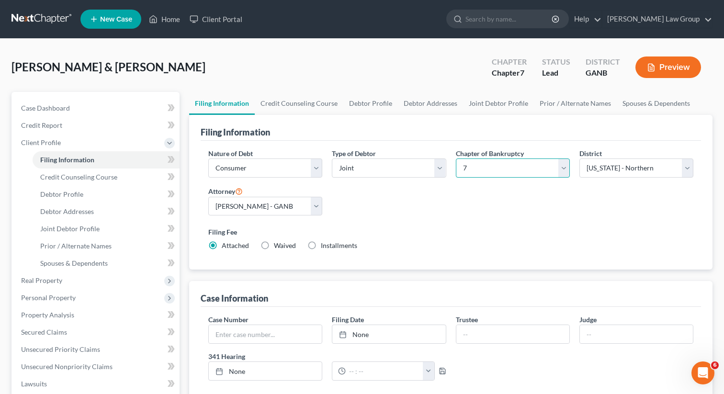
click at [488, 170] on select "Select 7 11 12 13" at bounding box center [513, 168] width 114 height 19
select select "3"
click at [456, 159] on select "Select 7 11 12 13" at bounding box center [513, 168] width 114 height 19
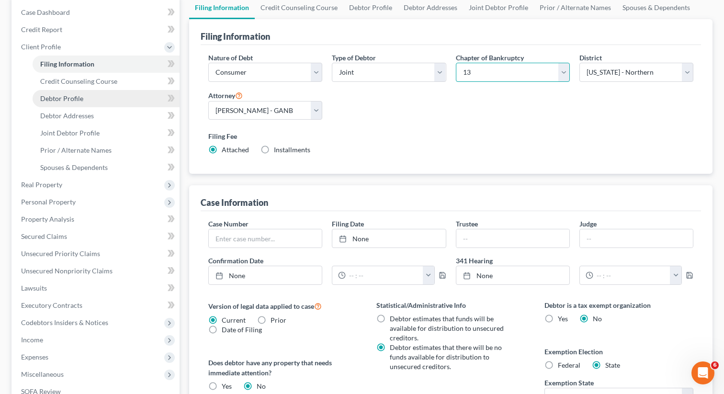
scroll to position [175, 0]
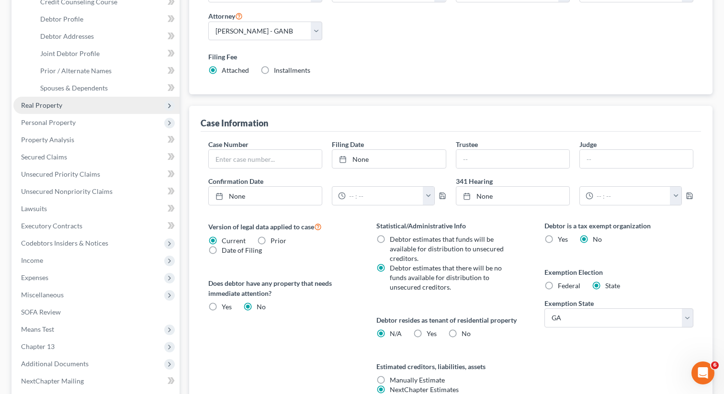
click at [64, 101] on span "Real Property" at bounding box center [96, 105] width 166 height 17
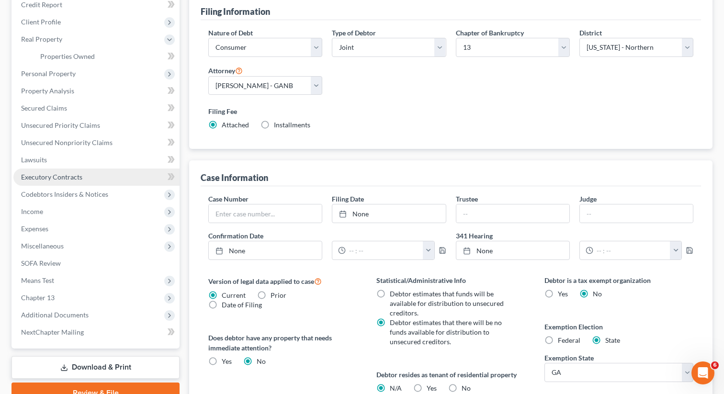
scroll to position [38, 0]
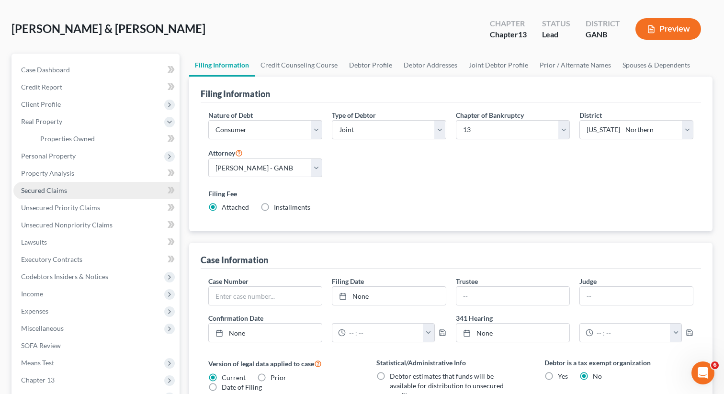
click at [45, 190] on span "Secured Claims" at bounding box center [44, 190] width 46 height 8
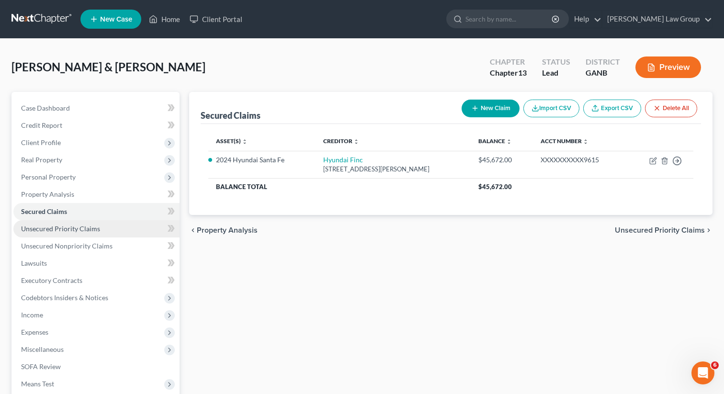
click at [74, 230] on span "Unsecured Priority Claims" at bounding box center [60, 229] width 79 height 8
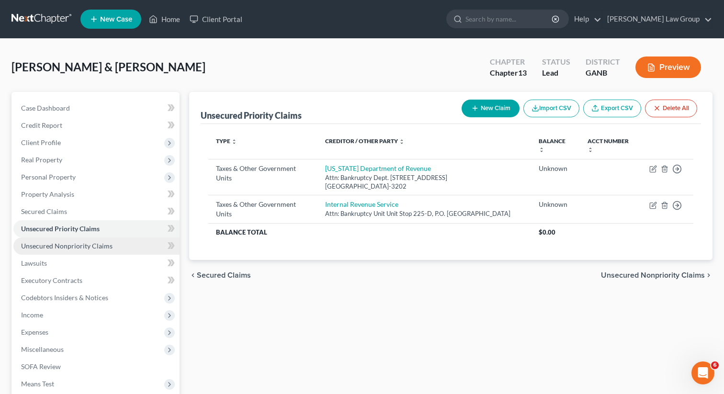
click at [68, 246] on span "Unsecured Nonpriority Claims" at bounding box center [66, 246] width 91 height 8
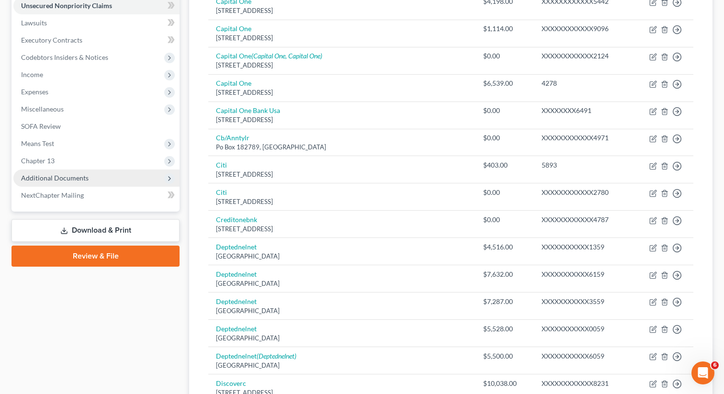
scroll to position [230, 0]
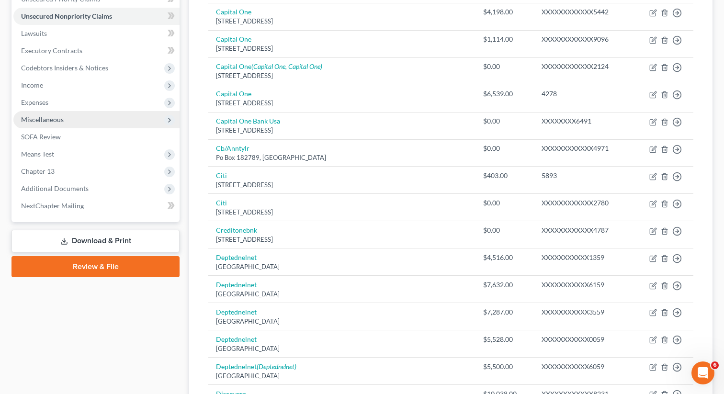
click at [56, 120] on span "Miscellaneous" at bounding box center [42, 119] width 43 height 8
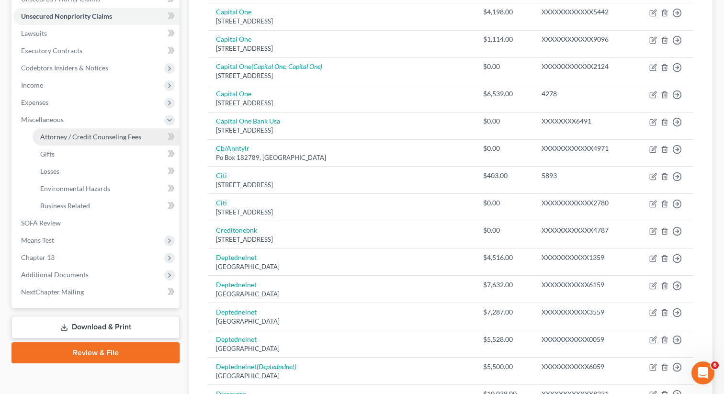
click at [67, 138] on span "Attorney / Credit Counseling Fees" at bounding box center [90, 137] width 101 height 8
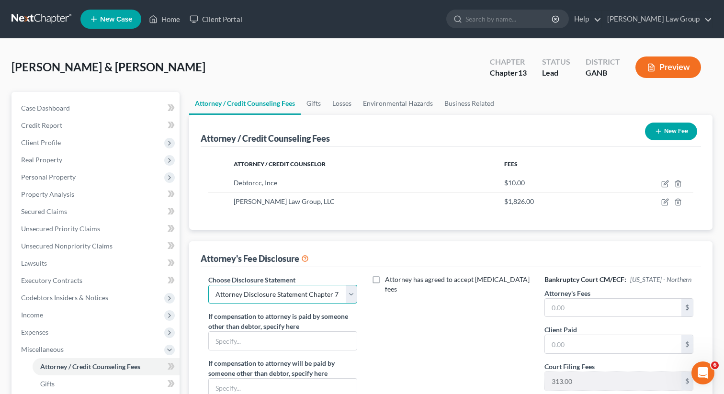
click at [346, 294] on select "Select Attorney Disclosure Statement Chapter 7 Attorney Fee Disclosure Statement" at bounding box center [282, 294] width 149 height 19
select select "1"
click at [208, 285] on select "Select Attorney Disclosure Statement Chapter 7 Attorney Fee Disclosure Statement" at bounding box center [282, 294] width 149 height 19
click at [577, 315] on input "text" at bounding box center [613, 308] width 136 height 18
click at [576, 307] on input "text" at bounding box center [613, 308] width 136 height 18
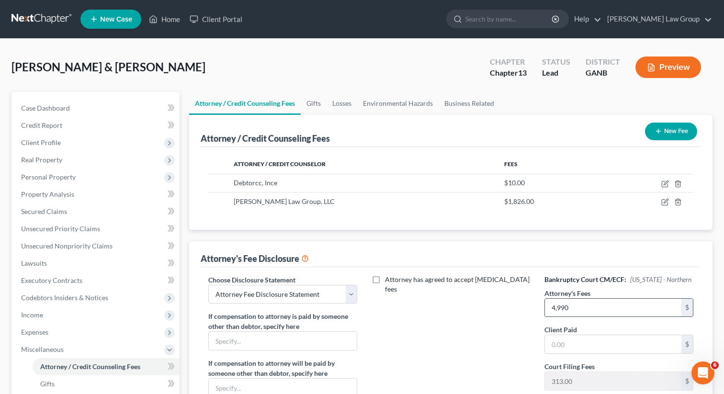
type input "4,990"
type input "1,500"
click at [533, 309] on div "Attorney has agreed to accept [MEDICAL_DATA] fees" at bounding box center [451, 364] width 168 height 178
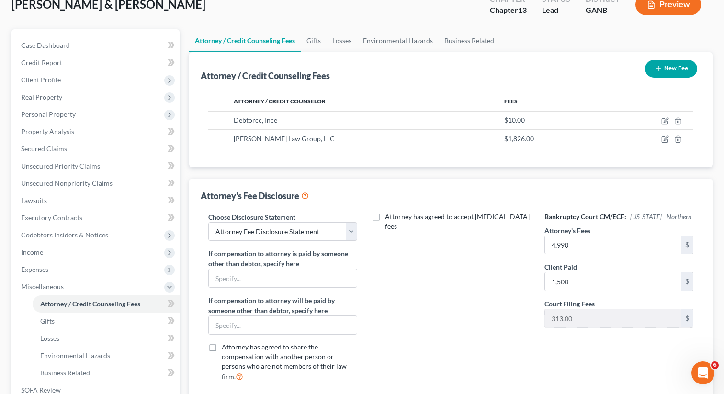
scroll to position [74, 0]
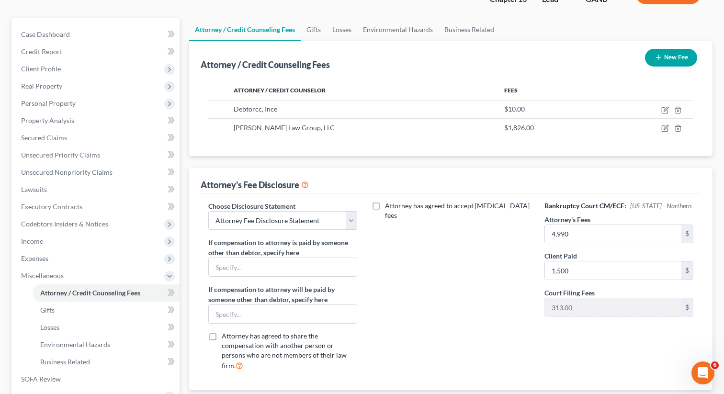
click at [486, 317] on div "Attorney has agreed to accept [MEDICAL_DATA] fees" at bounding box center [451, 290] width 168 height 178
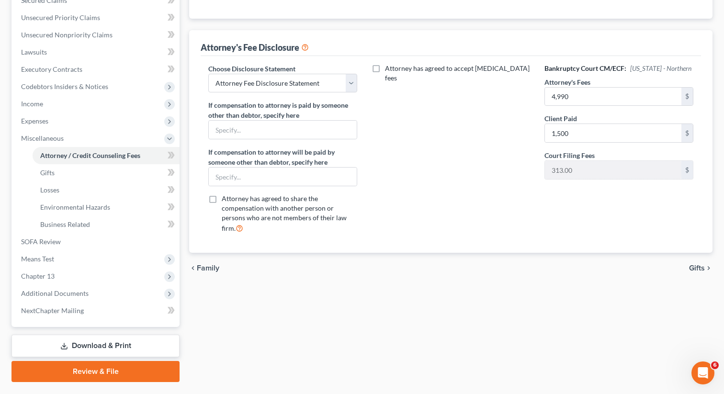
scroll to position [231, 0]
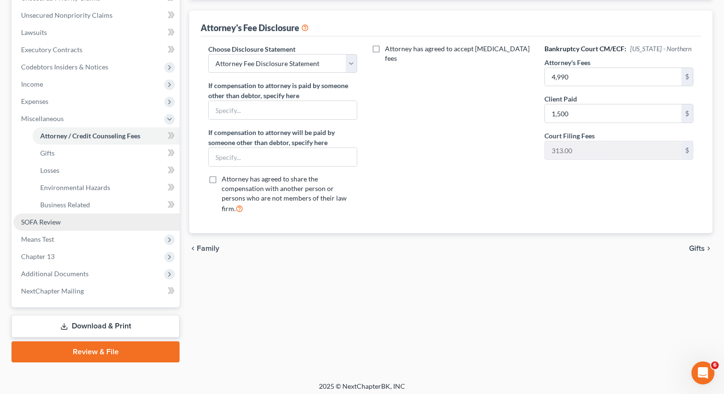
click at [80, 221] on link "SOFA Review" at bounding box center [96, 222] width 166 height 17
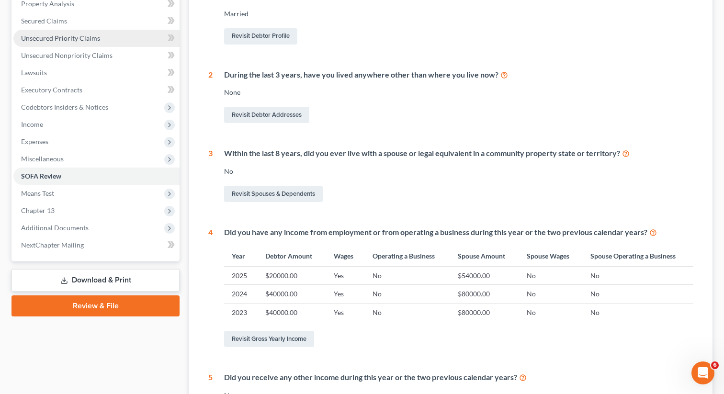
scroll to position [193, 0]
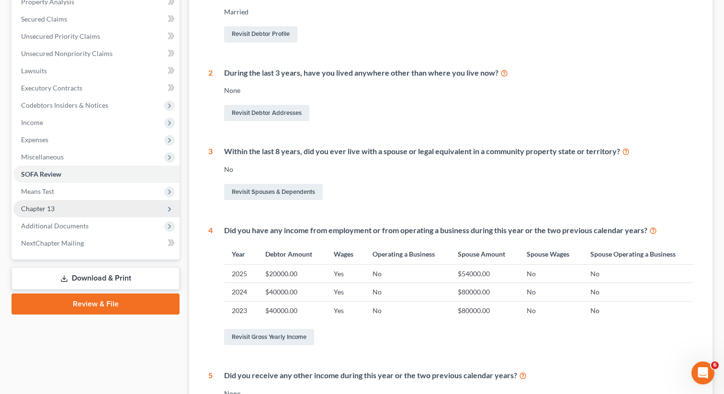
click at [72, 208] on span "Chapter 13" at bounding box center [96, 208] width 166 height 17
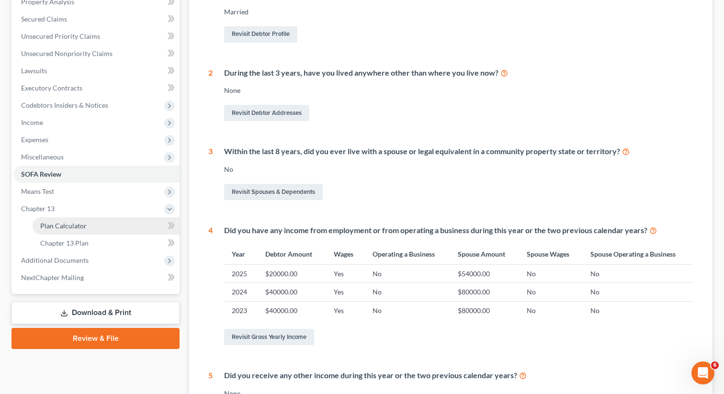
click at [65, 226] on span "Plan Calculator" at bounding box center [63, 226] width 46 height 8
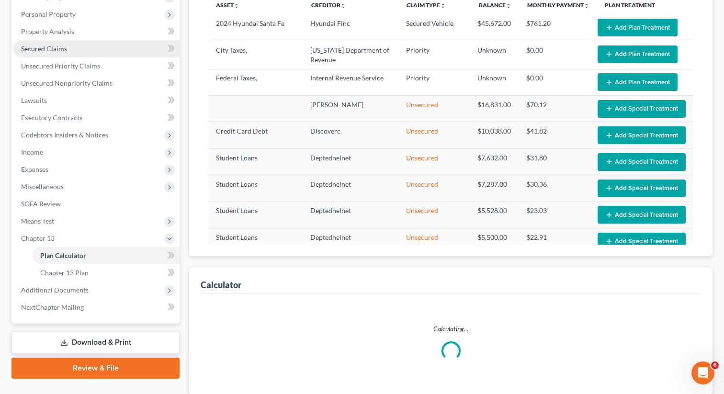
scroll to position [215, 0]
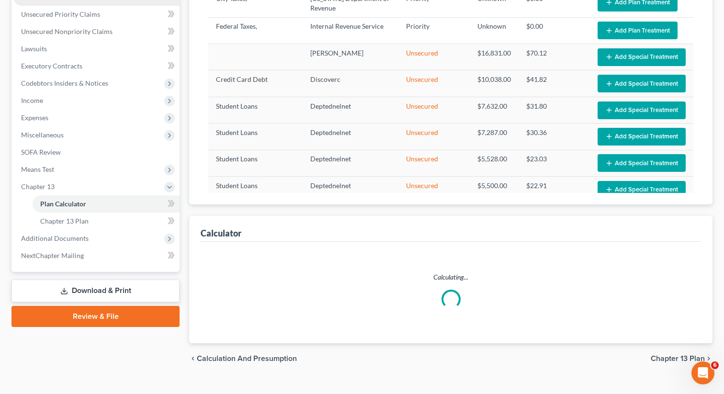
select select "59"
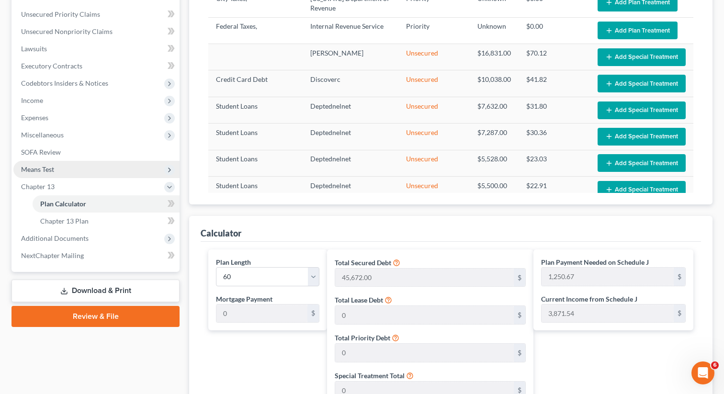
click at [54, 169] on span "Means Test" at bounding box center [96, 169] width 166 height 17
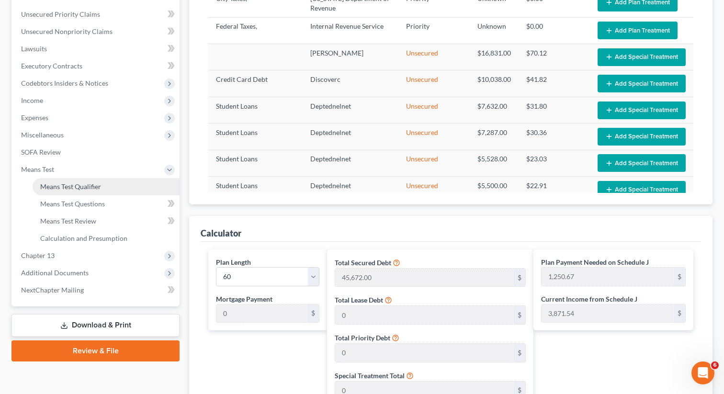
click at [57, 184] on span "Means Test Qualifier" at bounding box center [70, 186] width 61 height 8
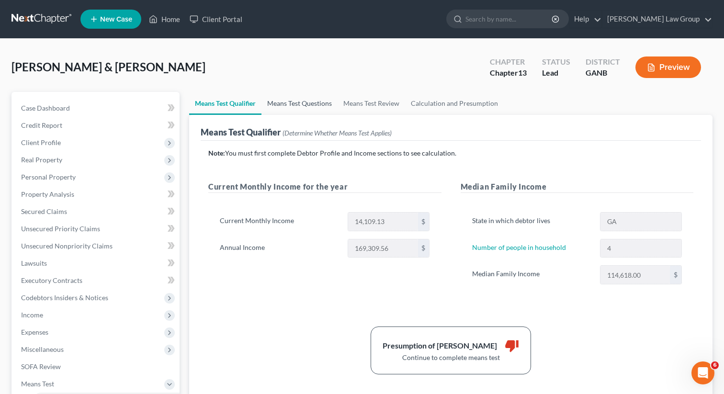
click at [294, 103] on link "Means Test Questions" at bounding box center [299, 103] width 76 height 23
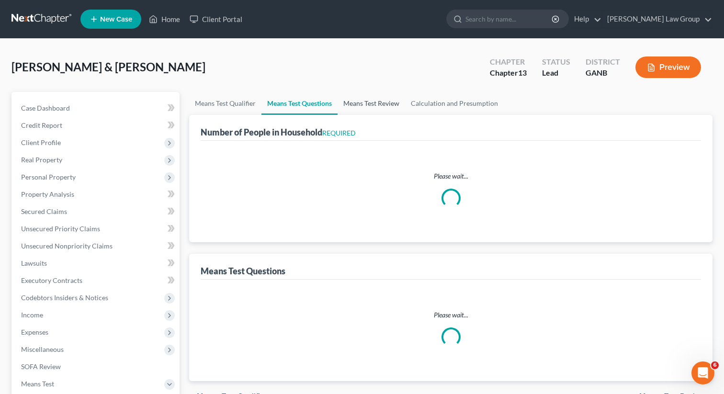
select select "1"
select select "60"
select select "4"
select select "1"
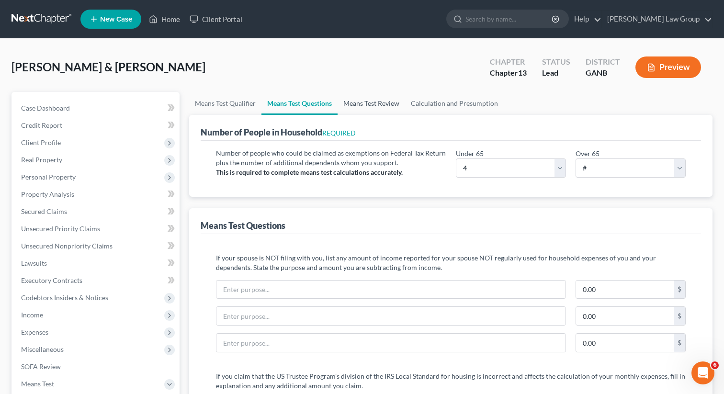
click at [355, 107] on link "Means Test Review" at bounding box center [372, 103] width 68 height 23
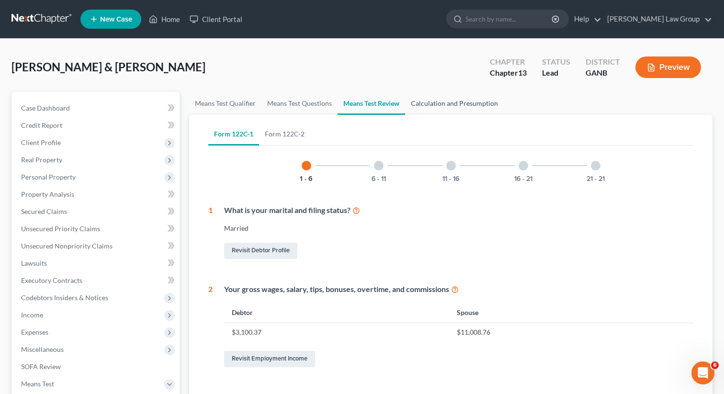
click at [447, 102] on link "Calculation and Presumption" at bounding box center [454, 103] width 99 height 23
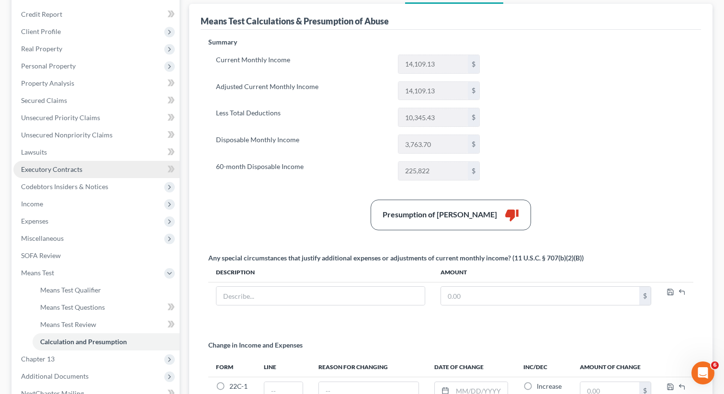
scroll to position [135, 0]
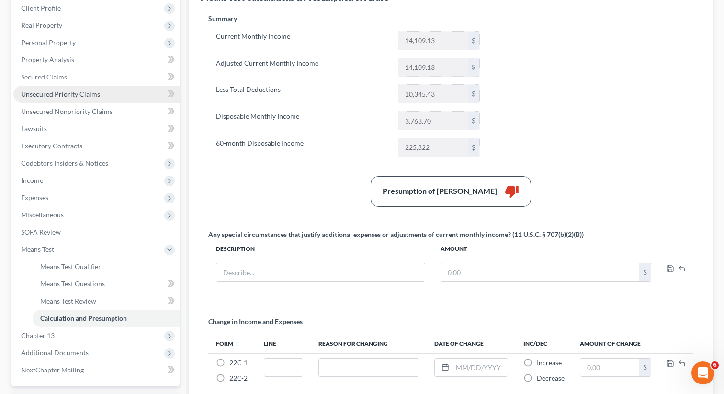
click at [73, 93] on span "Unsecured Priority Claims" at bounding box center [60, 94] width 79 height 8
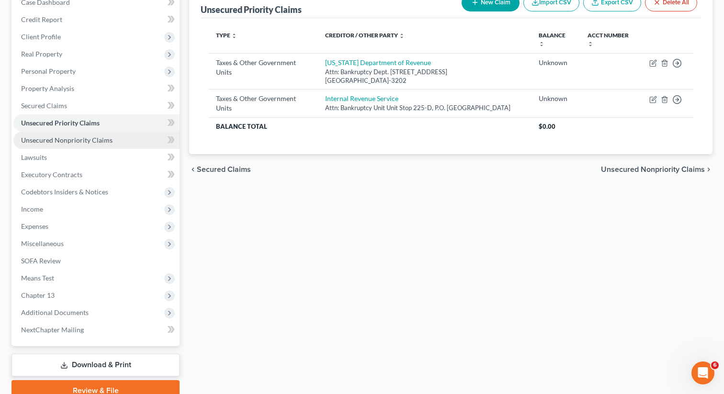
scroll to position [123, 0]
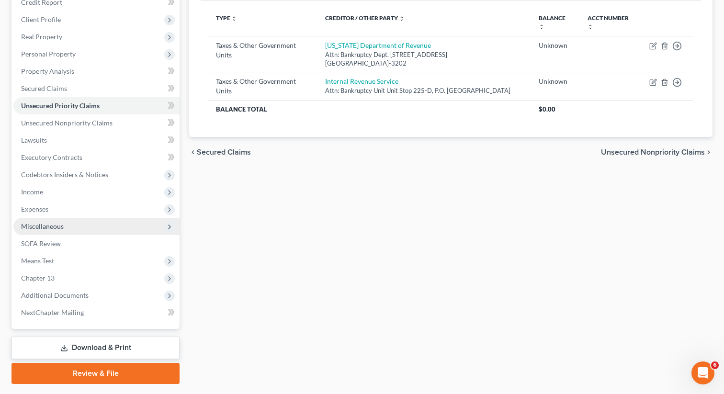
click at [61, 226] on span "Miscellaneous" at bounding box center [42, 226] width 43 height 8
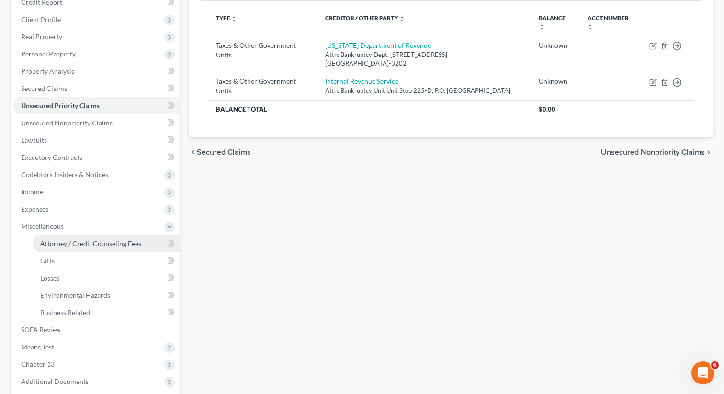
click at [61, 240] on span "Attorney / Credit Counseling Fees" at bounding box center [90, 243] width 101 height 8
select select "1"
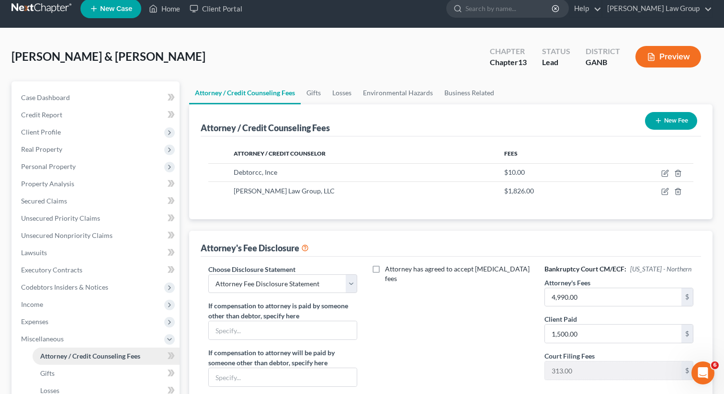
scroll to position [17, 0]
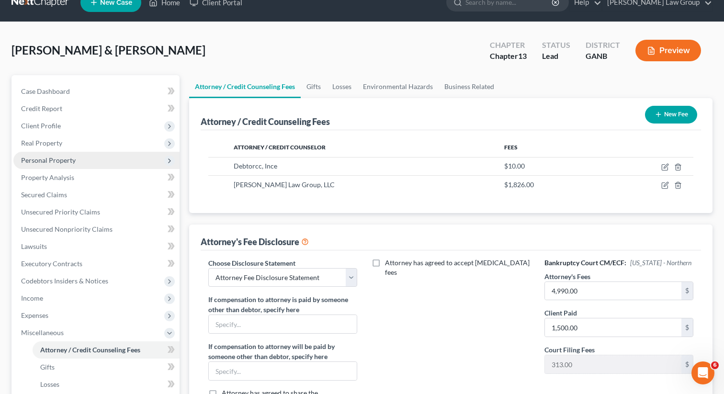
click at [55, 157] on span "Personal Property" at bounding box center [48, 160] width 55 height 8
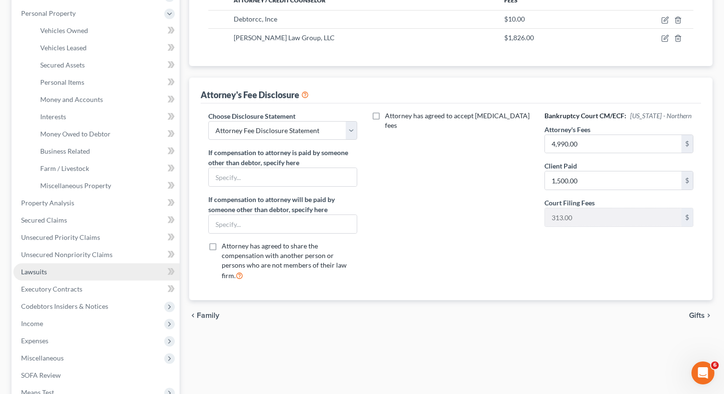
scroll to position [170, 0]
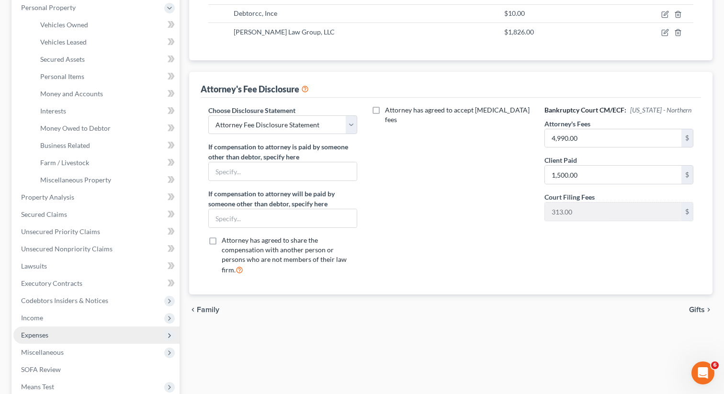
click at [37, 332] on span "Expenses" at bounding box center [34, 335] width 27 height 8
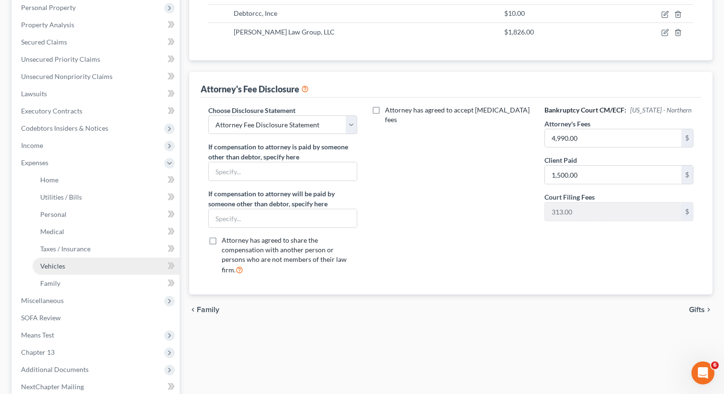
click at [63, 264] on span "Vehicles" at bounding box center [52, 266] width 25 height 8
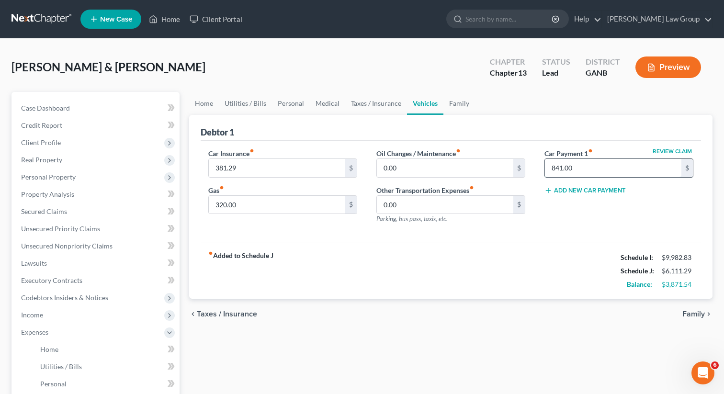
click at [587, 172] on input "841.00" at bounding box center [613, 168] width 136 height 18
click at [456, 261] on div "fiber_manual_record Added to Schedule J Schedule I: $9,982.83 Schedule J: $5,27…" at bounding box center [451, 271] width 500 height 56
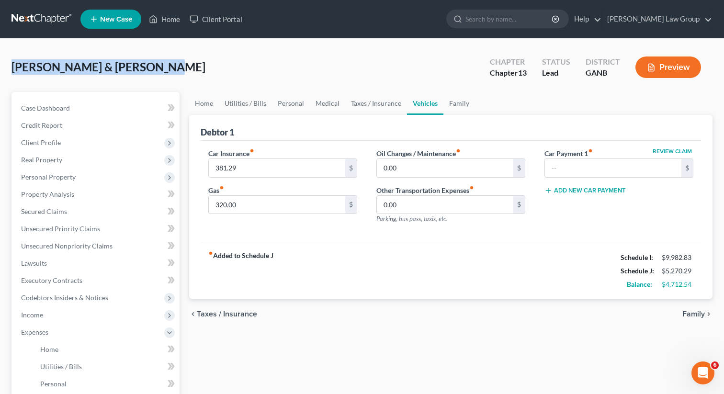
drag, startPoint x: 152, startPoint y: 65, endPoint x: 230, endPoint y: 0, distance: 101.4
click at [11, 66] on span "[PERSON_NAME] & [PERSON_NAME]" at bounding box center [108, 67] width 194 height 14
copy span "[PERSON_NAME] & [PERSON_NAME]"
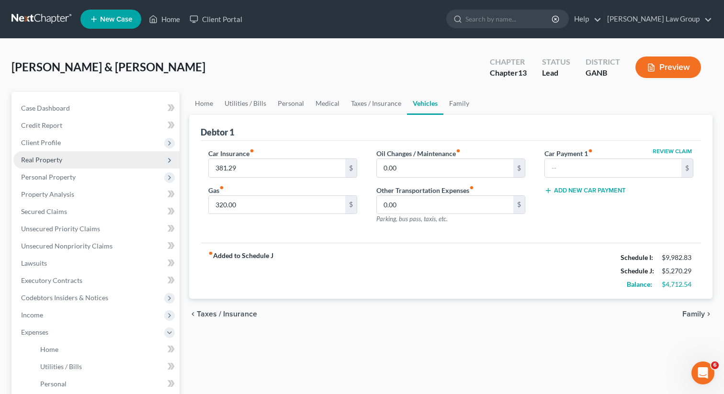
click at [83, 160] on span "Real Property" at bounding box center [96, 159] width 166 height 17
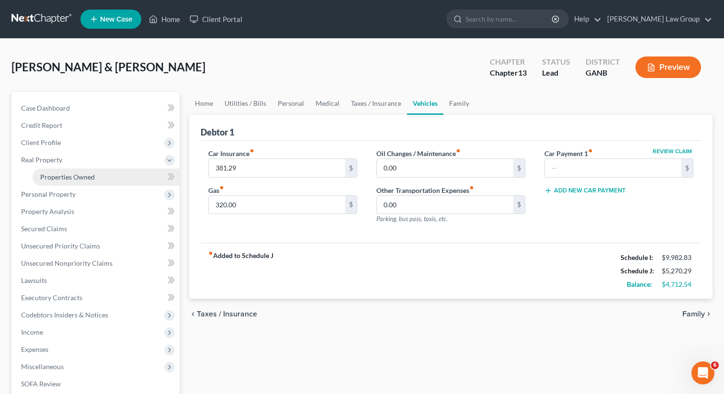
click at [75, 175] on span "Properties Owned" at bounding box center [67, 177] width 55 height 8
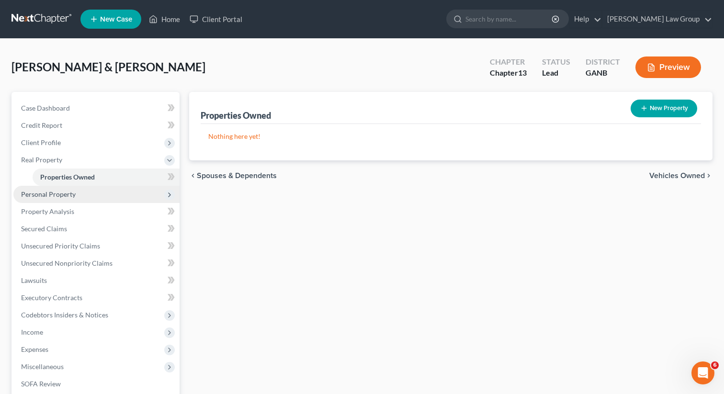
click at [73, 188] on span "Personal Property" at bounding box center [96, 194] width 166 height 17
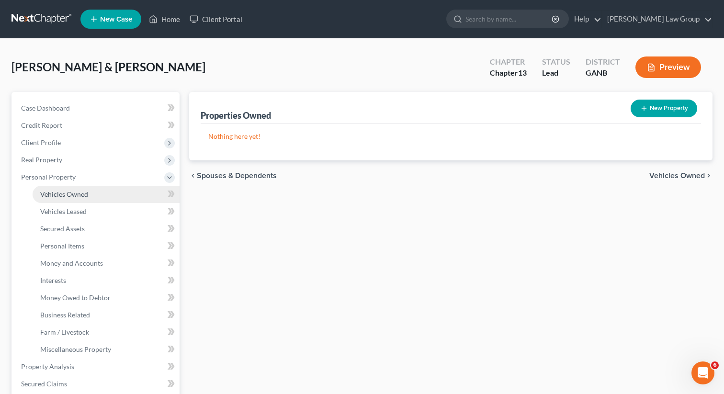
click at [67, 196] on span "Vehicles Owned" at bounding box center [64, 194] width 48 height 8
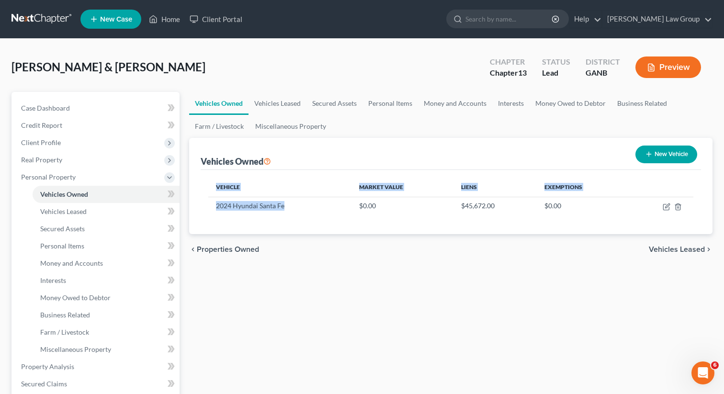
drag, startPoint x: 287, startPoint y: 210, endPoint x: 206, endPoint y: 205, distance: 81.6
click at [312, 172] on div "Vehicle Market Value Liens Exemptions 2024 Hyundai Santa Fe $0.00 $45,672.00 $0…" at bounding box center [451, 202] width 500 height 64
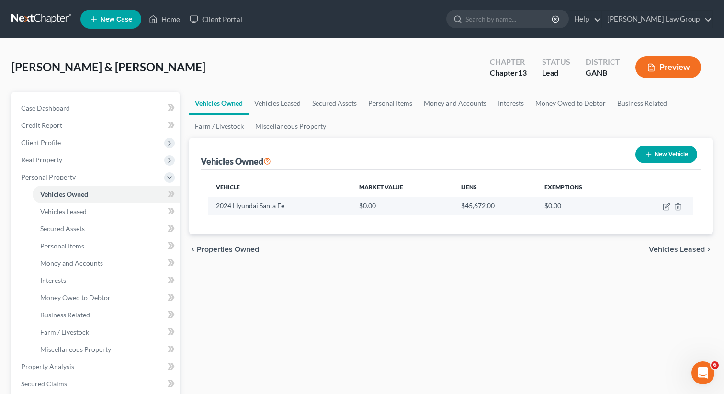
click at [289, 199] on td "2024 Hyundai Santa Fe" at bounding box center [279, 206] width 143 height 18
drag, startPoint x: 288, startPoint y: 205, endPoint x: 214, endPoint y: 206, distance: 74.2
copy td "2024 Hyundai Santa Fe"
drag, startPoint x: 502, startPoint y: 206, endPoint x: 454, endPoint y: 205, distance: 47.9
copy td "$45,672.00"
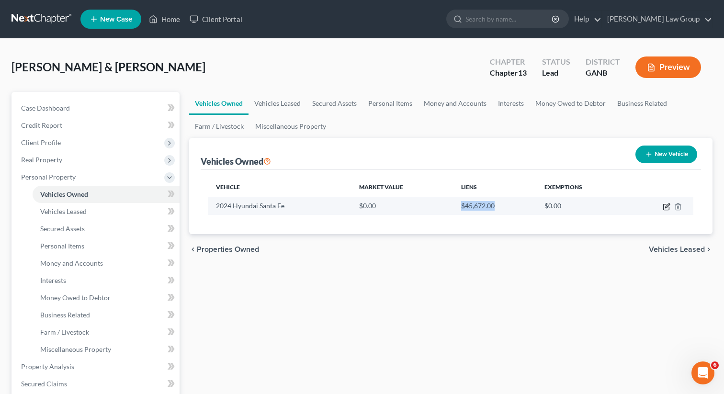
click at [663, 206] on icon "button" at bounding box center [666, 207] width 6 height 6
select select "0"
select select "2"
select select "1"
select select "2"
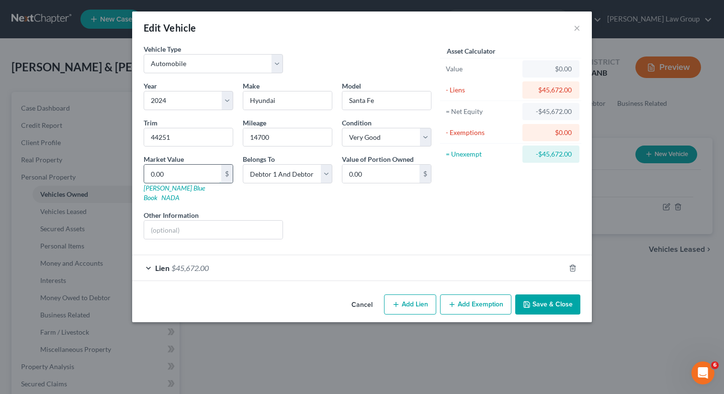
click at [175, 172] on input "0.00" at bounding box center [182, 174] width 77 height 18
type input "4"
type input "4.00"
type input "44"
type input "44.00"
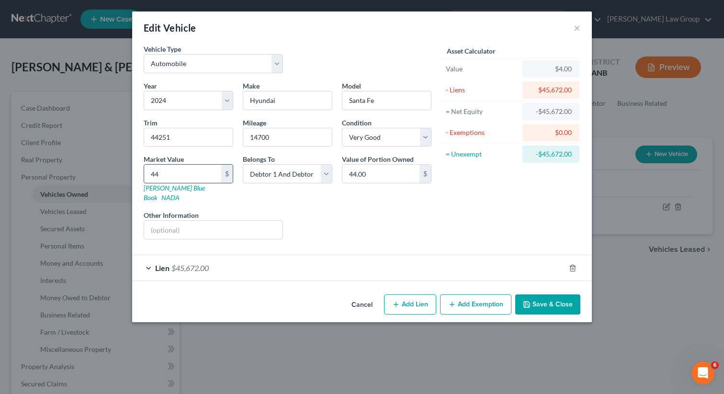
type input "445"
type input "445.00"
type input "4450"
type input "4,450.00"
type input "4,4500"
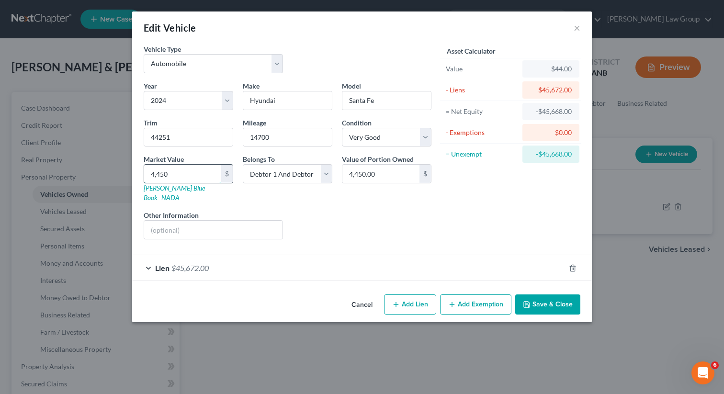
type input "44,500.00"
type input "44,500"
click at [477, 260] on div "Lien $45,672.00" at bounding box center [348, 267] width 433 height 25
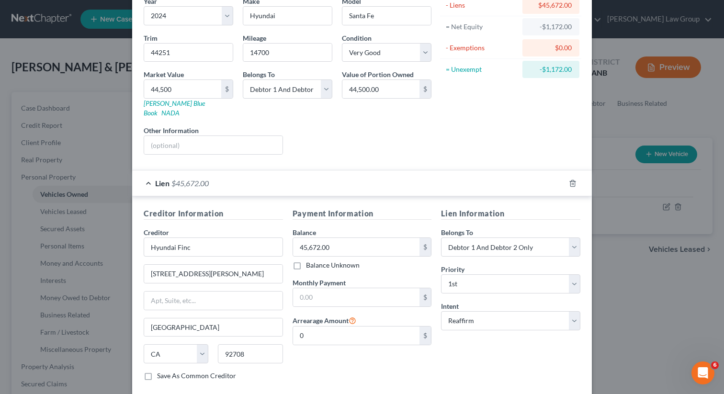
scroll to position [130, 0]
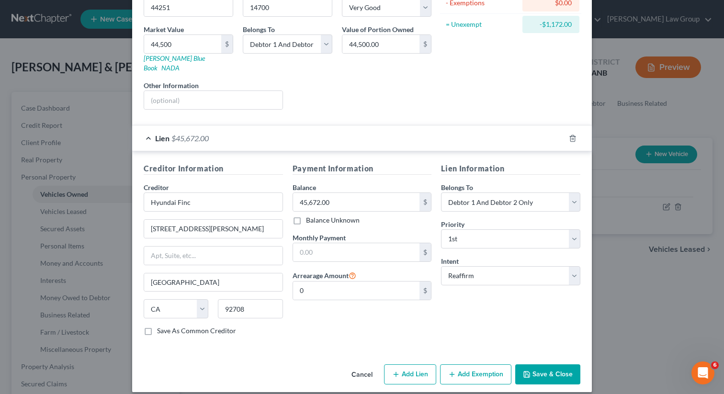
click at [536, 364] on button "Save & Close" at bounding box center [547, 374] width 65 height 20
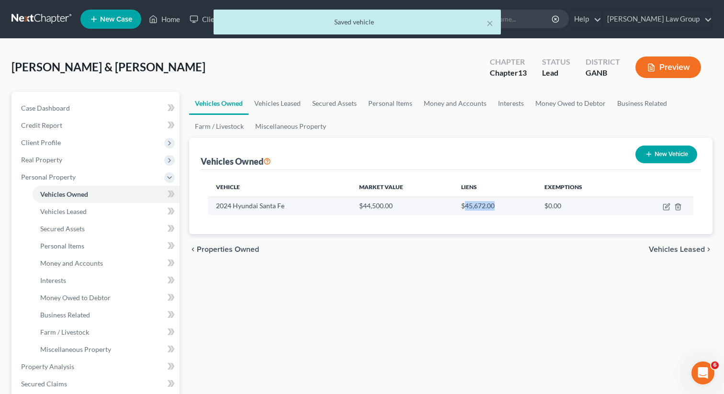
drag, startPoint x: 501, startPoint y: 206, endPoint x: 464, endPoint y: 207, distance: 36.9
copy td "45,672.00"
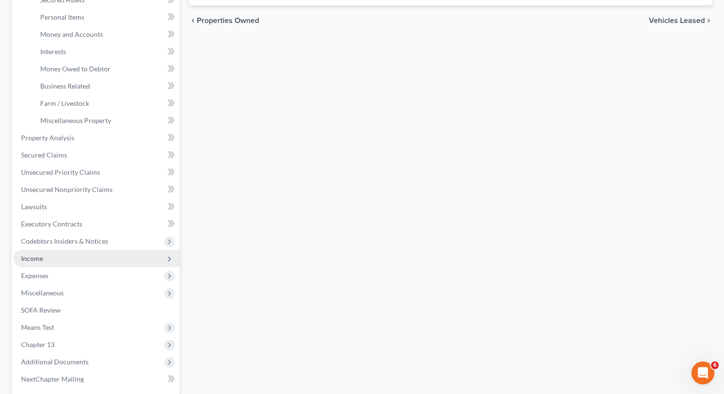
scroll to position [255, 0]
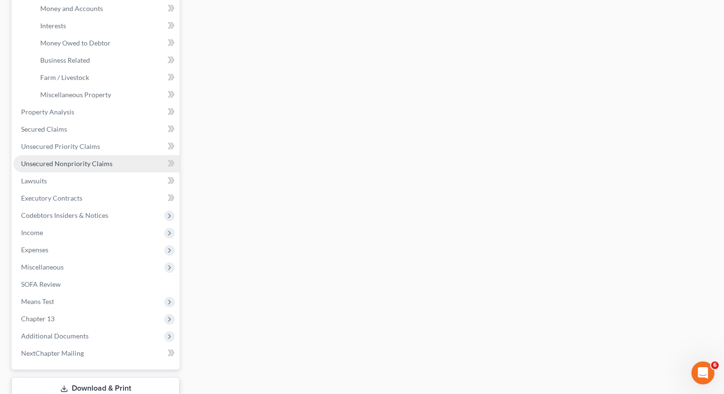
click at [86, 167] on span "Unsecured Nonpriority Claims" at bounding box center [66, 163] width 91 height 8
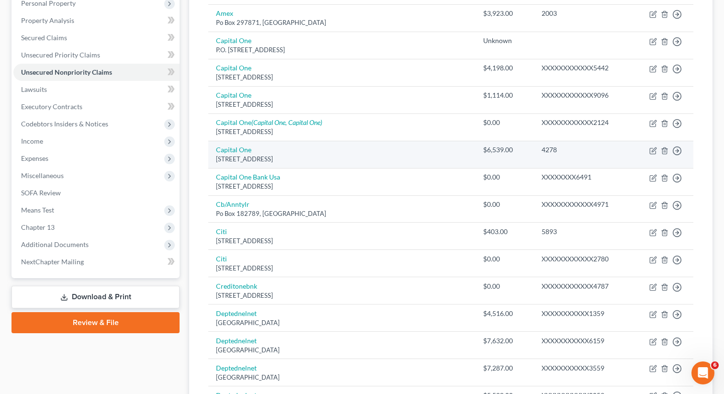
scroll to position [175, 0]
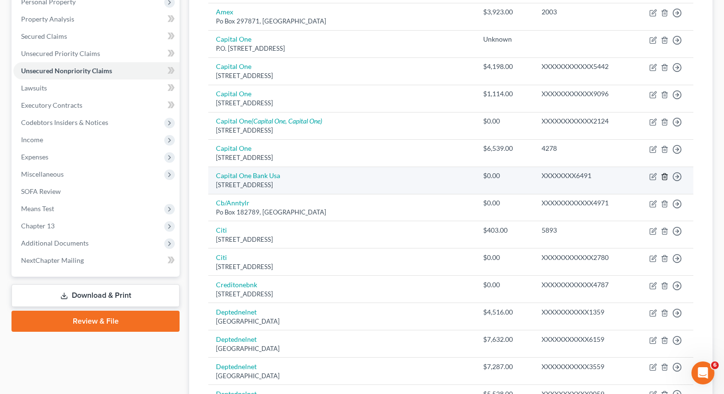
click at [665, 175] on icon "button" at bounding box center [665, 177] width 8 height 8
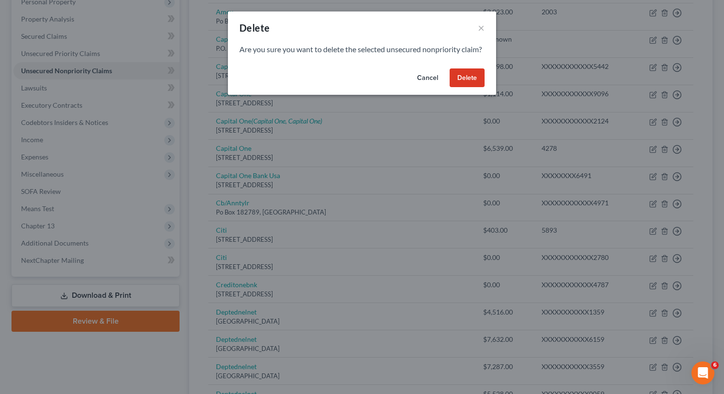
click at [471, 88] on button "Delete" at bounding box center [467, 77] width 35 height 19
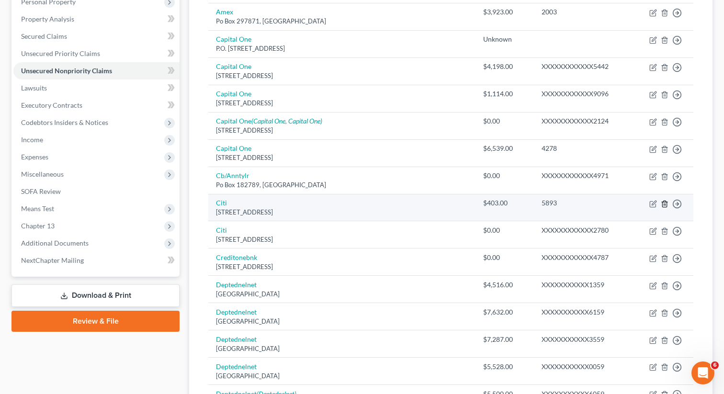
click at [664, 202] on polyline "button" at bounding box center [665, 202] width 6 height 0
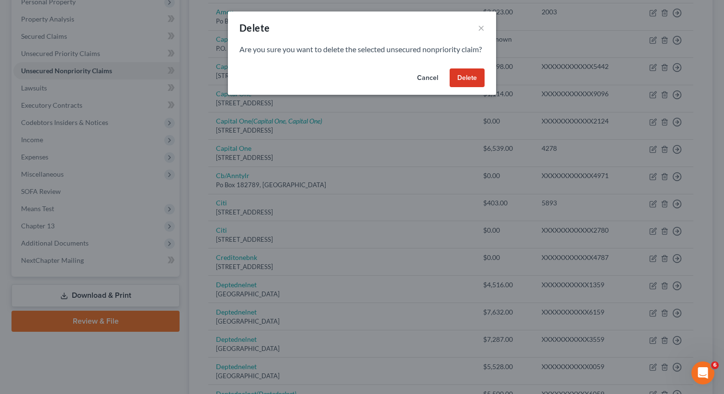
click at [463, 87] on button "Delete" at bounding box center [467, 77] width 35 height 19
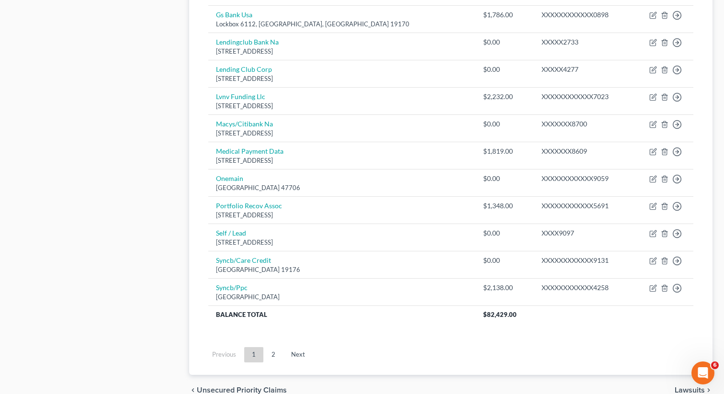
scroll to position [633, 0]
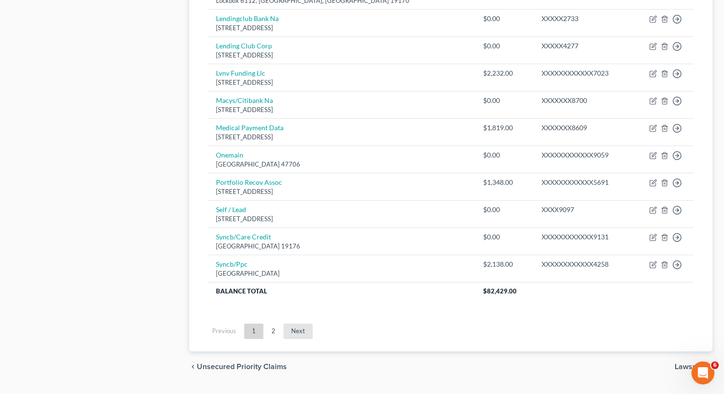
click at [295, 330] on link "Next" at bounding box center [298, 331] width 29 height 15
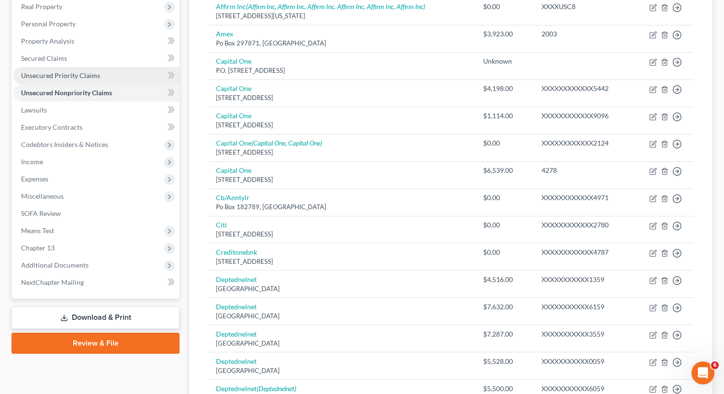
scroll to position [133, 0]
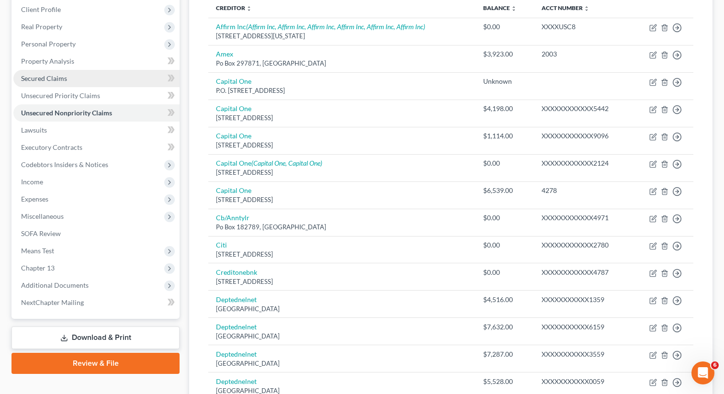
click at [67, 73] on link "Secured Claims" at bounding box center [96, 78] width 166 height 17
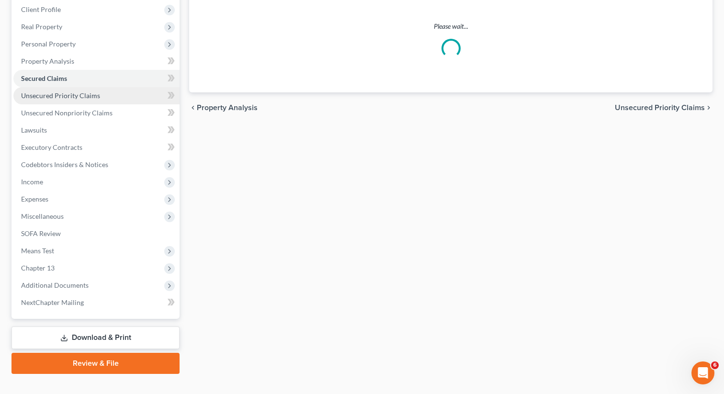
click at [63, 98] on ul "Case Dashboard Payments Invoices Payments Payments Credit Report Client Profile" at bounding box center [96, 138] width 166 height 345
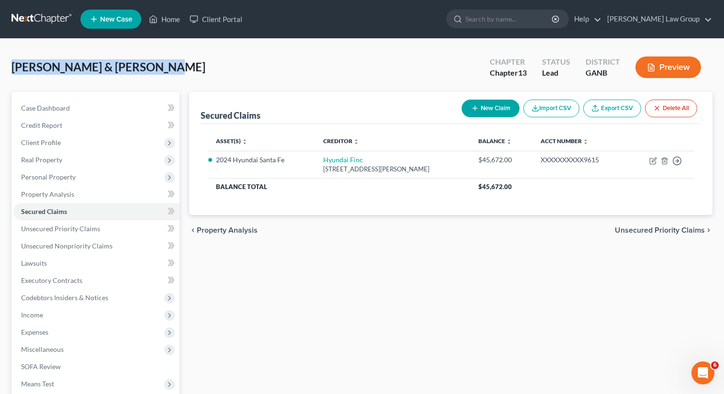
drag, startPoint x: 168, startPoint y: 70, endPoint x: 0, endPoint y: 70, distance: 167.6
copy span "[PERSON_NAME] & [PERSON_NAME]"
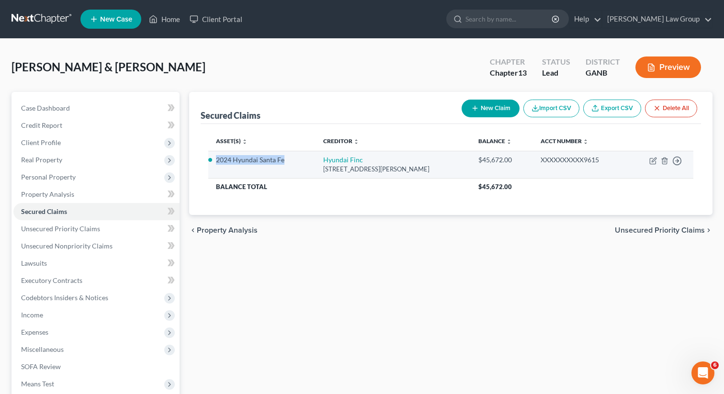
drag, startPoint x: 290, startPoint y: 163, endPoint x: 216, endPoint y: 162, distance: 73.8
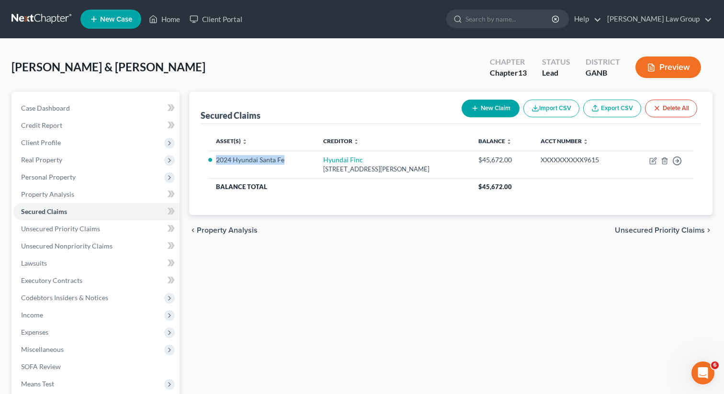
copy li "2024 Hyundai Santa Fe"
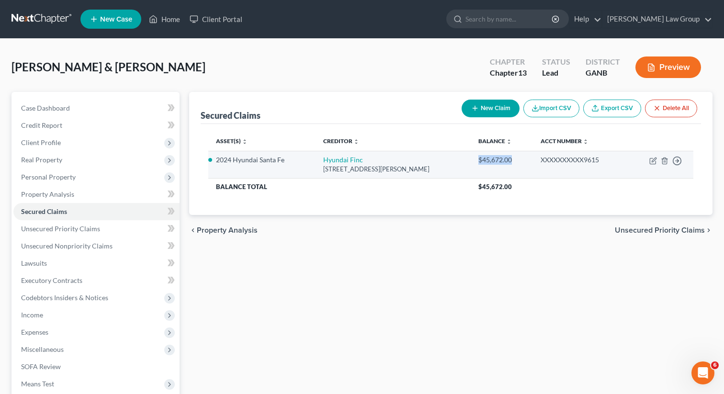
drag, startPoint x: 523, startPoint y: 158, endPoint x: 488, endPoint y: 157, distance: 35.4
click at [503, 158] on div "$45,672.00" at bounding box center [501, 160] width 47 height 10
drag, startPoint x: 522, startPoint y: 160, endPoint x: 490, endPoint y: 164, distance: 32.4
click at [519, 160] on div "$45,672.00" at bounding box center [501, 160] width 47 height 10
drag, startPoint x: 525, startPoint y: 162, endPoint x: 490, endPoint y: 159, distance: 35.0
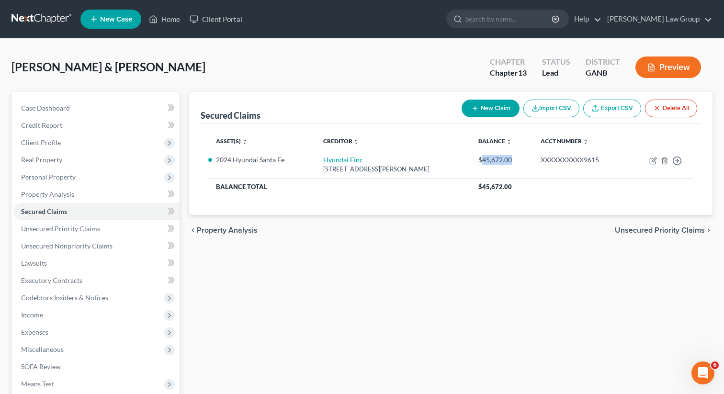
copy div "45,672.00"
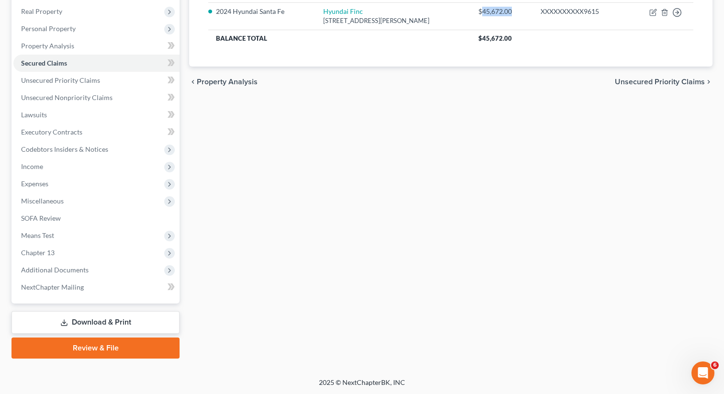
scroll to position [145, 0]
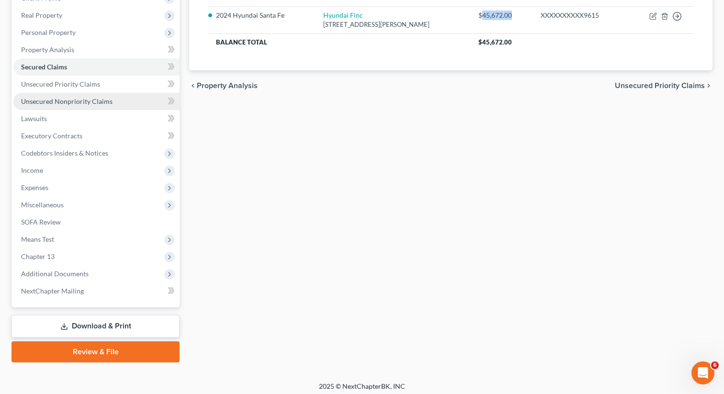
click at [71, 107] on link "Unsecured Nonpriority Claims" at bounding box center [96, 101] width 166 height 17
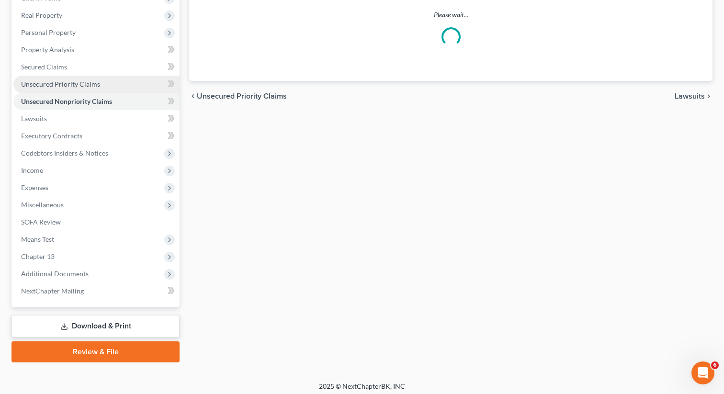
scroll to position [127, 0]
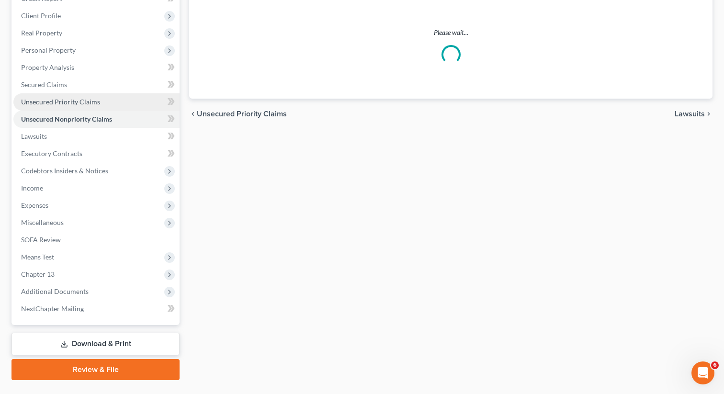
click at [67, 122] on ul "Case Dashboard Payments Invoices Payments Payments Credit Report Client Profile" at bounding box center [96, 145] width 166 height 345
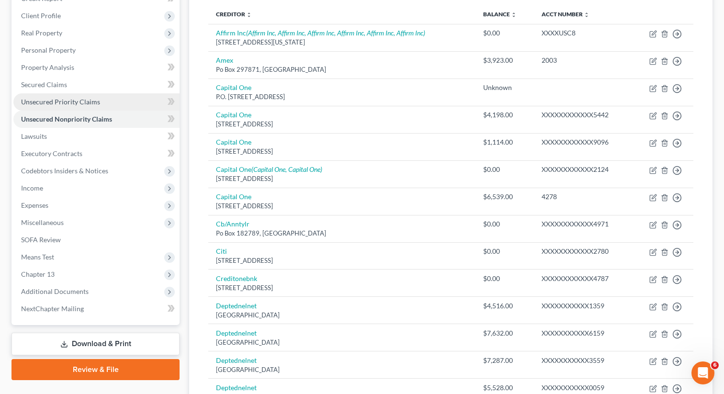
scroll to position [0, 0]
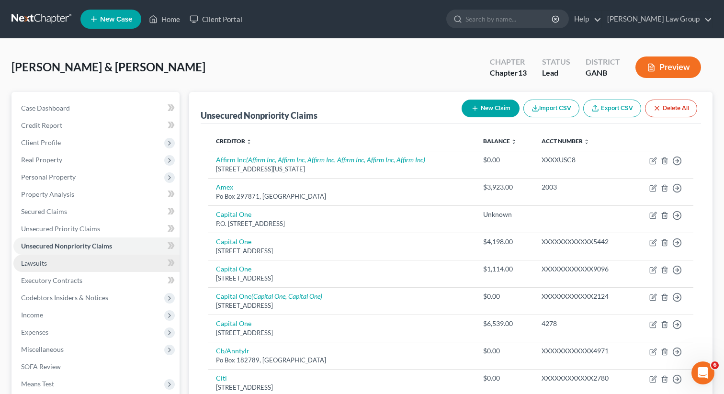
click at [60, 267] on link "Lawsuits" at bounding box center [96, 263] width 166 height 17
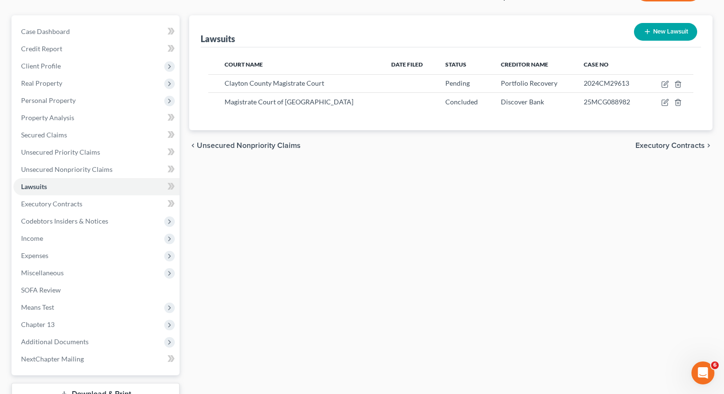
scroll to position [148, 0]
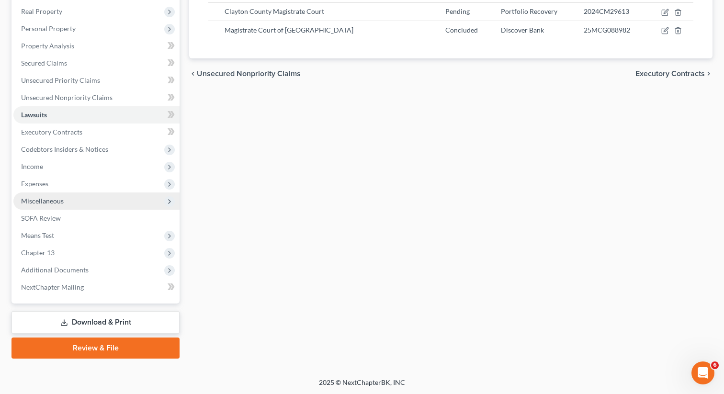
click at [59, 201] on span "Miscellaneous" at bounding box center [42, 201] width 43 height 8
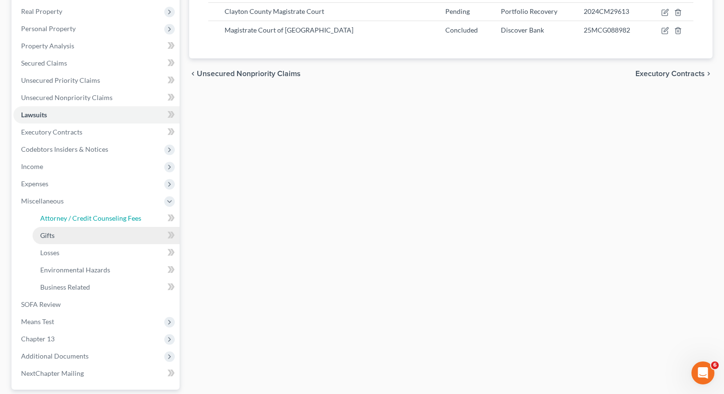
click at [99, 222] on link "Attorney / Credit Counseling Fees" at bounding box center [106, 218] width 147 height 17
select select "1"
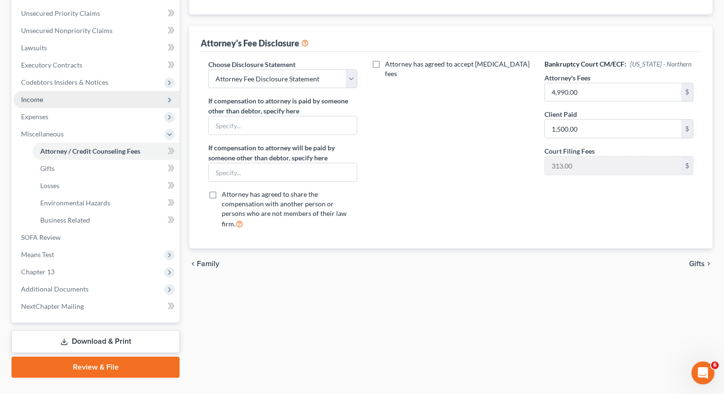
scroll to position [235, 0]
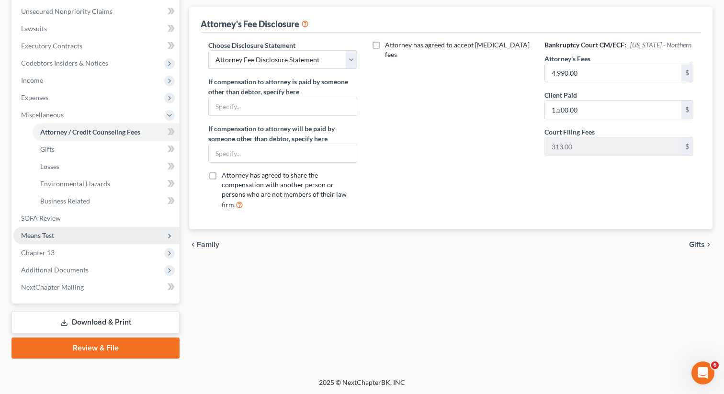
click at [79, 235] on span "Means Test" at bounding box center [96, 235] width 166 height 17
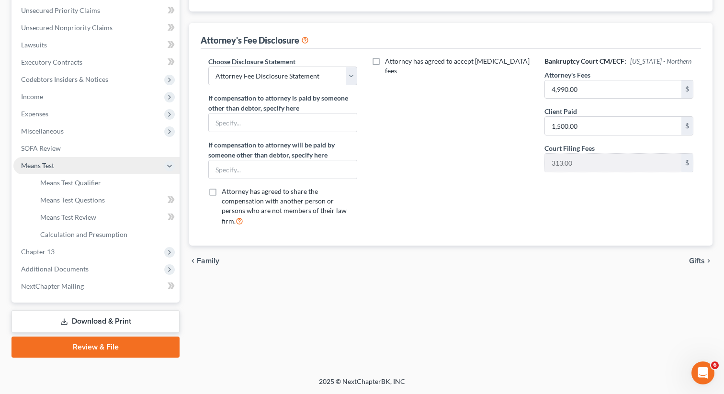
scroll to position [217, 0]
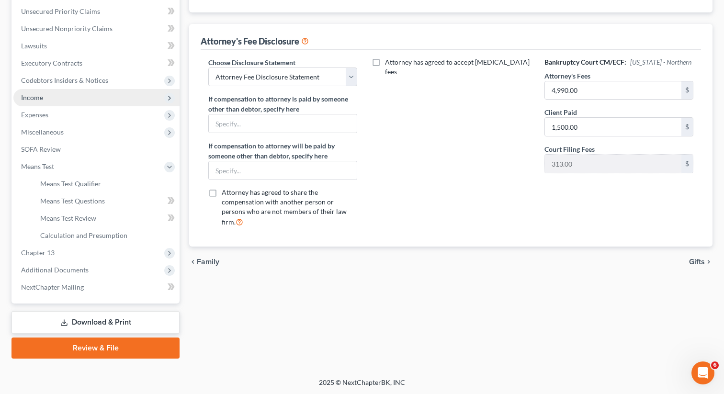
click at [53, 97] on span "Income" at bounding box center [96, 97] width 166 height 17
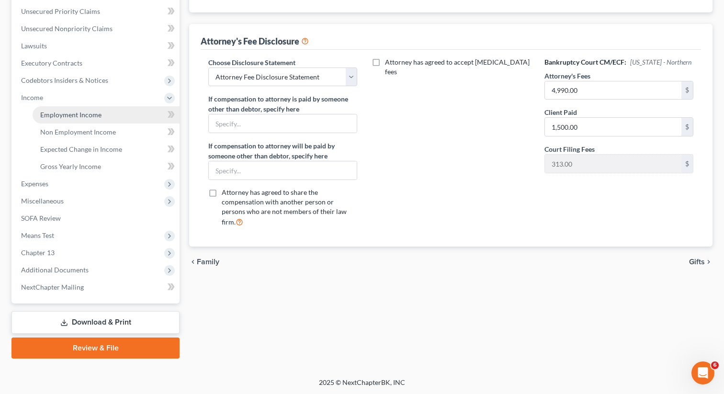
click at [65, 114] on span "Employment Income" at bounding box center [70, 115] width 61 height 8
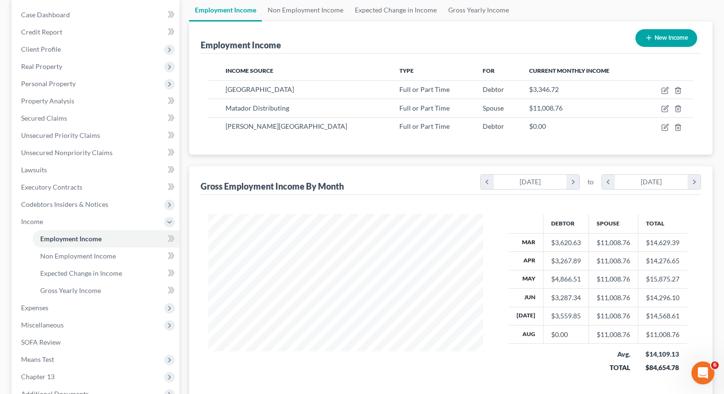
scroll to position [86, 0]
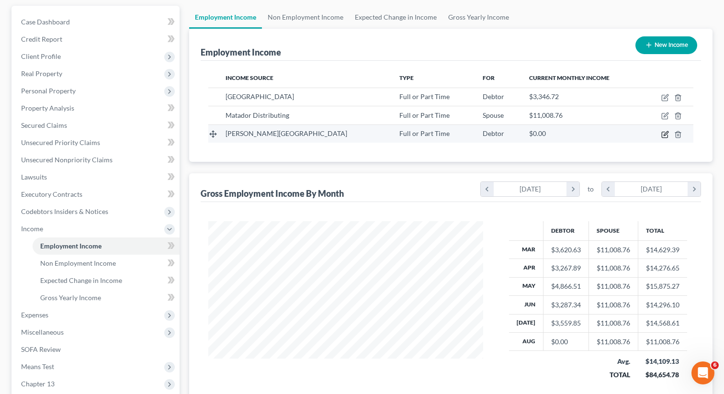
click at [661, 133] on icon "button" at bounding box center [665, 135] width 8 height 8
select select "0"
select select "10"
select select "2"
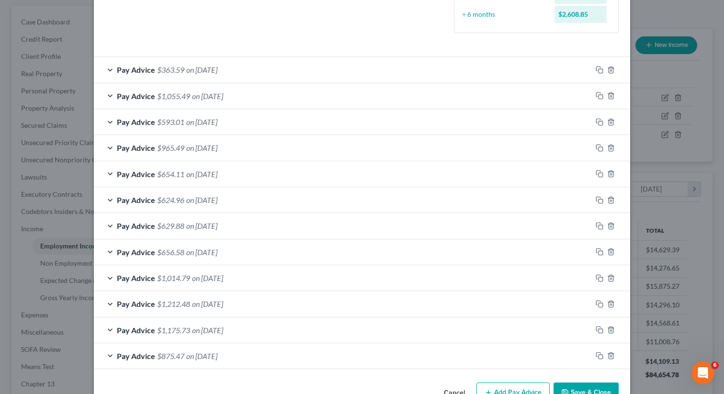
scroll to position [303, 0]
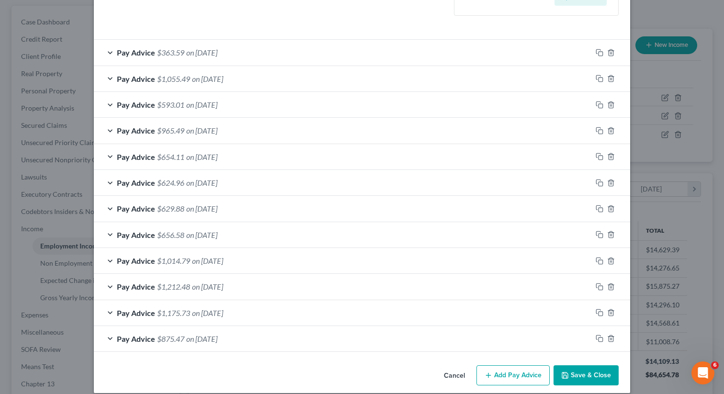
click at [581, 375] on button "Save & Close" at bounding box center [586, 375] width 65 height 20
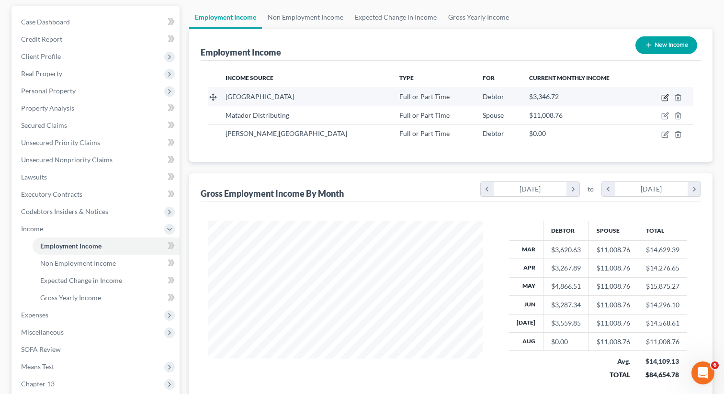
click at [664, 97] on icon "button" at bounding box center [666, 96] width 4 height 4
select select "0"
select select "10"
select select "2"
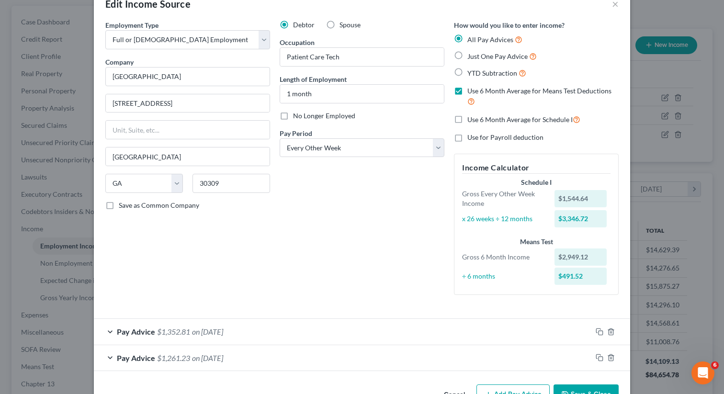
scroll to position [53, 0]
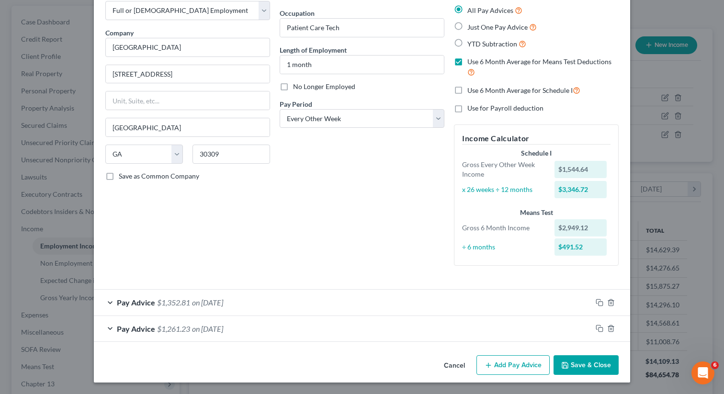
click at [579, 364] on button "Save & Close" at bounding box center [586, 365] width 65 height 20
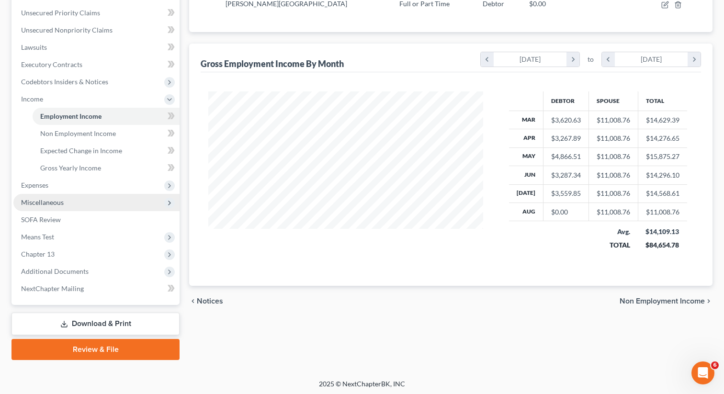
scroll to position [217, 0]
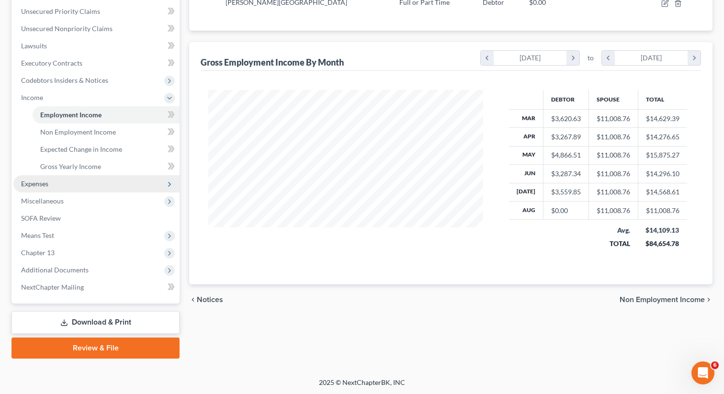
click at [59, 186] on span "Expenses" at bounding box center [96, 183] width 166 height 17
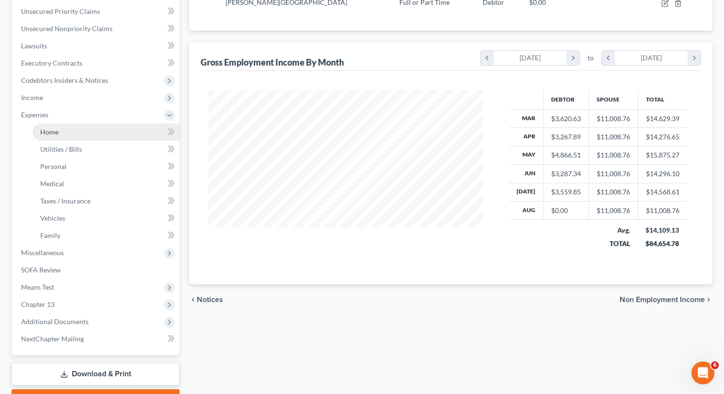
click at [57, 130] on span "Home" at bounding box center [49, 132] width 18 height 8
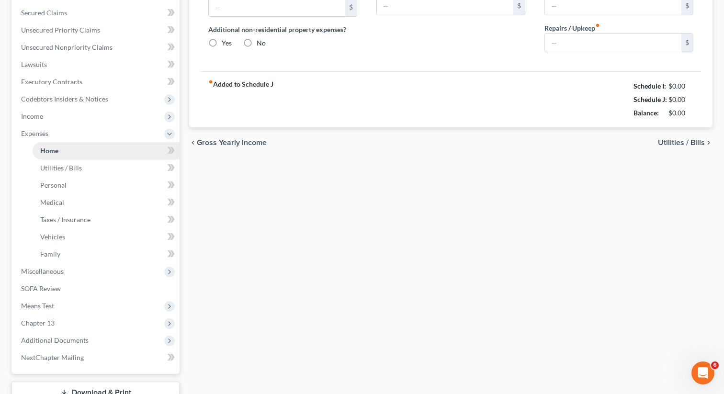
type input "1,200.00"
type input "0.00"
radio input "true"
type input "0.00"
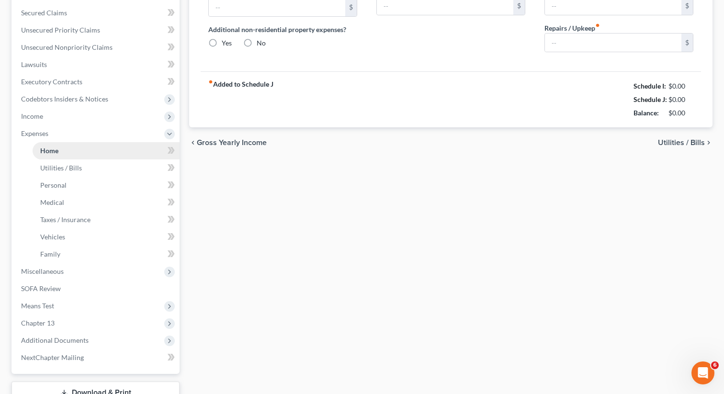
type input "0.00"
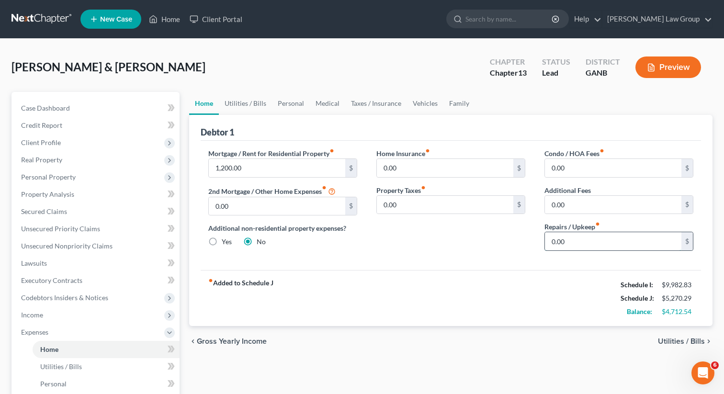
click at [571, 238] on input "0.00" at bounding box center [613, 241] width 136 height 18
type input "50"
click at [409, 173] on input "0.00" at bounding box center [445, 168] width 136 height 18
type input "55"
click at [245, 105] on link "Utilities / Bills" at bounding box center [245, 103] width 53 height 23
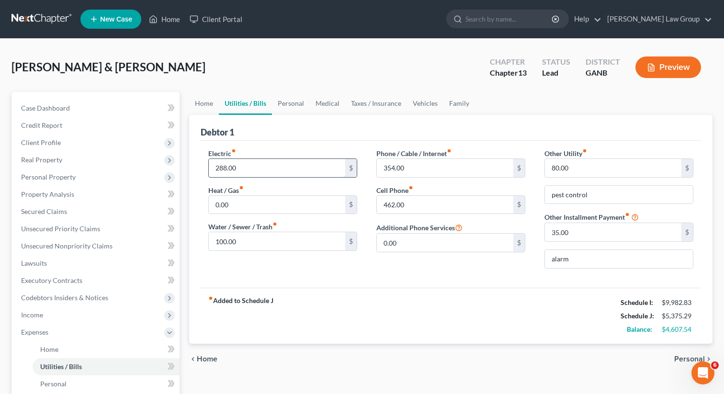
click at [258, 165] on input "288.00" at bounding box center [277, 168] width 136 height 18
type input "310"
click at [509, 274] on div "Phone / Cable / Internet fiber_manual_record 354.00 $ Cell Phone fiber_manual_r…" at bounding box center [451, 212] width 168 height 128
click at [292, 104] on link "Personal" at bounding box center [291, 103] width 38 height 23
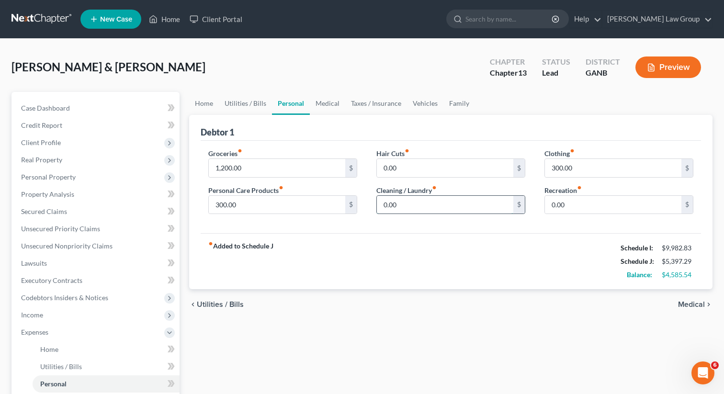
click at [427, 204] on input "0.00" at bounding box center [445, 205] width 136 height 18
type input "150"
click at [437, 167] on input "0.00" at bounding box center [445, 168] width 136 height 18
type input "100"
click at [323, 106] on link "Medical" at bounding box center [327, 103] width 35 height 23
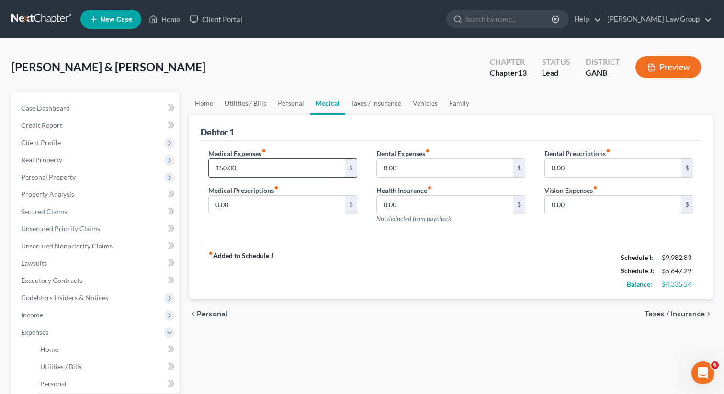
click at [254, 168] on input "150.00" at bounding box center [277, 168] width 136 height 18
click at [48, 313] on span "Income" at bounding box center [96, 315] width 166 height 17
click at [64, 330] on span "Employment Income" at bounding box center [70, 332] width 61 height 8
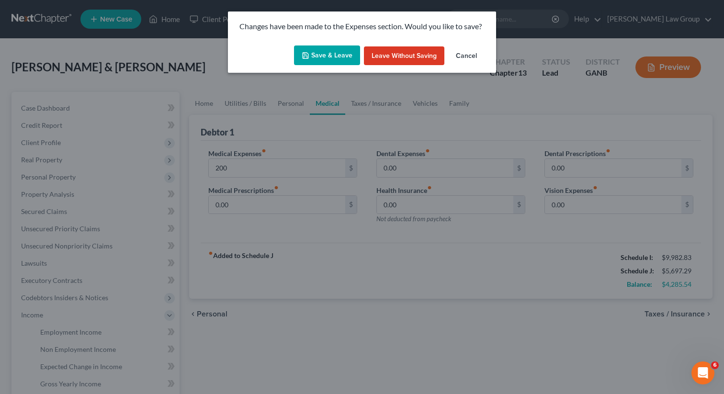
click at [320, 49] on button "Save & Leave" at bounding box center [327, 55] width 66 height 20
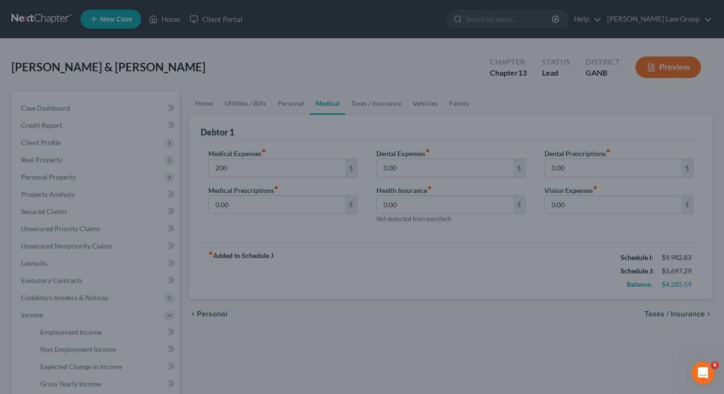
type input "200.00"
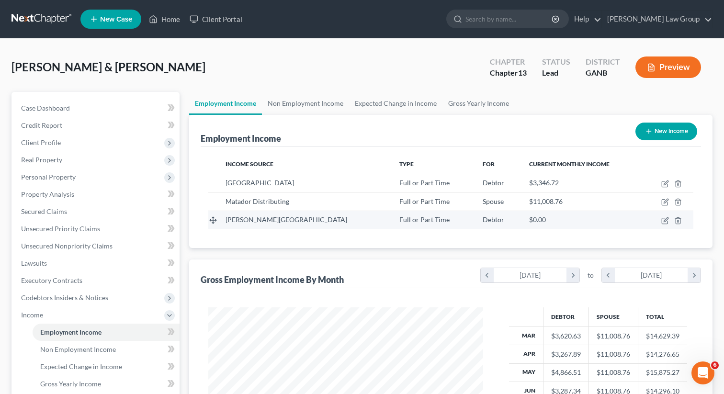
scroll to position [171, 294]
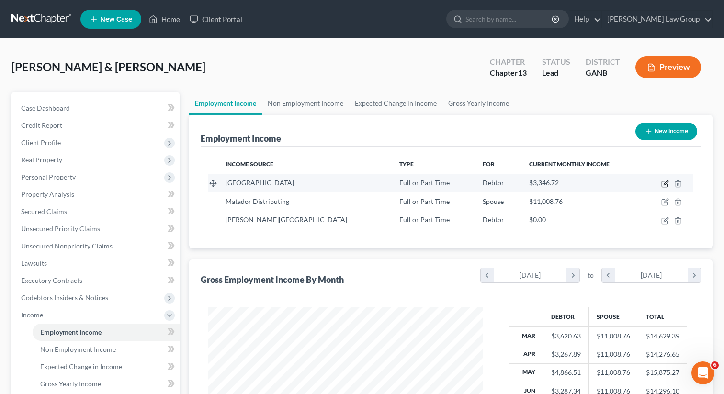
click at [663, 184] on icon "button" at bounding box center [665, 184] width 8 height 8
select select "0"
select select "10"
select select "2"
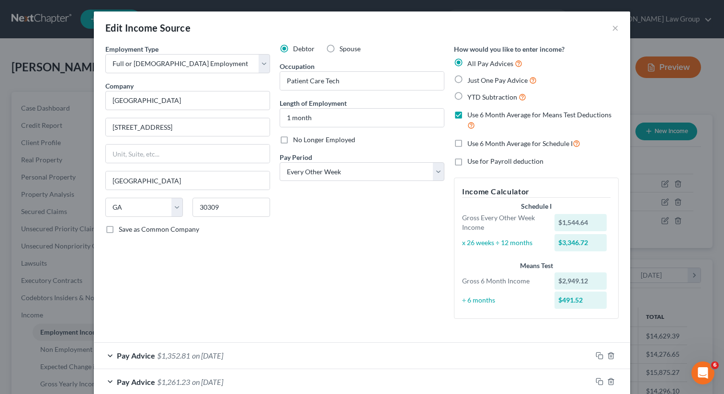
scroll to position [53, 0]
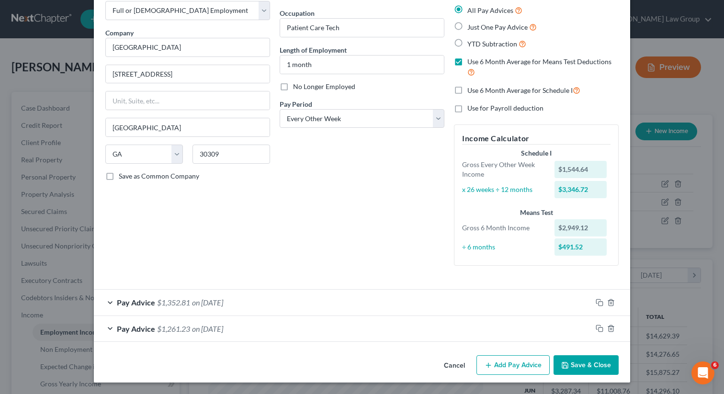
click at [142, 302] on span "Pay Advice" at bounding box center [136, 302] width 38 height 9
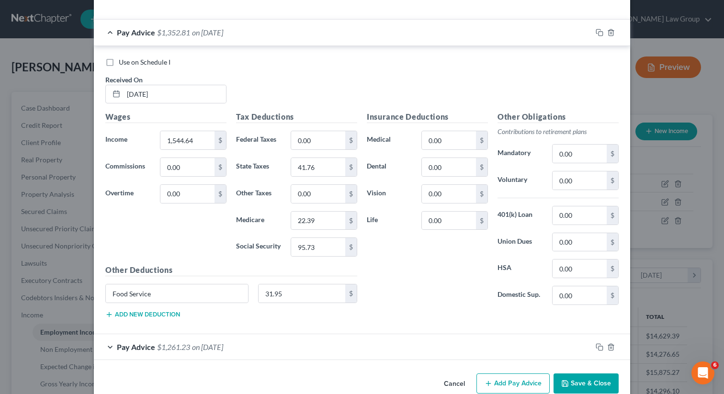
scroll to position [342, 0]
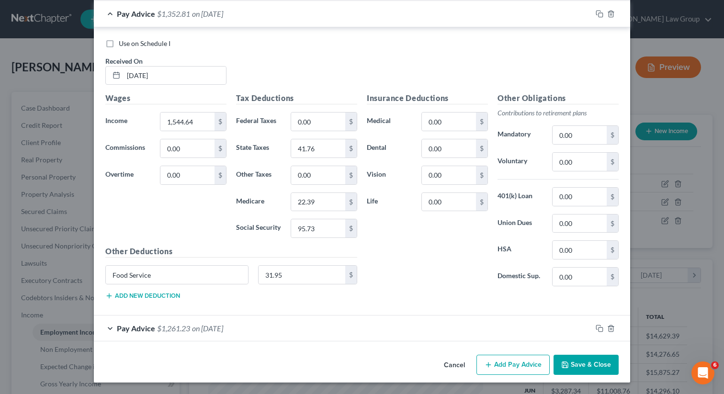
click at [584, 362] on button "Save & Close" at bounding box center [586, 365] width 65 height 20
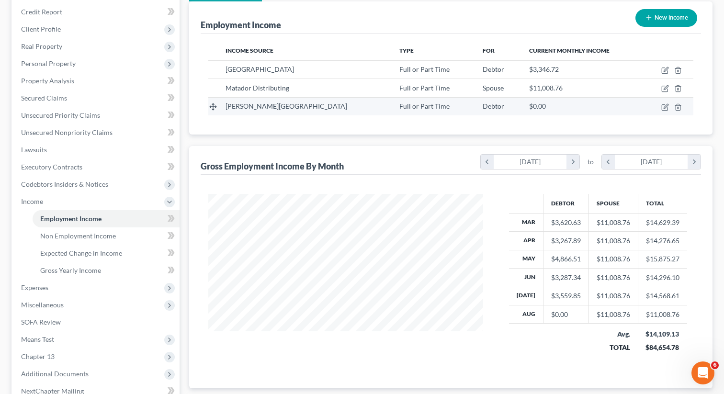
scroll to position [101, 0]
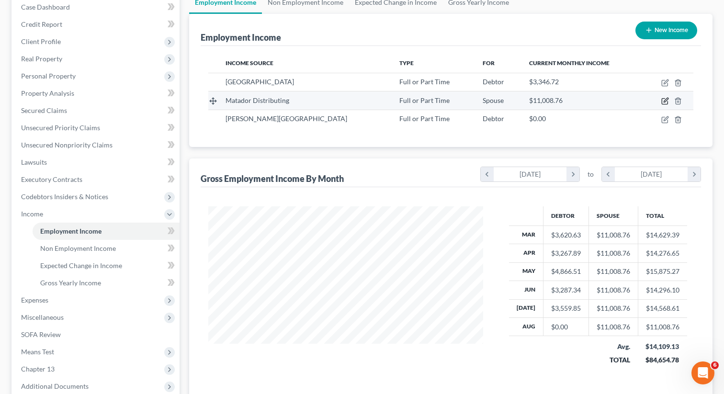
click at [664, 99] on icon "button" at bounding box center [665, 101] width 8 height 8
select select "0"
select select "10"
select select "1"
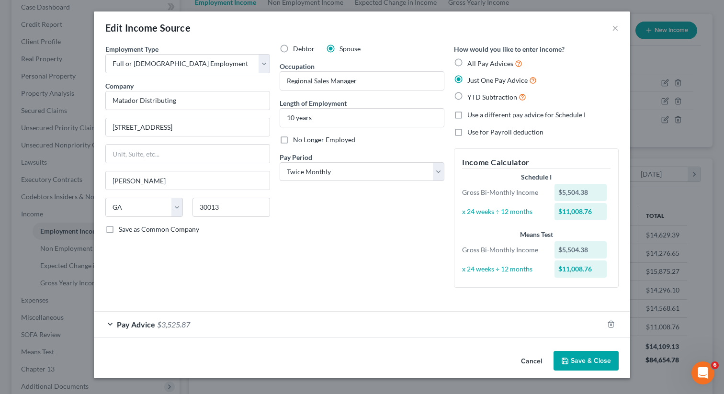
click at [127, 325] on span "Pay Advice" at bounding box center [136, 324] width 38 height 9
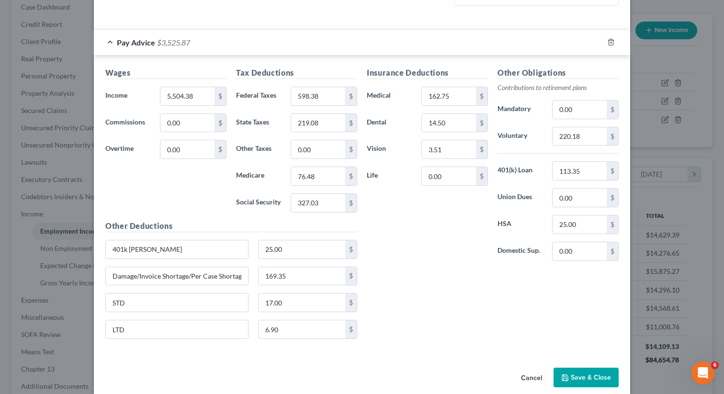
scroll to position [295, 0]
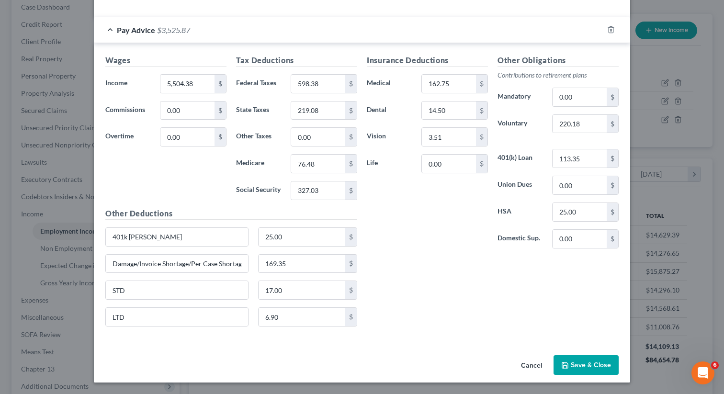
click at [579, 363] on button "Save & Close" at bounding box center [586, 365] width 65 height 20
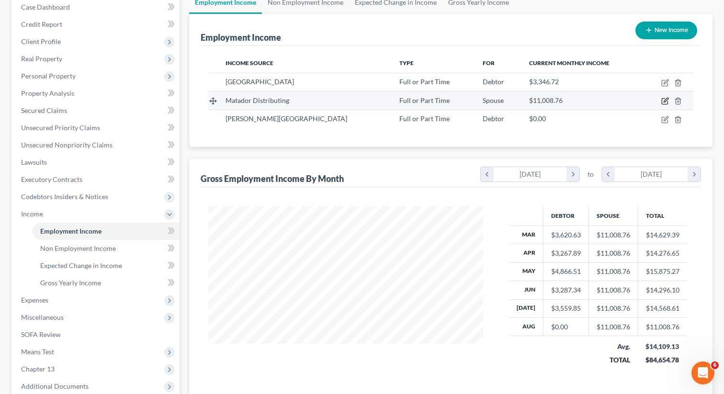
click at [664, 100] on icon "button" at bounding box center [665, 101] width 8 height 8
select select "0"
select select "10"
select select "1"
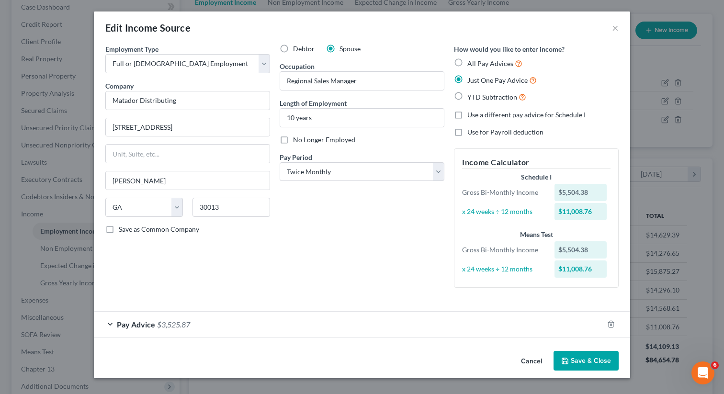
click at [130, 326] on span "Pay Advice" at bounding box center [136, 324] width 38 height 9
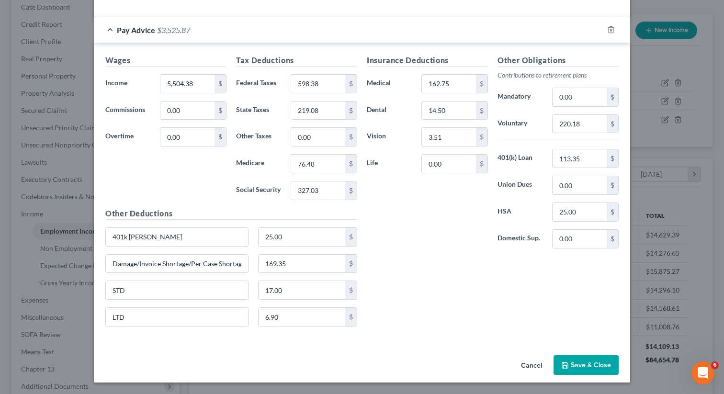
click at [576, 370] on button "Save & Close" at bounding box center [586, 365] width 65 height 20
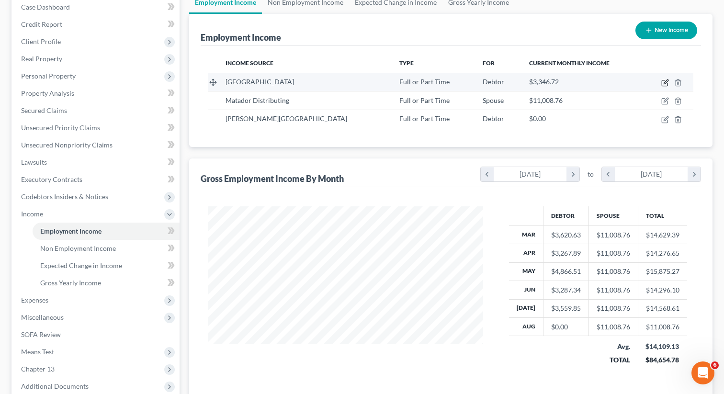
click at [666, 79] on icon "button" at bounding box center [665, 83] width 8 height 8
select select "0"
select select "10"
select select "2"
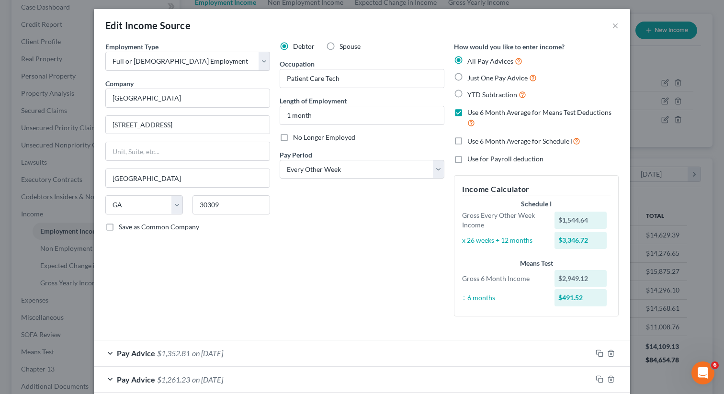
scroll to position [0, 0]
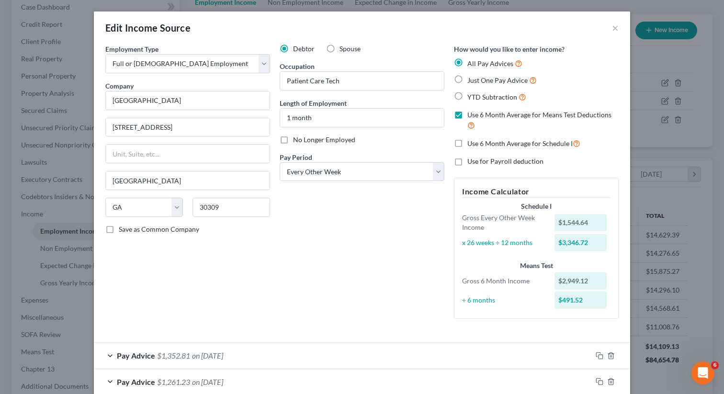
click at [467, 143] on label "Use 6 Month Average for Schedule I" at bounding box center [523, 143] width 113 height 11
click at [471, 143] on input "Use 6 Month Average for Schedule I" at bounding box center [474, 141] width 6 height 6
checkbox input "true"
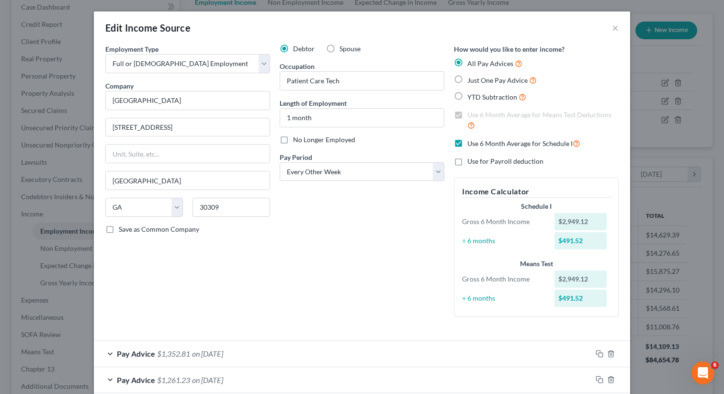
scroll to position [51, 0]
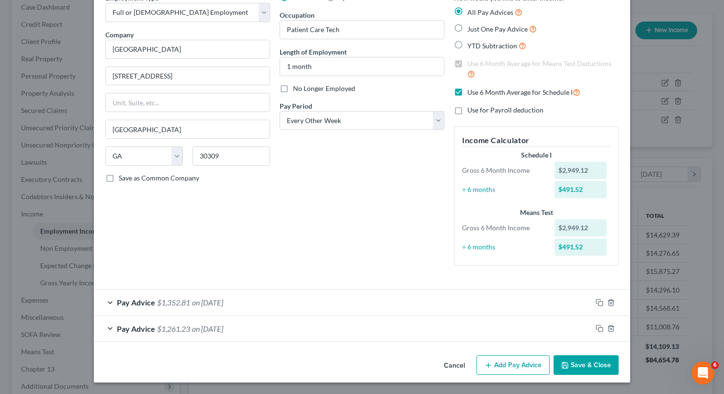
click at [587, 373] on button "Save & Close" at bounding box center [586, 365] width 65 height 20
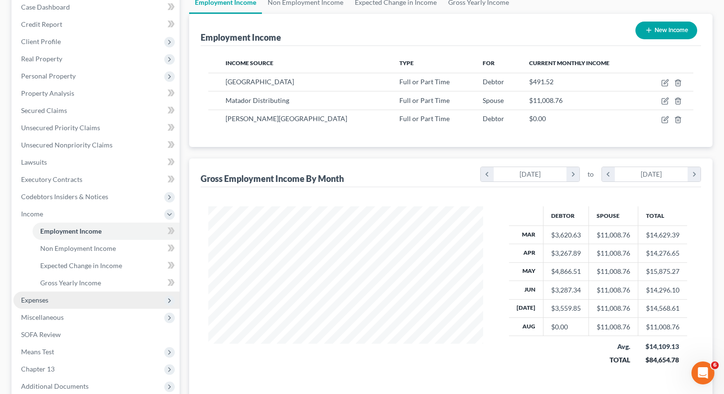
click at [47, 301] on span "Expenses" at bounding box center [34, 300] width 27 height 8
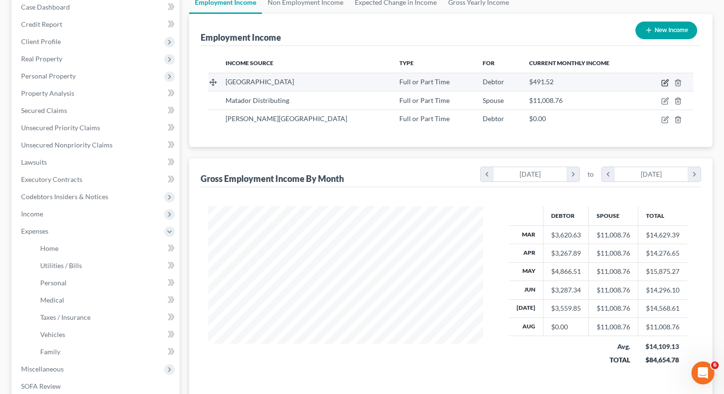
click at [664, 82] on icon "button" at bounding box center [666, 81] width 4 height 4
select select "0"
select select "10"
select select "2"
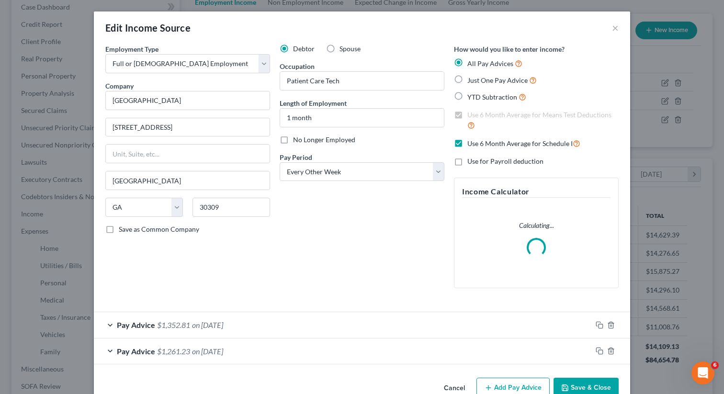
click at [467, 143] on label "Use 6 Month Average for Schedule I" at bounding box center [523, 143] width 113 height 11
click at [471, 143] on input "Use 6 Month Average for Schedule I" at bounding box center [474, 141] width 6 height 6
checkbox input "false"
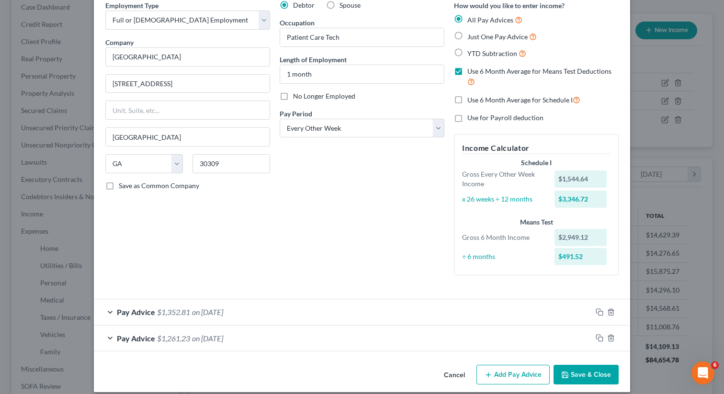
scroll to position [53, 0]
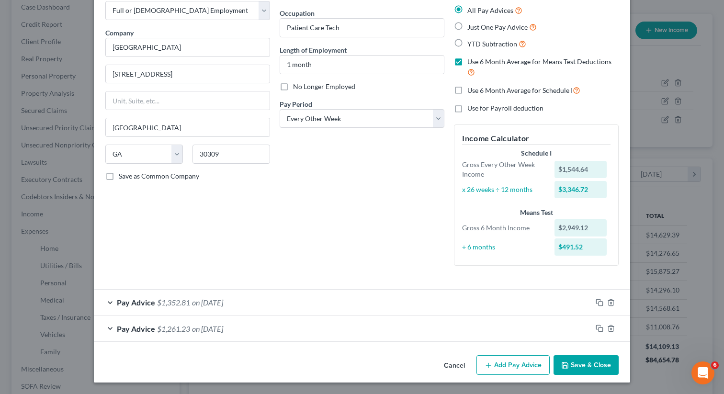
click at [571, 365] on button "Save & Close" at bounding box center [586, 365] width 65 height 20
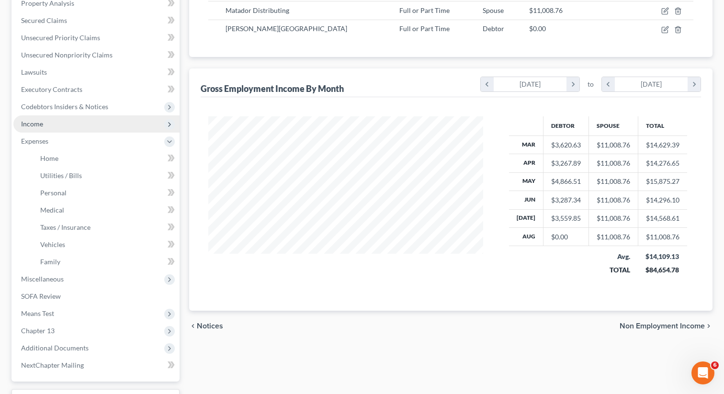
scroll to position [193, 0]
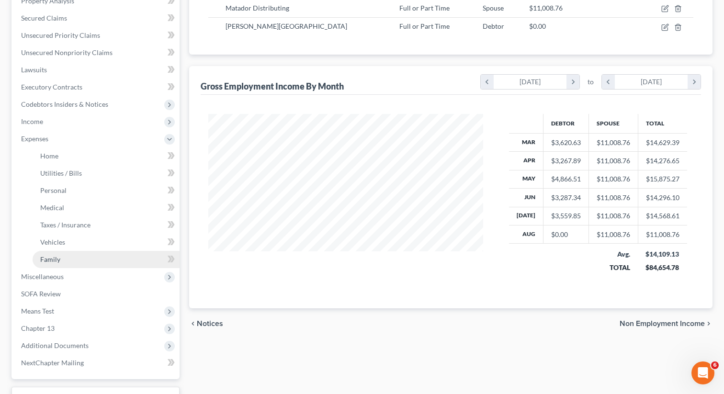
click at [77, 261] on link "Family" at bounding box center [106, 259] width 147 height 17
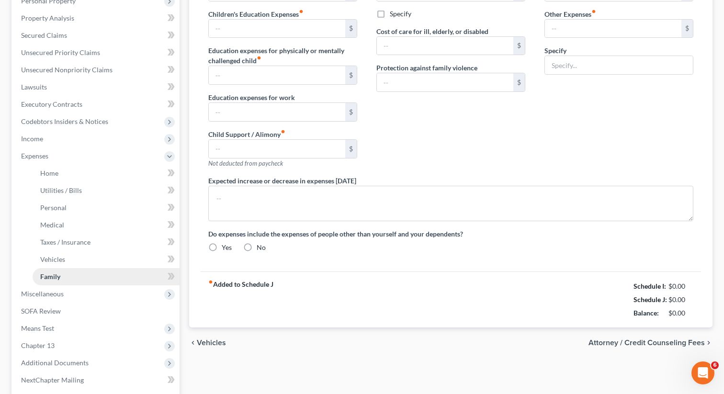
type input "0.00"
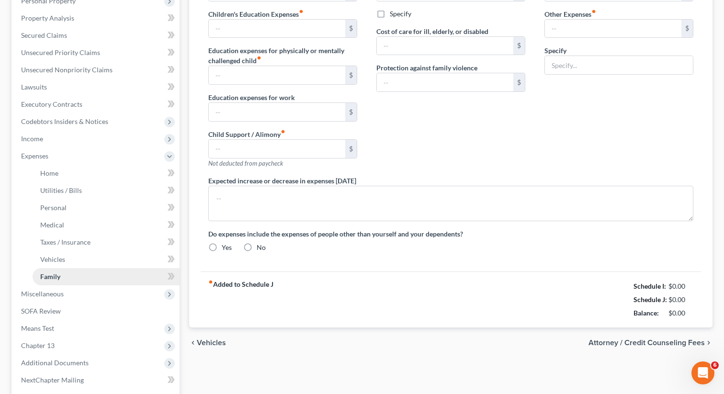
type input "0.00"
type input "100.00"
type input "0.00"
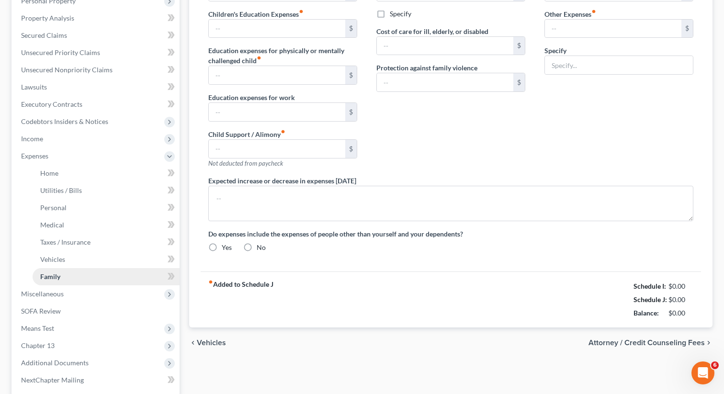
radio input "true"
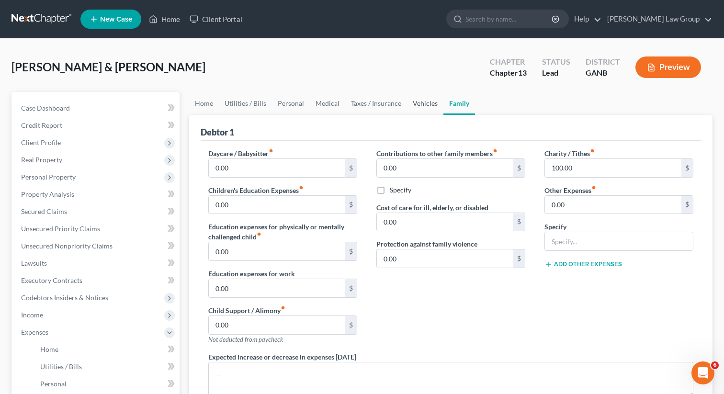
click at [415, 100] on link "Vehicles" at bounding box center [425, 103] width 36 height 23
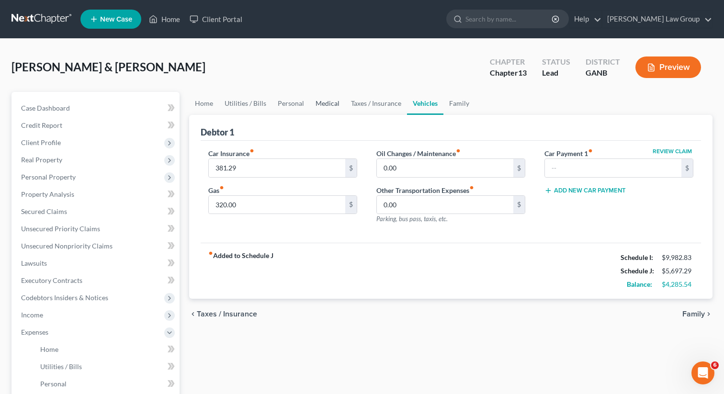
click at [322, 100] on link "Medical" at bounding box center [327, 103] width 35 height 23
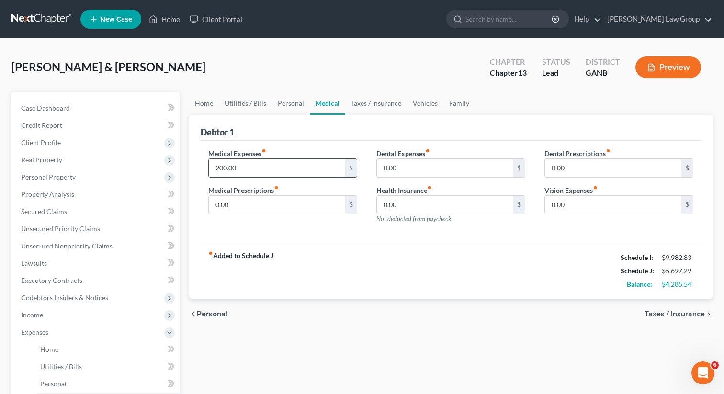
click at [240, 168] on input "200.00" at bounding box center [277, 168] width 136 height 18
click at [233, 166] on input "200.00" at bounding box center [277, 168] width 136 height 18
click at [231, 167] on input "200.00" at bounding box center [277, 168] width 136 height 18
drag, startPoint x: 230, startPoint y: 168, endPoint x: 246, endPoint y: 168, distance: 16.3
click at [246, 168] on input "200.00" at bounding box center [277, 168] width 136 height 18
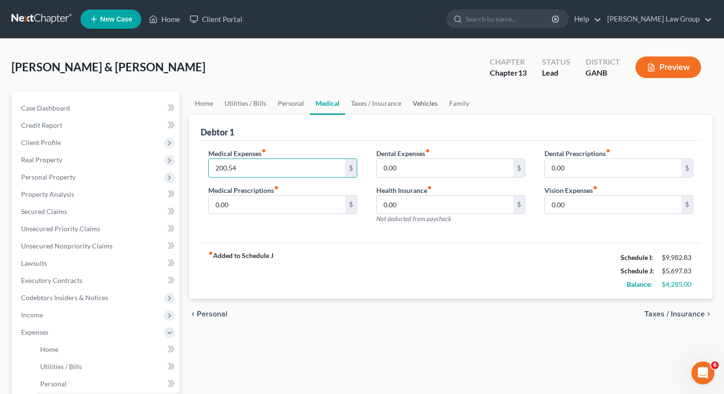
type input "200.54"
click at [421, 97] on link "Vehicles" at bounding box center [425, 103] width 36 height 23
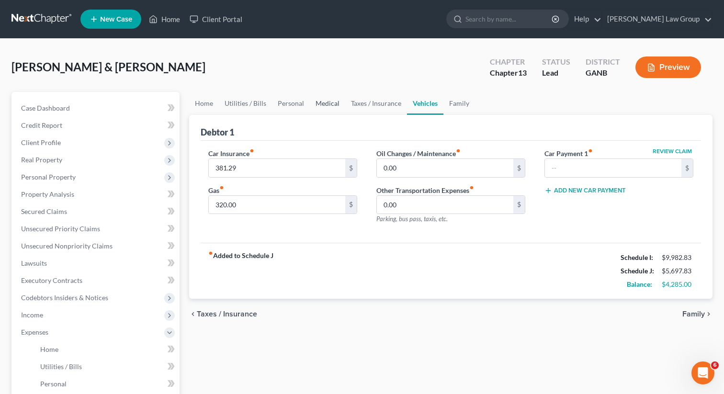
click at [322, 105] on link "Medical" at bounding box center [327, 103] width 35 height 23
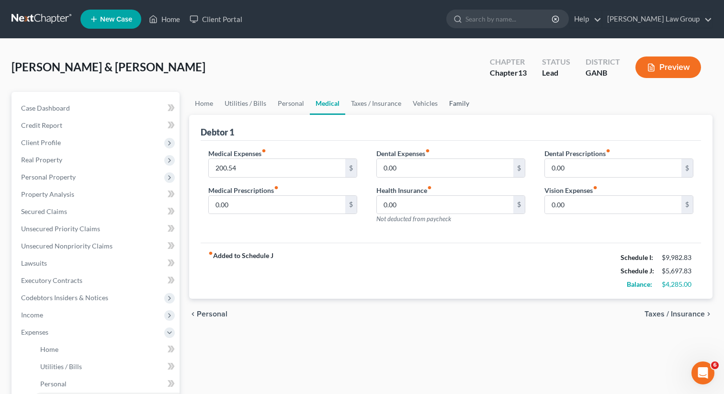
click at [455, 100] on link "Family" at bounding box center [459, 103] width 32 height 23
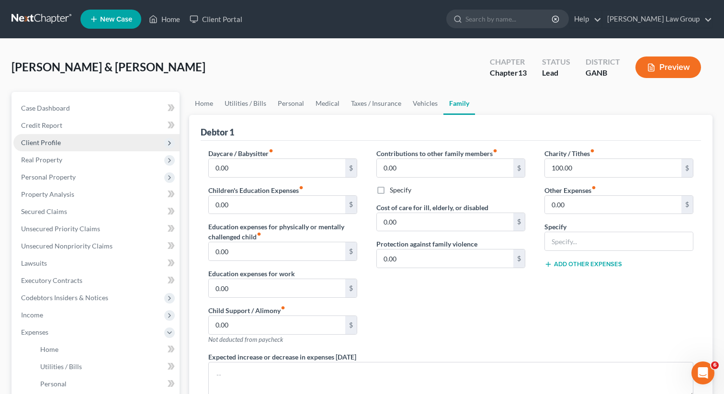
click at [66, 138] on span "Client Profile" at bounding box center [96, 142] width 166 height 17
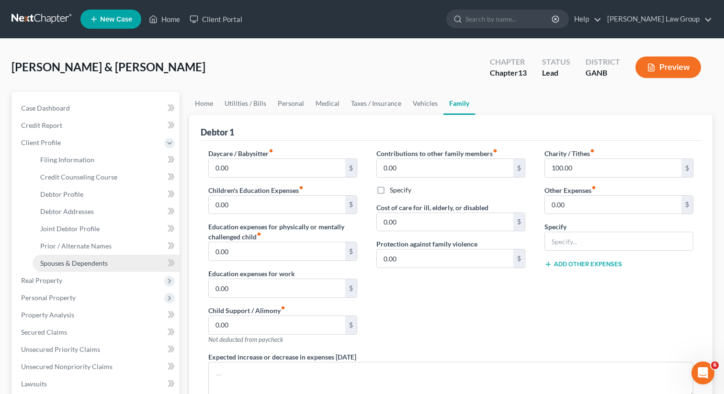
click at [73, 264] on span "Spouses & Dependents" at bounding box center [74, 263] width 68 height 8
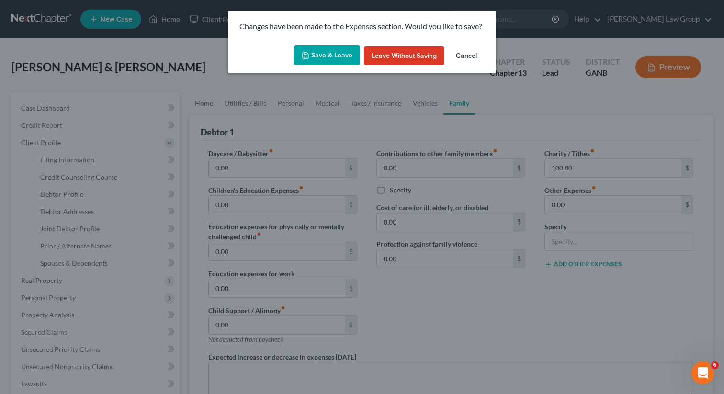
click at [329, 60] on button "Save & Leave" at bounding box center [327, 55] width 66 height 20
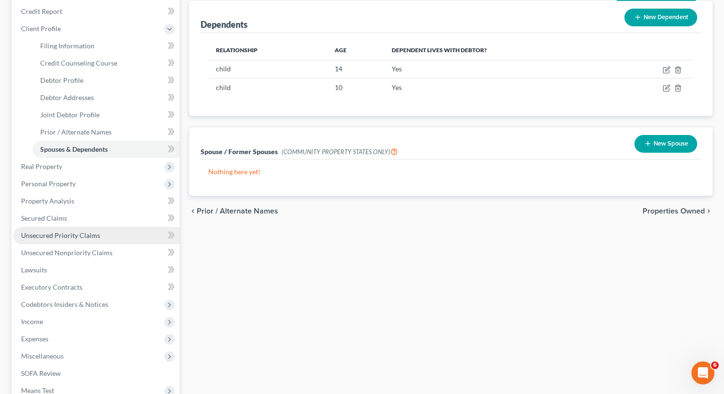
scroll to position [130, 0]
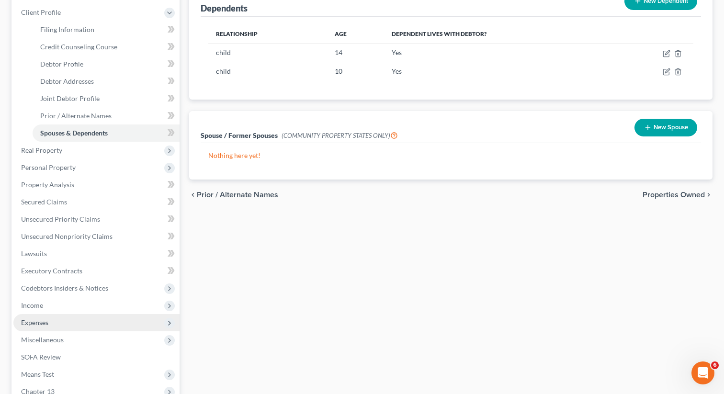
click at [68, 319] on span "Expenses" at bounding box center [96, 322] width 166 height 17
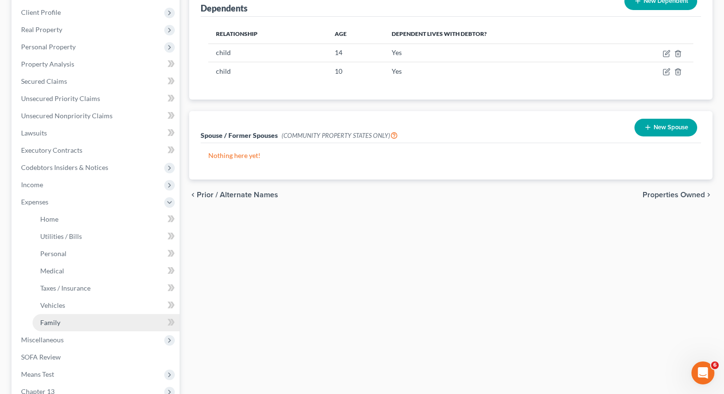
click at [94, 324] on link "Family" at bounding box center [106, 322] width 147 height 17
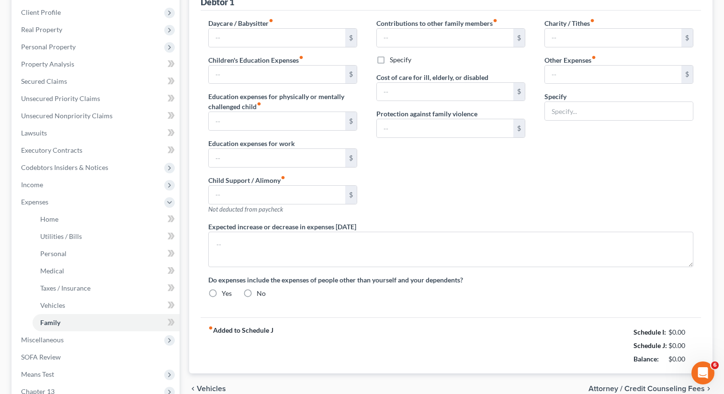
type input "0.00"
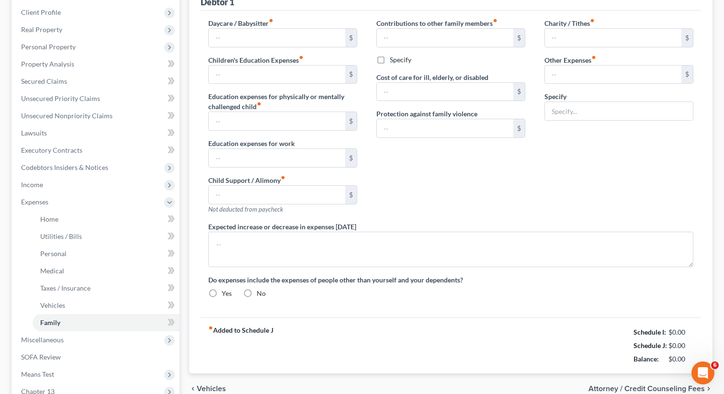
type input "0.00"
type input "100.00"
type input "0.00"
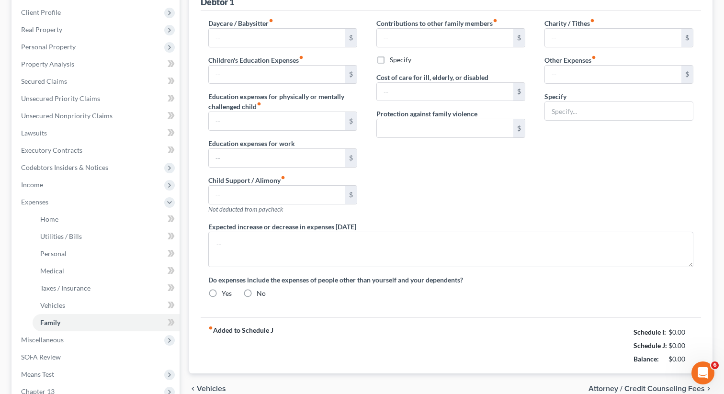
radio input "true"
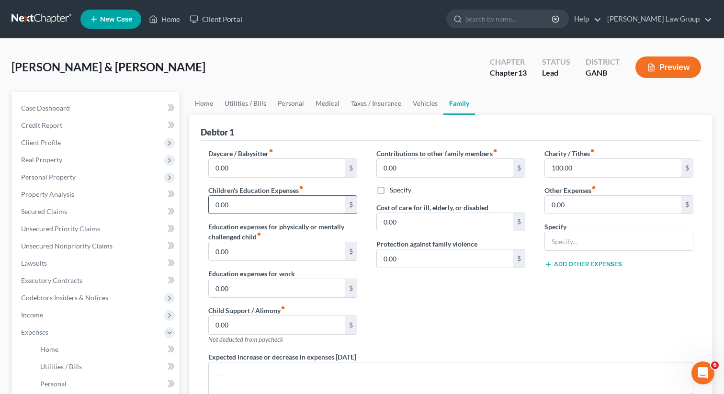
click at [235, 208] on input "0.00" at bounding box center [277, 205] width 136 height 18
click at [573, 205] on input "0.00" at bounding box center [613, 205] width 136 height 18
type input "200"
click at [579, 242] on input "text" at bounding box center [619, 241] width 148 height 18
type input "L"
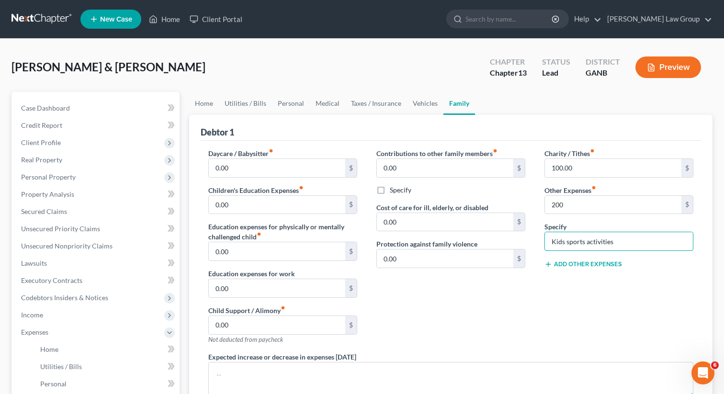
type input "Kids sports activities"
click at [555, 291] on div "Charity / Tithes fiber_manual_record 100.00 $ Other Expenses fiber_manual_recor…" at bounding box center [619, 250] width 168 height 204
click at [363, 100] on link "Taxes / Insurance" at bounding box center [376, 103] width 62 height 23
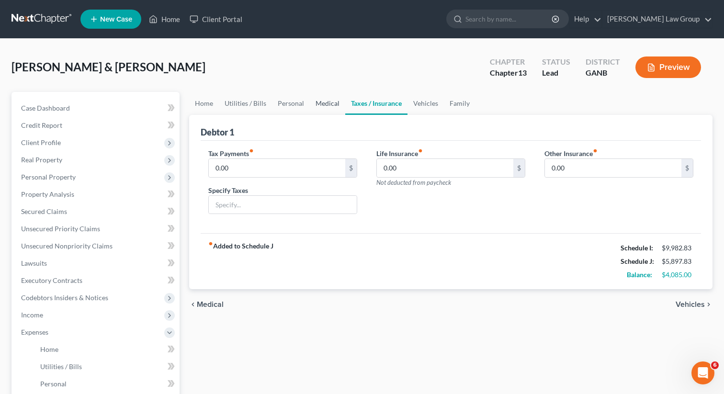
click at [322, 101] on link "Medical" at bounding box center [327, 103] width 35 height 23
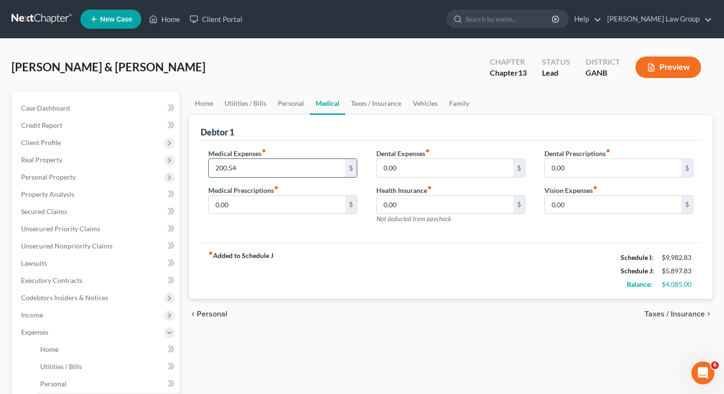
click at [219, 171] on input "200.54" at bounding box center [277, 168] width 136 height 18
click at [219, 168] on input "200.54" at bounding box center [277, 168] width 136 height 18
click at [218, 166] on input "200.54" at bounding box center [277, 168] width 136 height 18
drag, startPoint x: 218, startPoint y: 167, endPoint x: 204, endPoint y: 164, distance: 14.3
click at [204, 164] on div "Medical Expenses fiber_manual_record 200.54 $ Medical Prescriptions fiber_manua…" at bounding box center [283, 189] width 168 height 83
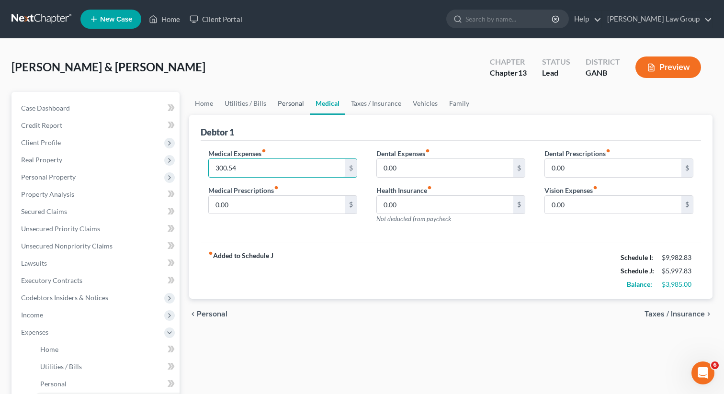
type input "300.54"
click at [284, 106] on link "Personal" at bounding box center [291, 103] width 38 height 23
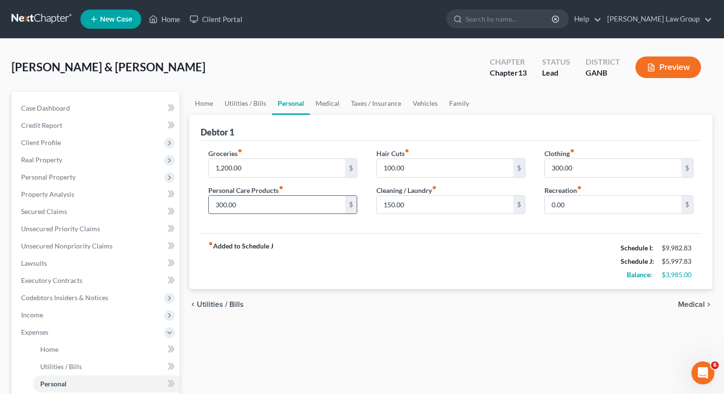
click at [255, 205] on input "300.00" at bounding box center [277, 205] width 136 height 18
type input "400"
click at [596, 164] on input "300.00" at bounding box center [613, 168] width 136 height 18
type input "350"
click at [421, 202] on input "150.00" at bounding box center [445, 205] width 136 height 18
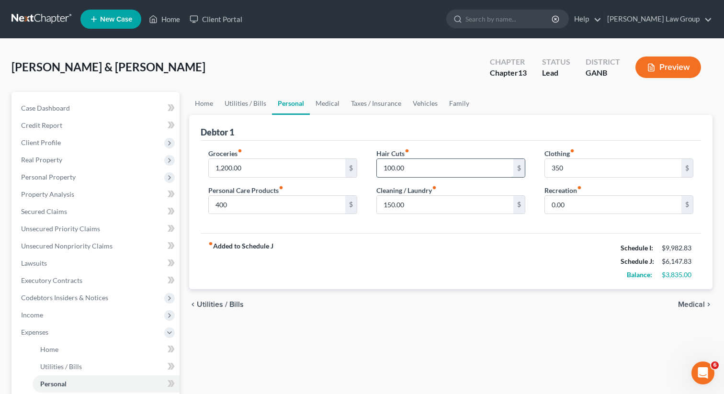
click at [405, 163] on input "100.00" at bounding box center [445, 168] width 136 height 18
type input "150"
click at [248, 99] on link "Utilities / Bills" at bounding box center [245, 103] width 53 height 23
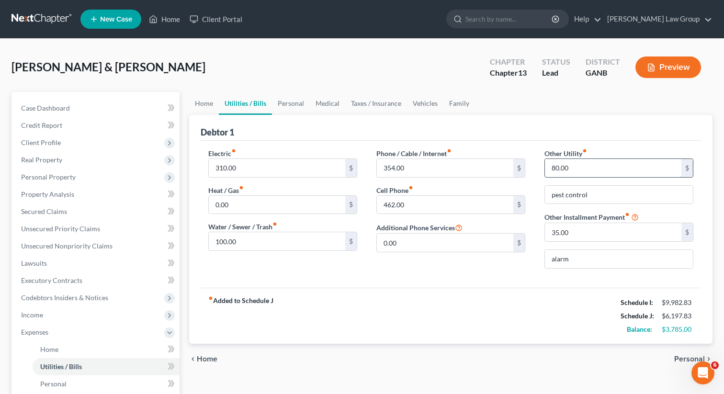
click at [586, 169] on input "80.00" at bounding box center [613, 168] width 136 height 18
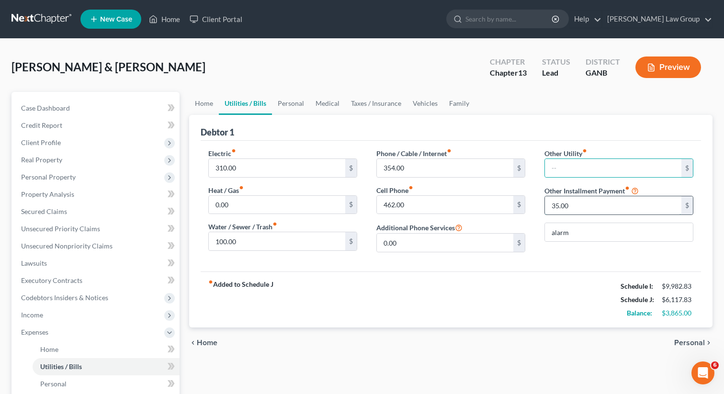
click at [582, 201] on input "35.00" at bounding box center [613, 205] width 136 height 18
type input "210"
click at [588, 234] on input "alarm" at bounding box center [619, 232] width 148 height 18
type input "alarm and pest control"
click at [623, 171] on input "text" at bounding box center [613, 168] width 136 height 18
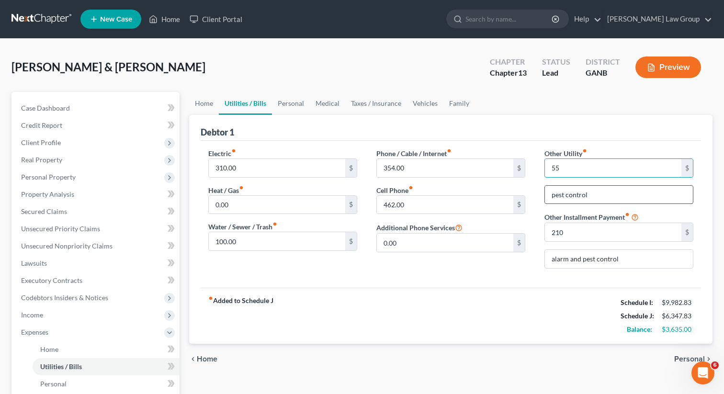
type input "55"
click at [611, 193] on input "pest control" at bounding box center [619, 195] width 148 height 18
drag, startPoint x: 603, startPoint y: 197, endPoint x: 530, endPoint y: 186, distance: 73.7
click at [530, 186] on div "Electric fiber_manual_record 310.00 $ Heat / Gas fiber_manual_record 0.00 $ Wat…" at bounding box center [451, 212] width 504 height 128
type input "Netflix/Amazon"
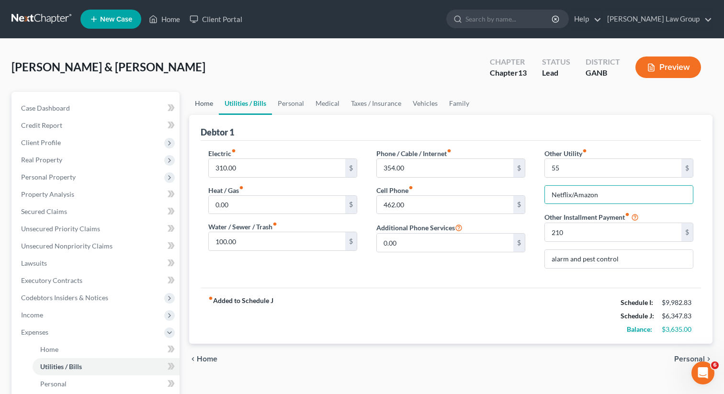
click at [205, 105] on link "Home" at bounding box center [204, 103] width 30 height 23
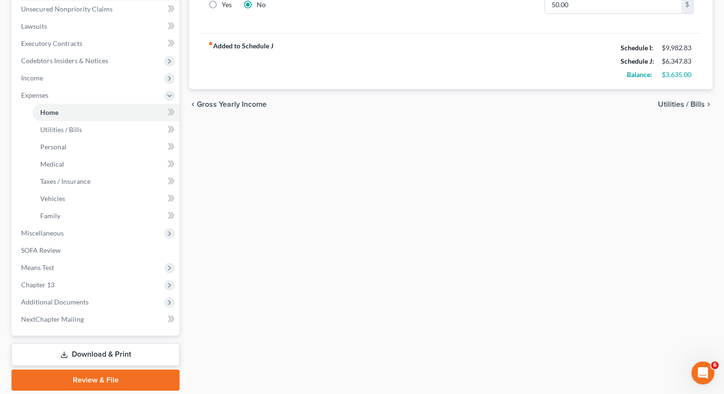
scroll to position [269, 0]
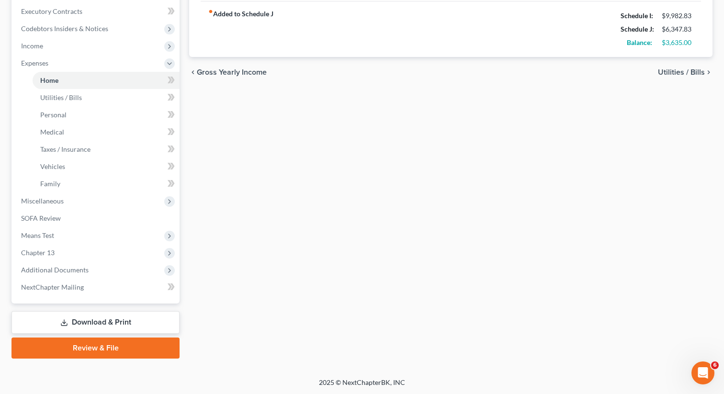
click at [78, 323] on link "Download & Print" at bounding box center [95, 322] width 168 height 23
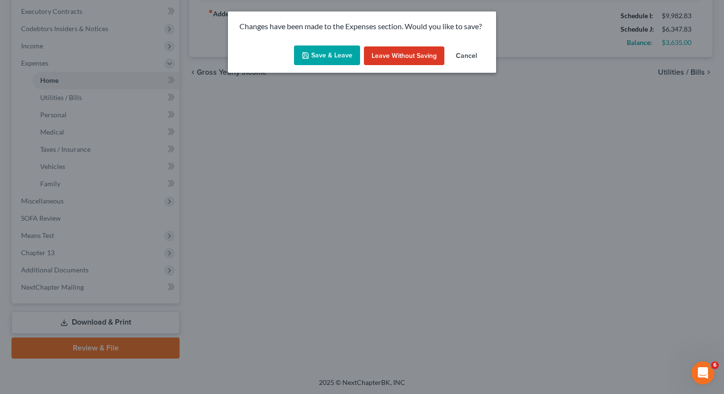
click at [320, 69] on div "Save & Leave Leave without Saving Cancel" at bounding box center [362, 58] width 268 height 32
click at [319, 56] on button "Save & Leave" at bounding box center [327, 55] width 66 height 20
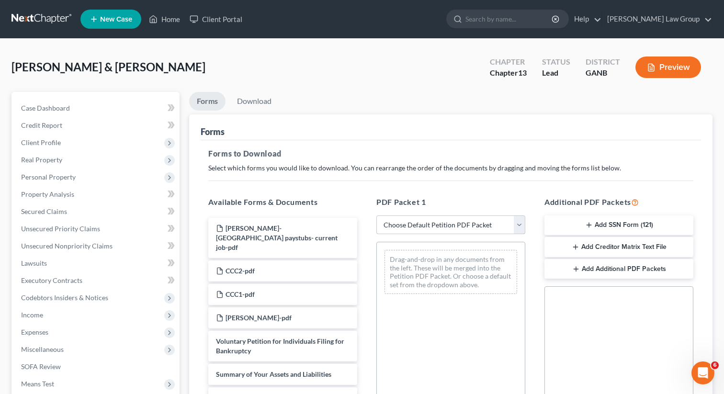
click at [436, 226] on select "Choose Default Petition PDF Packet Complete Bankruptcy Petition (all forms and …" at bounding box center [450, 225] width 149 height 19
select select "0"
click at [376, 216] on select "Choose Default Petition PDF Packet Complete Bankruptcy Petition (all forms and …" at bounding box center [450, 225] width 149 height 19
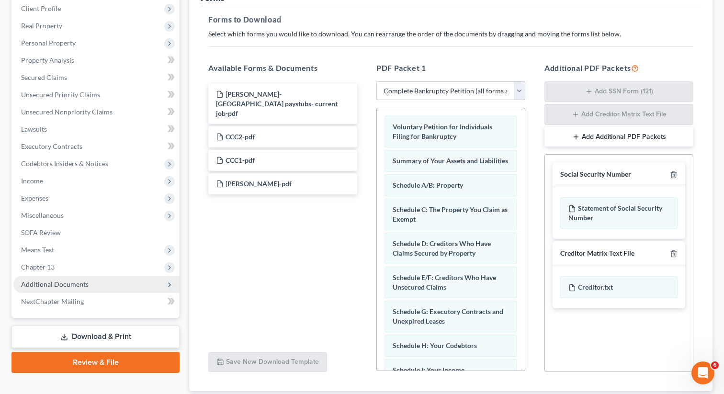
scroll to position [145, 0]
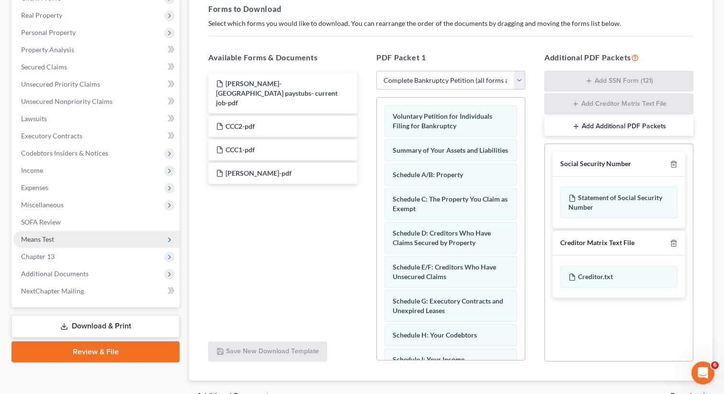
click at [78, 240] on span "Means Test" at bounding box center [96, 239] width 166 height 17
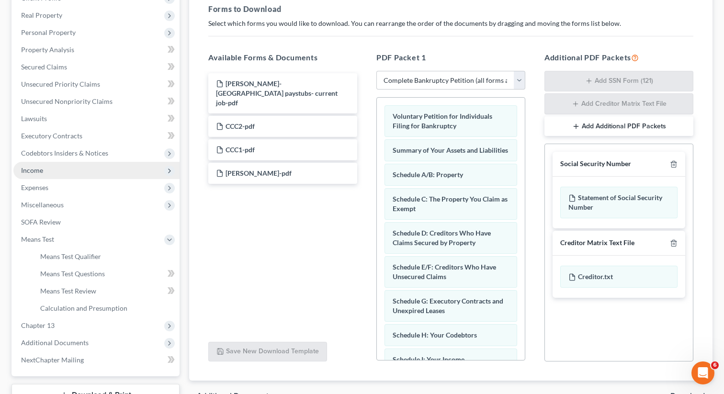
click at [64, 167] on span "Income" at bounding box center [96, 170] width 166 height 17
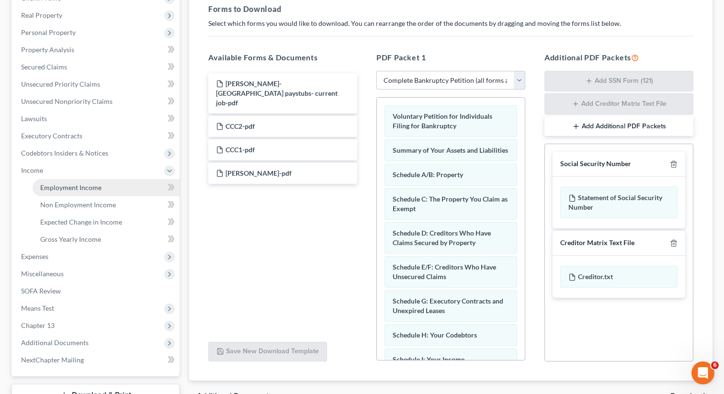
click at [68, 183] on span "Employment Income" at bounding box center [70, 187] width 61 height 8
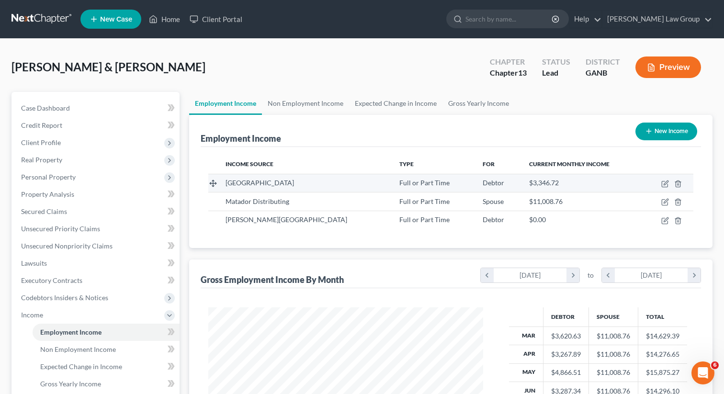
scroll to position [171, 294]
click at [665, 182] on icon "button" at bounding box center [666, 183] width 4 height 4
select select "0"
select select "10"
select select "2"
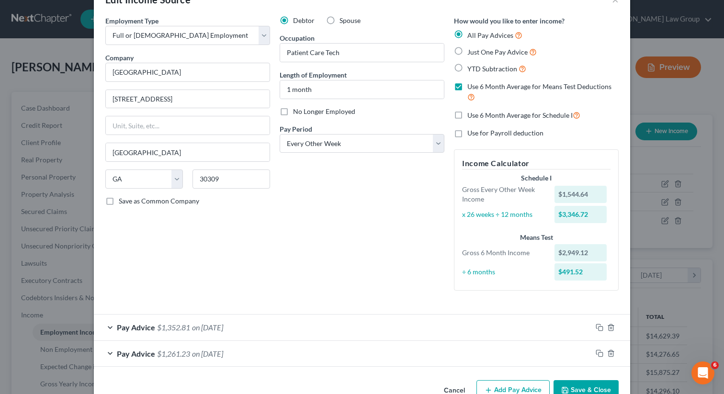
scroll to position [52, 0]
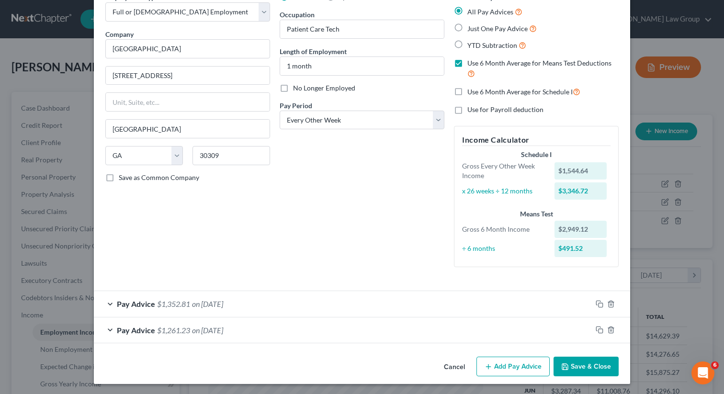
click at [577, 368] on button "Save & Close" at bounding box center [586, 367] width 65 height 20
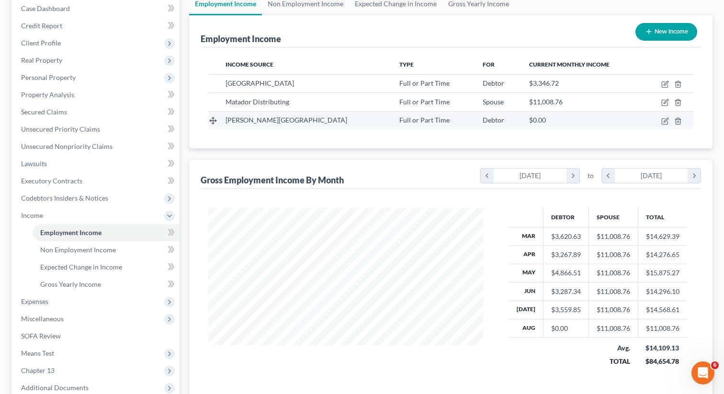
scroll to position [217, 0]
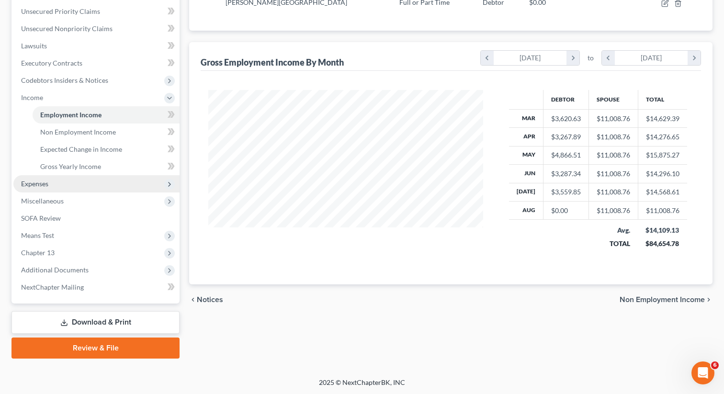
click at [68, 182] on span "Expenses" at bounding box center [96, 183] width 166 height 17
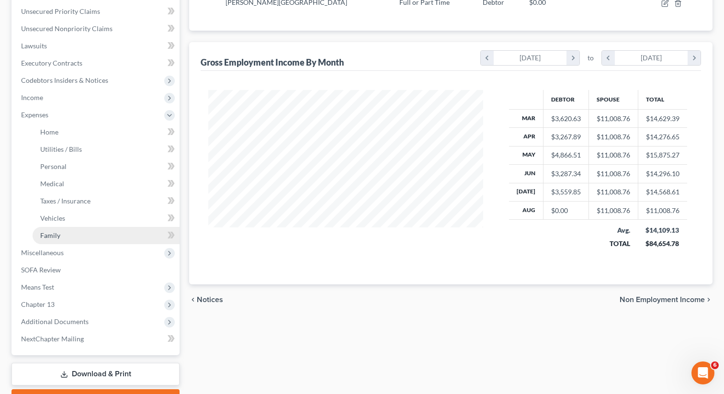
click at [74, 237] on link "Family" at bounding box center [106, 235] width 147 height 17
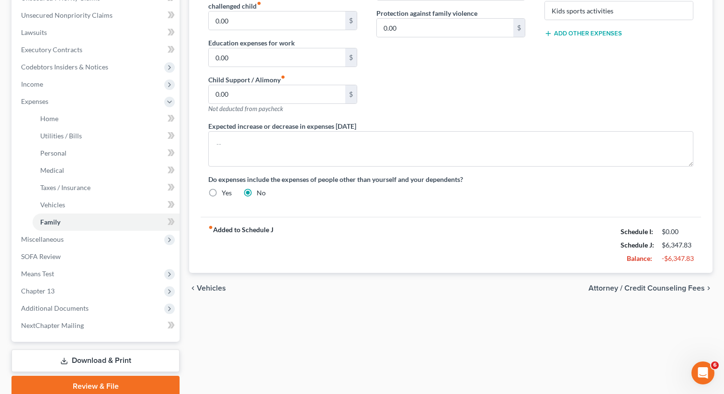
scroll to position [269, 0]
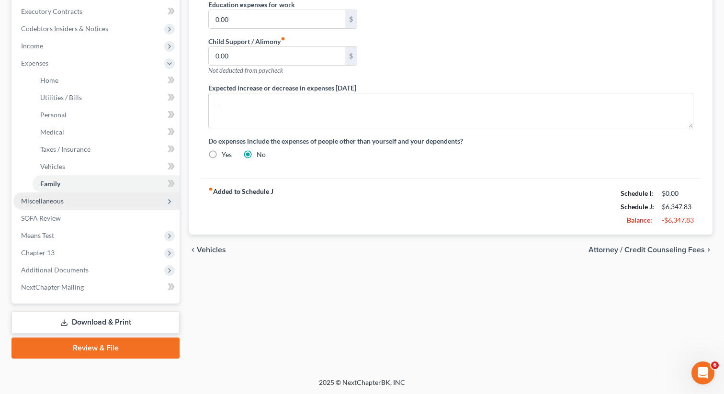
click at [45, 199] on span "Miscellaneous" at bounding box center [42, 201] width 43 height 8
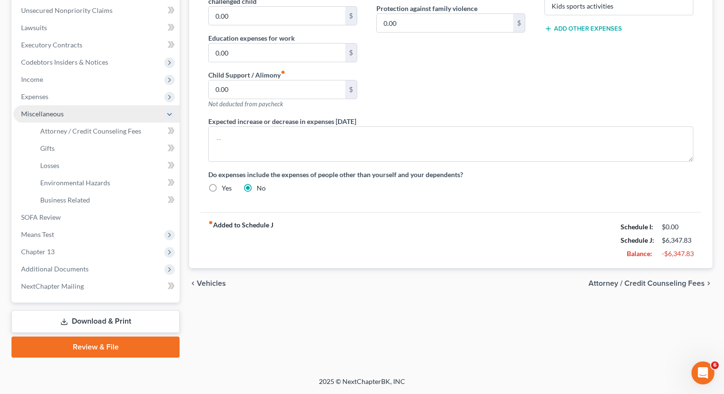
scroll to position [235, 0]
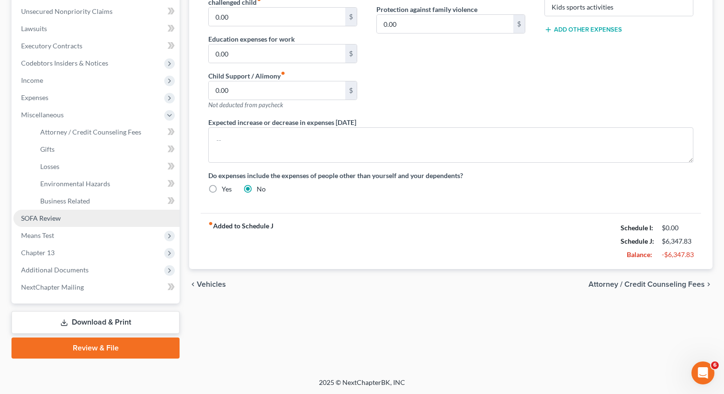
click at [37, 223] on link "SOFA Review" at bounding box center [96, 218] width 166 height 17
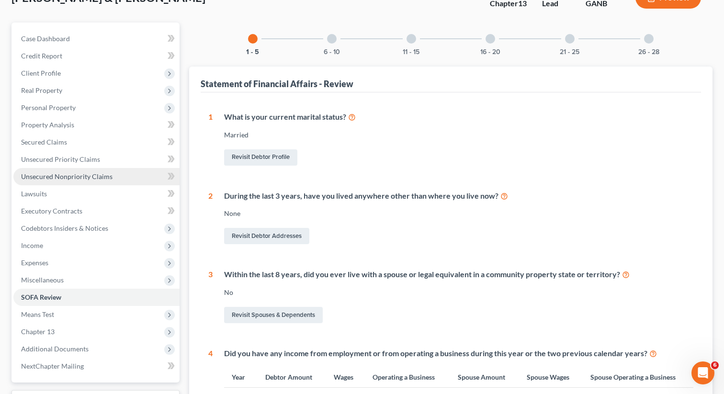
scroll to position [82, 0]
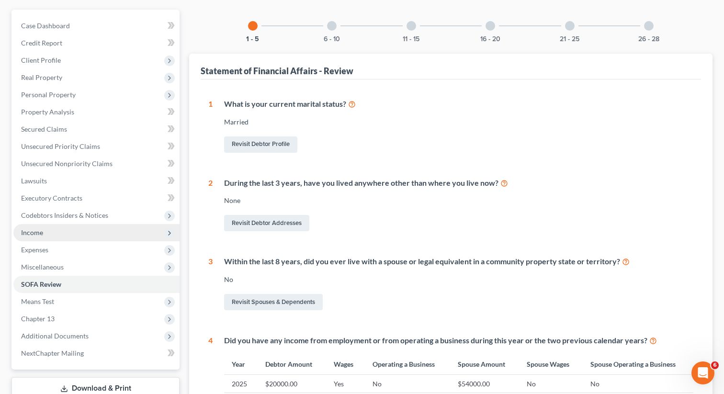
click at [40, 232] on span "Income" at bounding box center [32, 232] width 22 height 8
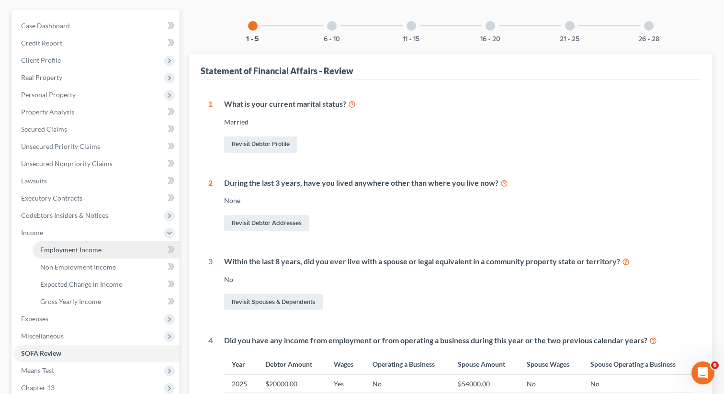
click at [45, 247] on span "Employment Income" at bounding box center [70, 250] width 61 height 8
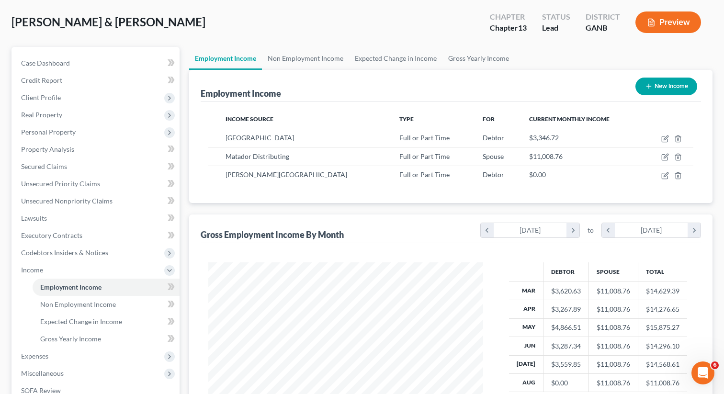
scroll to position [217, 0]
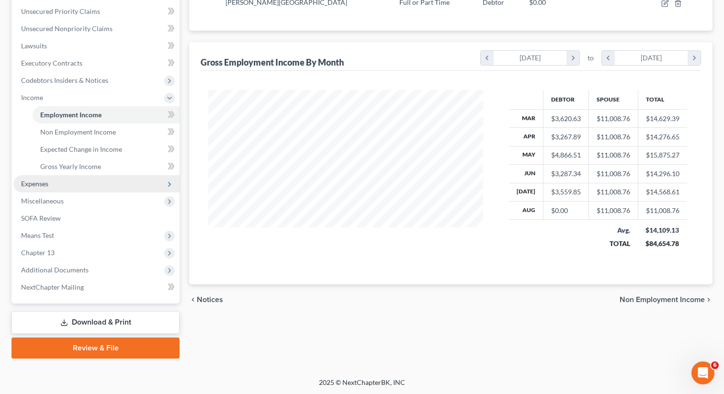
click at [66, 180] on span "Expenses" at bounding box center [96, 183] width 166 height 17
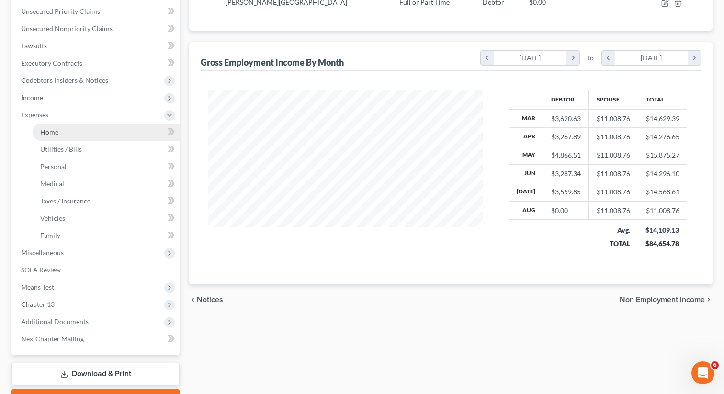
click at [54, 136] on link "Home" at bounding box center [106, 132] width 147 height 17
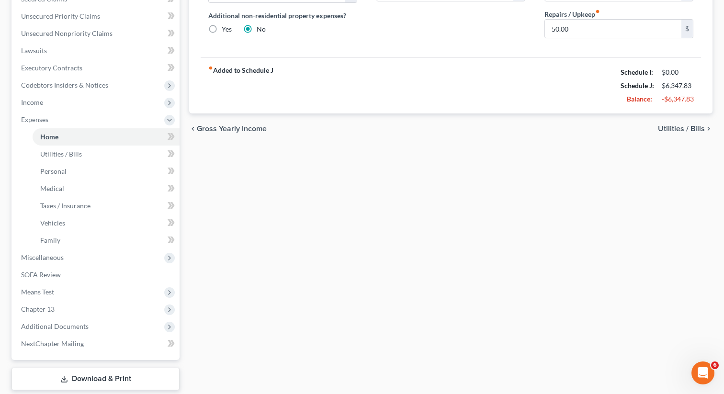
scroll to position [269, 0]
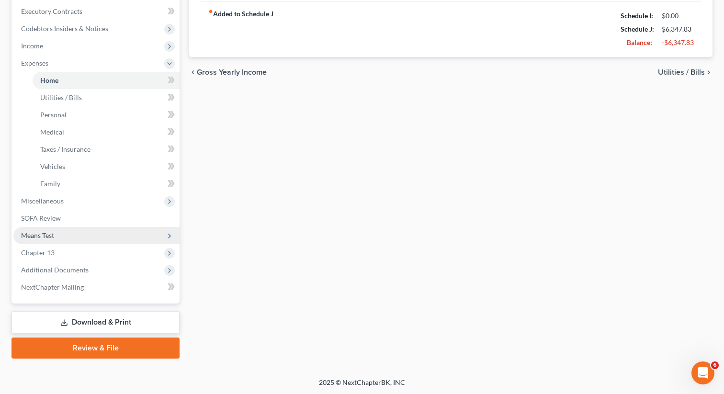
click at [52, 237] on span "Means Test" at bounding box center [37, 235] width 33 height 8
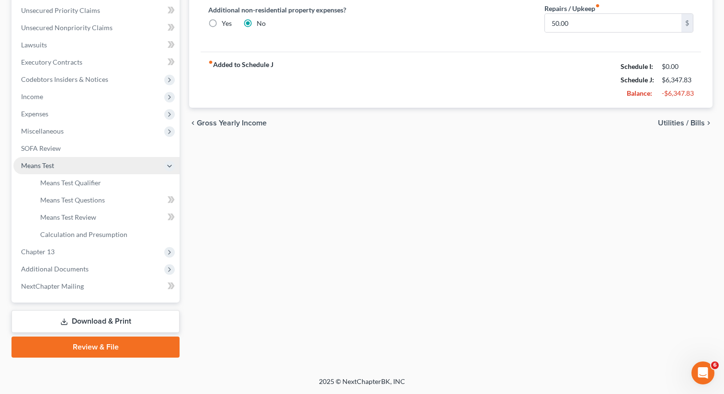
scroll to position [217, 0]
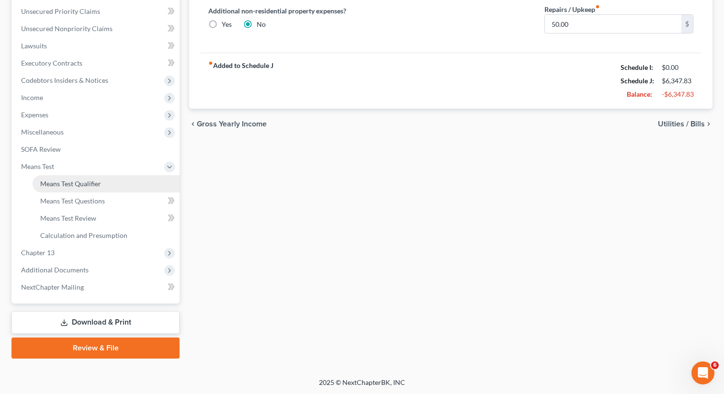
click at [119, 180] on link "Means Test Qualifier" at bounding box center [106, 183] width 147 height 17
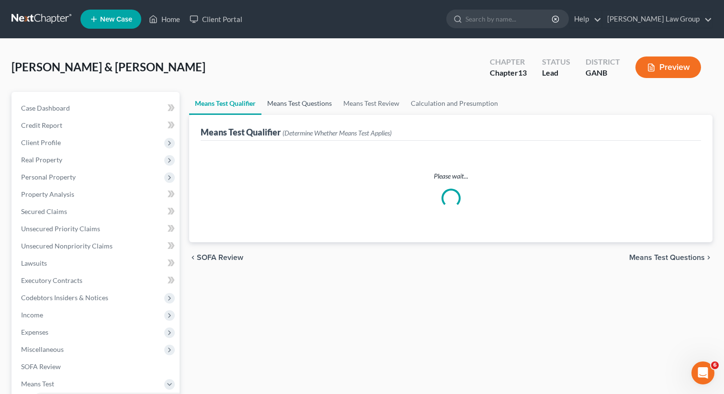
click at [283, 104] on link "Means Test Questions" at bounding box center [299, 103] width 76 height 23
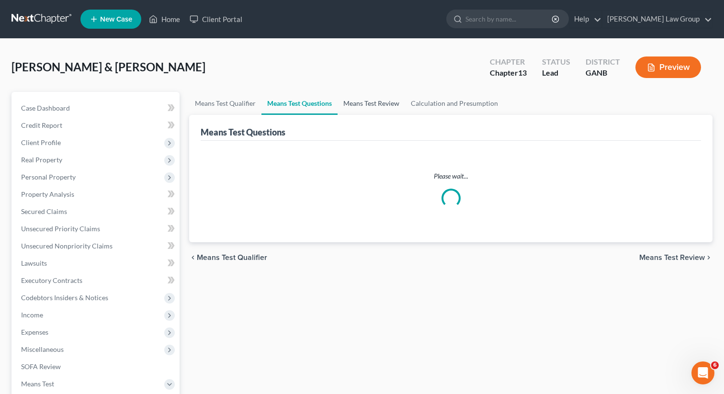
click at [309, 105] on link "Means Test Questions" at bounding box center [299, 103] width 76 height 23
click at [365, 104] on link "Means Test Review" at bounding box center [372, 103] width 68 height 23
click at [444, 103] on link "Calculation and Presumption" at bounding box center [454, 103] width 99 height 23
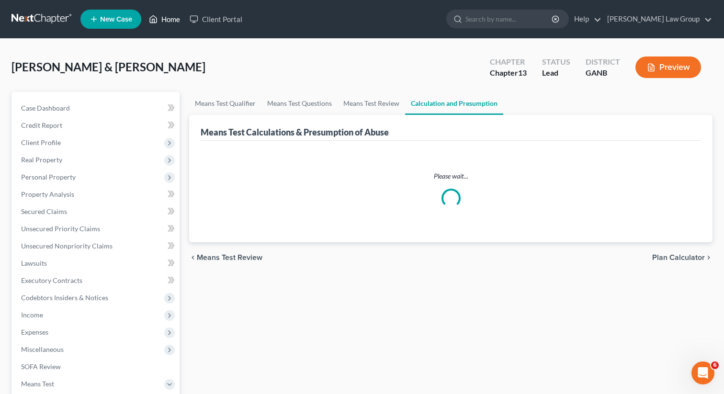
click at [163, 15] on link "Home" at bounding box center [164, 19] width 41 height 17
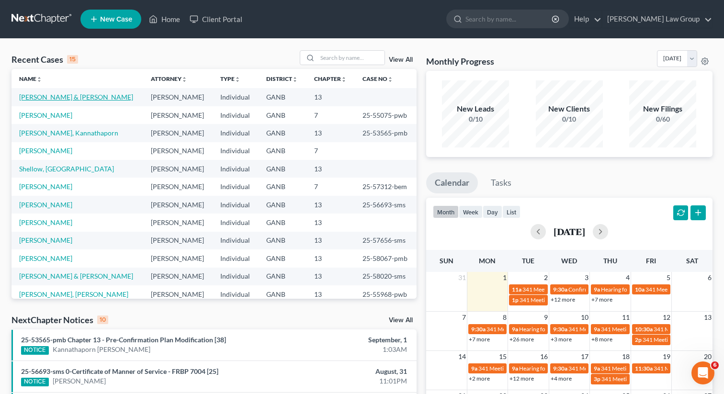
click at [80, 95] on link "[PERSON_NAME] & [PERSON_NAME]" at bounding box center [76, 97] width 114 height 8
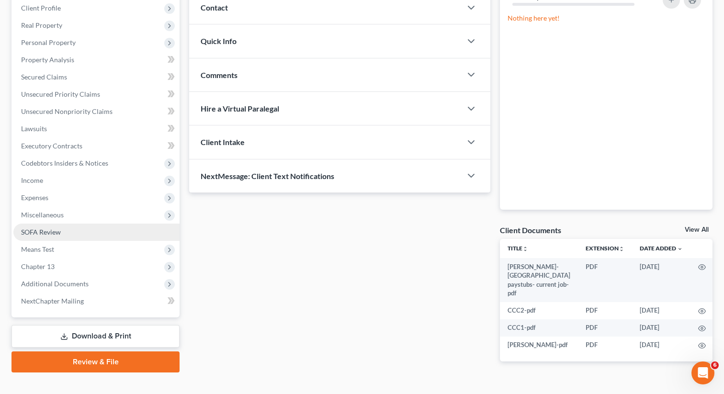
scroll to position [148, 0]
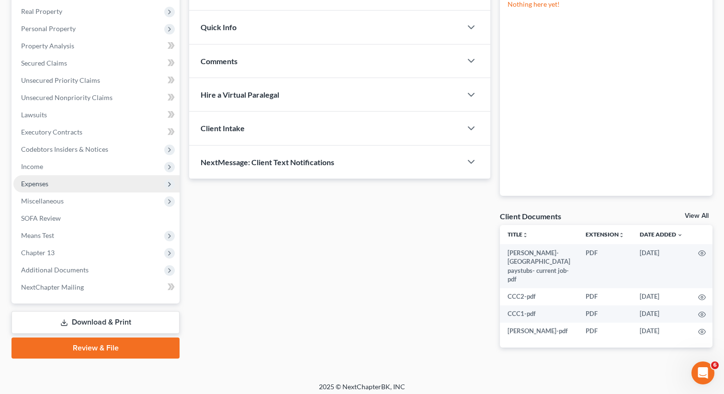
click at [47, 187] on span "Expenses" at bounding box center [34, 184] width 27 height 8
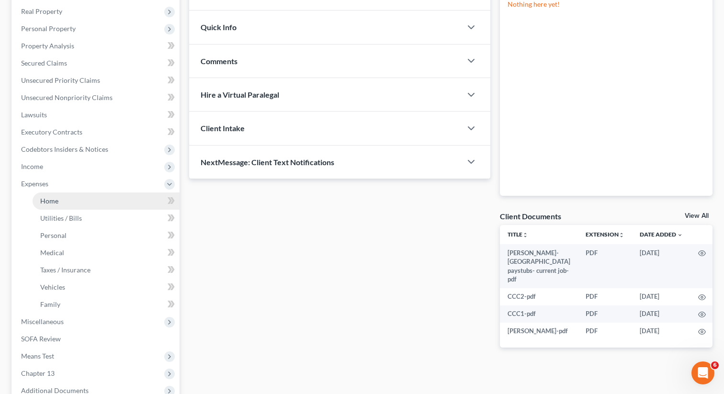
click at [43, 197] on span "Home" at bounding box center [49, 201] width 18 height 8
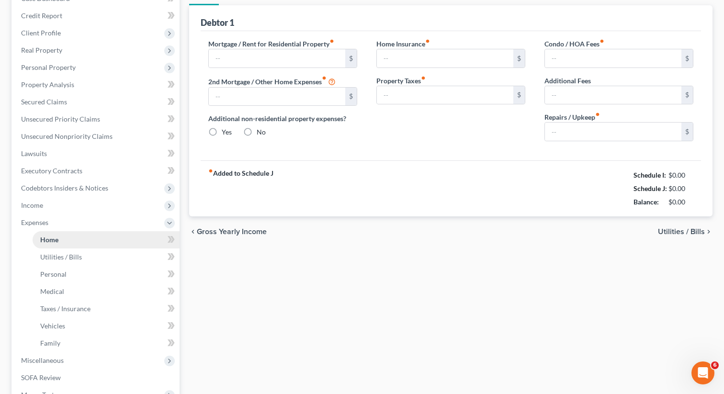
type input "1,200.00"
type input "0.00"
radio input "true"
type input "55.00"
type input "0.00"
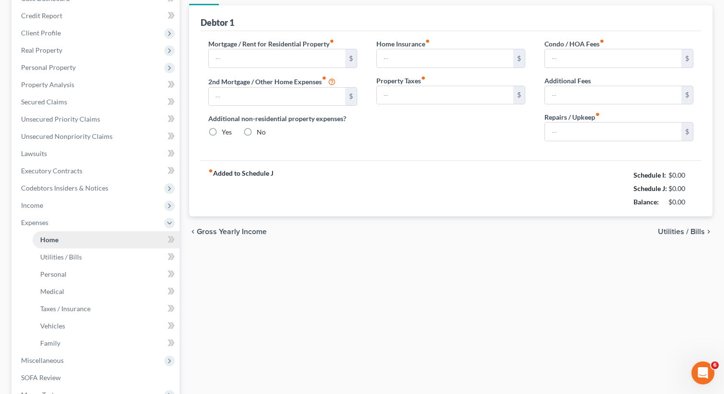
type input "0.00"
type input "50.00"
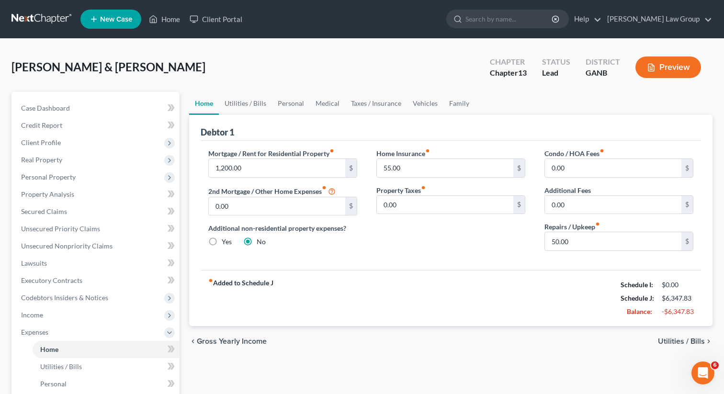
click at [644, 69] on button "Preview" at bounding box center [669, 68] width 66 height 22
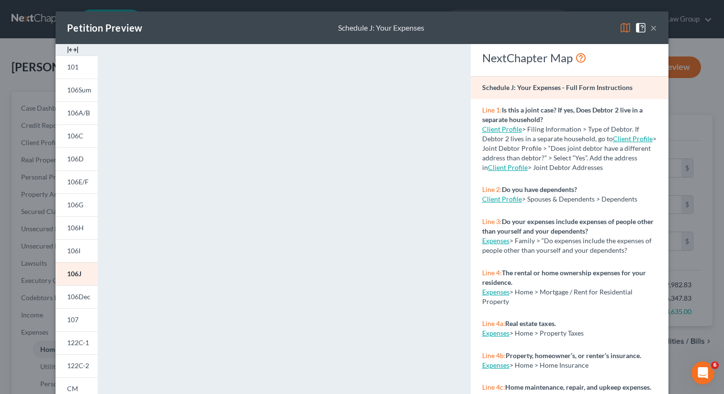
click at [653, 28] on button "×" at bounding box center [653, 27] width 7 height 11
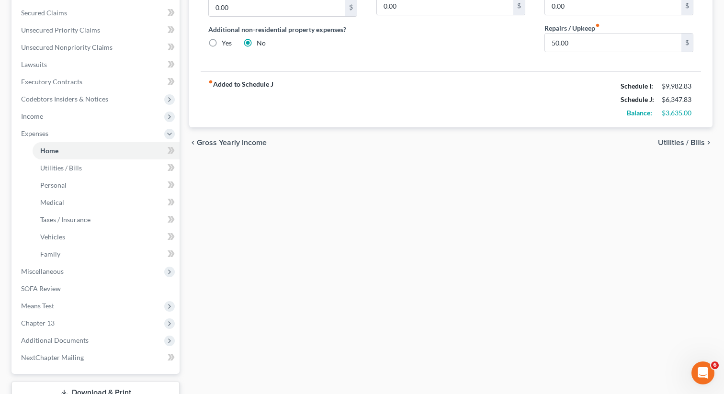
scroll to position [269, 0]
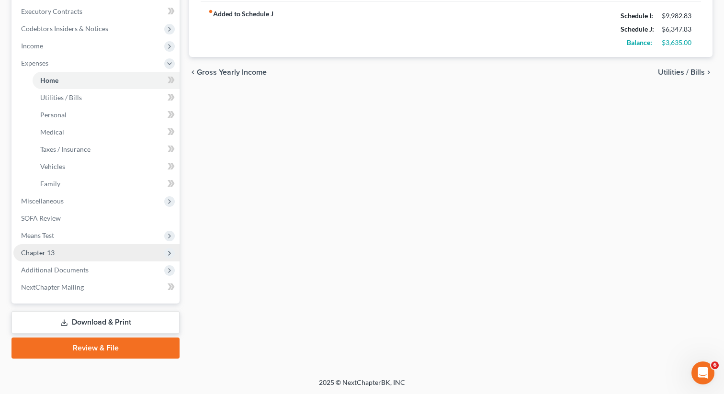
click at [75, 250] on span "Chapter 13" at bounding box center [96, 252] width 166 height 17
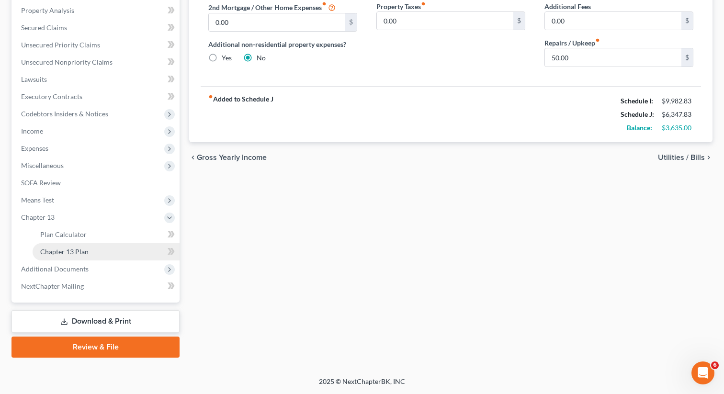
scroll to position [183, 0]
click at [85, 249] on span "Chapter 13 Plan" at bounding box center [64, 253] width 48 height 8
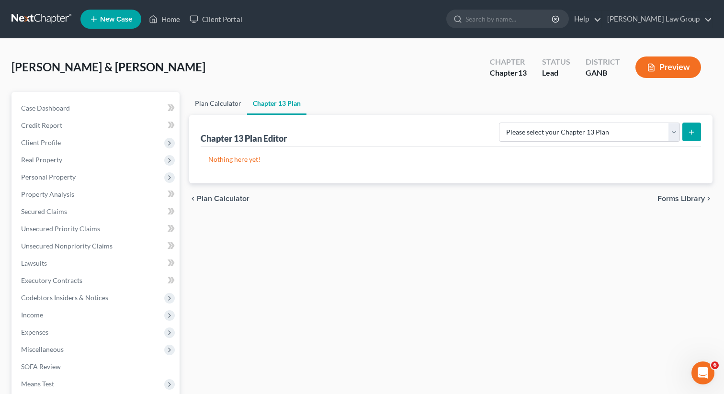
click at [217, 97] on link "Plan Calculator" at bounding box center [218, 103] width 58 height 23
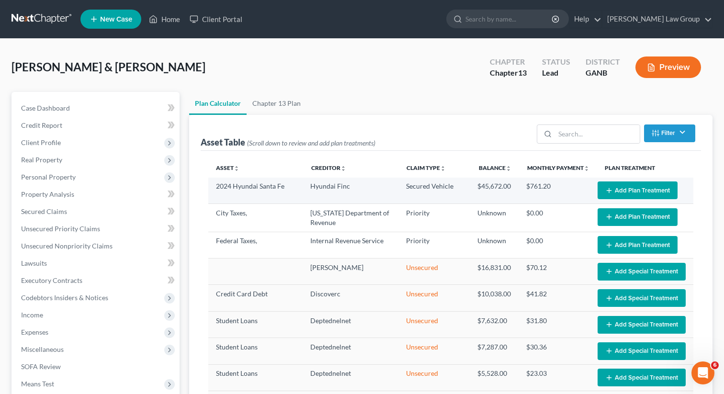
select select "59"
click at [640, 187] on button "Add Plan Treatment" at bounding box center [638, 191] width 80 height 18
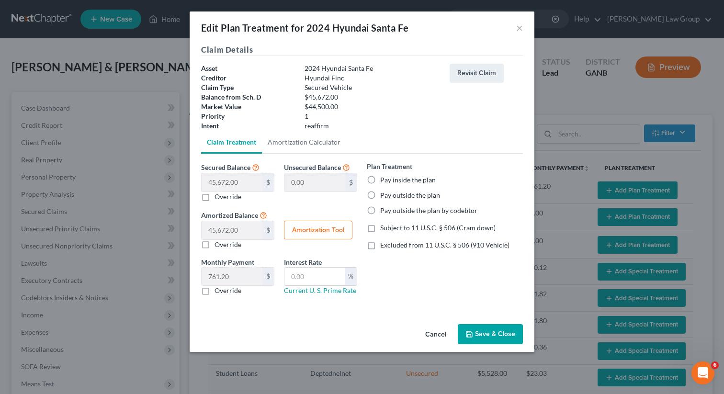
click at [380, 180] on label "Pay inside the plan" at bounding box center [408, 180] width 56 height 10
click at [384, 180] on input "Pay inside the plan" at bounding box center [387, 178] width 6 height 6
radio input "true"
click at [380, 243] on label "Excluded from 11 U.S.C. § 506 (910 Vehicle)" at bounding box center [444, 245] width 129 height 10
click at [384, 243] on input "Excluded from 11 U.S.C. § 506 (910 Vehicle)" at bounding box center [387, 243] width 6 height 6
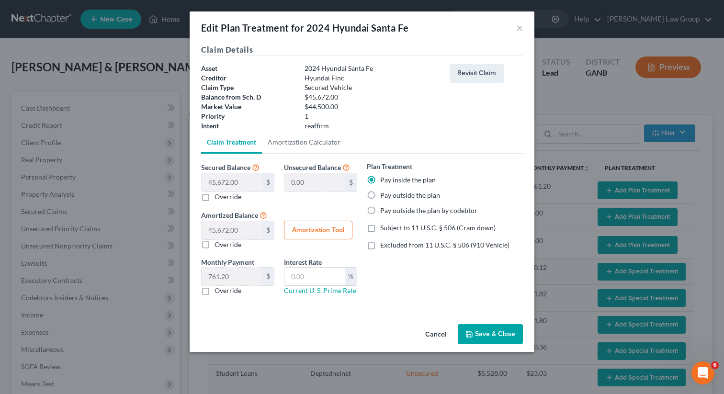
checkbox input "true"
click at [492, 334] on button "Save & Close" at bounding box center [490, 334] width 65 height 20
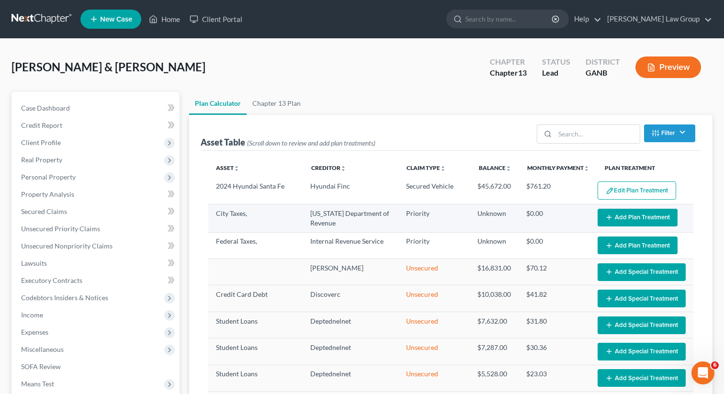
select select "59"
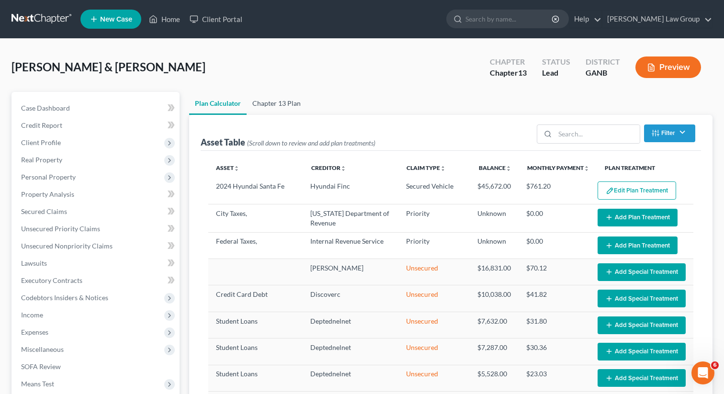
click at [273, 99] on link "Chapter 13 Plan" at bounding box center [277, 103] width 60 height 23
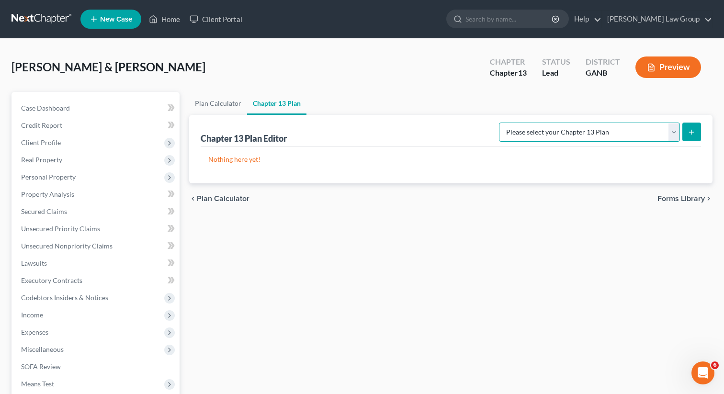
click at [576, 135] on select "Please select your Chapter 13 Plan [US_STATE] Northern - [PERSON_NAME] Law Grou…" at bounding box center [589, 132] width 181 height 19
click at [507, 123] on select "Please select your Chapter 13 Plan [US_STATE] Northern - [PERSON_NAME] Law Grou…" at bounding box center [589, 132] width 181 height 19
click at [696, 133] on button "submit" at bounding box center [691, 132] width 19 height 19
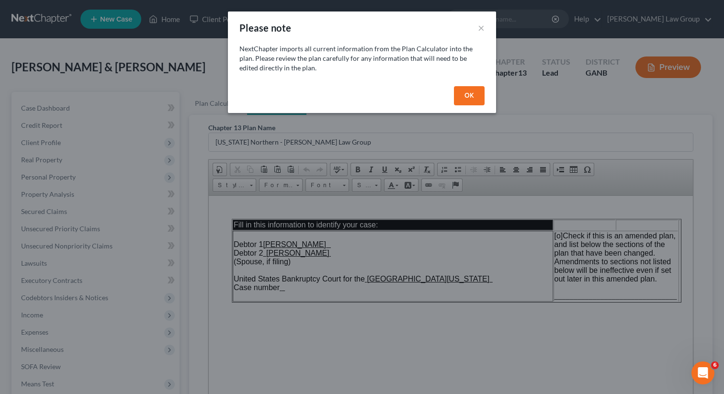
click at [468, 97] on button "OK" at bounding box center [469, 95] width 31 height 19
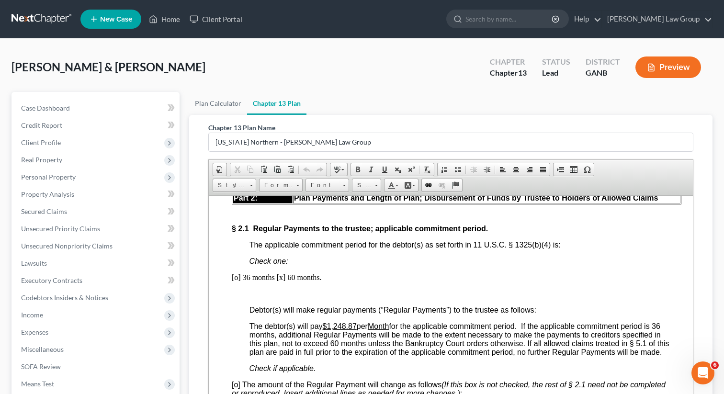
scroll to position [851, 0]
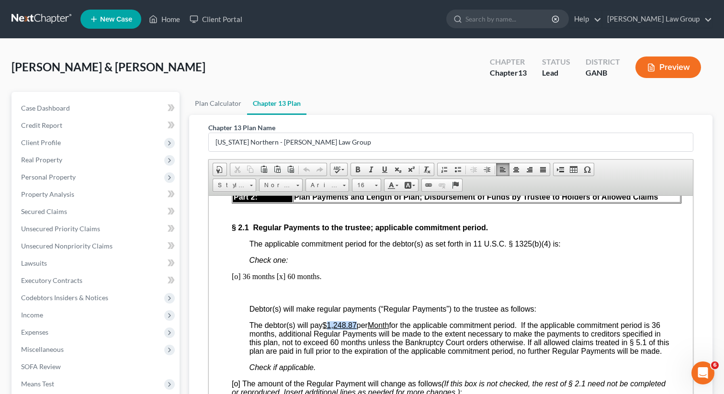
drag, startPoint x: 359, startPoint y: 349, endPoint x: 329, endPoint y: 349, distance: 30.2
click at [329, 349] on span "The debtor(s) will pay $1,248.87 per Month for the applicable commitment period…" at bounding box center [460, 338] width 420 height 34
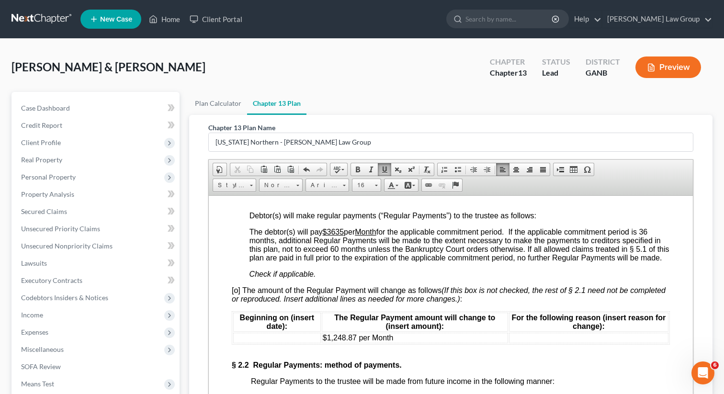
scroll to position [951, 0]
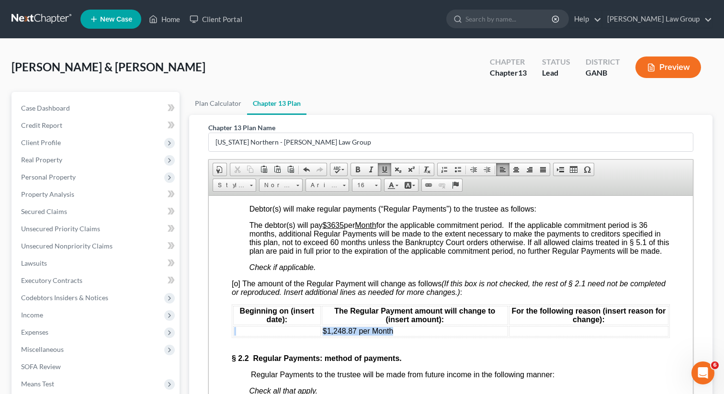
drag, startPoint x: 396, startPoint y: 360, endPoint x: 317, endPoint y: 360, distance: 79.5
click at [317, 336] on tr "$1,248.87 per Month" at bounding box center [450, 331] width 435 height 11
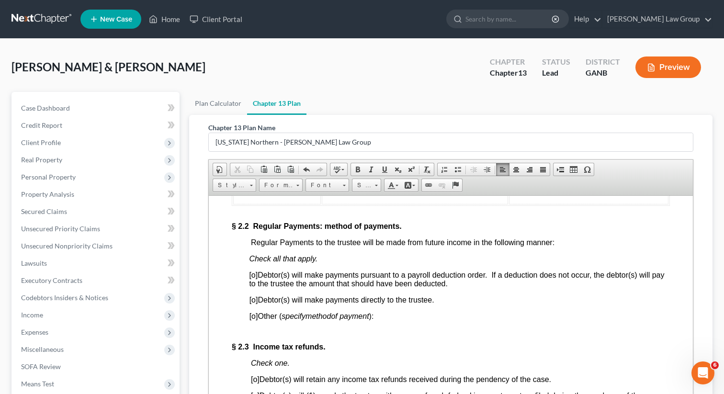
scroll to position [1086, 0]
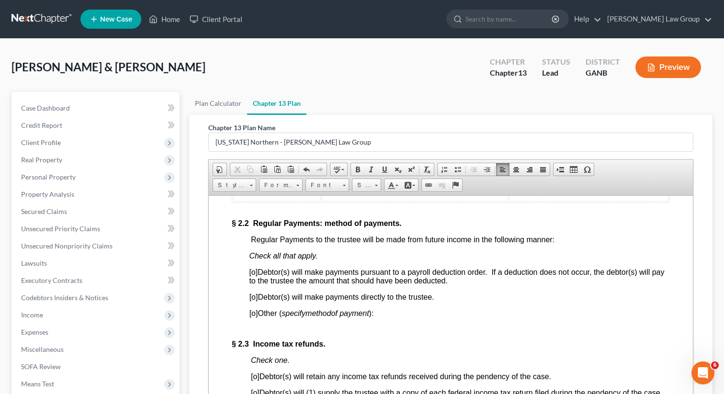
click at [254, 276] on span "[o]" at bounding box center [253, 272] width 9 height 8
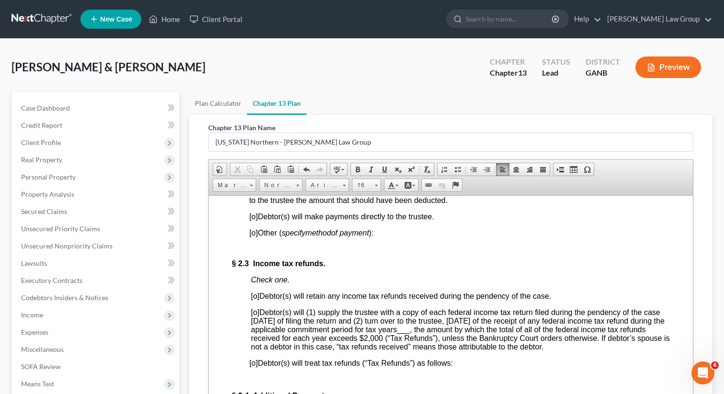
scroll to position [1182, 0]
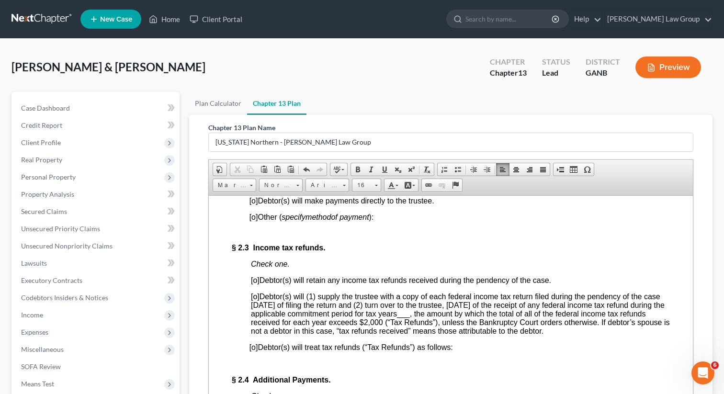
click at [258, 284] on span "[o]" at bounding box center [255, 280] width 9 height 8
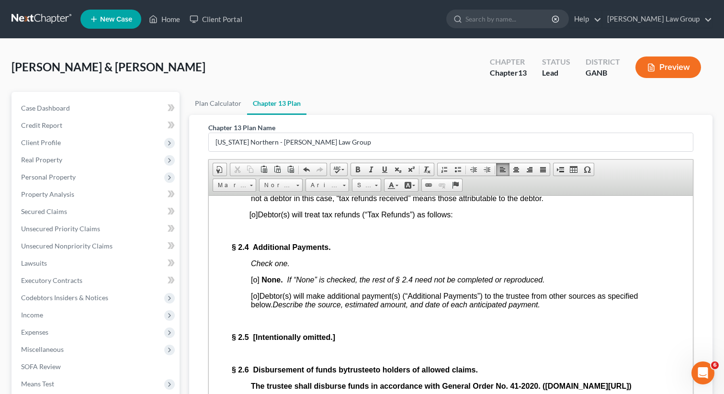
scroll to position [1321, 0]
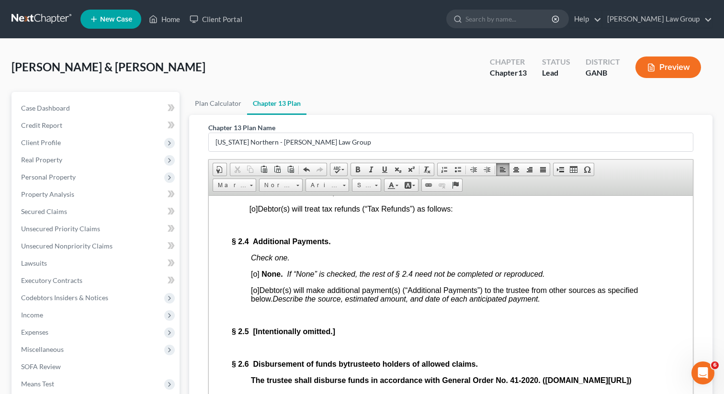
click at [254, 278] on span "[o]" at bounding box center [255, 274] width 9 height 8
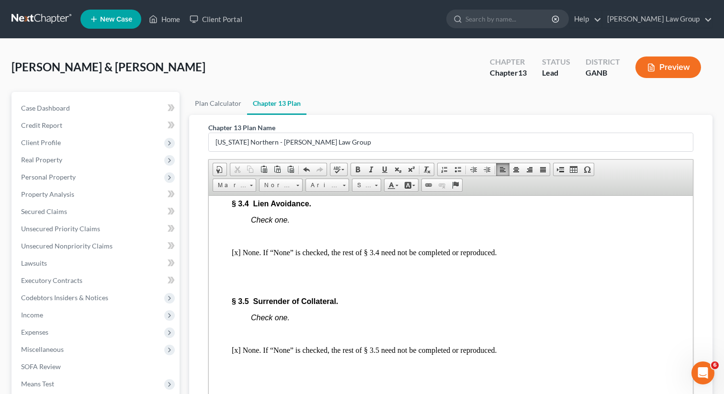
scroll to position [2310, 0]
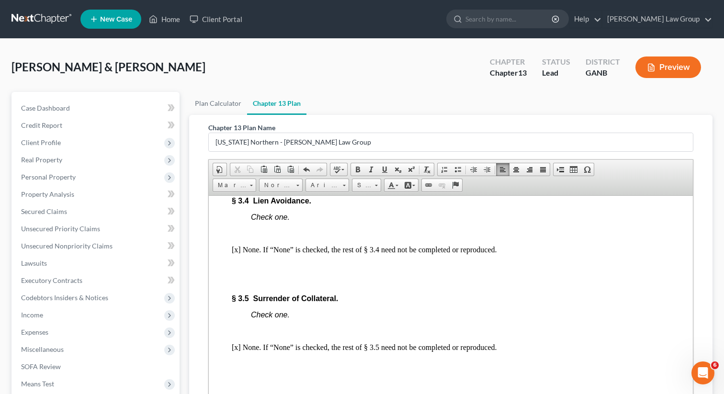
click at [518, 171] on td at bounding box center [517, 161] width 99 height 19
click at [437, 165] on span "0.00%" at bounding box center [444, 161] width 22 height 8
click at [518, 171] on td at bounding box center [517, 161] width 99 height 19
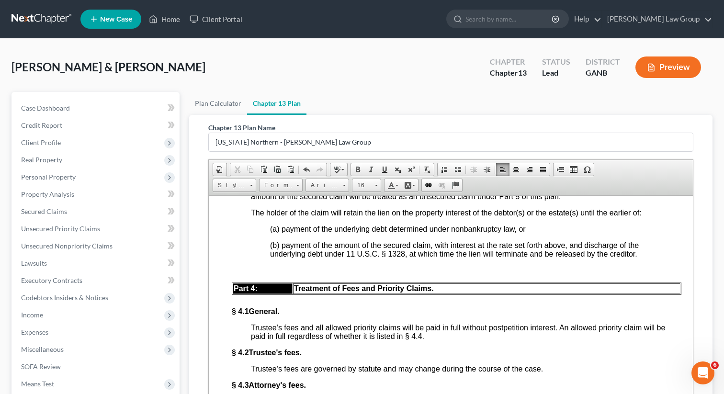
scroll to position [2715, 0]
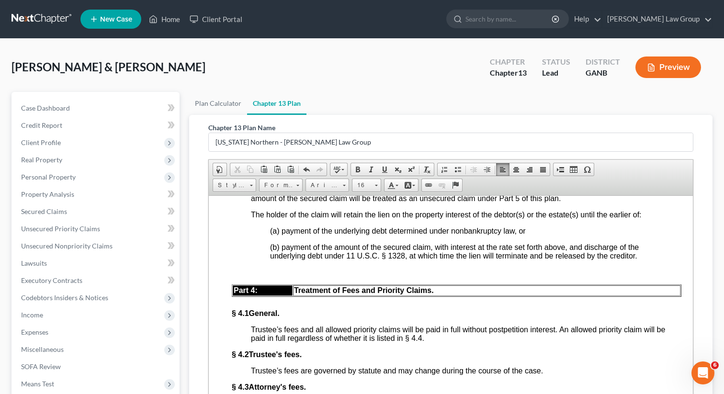
drag, startPoint x: 354, startPoint y: 233, endPoint x: 342, endPoint y: 233, distance: 12.0
click at [342, 177] on span "A proof of claim that is filed and allowed as a secured claim, but is not treat…" at bounding box center [458, 156] width 414 height 43
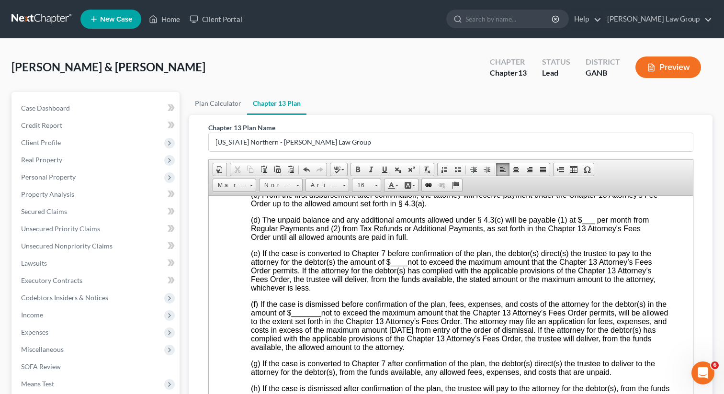
scroll to position [2993, 0]
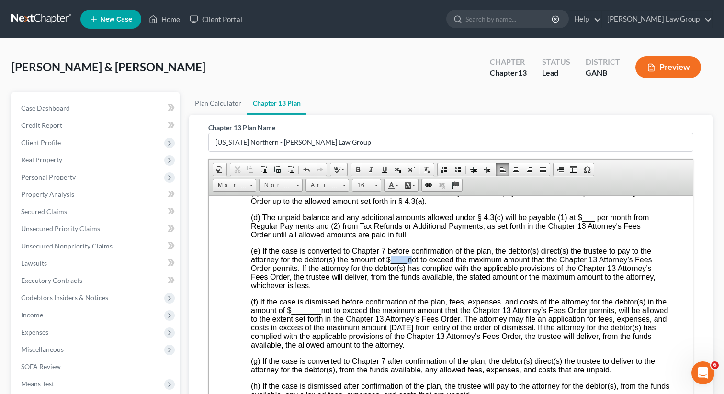
drag, startPoint x: 409, startPoint y: 353, endPoint x: 391, endPoint y: 352, distance: 18.7
click at [390, 289] on span "(e) If the case is converted to Chapter 7 before confirmation of the plan, the …" at bounding box center [453, 268] width 405 height 43
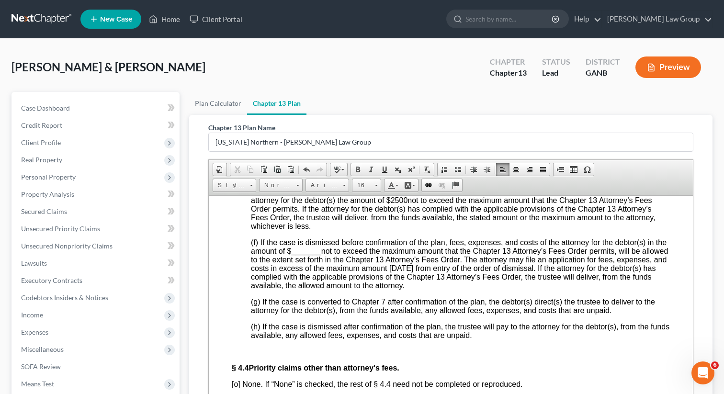
scroll to position [3063, 0]
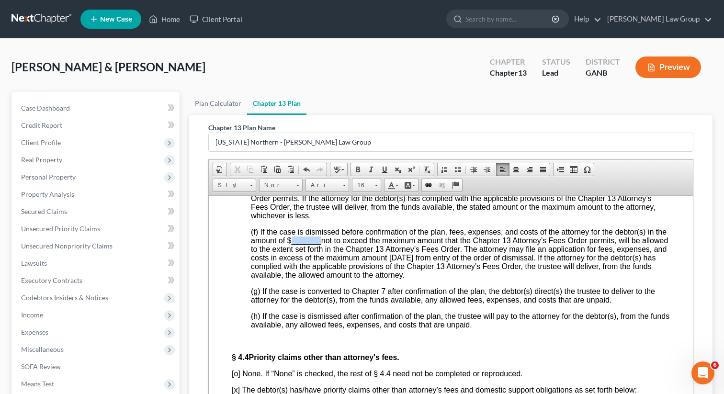
drag, startPoint x: 319, startPoint y: 337, endPoint x: 290, endPoint y: 336, distance: 29.2
click at [290, 279] on span "(f) If the case is dismissed before confirmation of the plan, fees, expenses, a…" at bounding box center [459, 252] width 417 height 51
drag, startPoint x: 597, startPoint y: 239, endPoint x: 581, endPoint y: 240, distance: 15.8
click at [581, 169] on span "(d) The unpaid balance and any additional amounts allowed under § 4.3(c) will b…" at bounding box center [450, 155] width 398 height 25
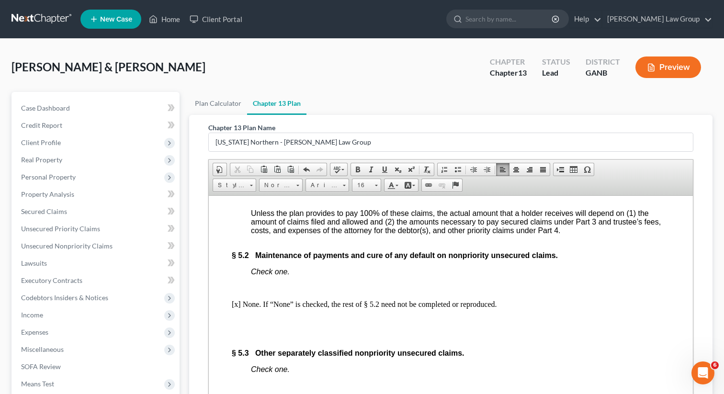
scroll to position [3586, 0]
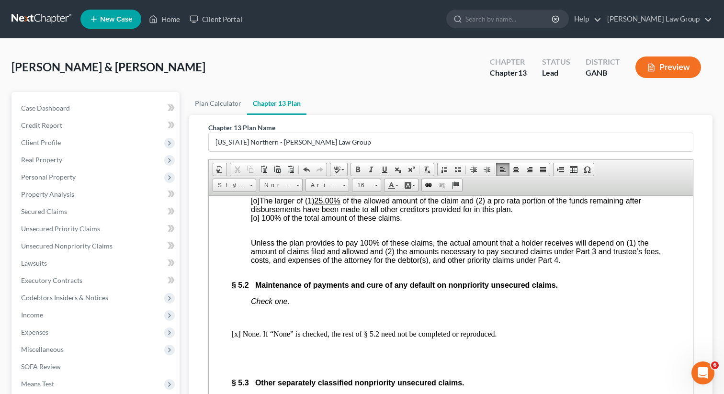
click at [256, 222] on span "[o] 100% of the total amount of these claims." at bounding box center [326, 218] width 151 height 8
drag, startPoint x: 464, startPoint y: 294, endPoint x: 429, endPoint y: 294, distance: 34.5
click at [429, 196] on span "[o] A pro rata portion of the larger of (1) the sum of $20,607.25 and (2) the f…" at bounding box center [456, 187] width 410 height 17
drag, startPoint x: 338, startPoint y: 313, endPoint x: 318, endPoint y: 313, distance: 20.1
click at [318, 204] on u "25.00%" at bounding box center [328, 200] width 26 height 8
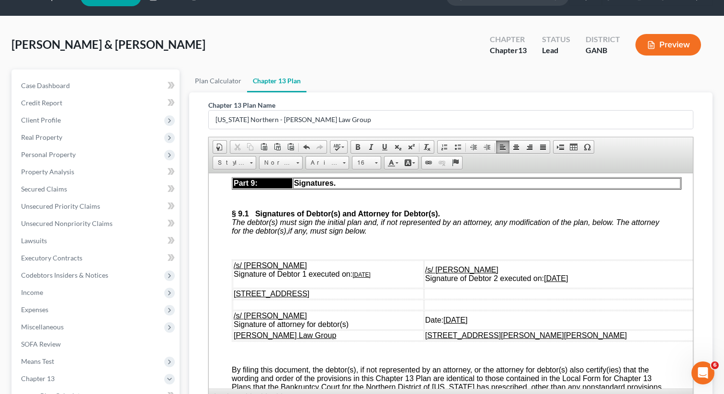
scroll to position [4434, 0]
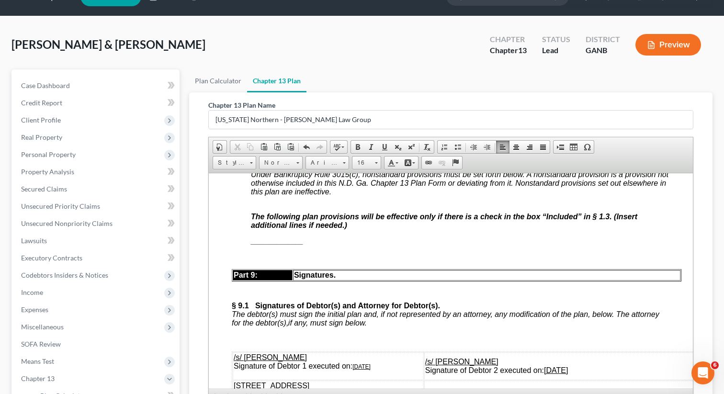
click at [257, 162] on span "[x]" at bounding box center [255, 158] width 8 height 8
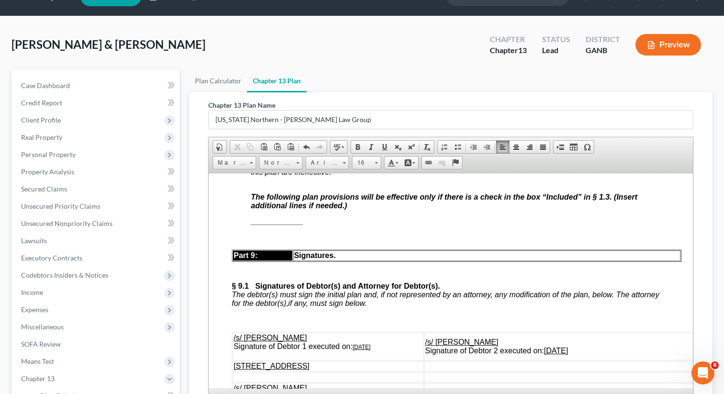
scroll to position [4511, 0]
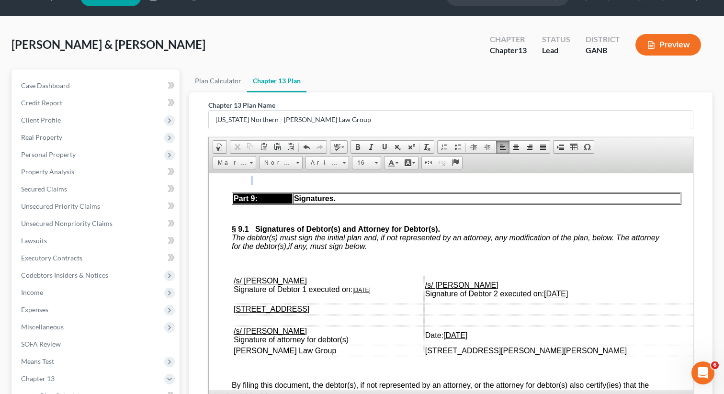
drag, startPoint x: 308, startPoint y: 303, endPoint x: 251, endPoint y: 307, distance: 57.1
click at [254, 85] on span "[x ]" at bounding box center [255, 81] width 8 height 8
drag, startPoint x: 311, startPoint y: 298, endPoint x: 250, endPoint y: 299, distance: 61.8
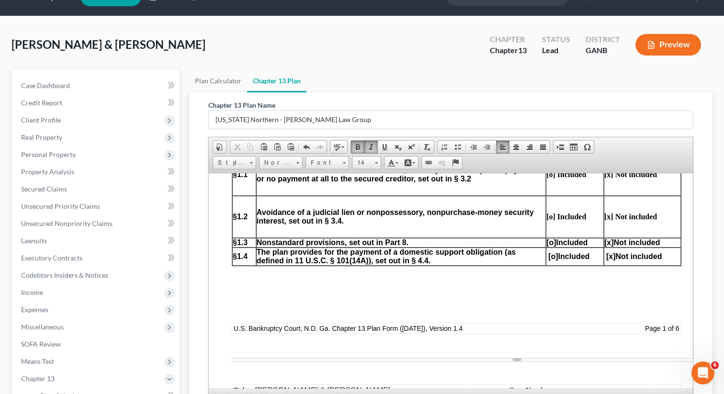
scroll to position [617, 0]
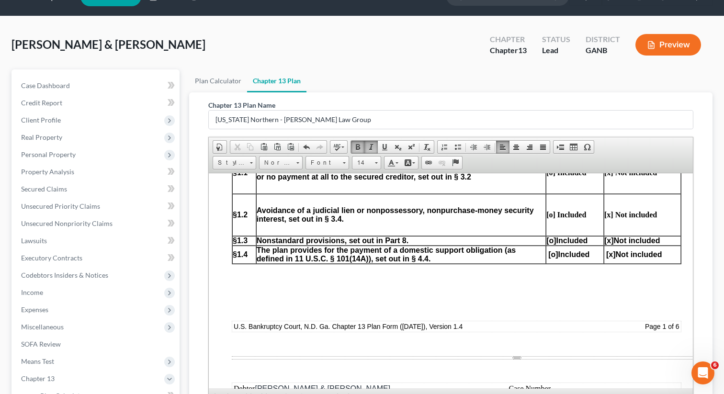
click at [550, 244] on span "[o]" at bounding box center [551, 240] width 10 height 8
click at [608, 244] on span "[x]" at bounding box center [609, 240] width 10 height 8
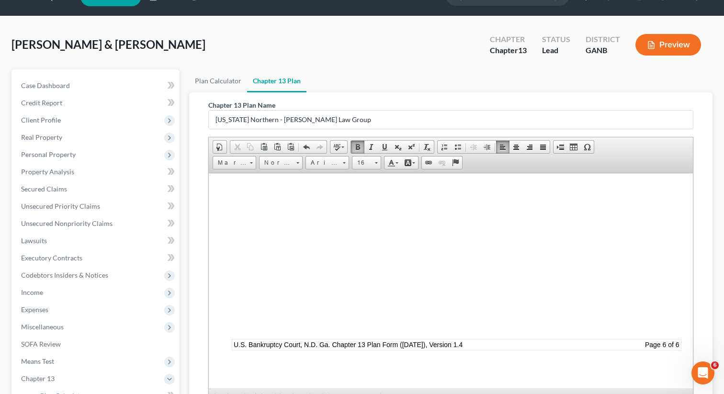
scroll to position [183, 0]
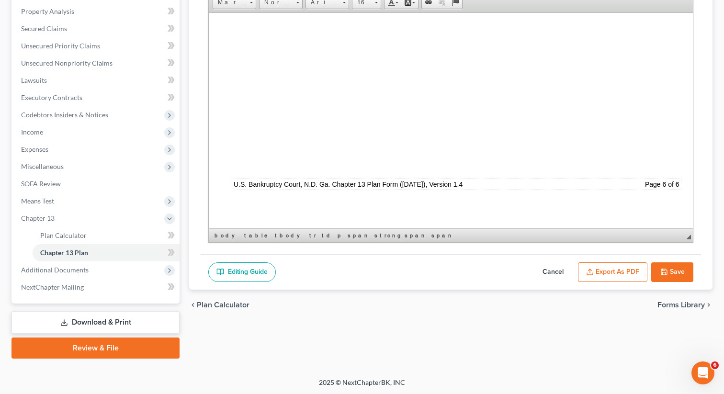
click at [679, 267] on button "Save" at bounding box center [672, 272] width 42 height 20
select select "0"
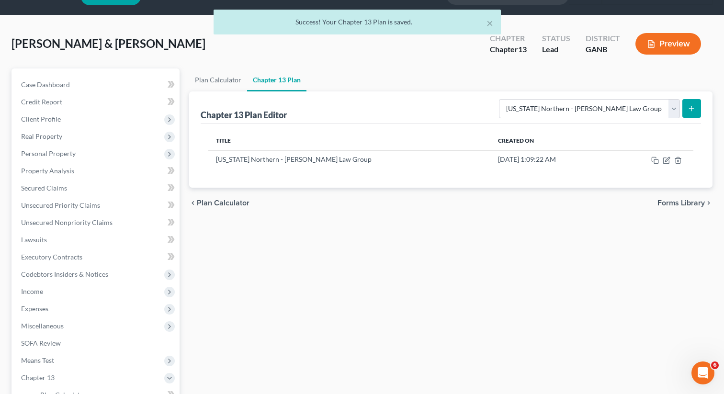
scroll to position [0, 0]
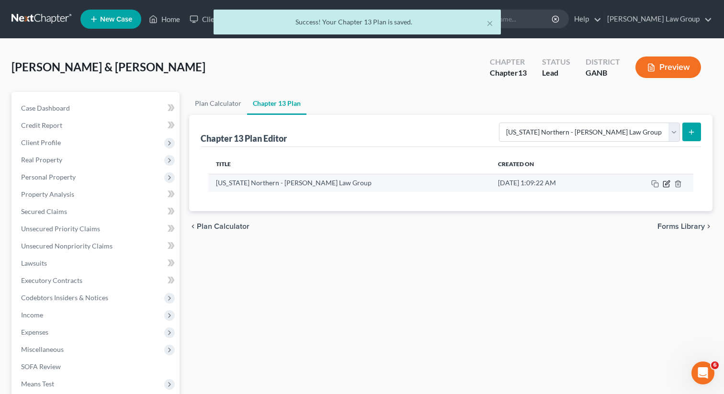
click at [667, 182] on icon "button" at bounding box center [667, 183] width 4 height 4
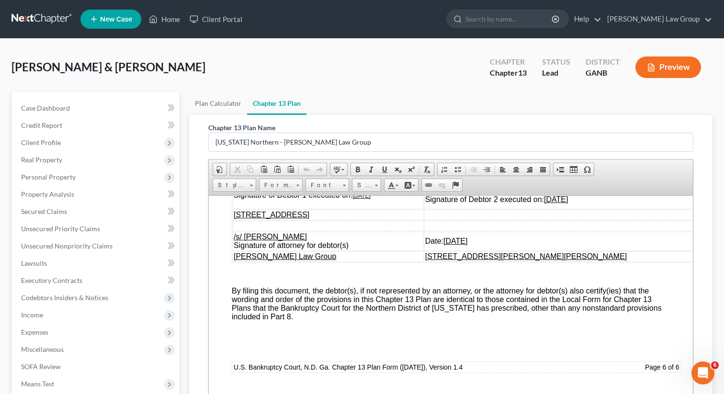
scroll to position [183, 0]
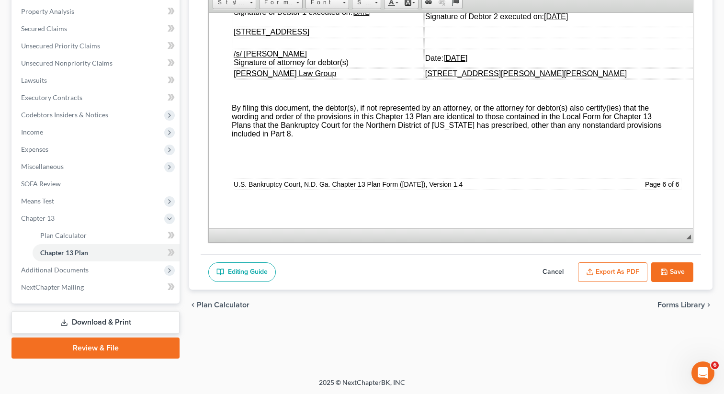
click at [599, 271] on button "Export as PDF" at bounding box center [612, 272] width 69 height 20
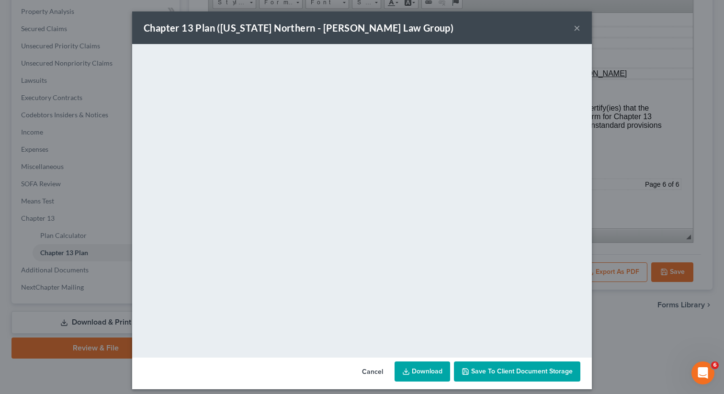
click at [482, 381] on div "Cancel Download Save to Client Document Storage" at bounding box center [362, 374] width 460 height 32
click at [480, 364] on button "Save to Client Document Storage" at bounding box center [517, 372] width 126 height 20
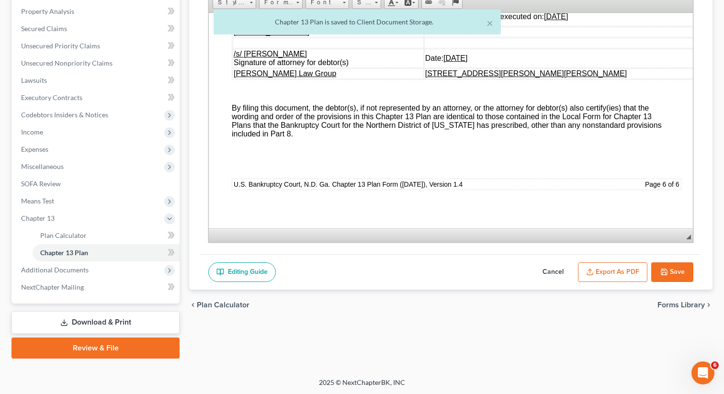
click at [666, 274] on button "Save" at bounding box center [672, 272] width 42 height 20
select select "0"
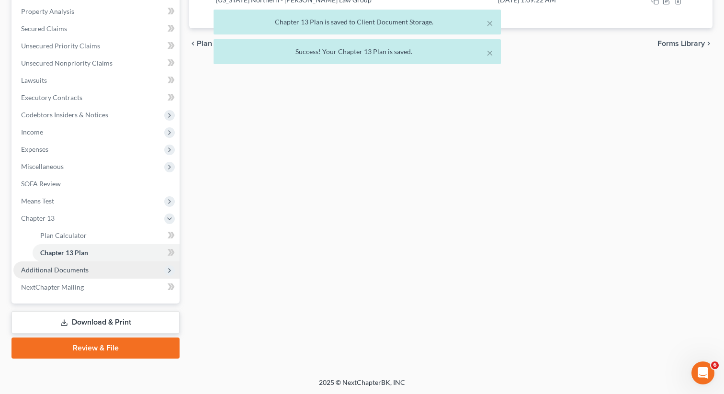
click at [92, 270] on span "Additional Documents" at bounding box center [96, 269] width 166 height 17
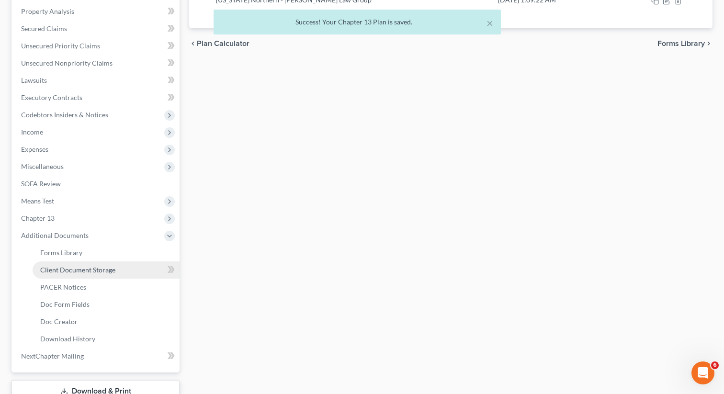
click at [84, 268] on span "Client Document Storage" at bounding box center [77, 270] width 75 height 8
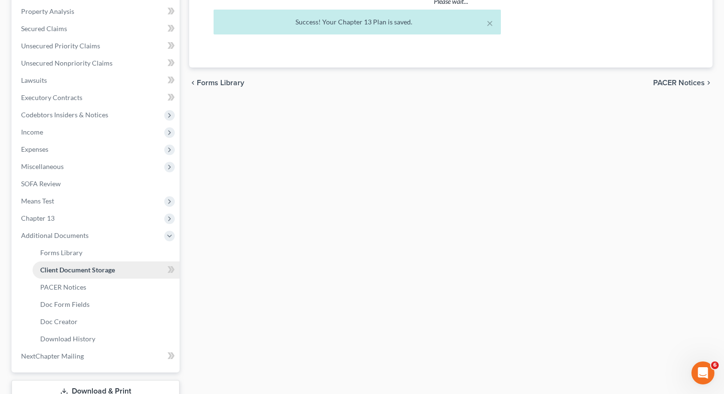
select select "35"
select select "5"
select select "35"
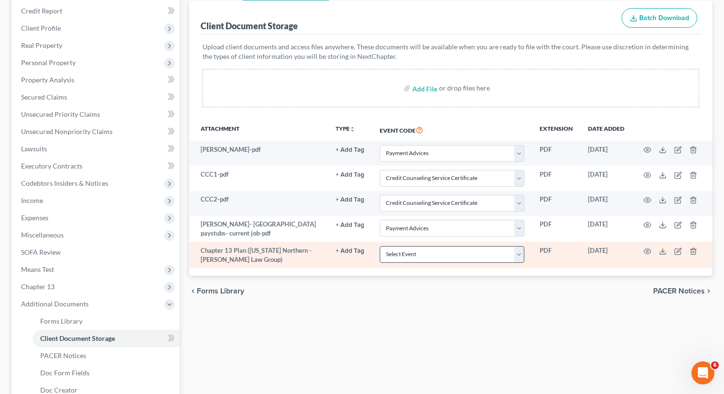
scroll to position [125, 0]
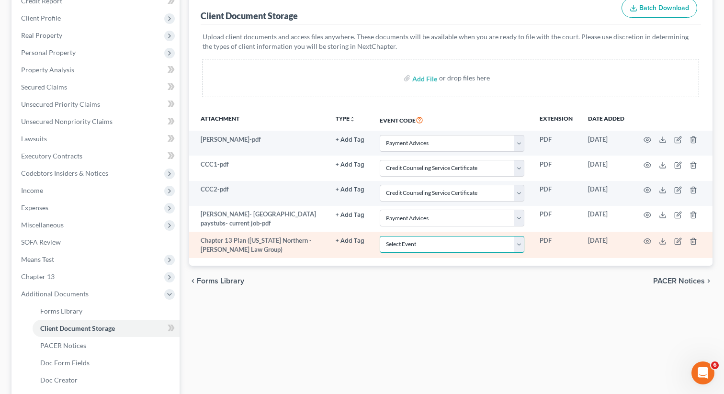
click at [465, 250] on select "Select Event 01 - Chapter 13 Plan - Initial Plan 02-Application to Pay Filing F…" at bounding box center [452, 244] width 145 height 17
select select "0"
click at [381, 236] on select "Select Event 01 - Chapter 13 Plan - Initial Plan 02-Application to Pay Filing F…" at bounding box center [452, 244] width 145 height 17
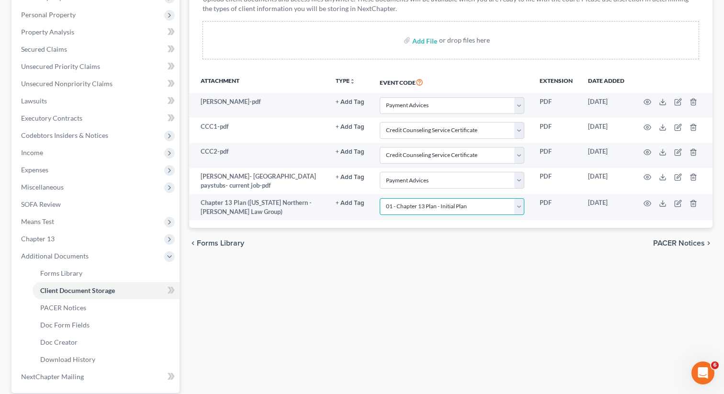
scroll to position [209, 0]
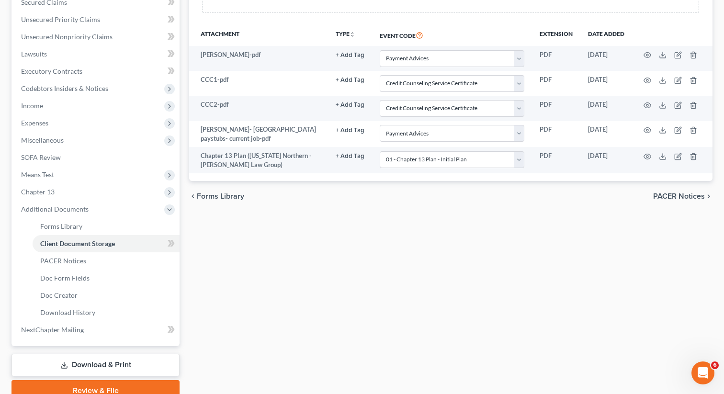
click at [102, 365] on link "Download & Print" at bounding box center [95, 365] width 168 height 23
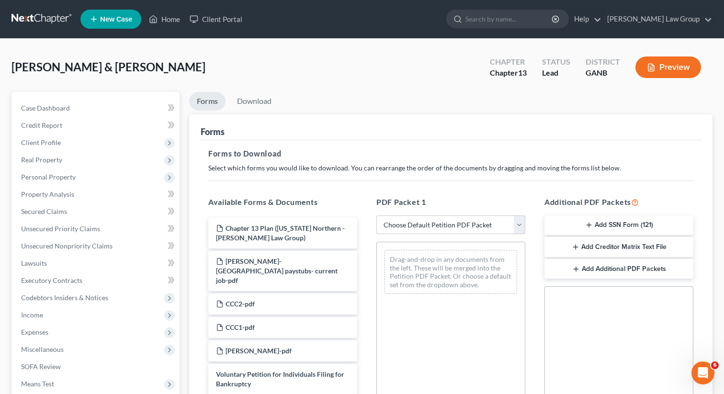
click at [414, 226] on select "Choose Default Petition PDF Packet Complete Bankruptcy Petition (all forms and …" at bounding box center [450, 225] width 149 height 19
select select "0"
click at [376, 216] on select "Choose Default Petition PDF Packet Complete Bankruptcy Petition (all forms and …" at bounding box center [450, 225] width 149 height 19
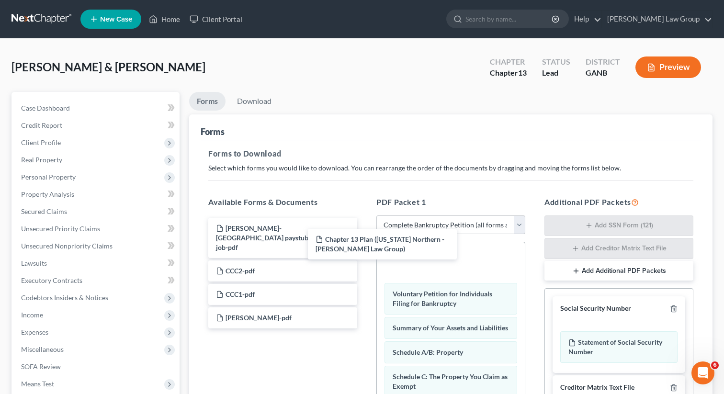
drag, startPoint x: 302, startPoint y: 233, endPoint x: 286, endPoint y: 152, distance: 82.6
click at [365, 246] on div "Chapter 13 Plan ([US_STATE] Northern - [PERSON_NAME] Law Group) Chapter 13 Plan…" at bounding box center [283, 273] width 164 height 111
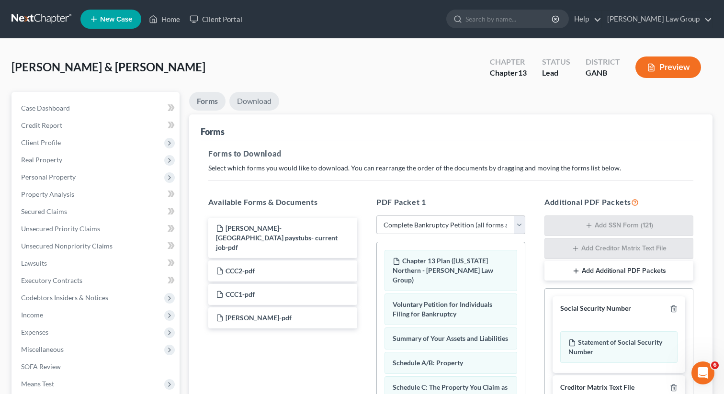
click at [247, 102] on link "Download" at bounding box center [254, 101] width 50 height 19
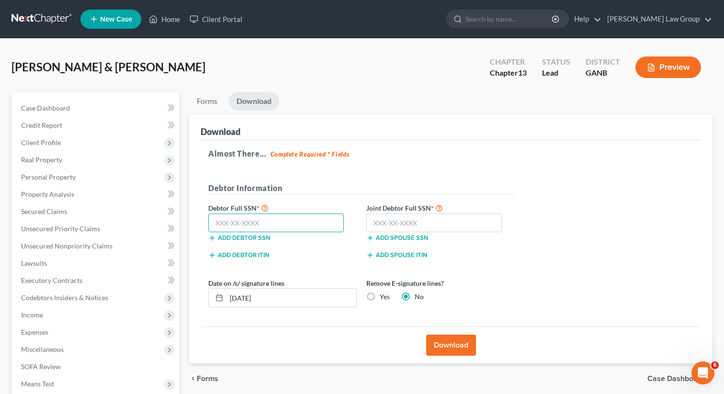
click at [284, 216] on input "text" at bounding box center [276, 223] width 136 height 19
paste input "193-70-5258"
type input "193-70-5258"
click at [422, 226] on input "text" at bounding box center [434, 223] width 136 height 19
paste input "252-79-9526"
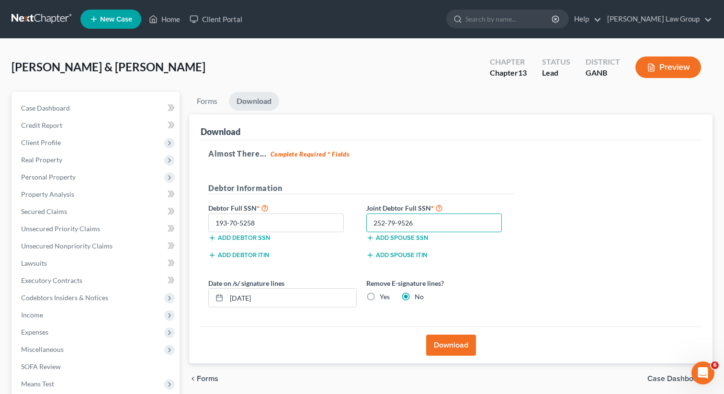
type input "252-79-9526"
click at [443, 349] on button "Download" at bounding box center [451, 345] width 50 height 21
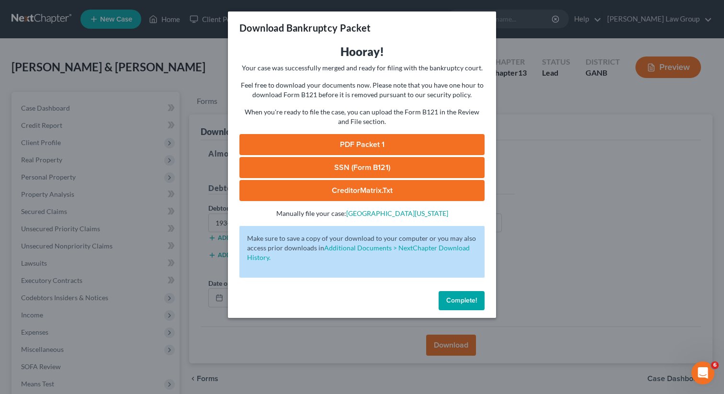
click at [310, 144] on link "PDF Packet 1" at bounding box center [361, 144] width 245 height 21
click at [309, 171] on link "SSN (Form B121)" at bounding box center [361, 167] width 245 height 21
click at [462, 292] on button "Complete!" at bounding box center [462, 300] width 46 height 19
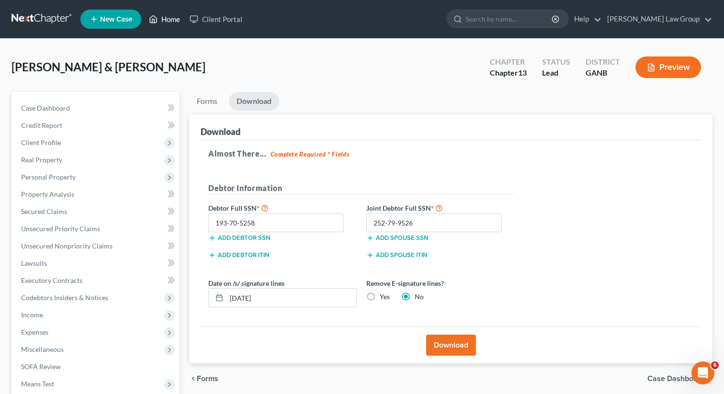
click at [162, 23] on link "Home" at bounding box center [164, 19] width 41 height 17
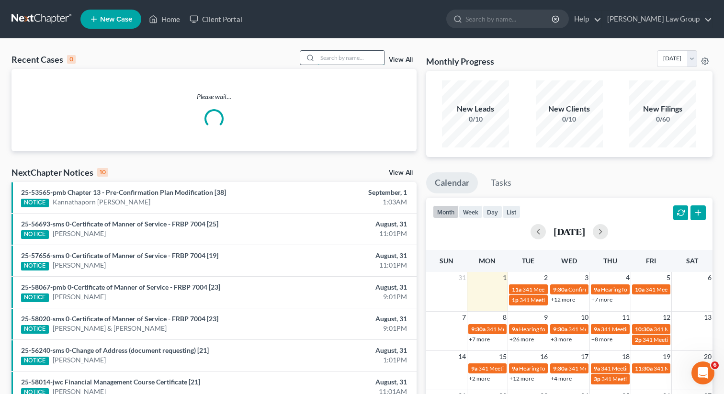
click at [343, 56] on input "search" at bounding box center [351, 58] width 67 height 14
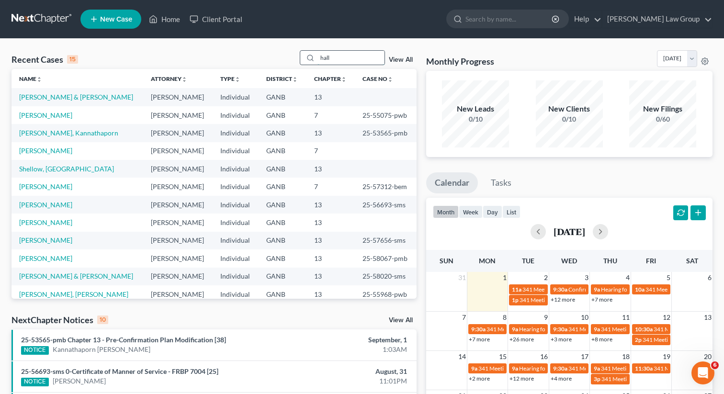
type input "hall"
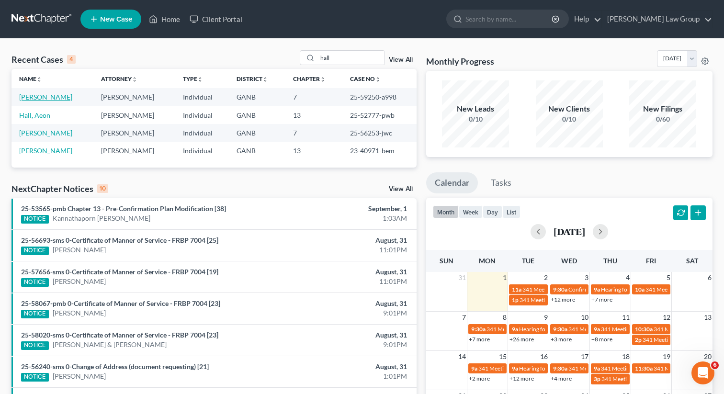
click at [35, 99] on link "[PERSON_NAME]" at bounding box center [45, 97] width 53 height 8
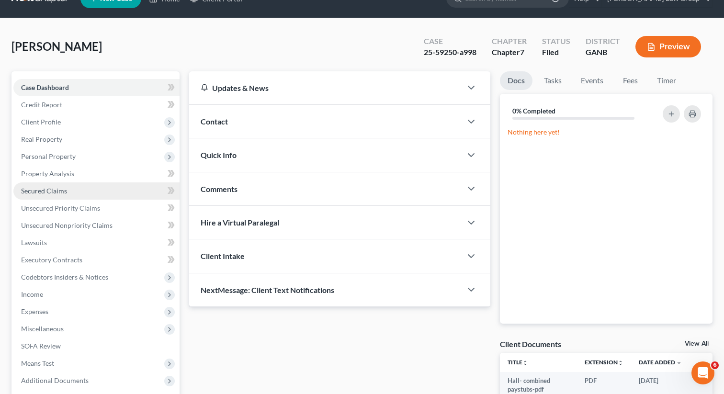
scroll to position [49, 0]
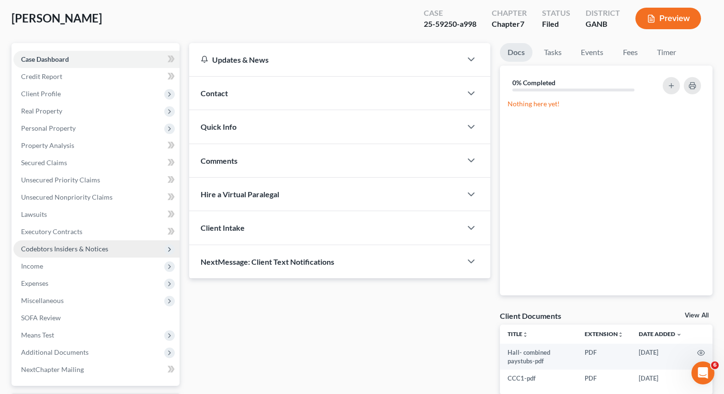
click at [85, 250] on span "Codebtors Insiders & Notices" at bounding box center [64, 249] width 87 height 8
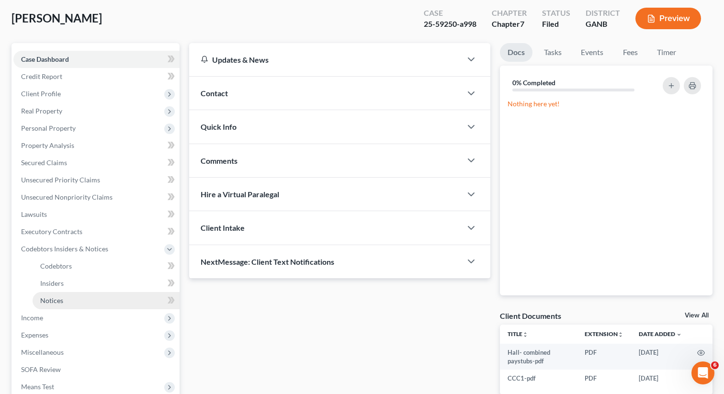
click at [71, 302] on link "Notices" at bounding box center [106, 300] width 147 height 17
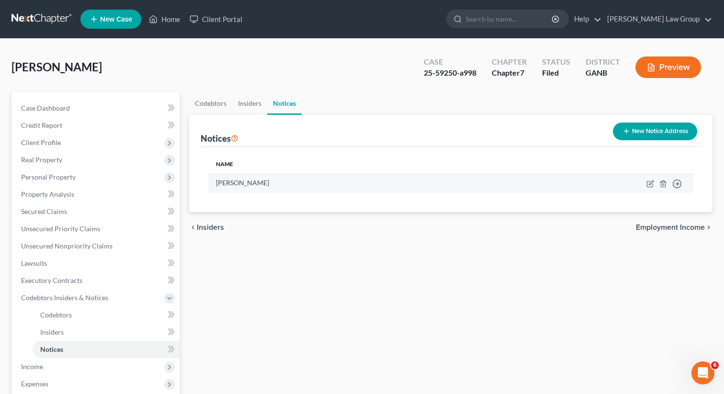
click at [643, 185] on td "Move to D Move to E Move to F Move to G" at bounding box center [585, 183] width 215 height 19
click at [650, 185] on icon "button" at bounding box center [651, 184] width 8 height 8
select select "28"
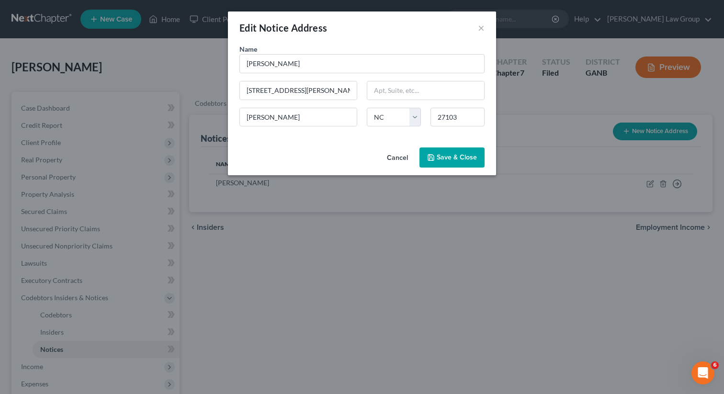
click at [439, 152] on button "Save & Close" at bounding box center [452, 158] width 65 height 20
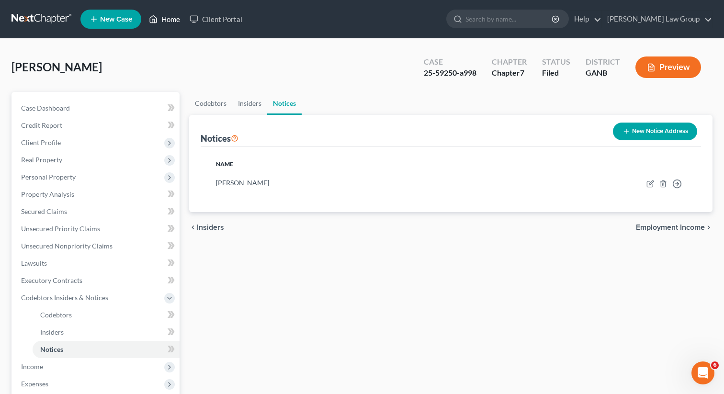
click at [171, 20] on link "Home" at bounding box center [164, 19] width 41 height 17
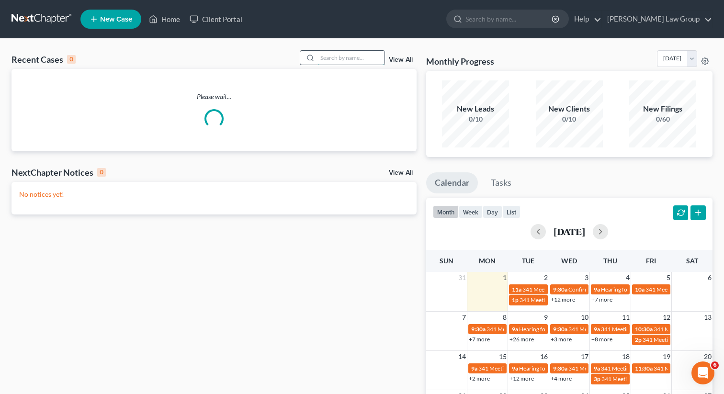
click at [331, 57] on input "search" at bounding box center [351, 58] width 67 height 14
type input "cordel"
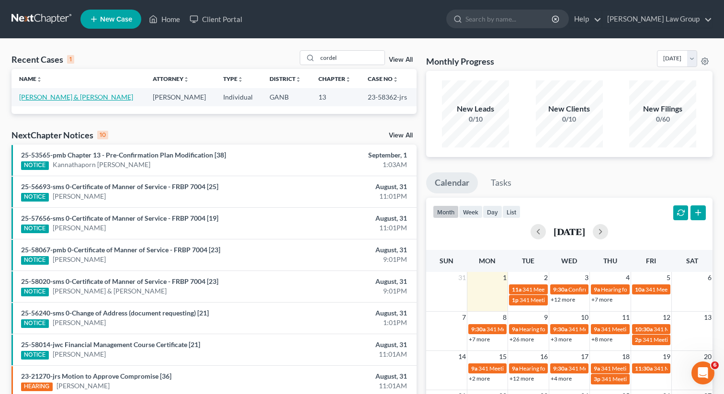
click at [40, 97] on link "[PERSON_NAME] & [PERSON_NAME]" at bounding box center [76, 97] width 114 height 8
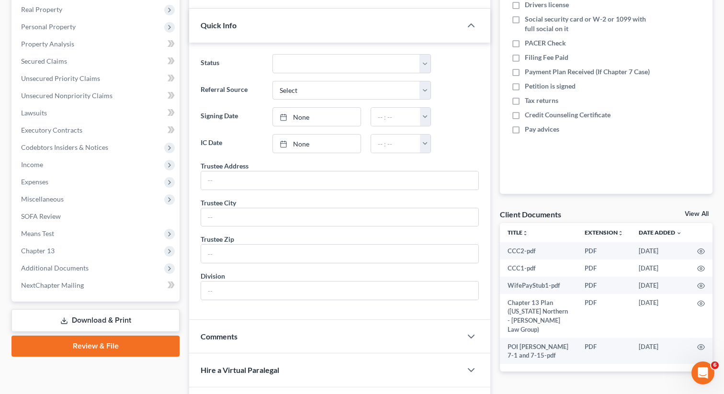
scroll to position [226, 0]
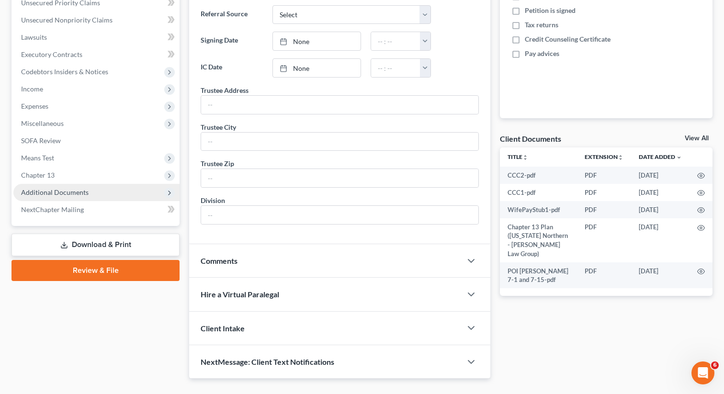
click at [85, 198] on span "Additional Documents" at bounding box center [96, 192] width 166 height 17
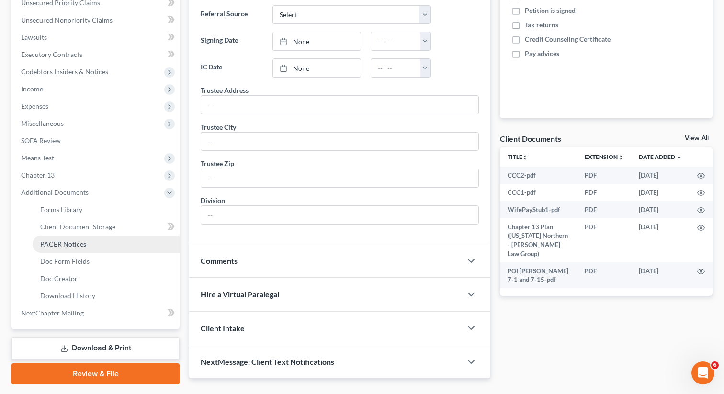
click at [62, 243] on span "PACER Notices" at bounding box center [63, 244] width 46 height 8
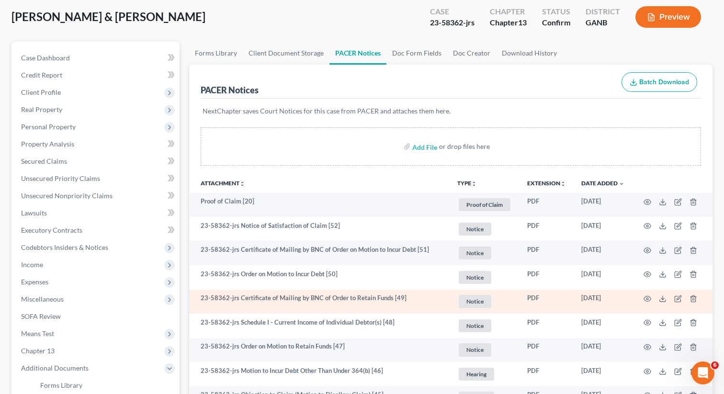
scroll to position [35, 0]
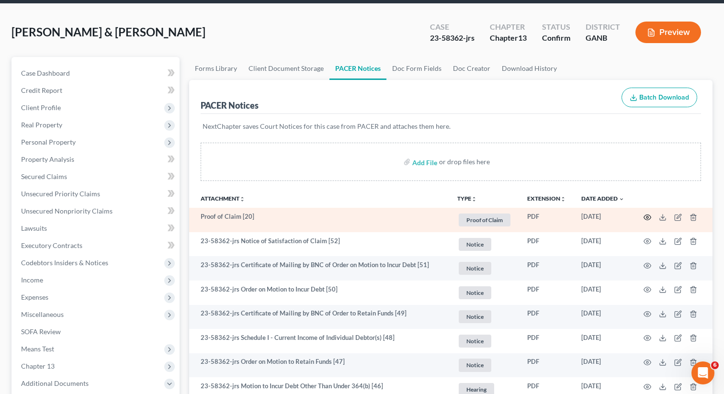
click at [647, 215] on icon "button" at bounding box center [648, 218] width 8 height 8
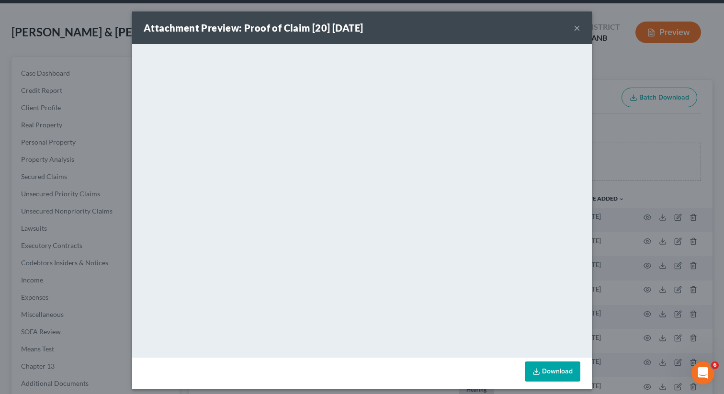
click at [577, 27] on button "×" at bounding box center [577, 27] width 7 height 11
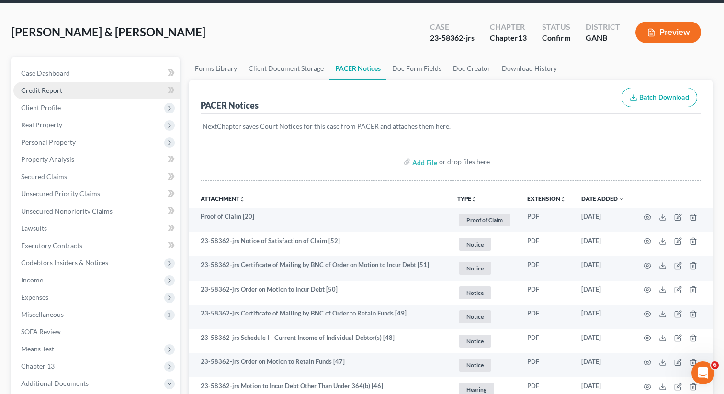
scroll to position [0, 0]
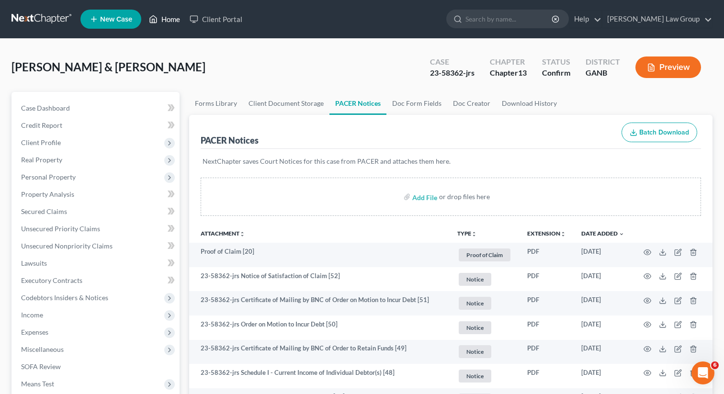
click at [169, 21] on link "Home" at bounding box center [164, 19] width 41 height 17
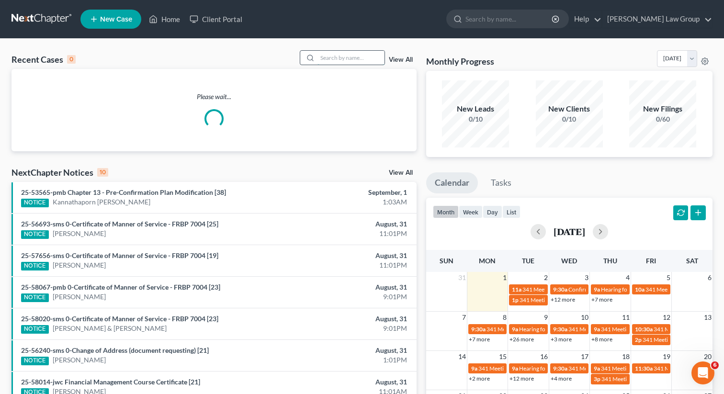
click at [354, 59] on input "search" at bounding box center [351, 58] width 67 height 14
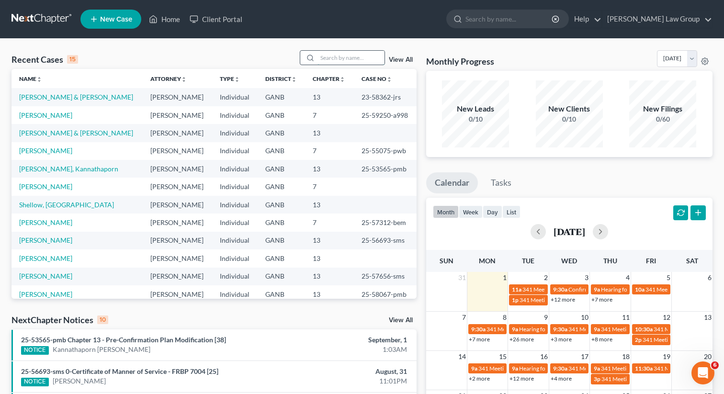
paste input "[EMAIL_ADDRESS][DOMAIN_NAME]"
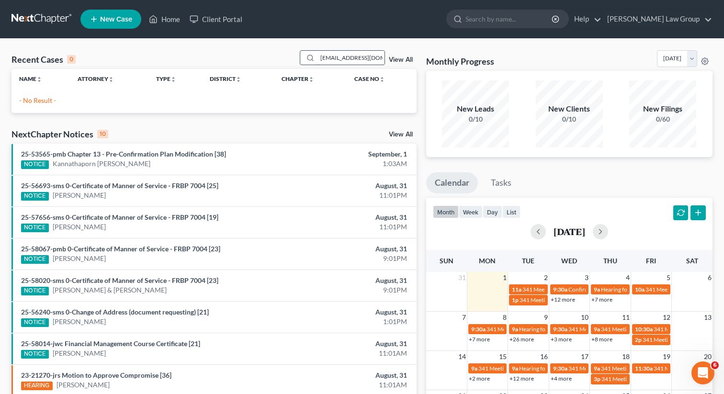
drag, startPoint x: 375, startPoint y: 59, endPoint x: 314, endPoint y: 55, distance: 60.5
click at [314, 55] on div "[EMAIL_ADDRESS][DOMAIN_NAME]" at bounding box center [342, 57] width 85 height 15
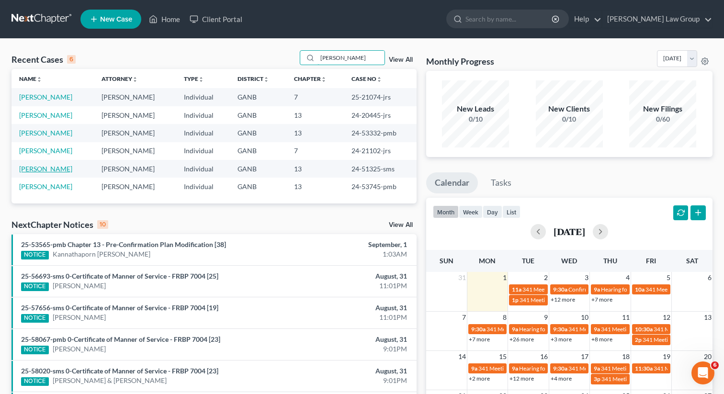
type input "[PERSON_NAME]"
click at [48, 169] on link "[PERSON_NAME]" at bounding box center [45, 169] width 53 height 8
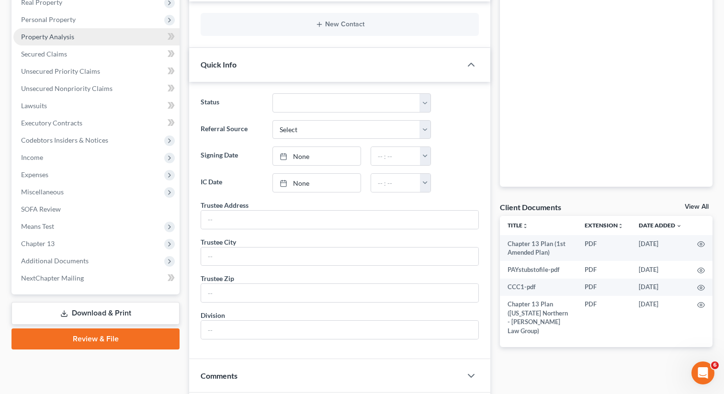
scroll to position [130, 0]
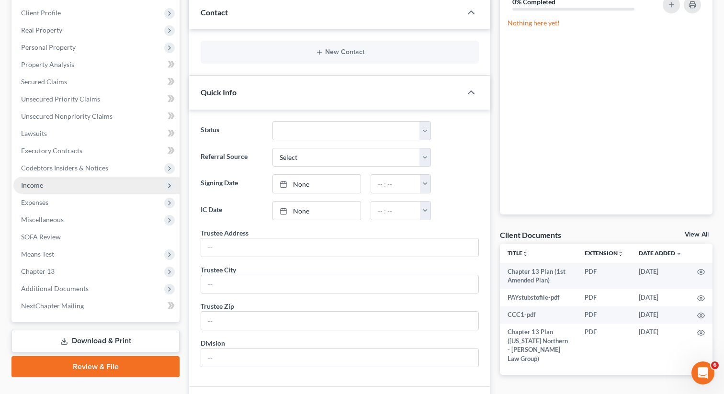
click at [44, 184] on span "Income" at bounding box center [96, 185] width 166 height 17
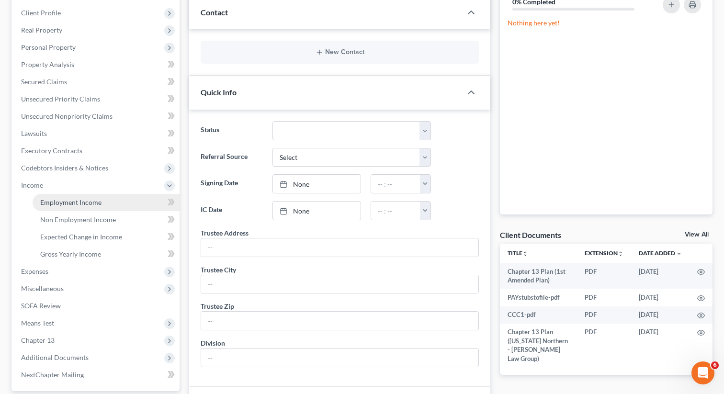
click at [79, 200] on span "Employment Income" at bounding box center [70, 202] width 61 height 8
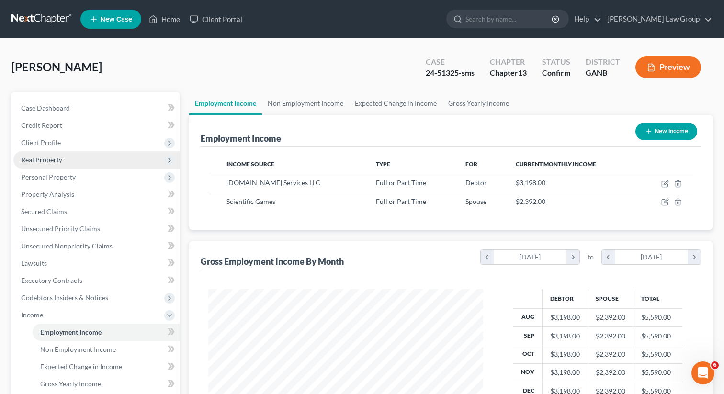
click at [75, 161] on span "Real Property" at bounding box center [96, 159] width 166 height 17
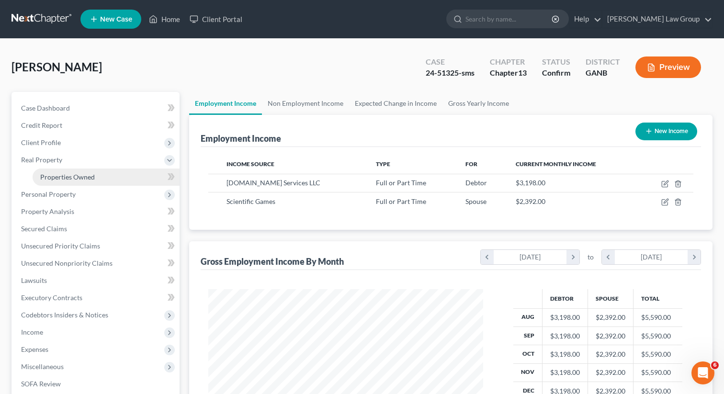
click at [71, 180] on span "Properties Owned" at bounding box center [67, 177] width 55 height 8
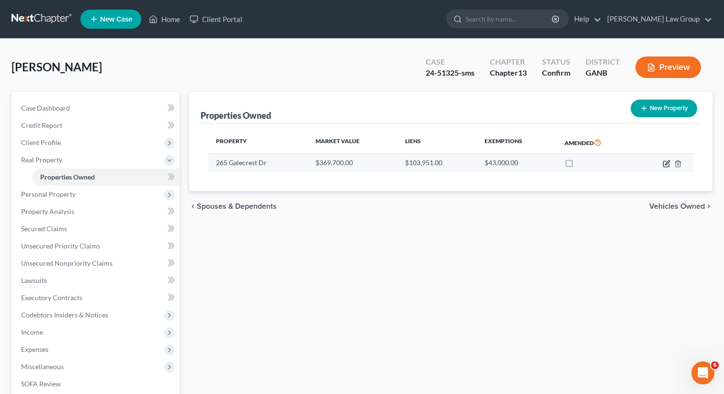
click at [665, 163] on icon "button" at bounding box center [667, 164] width 8 height 8
select select "10"
select select "59"
select select "3"
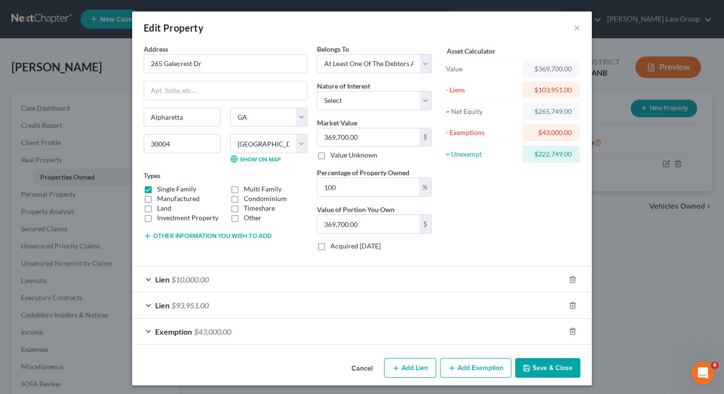
click at [546, 368] on button "Save & Close" at bounding box center [547, 368] width 65 height 20
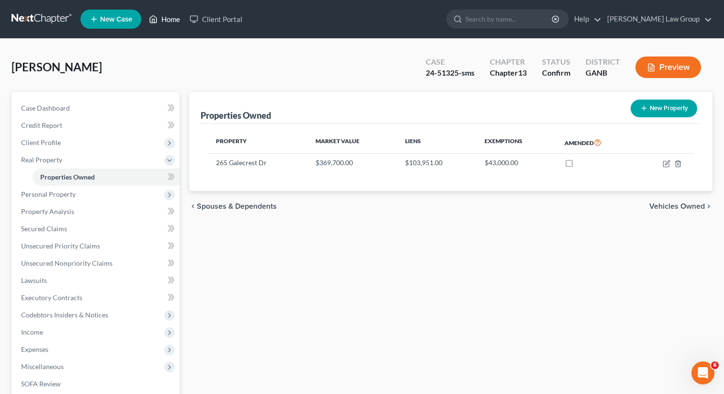
click at [166, 22] on link "Home" at bounding box center [164, 19] width 41 height 17
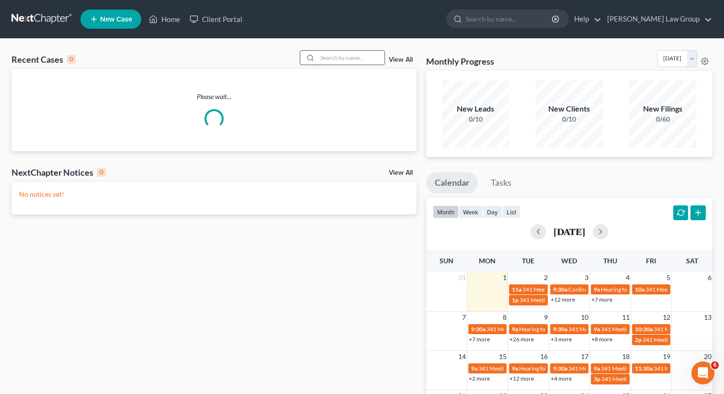
click at [335, 59] on input "search" at bounding box center [351, 58] width 67 height 14
type input "brown"
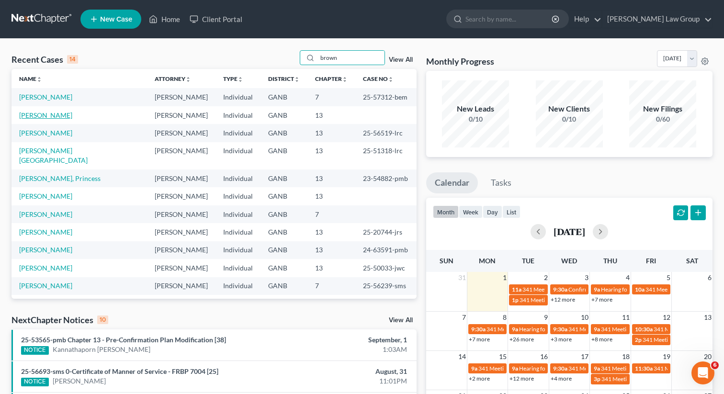
click at [51, 115] on link "[PERSON_NAME]" at bounding box center [45, 115] width 53 height 8
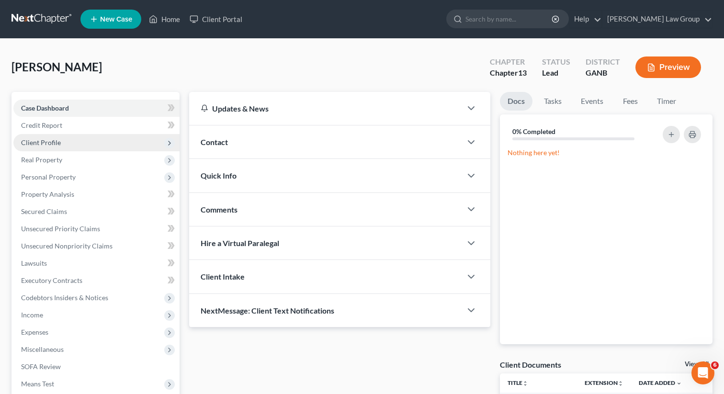
click at [55, 141] on span "Client Profile" at bounding box center [41, 142] width 40 height 8
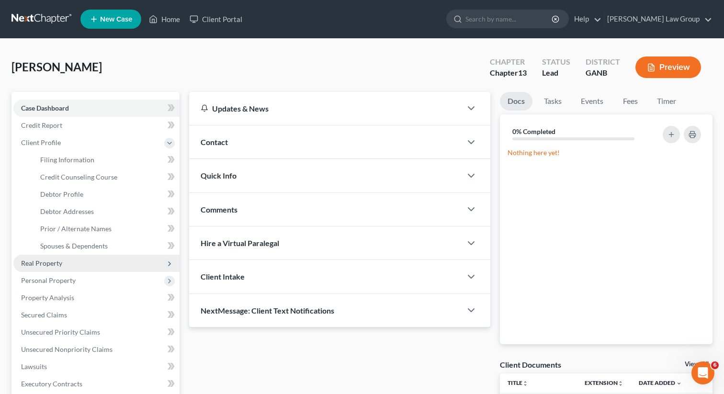
click at [52, 264] on span "Real Property" at bounding box center [41, 263] width 41 height 8
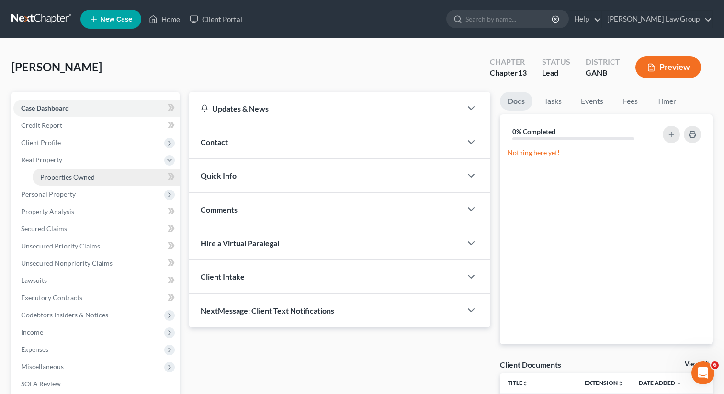
click at [66, 180] on span "Properties Owned" at bounding box center [67, 177] width 55 height 8
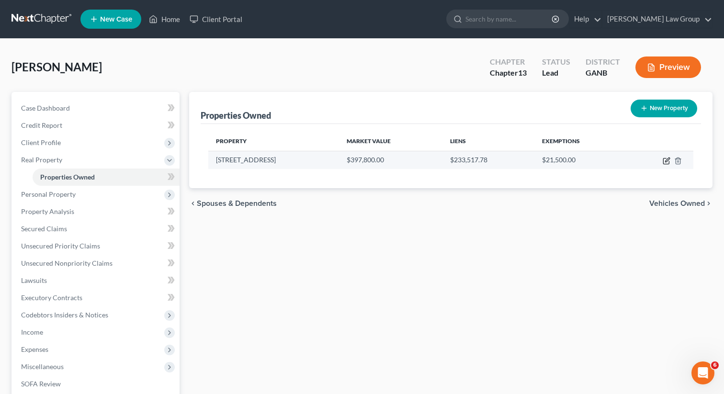
click at [665, 160] on icon "button" at bounding box center [667, 160] width 4 height 4
select select "10"
select select "37"
select select "0"
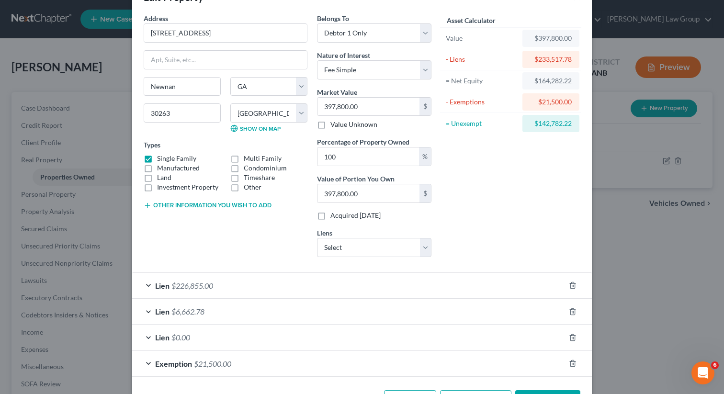
scroll to position [66, 0]
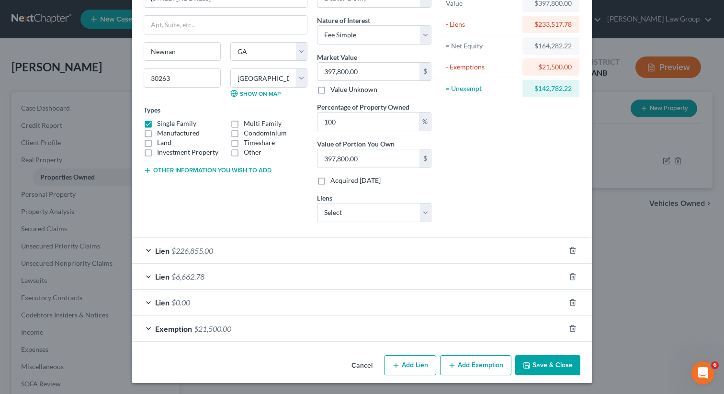
click at [535, 367] on button "Save & Close" at bounding box center [547, 365] width 65 height 20
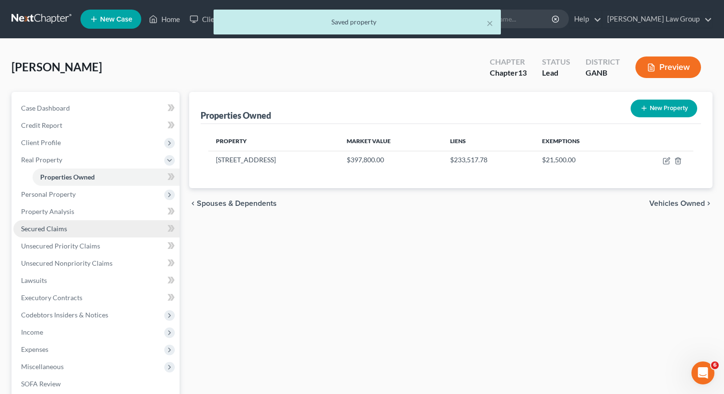
click at [103, 228] on link "Secured Claims" at bounding box center [96, 228] width 166 height 17
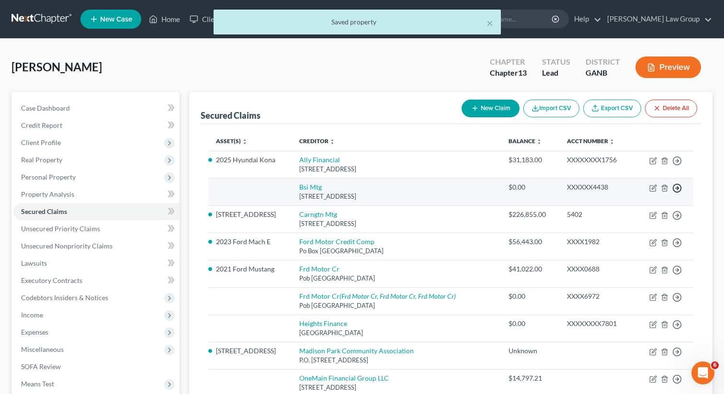
click at [679, 166] on icon "button" at bounding box center [677, 161] width 10 height 10
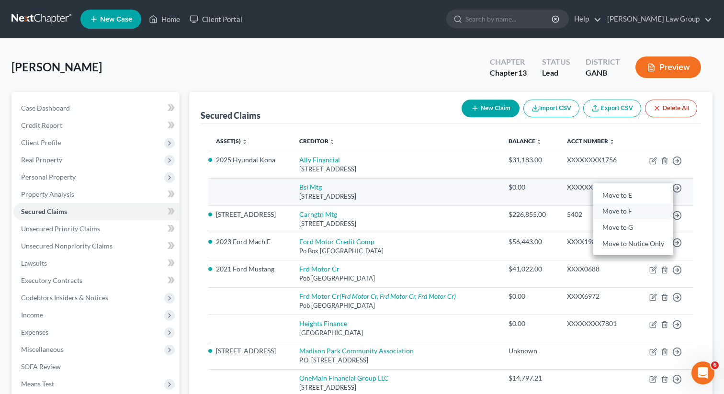
click at [620, 215] on link "Move to F" at bounding box center [633, 212] width 80 height 16
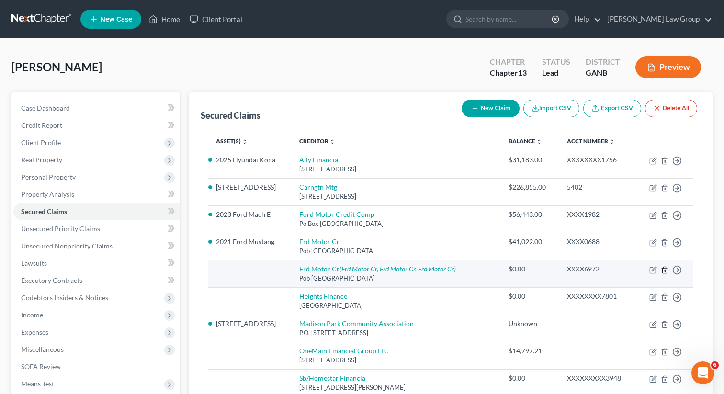
click at [666, 271] on icon "button" at bounding box center [665, 270] width 8 height 8
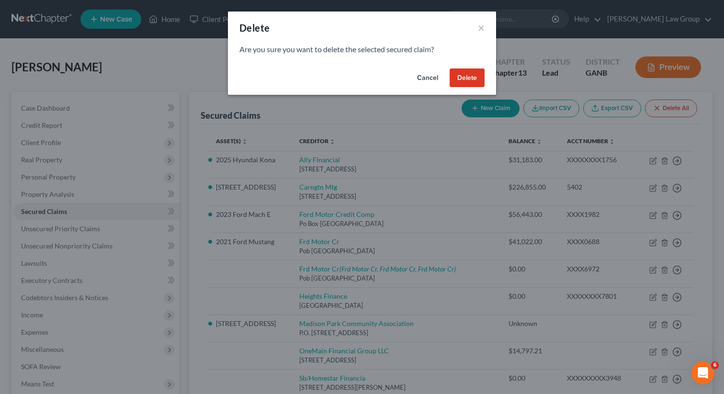
click at [466, 81] on button "Delete" at bounding box center [467, 77] width 35 height 19
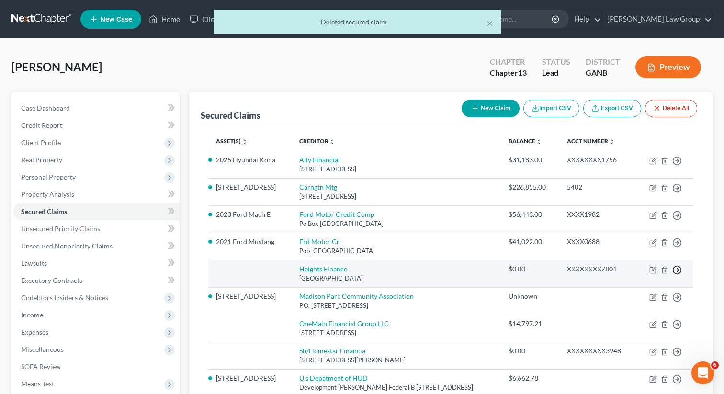
click at [676, 166] on icon "button" at bounding box center [677, 161] width 10 height 10
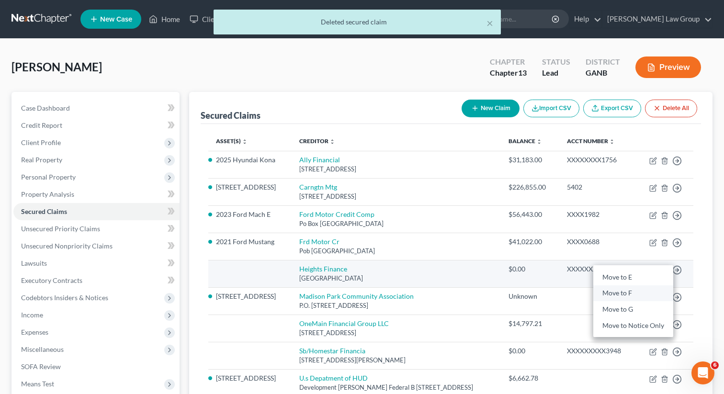
click at [614, 294] on link "Move to F" at bounding box center [633, 293] width 80 height 16
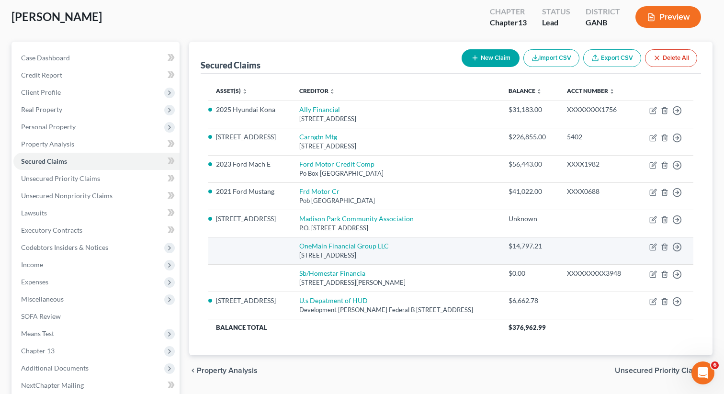
scroll to position [51, 0]
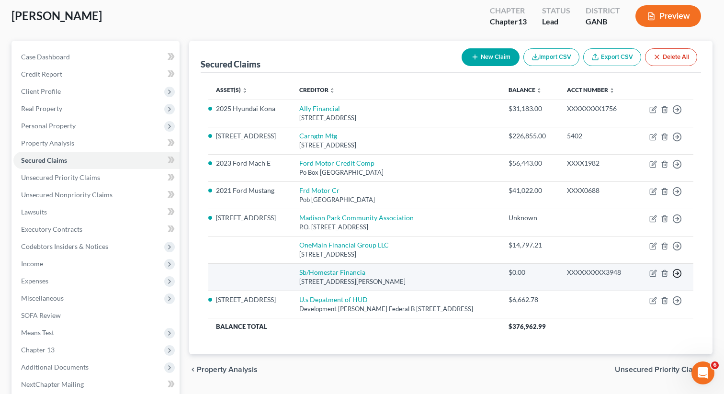
click at [680, 114] on icon "button" at bounding box center [677, 110] width 10 height 10
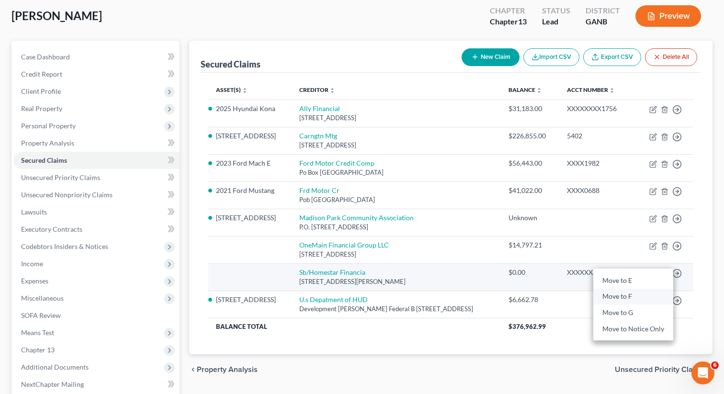
click at [620, 297] on link "Move to F" at bounding box center [633, 297] width 80 height 16
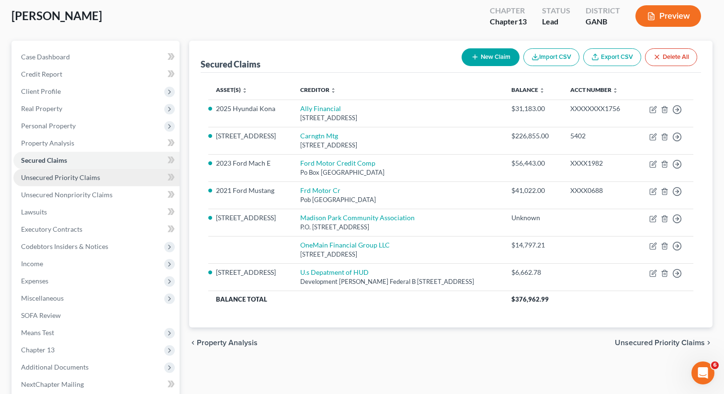
click at [89, 178] on span "Unsecured Priority Claims" at bounding box center [60, 177] width 79 height 8
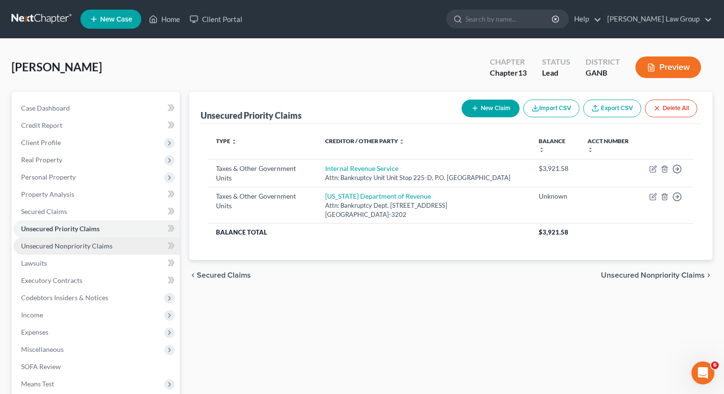
click at [61, 247] on span "Unsecured Nonpriority Claims" at bounding box center [66, 246] width 91 height 8
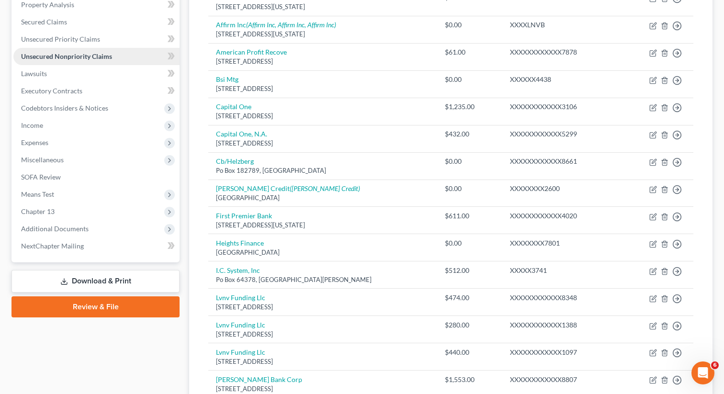
scroll to position [193, 0]
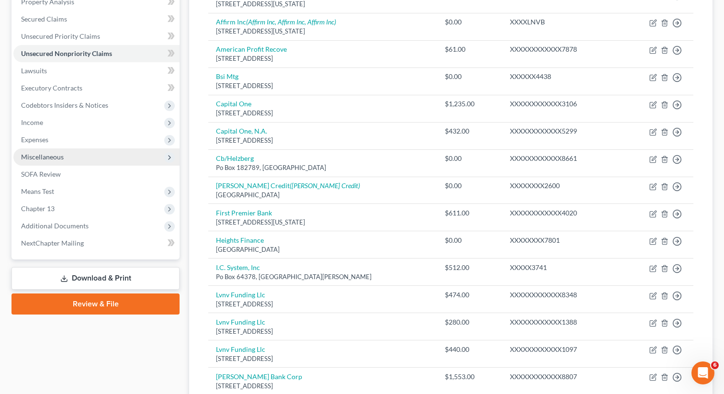
click at [52, 156] on span "Miscellaneous" at bounding box center [42, 157] width 43 height 8
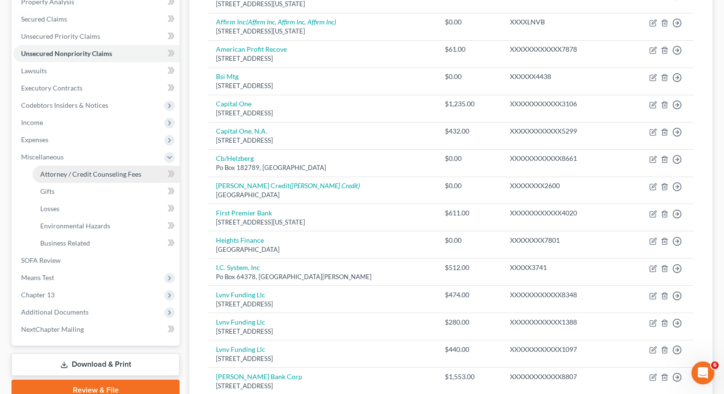
click at [97, 172] on span "Attorney / Credit Counseling Fees" at bounding box center [90, 174] width 101 height 8
select select "1"
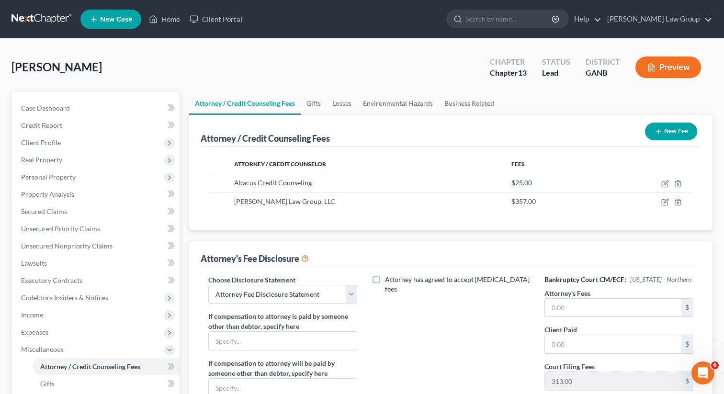
click at [583, 319] on div "Bankruptcy Court CM/ECF: [US_STATE] - Northern Attorney's Fees $ Client Paid $ …" at bounding box center [619, 364] width 168 height 178
click at [581, 307] on input "text" at bounding box center [613, 308] width 136 height 18
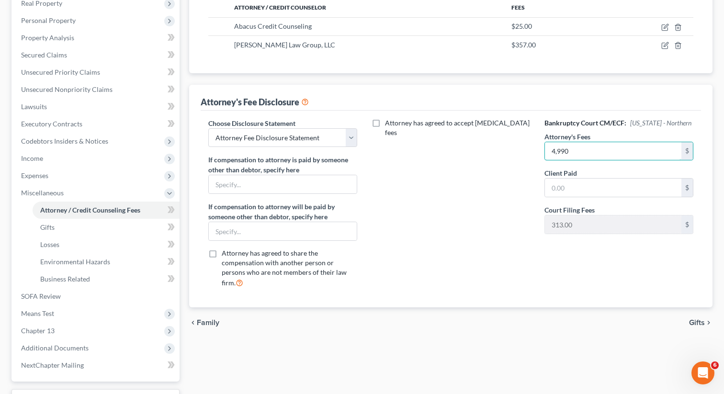
scroll to position [168, 0]
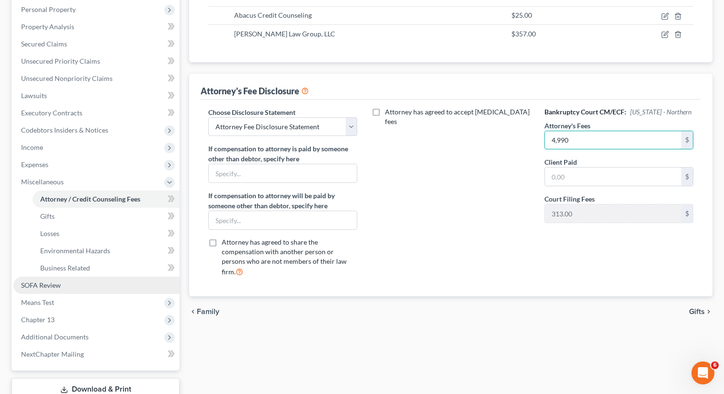
type input "4,990"
click at [52, 287] on span "SOFA Review" at bounding box center [41, 285] width 40 height 8
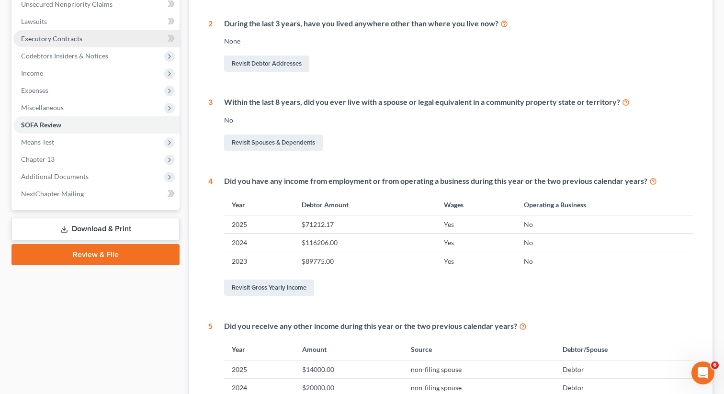
scroll to position [276, 0]
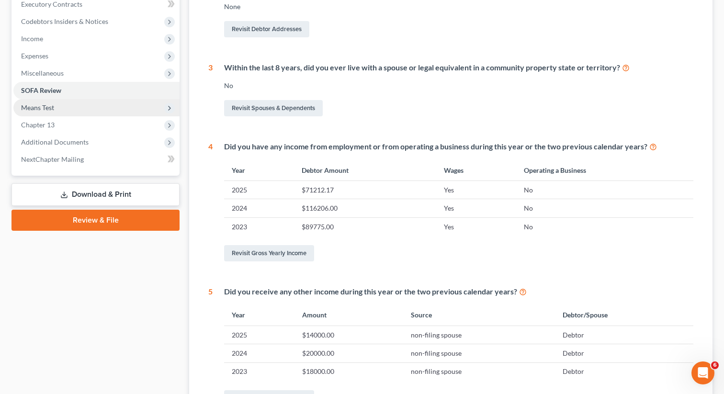
click at [46, 109] on span "Means Test" at bounding box center [37, 107] width 33 height 8
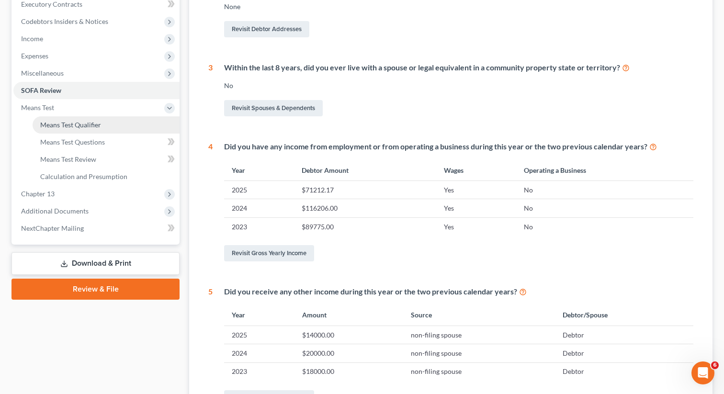
click at [103, 121] on link "Means Test Qualifier" at bounding box center [106, 124] width 147 height 17
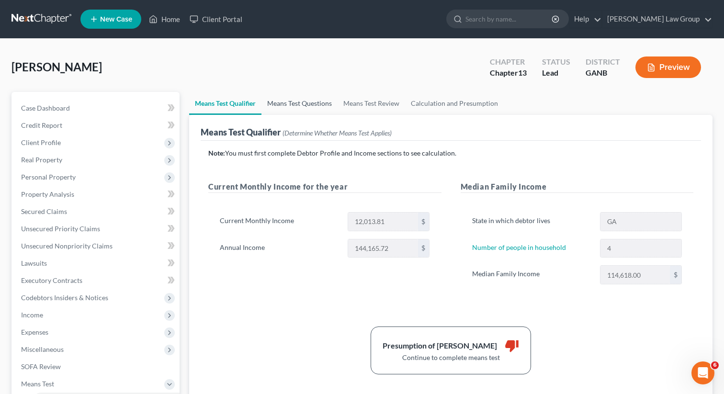
click at [304, 103] on link "Means Test Questions" at bounding box center [299, 103] width 76 height 23
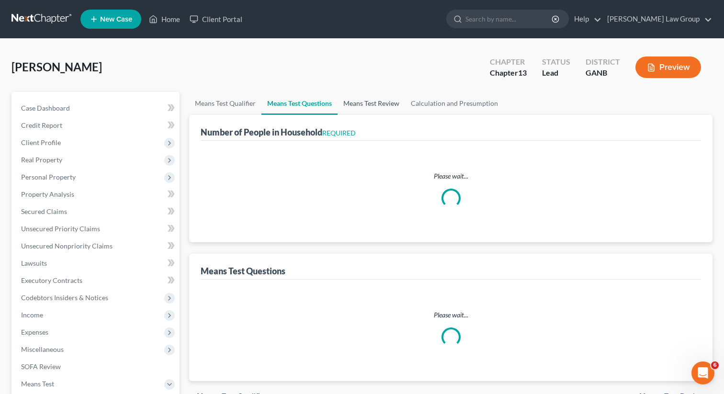
select select "0"
select select "60"
select select "1"
select select "60"
select select "1"
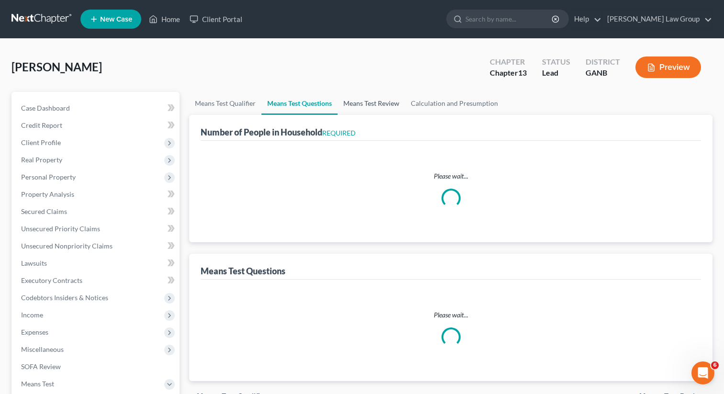
select select "60"
select select "1"
select select "60"
select select "0"
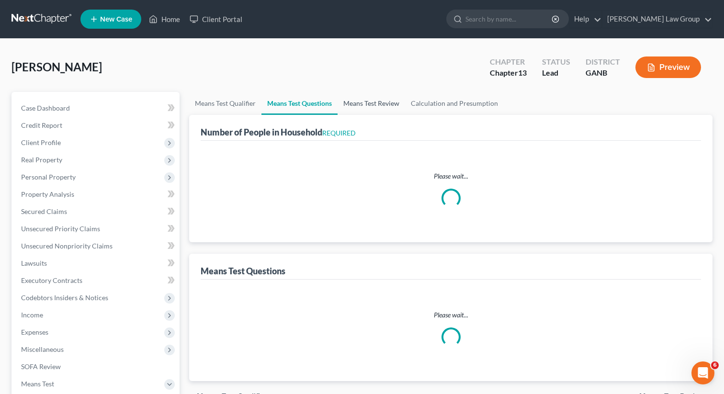
select select "60"
select select "0"
select select "60"
select select "3"
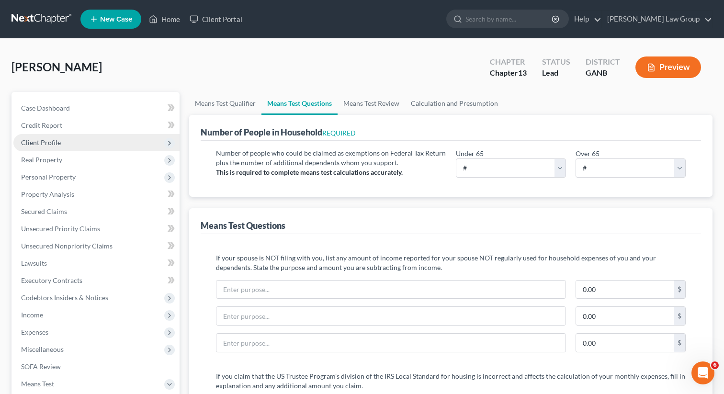
click at [104, 144] on span "Client Profile" at bounding box center [96, 142] width 166 height 17
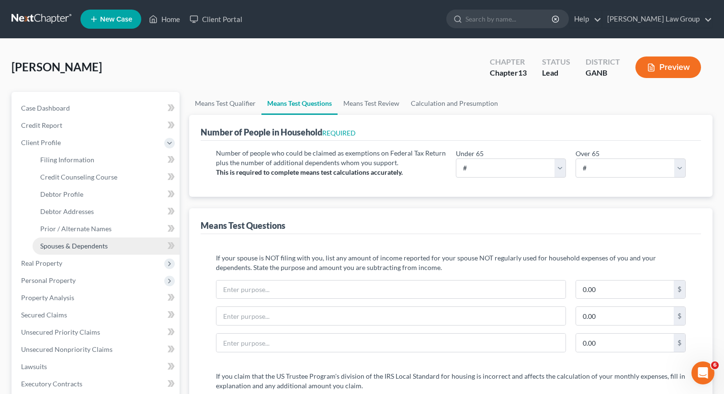
click at [57, 243] on span "Spouses & Dependents" at bounding box center [74, 246] width 68 height 8
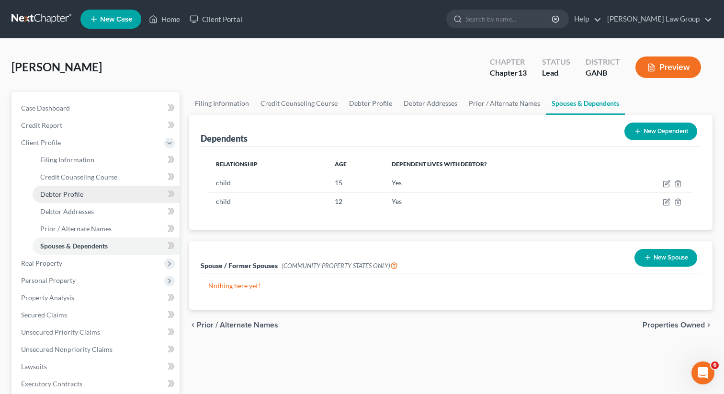
click at [82, 193] on link "Debtor Profile" at bounding box center [106, 194] width 147 height 17
select select "1"
select select "3"
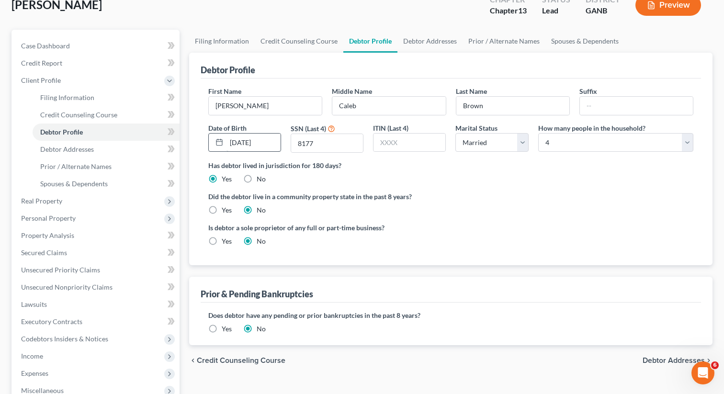
scroll to position [252, 0]
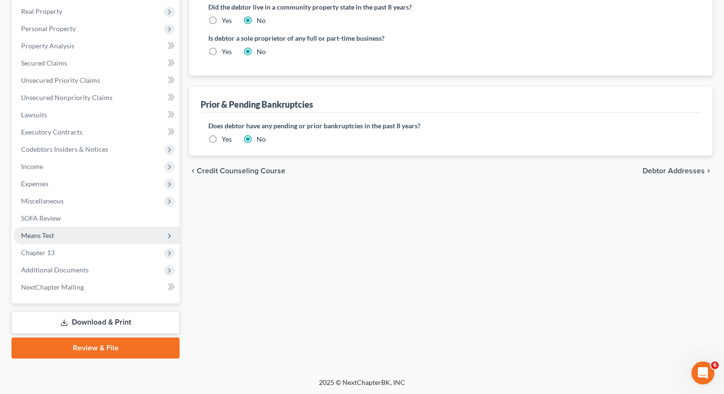
click at [62, 238] on span "Means Test" at bounding box center [96, 235] width 166 height 17
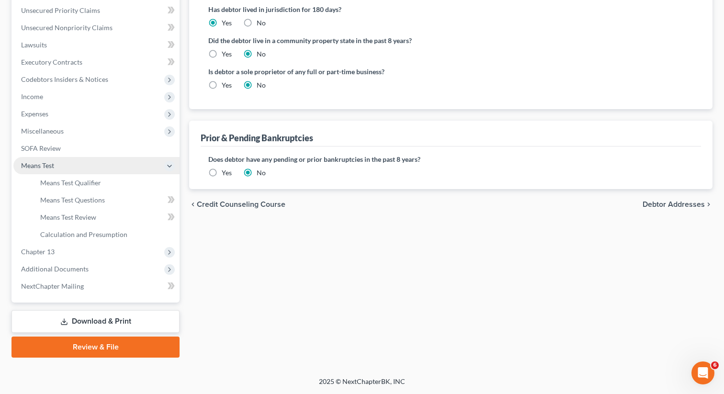
scroll to position [217, 0]
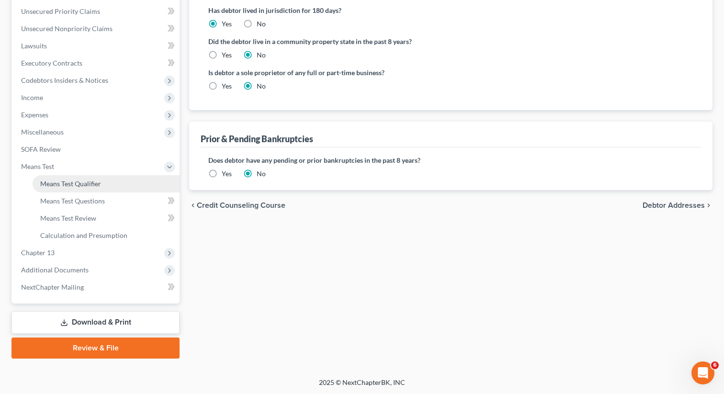
click at [128, 181] on link "Means Test Qualifier" at bounding box center [106, 183] width 147 height 17
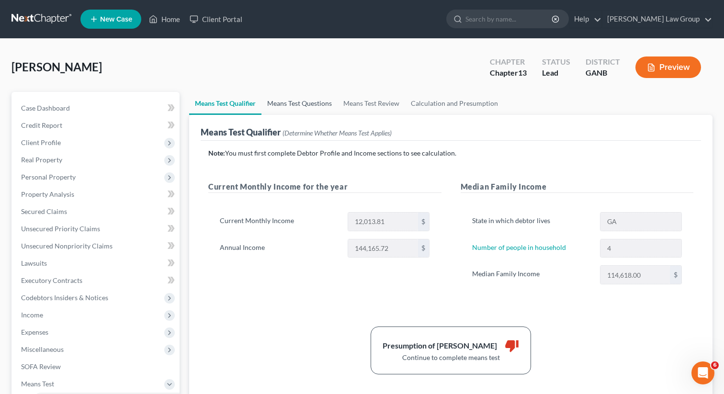
click at [296, 103] on link "Means Test Questions" at bounding box center [299, 103] width 76 height 23
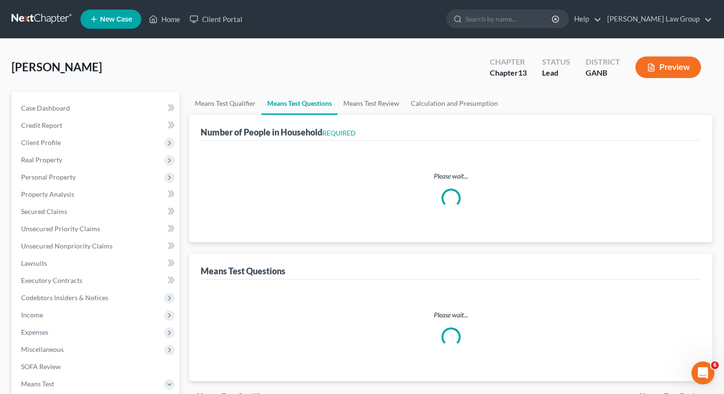
select select "0"
select select "60"
select select "1"
select select "60"
select select "1"
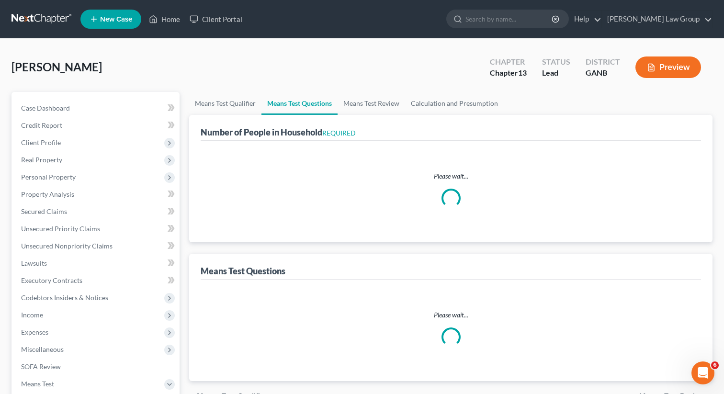
select select "60"
select select "1"
select select "60"
select select "0"
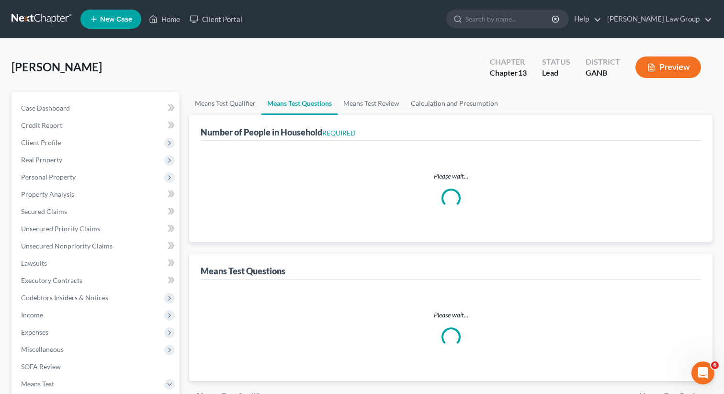
select select "60"
select select "0"
select select "60"
select select "3"
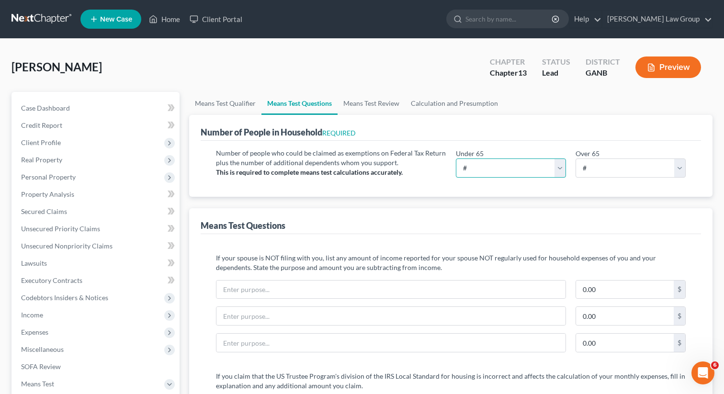
click at [473, 166] on select "# 0 1 2 3 4 5 6 7 8 9 10" at bounding box center [511, 168] width 110 height 19
select select "4"
click at [456, 159] on select "# 0 1 2 3 4 5 6 7 8 9 10" at bounding box center [511, 168] width 110 height 19
click at [593, 166] on select "# 0 1 2 3 4 5 6 7 8 9 10" at bounding box center [631, 168] width 110 height 19
click at [576, 159] on select "# 0 1 2 3 4 5 6 7 8 9 10" at bounding box center [631, 168] width 110 height 19
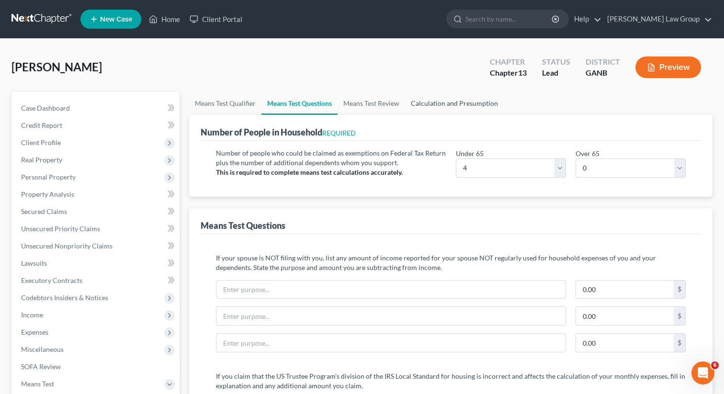
click at [372, 100] on link "Means Test Review" at bounding box center [372, 103] width 68 height 23
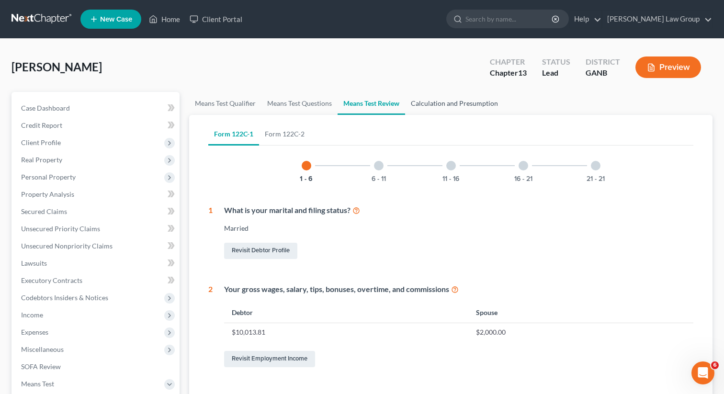
click at [446, 102] on link "Calculation and Presumption" at bounding box center [454, 103] width 99 height 23
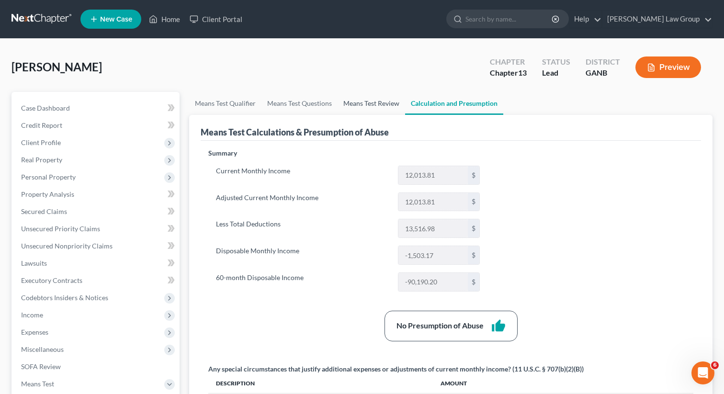
click at [372, 104] on link "Means Test Review" at bounding box center [372, 103] width 68 height 23
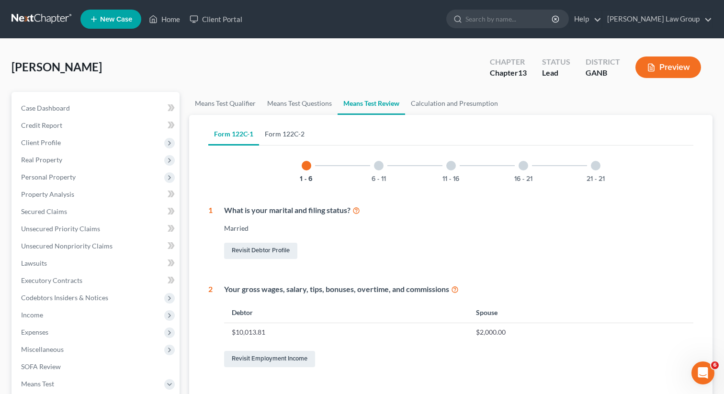
click at [272, 142] on link "Form 122C-2" at bounding box center [284, 134] width 51 height 23
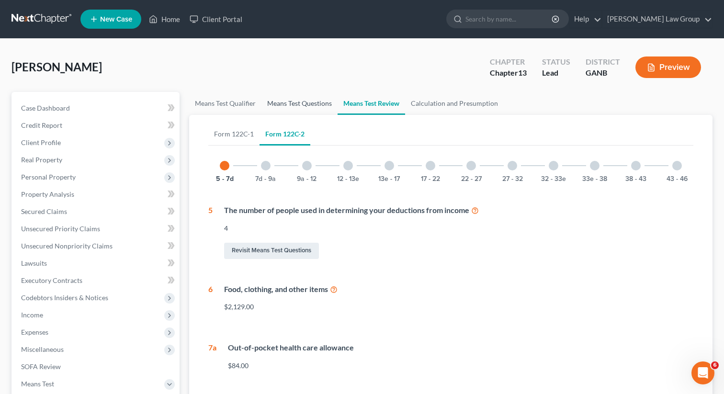
click at [290, 103] on link "Means Test Questions" at bounding box center [299, 103] width 76 height 23
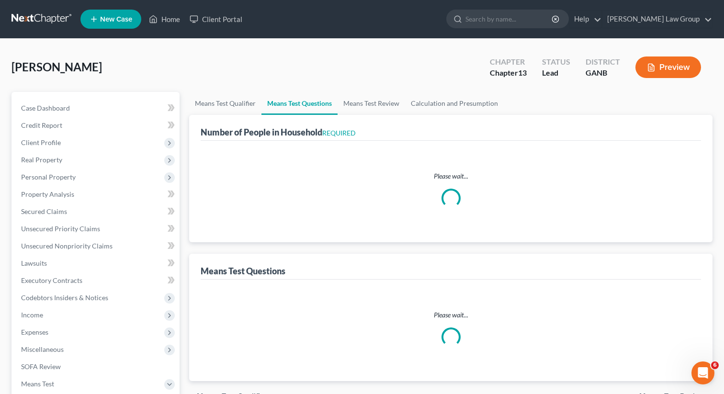
select select "0"
select select "60"
select select "1"
select select "60"
select select "1"
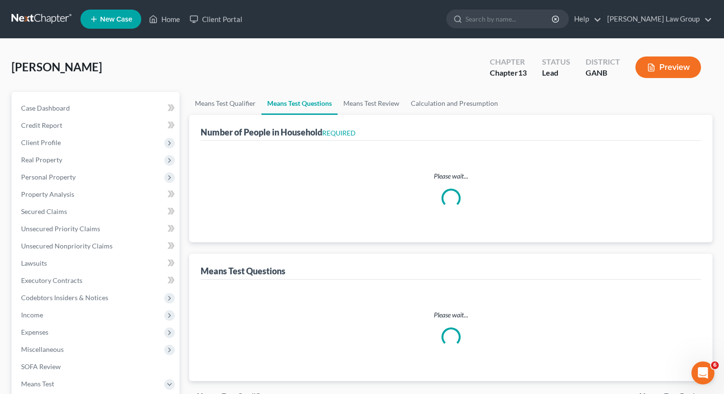
select select "60"
select select "1"
select select "60"
select select "0"
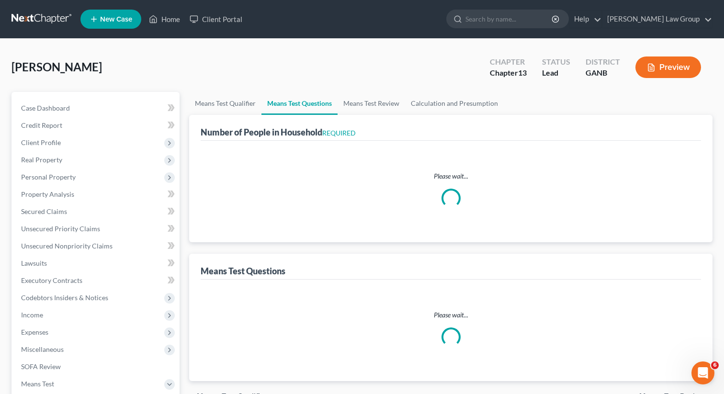
select select "60"
select select "0"
select select "60"
select select "4"
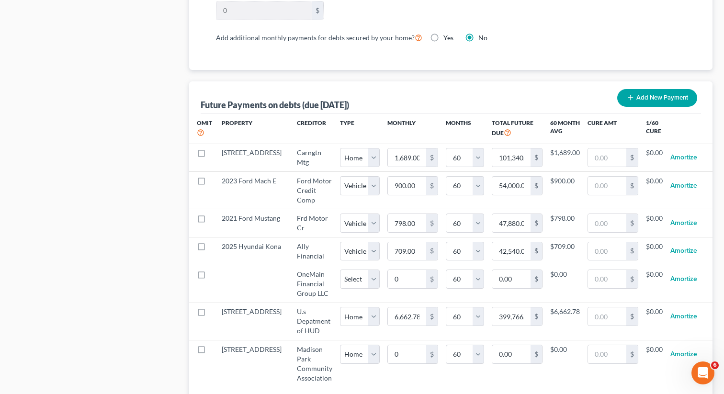
scroll to position [892, 0]
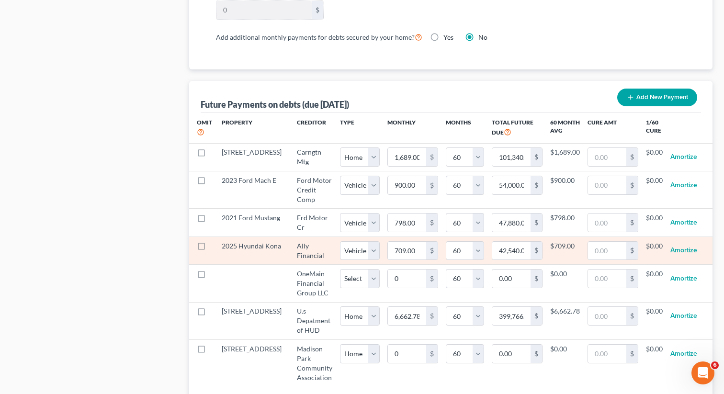
click at [210, 249] on label at bounding box center [210, 249] width 0 height 0
click at [214, 245] on input "checkbox" at bounding box center [217, 244] width 6 height 6
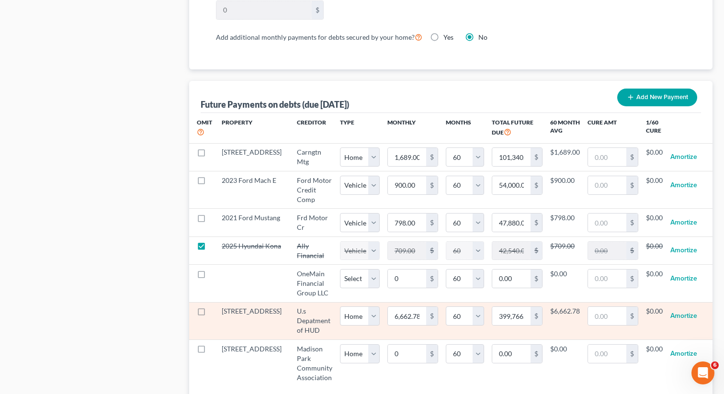
click at [210, 314] on label at bounding box center [210, 314] width 0 height 0
click at [214, 313] on input "checkbox" at bounding box center [217, 310] width 6 height 6
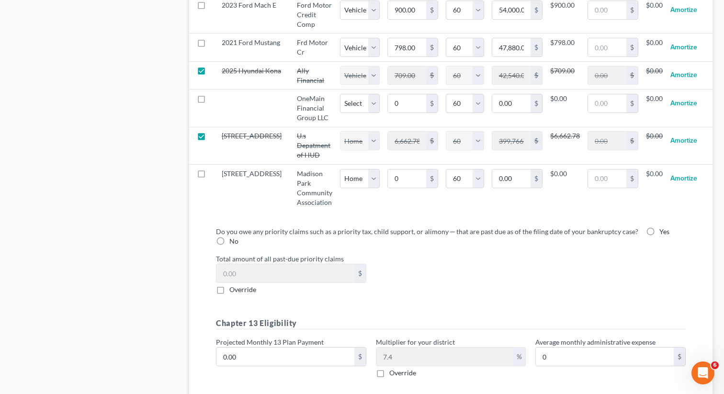
scroll to position [1080, 0]
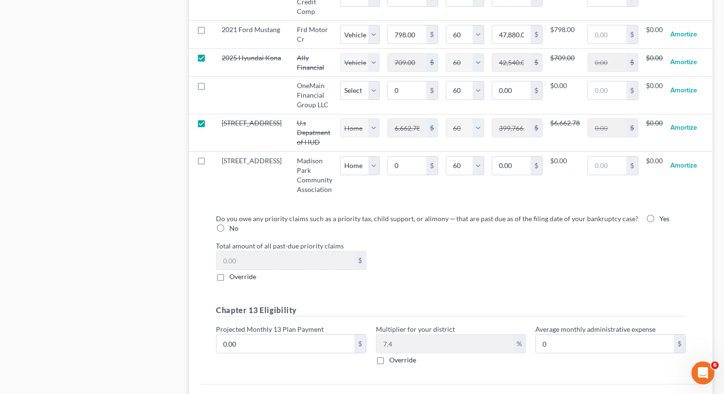
click at [229, 227] on label "No" at bounding box center [233, 229] width 9 height 10
click at [233, 227] on input "No" at bounding box center [236, 227] width 6 height 6
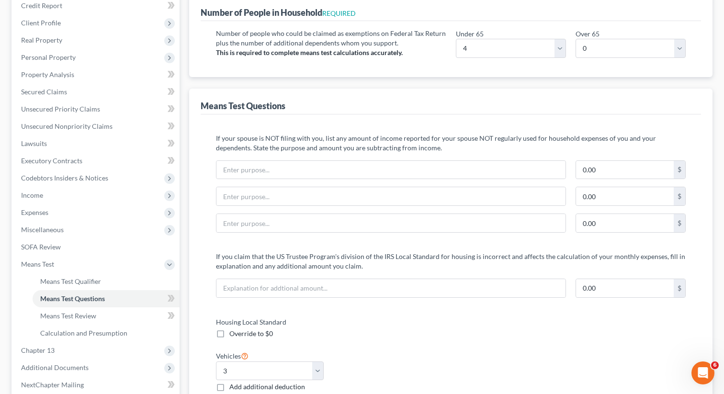
scroll to position [0, 0]
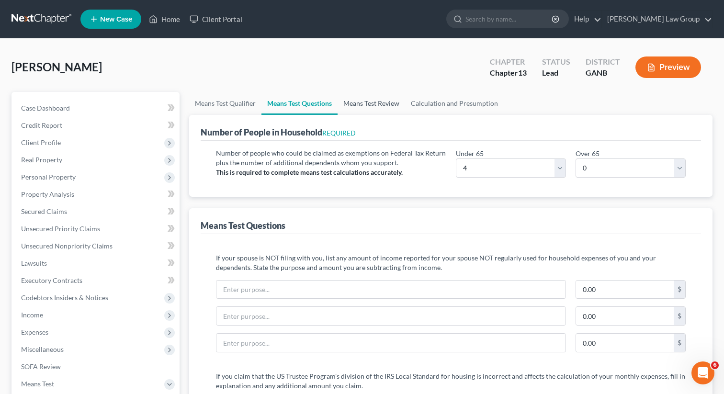
click at [379, 104] on link "Means Test Review" at bounding box center [372, 103] width 68 height 23
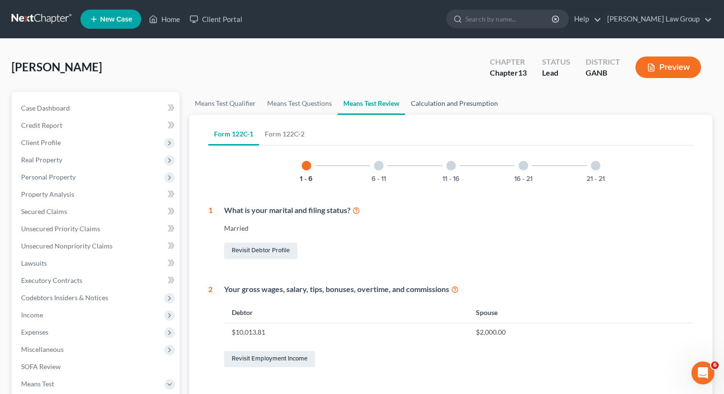
click at [432, 102] on link "Calculation and Presumption" at bounding box center [454, 103] width 99 height 23
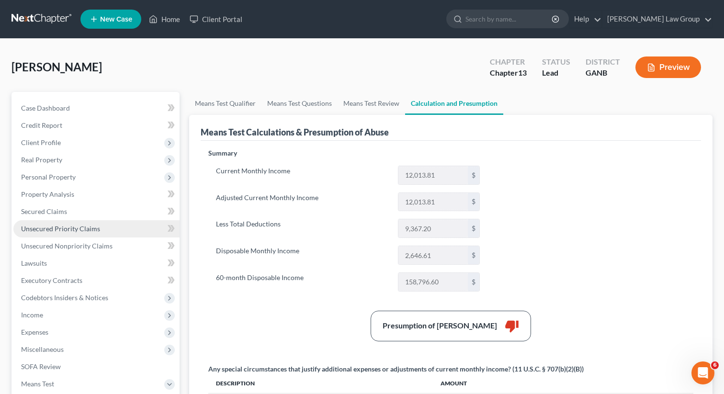
click at [85, 227] on span "Unsecured Priority Claims" at bounding box center [60, 229] width 79 height 8
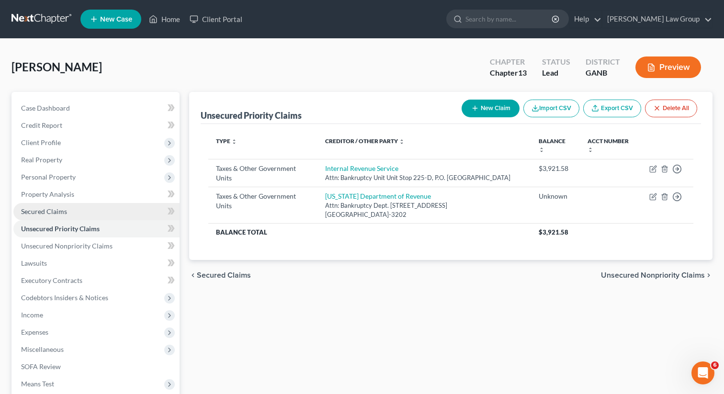
click at [89, 208] on link "Secured Claims" at bounding box center [96, 211] width 166 height 17
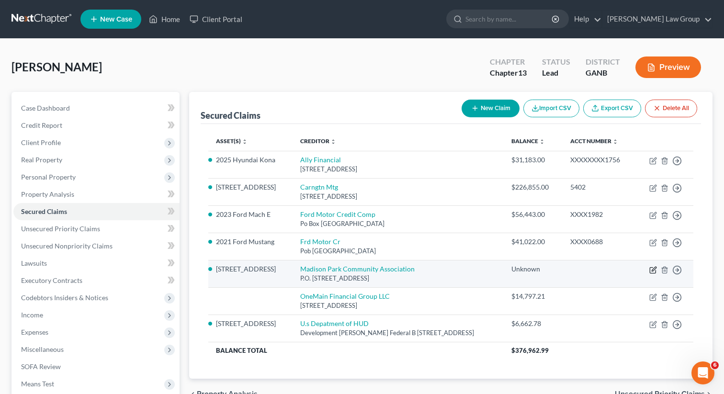
click at [651, 271] on icon "button" at bounding box center [653, 270] width 8 height 8
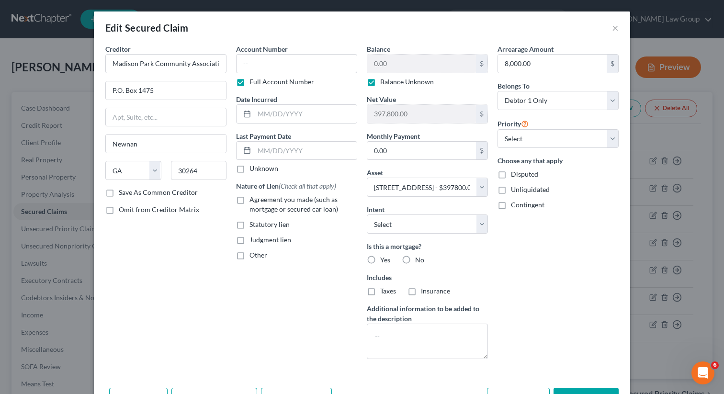
click at [380, 77] on label "Balance Unknown" at bounding box center [407, 82] width 54 height 10
click at [384, 77] on input "Balance Unknown" at bounding box center [387, 80] width 6 height 6
click at [380, 81] on label "Balance Unknown" at bounding box center [407, 82] width 54 height 10
click at [384, 81] on input "Balance Unknown" at bounding box center [387, 80] width 6 height 6
click at [380, 82] on label "Balance Unknown" at bounding box center [407, 82] width 54 height 10
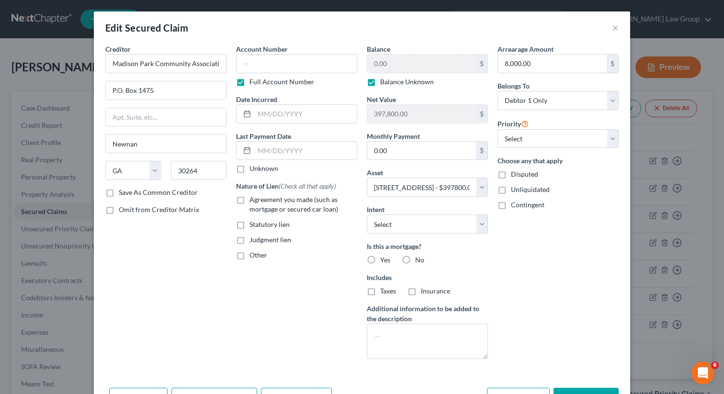
click at [384, 82] on input "Balance Unknown" at bounding box center [387, 80] width 6 height 6
click at [389, 68] on input "0.00" at bounding box center [421, 64] width 109 height 18
paste input "400"
drag, startPoint x: 419, startPoint y: 64, endPoint x: 347, endPoint y: 57, distance: 72.7
click at [347, 57] on div "Creditor * Madison Park Community Association P.O. Box 1475 Newnan State [US_ST…" at bounding box center [362, 205] width 523 height 323
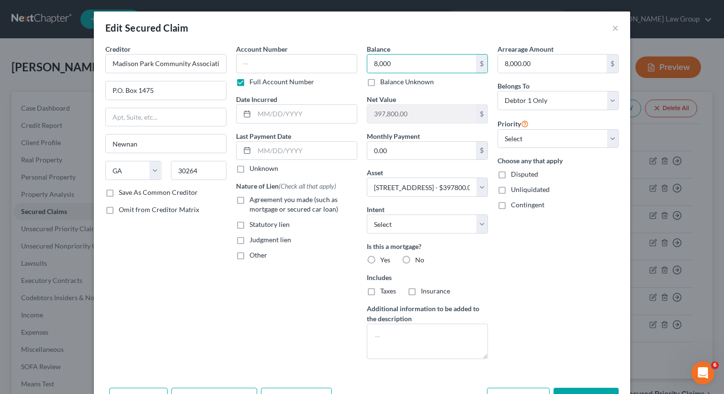
click at [538, 237] on div "Arrearage Amount 8,000.00 $ Belongs To * Select Debtor 1 Only Debtor 2 Only Deb…" at bounding box center [558, 205] width 131 height 323
click at [404, 221] on select "Select Surrender Redeem Reaffirm Avoid Other" at bounding box center [427, 224] width 121 height 19
click at [367, 215] on select "Select Surrender Redeem Reaffirm Avoid Other" at bounding box center [427, 224] width 121 height 19
click at [415, 261] on label "No" at bounding box center [419, 260] width 9 height 10
click at [419, 261] on input "No" at bounding box center [422, 258] width 6 height 6
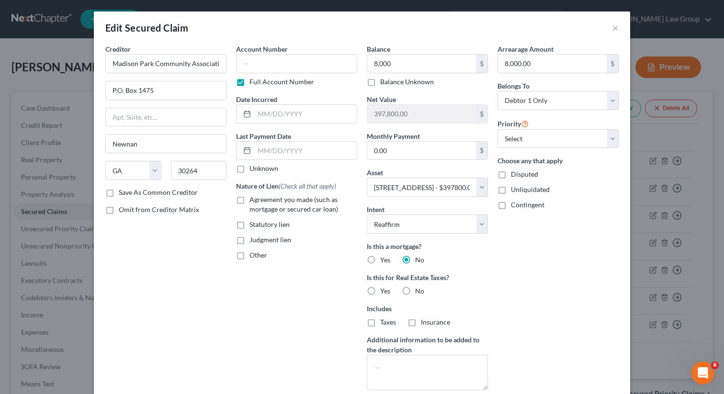
click at [415, 289] on label "No" at bounding box center [419, 291] width 9 height 10
click at [419, 289] on input "No" at bounding box center [422, 289] width 6 height 6
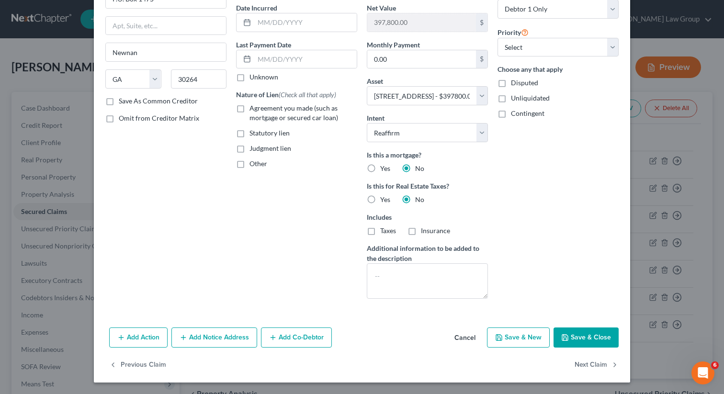
click at [571, 333] on button "Save & Close" at bounding box center [586, 338] width 65 height 20
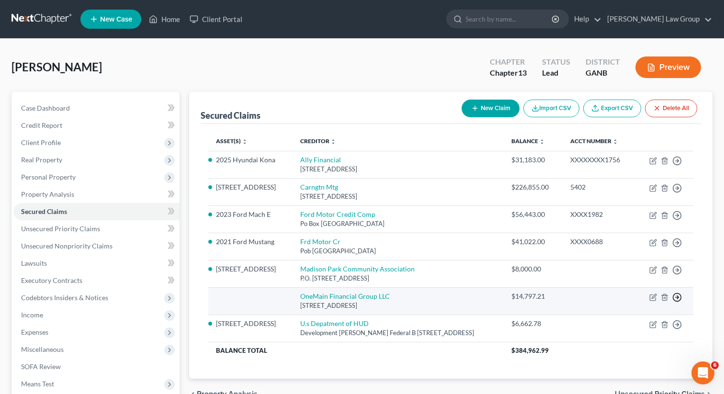
click at [678, 163] on polyline "button" at bounding box center [677, 160] width 1 height 3
click at [610, 322] on link "Move to F" at bounding box center [633, 321] width 80 height 16
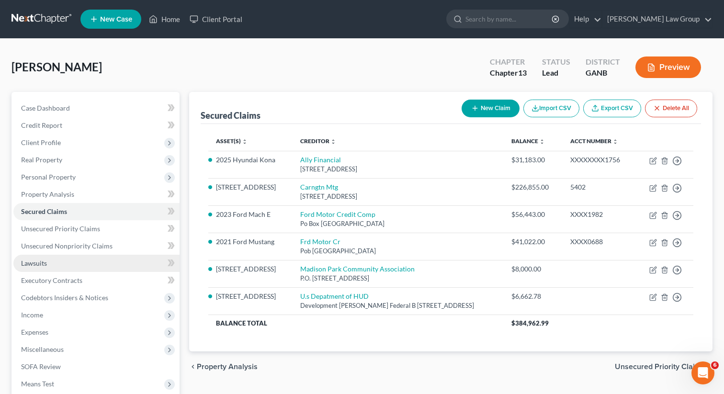
click at [60, 265] on link "Lawsuits" at bounding box center [96, 263] width 166 height 17
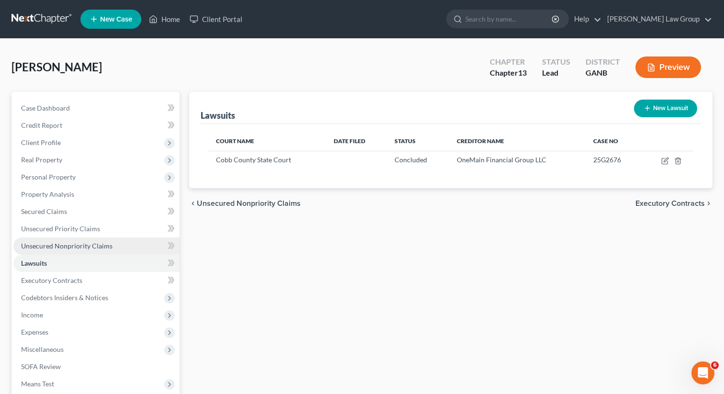
click at [60, 244] on span "Unsecured Nonpriority Claims" at bounding box center [66, 246] width 91 height 8
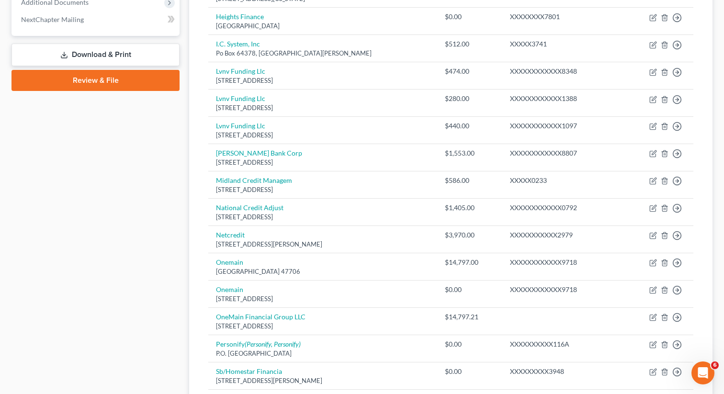
scroll to position [441, 0]
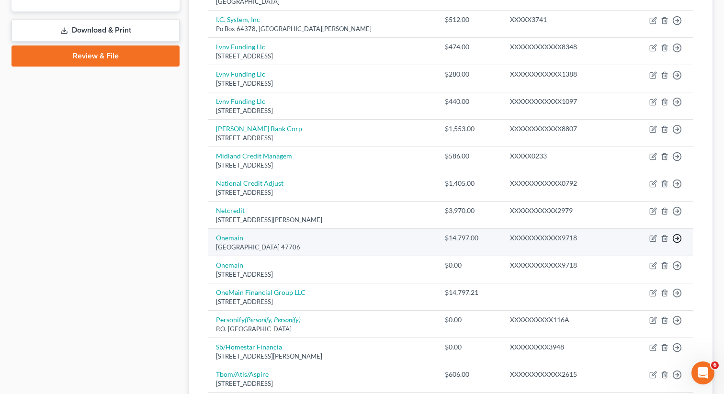
click at [627, 247] on link "Move to D" at bounding box center [633, 246] width 80 height 16
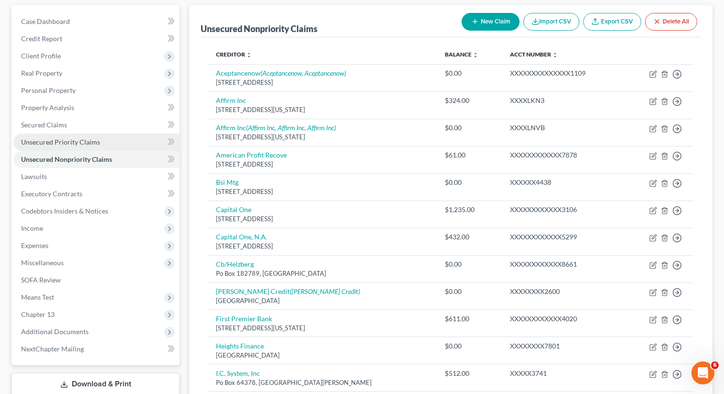
scroll to position [77, 0]
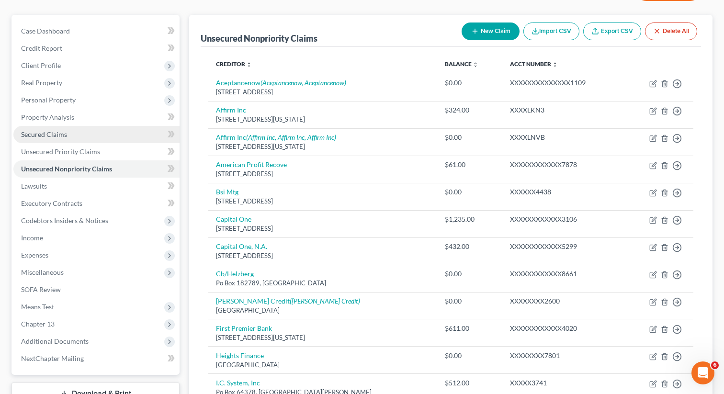
click at [69, 131] on link "Secured Claims" at bounding box center [96, 134] width 166 height 17
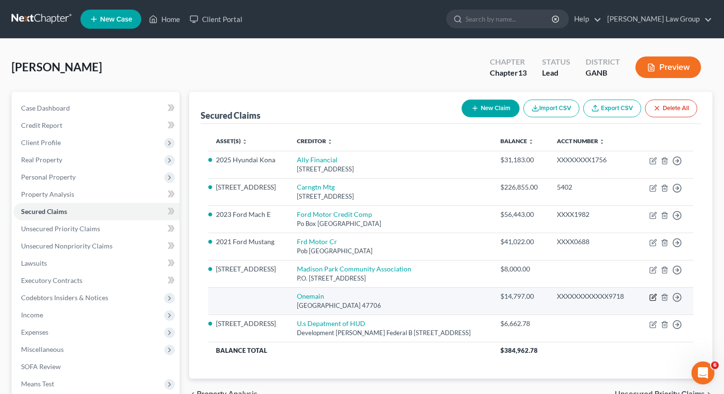
click at [653, 298] on icon "button" at bounding box center [654, 296] width 4 height 4
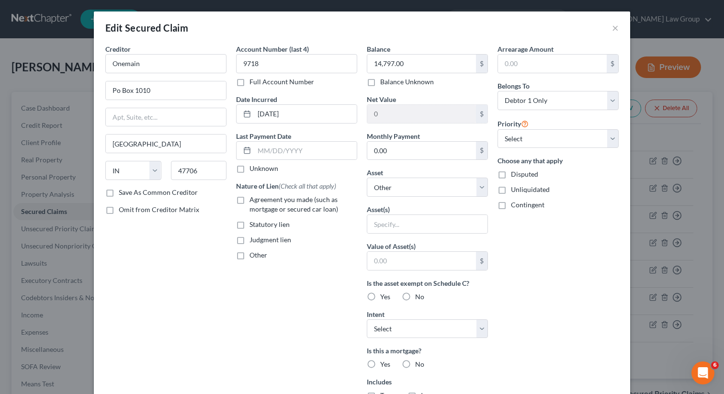
click at [250, 238] on label "Judgment lien" at bounding box center [271, 240] width 42 height 10
click at [253, 238] on input "Judgment lien" at bounding box center [256, 238] width 6 height 6
click at [390, 227] on input "text" at bounding box center [427, 224] width 120 height 18
click at [415, 296] on label "No" at bounding box center [419, 297] width 9 height 10
click at [419, 296] on input "No" at bounding box center [422, 295] width 6 height 6
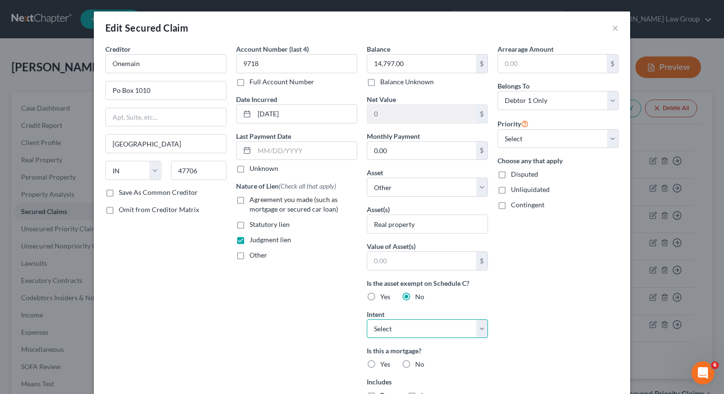
click at [398, 329] on select "Select Surrender Redeem Reaffirm Avoid Other" at bounding box center [427, 328] width 121 height 19
click at [367, 319] on select "Select Surrender Redeem Reaffirm Avoid Other" at bounding box center [427, 328] width 121 height 19
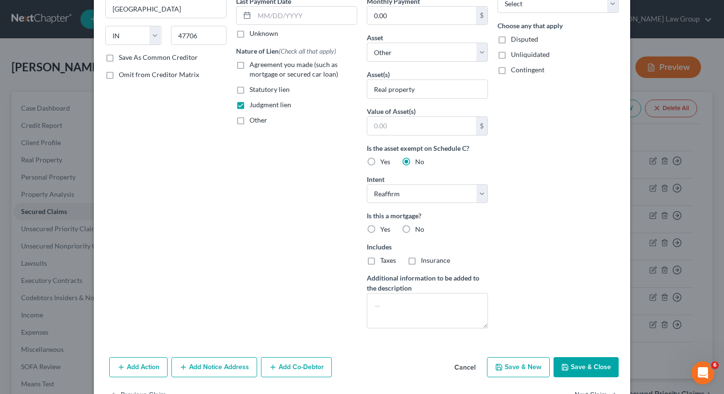
click at [415, 226] on label "No" at bounding box center [419, 230] width 9 height 10
click at [419, 226] on input "No" at bounding box center [422, 228] width 6 height 6
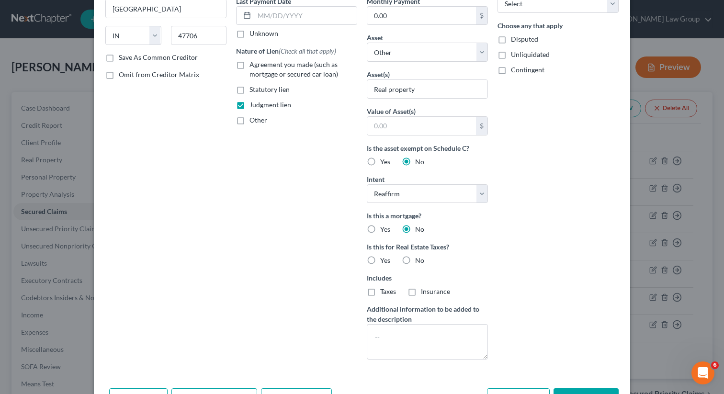
drag, startPoint x: 408, startPoint y: 261, endPoint x: 525, endPoint y: 275, distance: 117.7
click at [415, 261] on label "No" at bounding box center [419, 261] width 9 height 10
click at [419, 261] on input "No" at bounding box center [422, 259] width 6 height 6
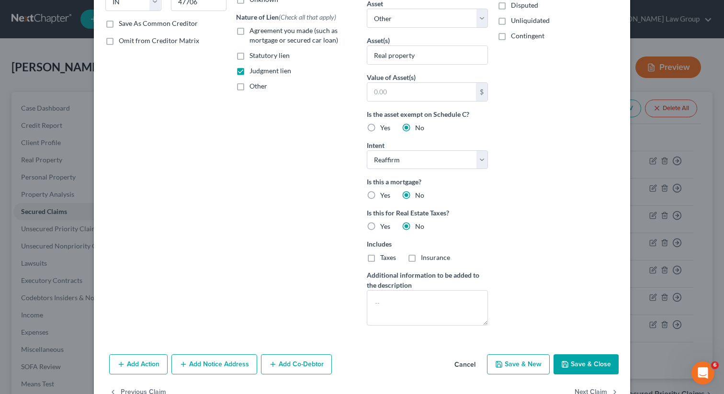
scroll to position [196, 0]
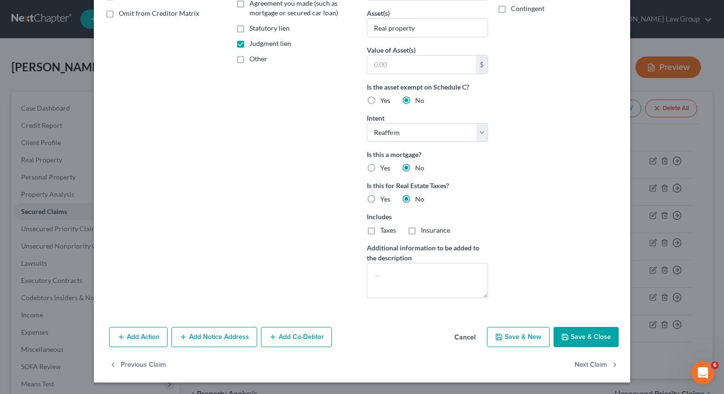
click at [566, 331] on button "Save & Close" at bounding box center [586, 337] width 65 height 20
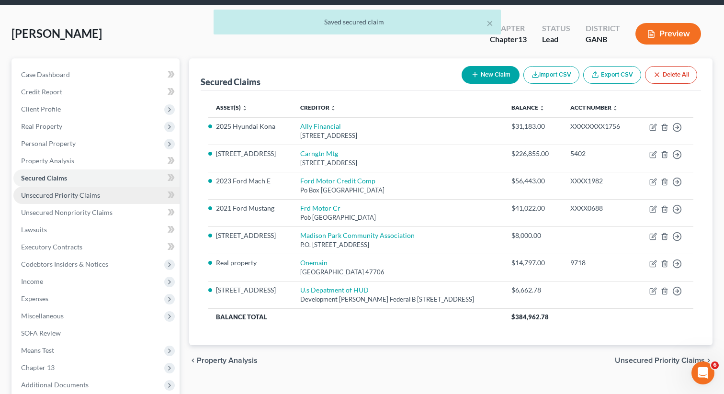
scroll to position [91, 0]
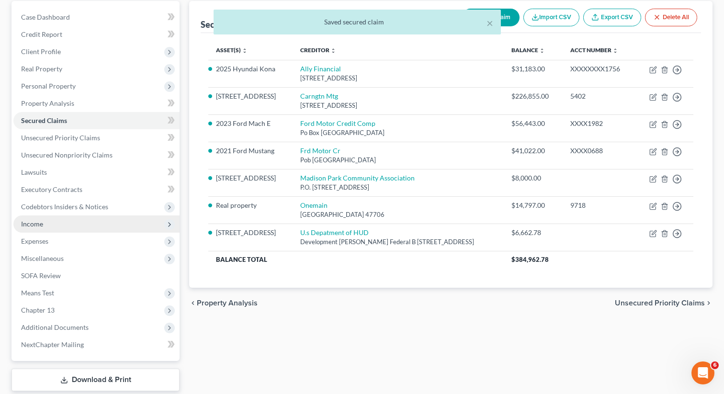
click at [43, 225] on span "Income" at bounding box center [96, 224] width 166 height 17
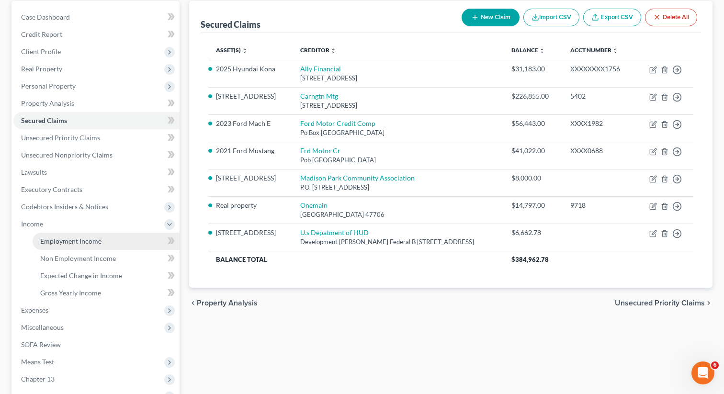
click at [94, 243] on span "Employment Income" at bounding box center [70, 241] width 61 height 8
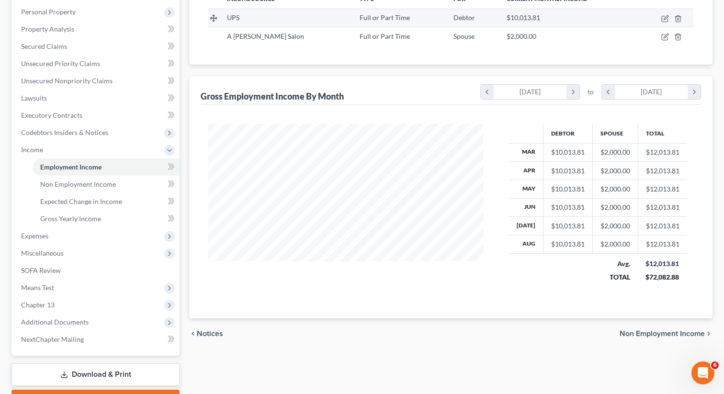
scroll to position [209, 0]
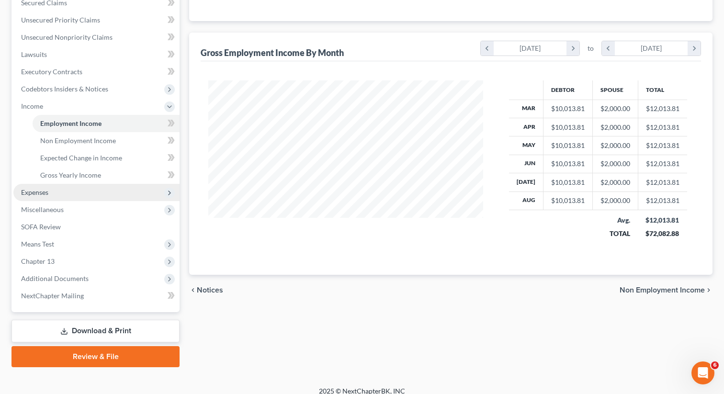
click at [80, 192] on span "Expenses" at bounding box center [96, 192] width 166 height 17
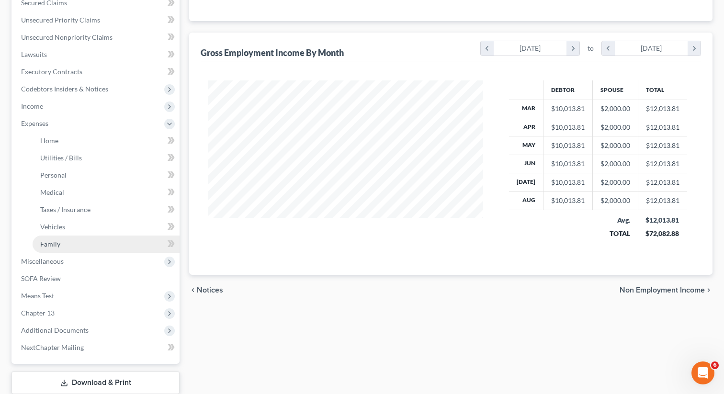
click at [63, 243] on link "Family" at bounding box center [106, 244] width 147 height 17
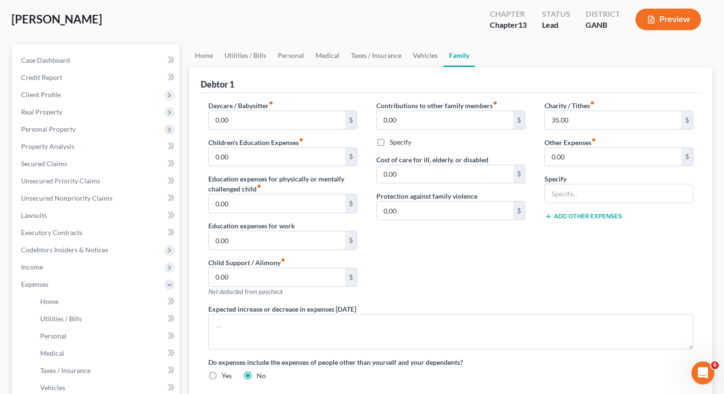
scroll to position [12, 0]
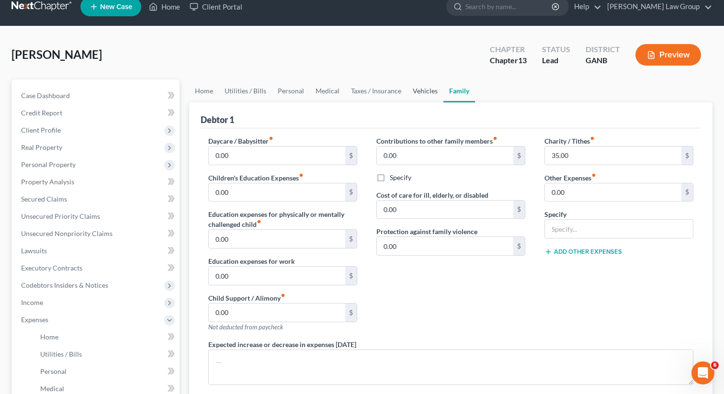
click at [418, 86] on link "Vehicles" at bounding box center [425, 90] width 36 height 23
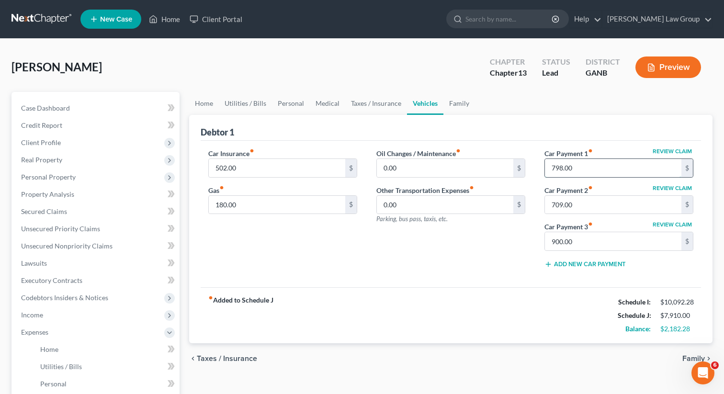
click at [571, 164] on input "798.00" at bounding box center [613, 168] width 136 height 18
click at [612, 196] on input "709.00" at bounding box center [613, 205] width 136 height 18
click at [600, 244] on input "900.00" at bounding box center [613, 241] width 136 height 18
click at [522, 286] on div "Car Insurance fiber_manual_record 502.00 $ Gas fiber_manual_record 180.00 $ Oil…" at bounding box center [451, 214] width 500 height 147
click at [455, 108] on link "Family" at bounding box center [459, 103] width 32 height 23
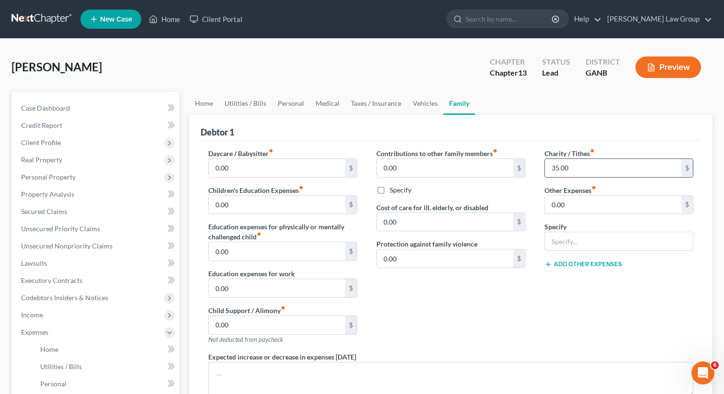
click at [572, 163] on input "35.00" at bounding box center [613, 168] width 136 height 18
click at [198, 101] on link "Home" at bounding box center [204, 103] width 30 height 23
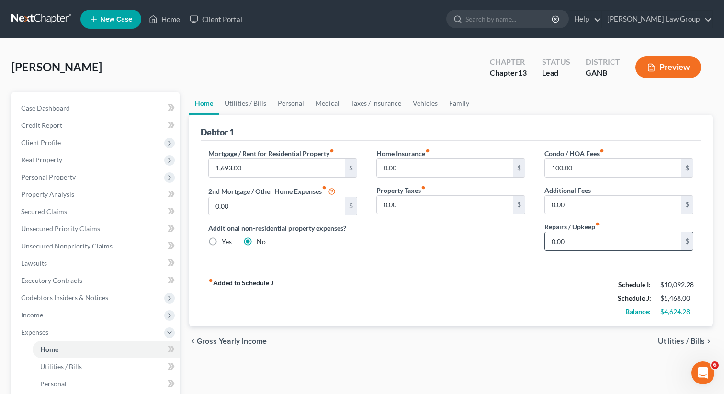
click at [583, 242] on input "0.00" at bounding box center [613, 241] width 136 height 18
click at [248, 102] on link "Utilities / Bills" at bounding box center [245, 103] width 53 height 23
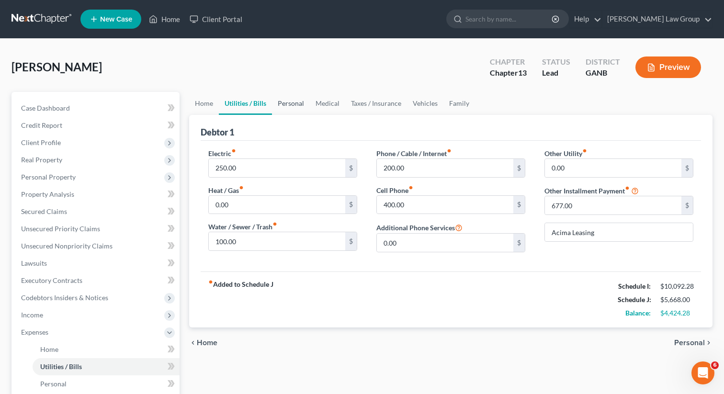
click at [293, 102] on link "Personal" at bounding box center [291, 103] width 38 height 23
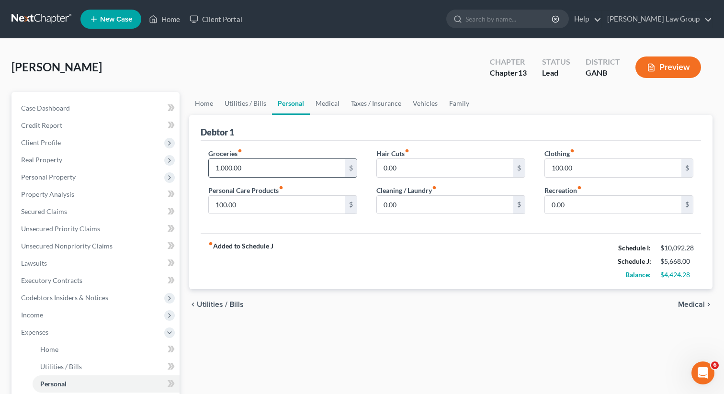
click at [265, 173] on input "1,000.00" at bounding box center [277, 168] width 136 height 18
click at [81, 138] on span "Client Profile" at bounding box center [96, 142] width 166 height 17
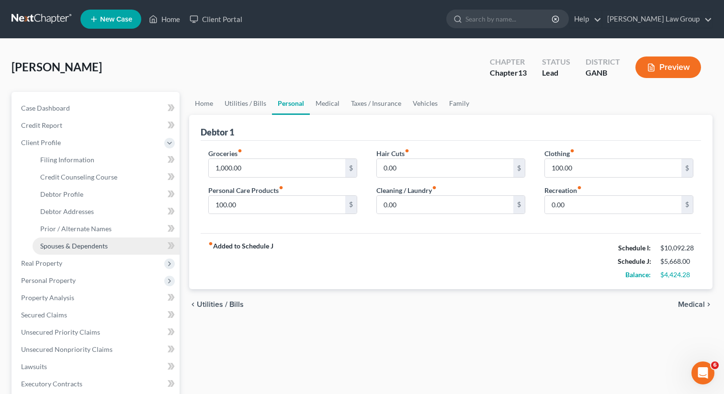
click at [63, 246] on span "Spouses & Dependents" at bounding box center [74, 246] width 68 height 8
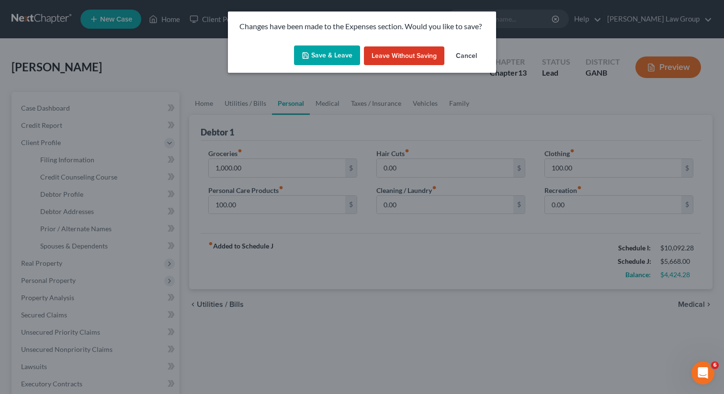
click at [338, 53] on button "Save & Leave" at bounding box center [327, 55] width 66 height 20
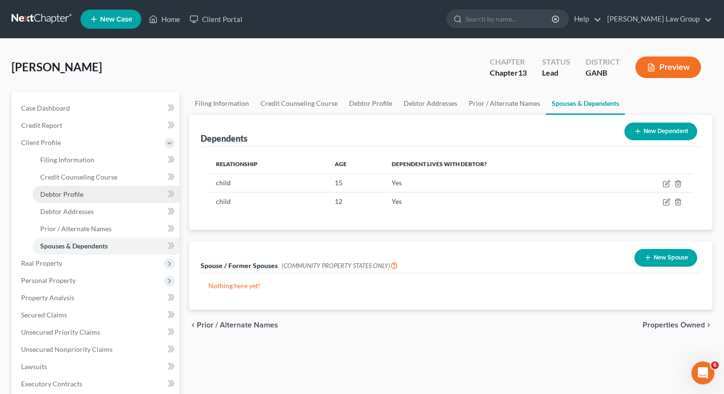
click at [83, 199] on link "Debtor Profile" at bounding box center [106, 194] width 147 height 17
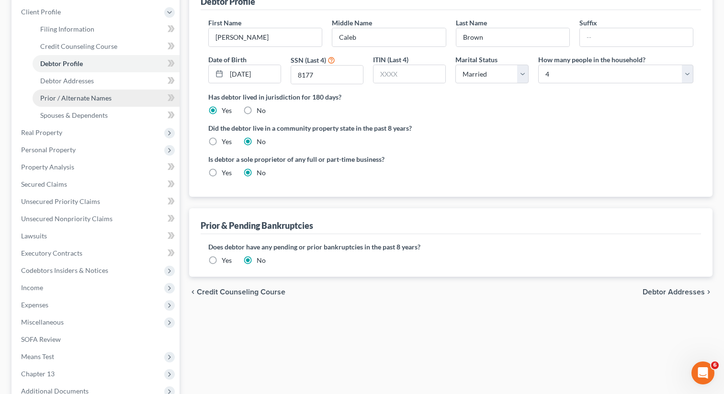
scroll to position [252, 0]
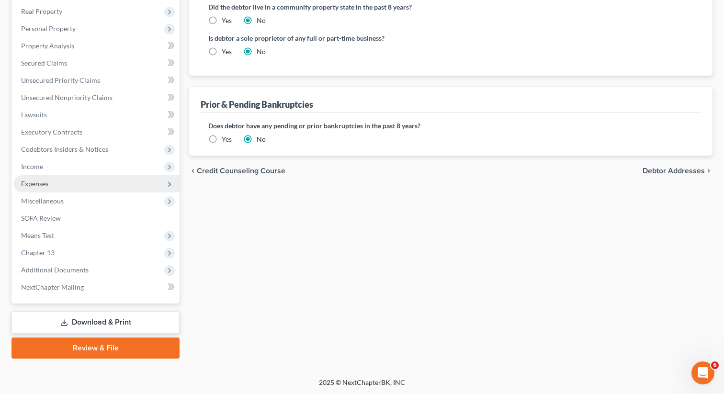
click at [68, 185] on span "Expenses" at bounding box center [96, 183] width 166 height 17
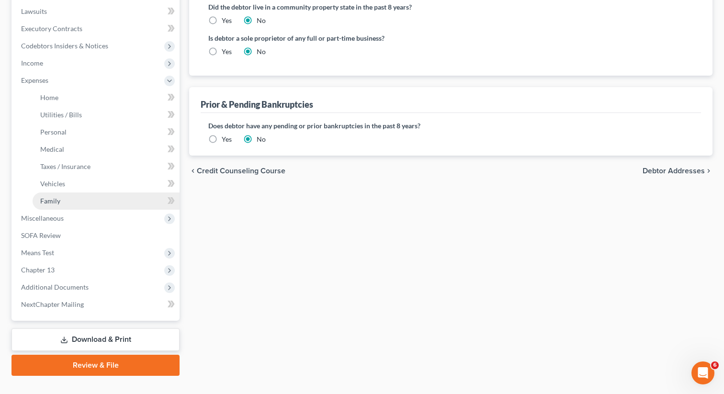
click at [64, 197] on link "Family" at bounding box center [106, 201] width 147 height 17
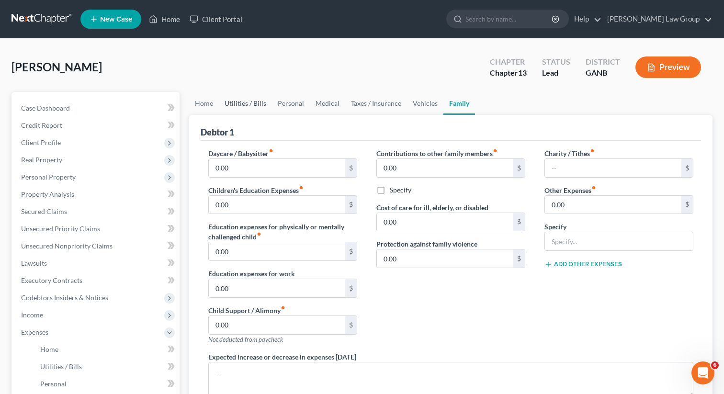
click at [227, 102] on link "Utilities / Bills" at bounding box center [245, 103] width 53 height 23
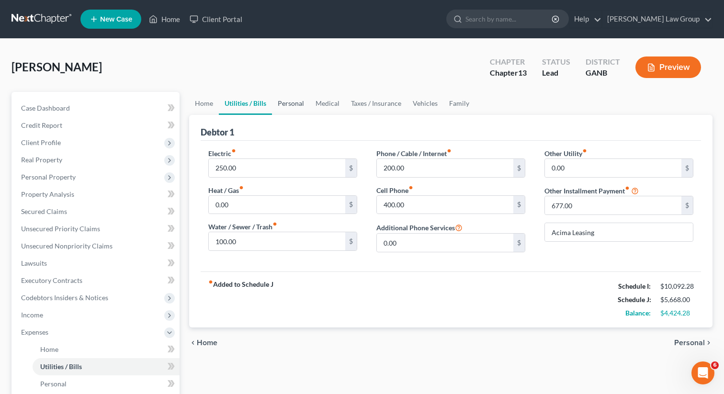
click at [293, 105] on link "Personal" at bounding box center [291, 103] width 38 height 23
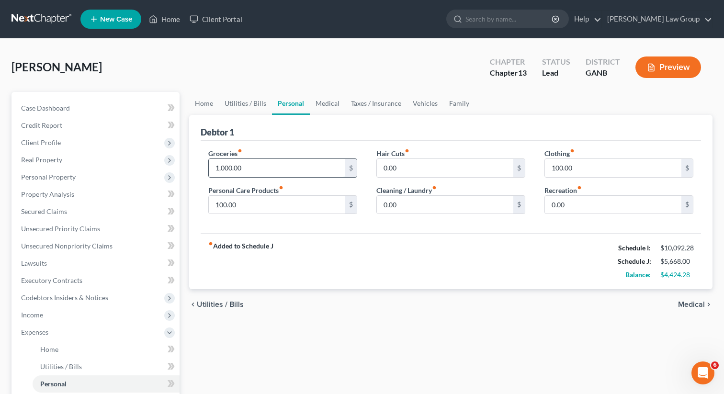
click at [259, 164] on input "1,000.00" at bounding box center [277, 168] width 136 height 18
click at [261, 202] on input "100.00" at bounding box center [277, 205] width 136 height 18
click at [425, 204] on input "0.00" at bounding box center [445, 205] width 136 height 18
click at [582, 171] on input "100.00" at bounding box center [613, 168] width 136 height 18
click at [441, 171] on input "0.00" at bounding box center [445, 168] width 136 height 18
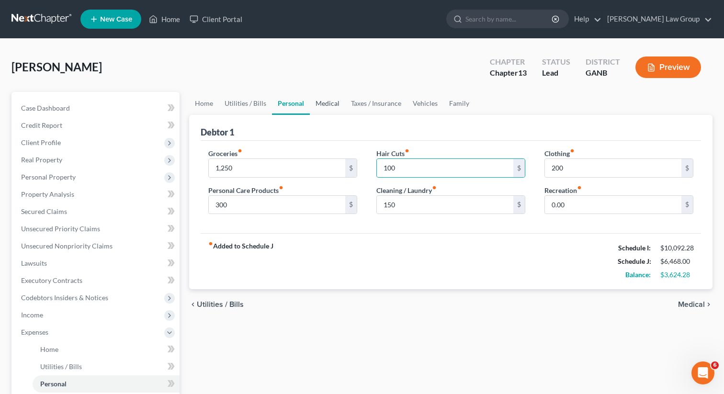
click at [317, 105] on link "Medical" at bounding box center [327, 103] width 35 height 23
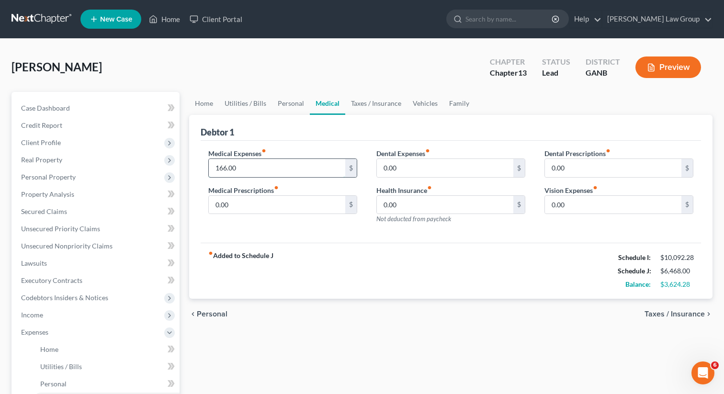
click at [252, 170] on input "166.00" at bounding box center [277, 168] width 136 height 18
click at [429, 103] on link "Vehicles" at bounding box center [425, 103] width 36 height 23
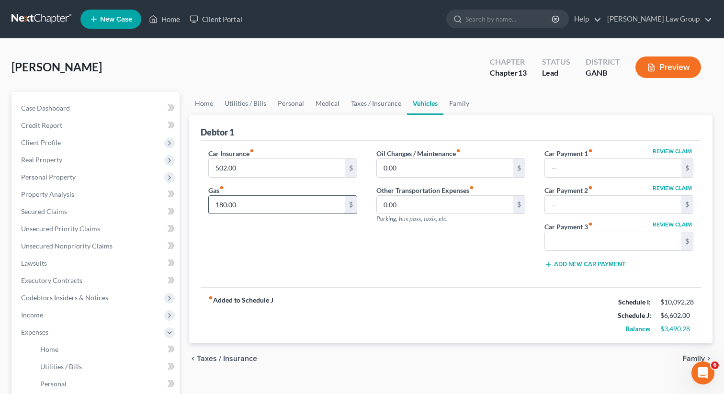
click at [276, 210] on input "180.00" at bounding box center [277, 205] width 136 height 18
click at [460, 106] on link "Family" at bounding box center [459, 103] width 32 height 23
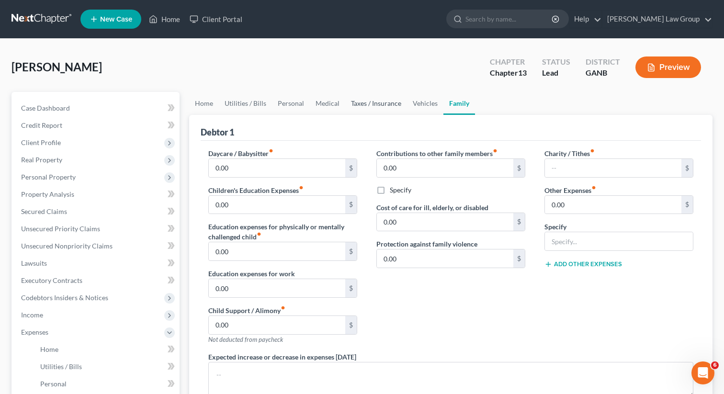
click at [386, 106] on link "Taxes / Insurance" at bounding box center [376, 103] width 62 height 23
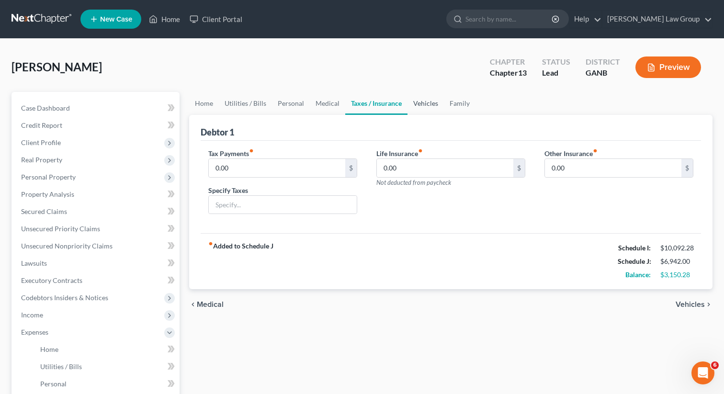
click at [429, 110] on link "Vehicles" at bounding box center [426, 103] width 36 height 23
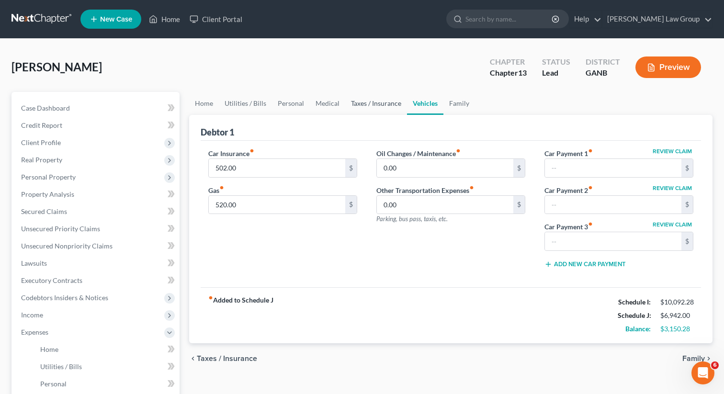
click at [385, 110] on link "Taxes / Insurance" at bounding box center [376, 103] width 62 height 23
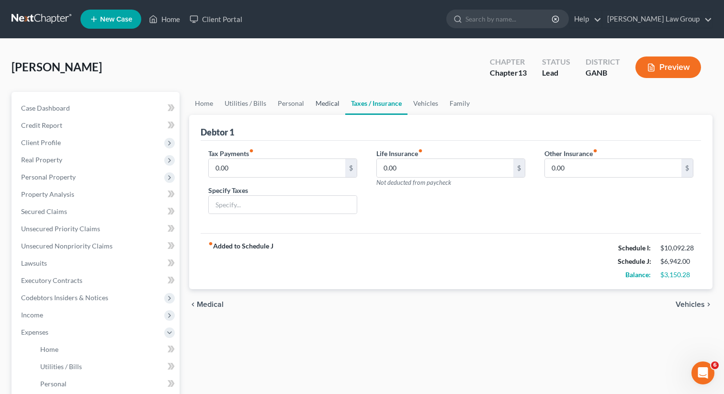
click at [332, 105] on link "Medical" at bounding box center [327, 103] width 35 height 23
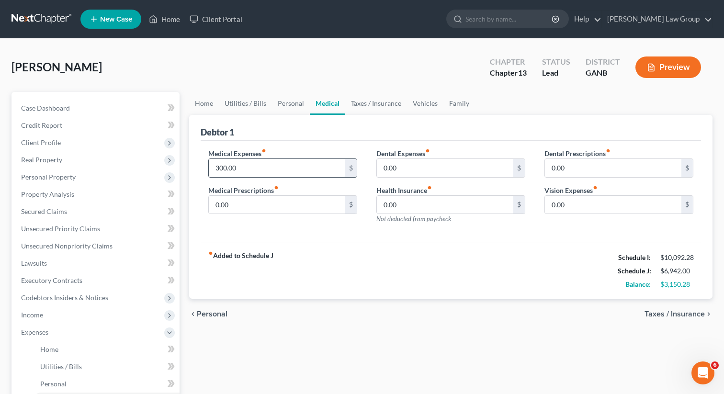
click at [247, 170] on input "300.00" at bounding box center [277, 168] width 136 height 18
click at [232, 168] on input "300.00" at bounding box center [277, 168] width 136 height 18
click at [229, 169] on input "300.00" at bounding box center [277, 168] width 136 height 18
drag, startPoint x: 229, startPoint y: 166, endPoint x: 244, endPoint y: 166, distance: 14.4
click at [244, 166] on input "300.00" at bounding box center [277, 168] width 136 height 18
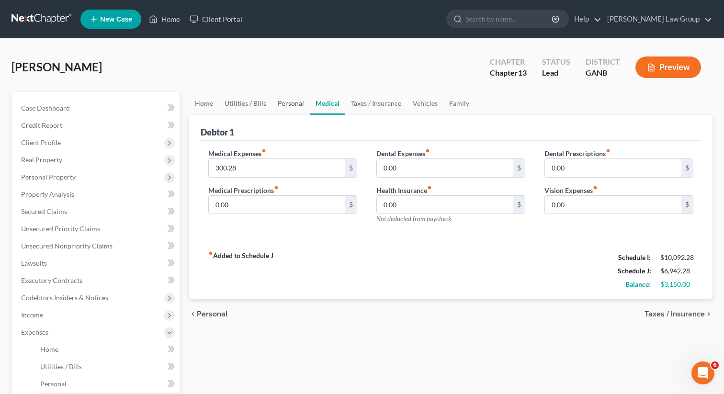
click at [290, 103] on link "Personal" at bounding box center [291, 103] width 38 height 23
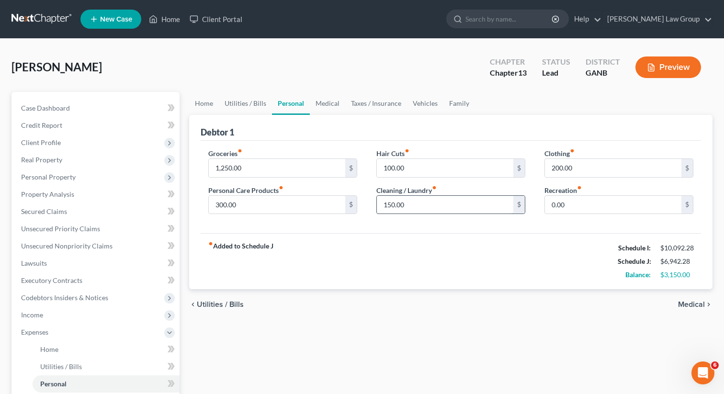
click at [451, 204] on input "150.00" at bounding box center [445, 205] width 136 height 18
click at [580, 168] on input "200.00" at bounding box center [613, 168] width 136 height 18
click at [237, 106] on link "Utilities / Bills" at bounding box center [245, 103] width 53 height 23
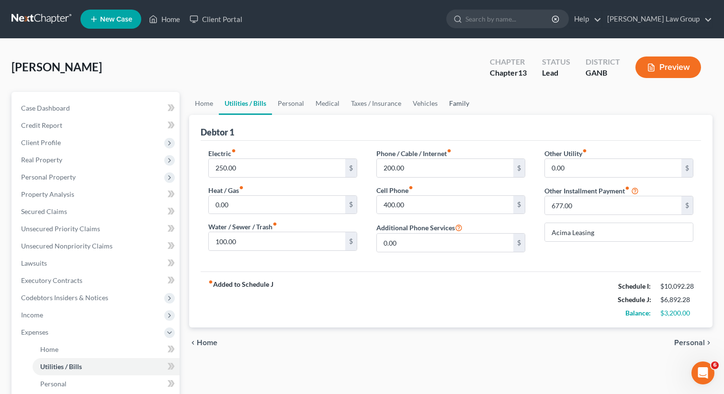
click at [451, 107] on link "Family" at bounding box center [459, 103] width 32 height 23
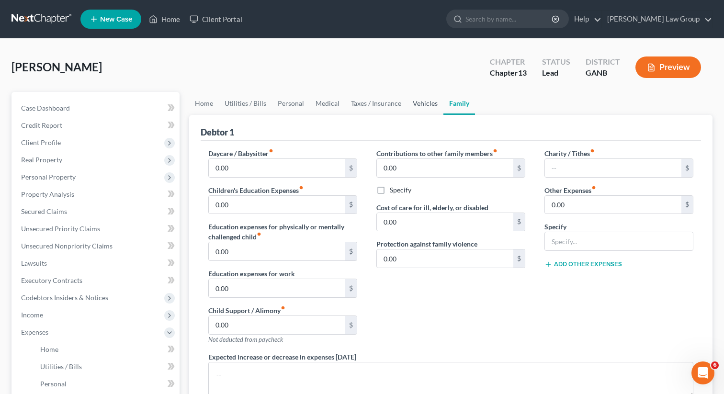
click at [425, 107] on link "Vehicles" at bounding box center [425, 103] width 36 height 23
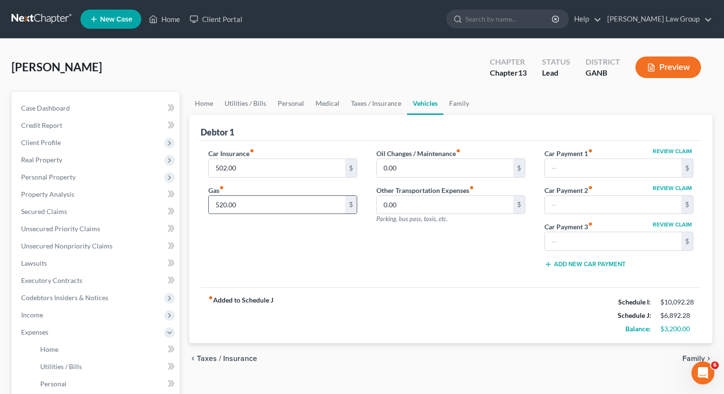
click at [282, 207] on input "520.00" at bounding box center [277, 205] width 136 height 18
click at [369, 106] on link "Taxes / Insurance" at bounding box center [376, 103] width 62 height 23
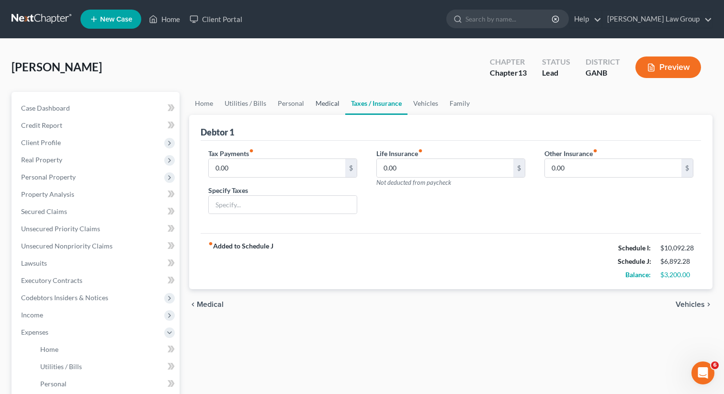
click at [324, 105] on link "Medical" at bounding box center [327, 103] width 35 height 23
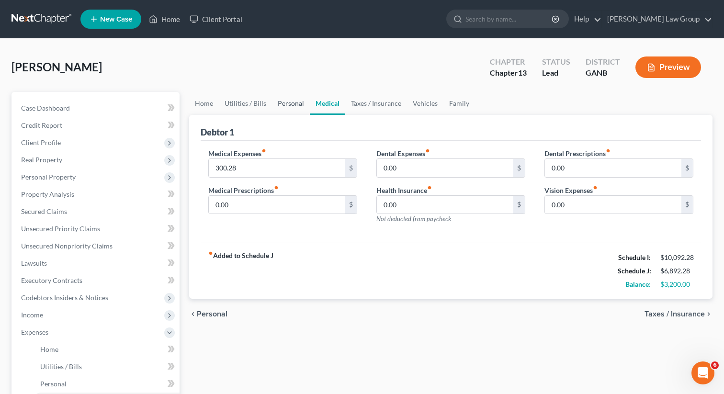
click at [286, 101] on link "Personal" at bounding box center [291, 103] width 38 height 23
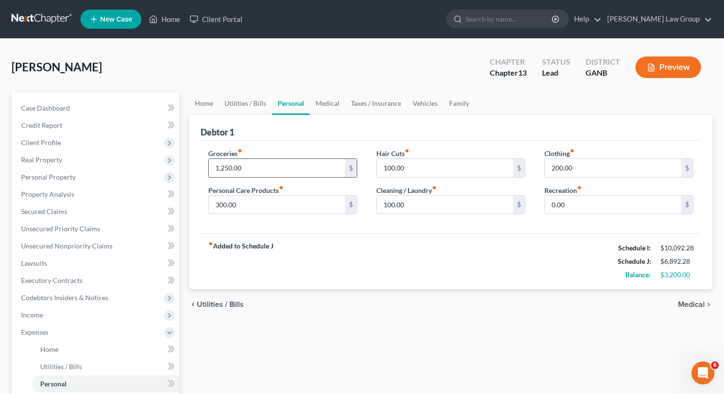
click at [254, 169] on input "1,250.00" at bounding box center [277, 168] width 136 height 18
click at [218, 197] on input "300.00" at bounding box center [277, 205] width 136 height 18
click at [220, 202] on input "300.00" at bounding box center [277, 205] width 136 height 18
drag, startPoint x: 220, startPoint y: 205, endPoint x: 210, endPoint y: 205, distance: 10.1
click at [210, 205] on input "300.00" at bounding box center [277, 205] width 136 height 18
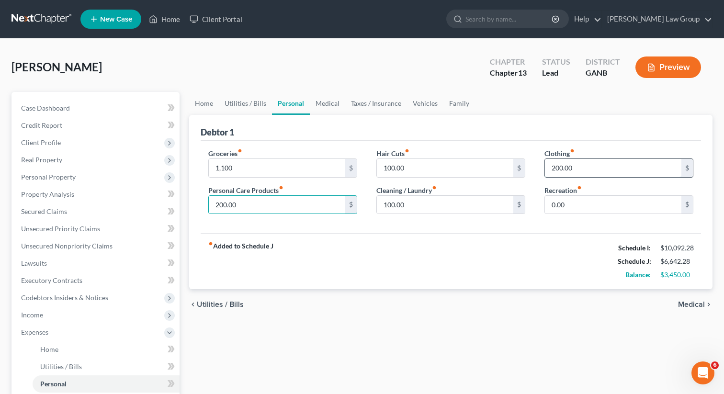
click at [588, 169] on input "200.00" at bounding box center [613, 168] width 136 height 18
click at [458, 224] on div "Groceries fiber_manual_record 1,100 $ Personal Care Products fiber_manual_recor…" at bounding box center [451, 187] width 500 height 93
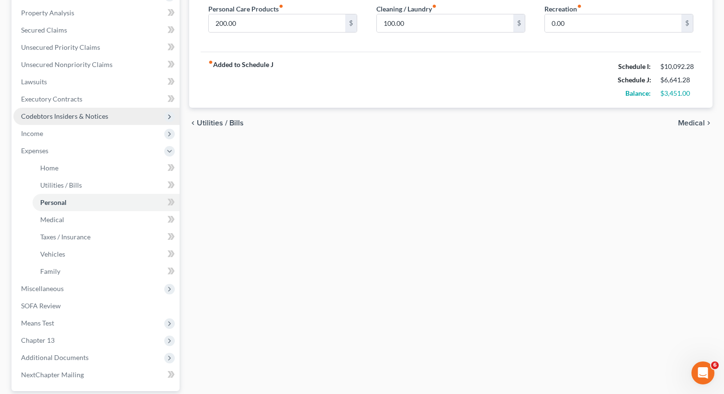
scroll to position [269, 0]
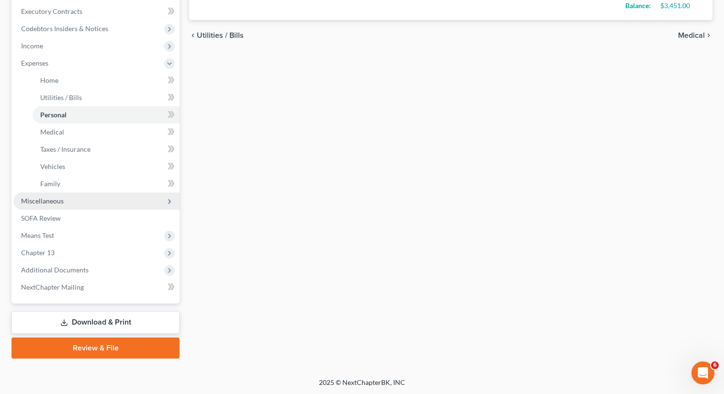
click at [86, 204] on span "Miscellaneous" at bounding box center [96, 201] width 166 height 17
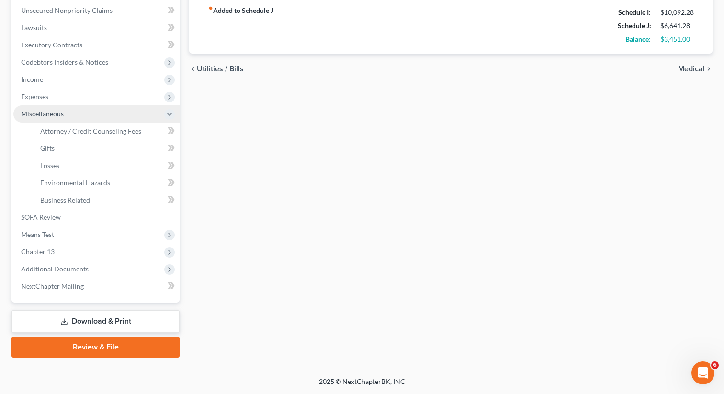
scroll to position [235, 0]
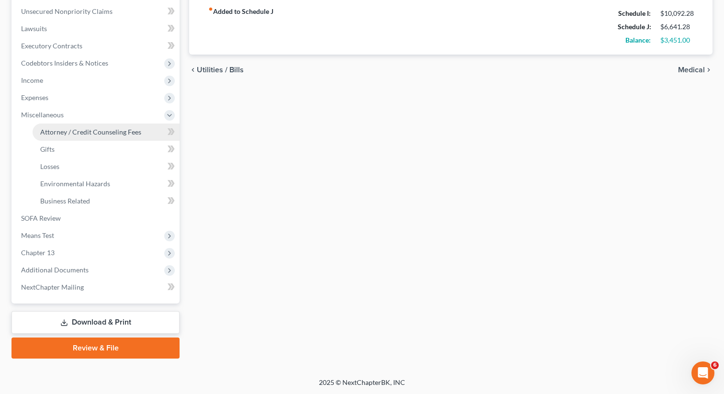
click at [92, 134] on span "Attorney / Credit Counseling Fees" at bounding box center [90, 132] width 101 height 8
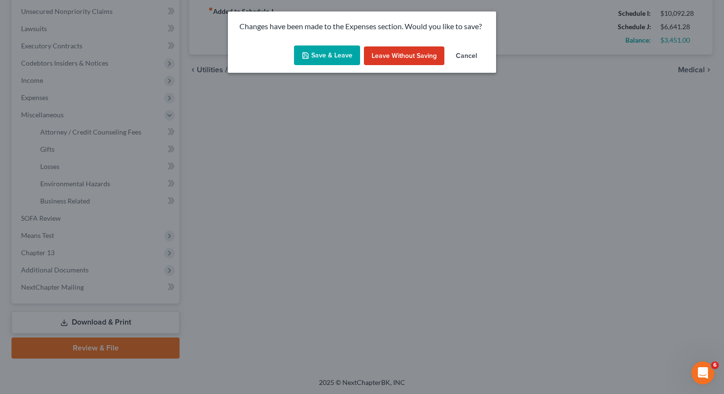
click at [319, 59] on button "Save & Leave" at bounding box center [327, 55] width 66 height 20
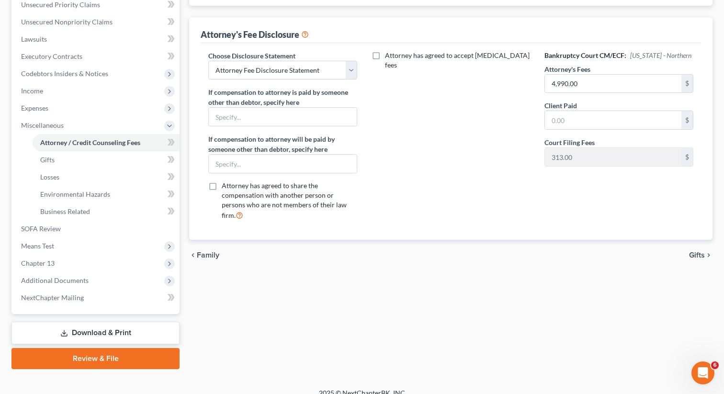
scroll to position [235, 0]
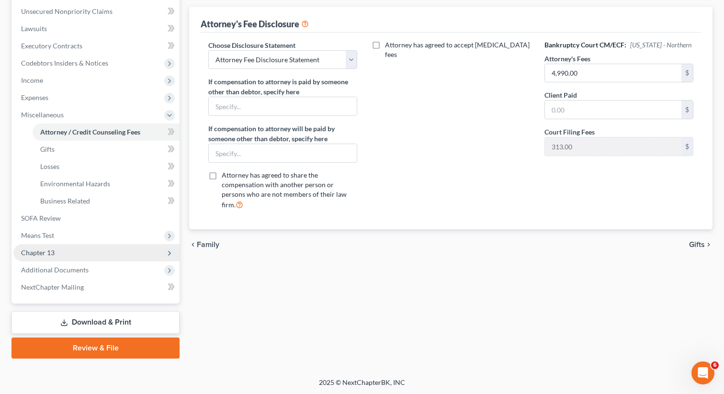
click at [65, 251] on span "Chapter 13" at bounding box center [96, 252] width 166 height 17
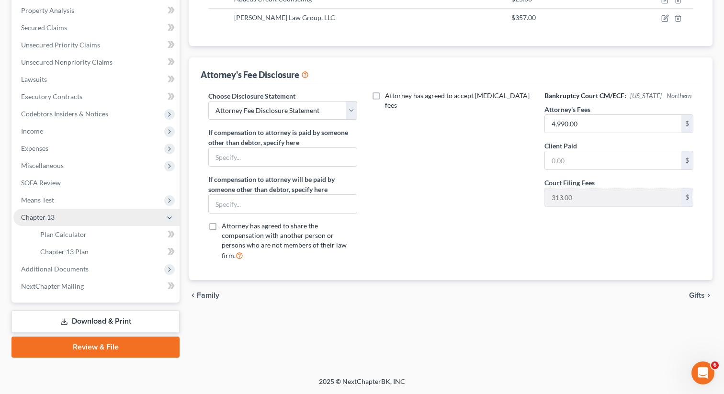
scroll to position [183, 0]
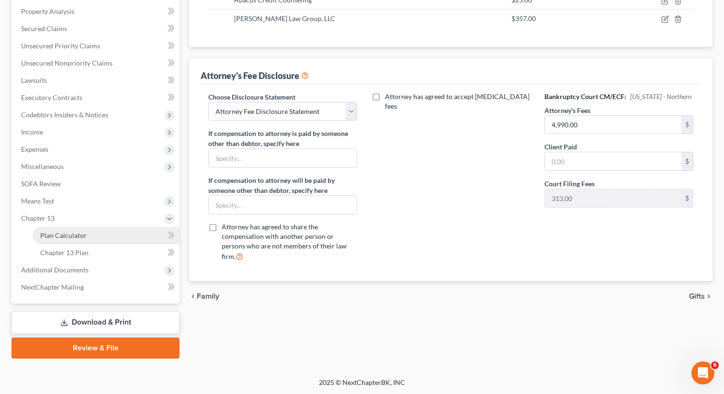
click at [77, 238] on span "Plan Calculator" at bounding box center [63, 235] width 46 height 8
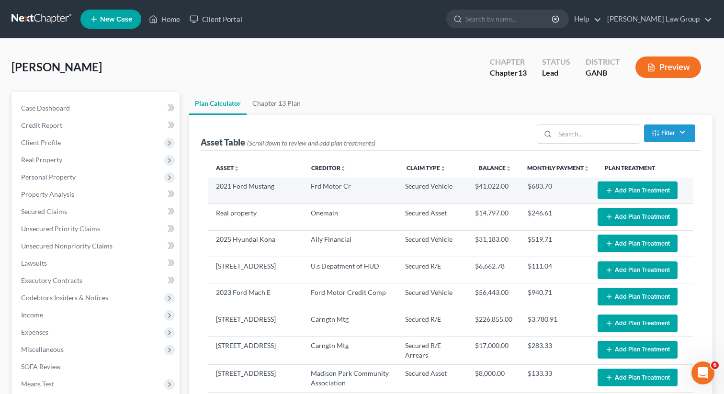
click at [620, 194] on button "Add Plan Treatment" at bounding box center [638, 191] width 80 height 18
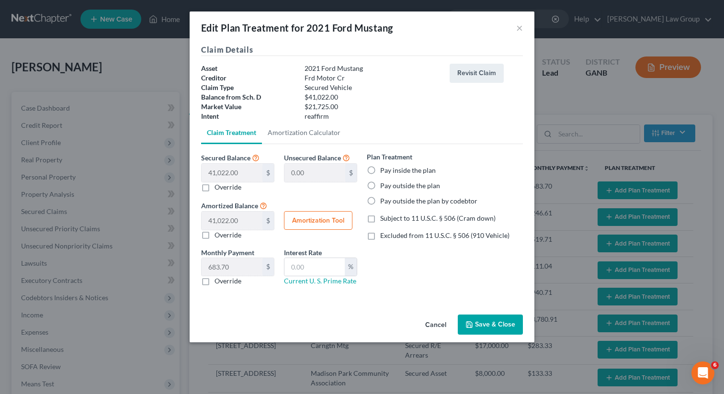
click at [380, 170] on label "Pay inside the plan" at bounding box center [408, 171] width 56 height 10
click at [384, 170] on input "Pay inside the plan" at bounding box center [387, 169] width 6 height 6
click at [380, 237] on label "Excluded from 11 U.S.C. § 506 (910 Vehicle)" at bounding box center [444, 236] width 129 height 10
click at [384, 237] on input "Excluded from 11 U.S.C. § 506 (910 Vehicle)" at bounding box center [387, 234] width 6 height 6
click at [480, 320] on button "Save & Close" at bounding box center [490, 325] width 65 height 20
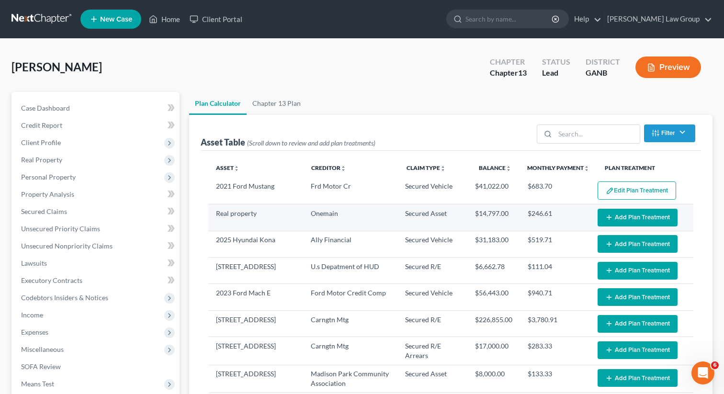
click at [612, 218] on icon "button" at bounding box center [609, 218] width 8 height 8
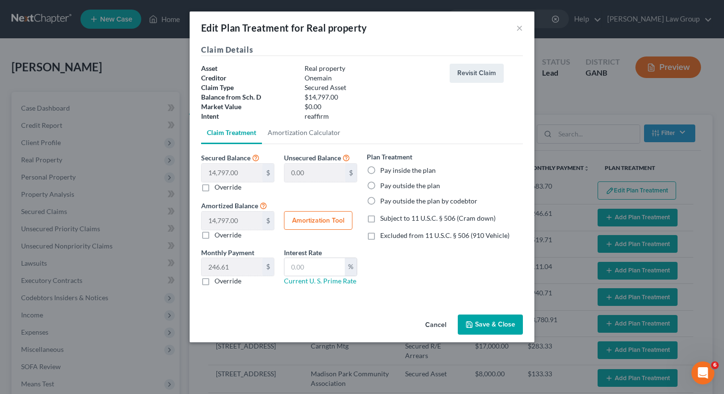
click at [380, 172] on label "Pay inside the plan" at bounding box center [408, 171] width 56 height 10
click at [384, 172] on input "Pay inside the plan" at bounding box center [387, 169] width 6 height 6
click at [380, 235] on label "Excluded from 11 U.S.C. § 506 (910 Vehicle)" at bounding box center [444, 236] width 129 height 10
click at [384, 235] on input "Excluded from 11 U.S.C. § 506 (910 Vehicle)" at bounding box center [387, 234] width 6 height 6
click at [310, 268] on input "text" at bounding box center [314, 267] width 60 height 18
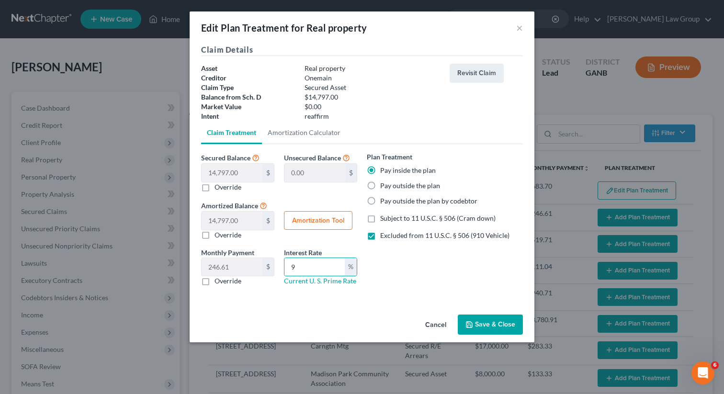
click at [487, 324] on button "Save & Close" at bounding box center [490, 325] width 65 height 20
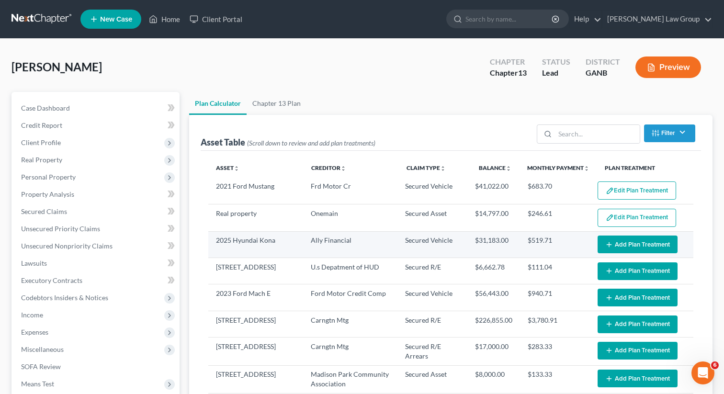
click at [624, 244] on button "Add Plan Treatment" at bounding box center [638, 245] width 80 height 18
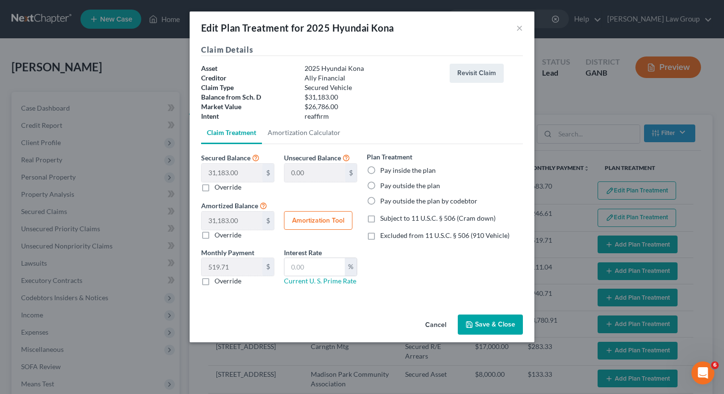
click at [380, 166] on label "Pay inside the plan" at bounding box center [408, 171] width 56 height 10
click at [384, 166] on input "Pay inside the plan" at bounding box center [387, 169] width 6 height 6
click at [380, 236] on label "Excluded from 11 U.S.C. § 506 (910 Vehicle)" at bounding box center [444, 236] width 129 height 10
click at [384, 236] on input "Excluded from 11 U.S.C. § 506 (910 Vehicle)" at bounding box center [387, 234] width 6 height 6
click at [312, 267] on input "text" at bounding box center [314, 267] width 60 height 18
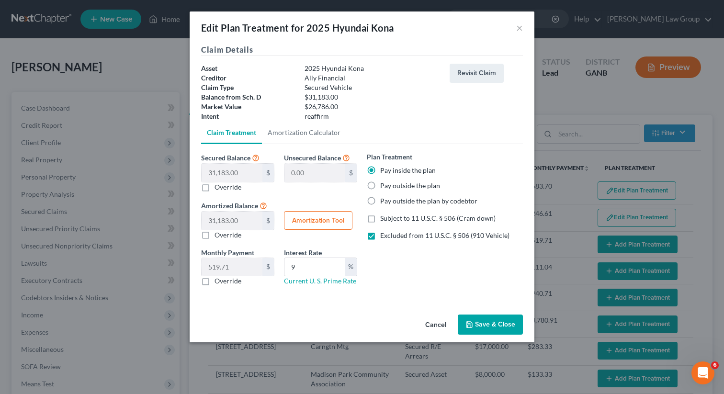
click at [483, 315] on button "Save & Close" at bounding box center [490, 325] width 65 height 20
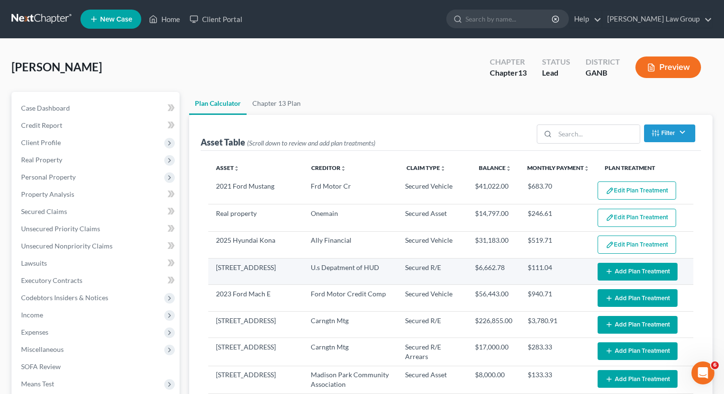
click at [644, 273] on button "Add Plan Treatment" at bounding box center [638, 272] width 80 height 18
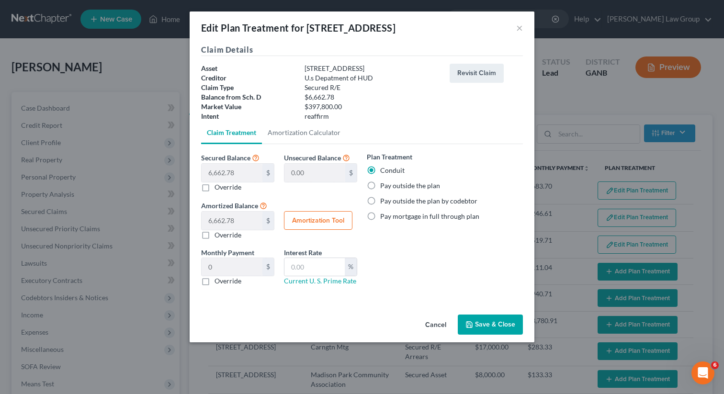
click at [380, 189] on label "Pay outside the plan" at bounding box center [410, 186] width 60 height 10
click at [384, 187] on input "Pay outside the plan" at bounding box center [387, 184] width 6 height 6
click at [491, 327] on button "Save & Close" at bounding box center [490, 325] width 65 height 20
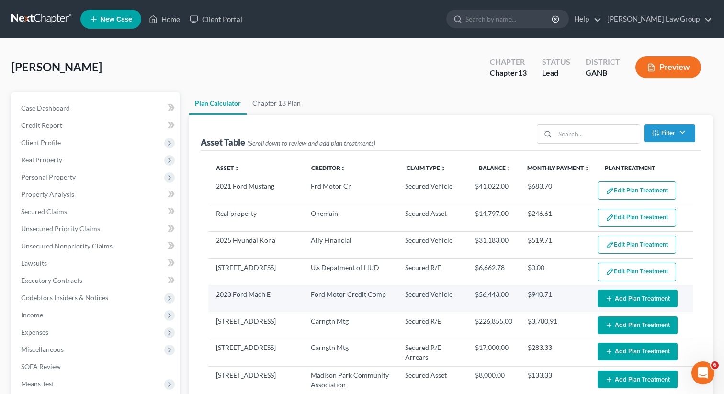
click at [624, 296] on button "Add Plan Treatment" at bounding box center [638, 299] width 80 height 18
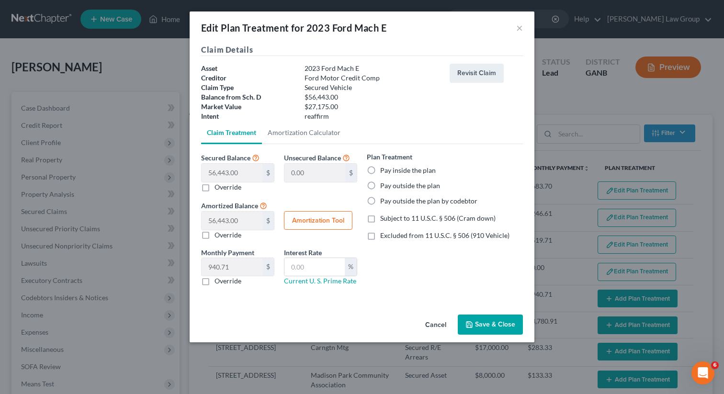
click at [380, 171] on label "Pay inside the plan" at bounding box center [408, 171] width 56 height 10
click at [384, 171] on input "Pay inside the plan" at bounding box center [387, 169] width 6 height 6
click at [380, 239] on label "Excluded from 11 U.S.C. § 506 (910 Vehicle)" at bounding box center [444, 236] width 129 height 10
click at [384, 237] on input "Excluded from 11 U.S.C. § 506 (910 Vehicle)" at bounding box center [387, 234] width 6 height 6
click at [307, 277] on link "Current U. S. Prime Rate" at bounding box center [320, 281] width 72 height 8
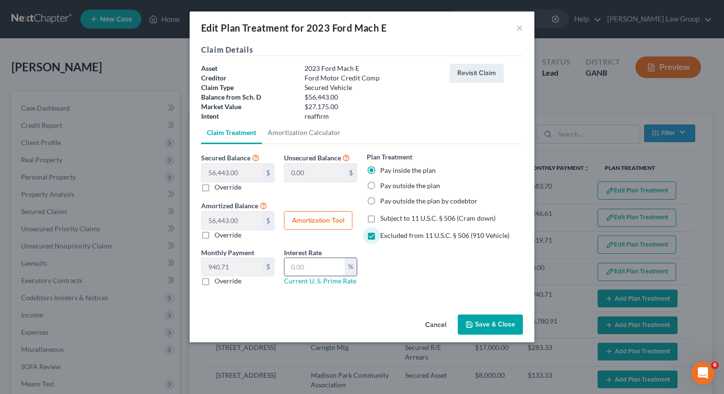
click at [0, 0] on div "Edit Plan Treatment for 2023 Ford Mach E × Claim Details Asset 2023 Ford Mach E…" at bounding box center [362, 197] width 724 height 394
click at [314, 269] on input "text" at bounding box center [314, 267] width 60 height 18
click at [494, 325] on button "Save & Close" at bounding box center [490, 325] width 65 height 20
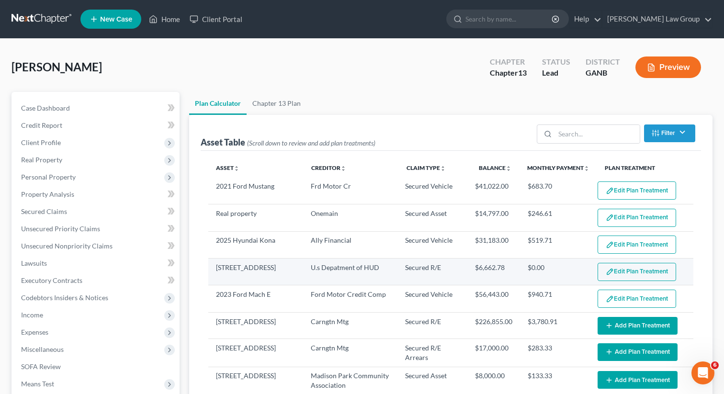
scroll to position [68, 0]
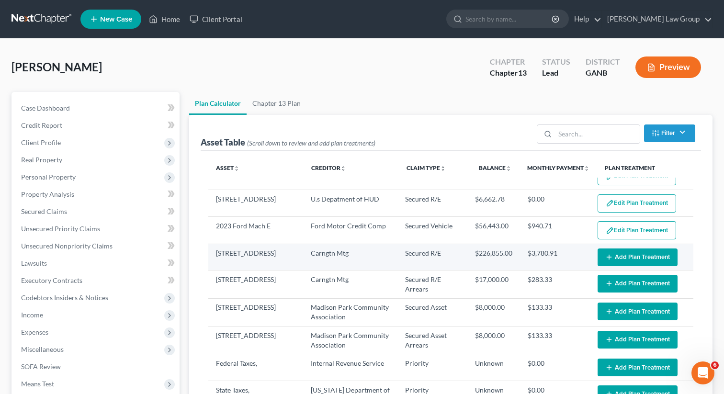
click at [634, 255] on button "Add Plan Treatment" at bounding box center [638, 258] width 80 height 18
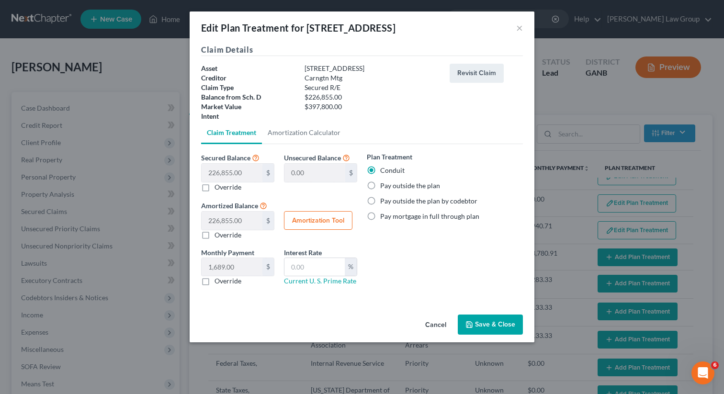
click at [380, 187] on label "Pay outside the plan" at bounding box center [410, 186] width 60 height 10
click at [384, 187] on input "Pay outside the plan" at bounding box center [387, 184] width 6 height 6
click at [480, 321] on button "Save & Close" at bounding box center [490, 325] width 65 height 20
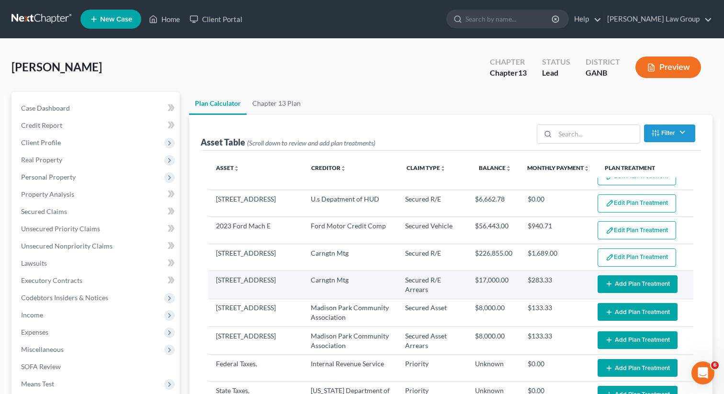
click at [615, 286] on button "Add Plan Treatment" at bounding box center [638, 284] width 80 height 18
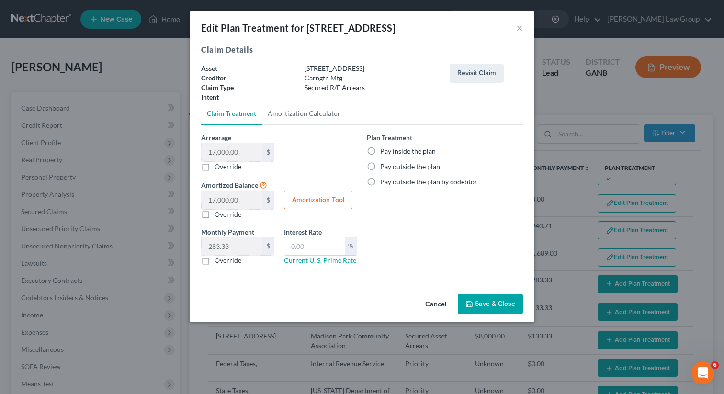
click at [380, 152] on label "Pay inside the plan" at bounding box center [408, 152] width 56 height 10
click at [384, 152] on input "Pay inside the plan" at bounding box center [387, 150] width 6 height 6
click at [489, 306] on button "Save & Close" at bounding box center [490, 304] width 65 height 20
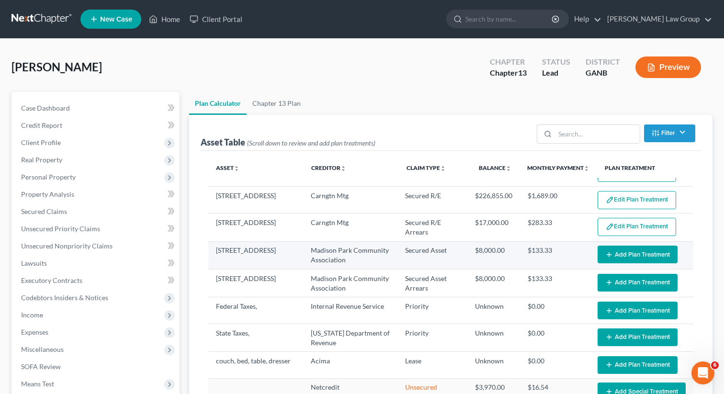
scroll to position [126, 0]
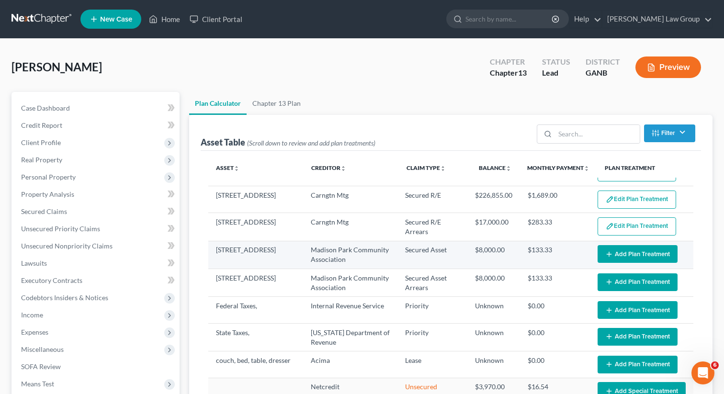
click at [632, 252] on button "Add Plan Treatment" at bounding box center [638, 254] width 80 height 18
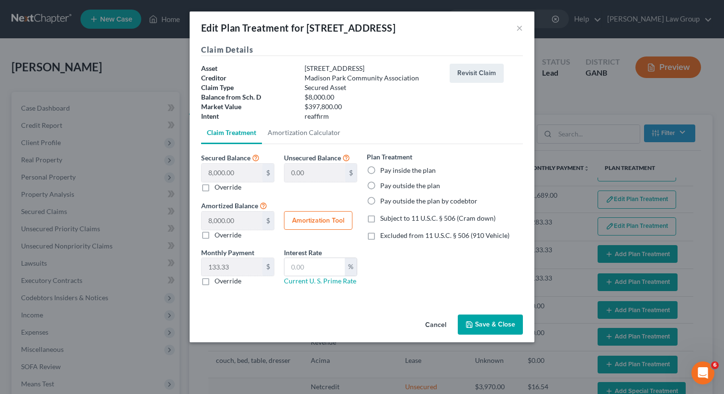
click at [380, 184] on label "Pay outside the plan" at bounding box center [410, 186] width 60 height 10
click at [384, 184] on input "Pay outside the plan" at bounding box center [387, 184] width 6 height 6
click at [484, 326] on button "Save & Close" at bounding box center [490, 325] width 65 height 20
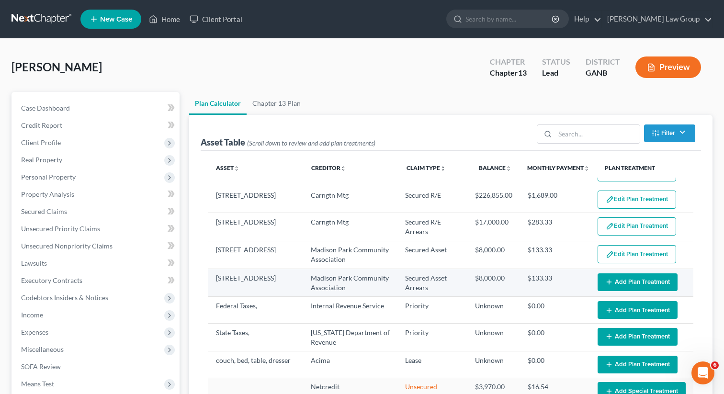
click at [627, 282] on button "Add Plan Treatment" at bounding box center [638, 282] width 80 height 18
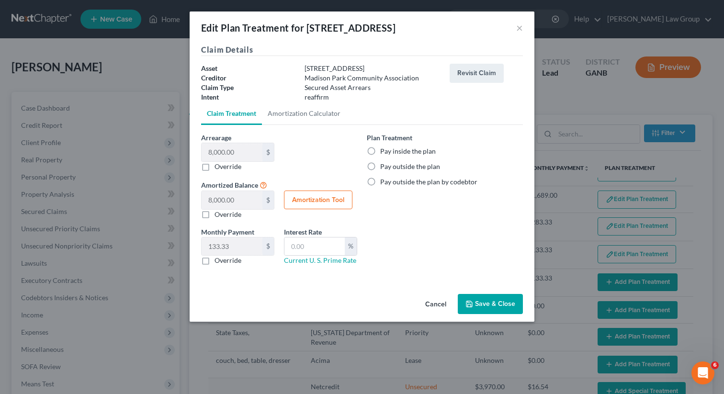
click at [380, 148] on label "Pay inside the plan" at bounding box center [408, 152] width 56 height 10
click at [384, 148] on input "Pay inside the plan" at bounding box center [387, 150] width 6 height 6
click at [483, 307] on button "Save & Close" at bounding box center [490, 304] width 65 height 20
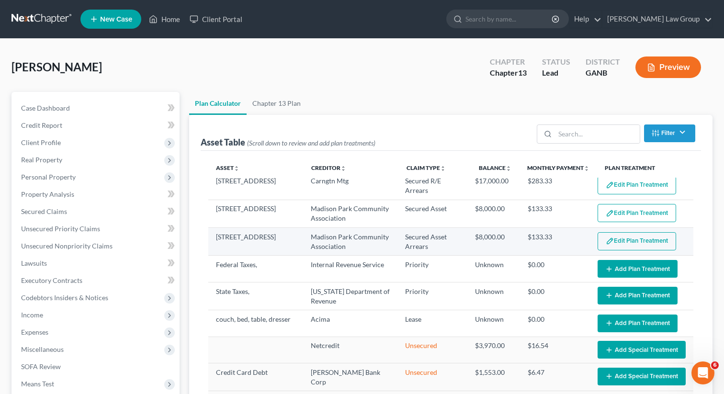
scroll to position [170, 0]
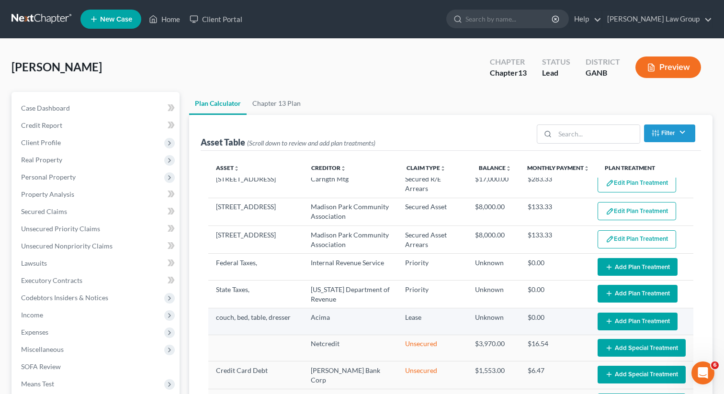
click at [627, 319] on button "Add Plan Treatment" at bounding box center [638, 322] width 80 height 18
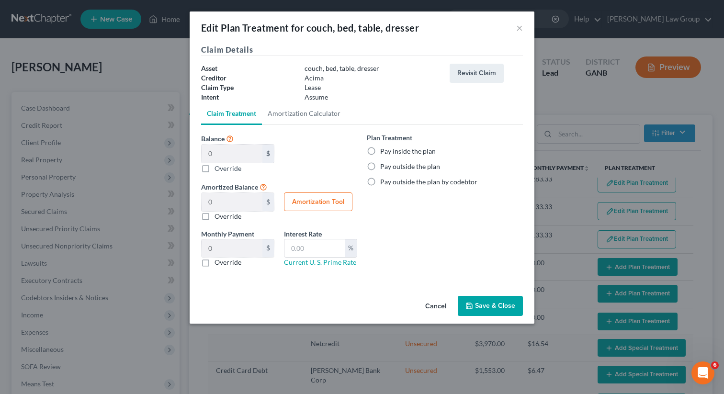
click at [380, 169] on label "Pay outside the plan" at bounding box center [410, 167] width 60 height 10
click at [384, 168] on input "Pay outside the plan" at bounding box center [387, 165] width 6 height 6
click at [500, 307] on button "Save & Close" at bounding box center [490, 306] width 65 height 20
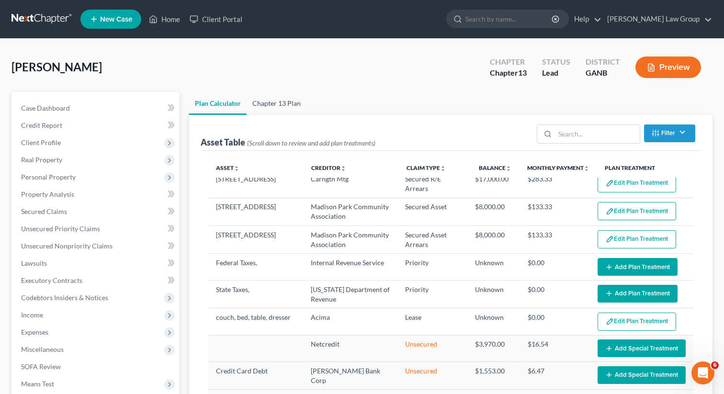
click at [278, 104] on link "Chapter 13 Plan" at bounding box center [277, 103] width 60 height 23
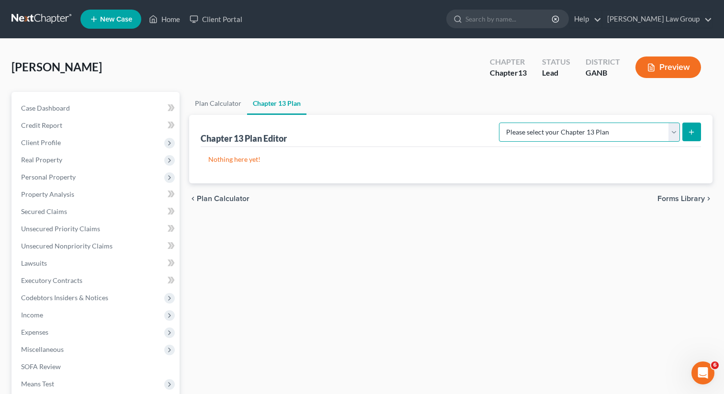
click at [603, 133] on select "Please select your Chapter 13 Plan [US_STATE] Northern - [PERSON_NAME] Law Grou…" at bounding box center [589, 132] width 181 height 19
click at [507, 123] on select "Please select your Chapter 13 Plan [US_STATE] Northern - [PERSON_NAME] Law Grou…" at bounding box center [589, 132] width 181 height 19
click at [692, 133] on line "submit" at bounding box center [692, 132] width 0 height 4
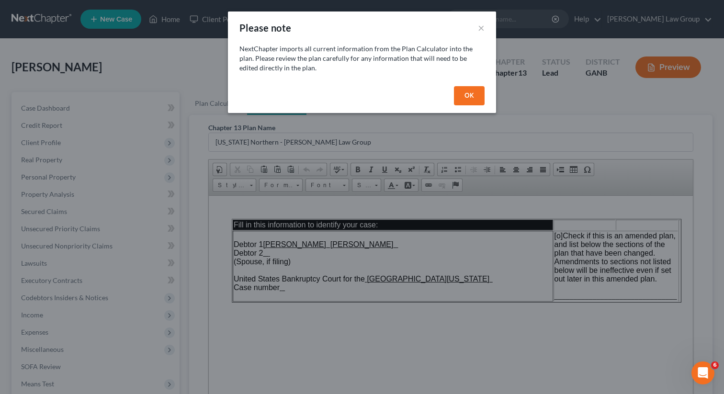
click at [472, 97] on button "OK" at bounding box center [469, 95] width 31 height 19
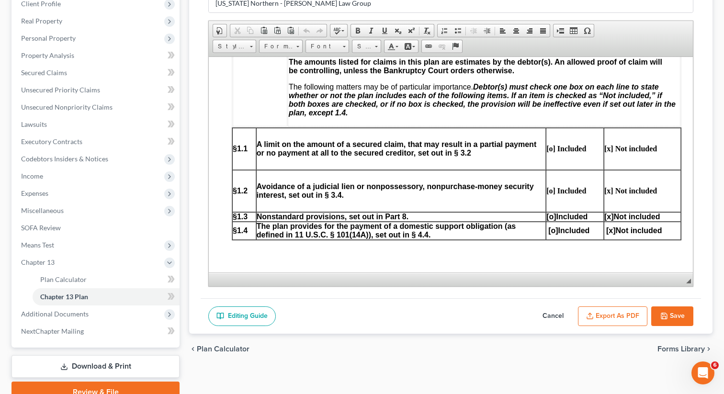
scroll to position [615, 0]
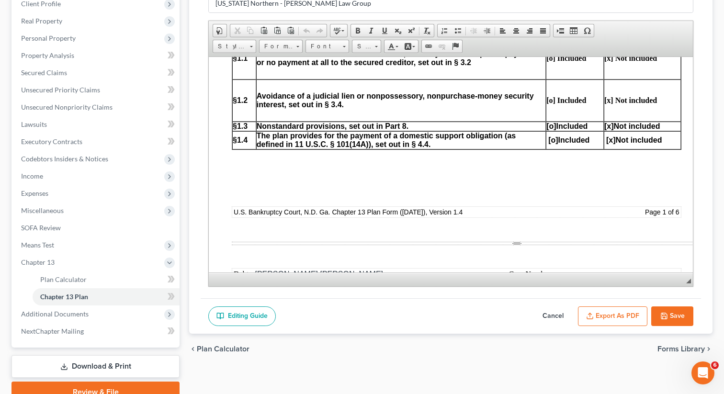
click at [550, 130] on span "[o]" at bounding box center [551, 126] width 10 height 8
click at [609, 130] on span "[x]" at bounding box center [609, 126] width 10 height 8
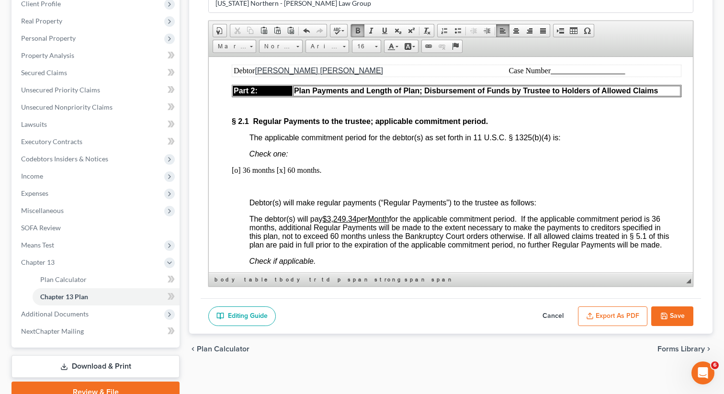
scroll to position [836, 0]
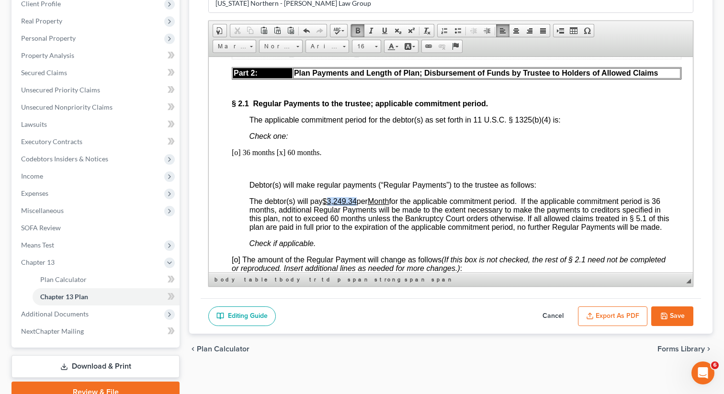
drag, startPoint x: 359, startPoint y: 216, endPoint x: 327, endPoint y: 216, distance: 32.1
click at [327, 216] on span "The debtor(s) will pay $3,249.34 per Month for the applicable commitment period…" at bounding box center [460, 214] width 420 height 34
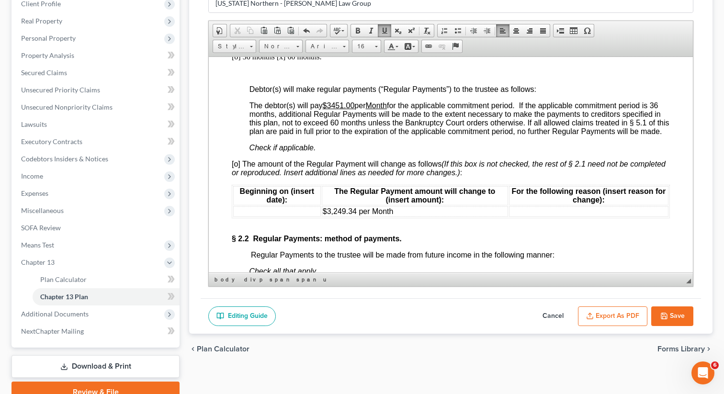
scroll to position [958, 0]
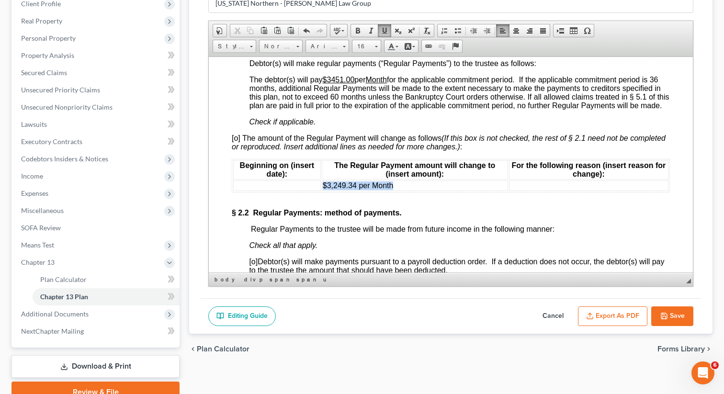
drag, startPoint x: 403, startPoint y: 205, endPoint x: 324, endPoint y: 204, distance: 79.0
click at [324, 191] on td "$3,249.34 per Month" at bounding box center [415, 185] width 186 height 11
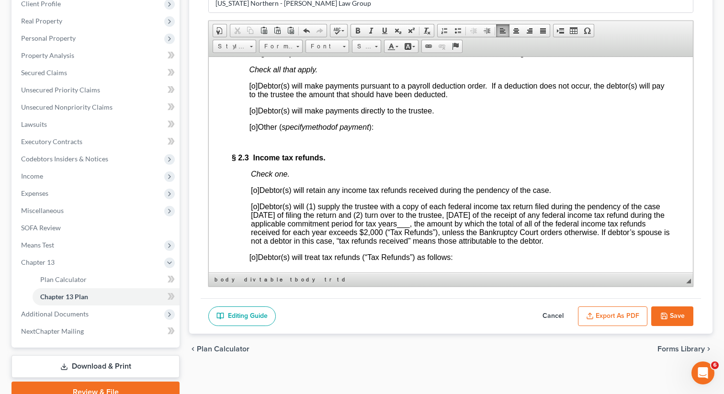
scroll to position [1105, 0]
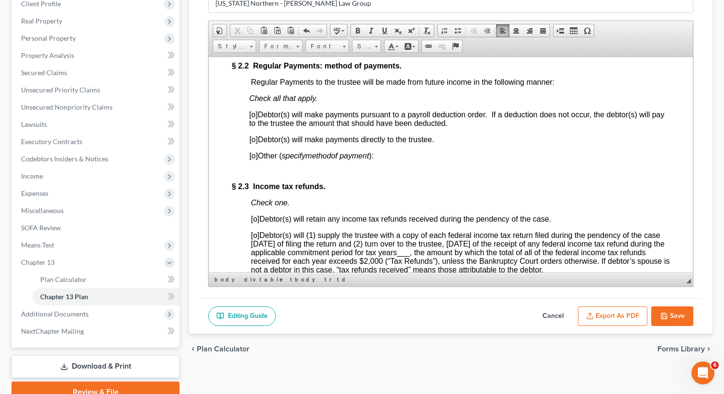
click at [254, 118] on span "[o]" at bounding box center [253, 114] width 9 height 8
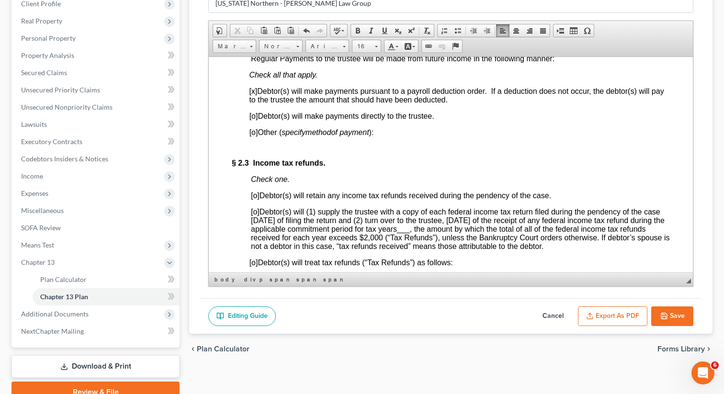
scroll to position [1141, 0]
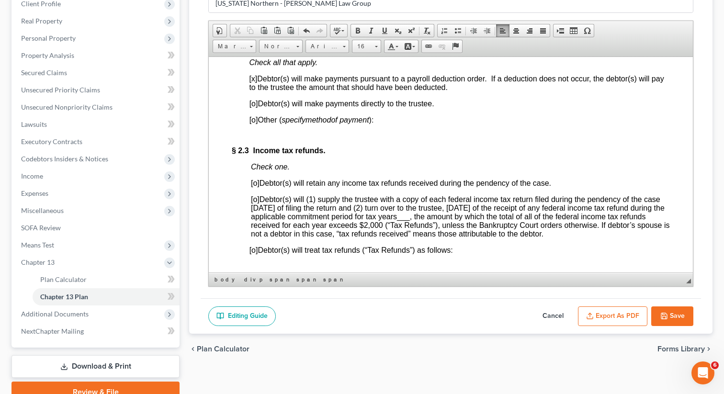
click at [257, 187] on span "[o]" at bounding box center [255, 183] width 9 height 8
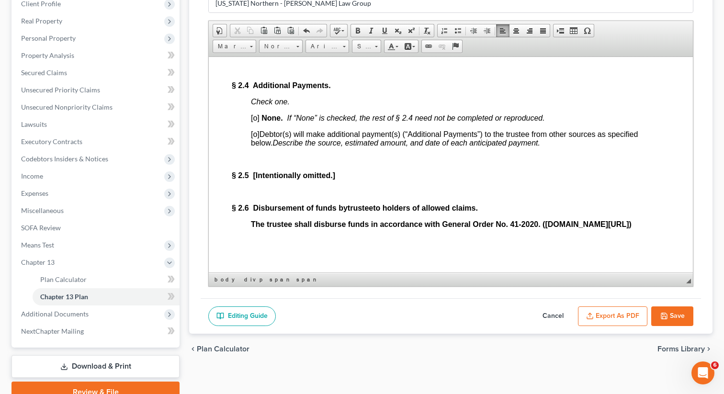
scroll to position [1354, 0]
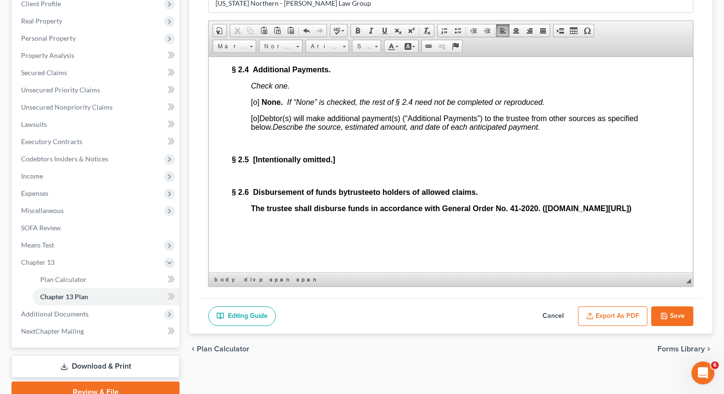
click at [255, 106] on span "[o]" at bounding box center [255, 102] width 9 height 8
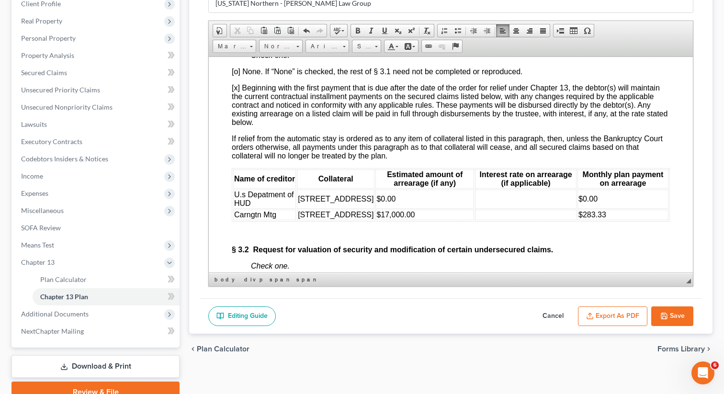
scroll to position [1829, 0]
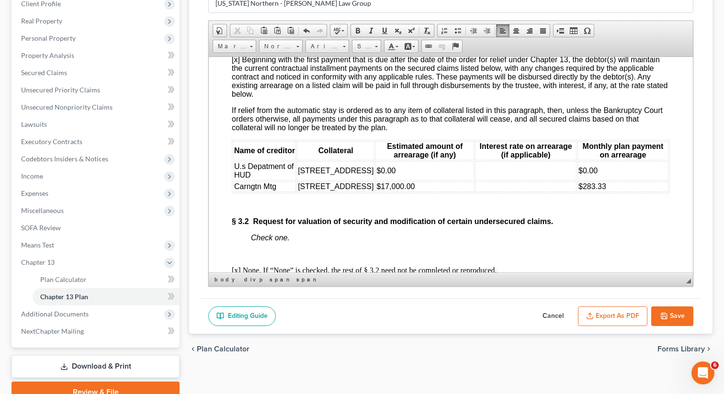
click at [507, 192] on td at bounding box center [526, 186] width 102 height 11
drag, startPoint x: 505, startPoint y: 233, endPoint x: 484, endPoint y: 232, distance: 20.6
click at [484, 192] on td "$180" at bounding box center [526, 186] width 102 height 11
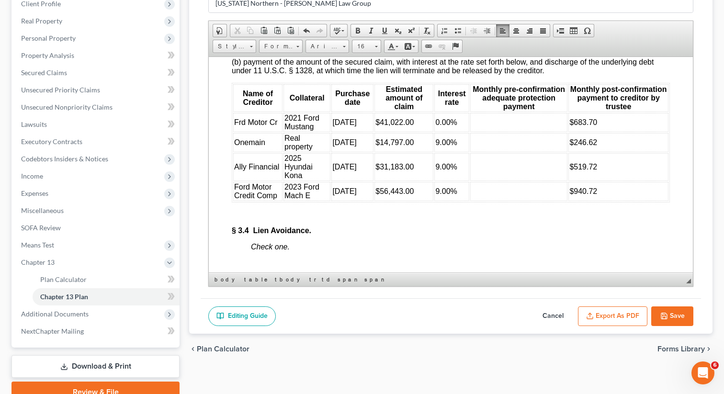
scroll to position [2329, 0]
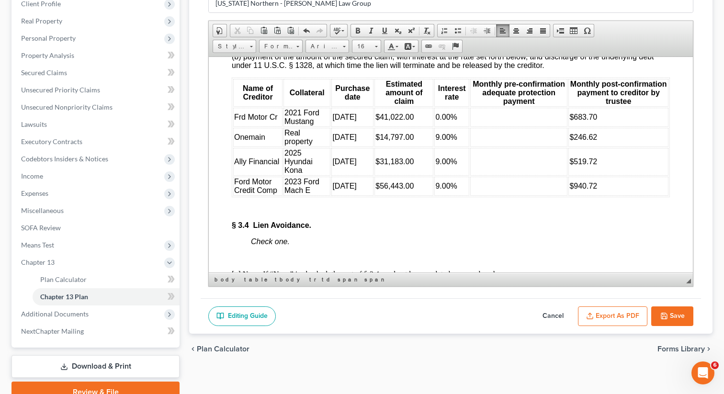
click at [439, 121] on span "0.00%" at bounding box center [446, 117] width 22 height 8
click at [505, 126] on td at bounding box center [518, 116] width 97 height 19
click at [510, 147] on td at bounding box center [518, 136] width 97 height 19
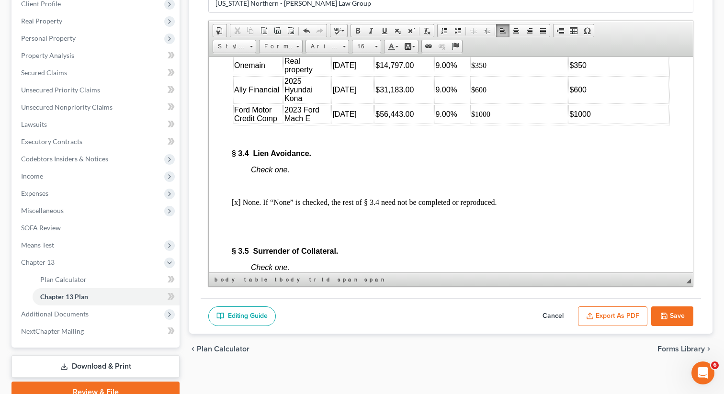
scroll to position [2393, 0]
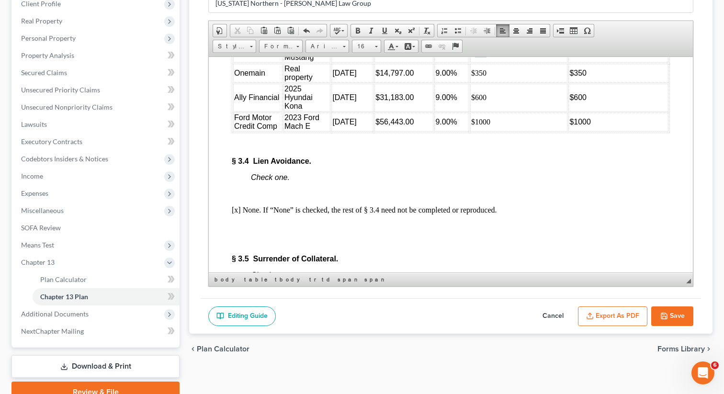
drag, startPoint x: 490, startPoint y: 121, endPoint x: 475, endPoint y: 119, distance: 15.0
click at [475, 62] on td "$700" at bounding box center [518, 52] width 97 height 19
drag, startPoint x: 613, startPoint y: 128, endPoint x: 589, endPoint y: 113, distance: 28.6
click at [589, 62] on td "$420 to increase to $ beginning" at bounding box center [618, 52] width 100 height 19
copy span "to increase to $ beginning"
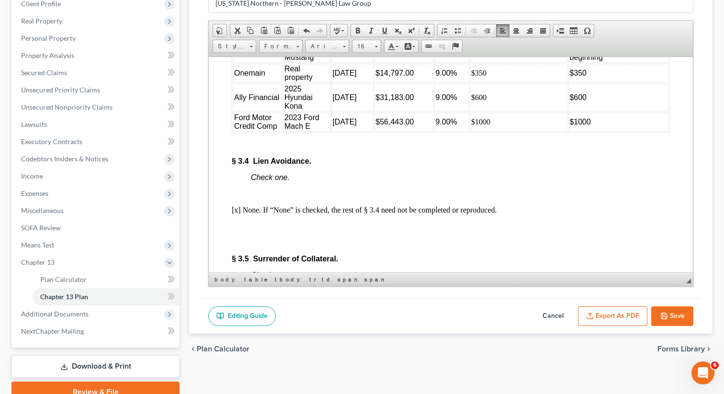
click at [619, 82] on td "$350" at bounding box center [618, 72] width 100 height 19
click at [599, 111] on td "$600" at bounding box center [618, 97] width 100 height 28
click at [598, 131] on td "$1000" at bounding box center [618, 121] width 100 height 19
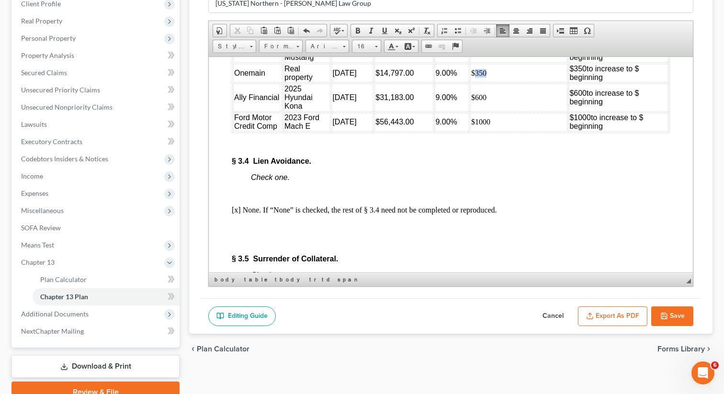
drag, startPoint x: 490, startPoint y: 139, endPoint x: 475, endPoint y: 138, distance: 14.9
click at [475, 82] on td "$350" at bounding box center [518, 72] width 97 height 19
click at [581, 72] on span "$350" at bounding box center [577, 68] width 17 height 8
click at [578, 72] on span "$350" at bounding box center [577, 68] width 17 height 8
drag, startPoint x: 488, startPoint y: 164, endPoint x: 475, endPoint y: 162, distance: 13.0
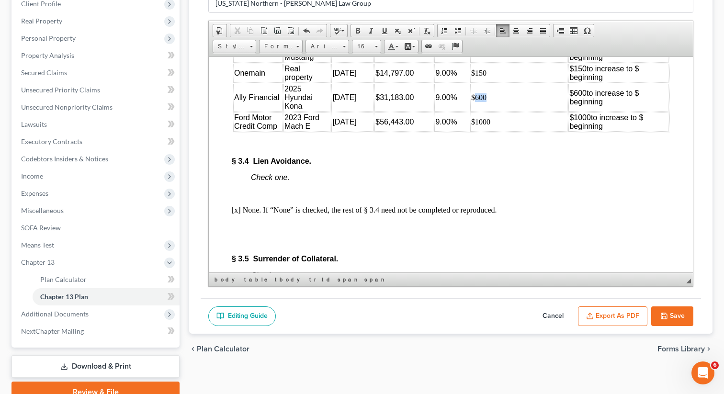
click at [475, 111] on td "$600" at bounding box center [518, 97] width 97 height 28
click at [583, 97] on font "$600" at bounding box center [577, 93] width 17 height 8
drag, startPoint x: 589, startPoint y: 160, endPoint x: 574, endPoint y: 160, distance: 14.9
click at [574, 111] on td "$600 to increase to $ beginning" at bounding box center [618, 97] width 100 height 28
drag, startPoint x: 492, startPoint y: 189, endPoint x: 476, endPoint y: 186, distance: 17.0
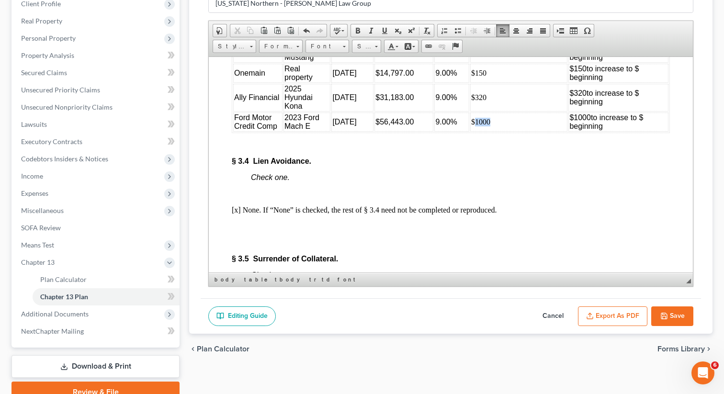
click at [476, 131] on td "$1000" at bounding box center [518, 121] width 97 height 19
drag, startPoint x: 591, startPoint y: 183, endPoint x: 575, endPoint y: 183, distance: 15.3
click at [575, 121] on span "$1000" at bounding box center [580, 117] width 22 height 8
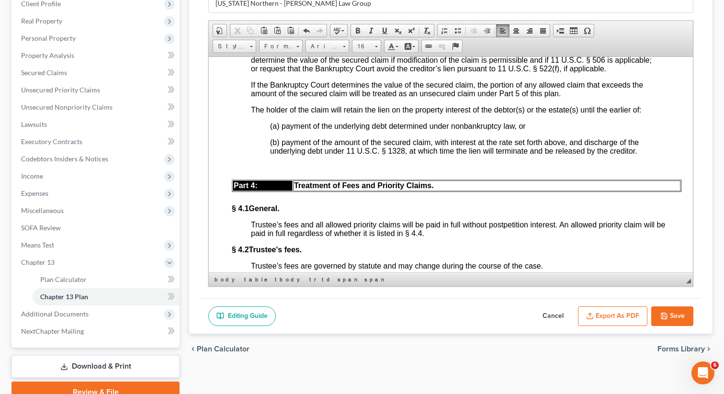
scroll to position [2865, 0]
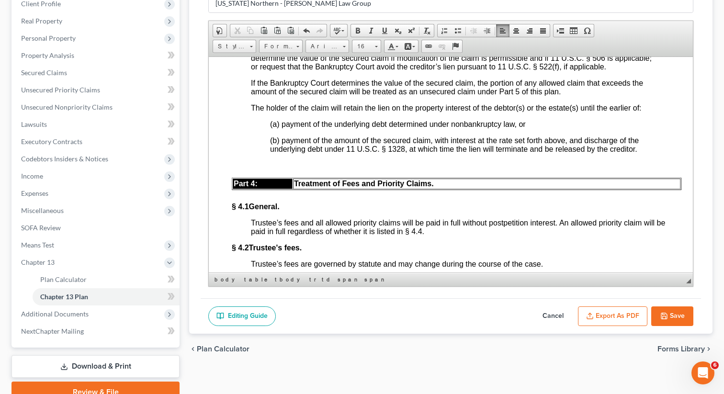
drag, startPoint x: 355, startPoint y: 114, endPoint x: 341, endPoint y: 114, distance: 13.4
click at [341, 70] on span "A proof of claim that is filed and allowed as a secured claim, but is not treat…" at bounding box center [458, 49] width 414 height 43
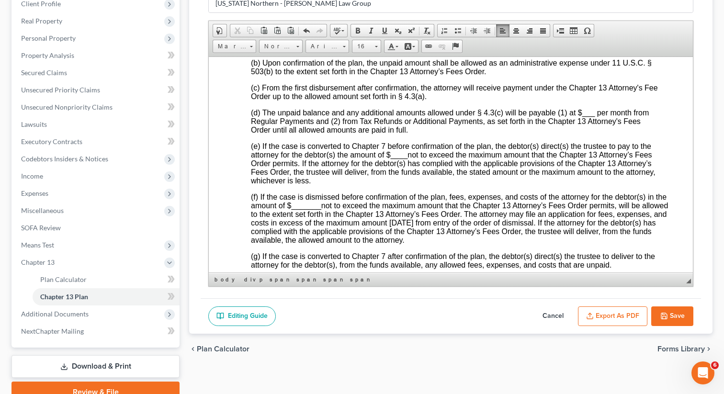
scroll to position [3142, 0]
drag, startPoint x: 409, startPoint y: 235, endPoint x: 391, endPoint y: 236, distance: 18.2
click at [391, 183] on span "(e) If the case is converted to Chapter 7 before confirmation of the plan, the …" at bounding box center [453, 162] width 405 height 43
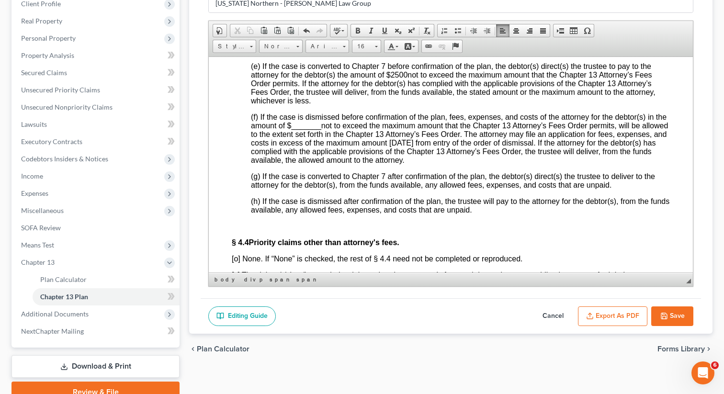
scroll to position [3265, 0]
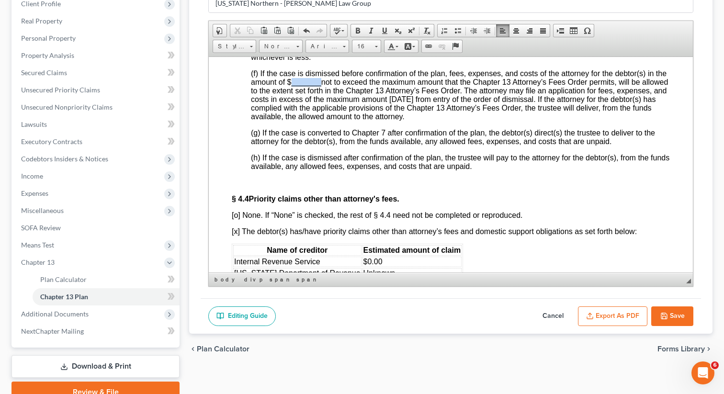
drag, startPoint x: 322, startPoint y: 166, endPoint x: 290, endPoint y: 162, distance: 32.3
click at [290, 120] on span "(f) If the case is dismissed before confirmation of the plan, fees, expenses, a…" at bounding box center [459, 94] width 417 height 51
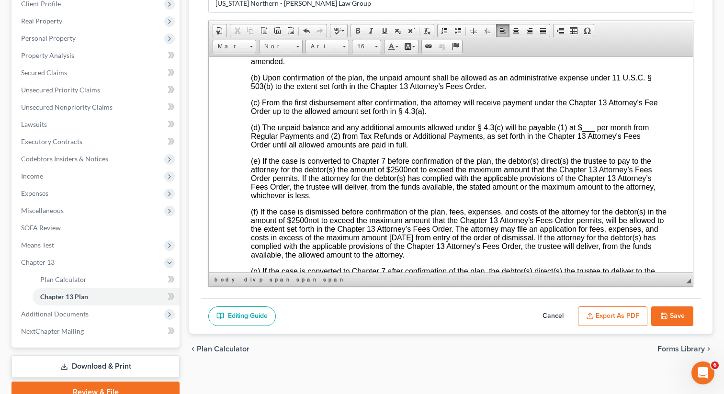
scroll to position [3134, 0]
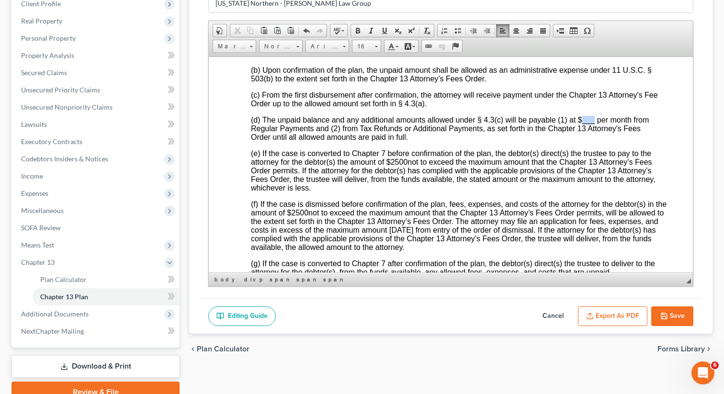
drag, startPoint x: 596, startPoint y: 199, endPoint x: 584, endPoint y: 197, distance: 12.1
click at [584, 141] on span "(d) The unpaid balance and any additional amounts allowed under § 4.3(c) will b…" at bounding box center [450, 127] width 398 height 25
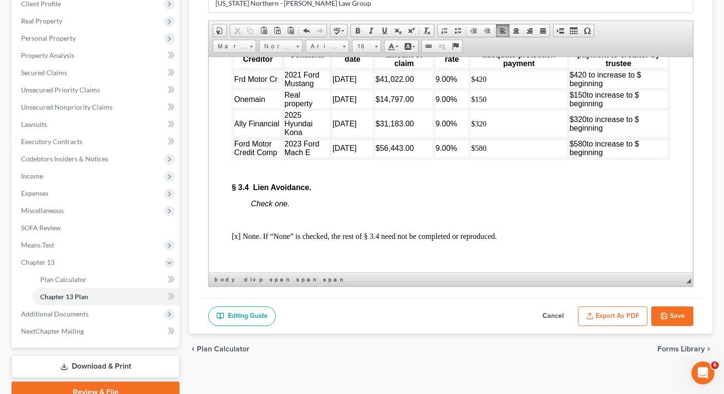
scroll to position [2366, 0]
click at [623, 90] on td "$420 to increase to $ beginning" at bounding box center [618, 79] width 100 height 19
drag, startPoint x: 655, startPoint y: 150, endPoint x: 605, endPoint y: 149, distance: 50.3
click at [605, 90] on td "$420 to increase to $ beginning [DATE]" at bounding box center [618, 79] width 100 height 19
click at [605, 110] on td "$150 to increase to $ beginning" at bounding box center [618, 100] width 100 height 19
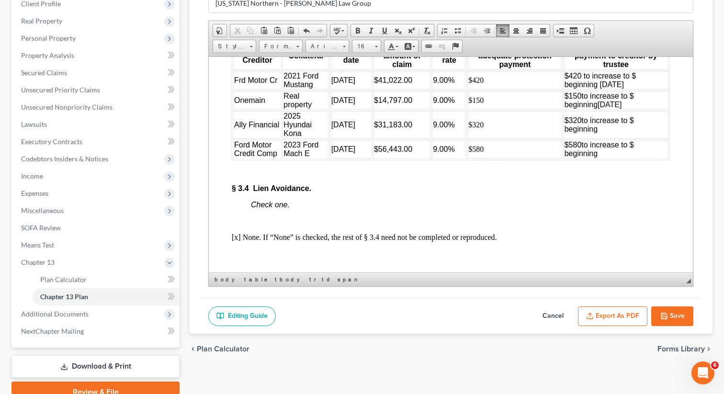
click at [603, 138] on td "$320 to increase to $ beginning" at bounding box center [616, 125] width 105 height 28
click at [601, 159] on td "$580 to increase to $ beginning" at bounding box center [616, 148] width 105 height 19
